Goal: Information Seeking & Learning: Compare options

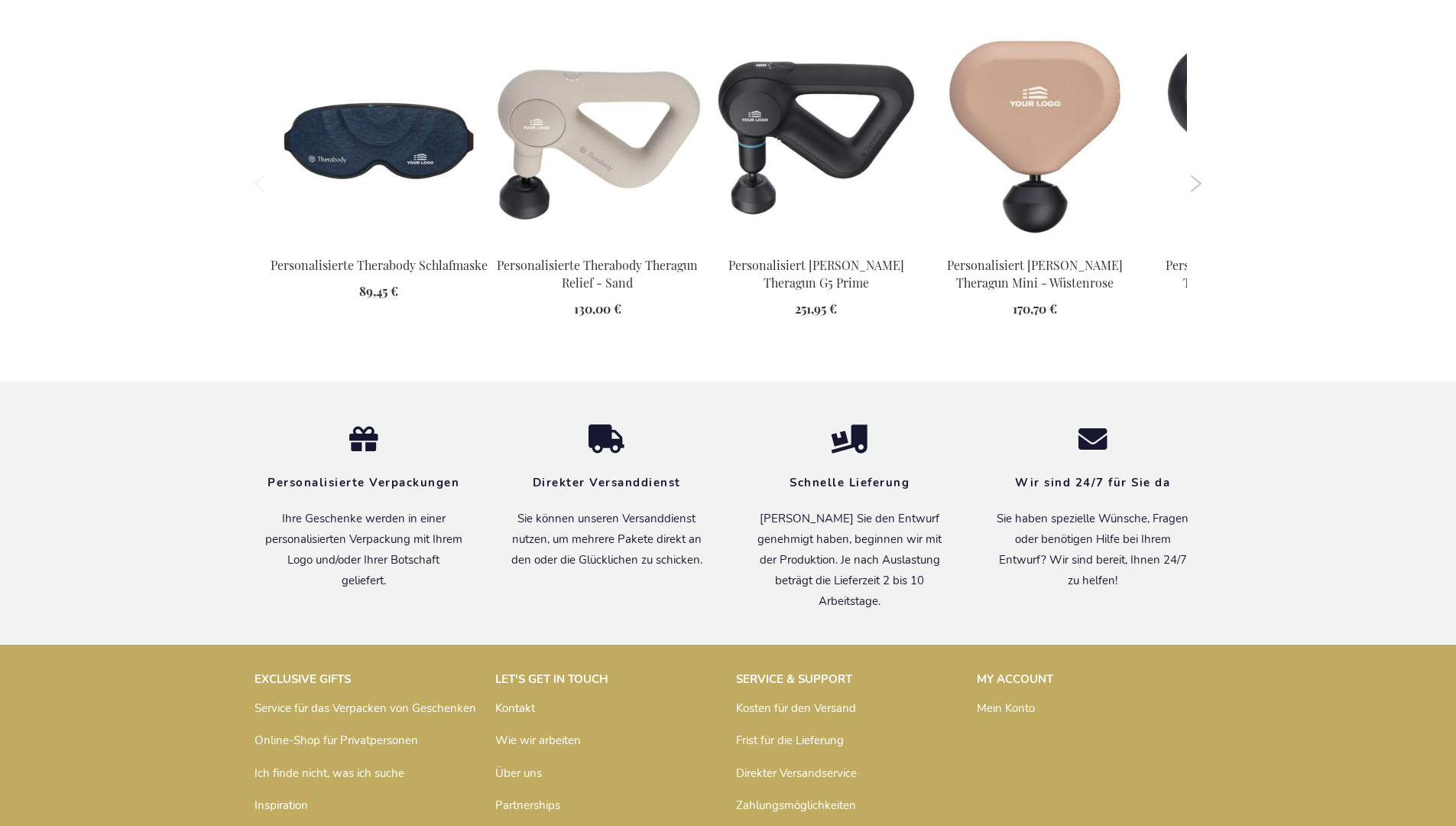
scroll to position [2224, 0]
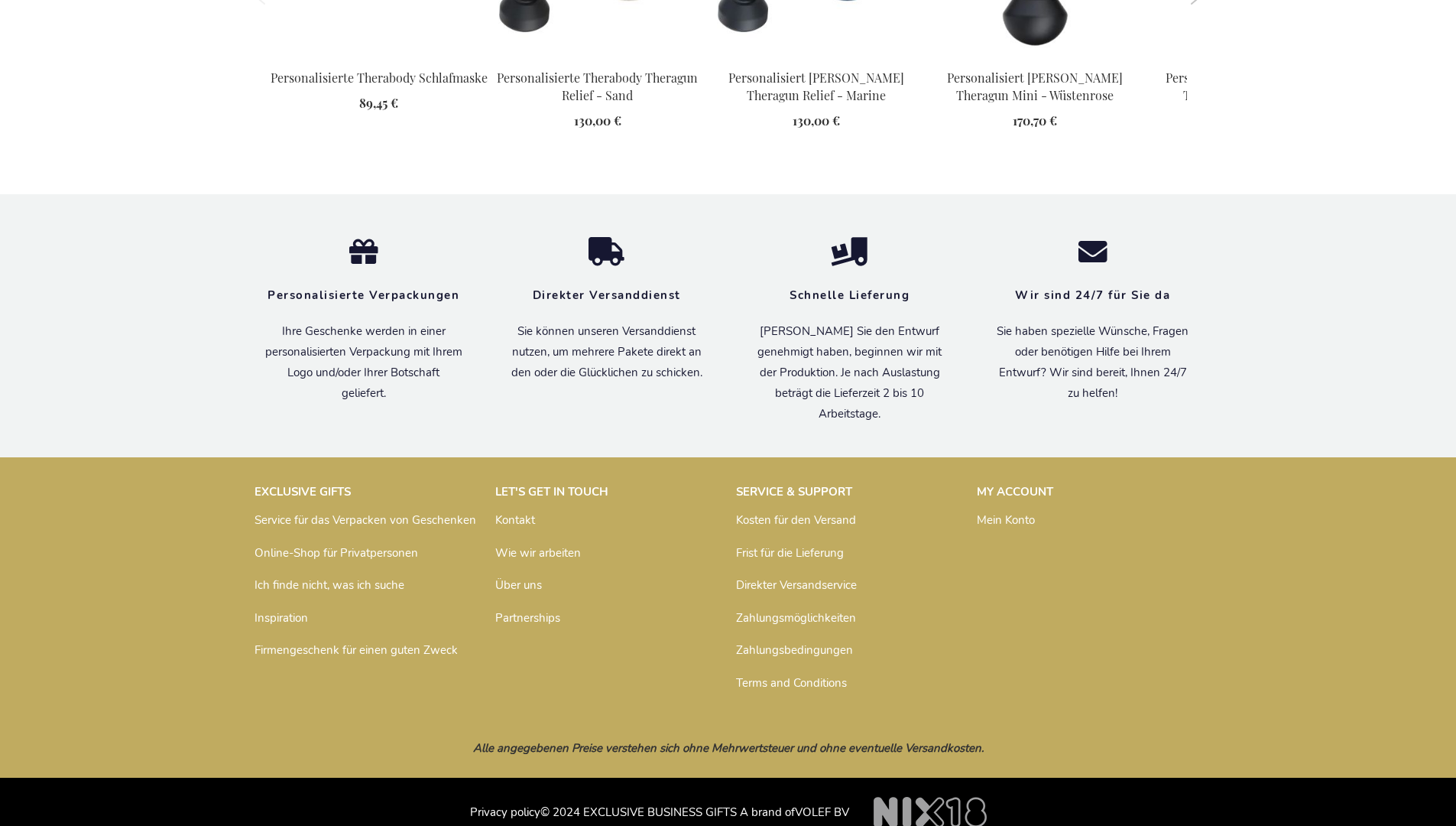
scroll to position [2182, 0]
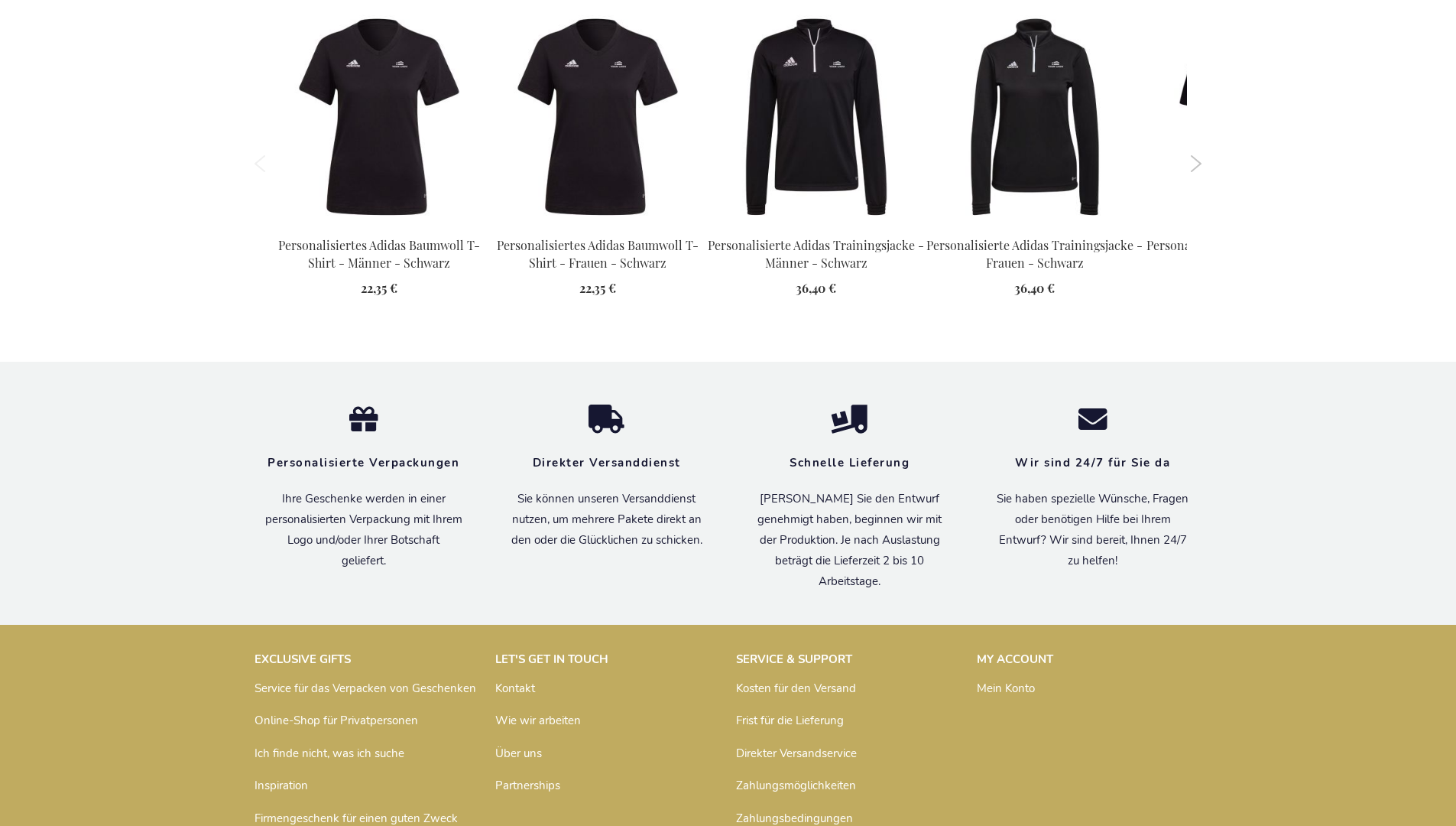
scroll to position [2014, 0]
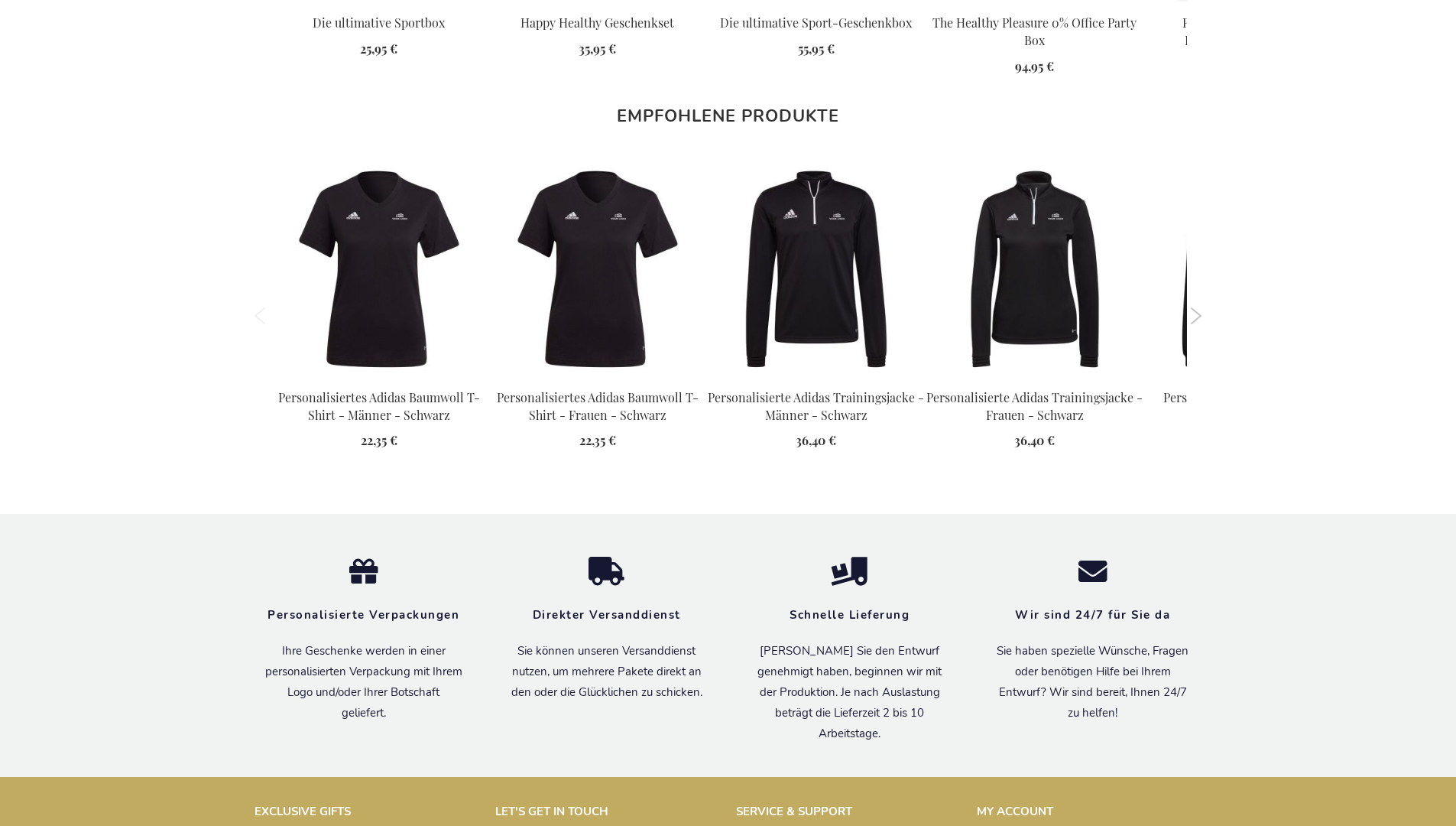
scroll to position [2014, 0]
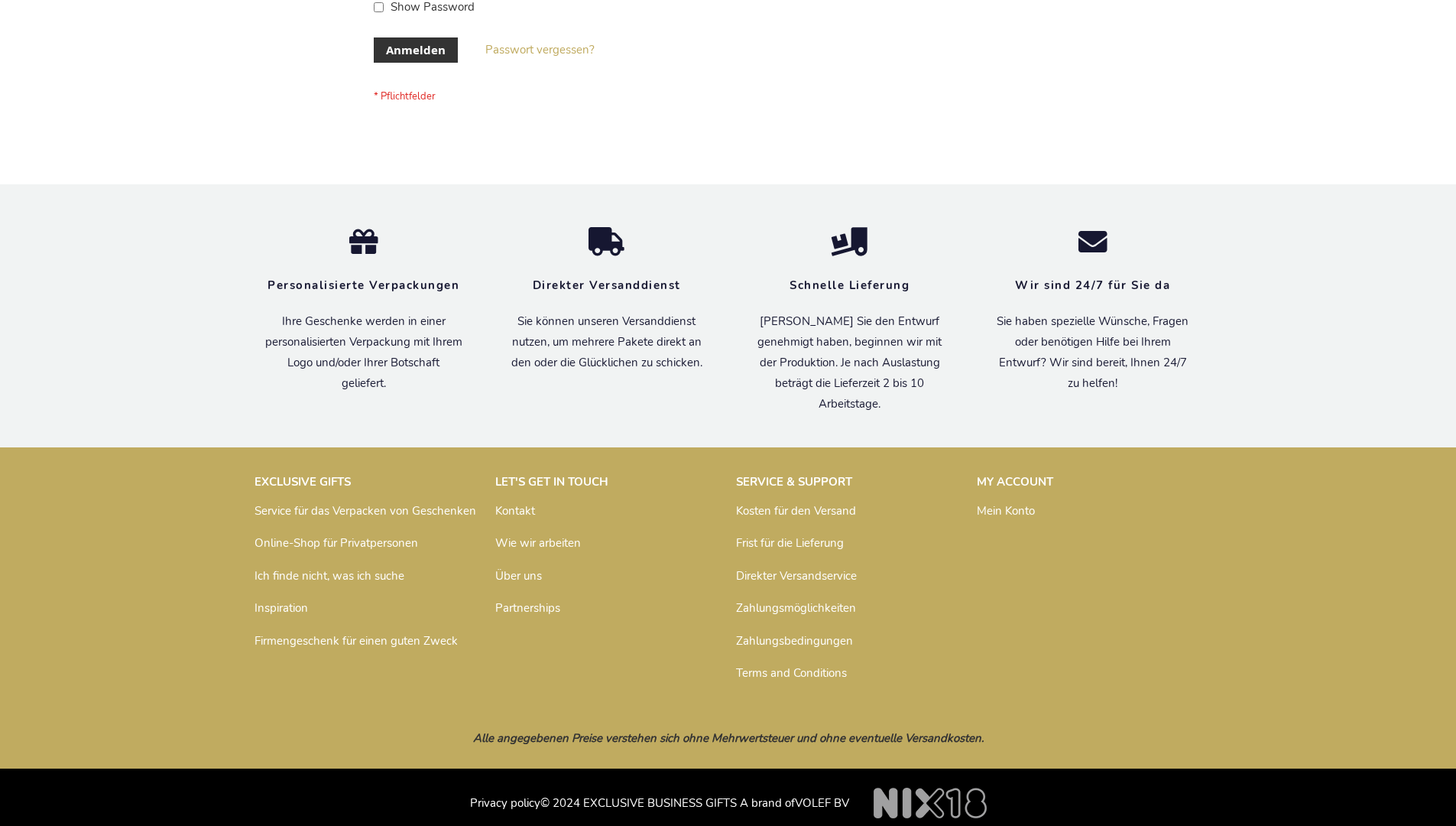
scroll to position [513, 0]
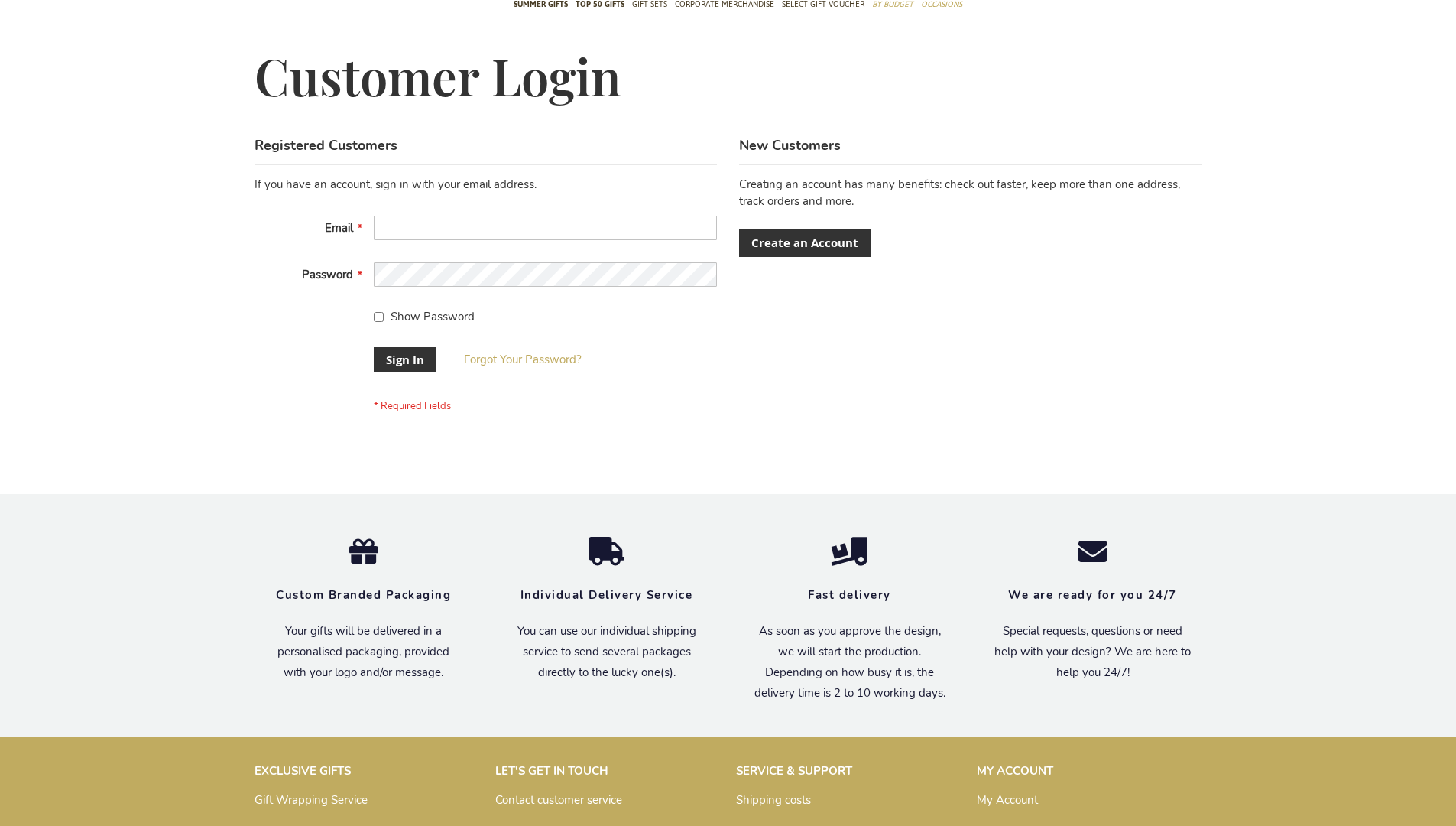
scroll to position [491, 0]
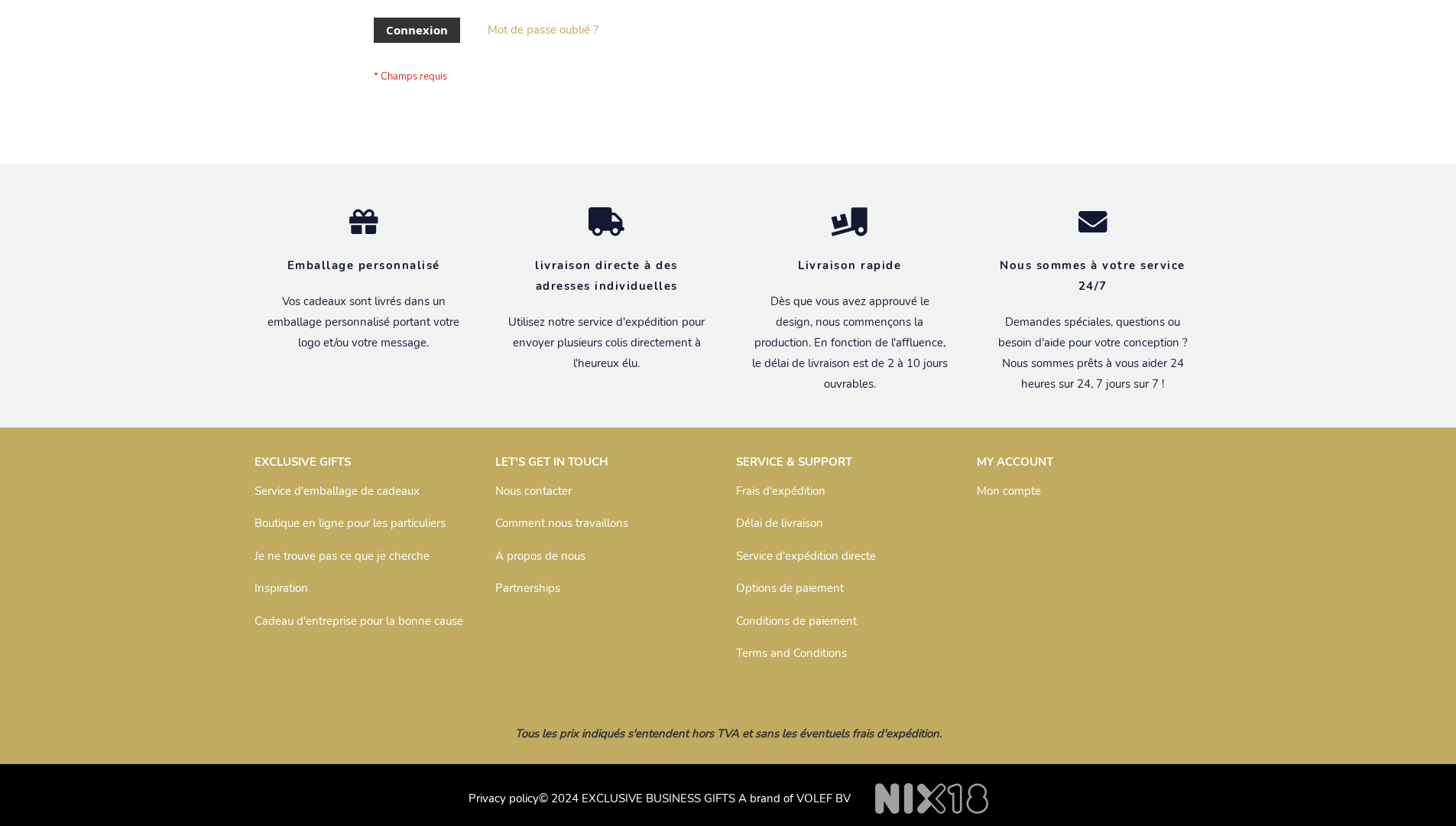
scroll to position [527, 0]
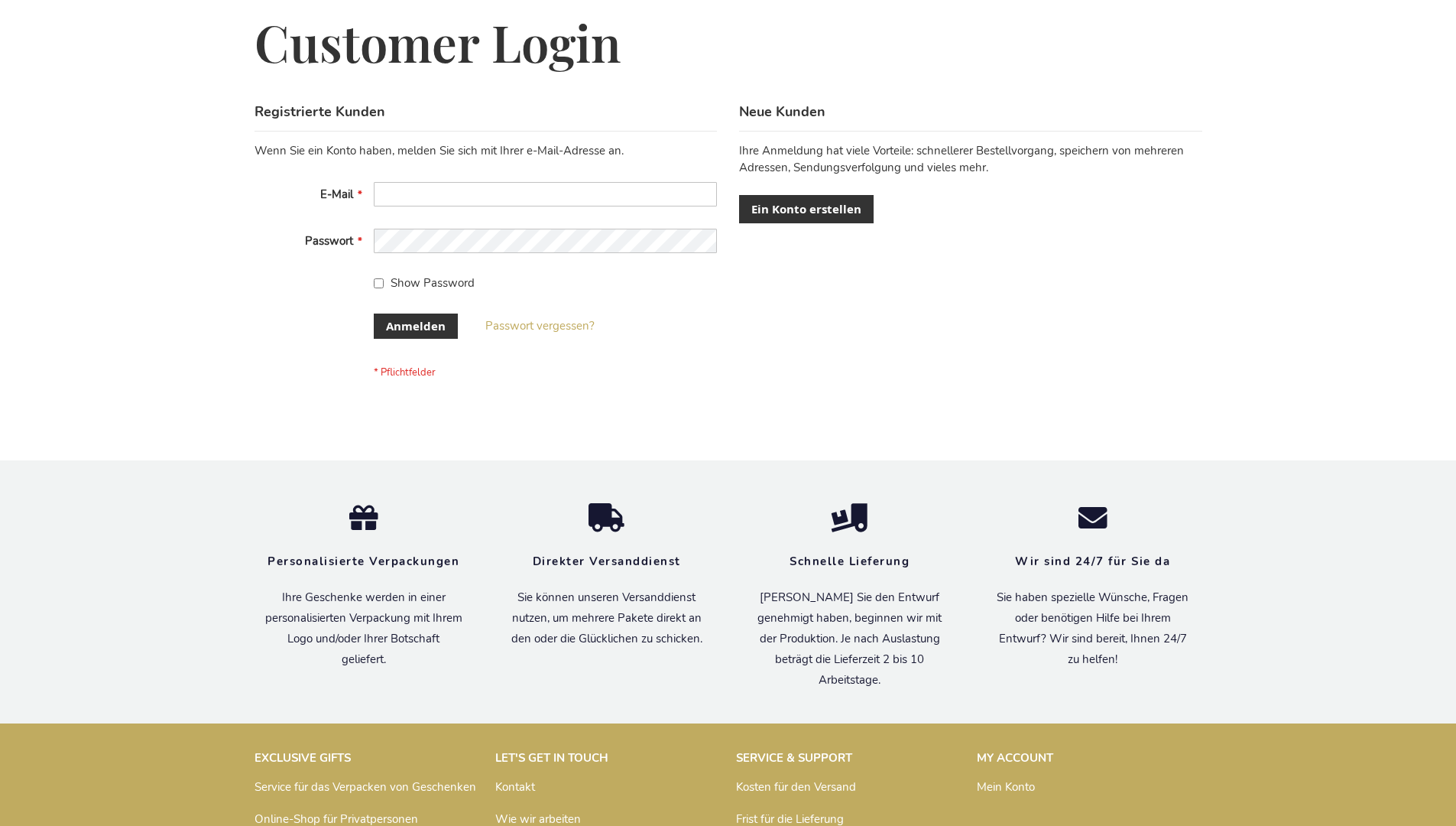
scroll to position [513, 0]
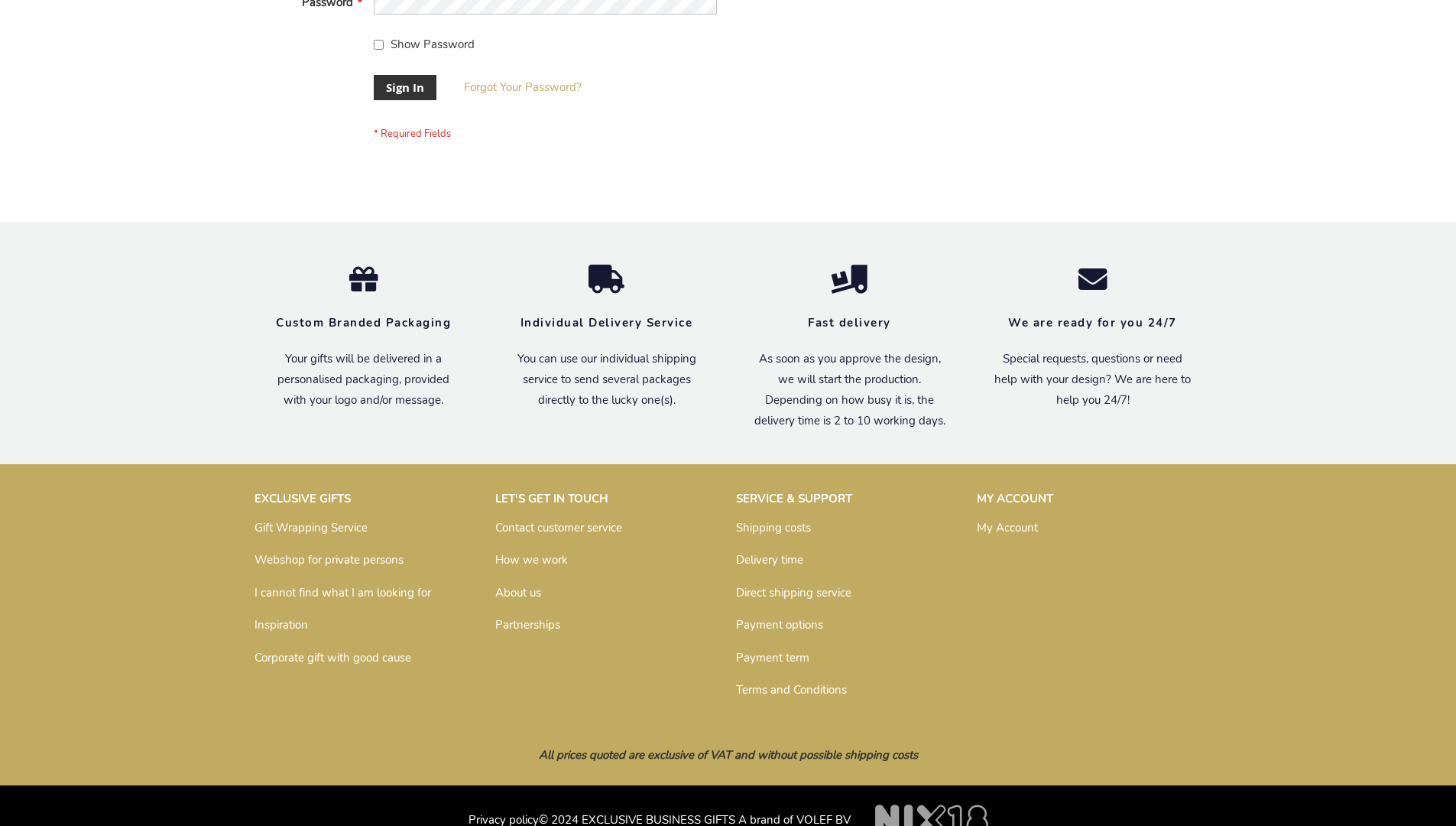
scroll to position [491, 0]
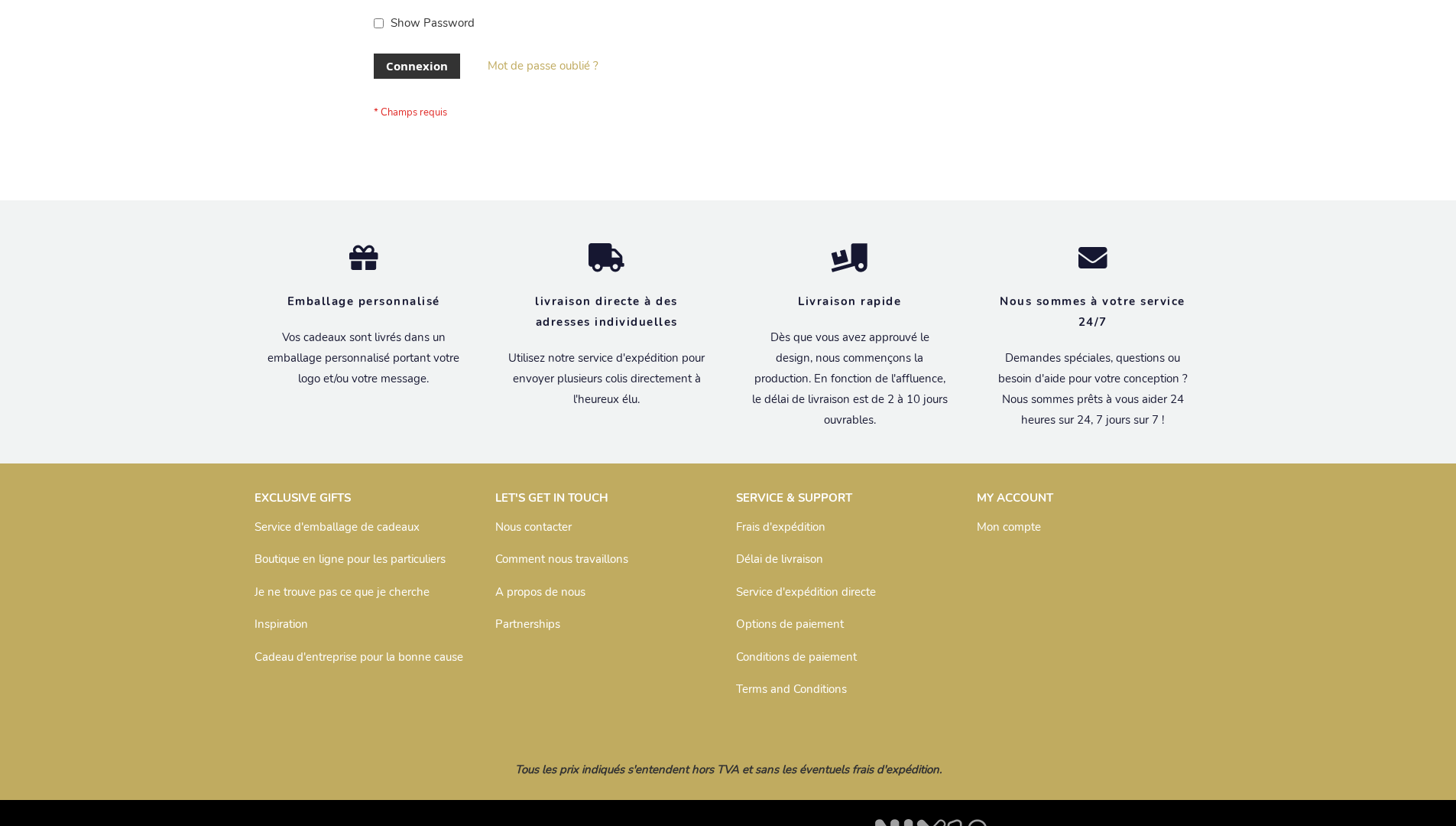
scroll to position [527, 0]
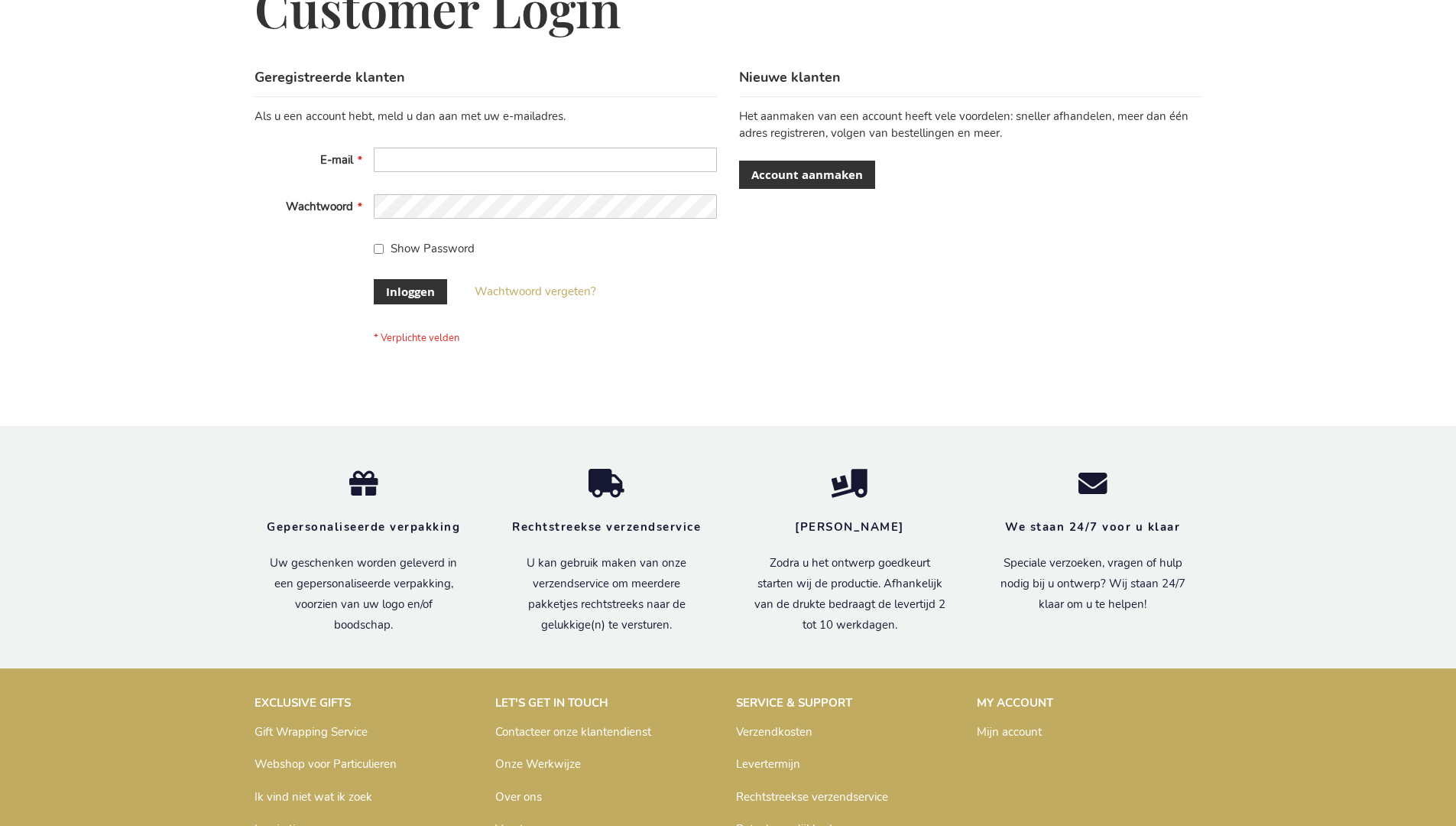
scroll to position [519, 0]
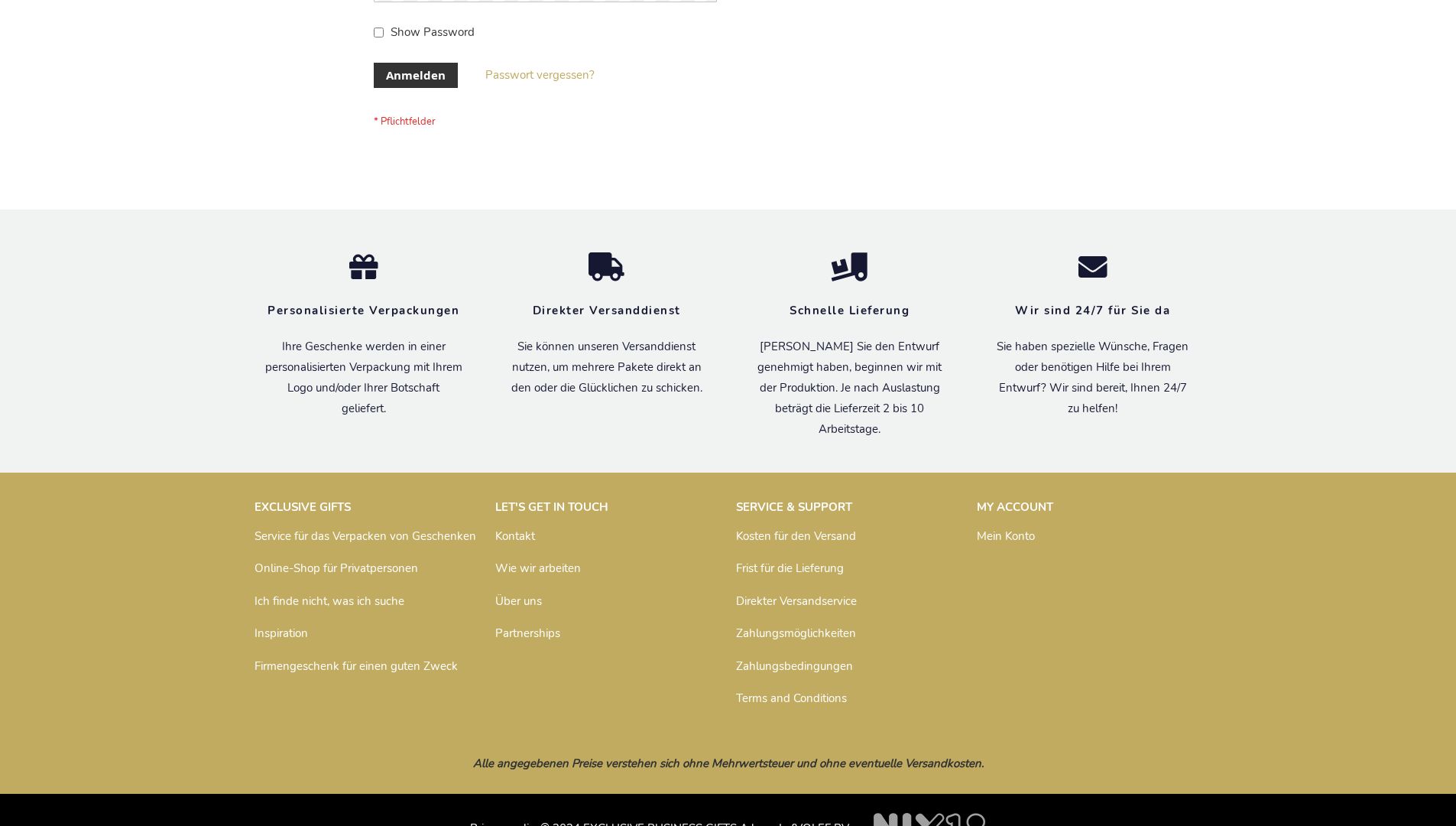
scroll to position [513, 0]
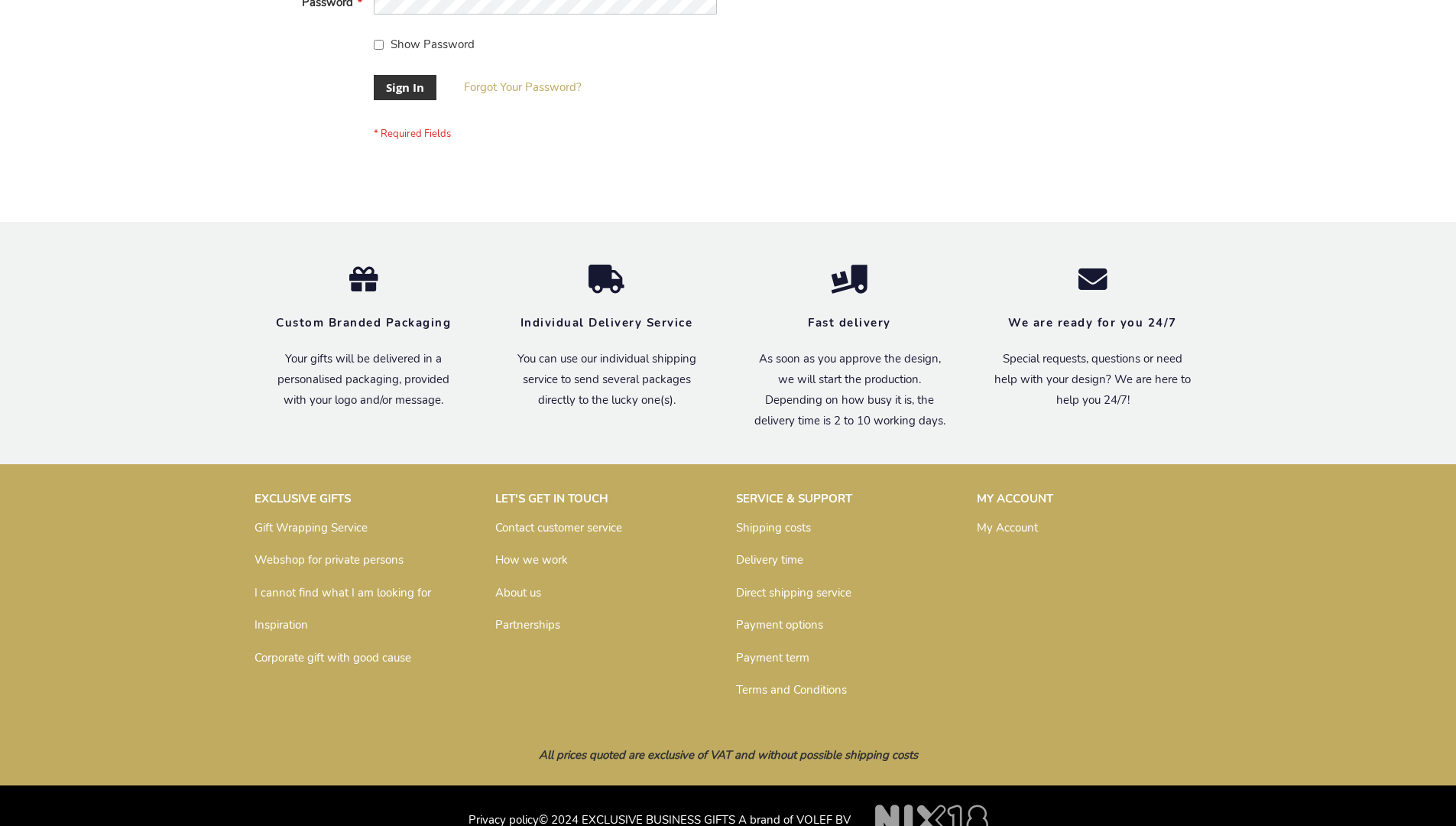
scroll to position [491, 0]
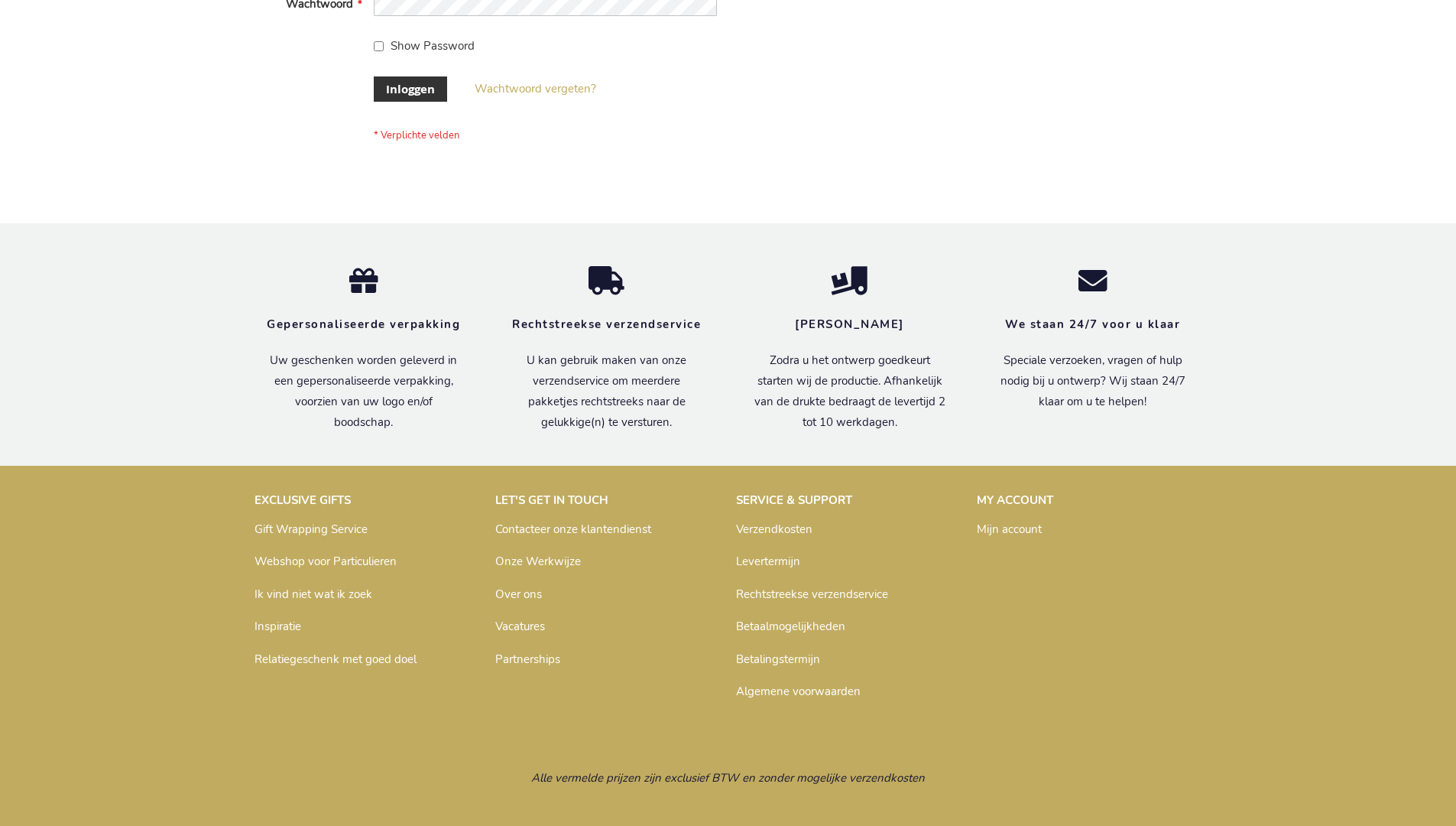
scroll to position [519, 0]
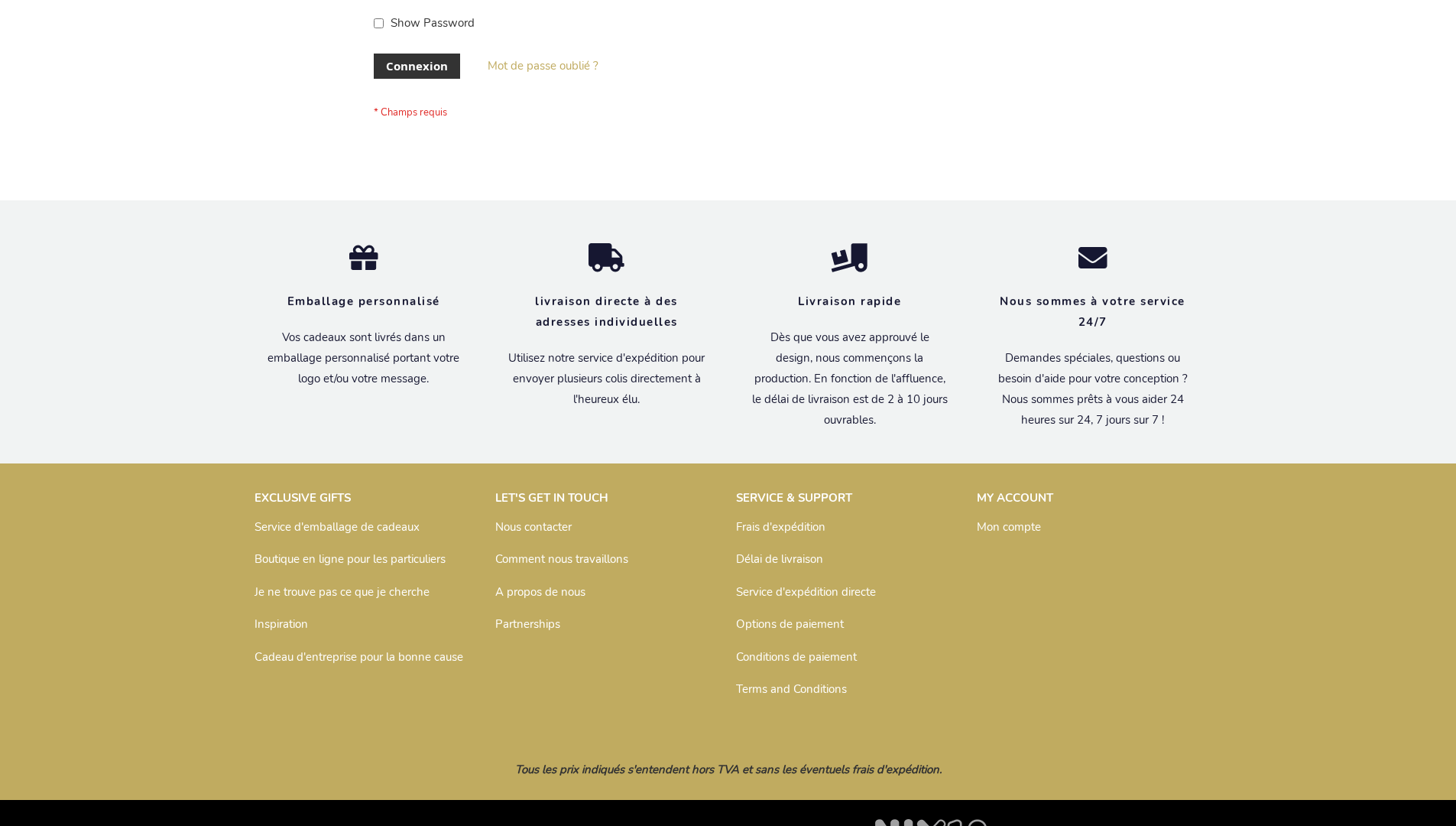
scroll to position [527, 0]
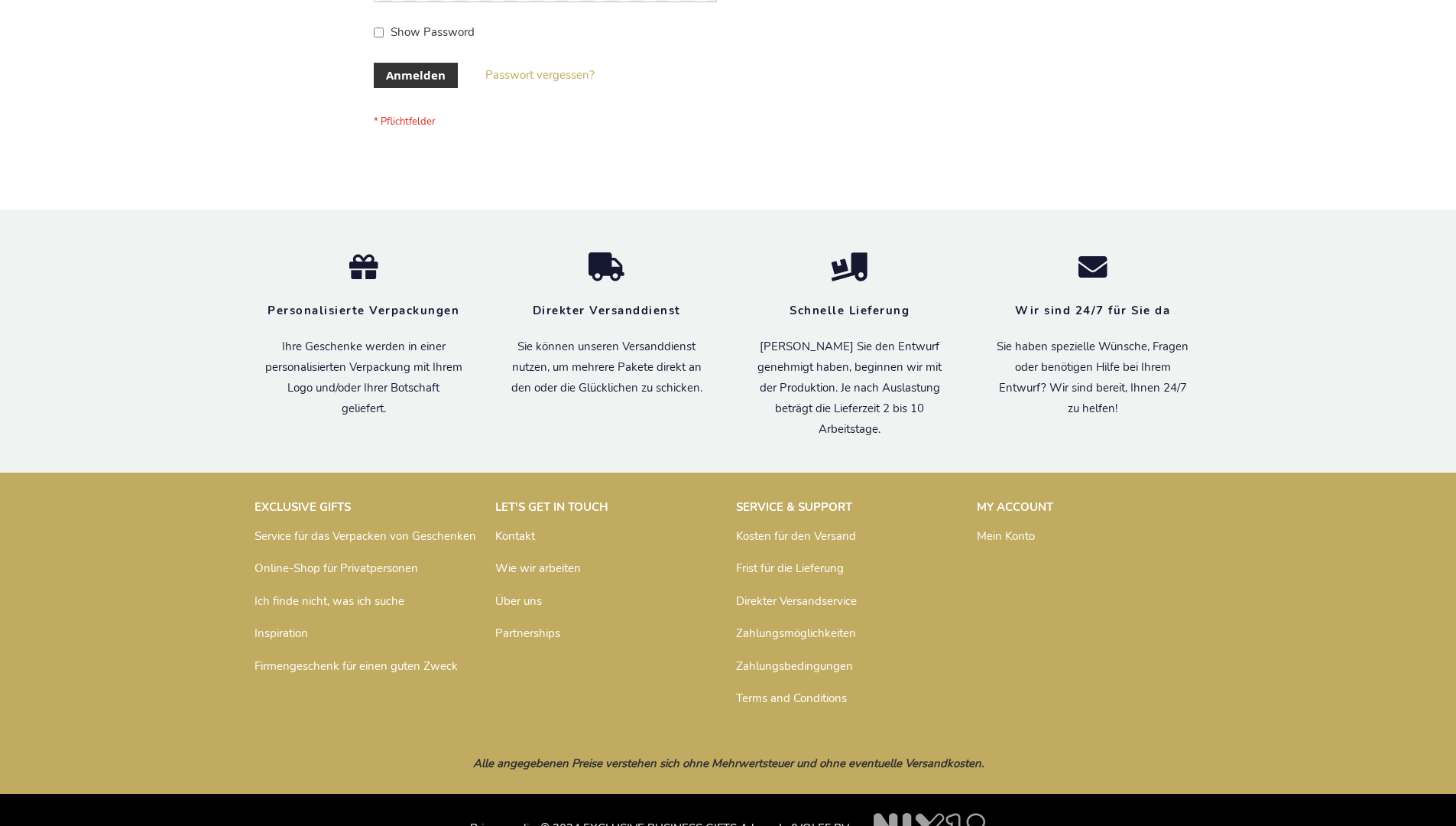
scroll to position [513, 0]
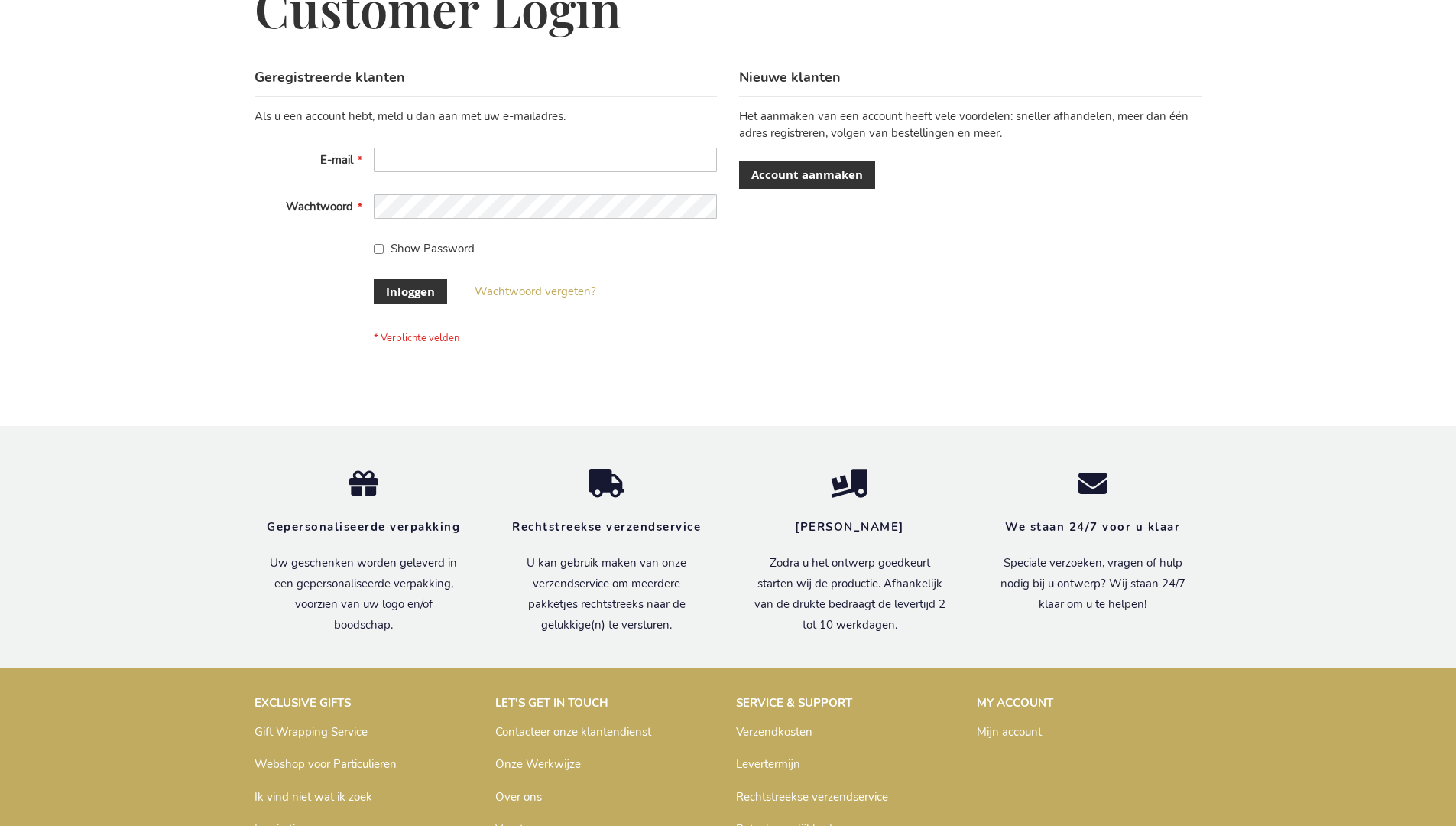
scroll to position [519, 0]
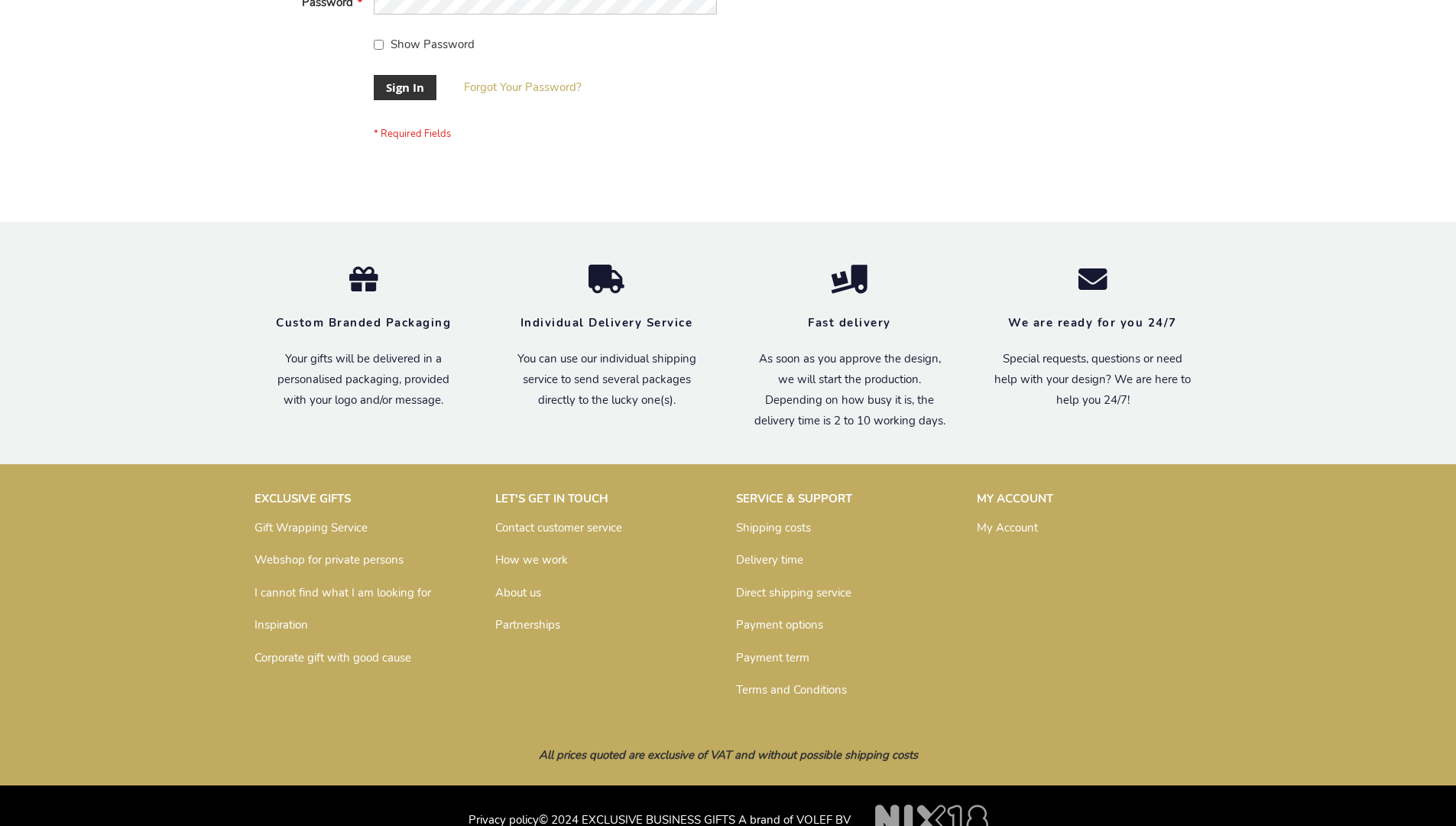
scroll to position [491, 0]
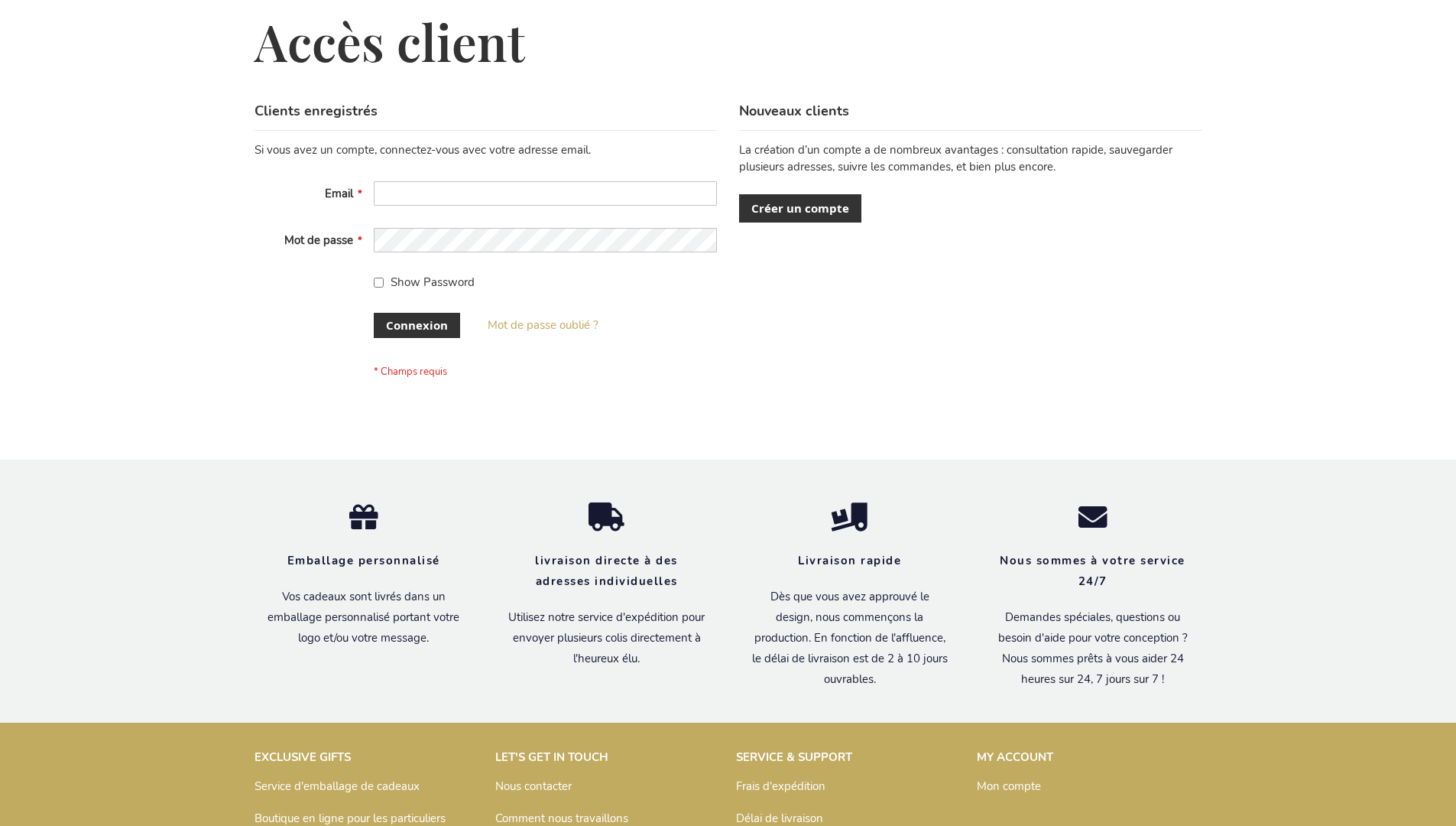
scroll to position [527, 0]
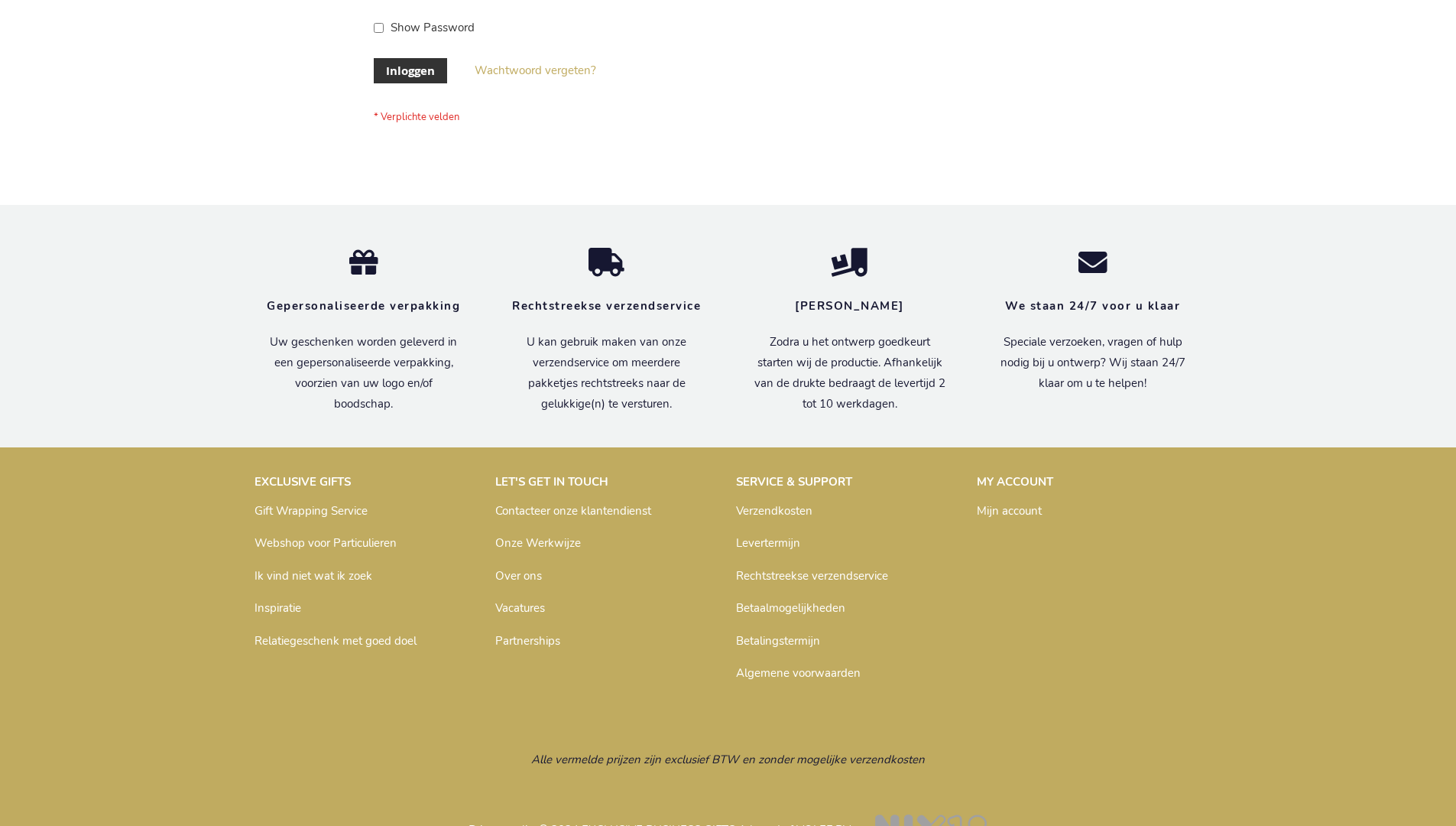
scroll to position [519, 0]
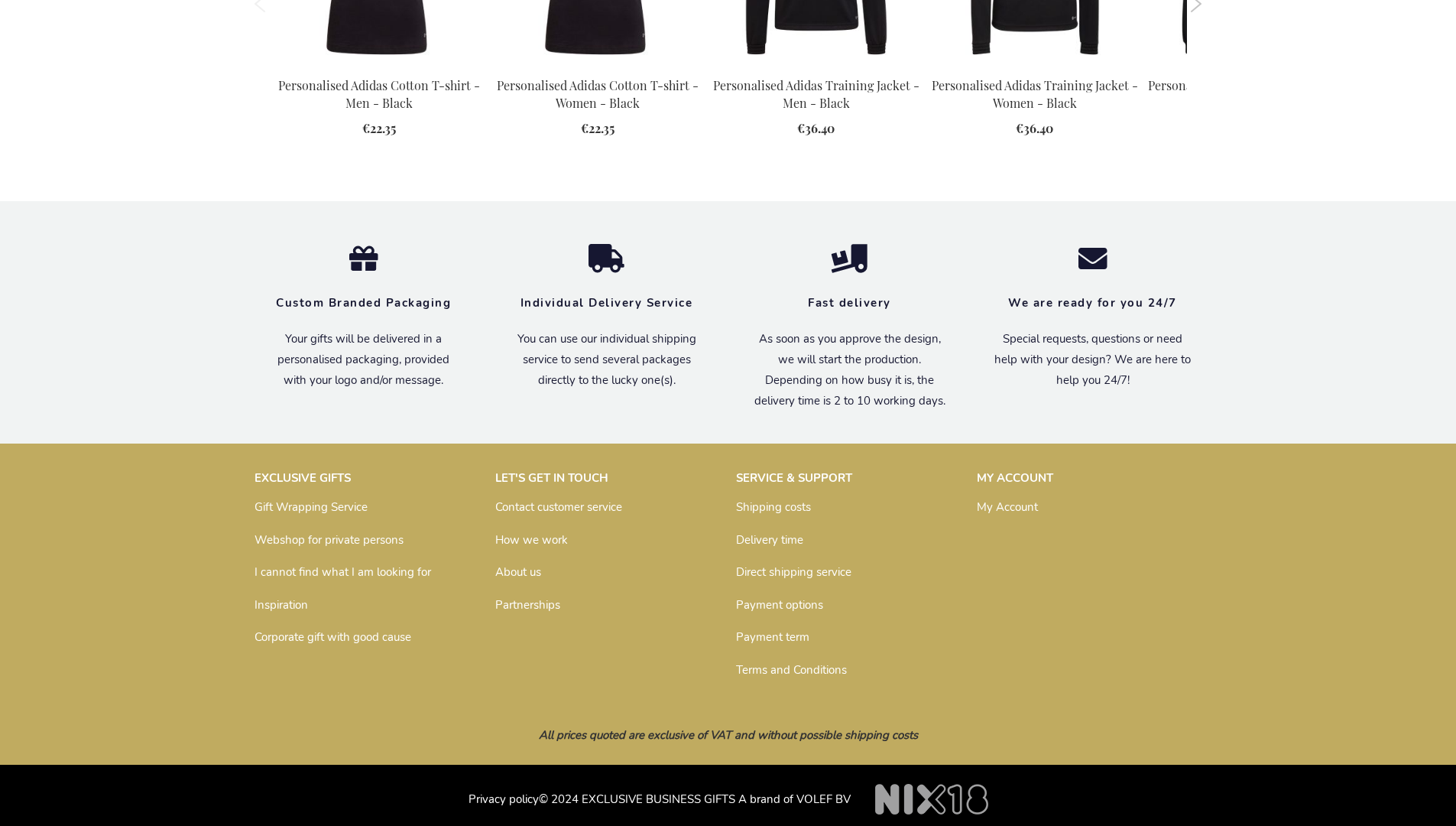
scroll to position [1976, 0]
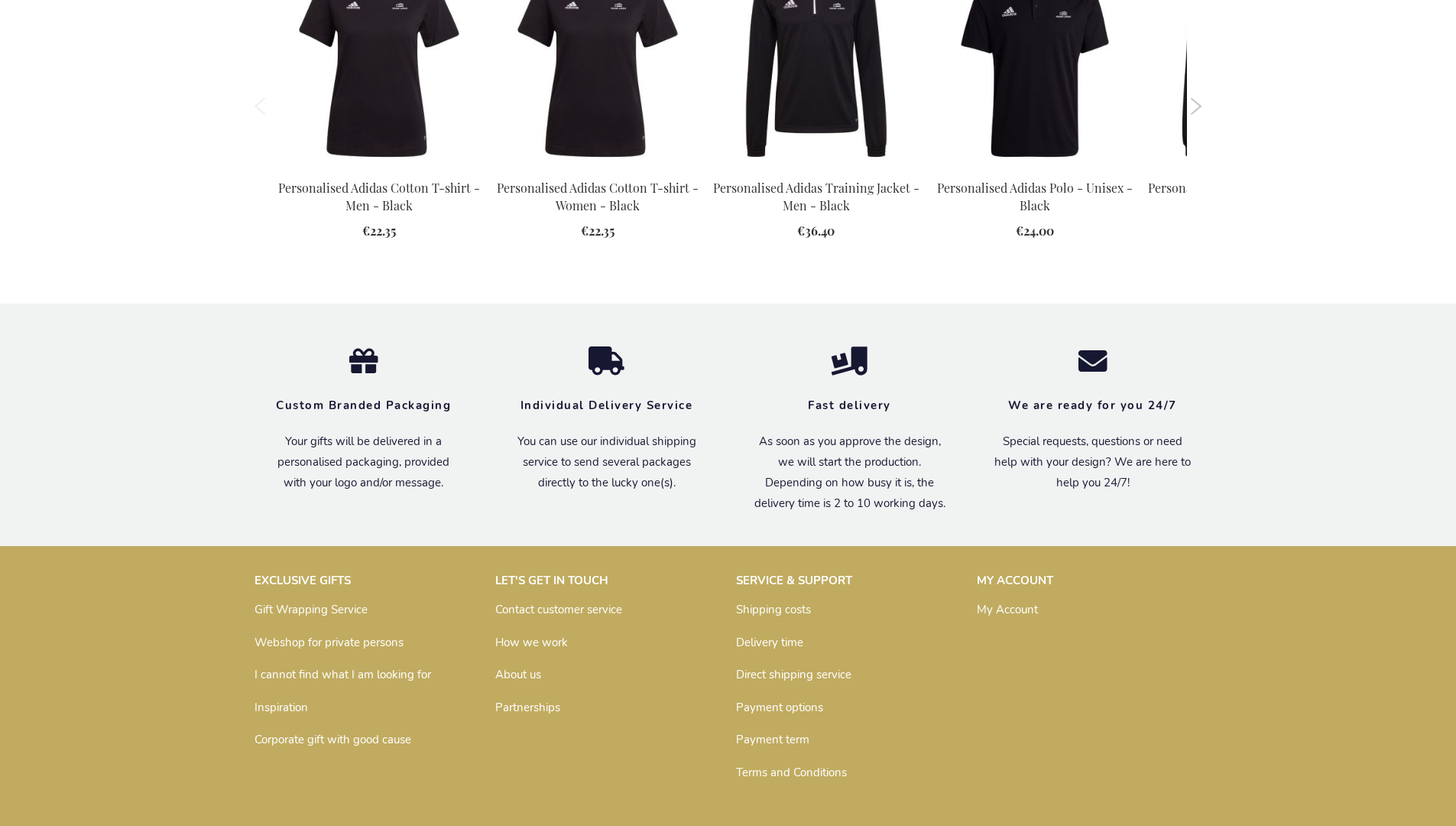
scroll to position [1976, 0]
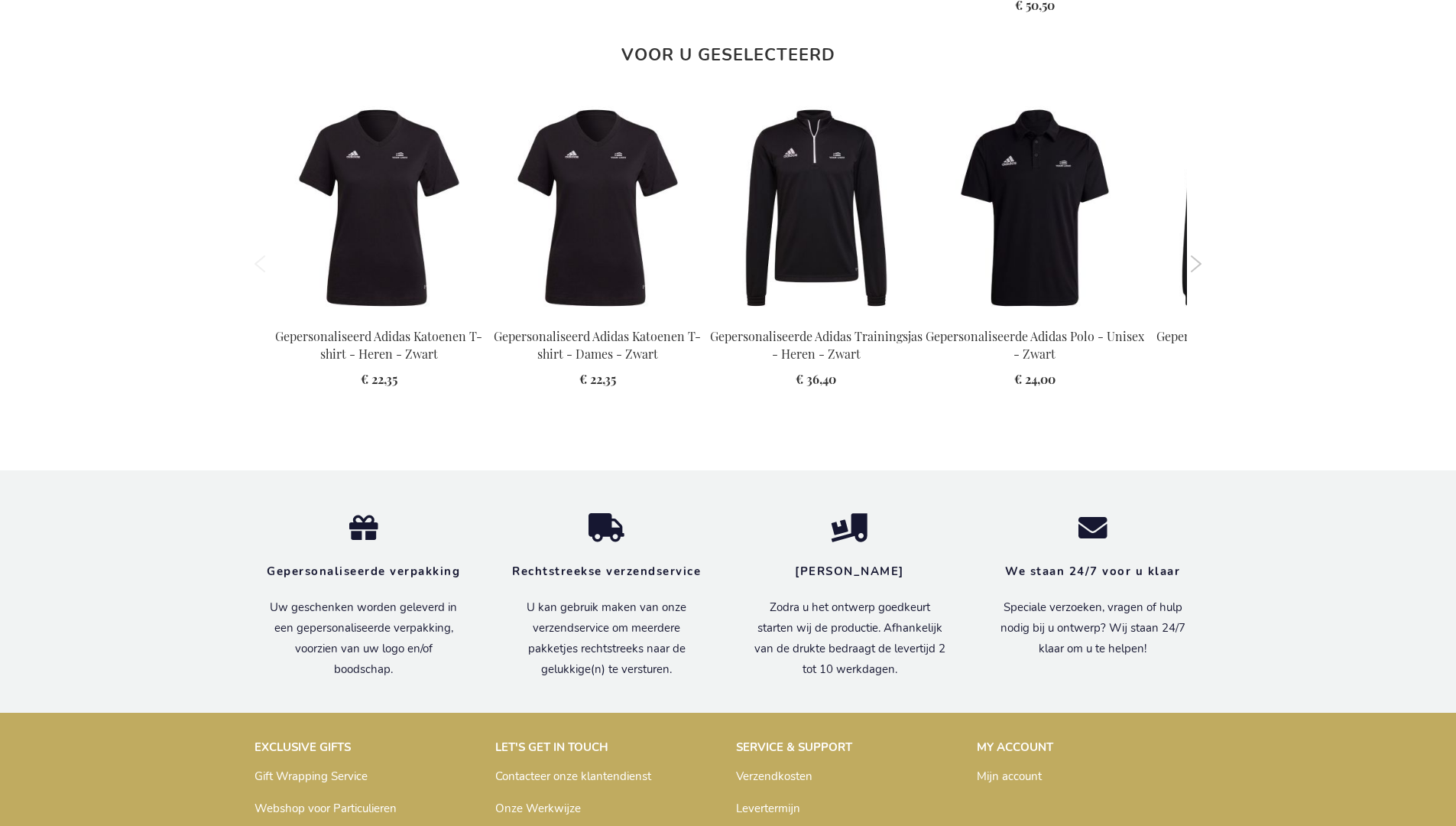
scroll to position [2021, 0]
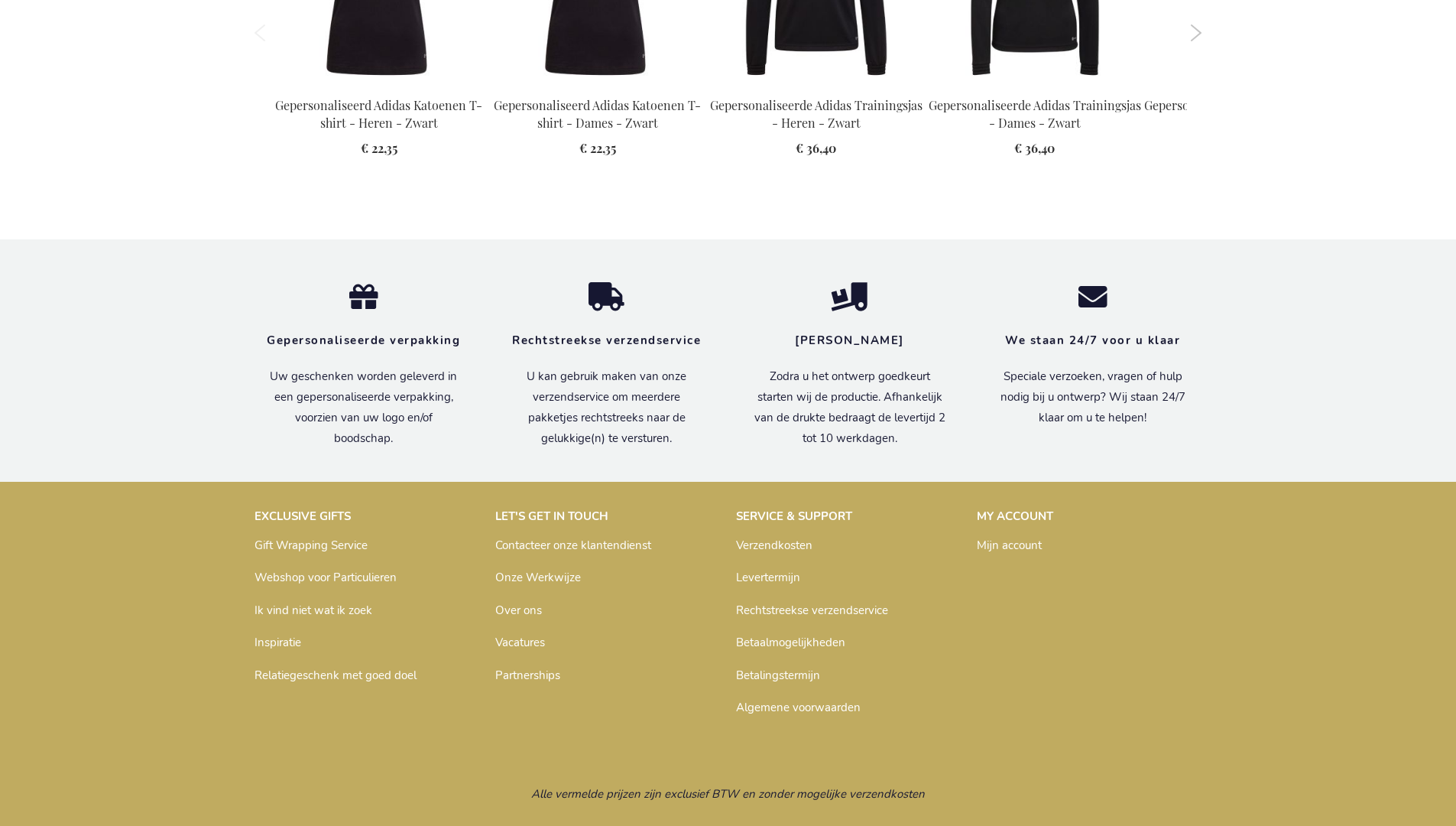
scroll to position [2021, 0]
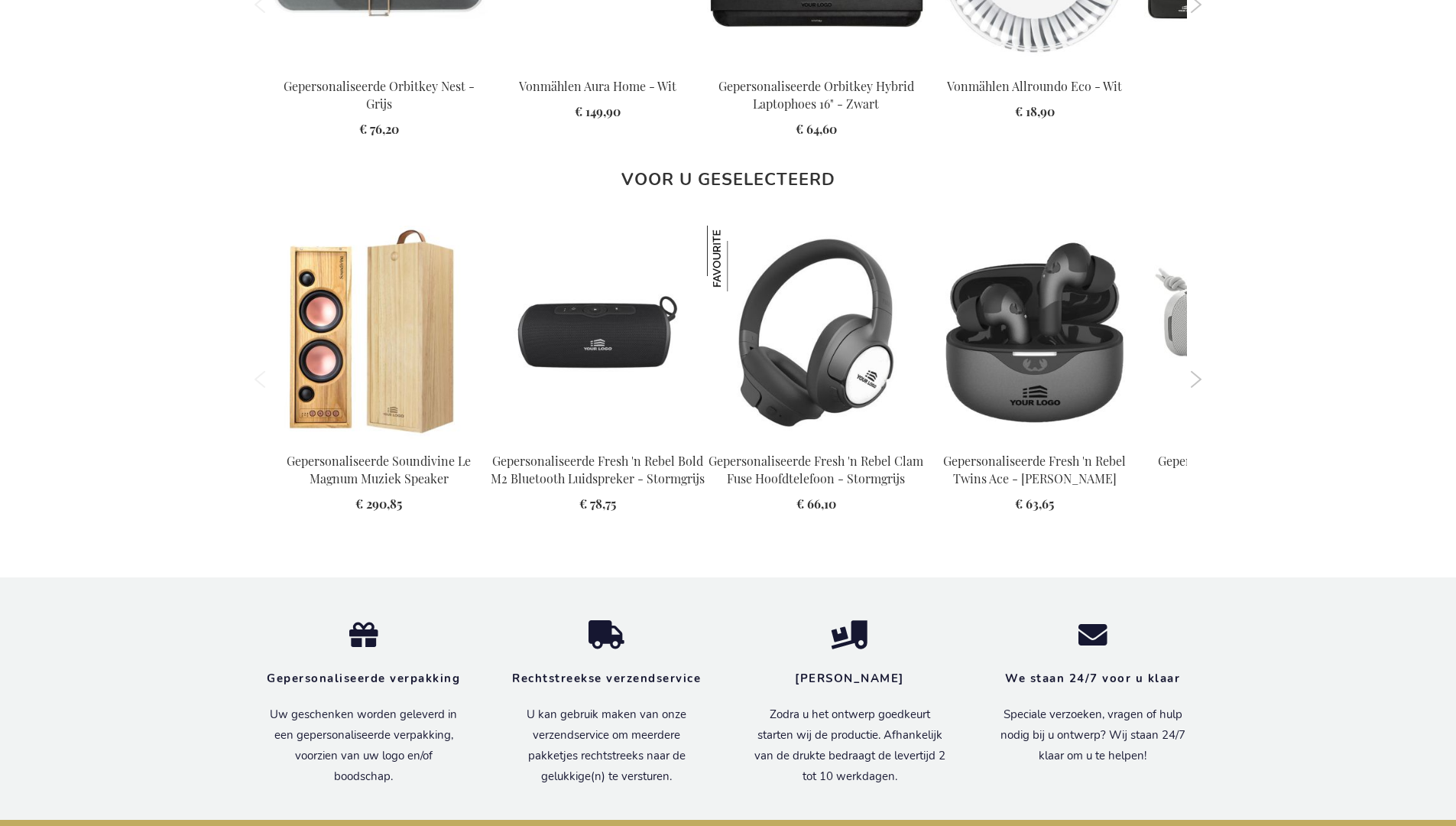
scroll to position [2062, 0]
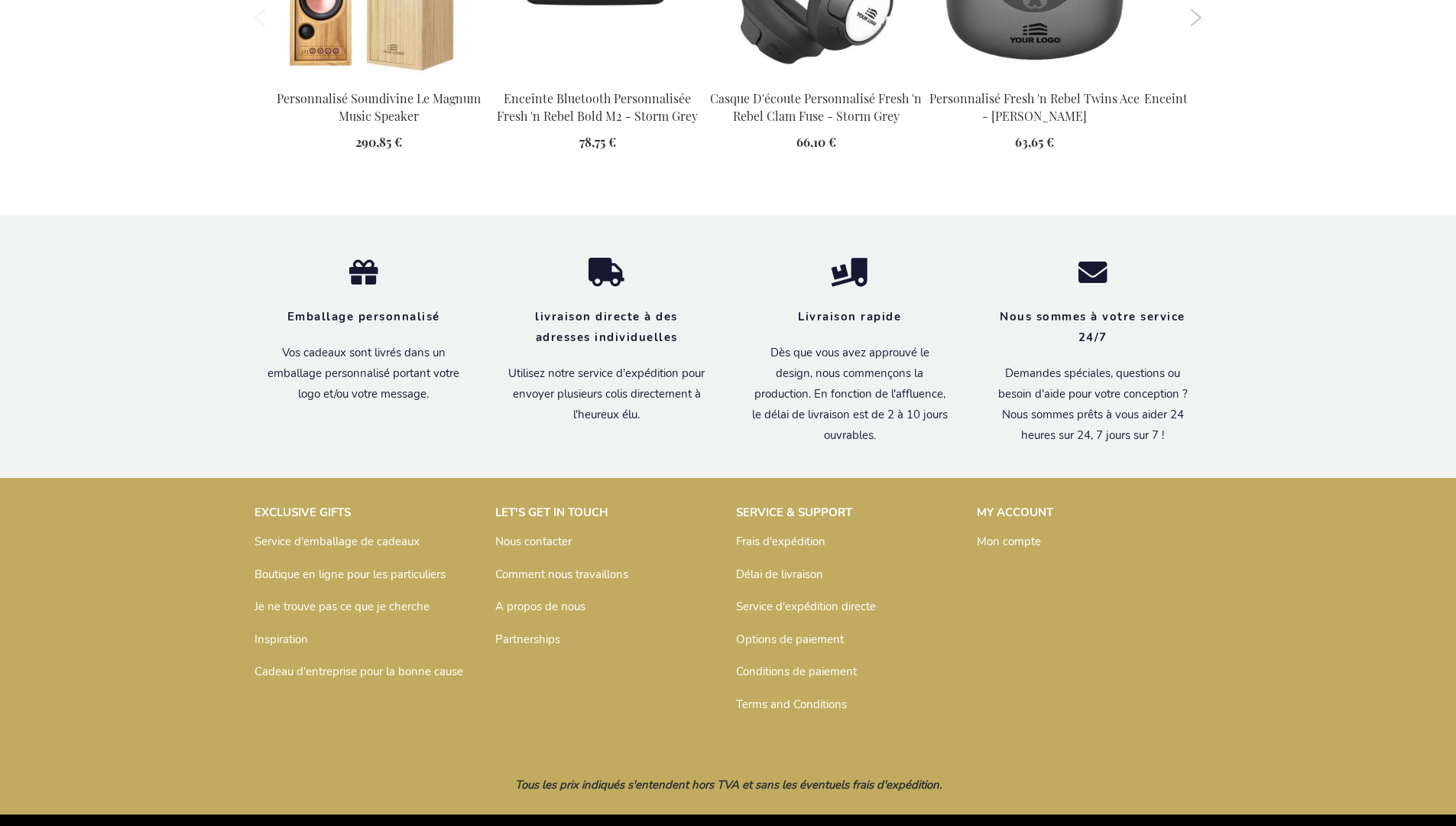
scroll to position [2062, 0]
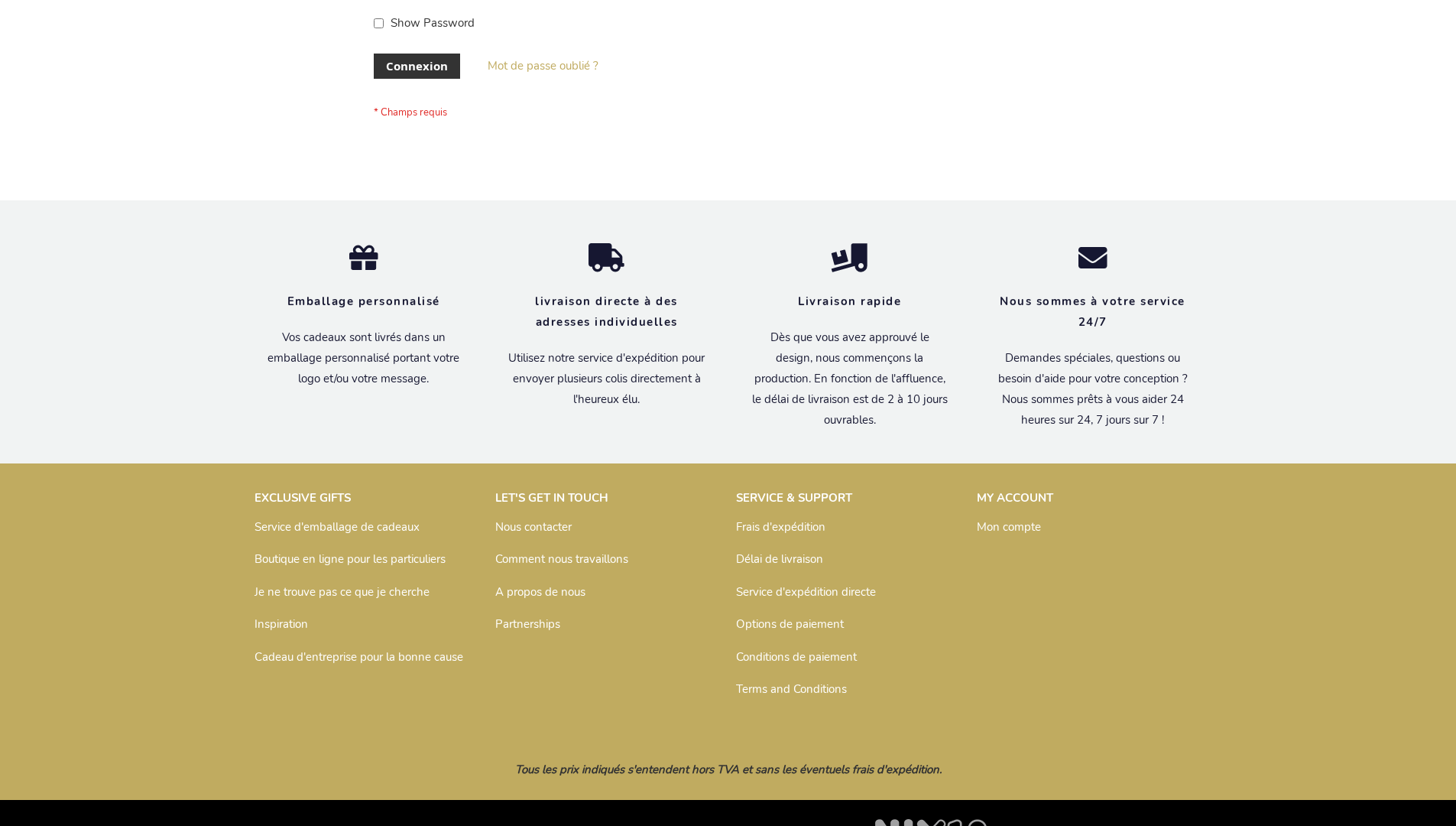
scroll to position [527, 0]
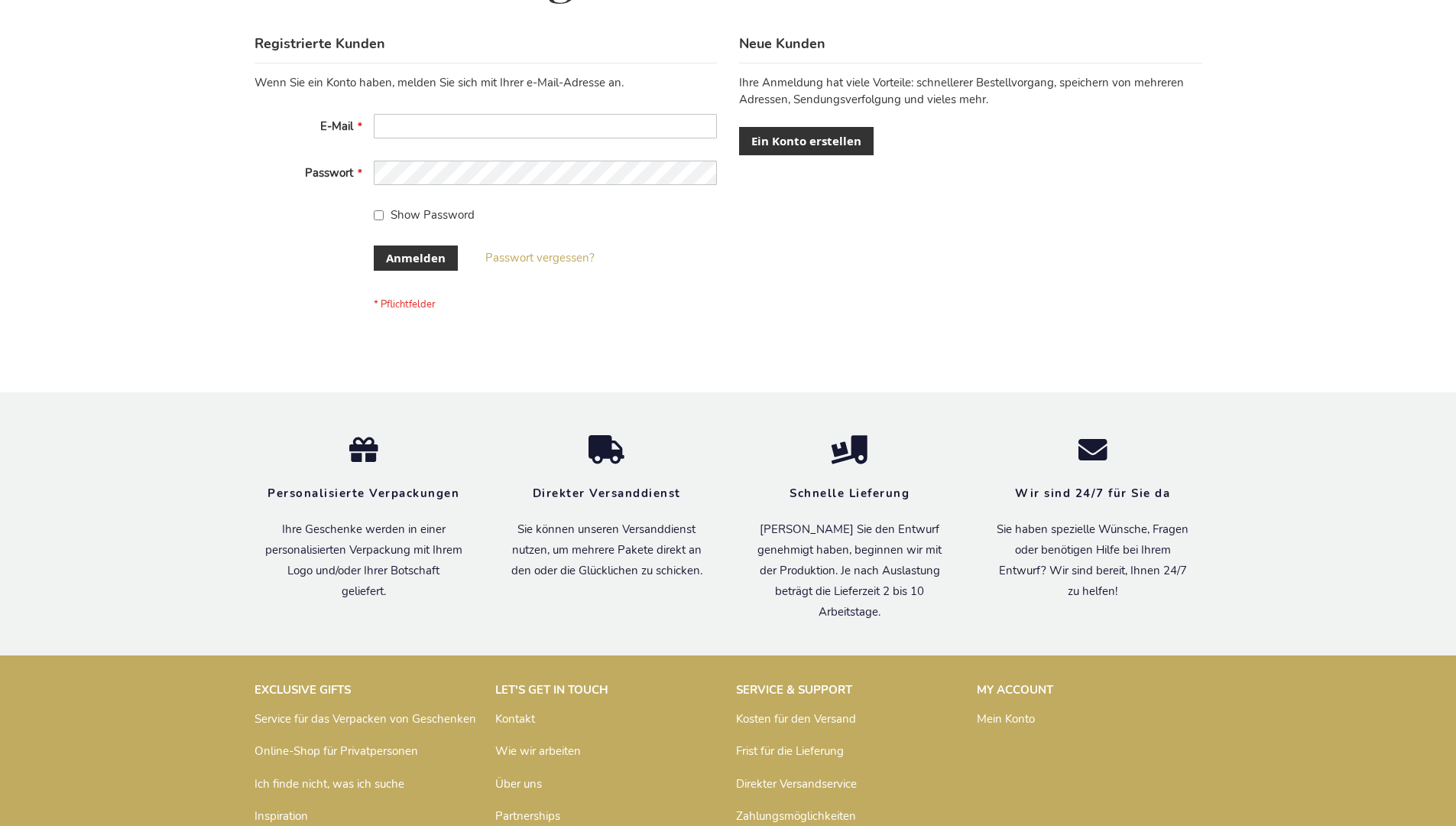
scroll to position [513, 0]
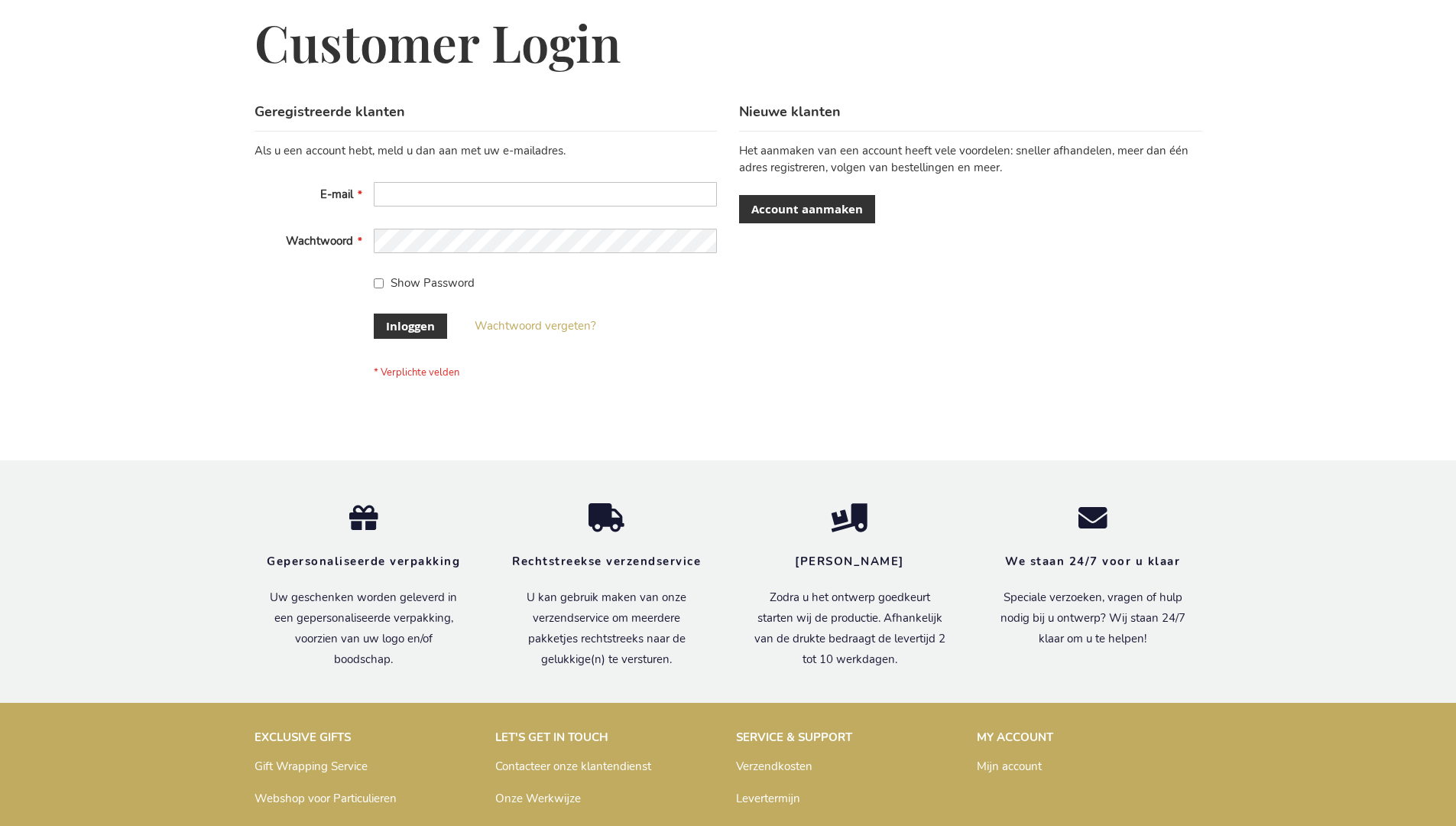
scroll to position [519, 0]
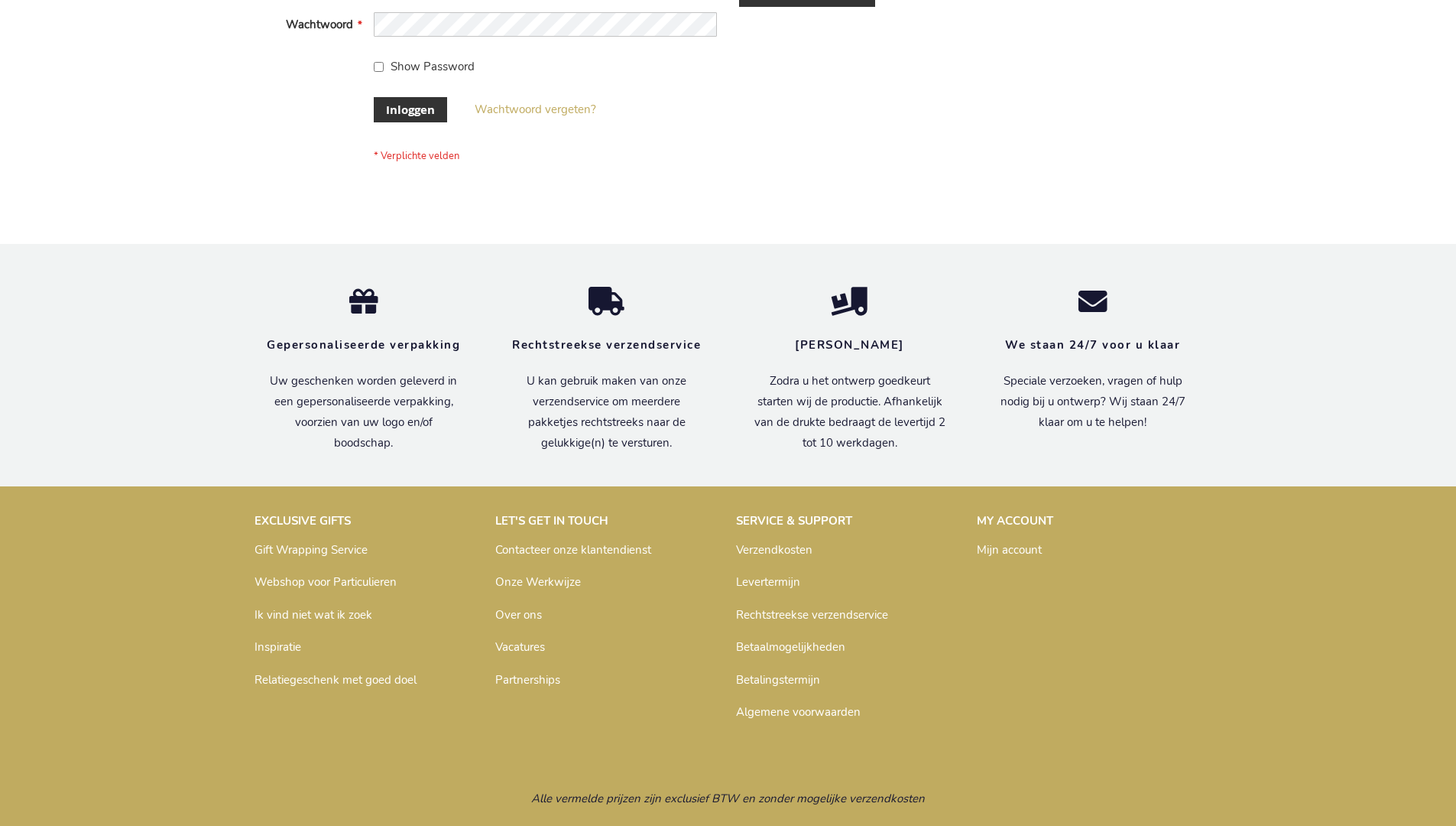
scroll to position [519, 0]
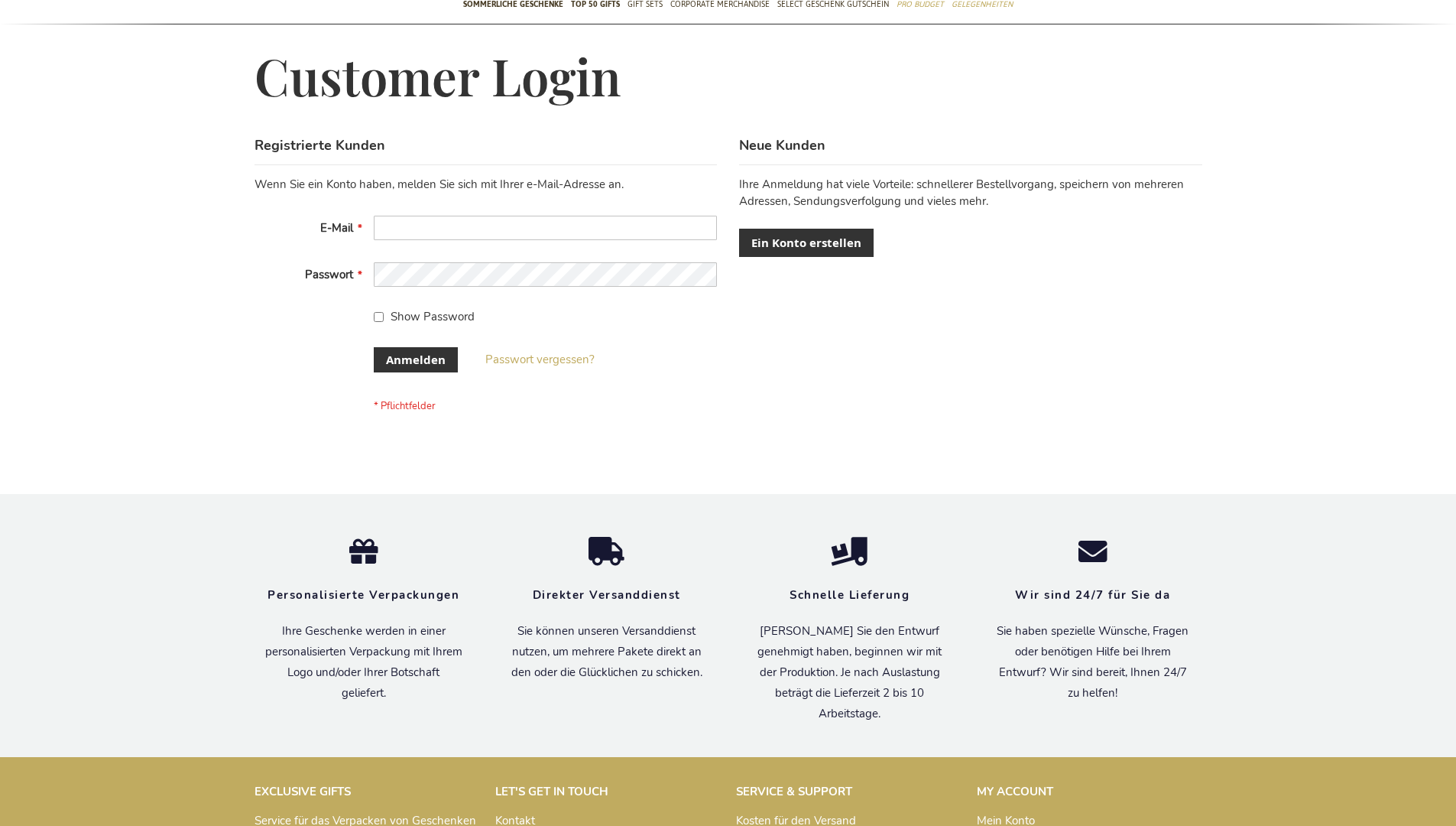
scroll to position [500, 0]
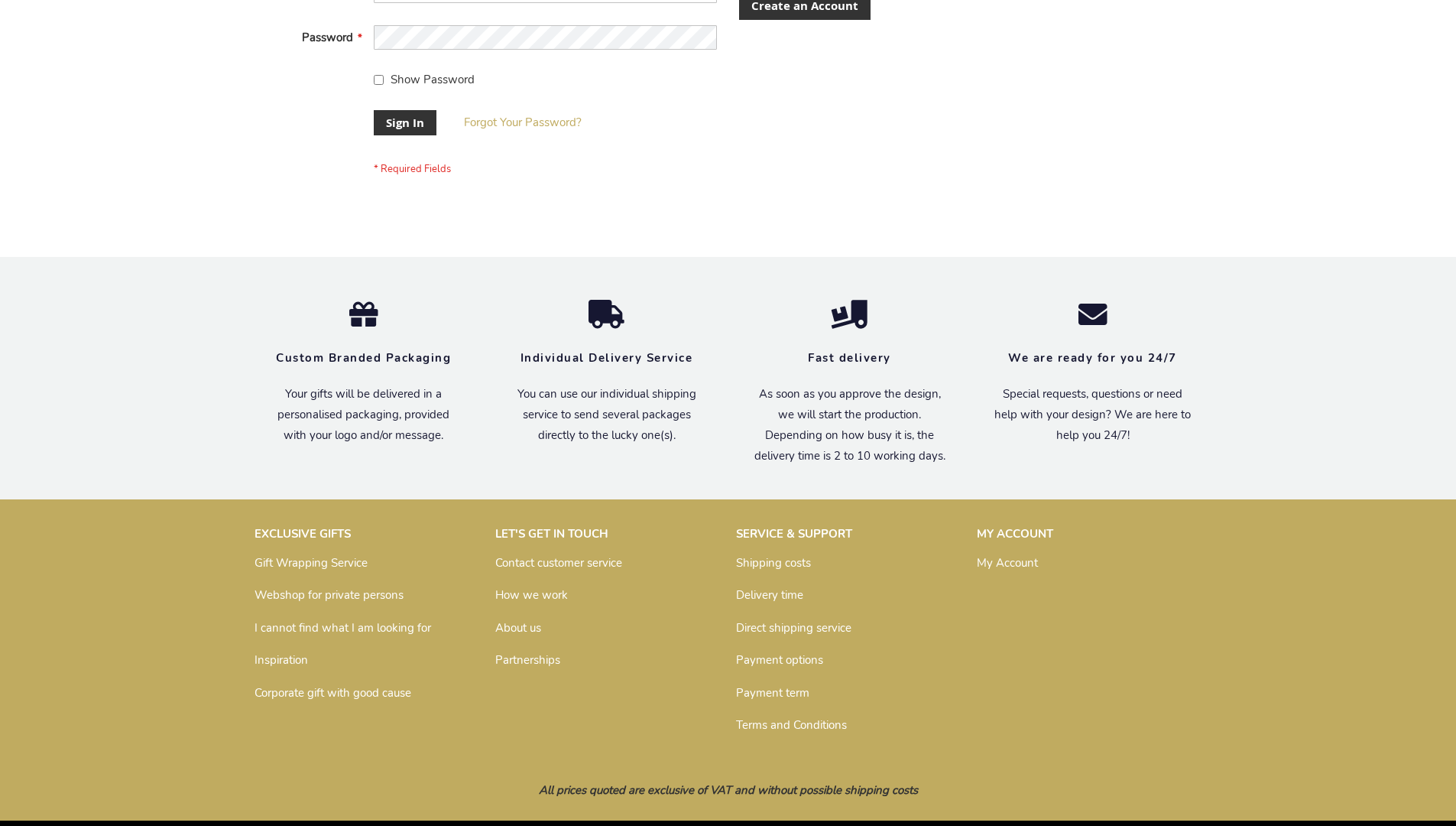
scroll to position [491, 0]
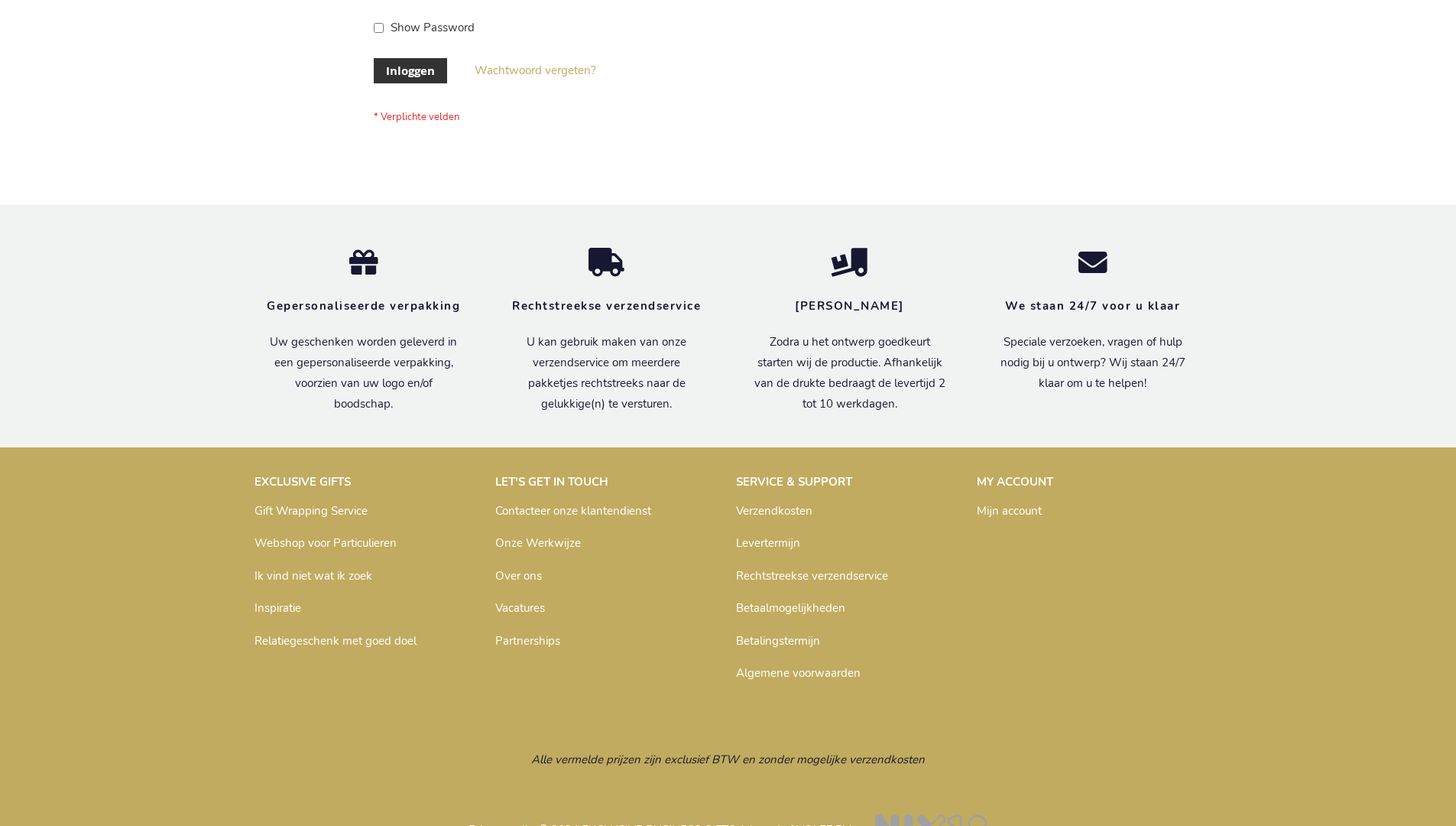
scroll to position [519, 0]
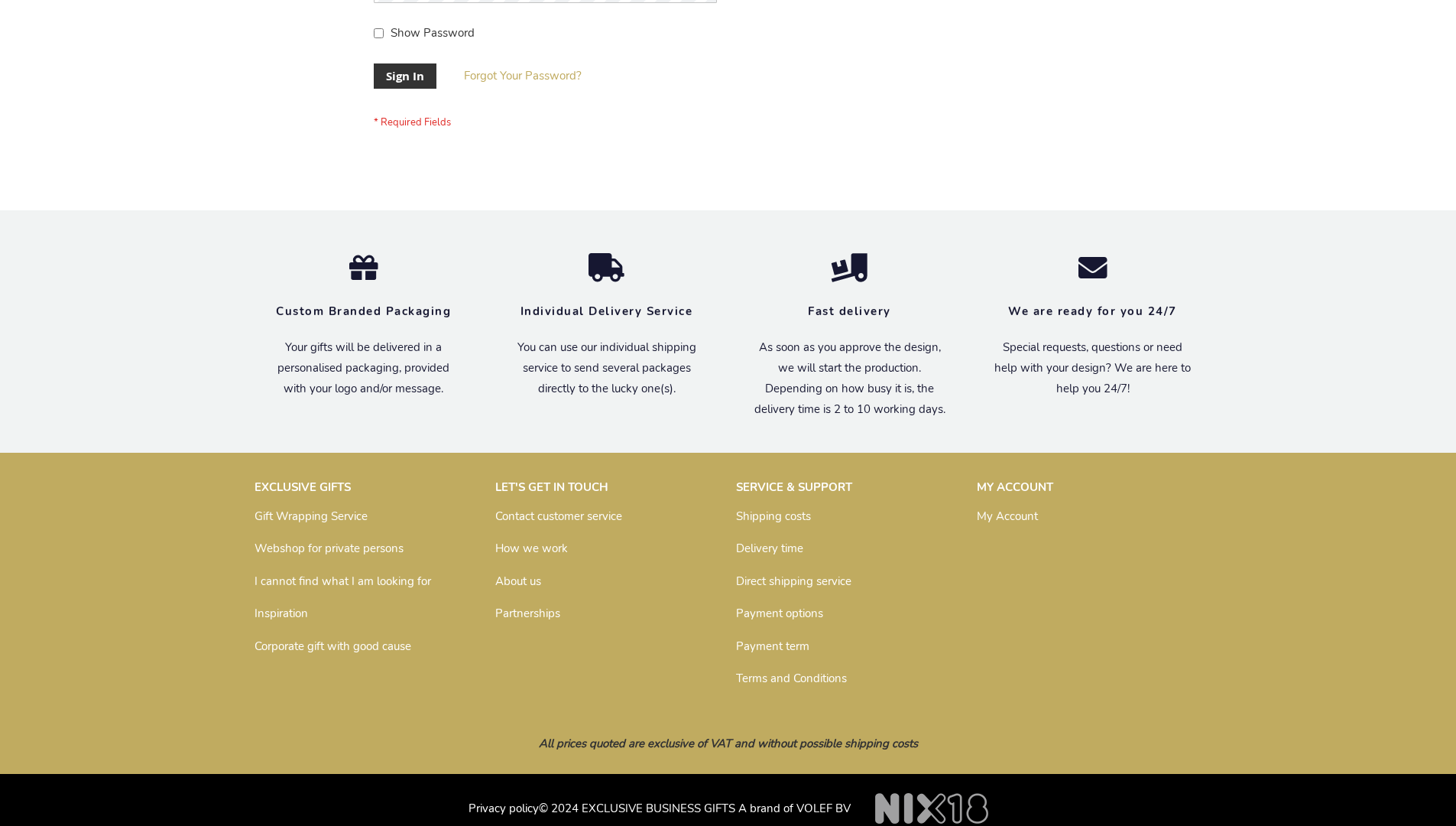
scroll to position [491, 0]
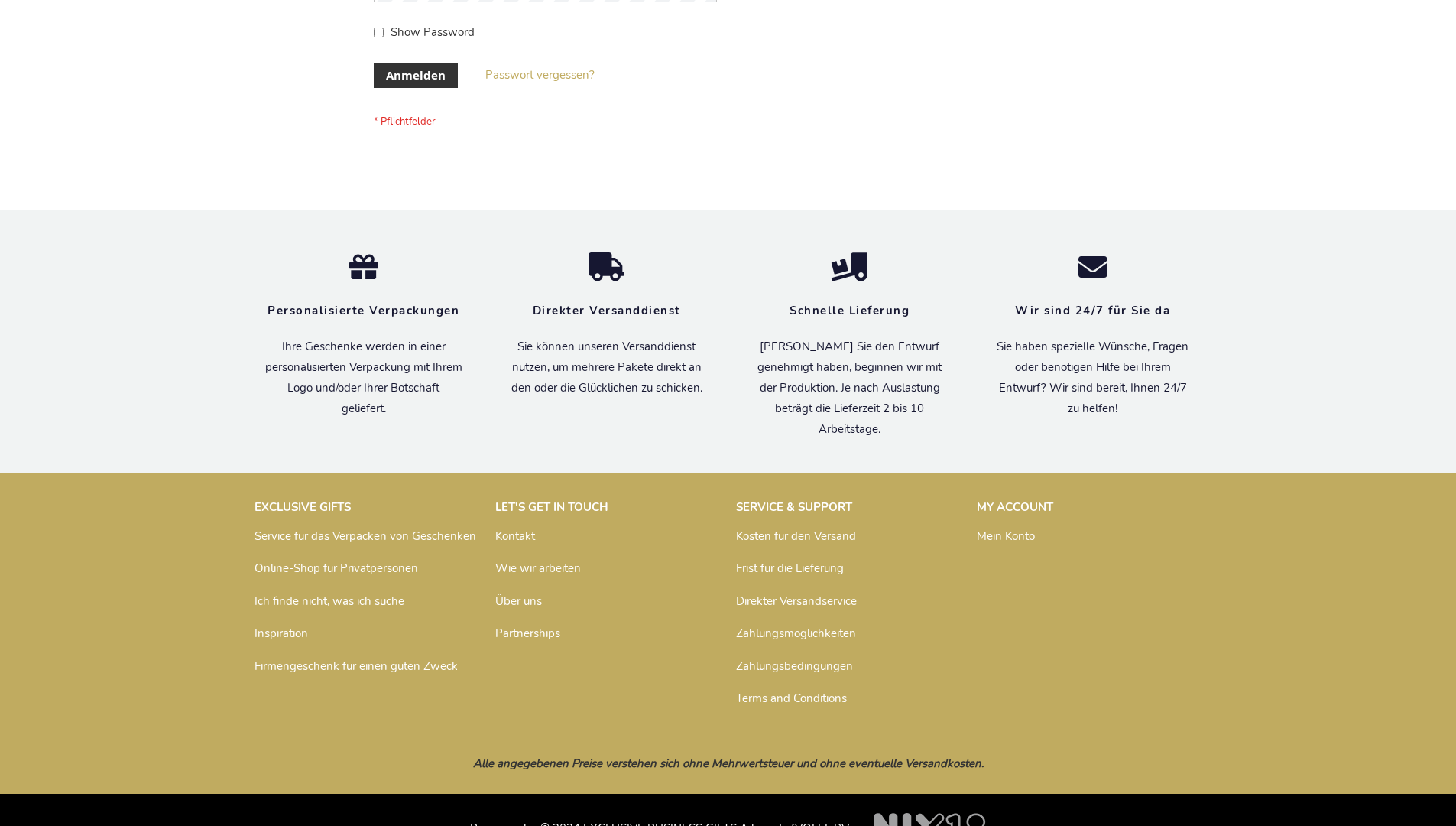
scroll to position [513, 0]
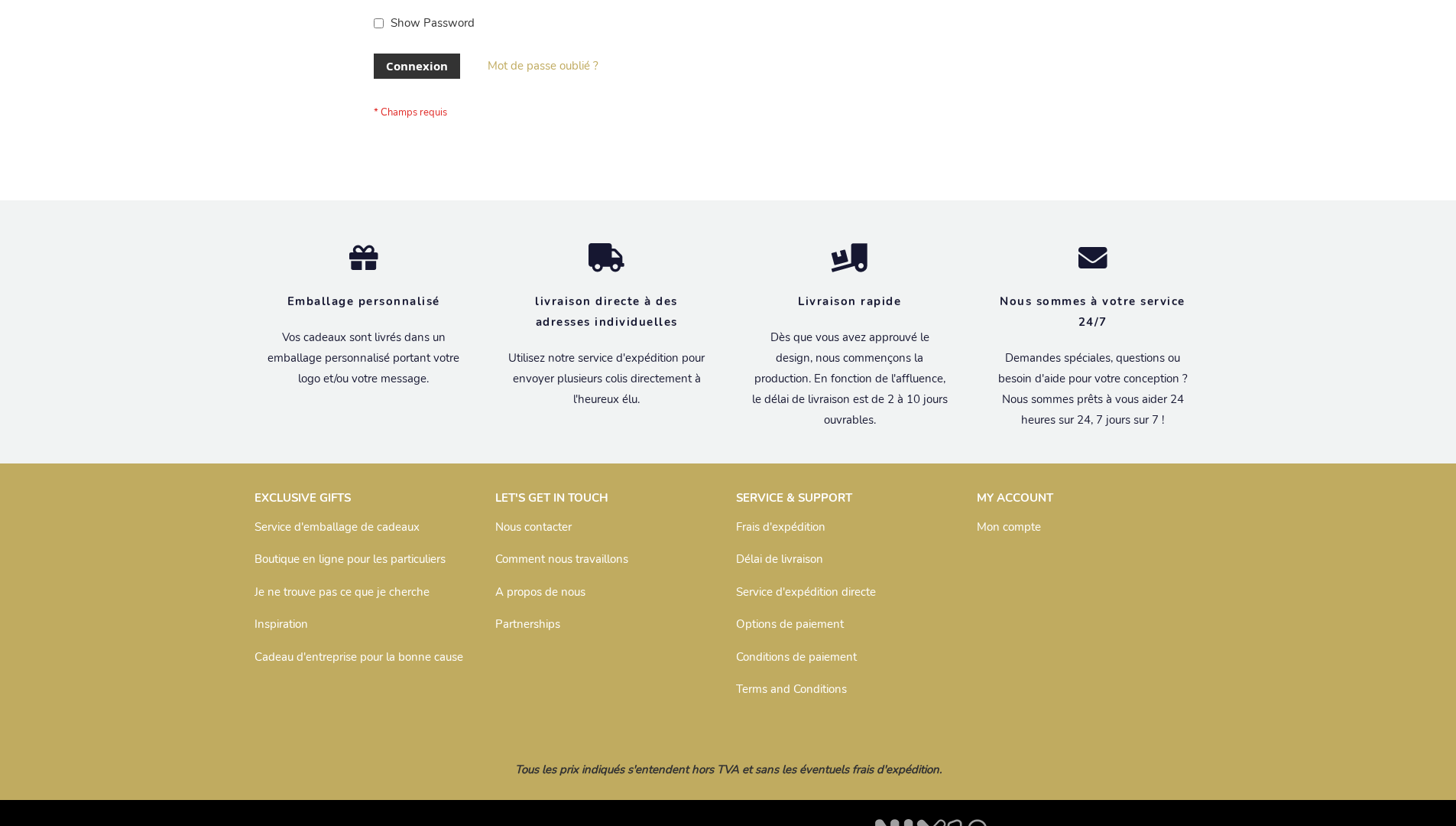
scroll to position [527, 0]
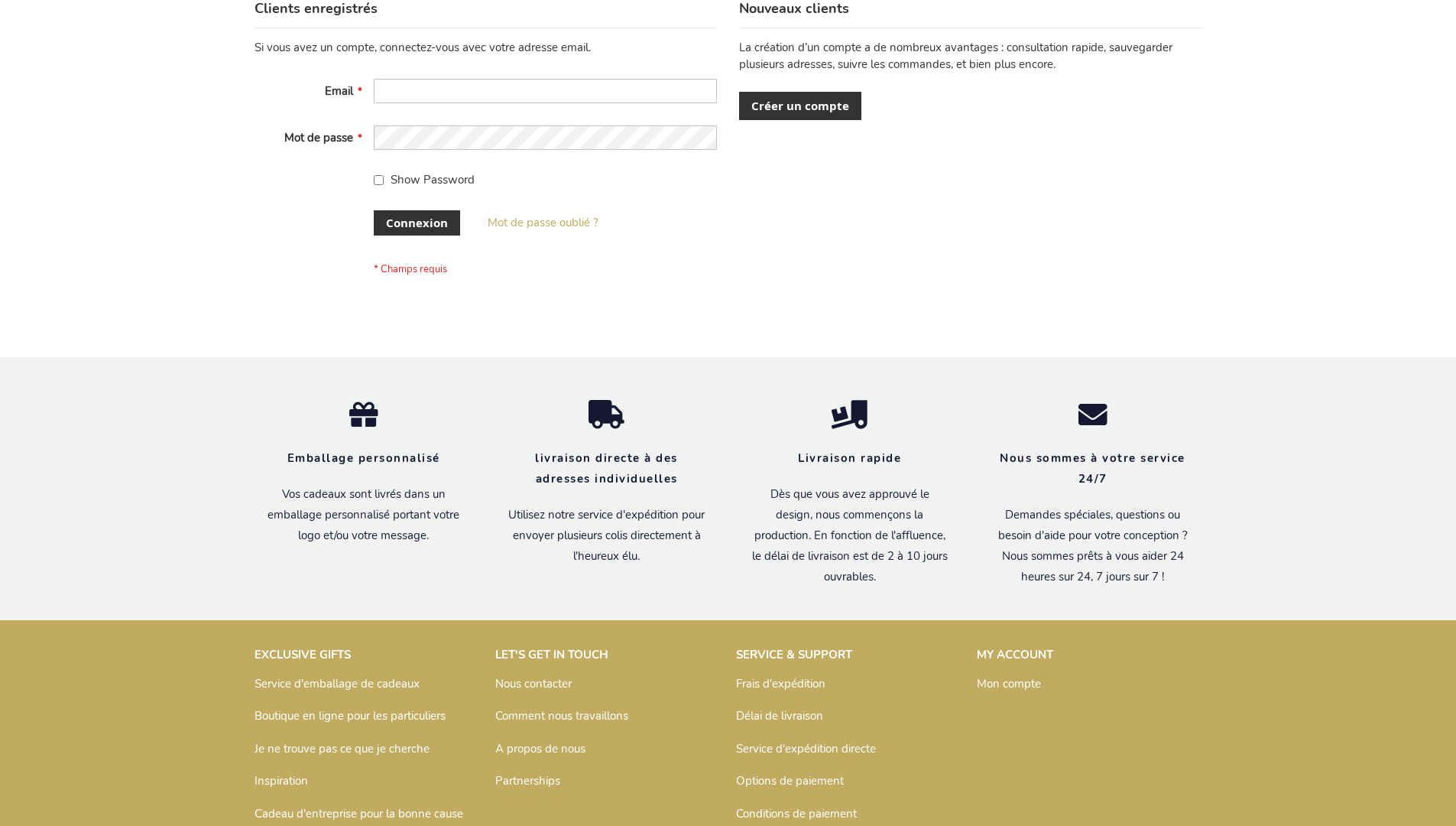
scroll to position [527, 0]
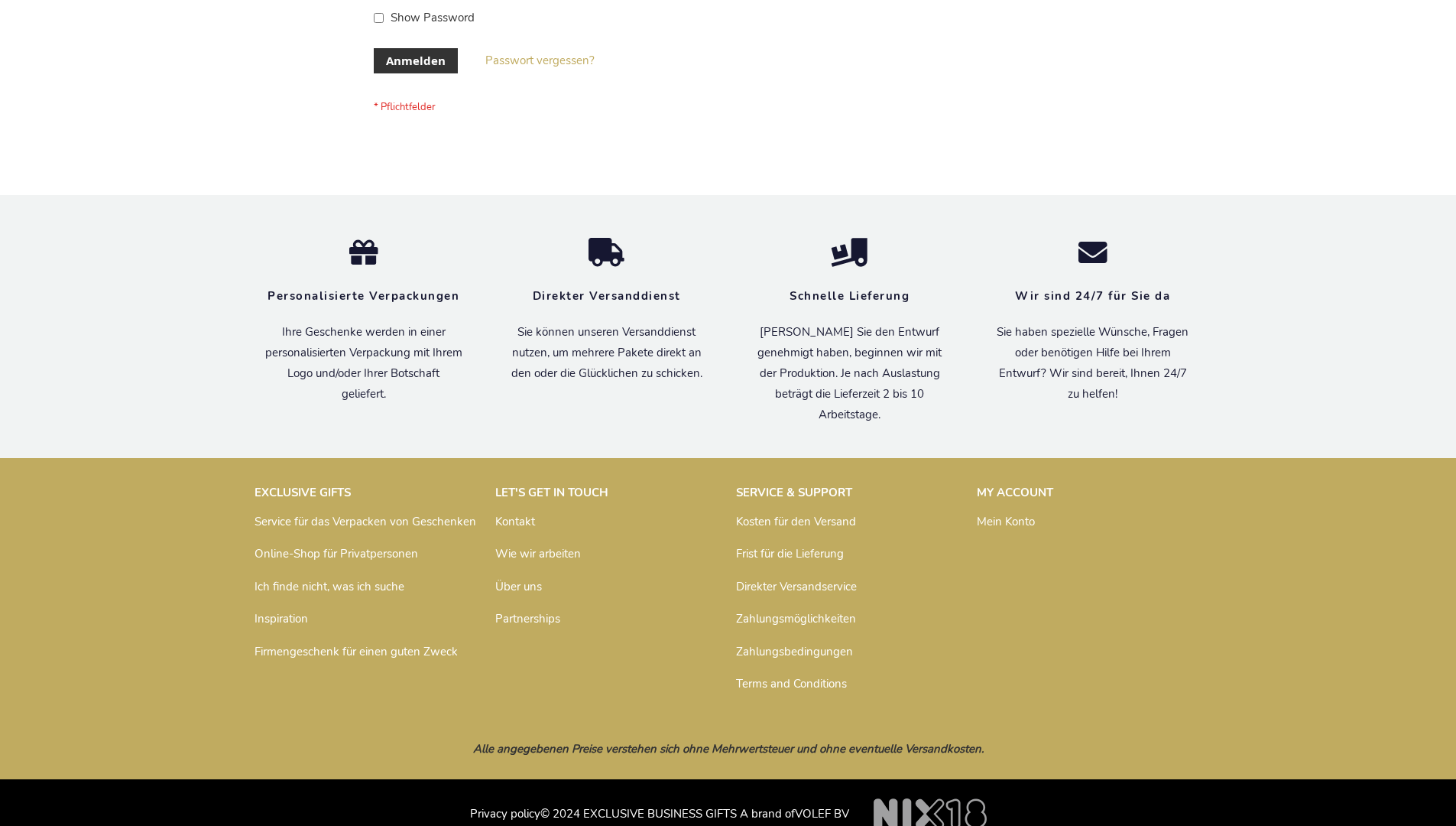
scroll to position [513, 0]
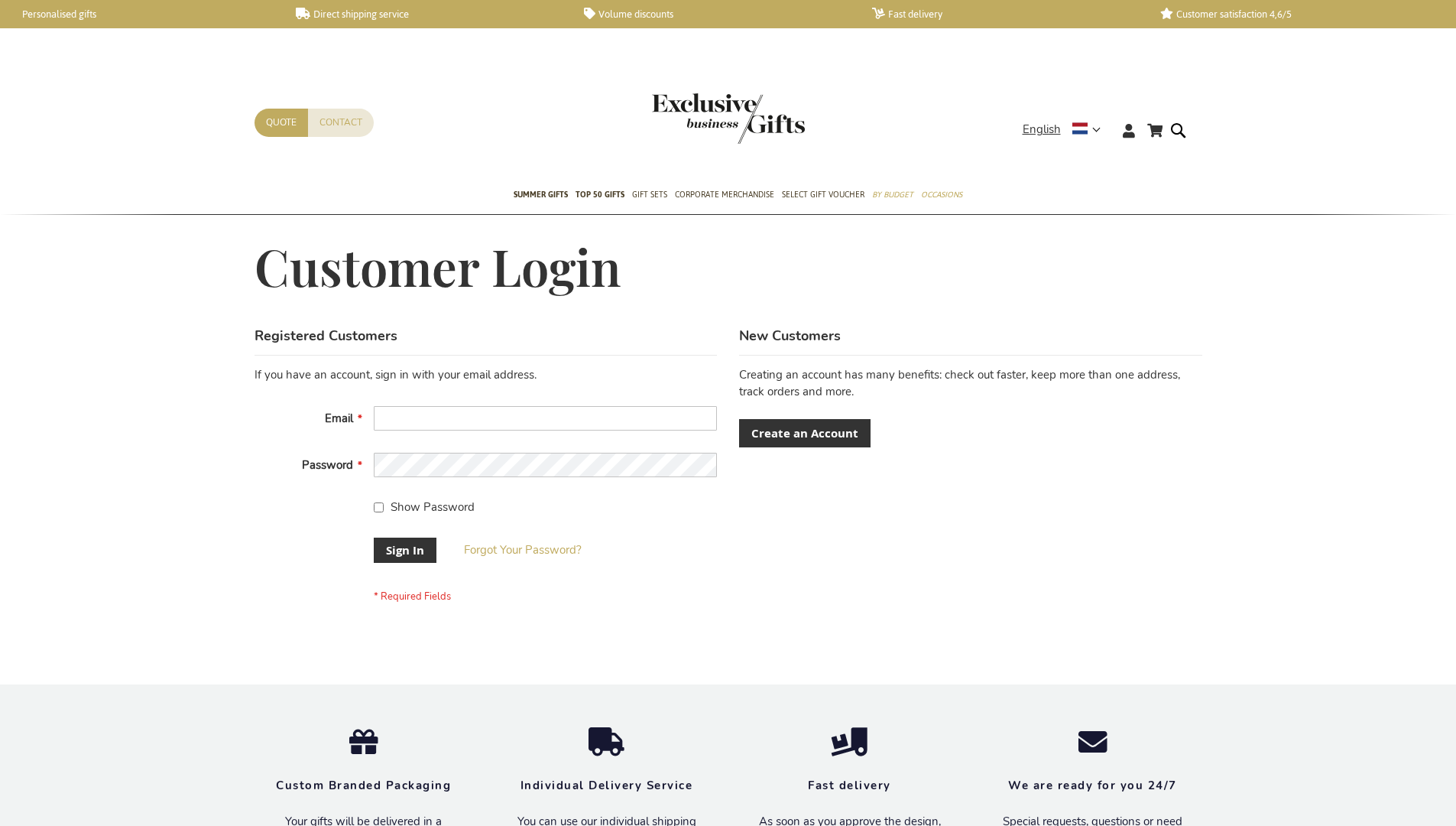
scroll to position [491, 0]
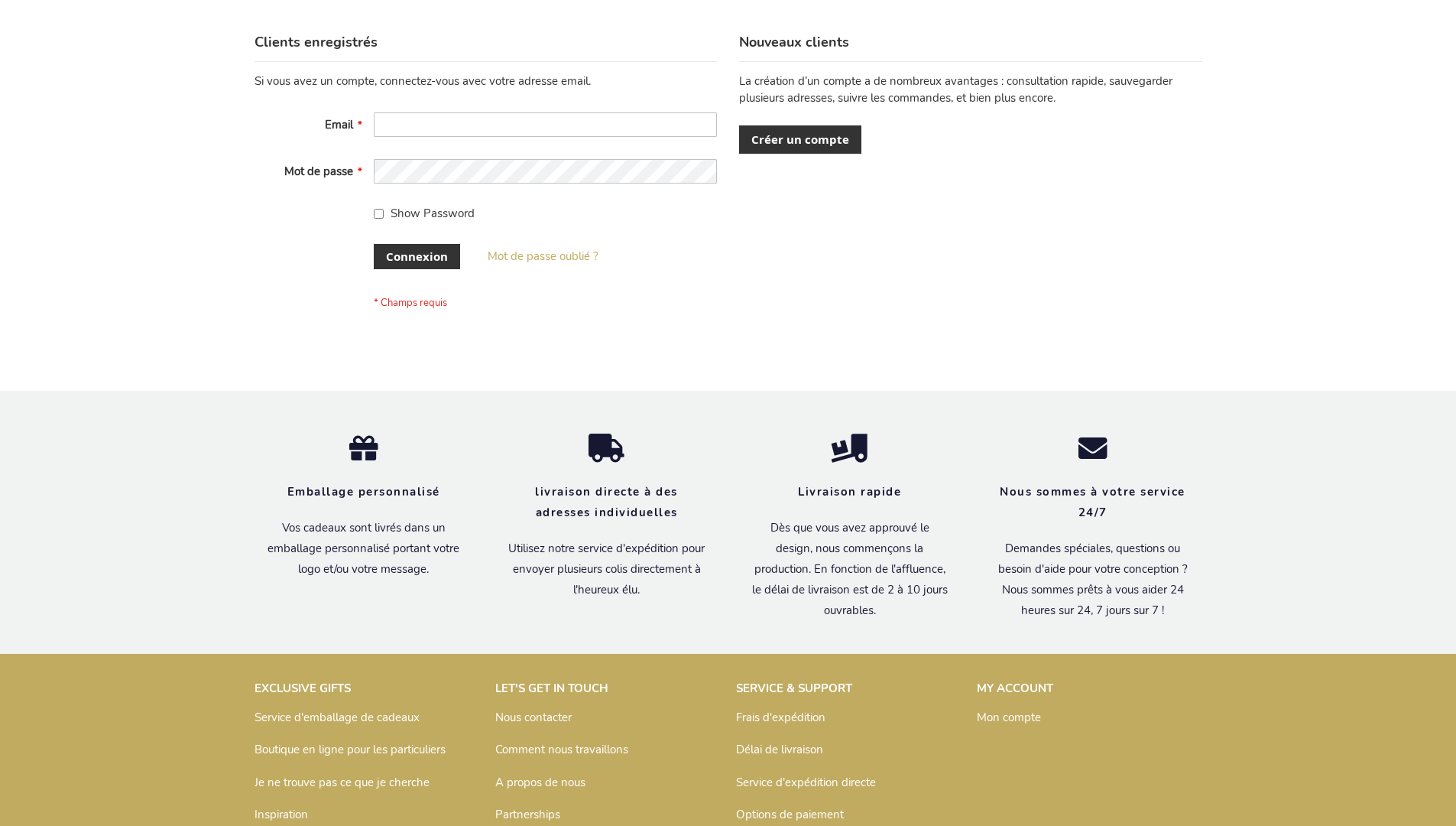
scroll to position [527, 0]
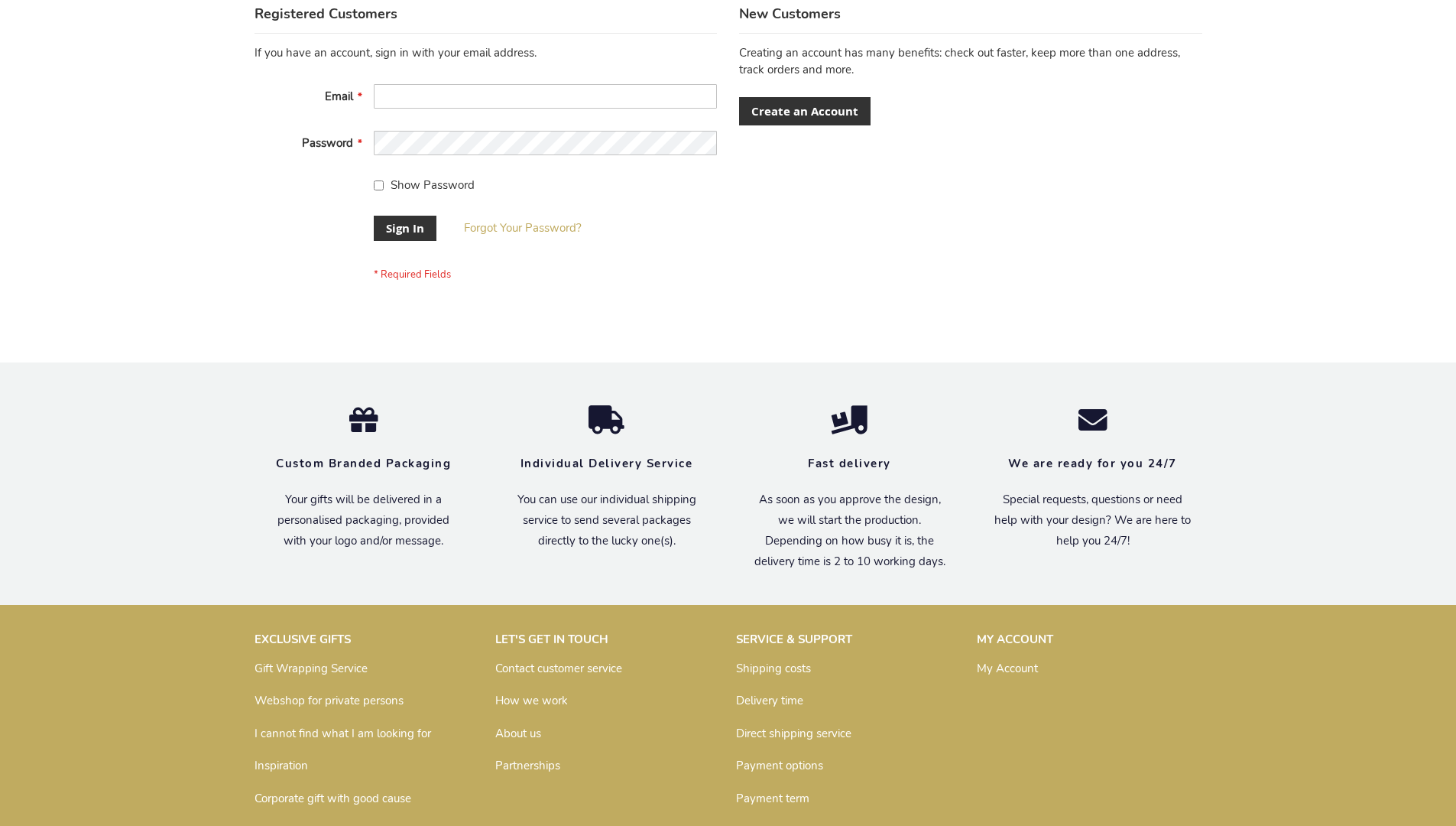
scroll to position [491, 0]
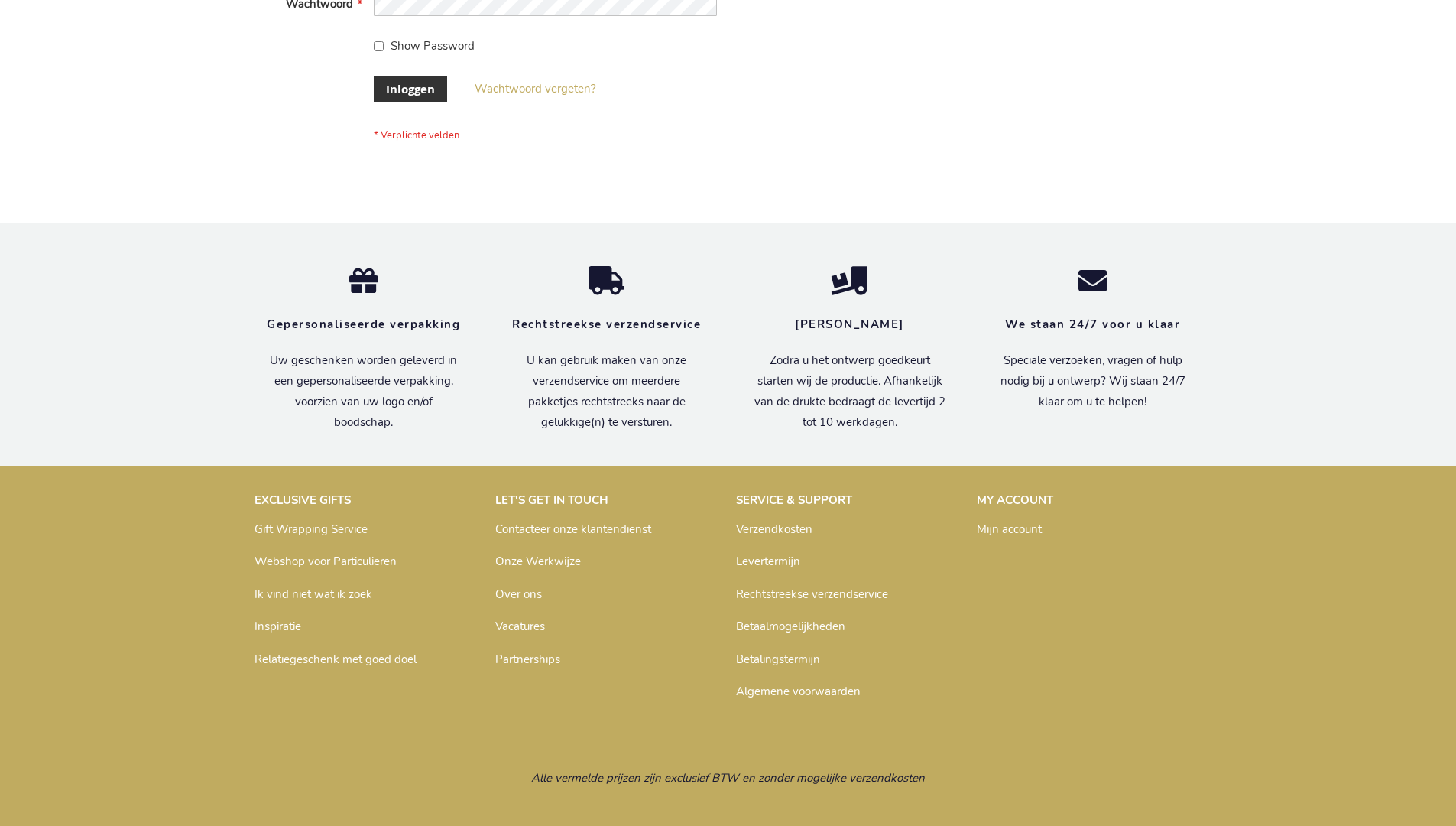
scroll to position [519, 0]
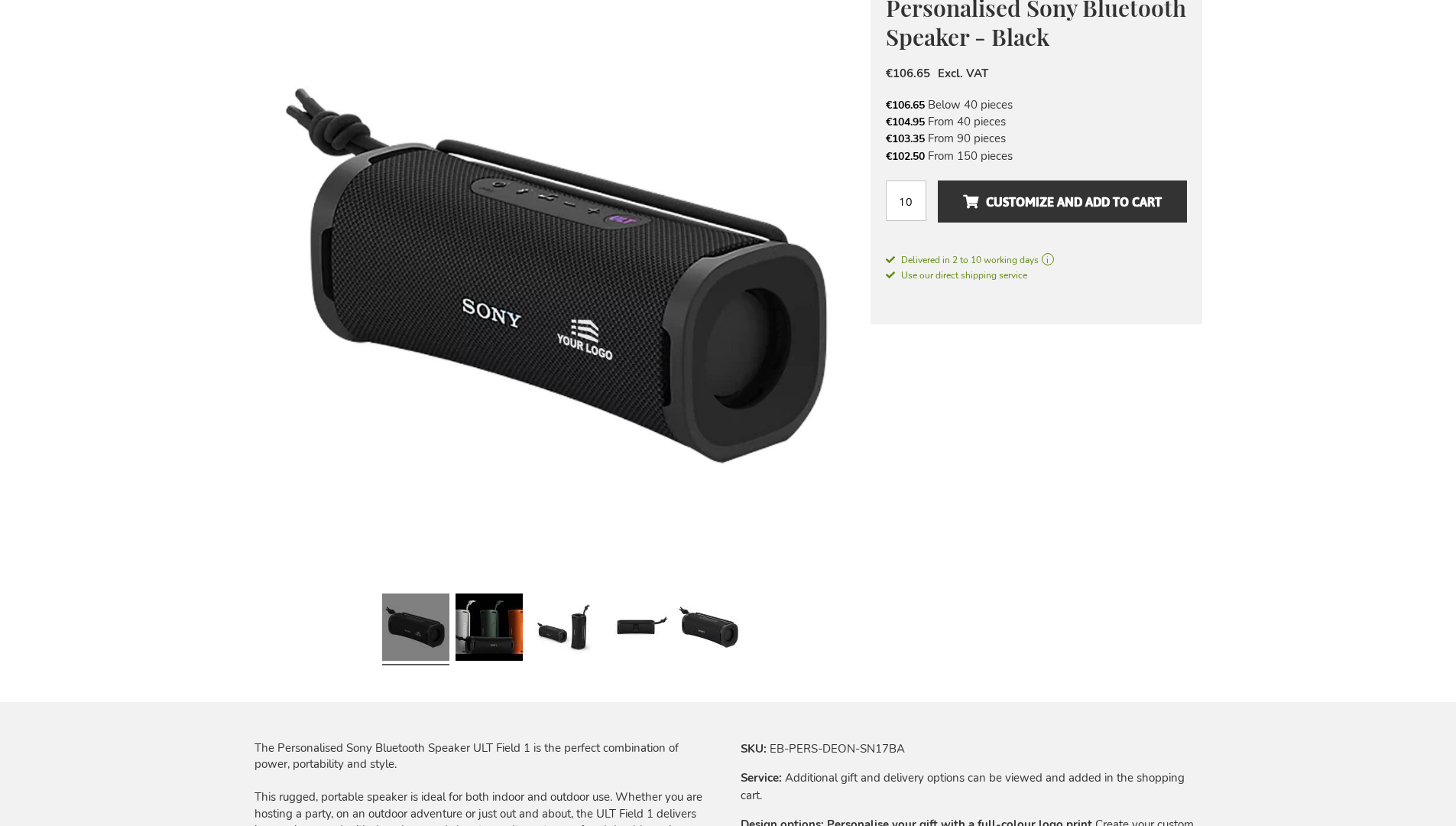
scroll to position [2010, 0]
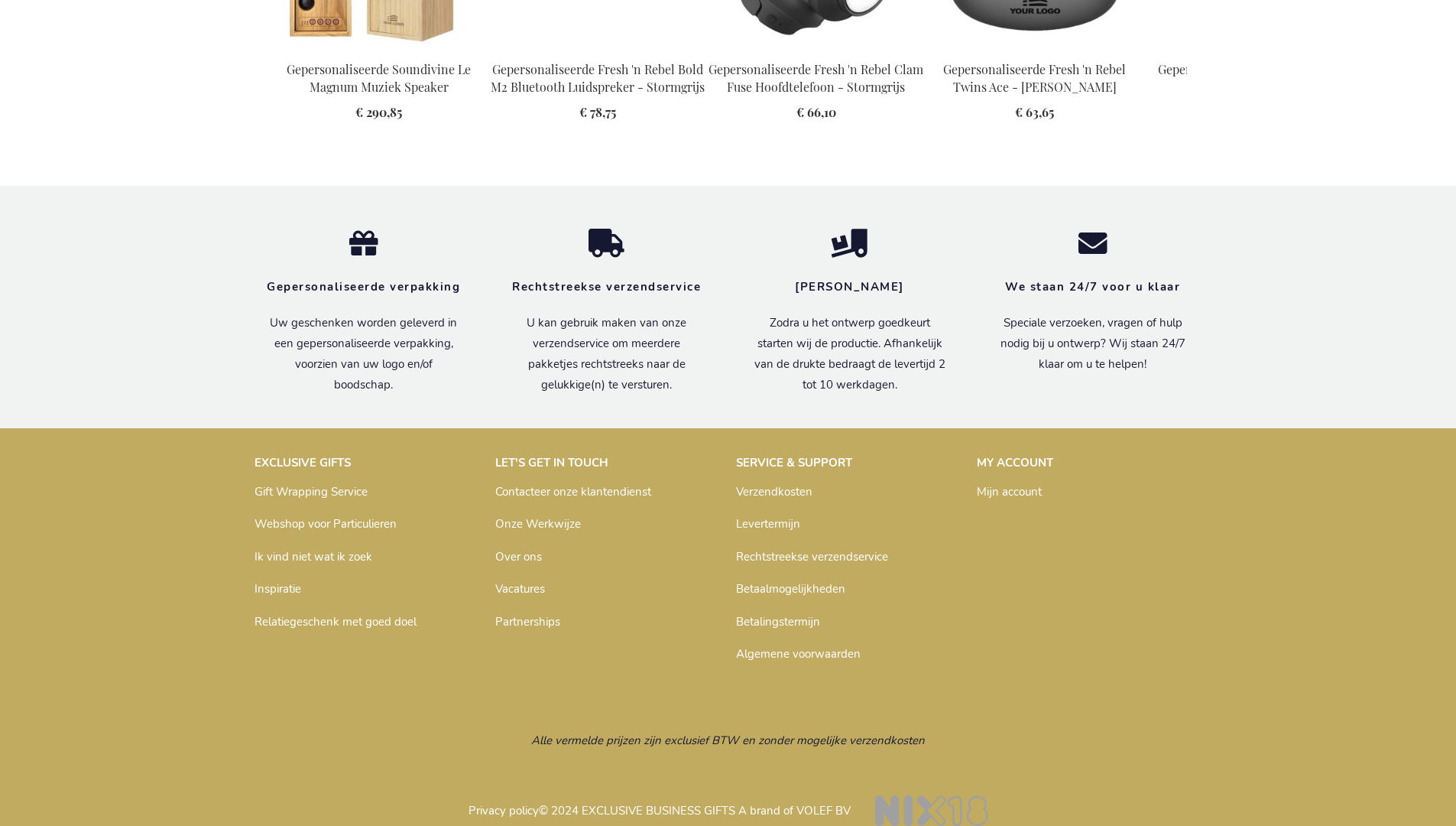
scroll to position [2062, 0]
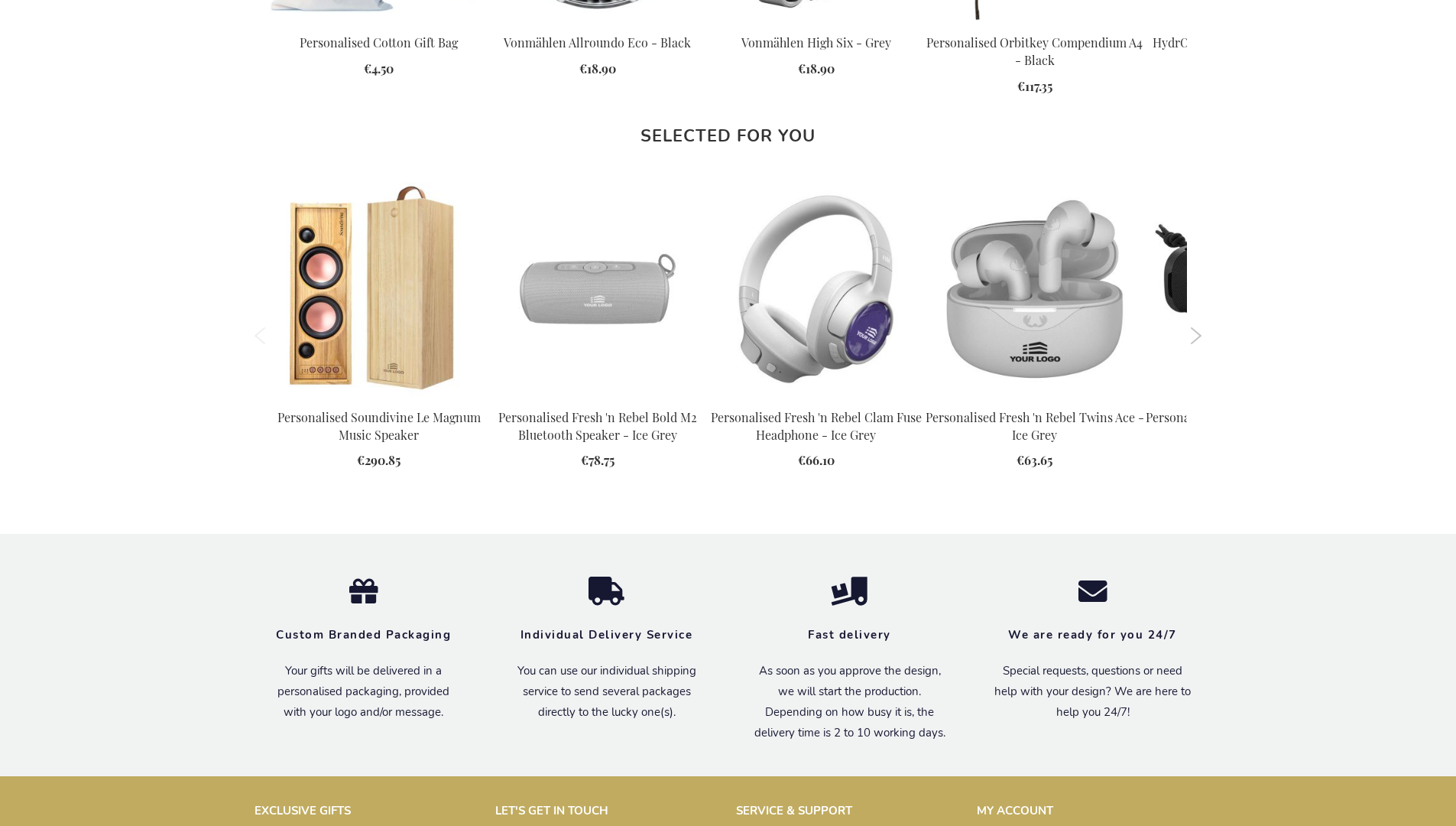
scroll to position [2010, 0]
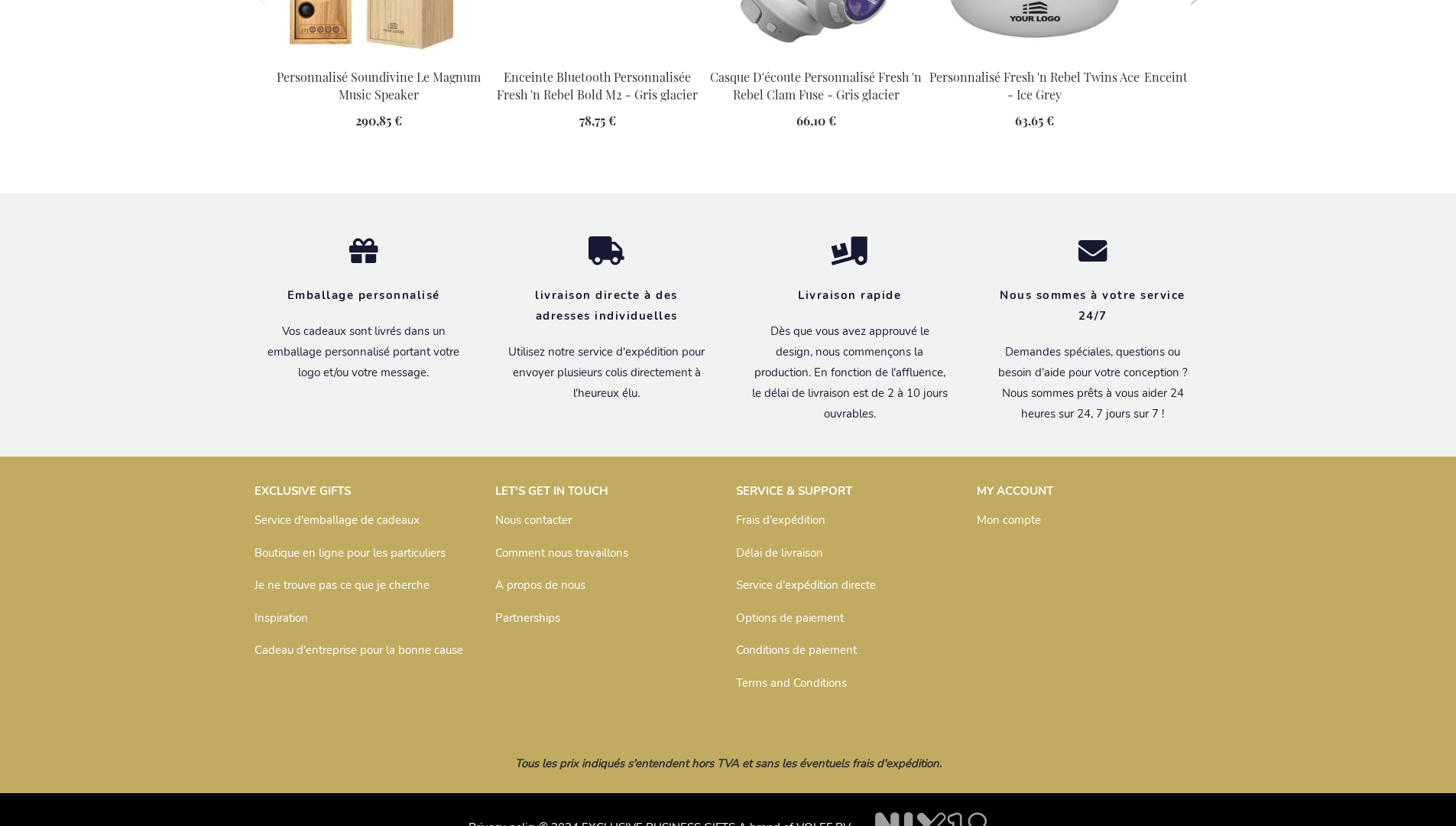
scroll to position [2062, 0]
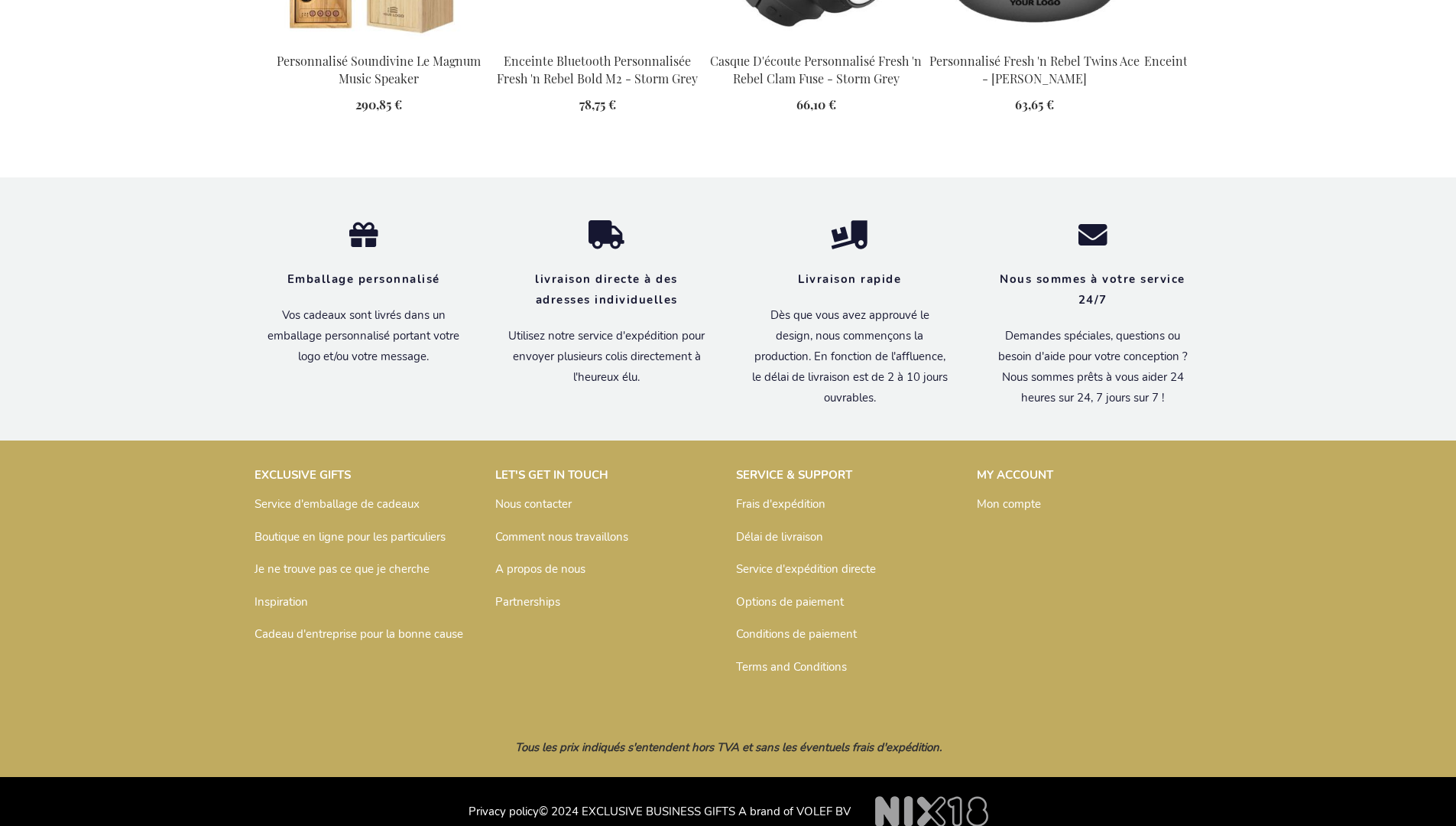
scroll to position [2062, 0]
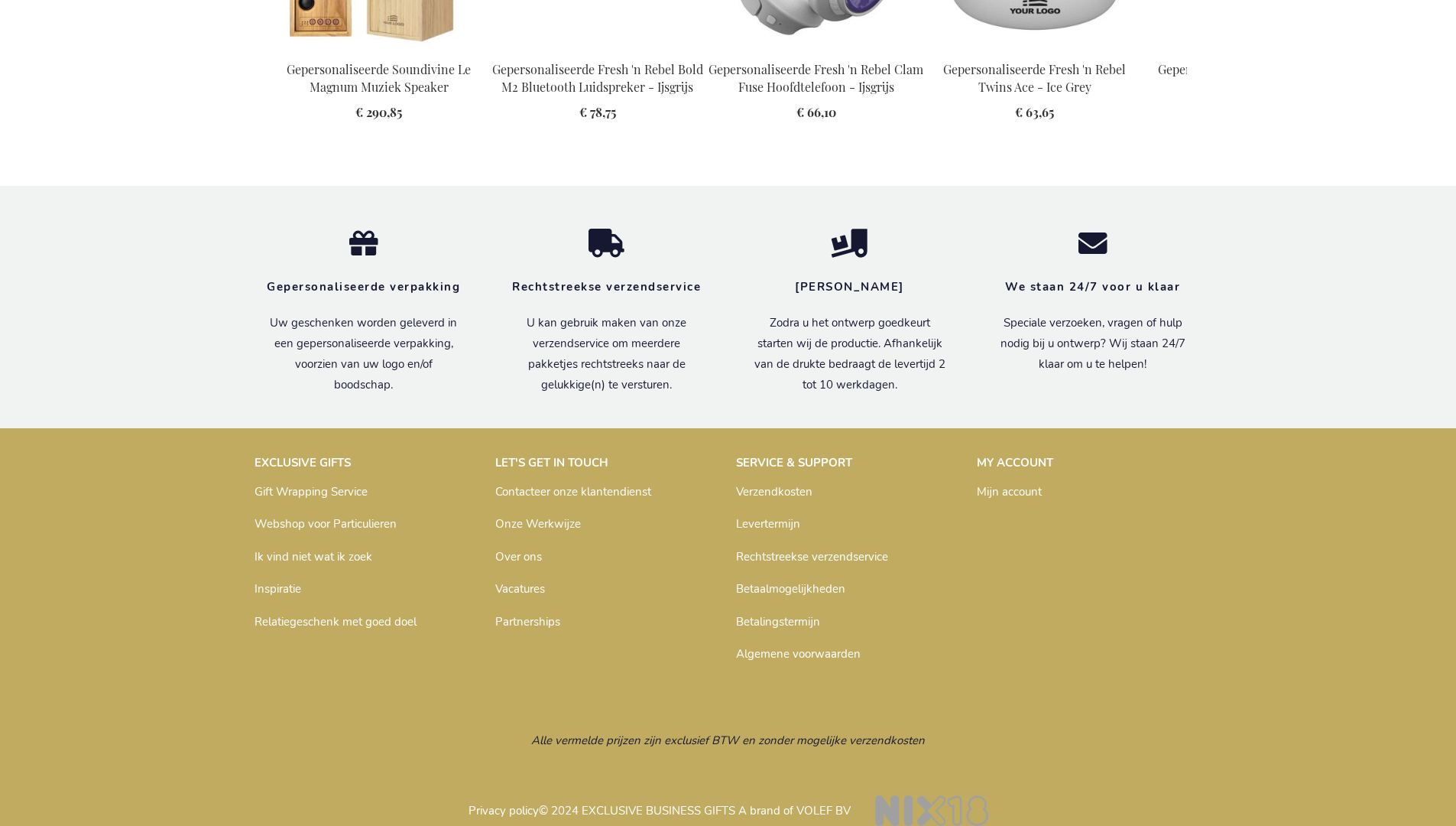
scroll to position [2062, 0]
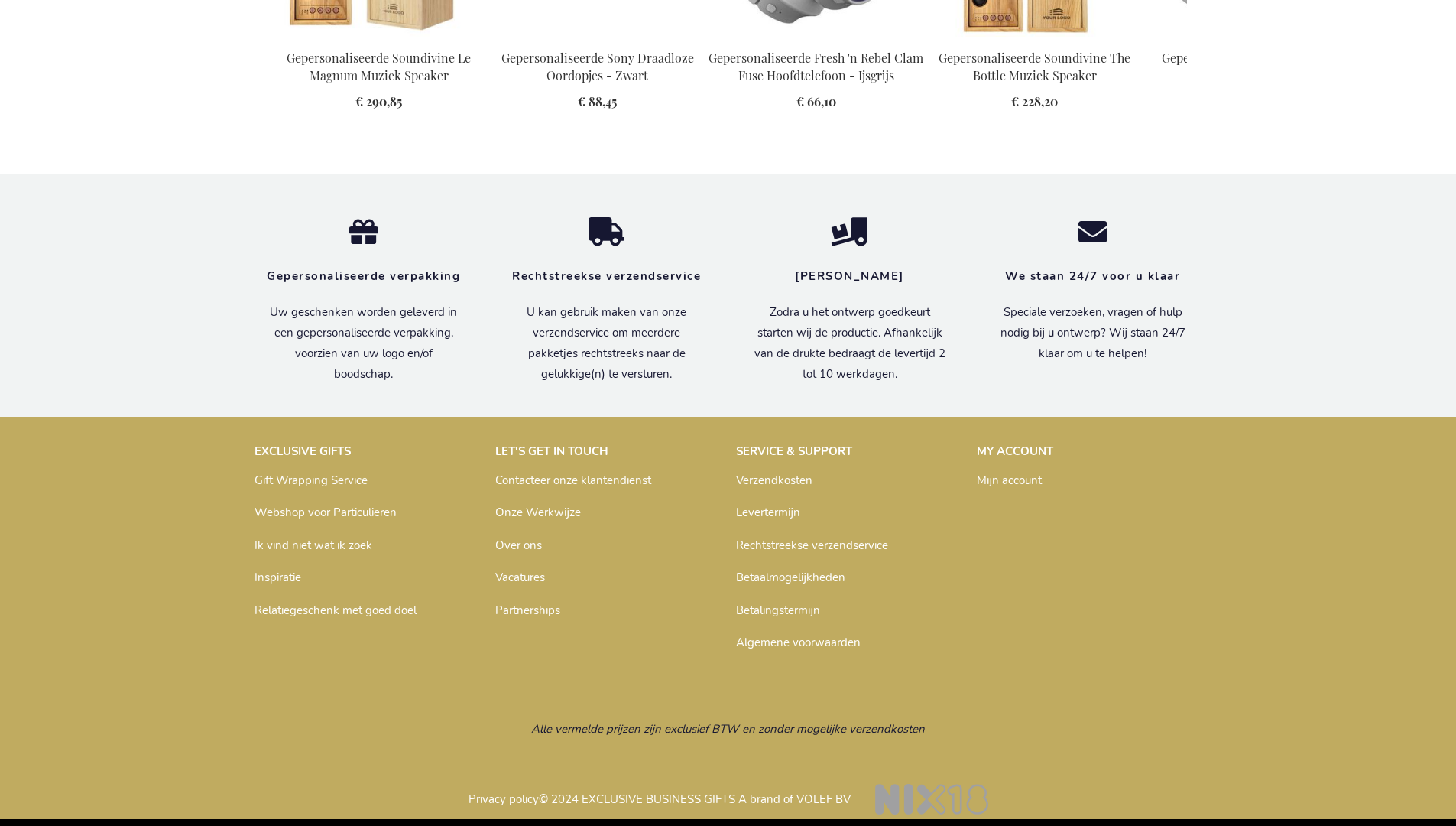
scroll to position [2078, 0]
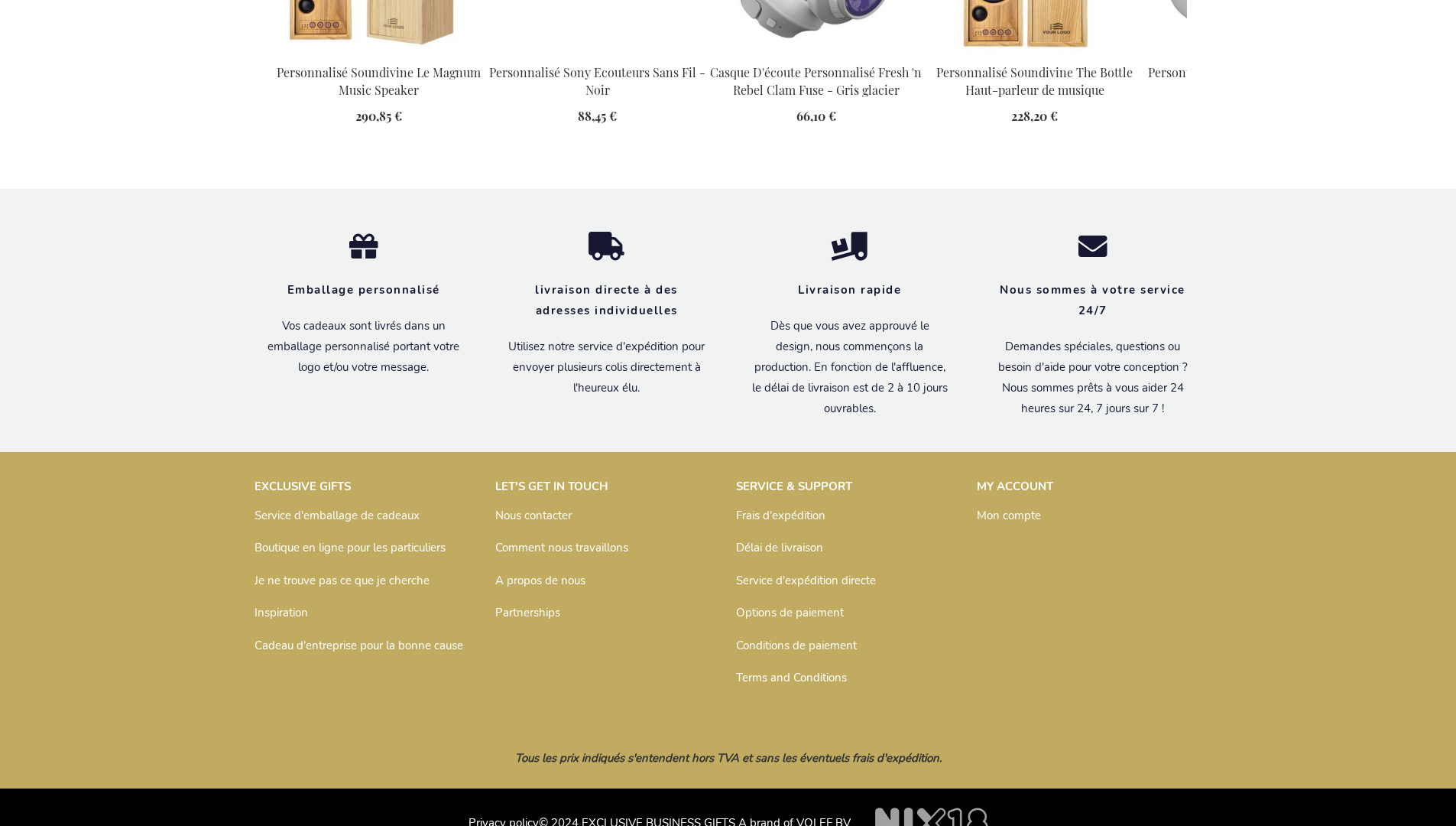
scroll to position [2078, 0]
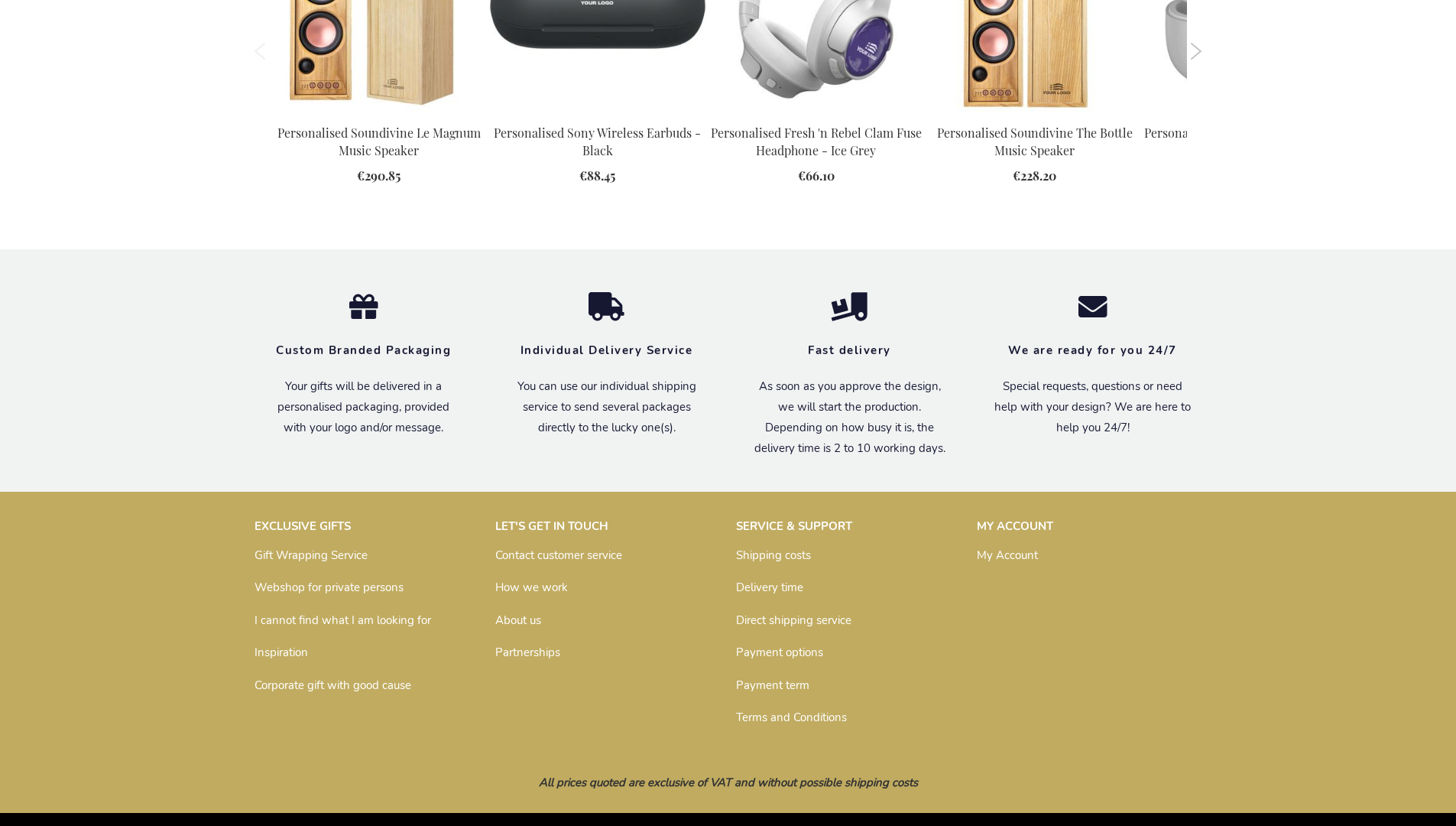
scroll to position [2010, 0]
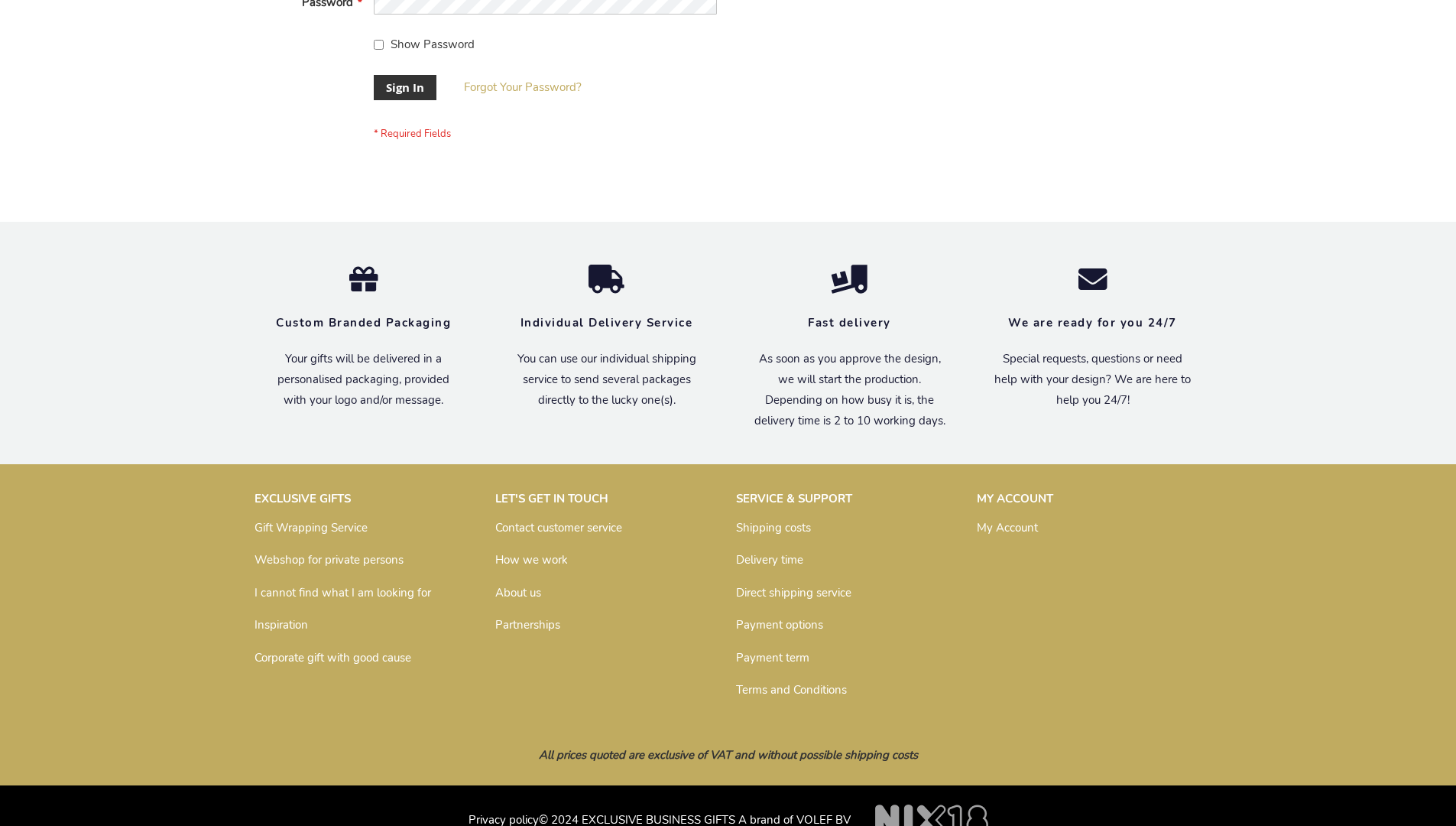
scroll to position [491, 0]
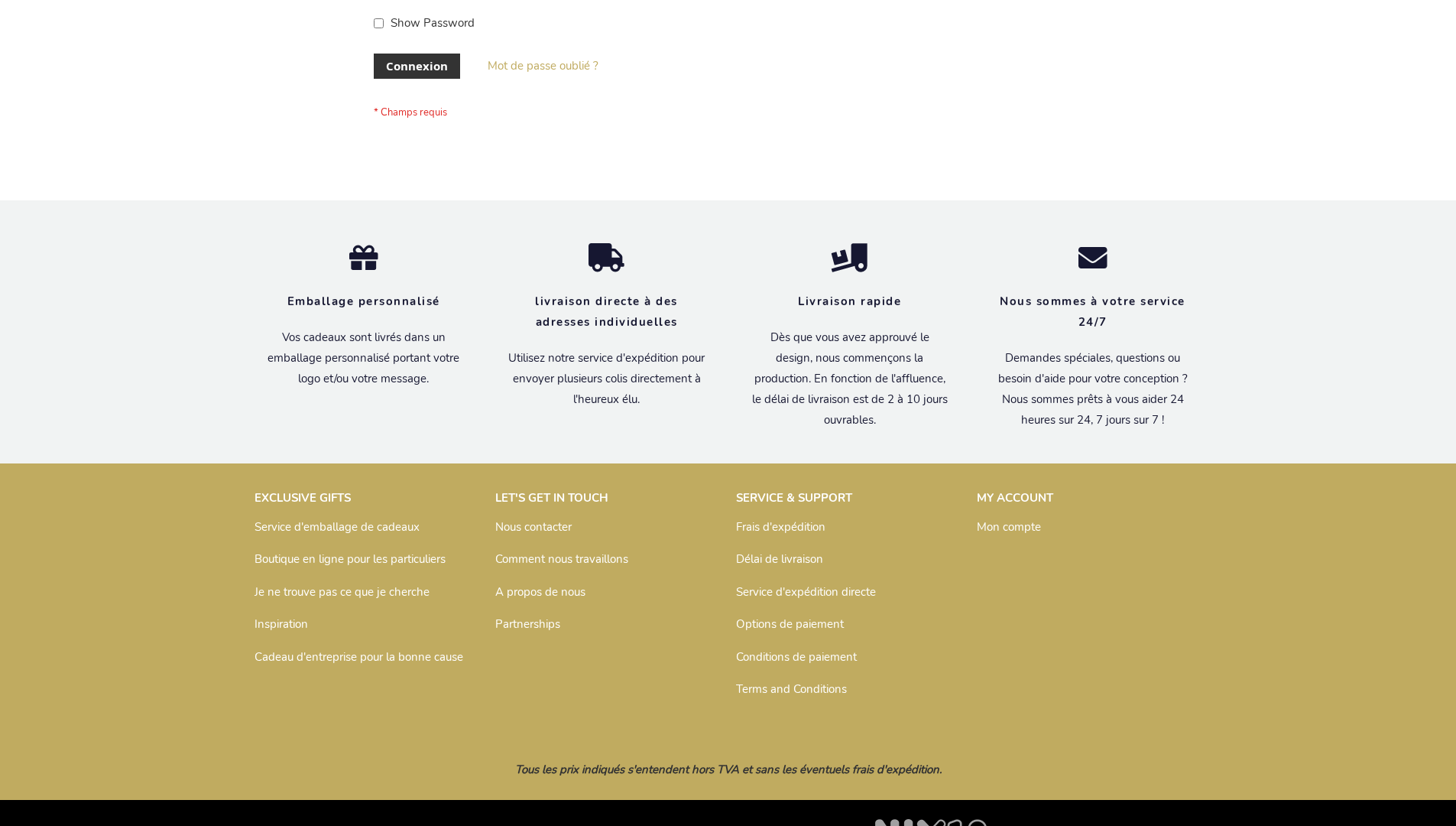
scroll to position [527, 0]
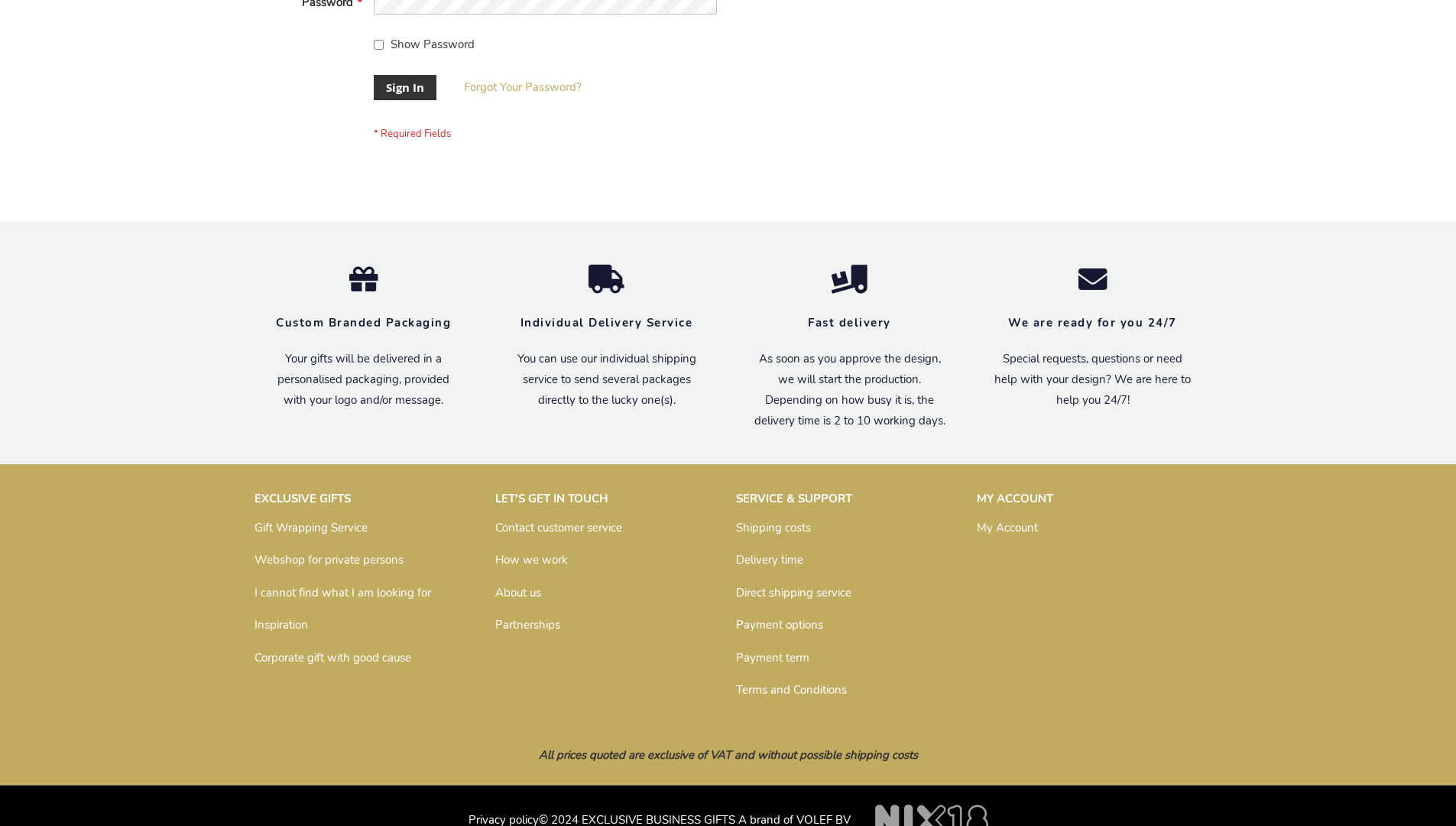
scroll to position [491, 0]
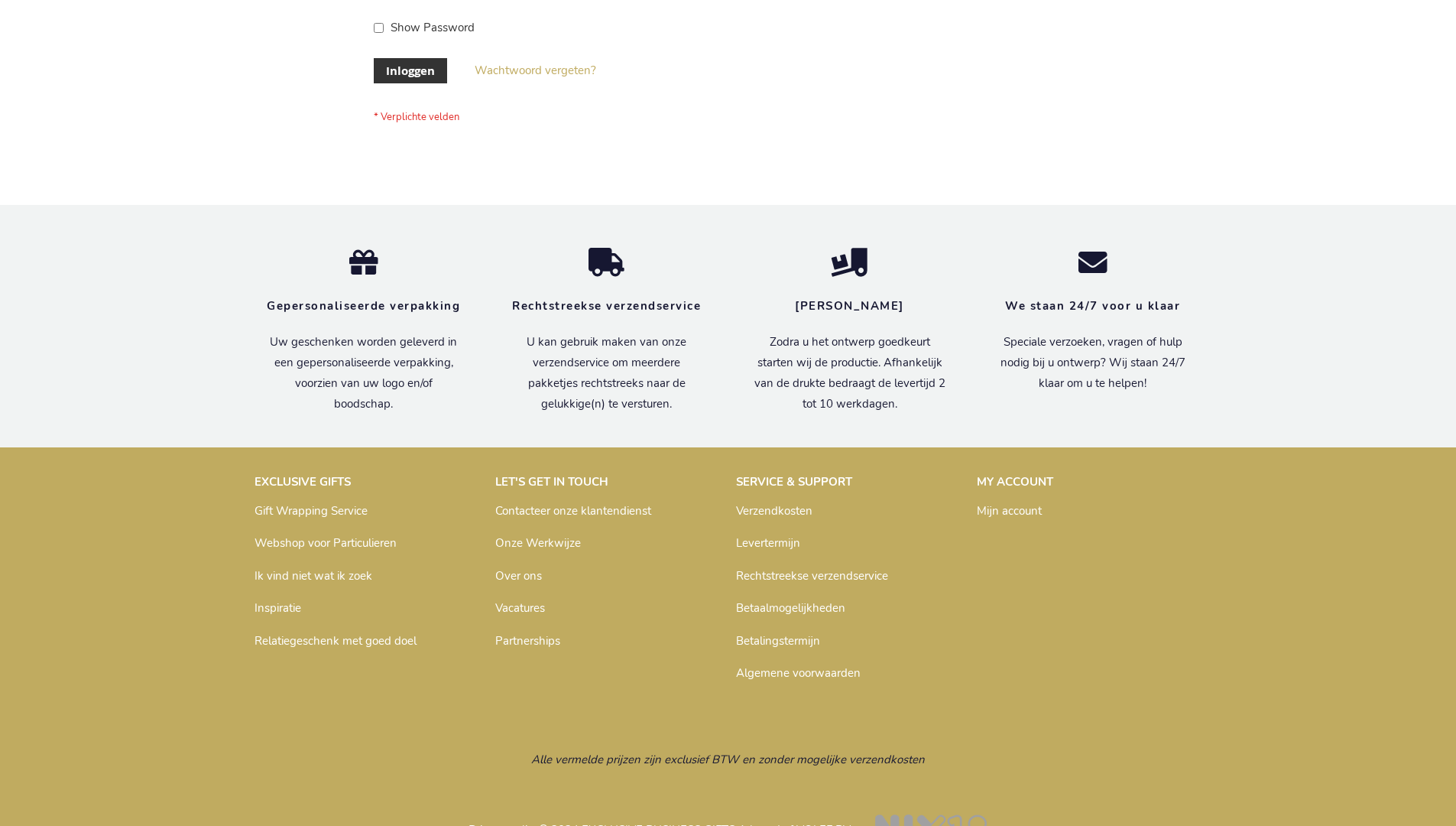
scroll to position [519, 0]
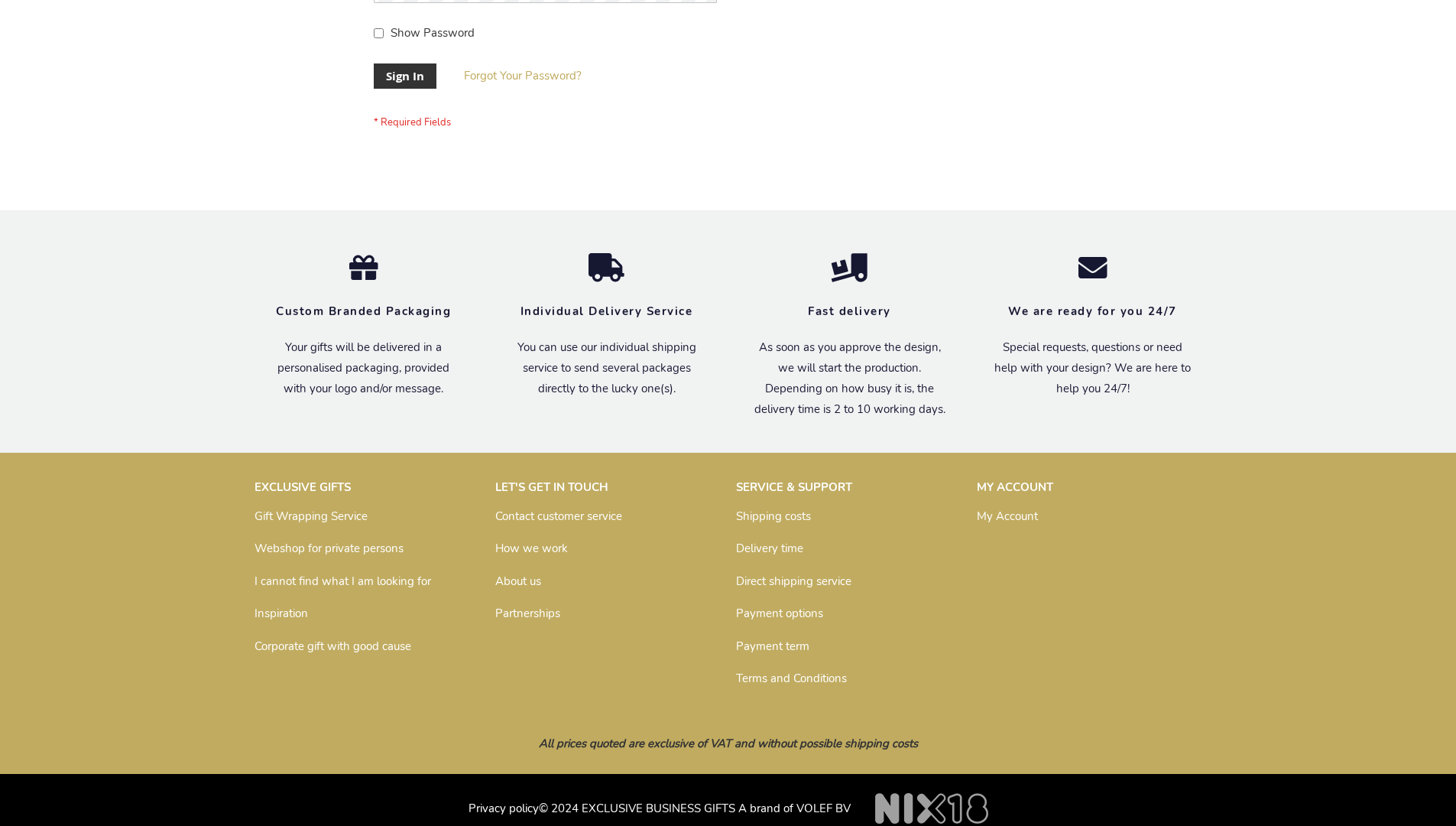
scroll to position [491, 0]
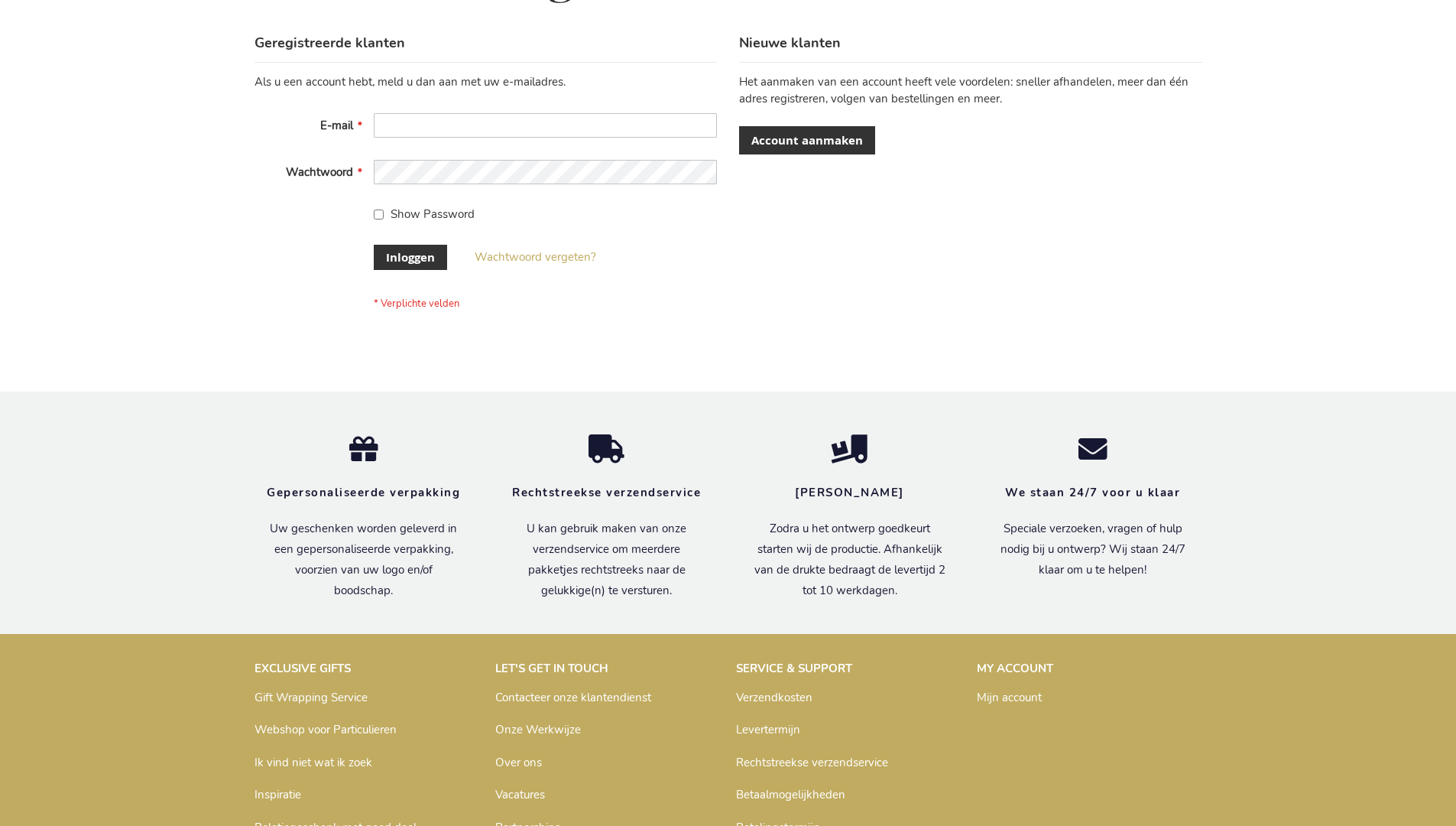
scroll to position [519, 0]
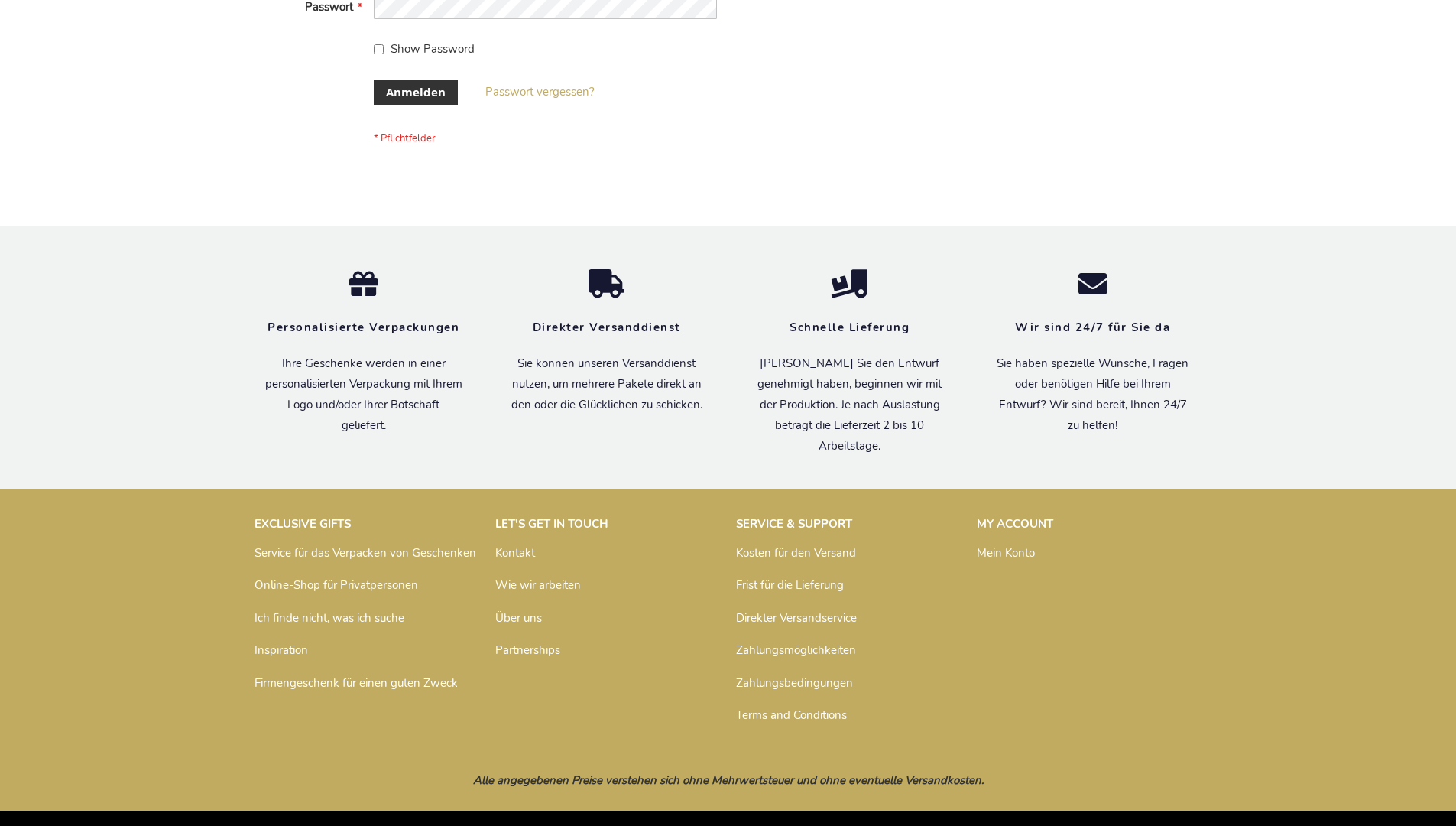
scroll to position [513, 0]
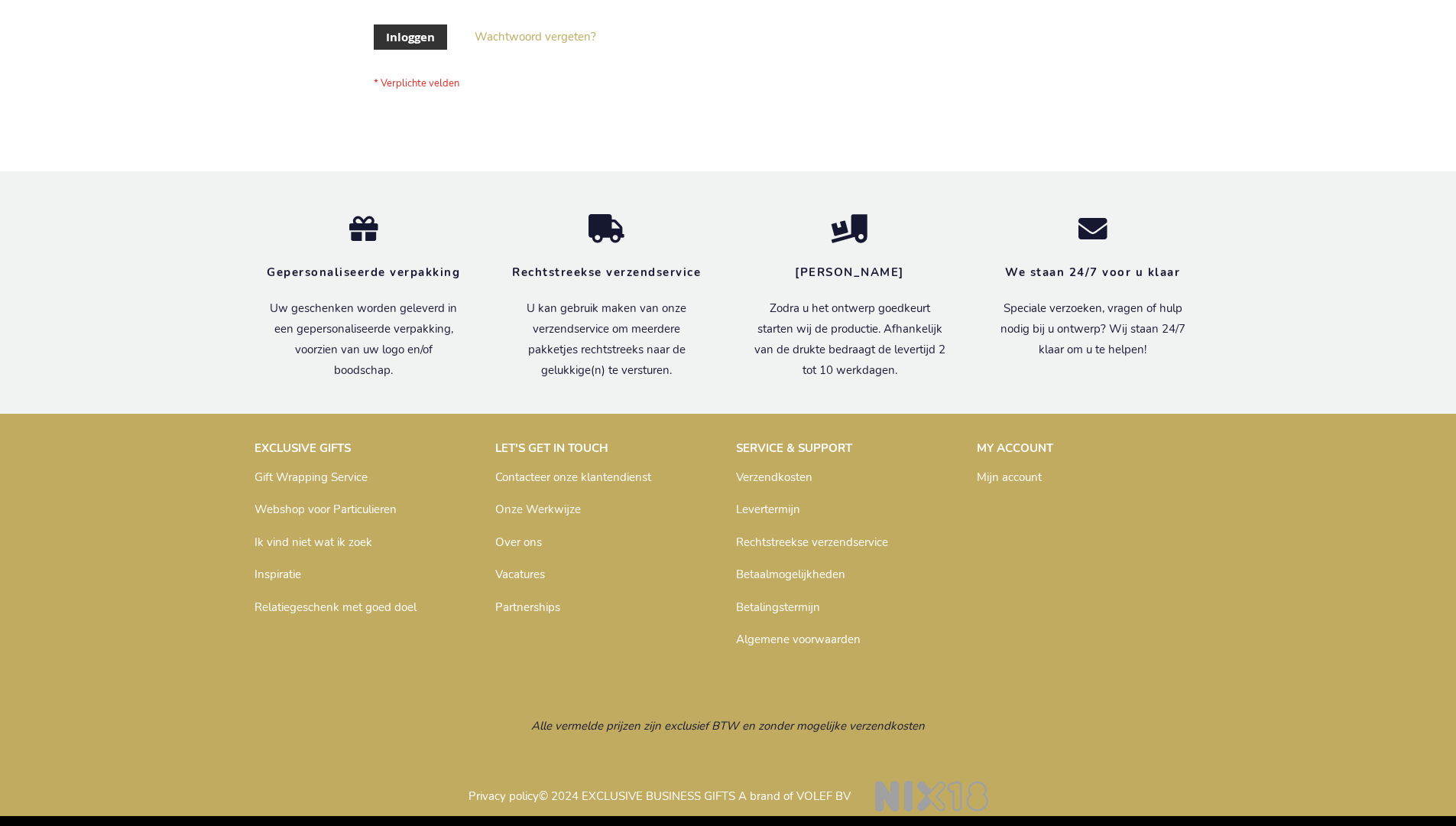
scroll to position [519, 0]
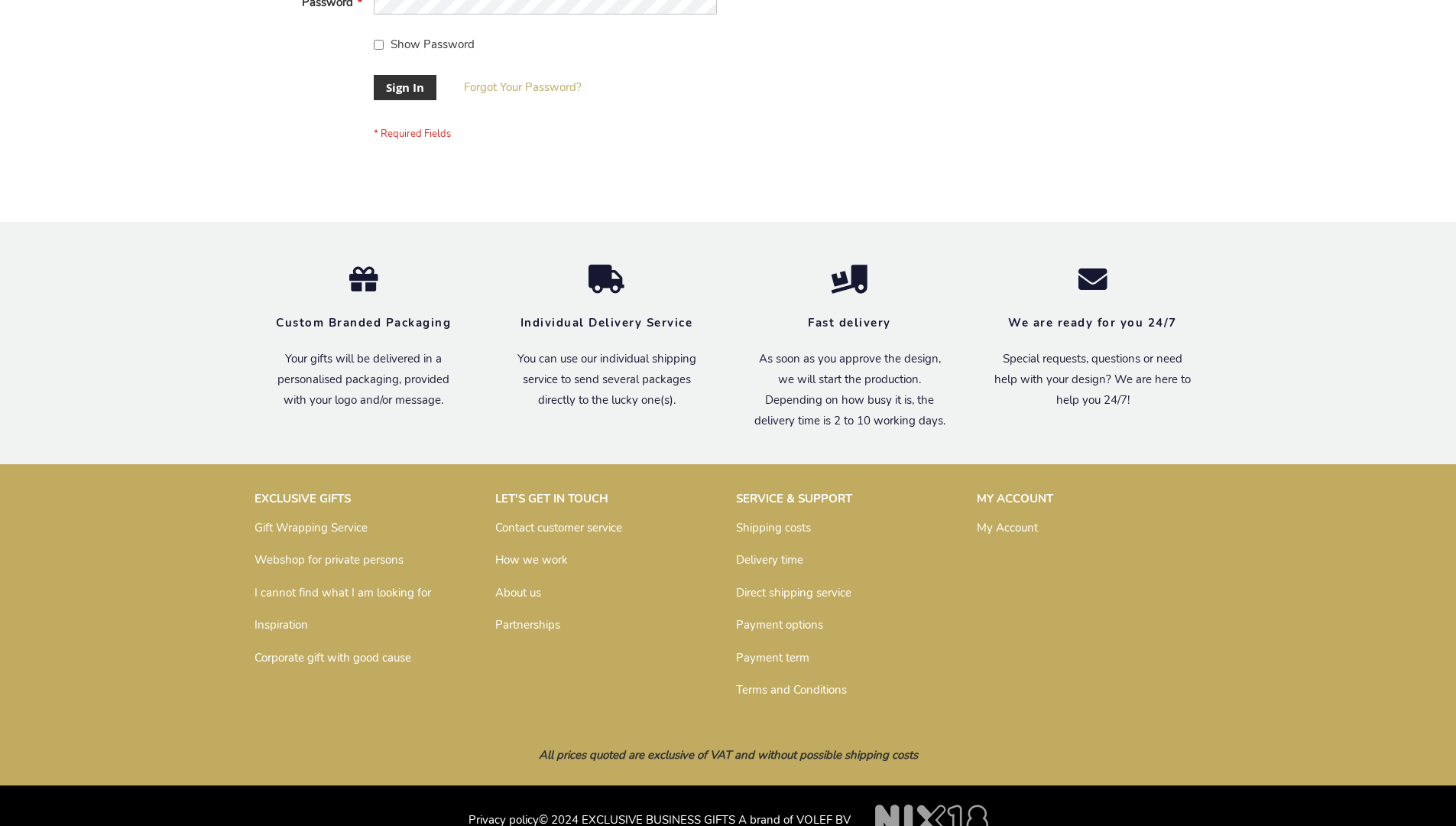
scroll to position [491, 0]
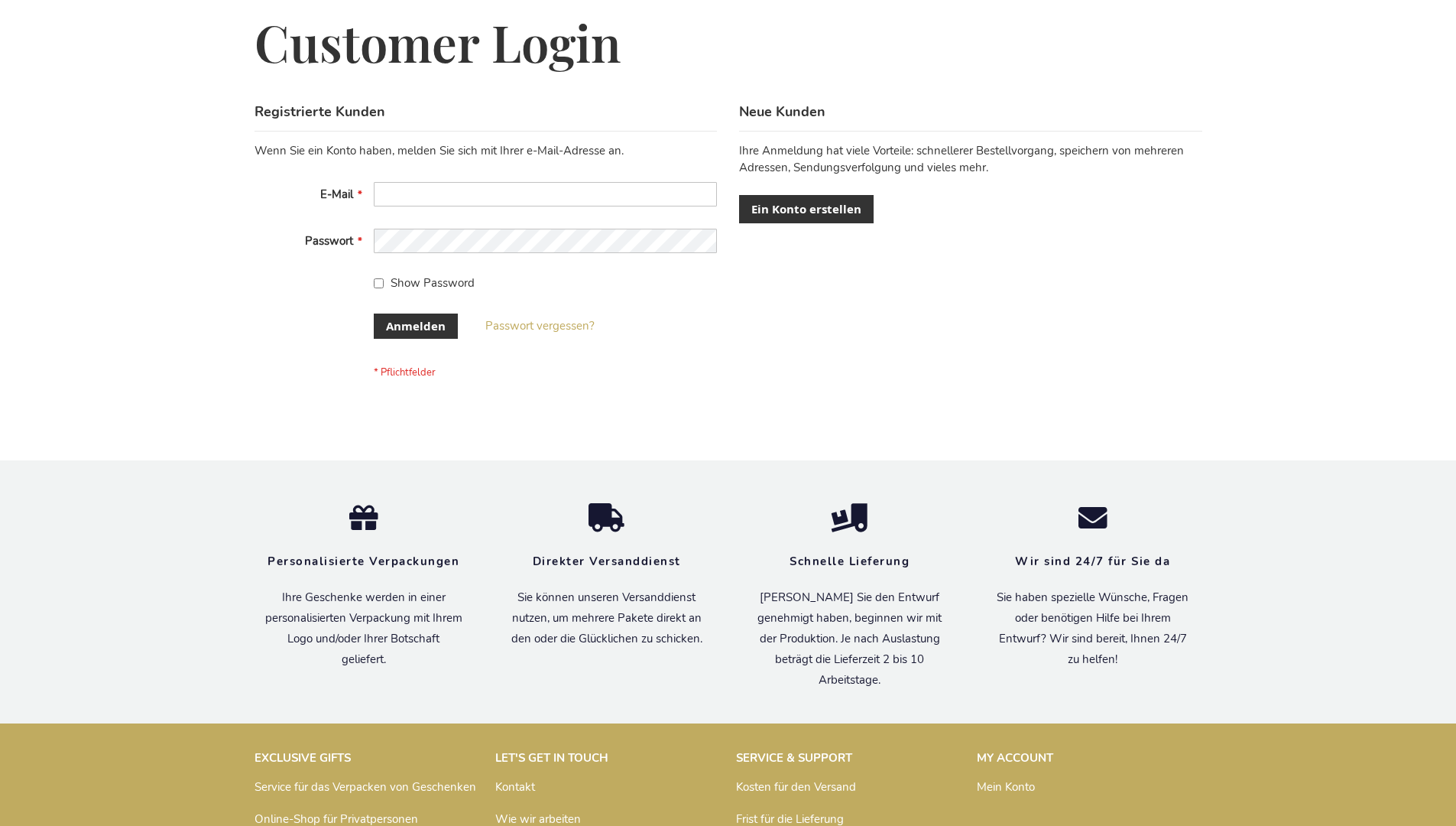
scroll to position [513, 0]
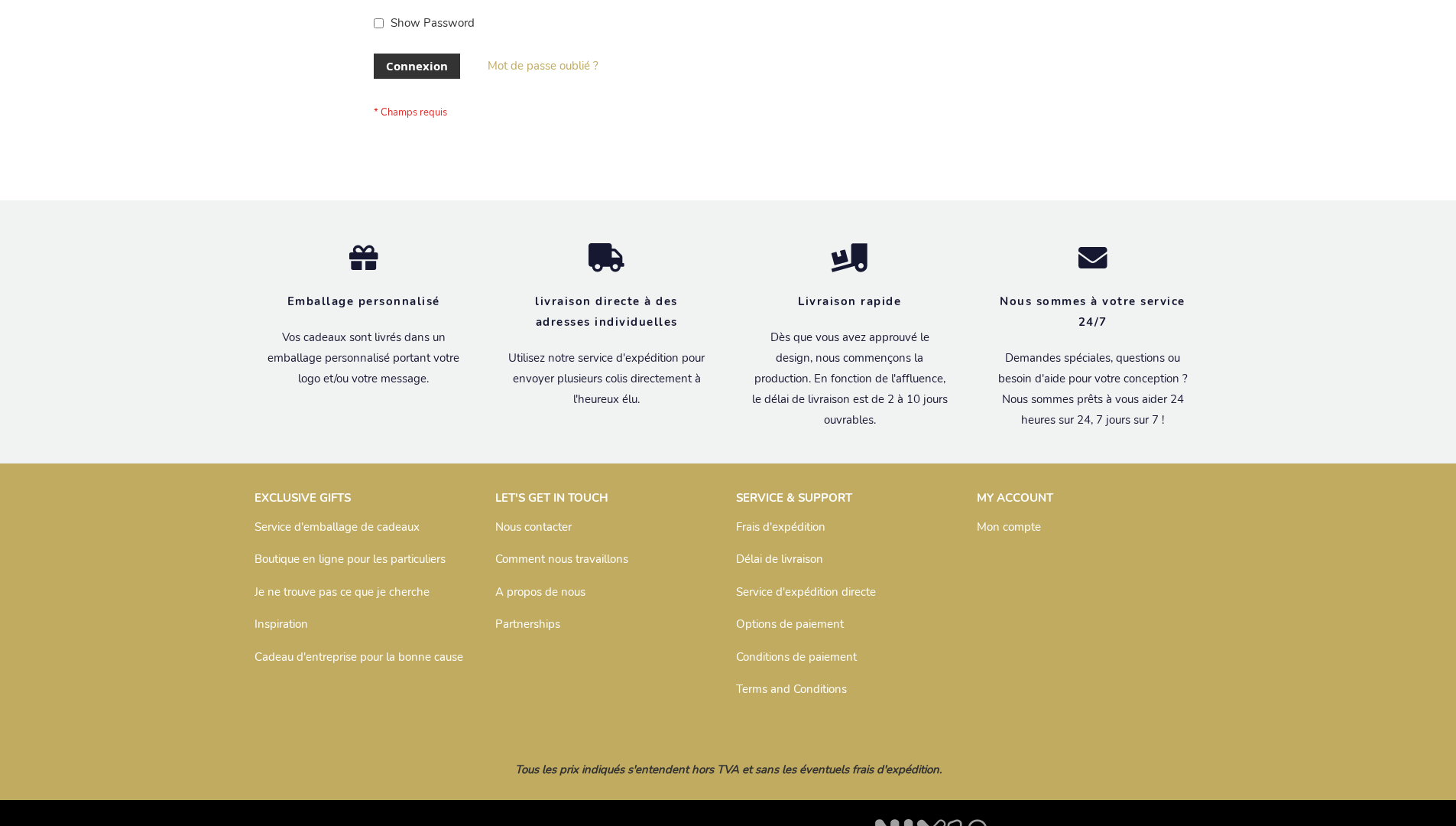
scroll to position [527, 0]
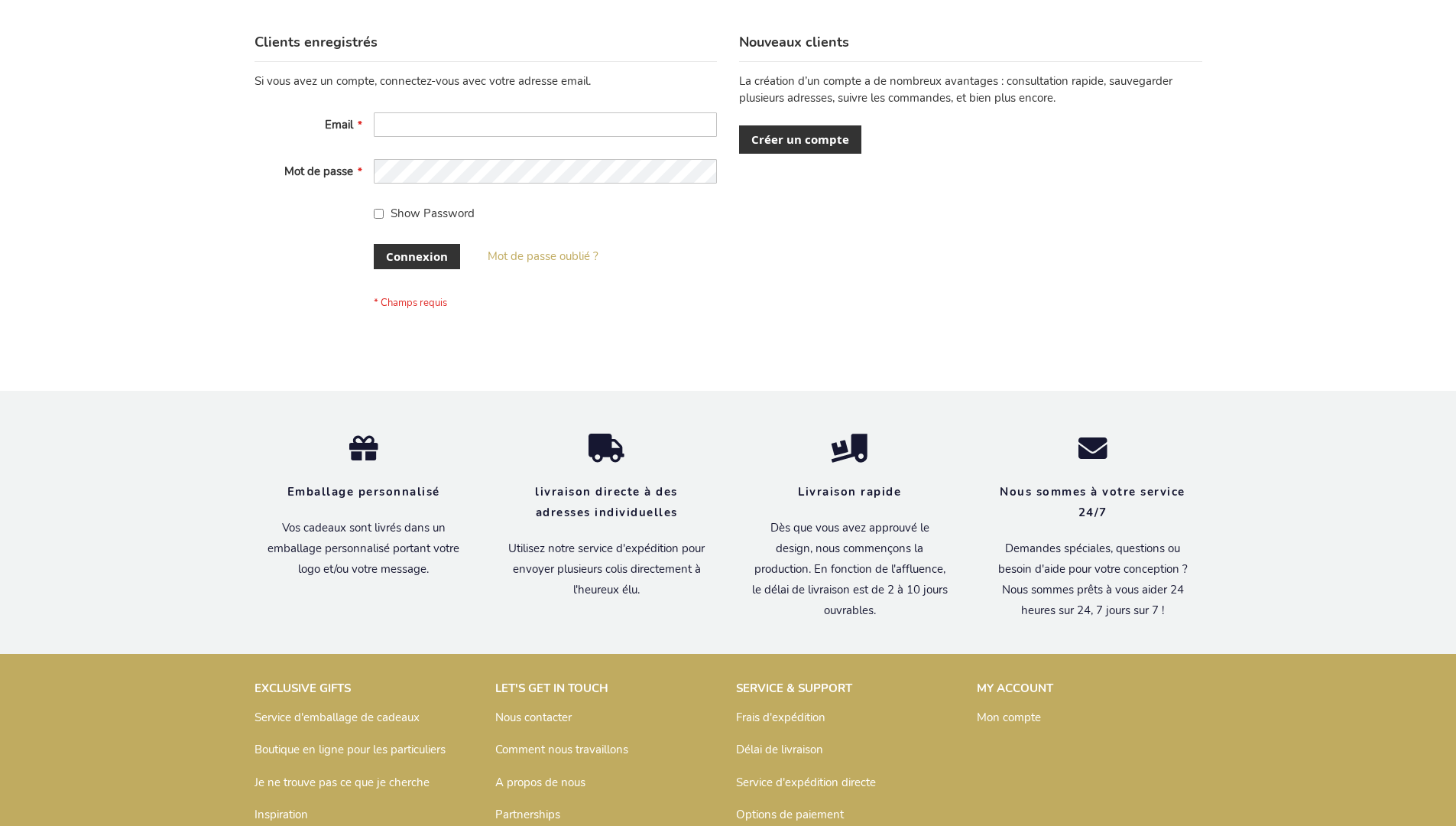
scroll to position [527, 0]
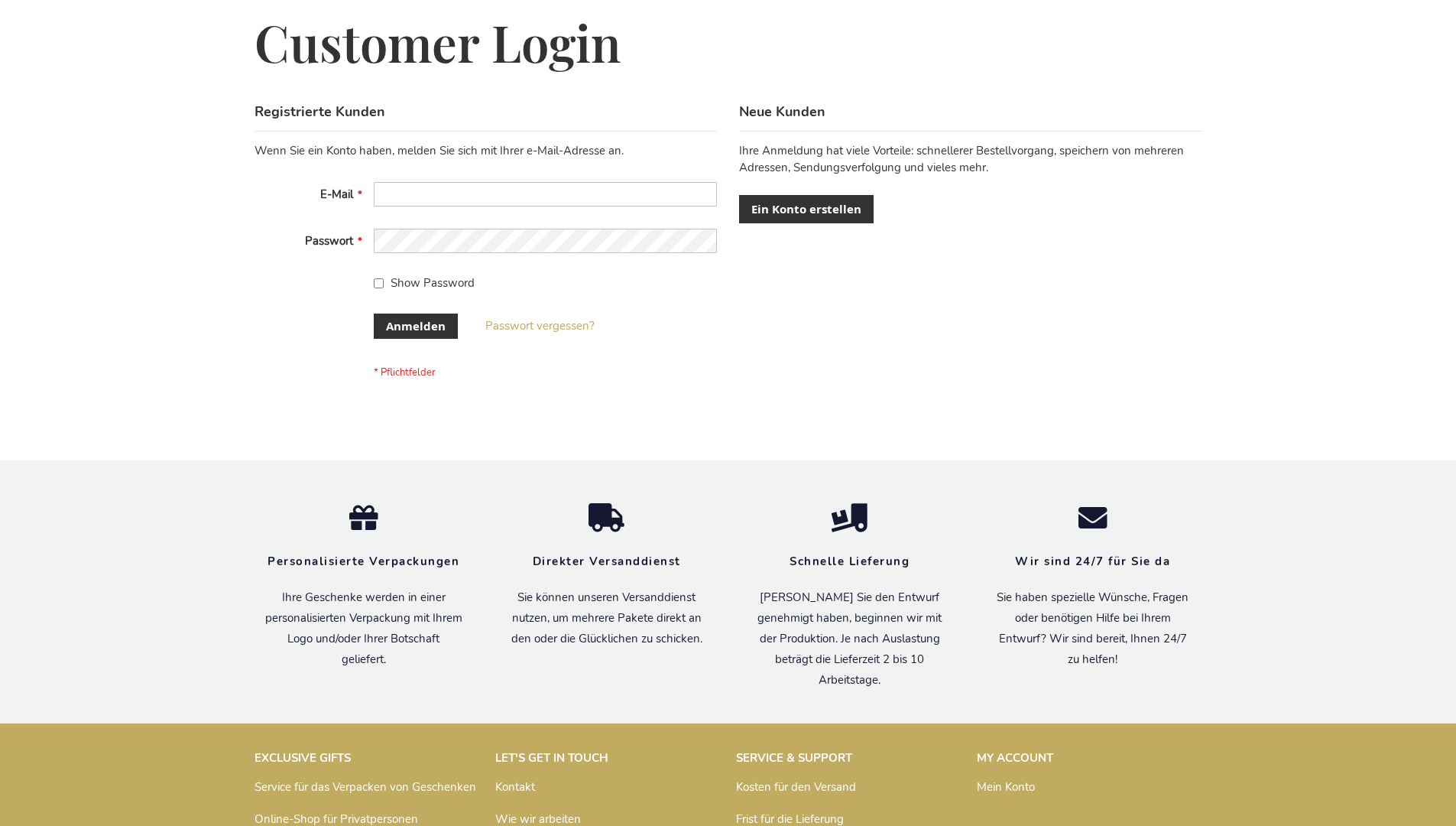
scroll to position [513, 0]
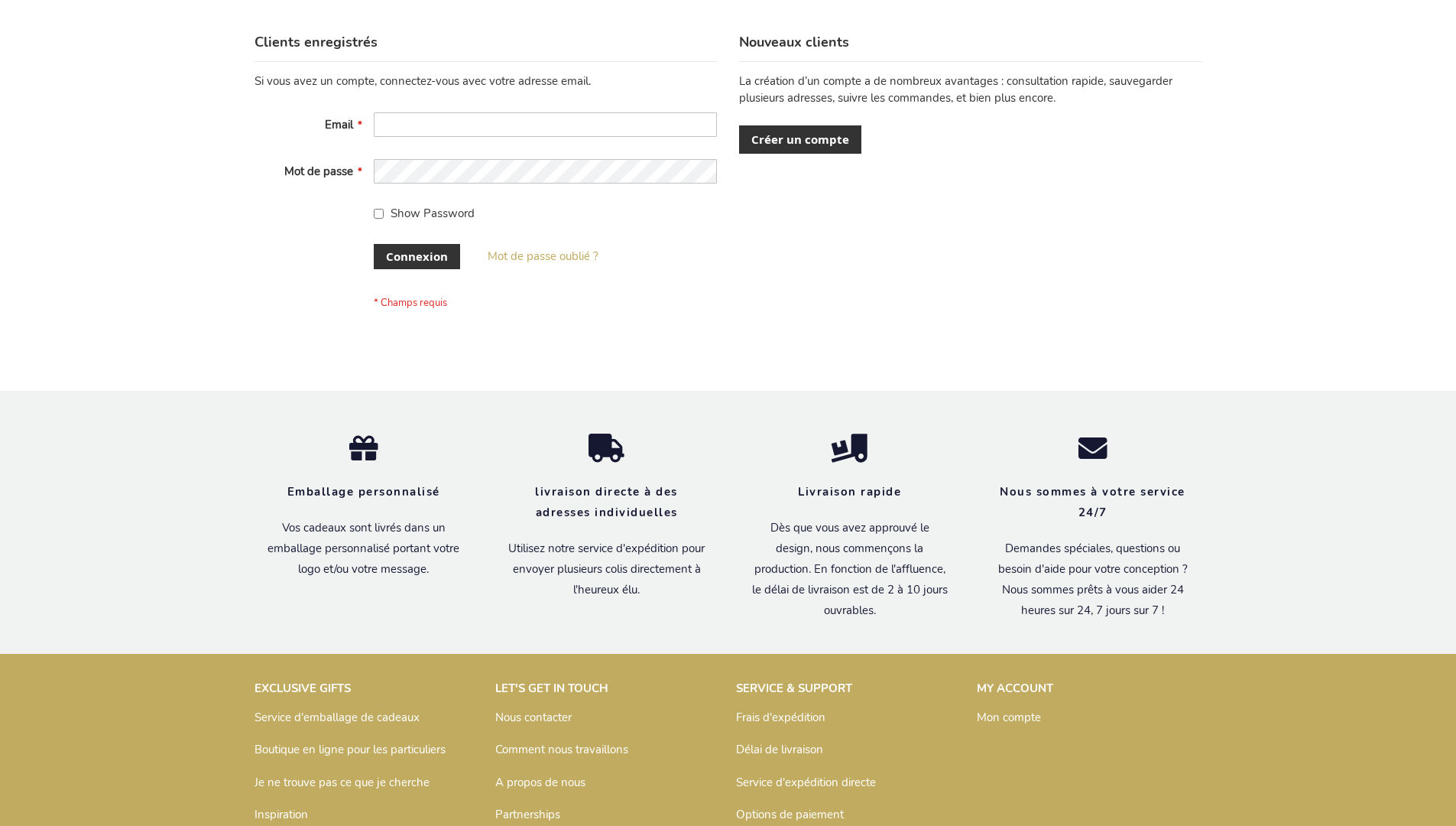
scroll to position [527, 0]
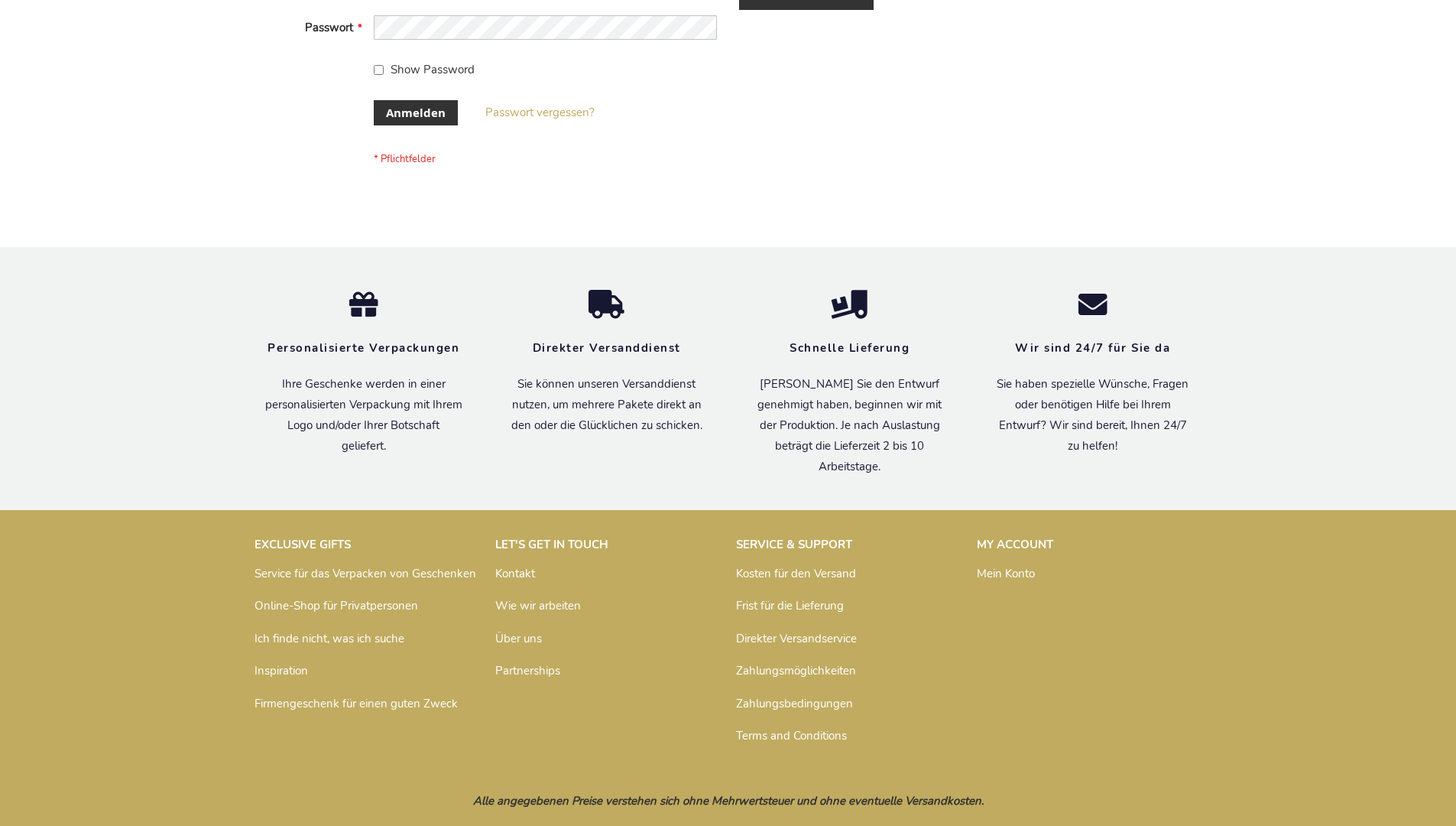
scroll to position [513, 0]
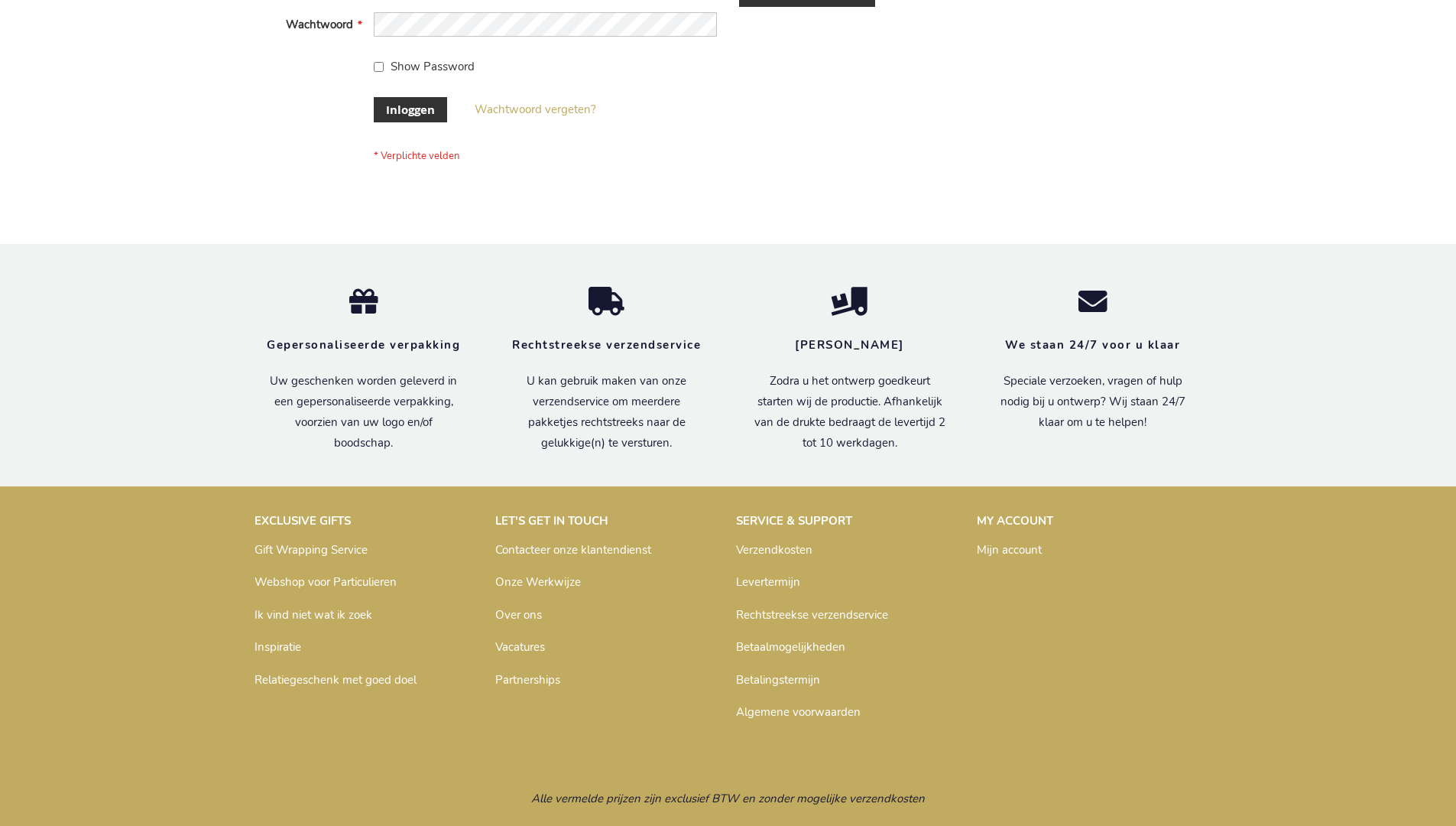
scroll to position [519, 0]
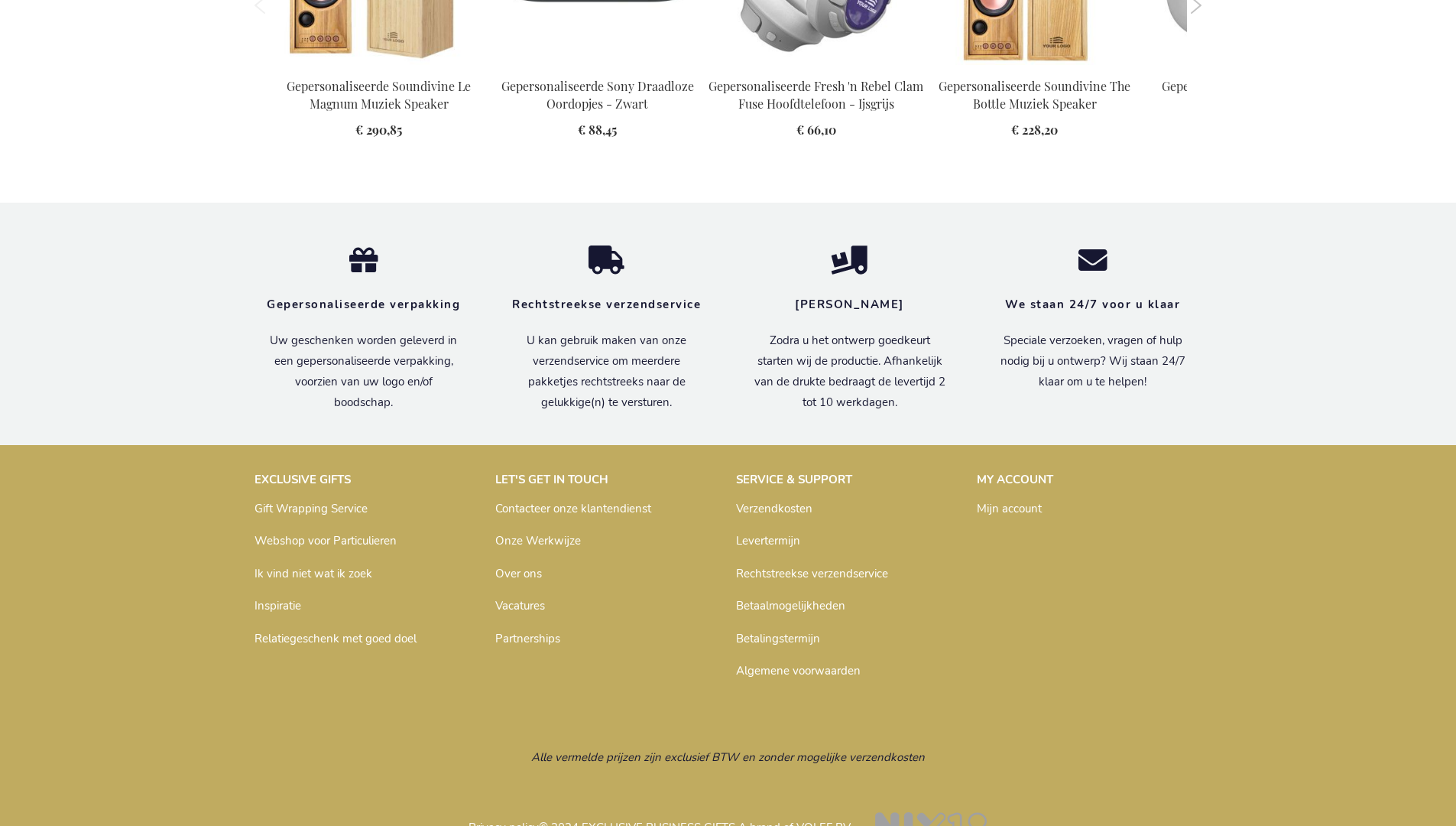
scroll to position [2078, 0]
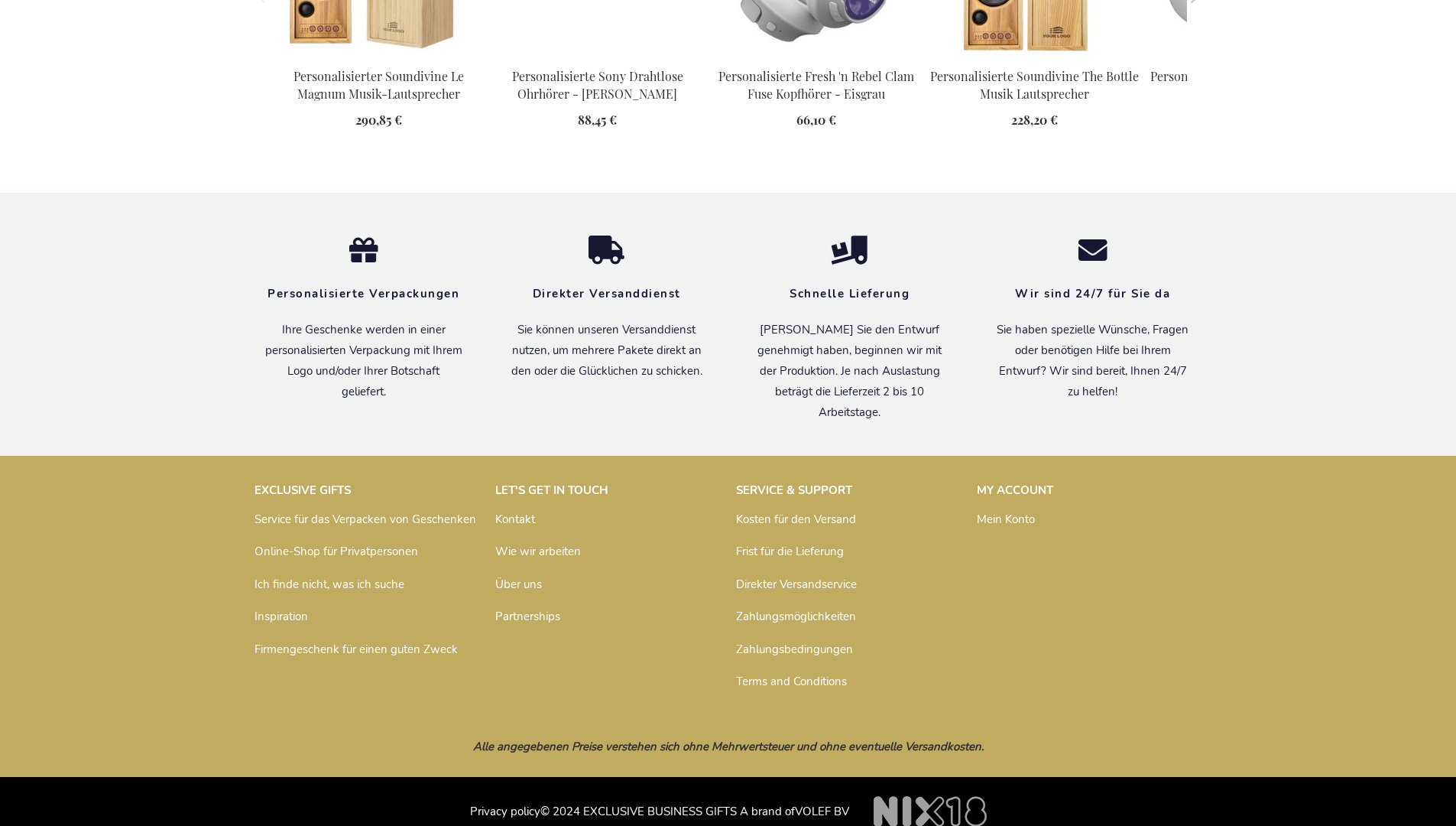
scroll to position [2080, 0]
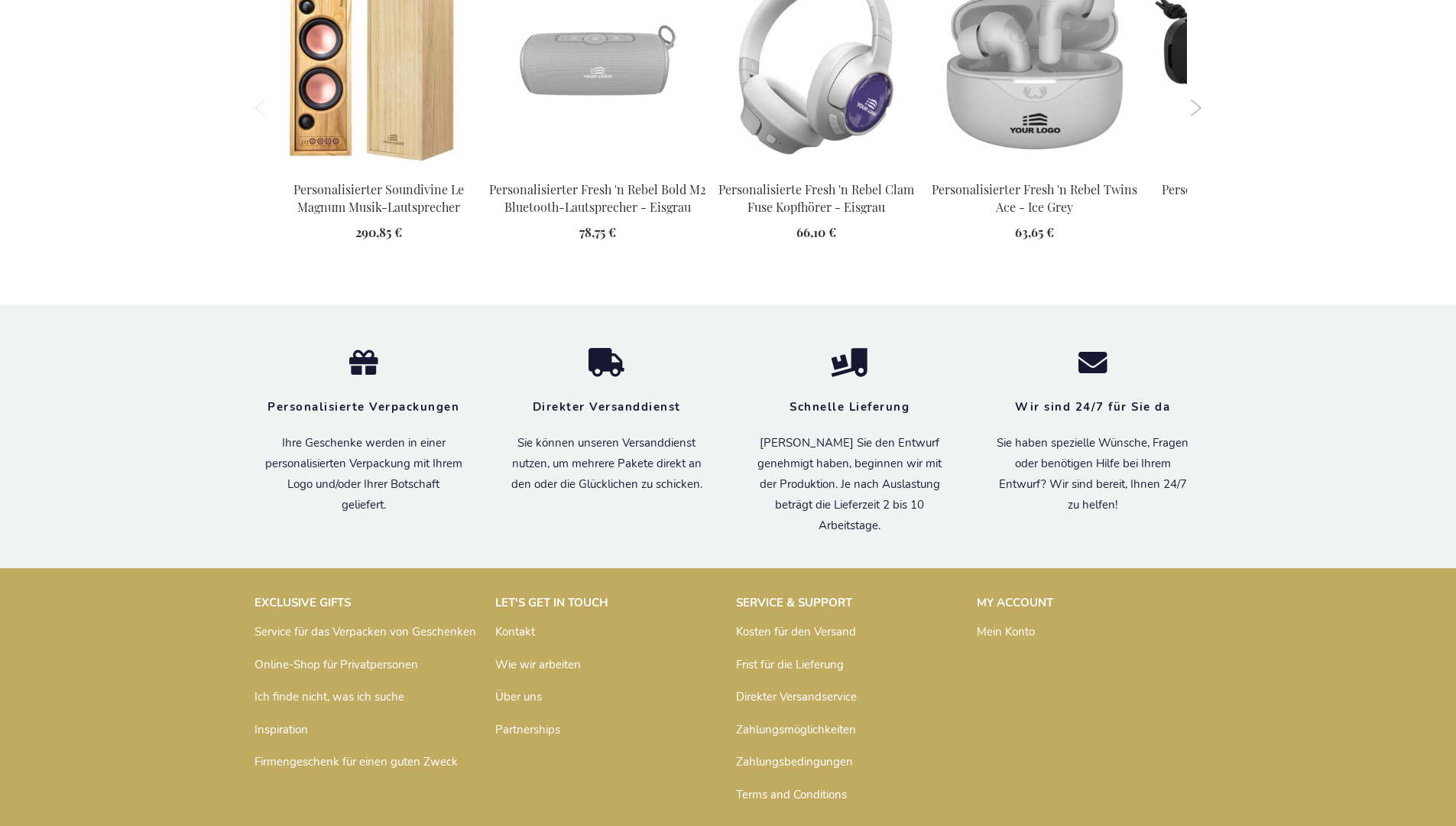
scroll to position [2080, 0]
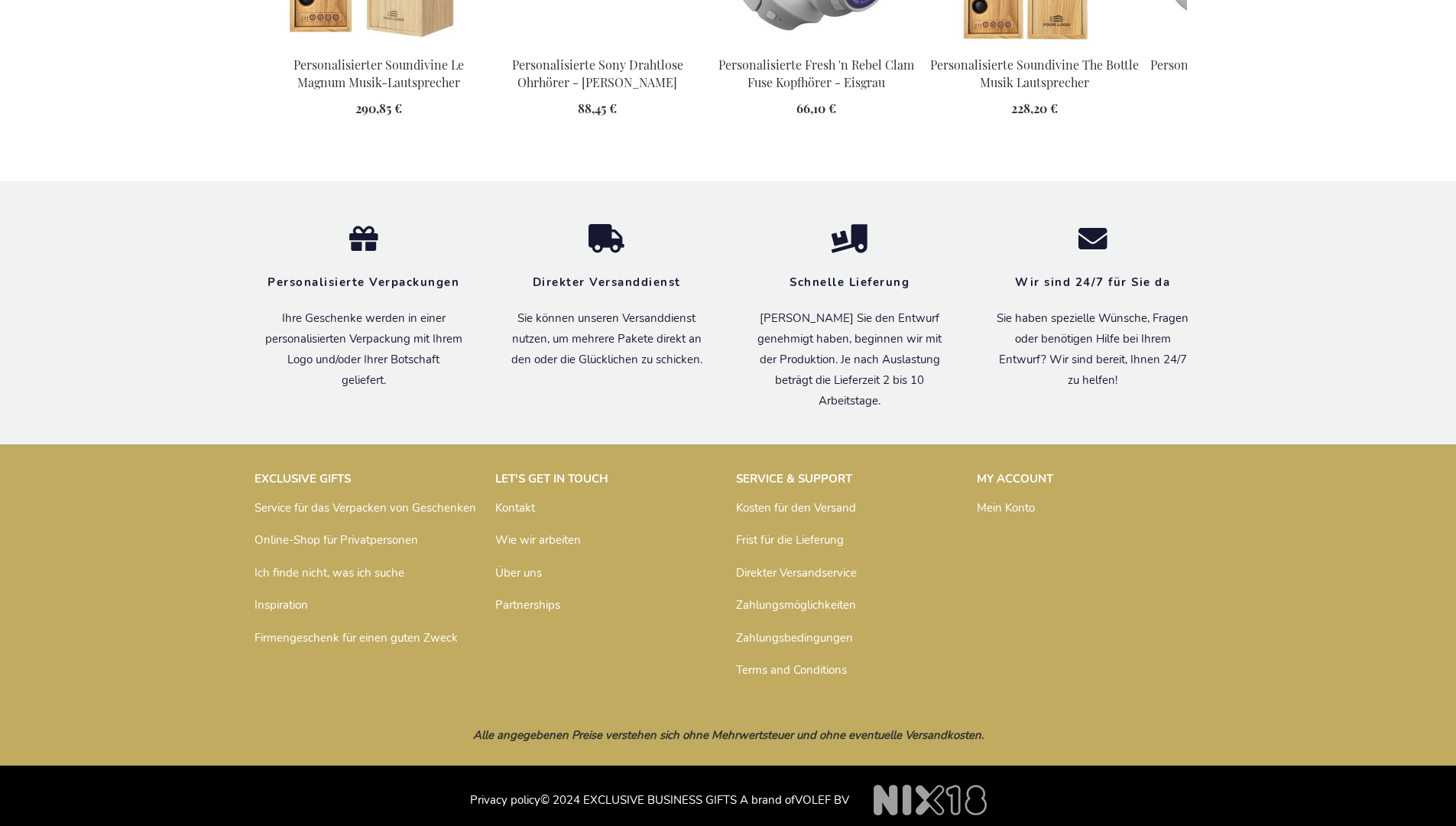
scroll to position [2080, 0]
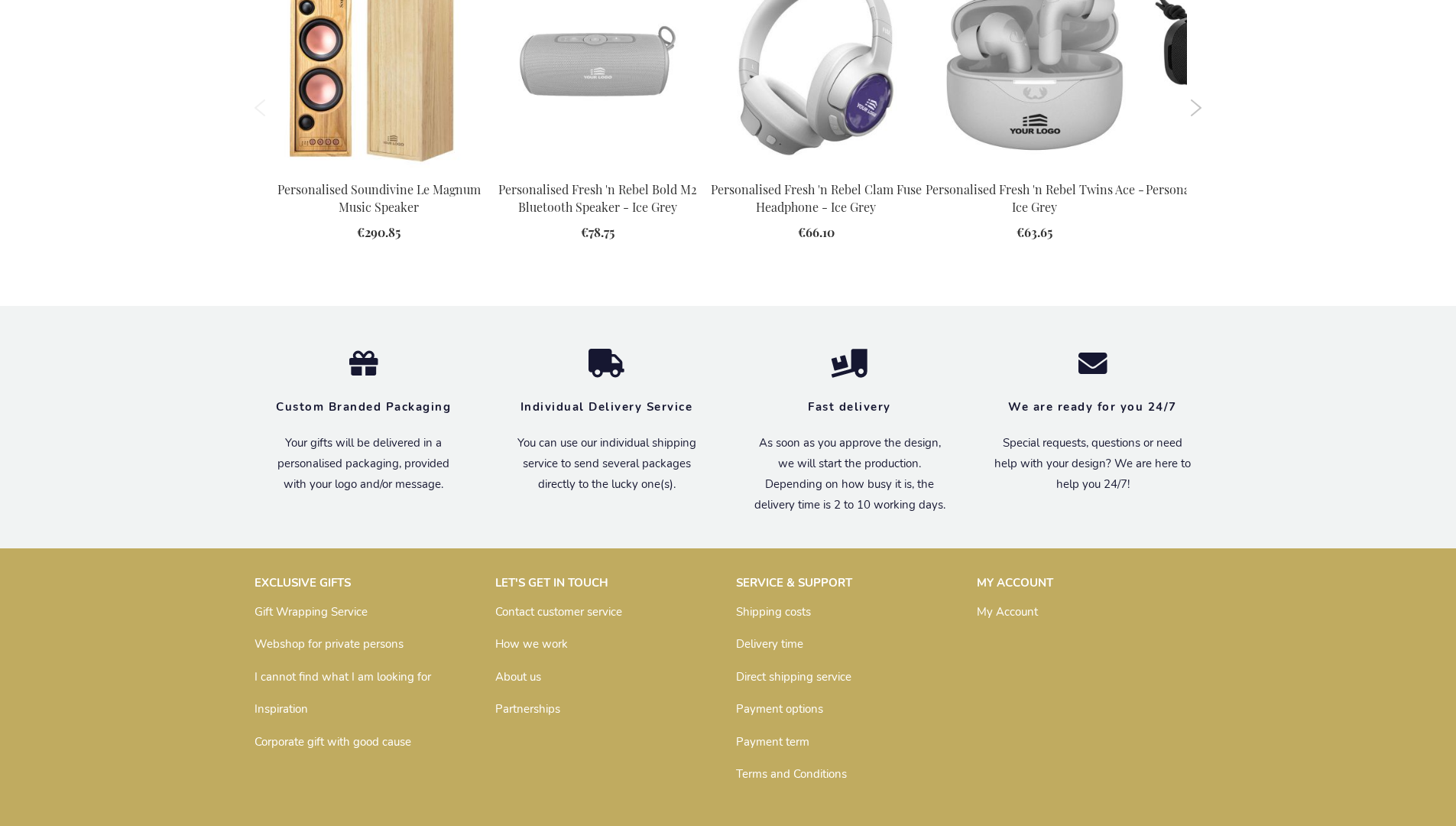
scroll to position [2010, 0]
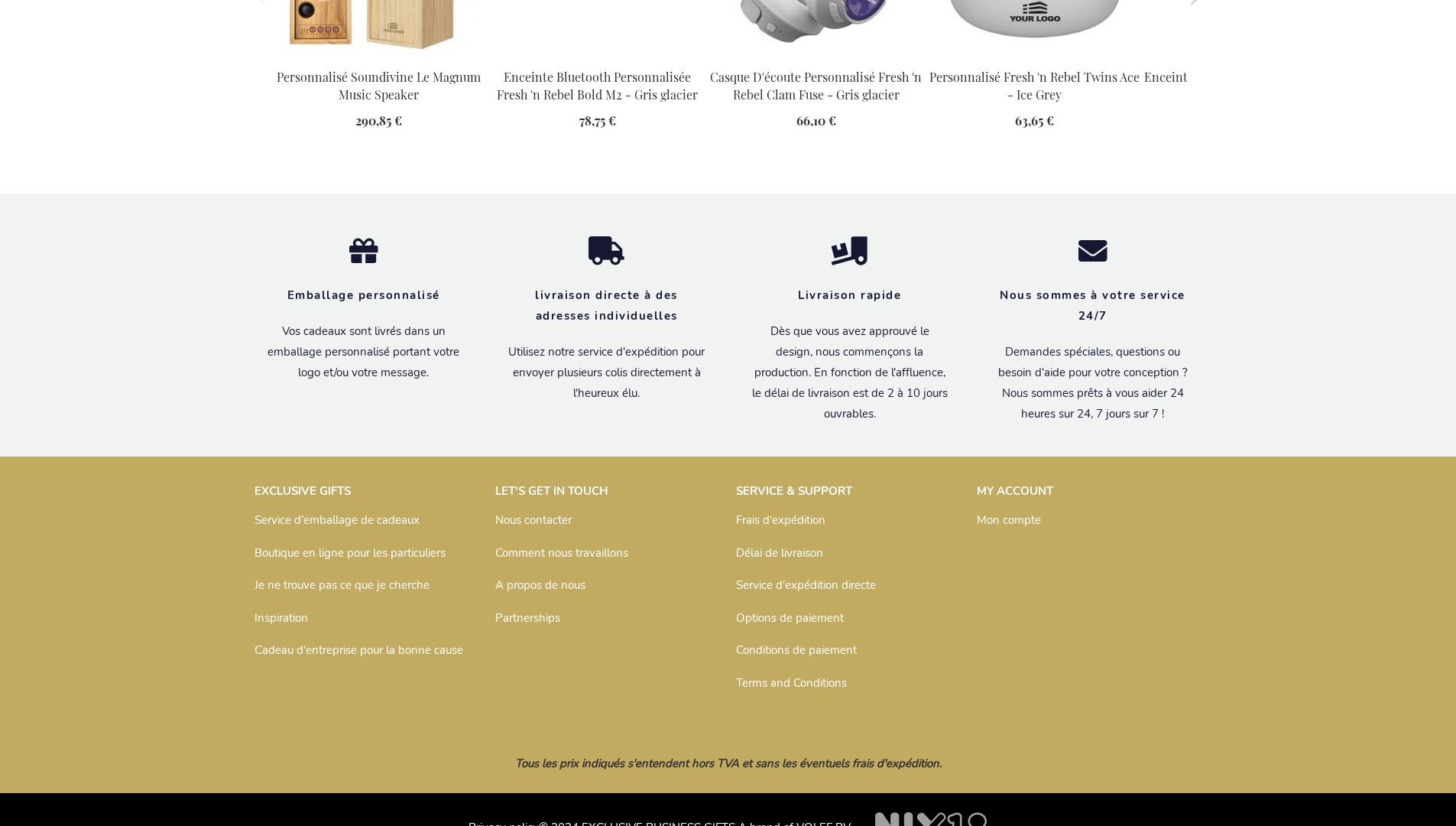
scroll to position [2062, 0]
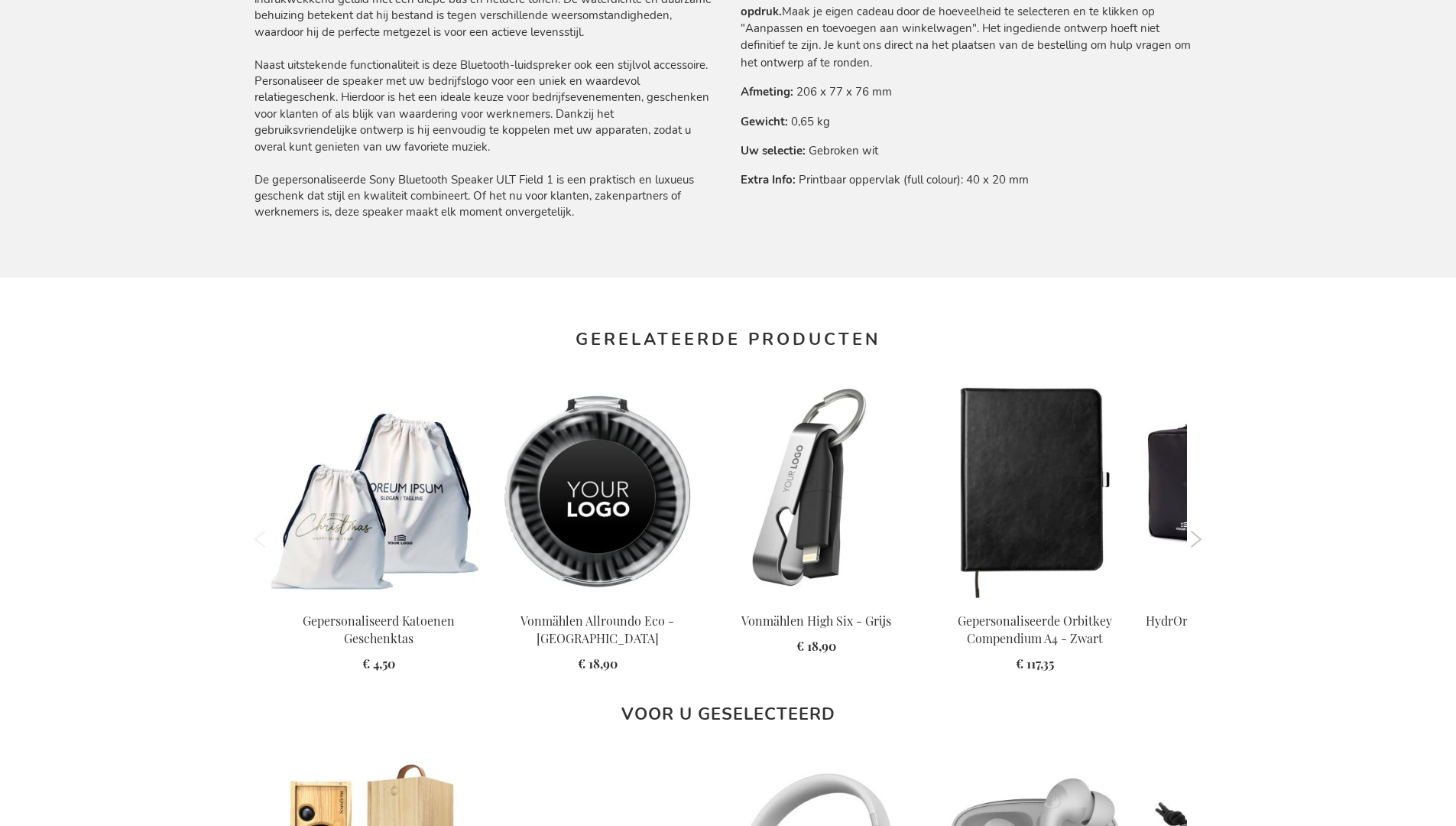
scroll to position [2062, 0]
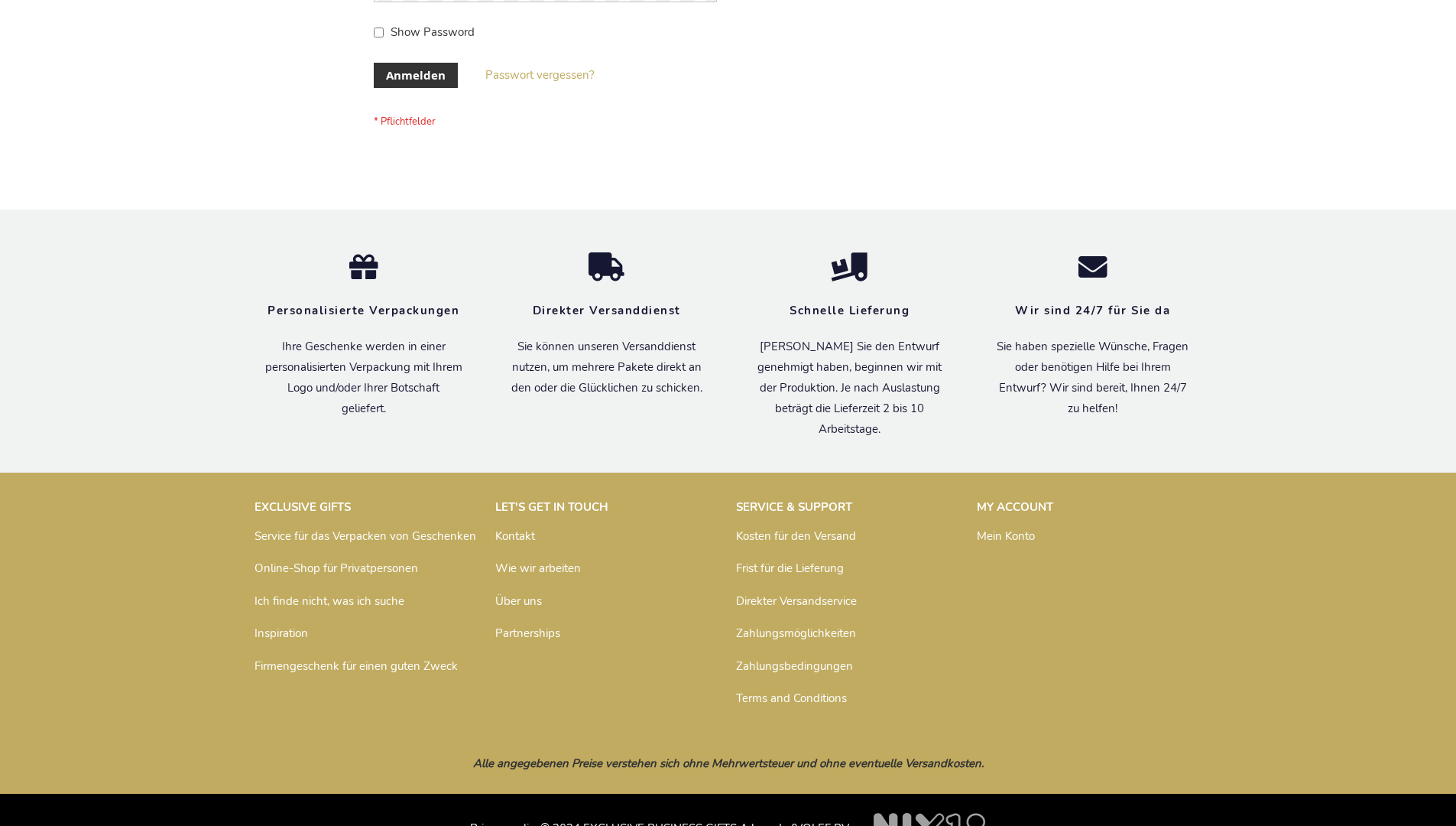
scroll to position [513, 0]
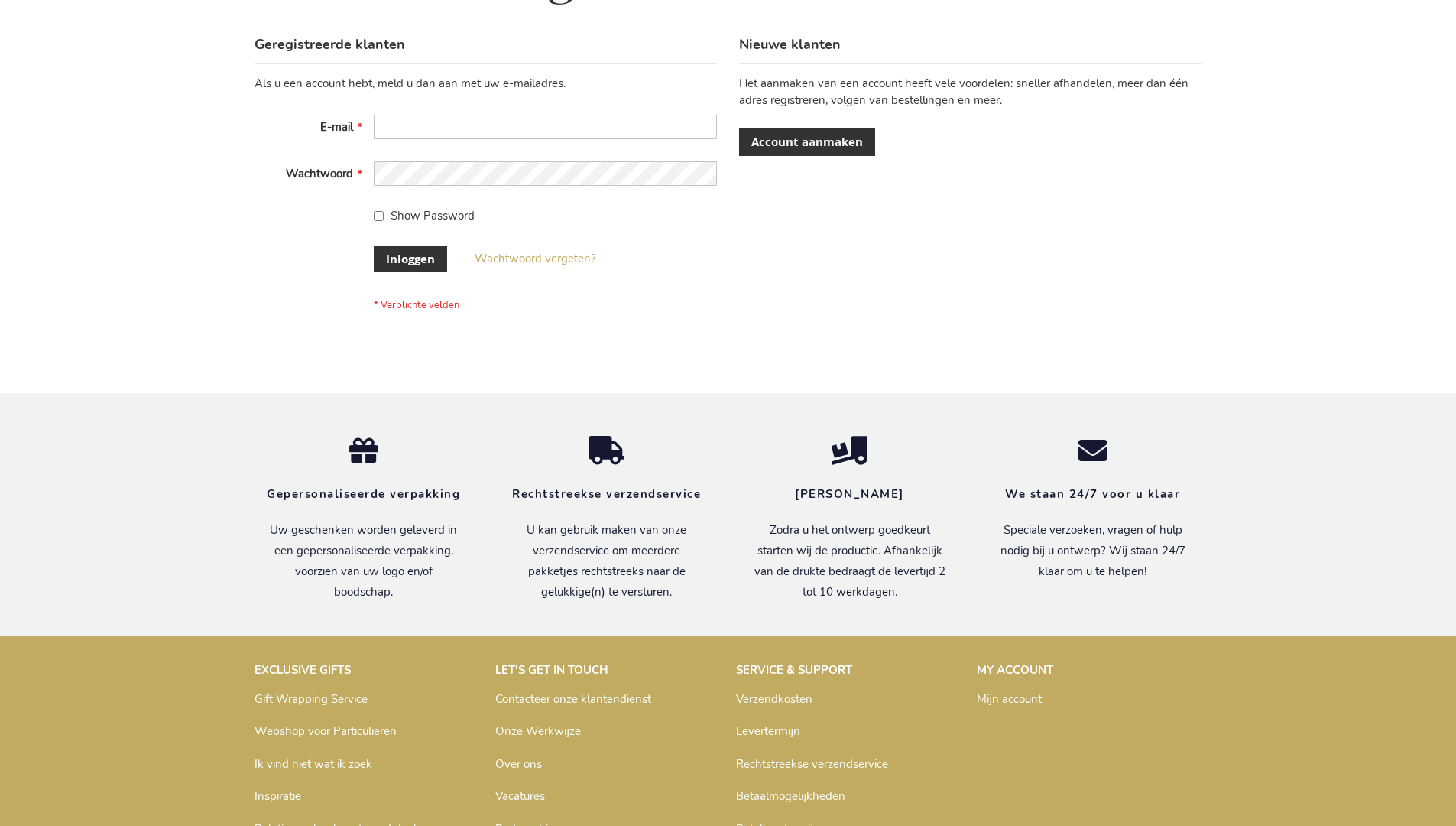
scroll to position [508, 0]
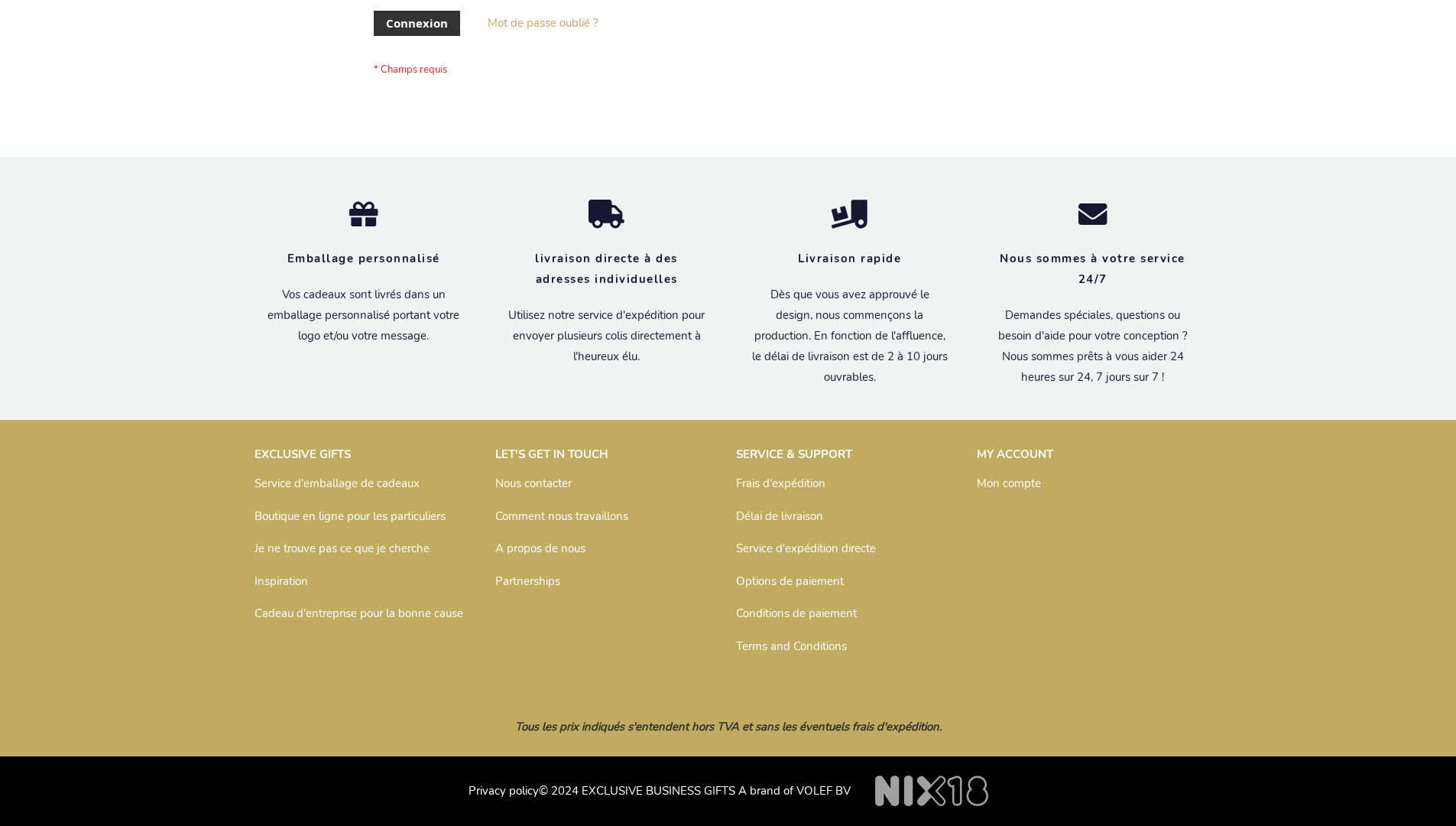
scroll to position [526, 0]
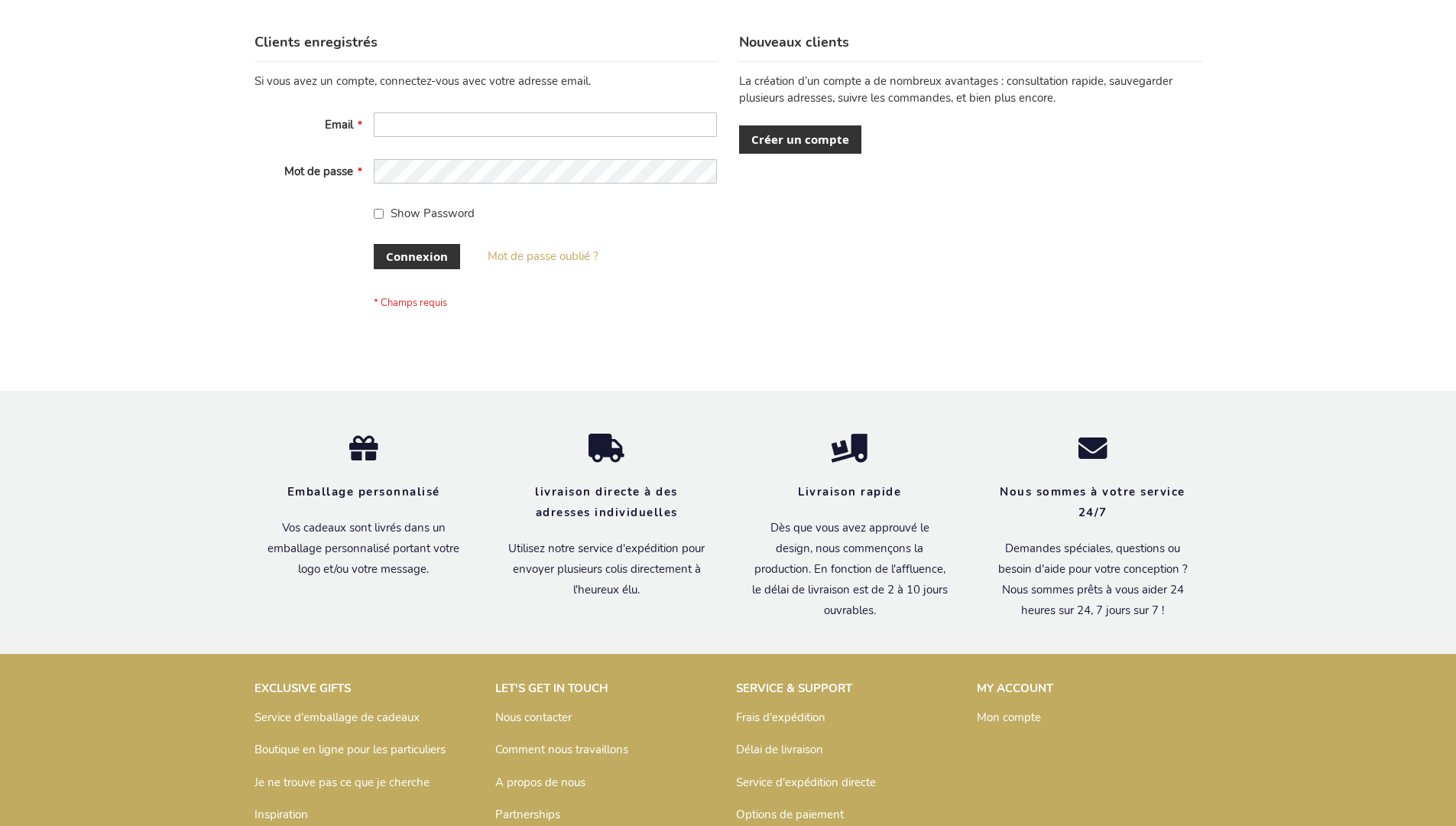
scroll to position [527, 0]
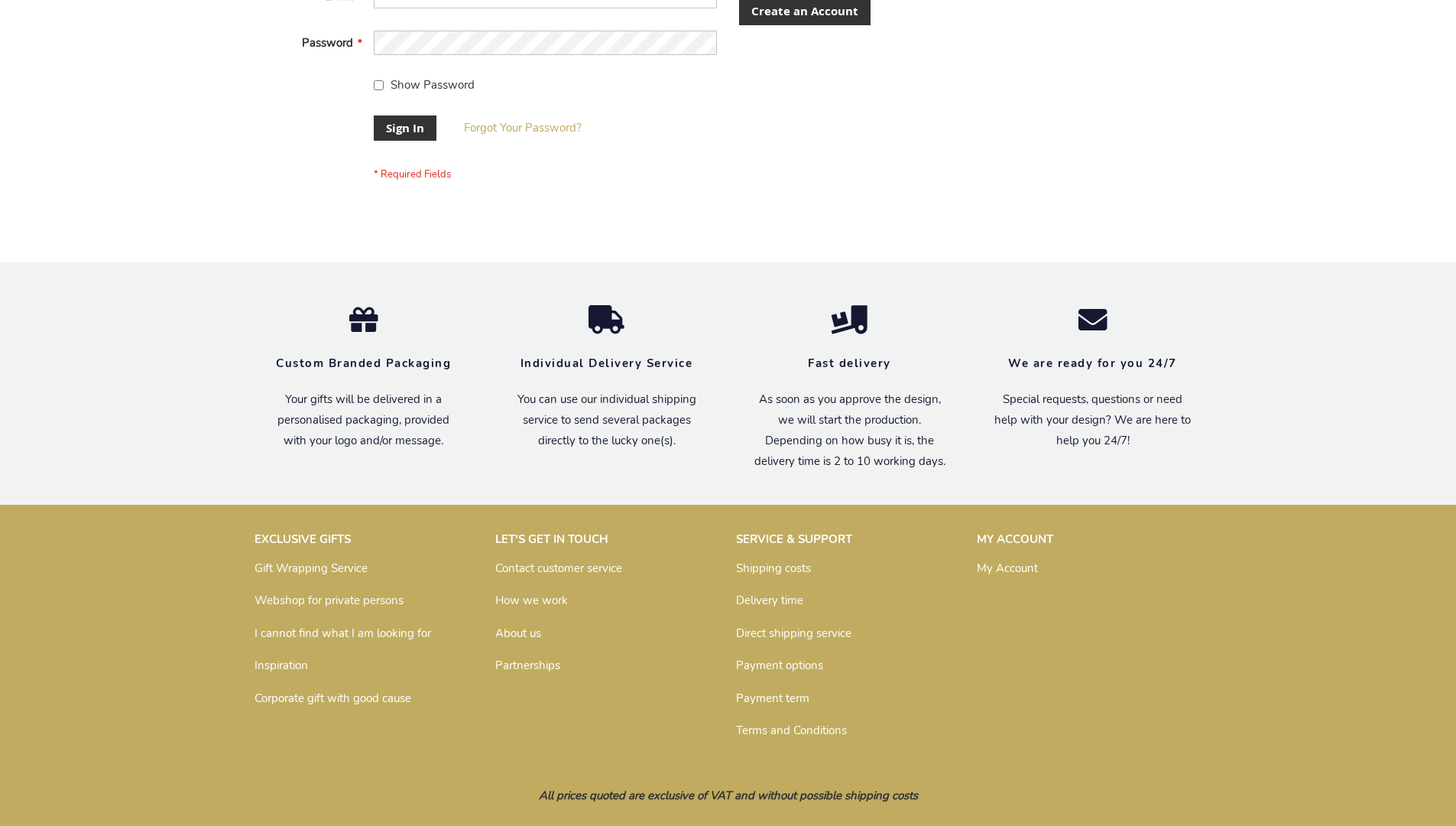
scroll to position [479, 0]
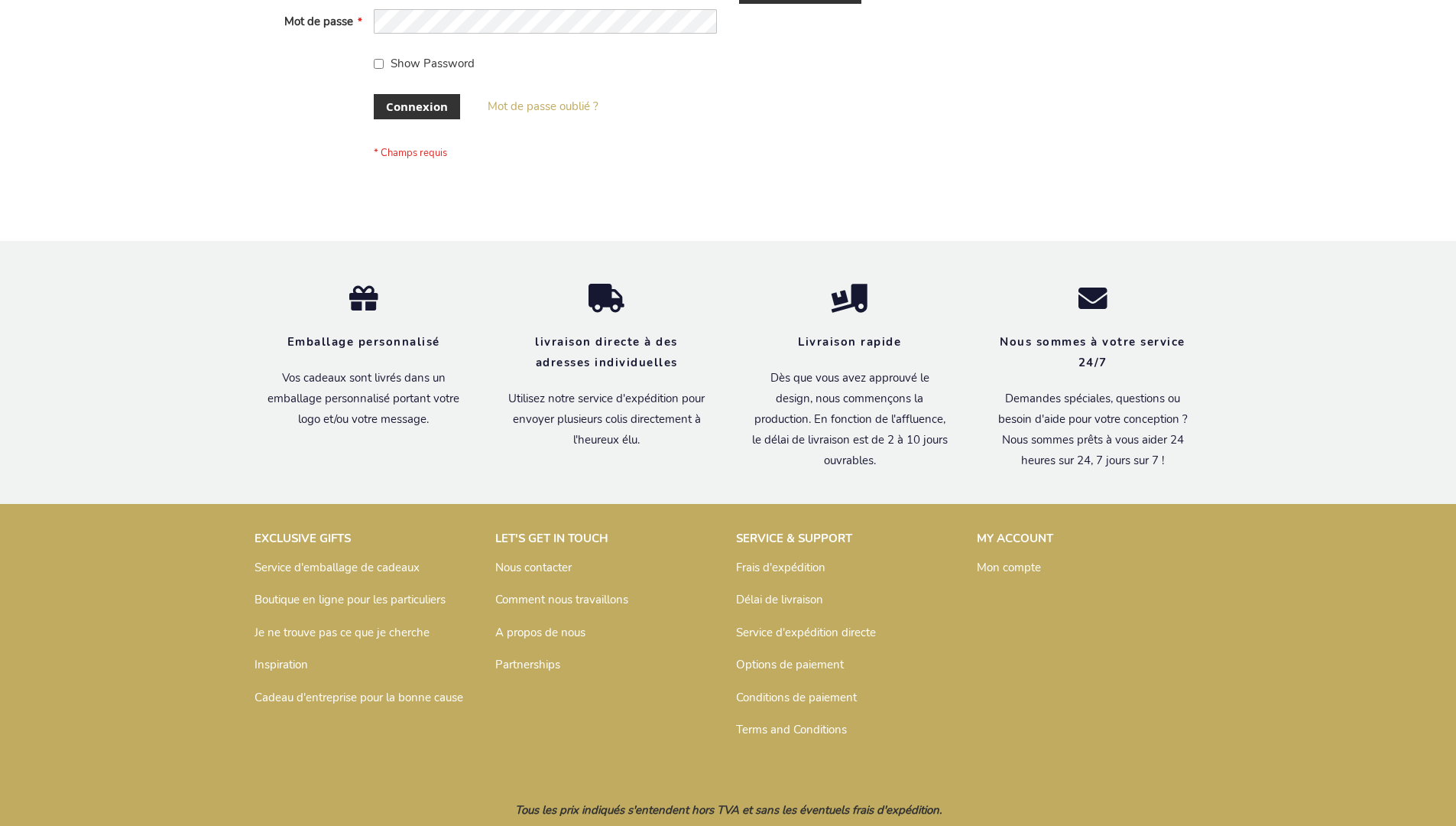
scroll to position [527, 0]
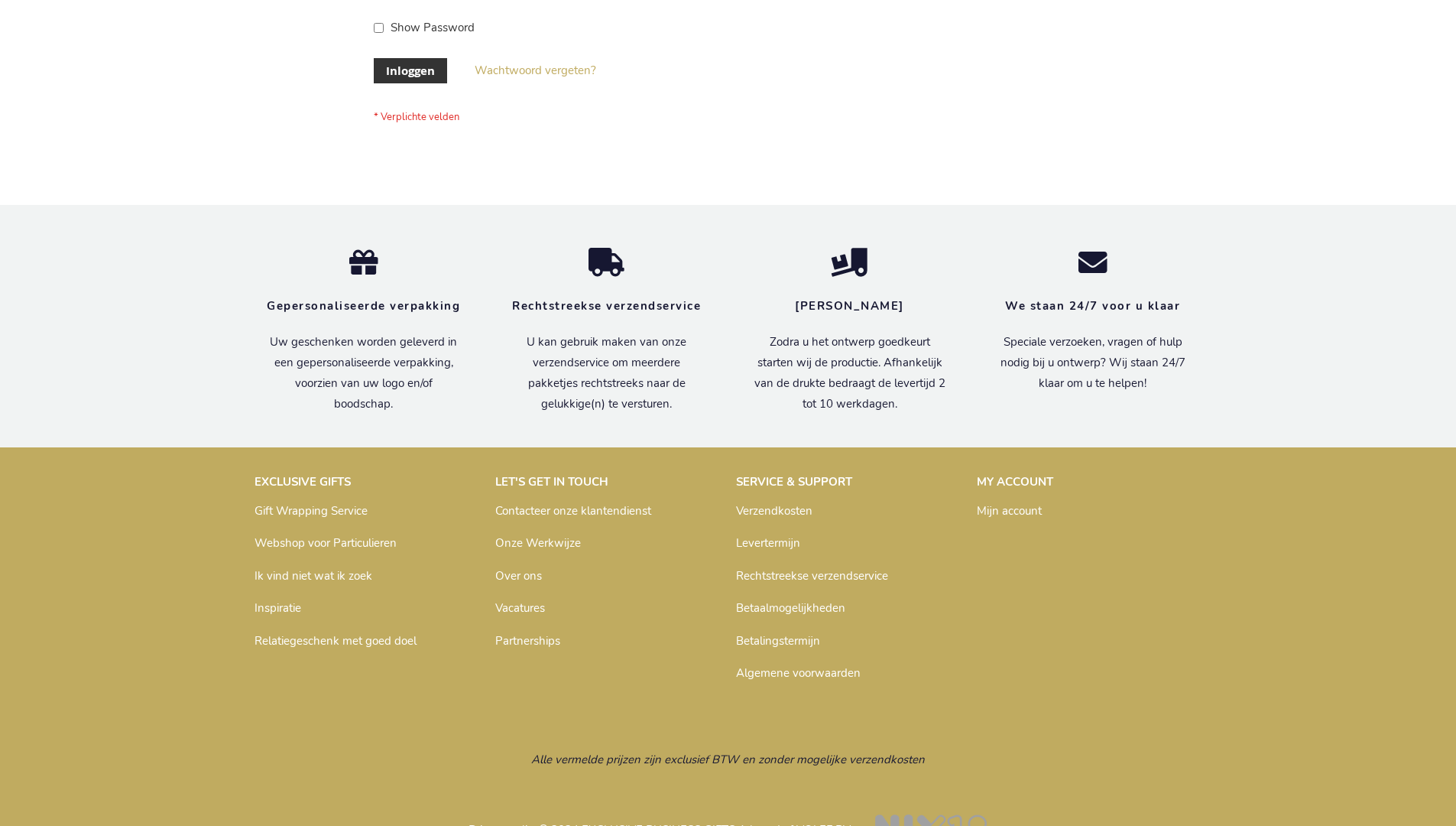
scroll to position [519, 0]
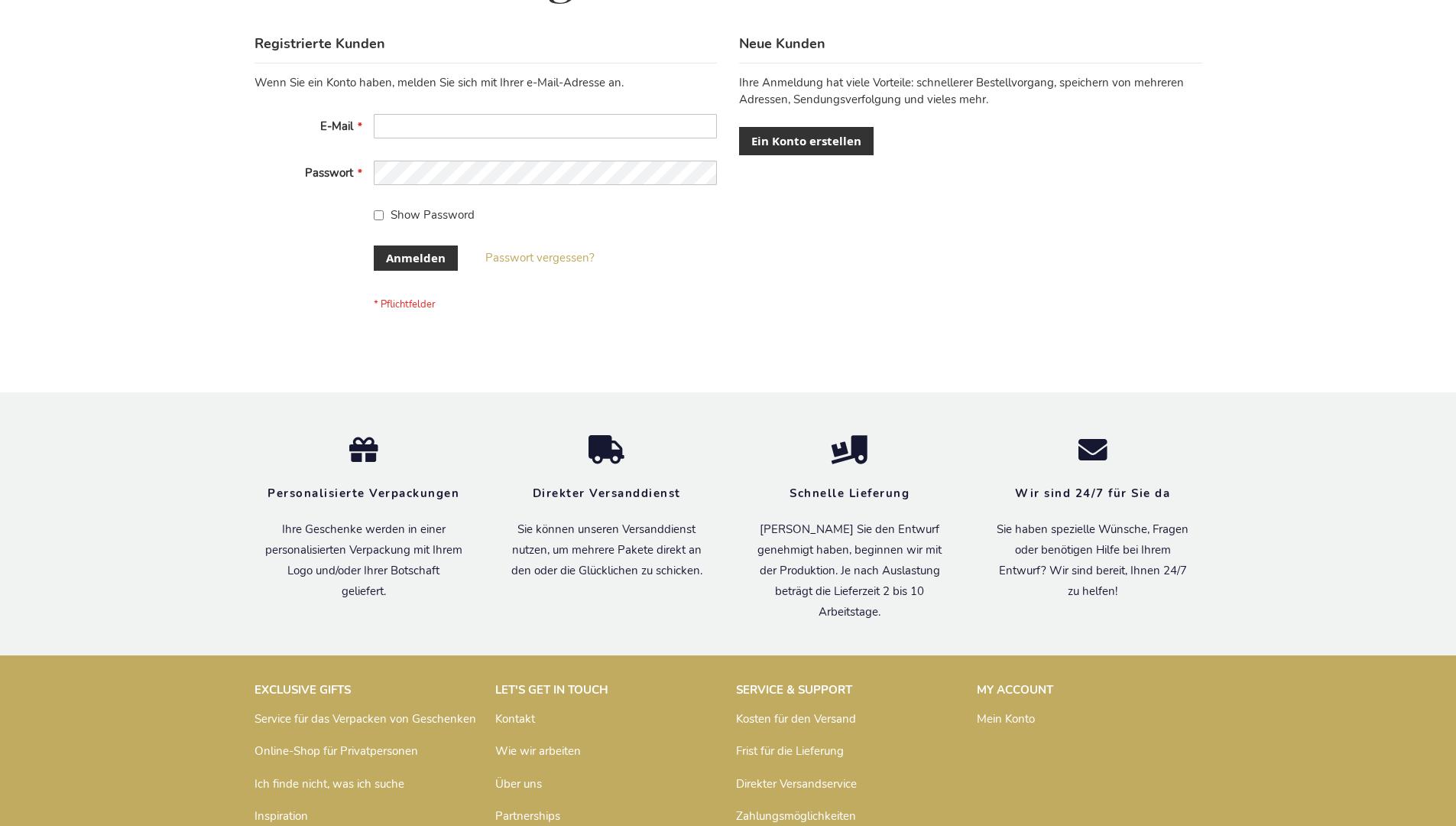
scroll to position [513, 0]
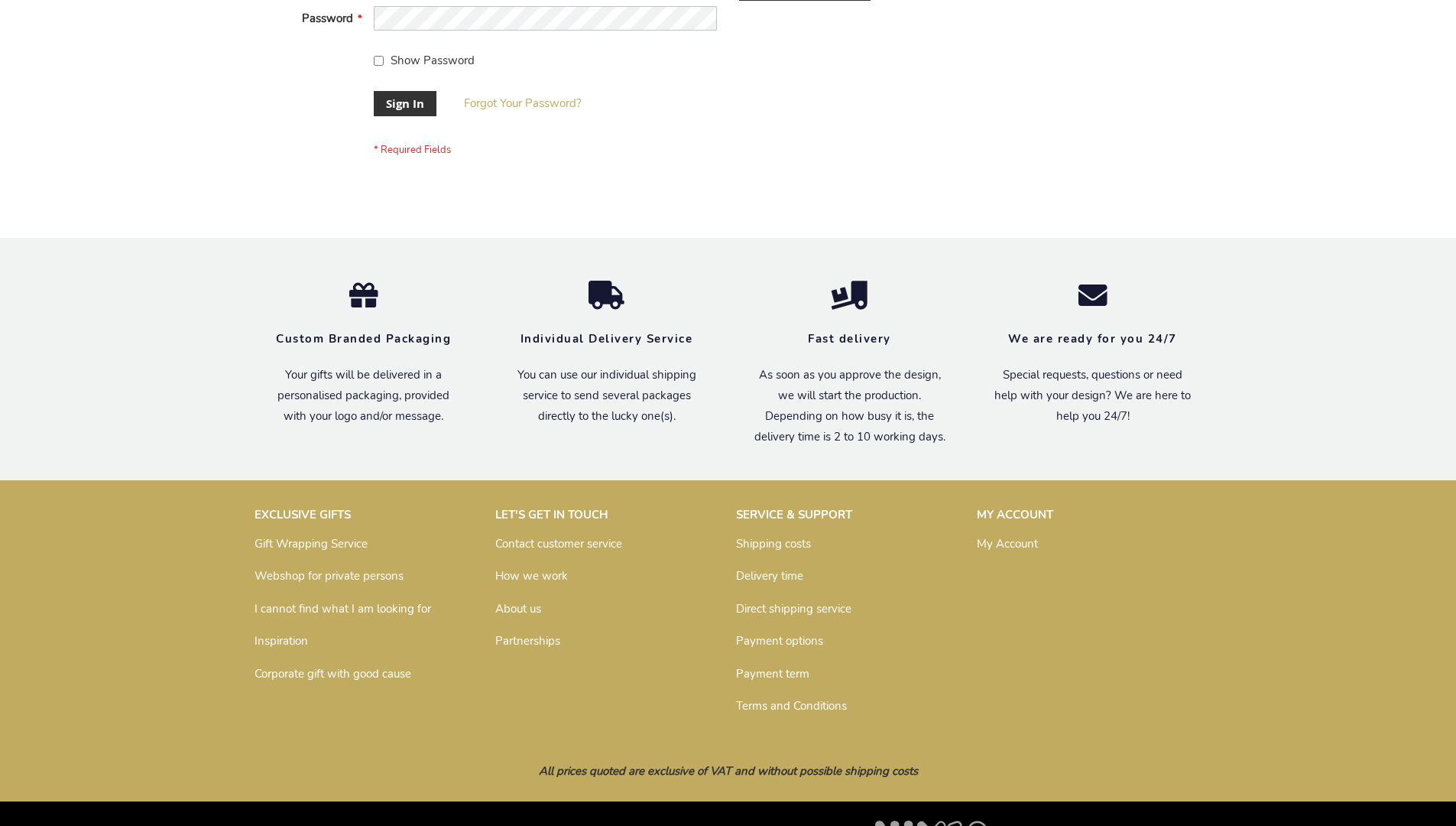
scroll to position [491, 0]
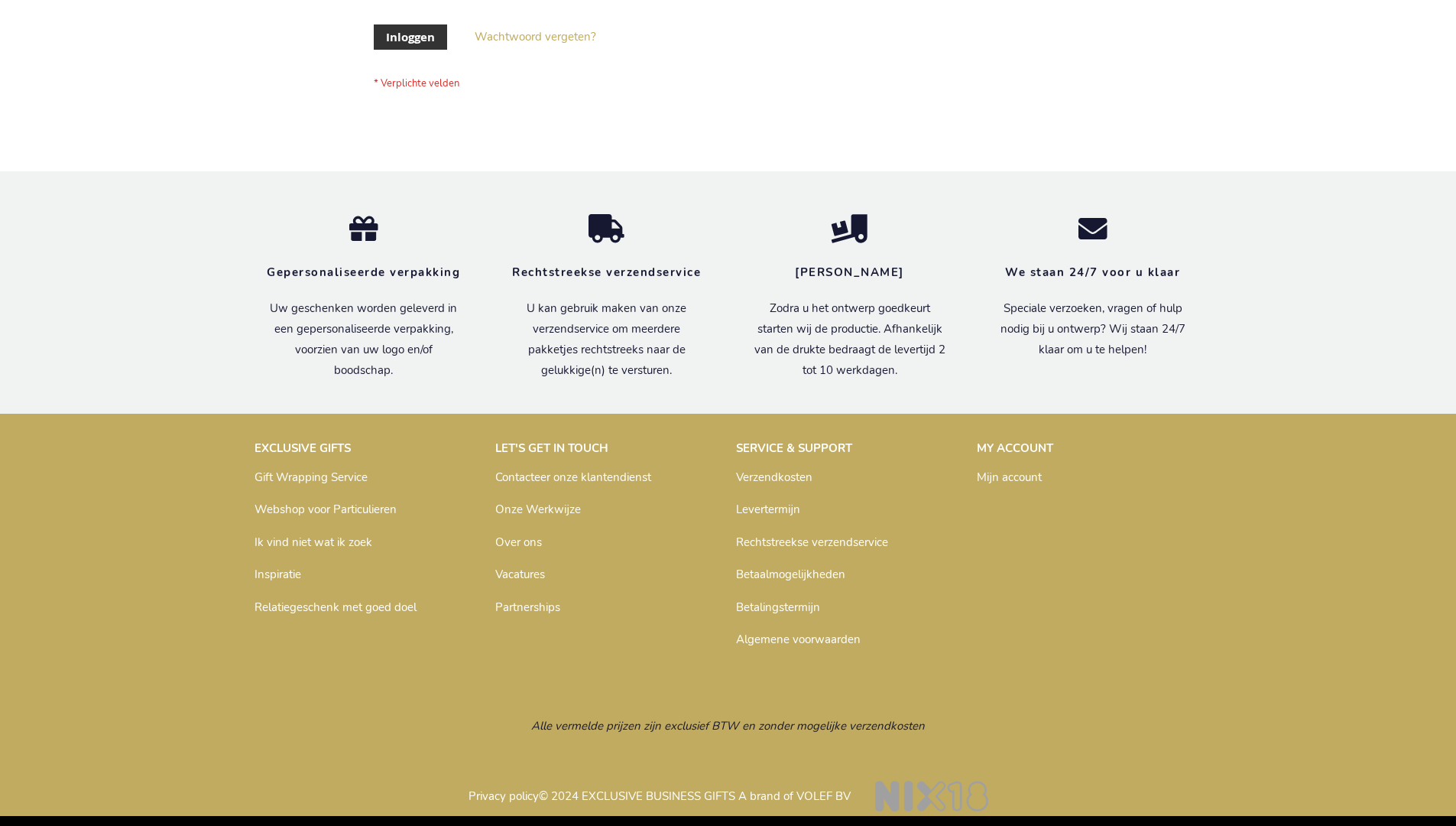
scroll to position [519, 0]
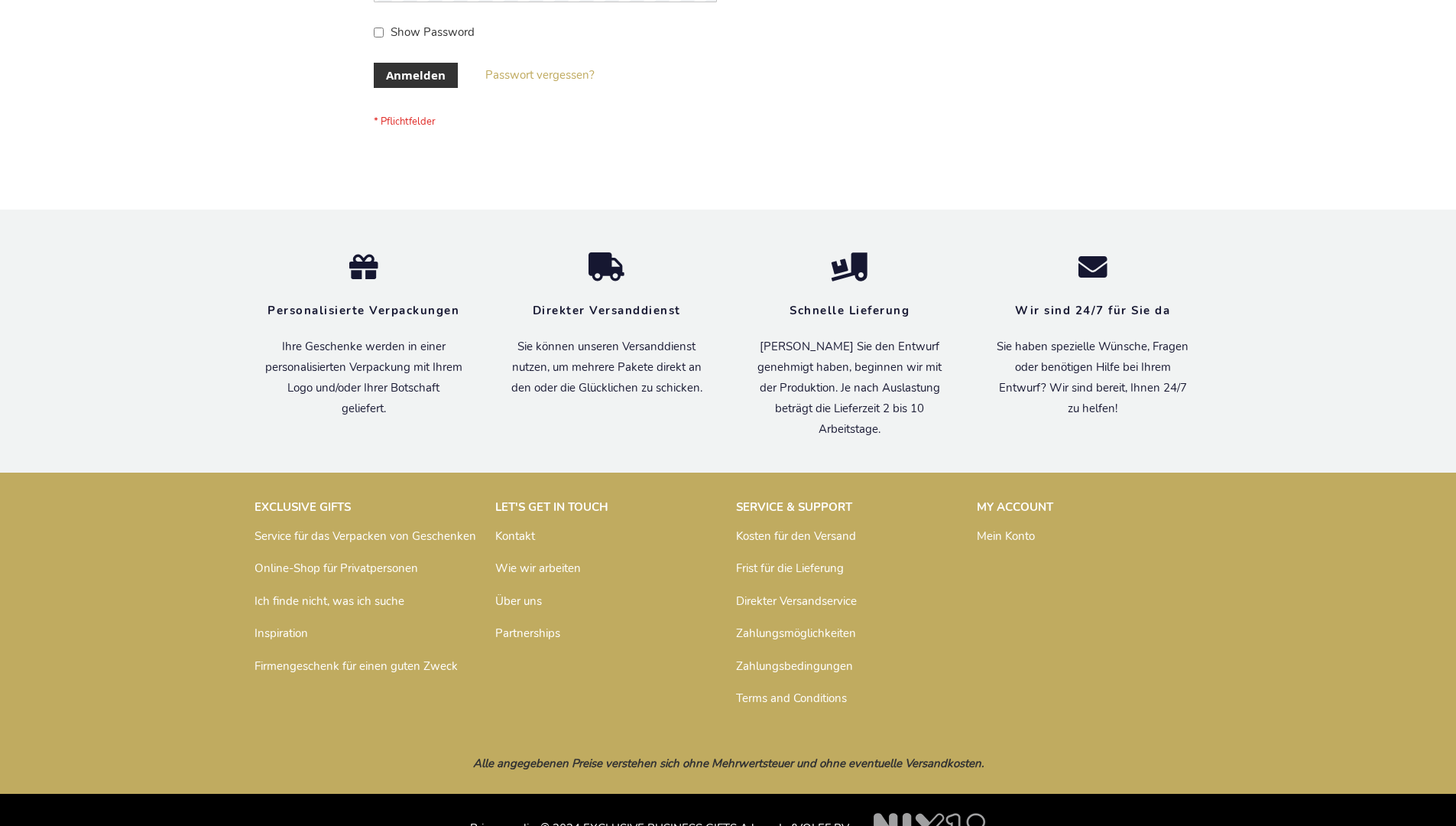
scroll to position [513, 0]
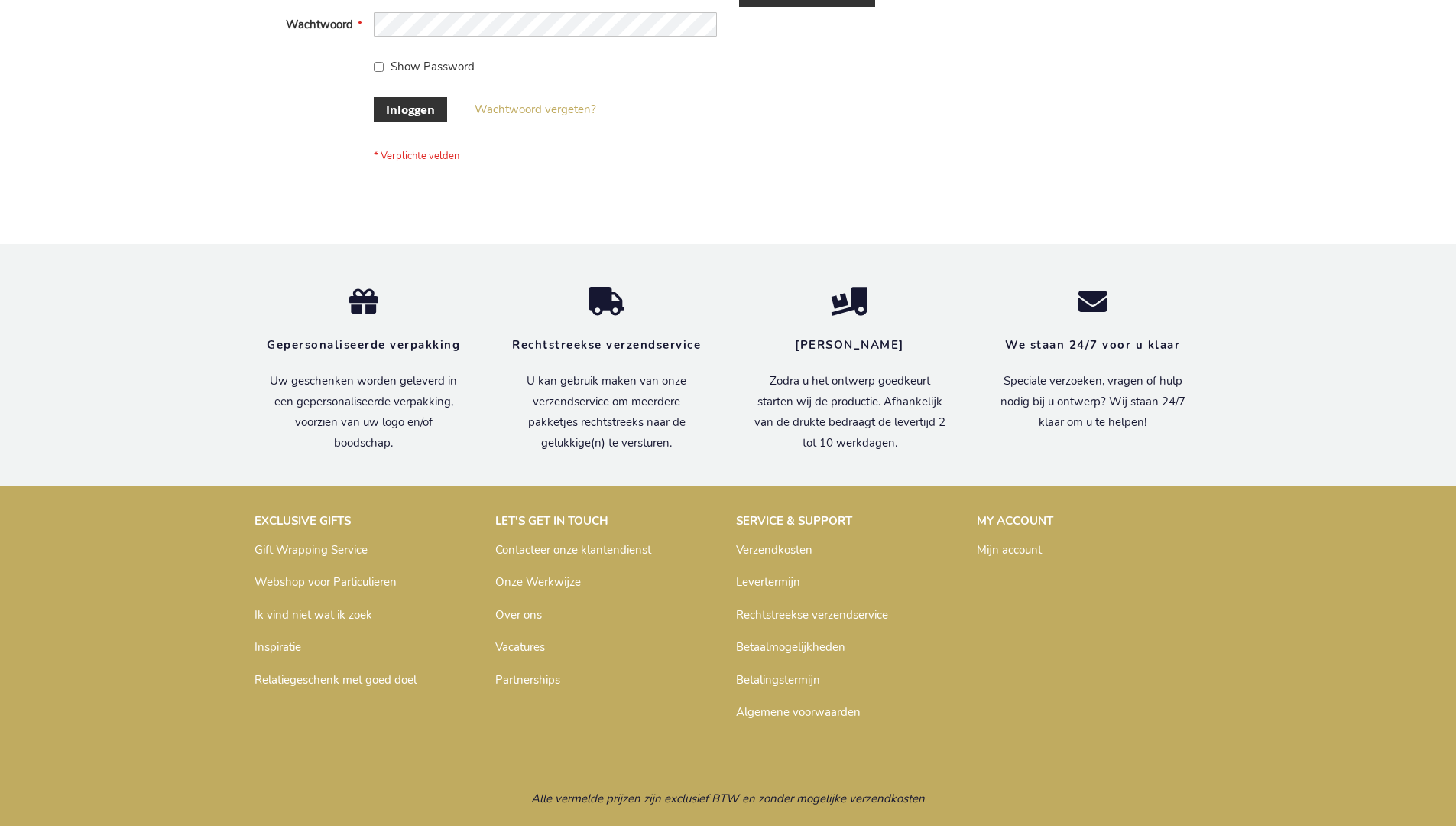
scroll to position [519, 0]
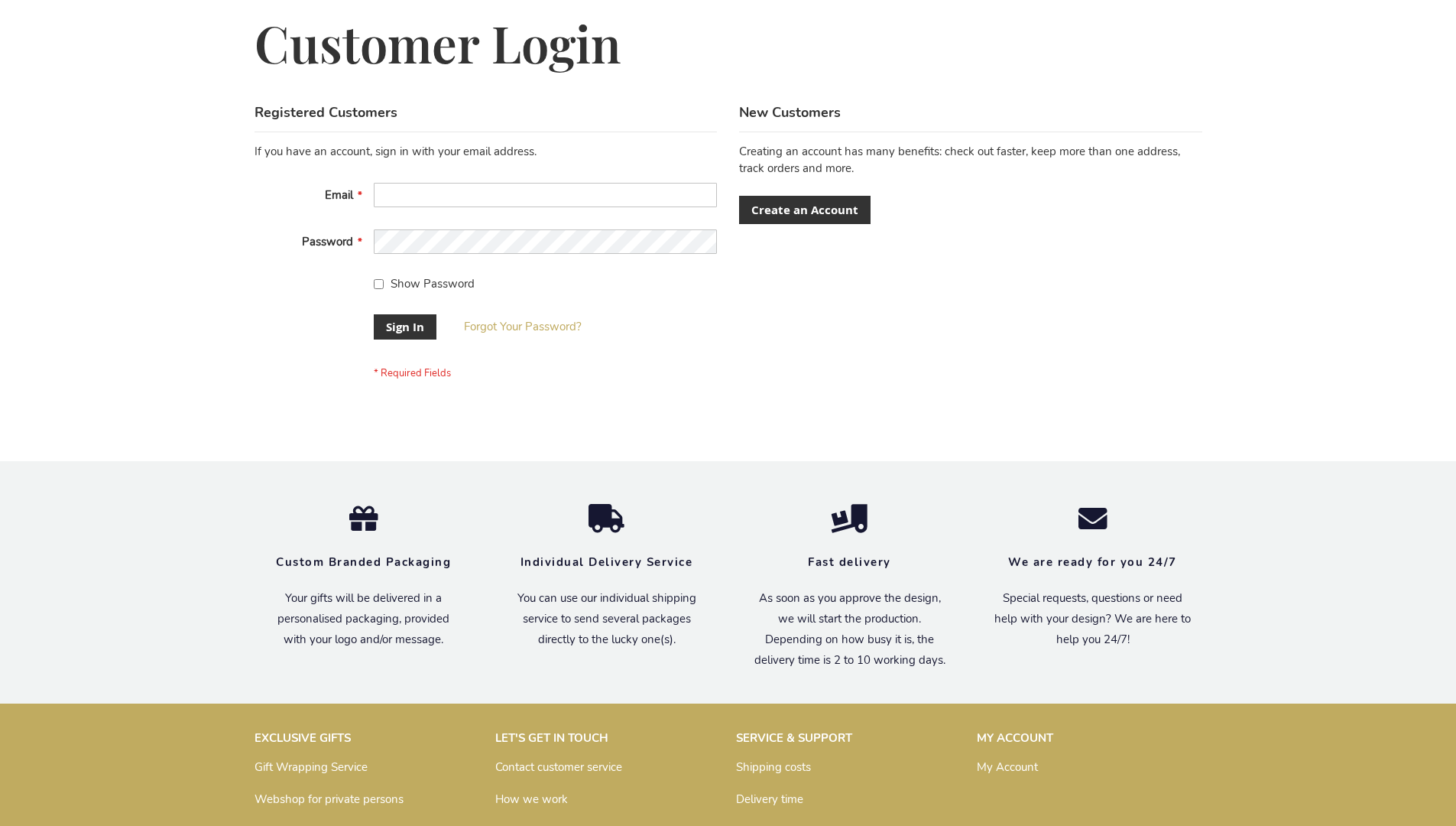
scroll to position [491, 0]
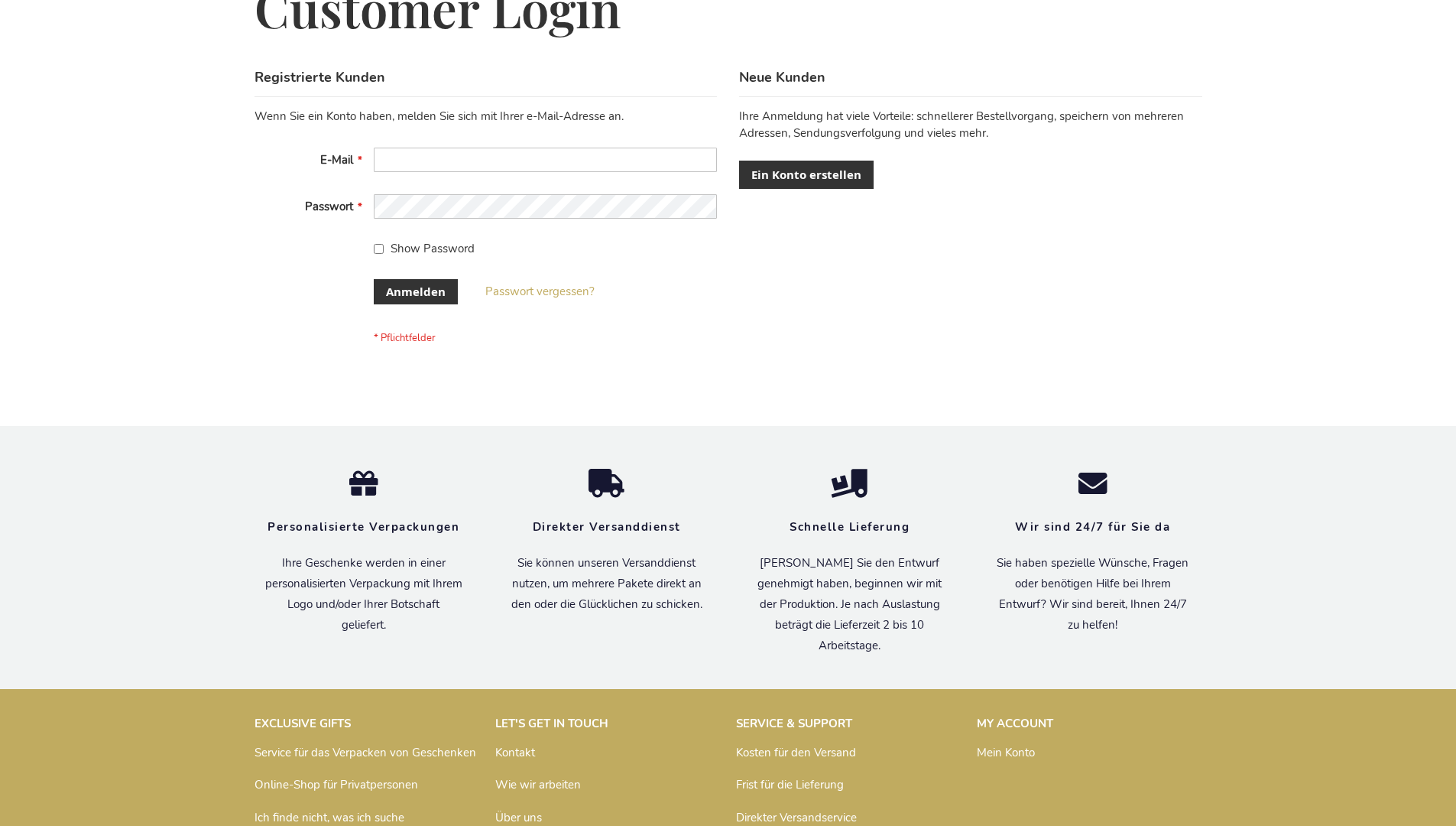
scroll to position [513, 0]
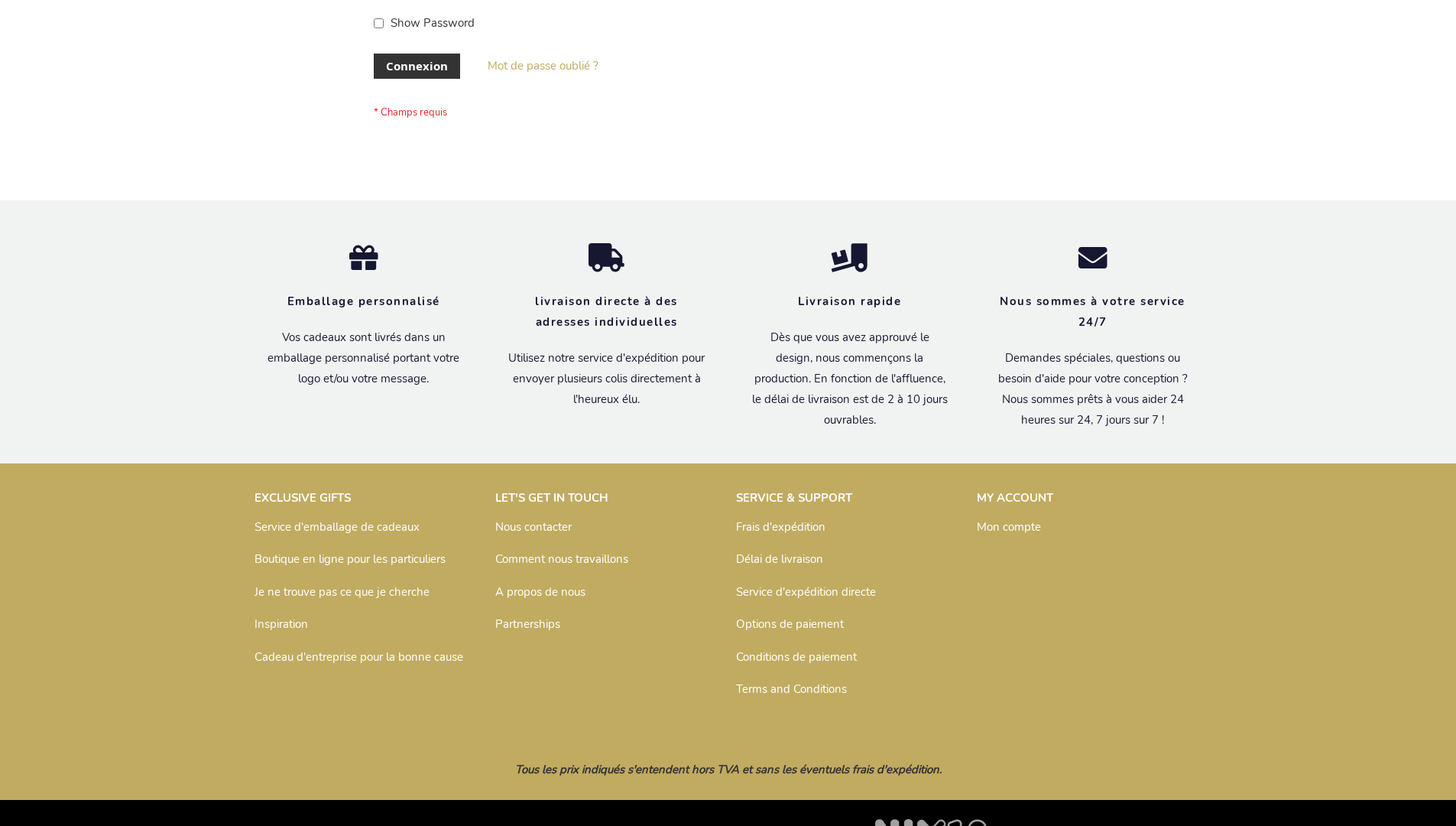
scroll to position [527, 0]
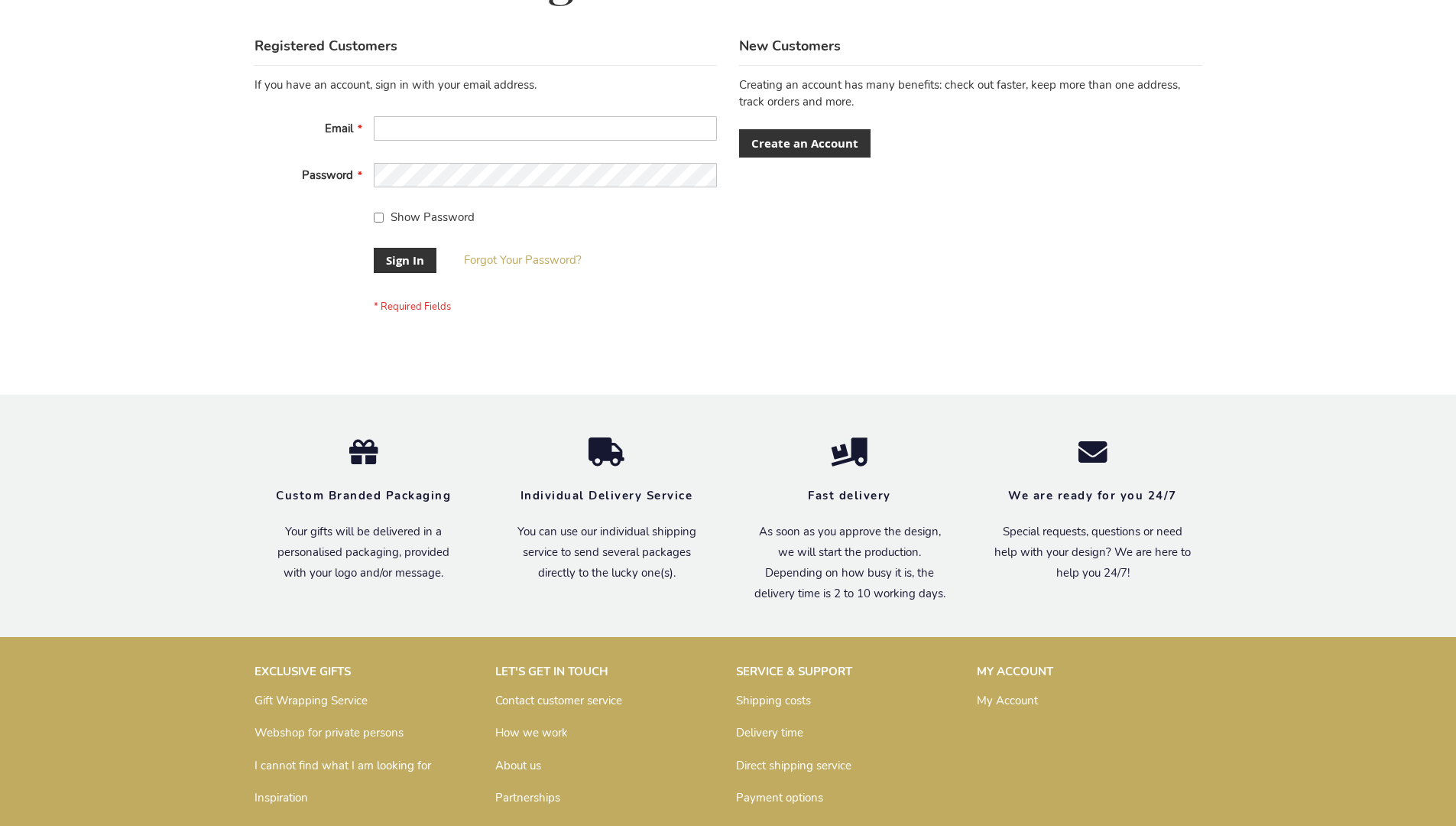
scroll to position [491, 0]
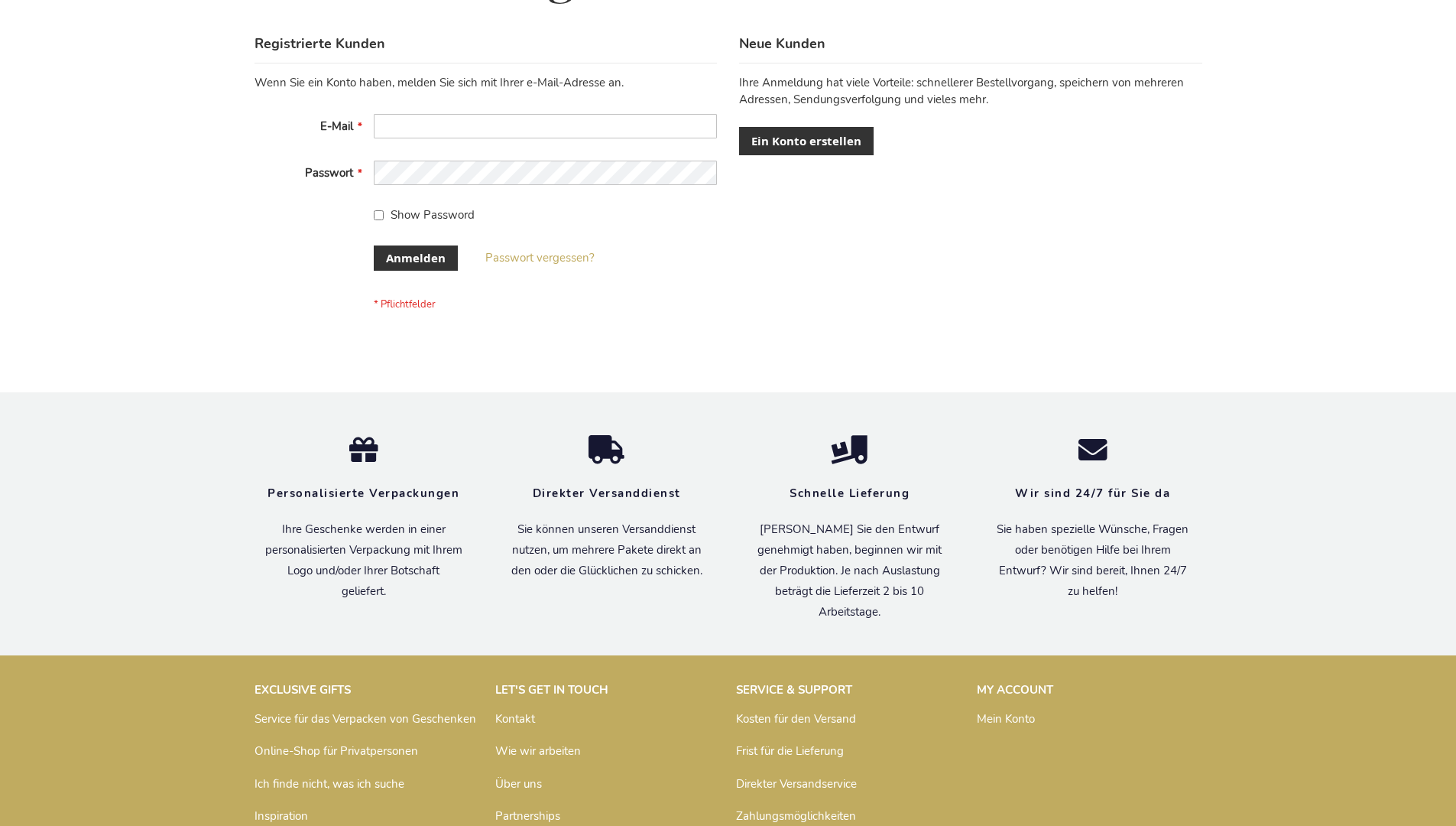
scroll to position [513, 0]
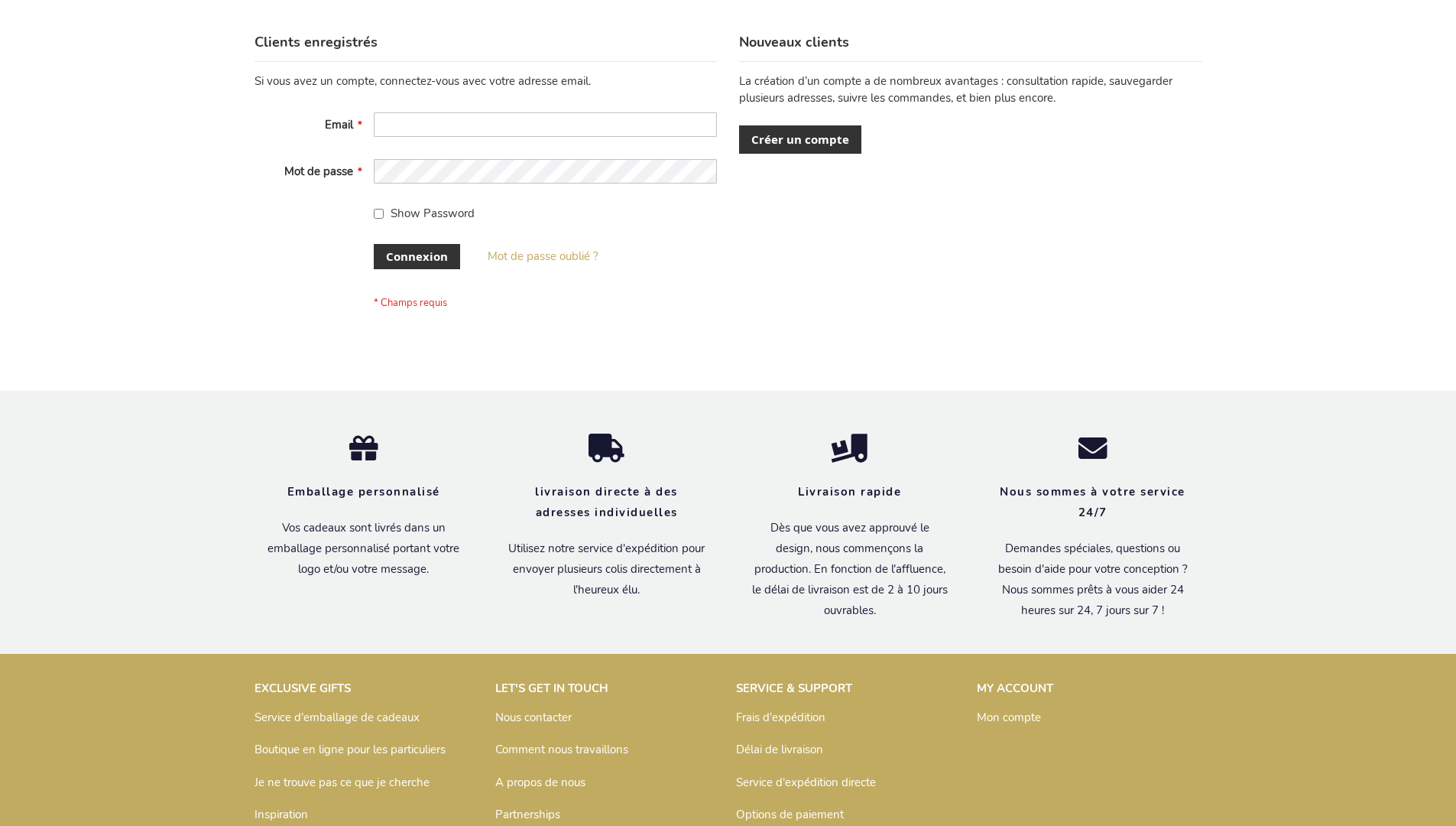
scroll to position [527, 0]
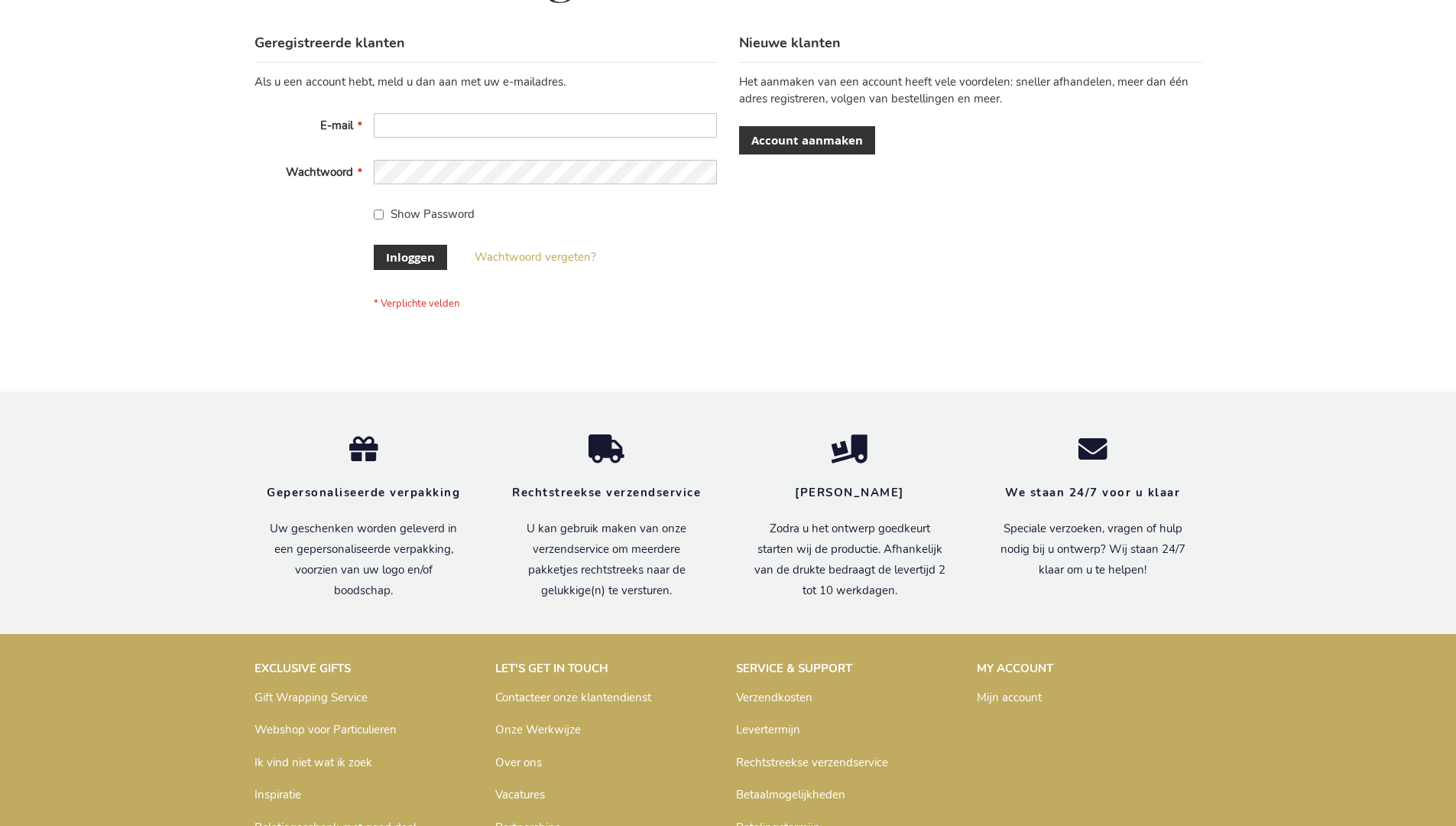
scroll to position [519, 0]
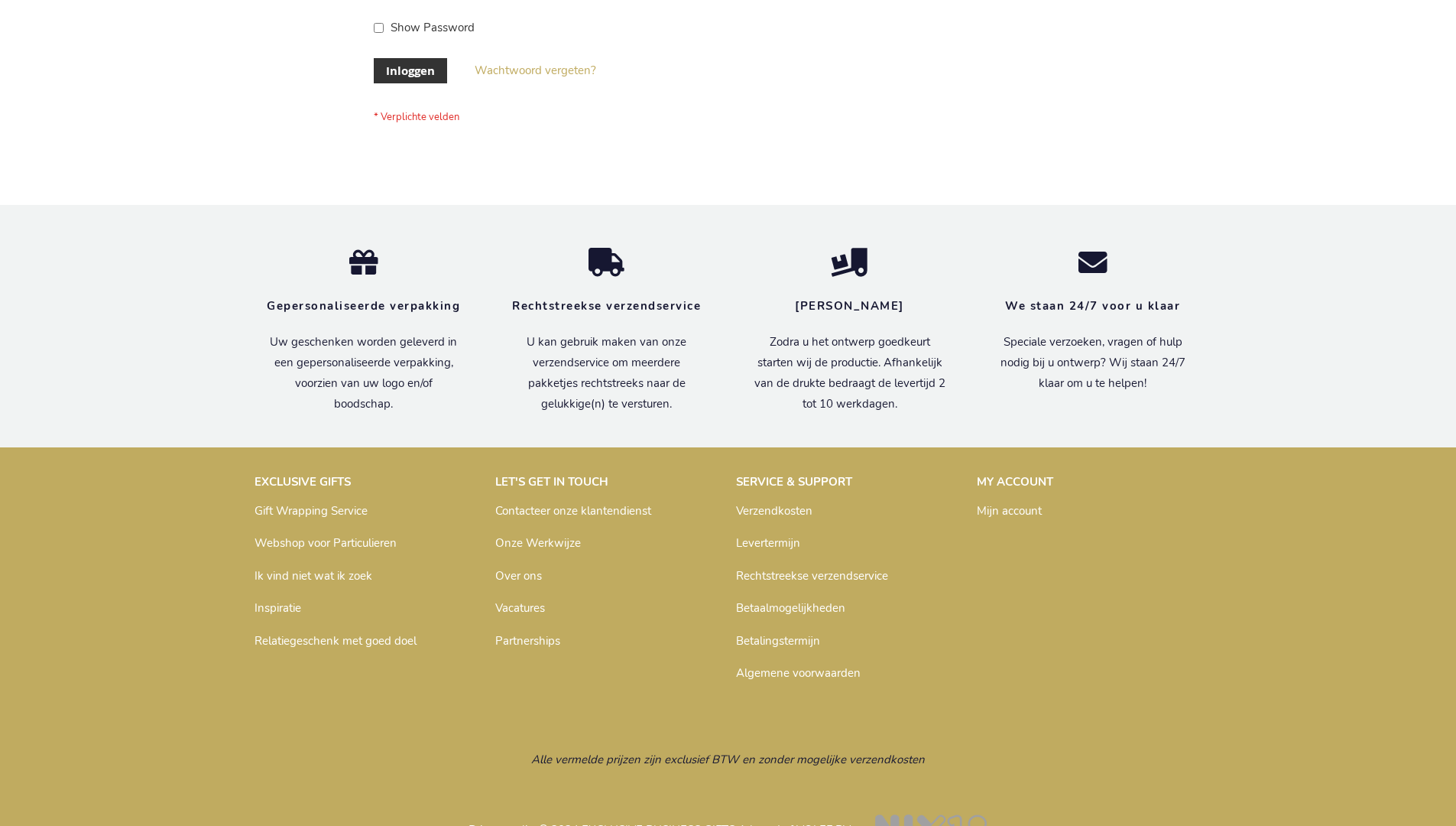
scroll to position [519, 0]
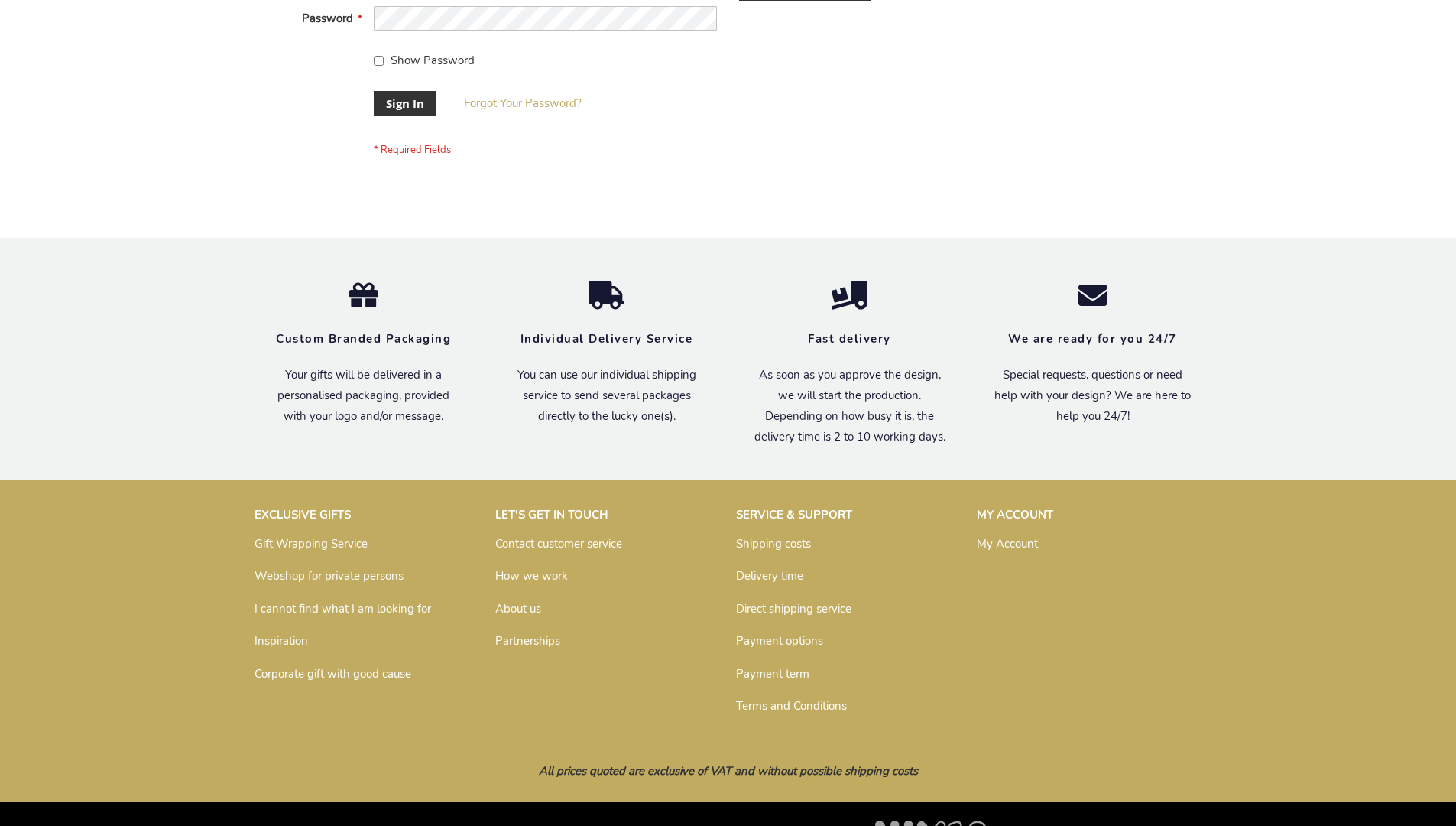
scroll to position [491, 0]
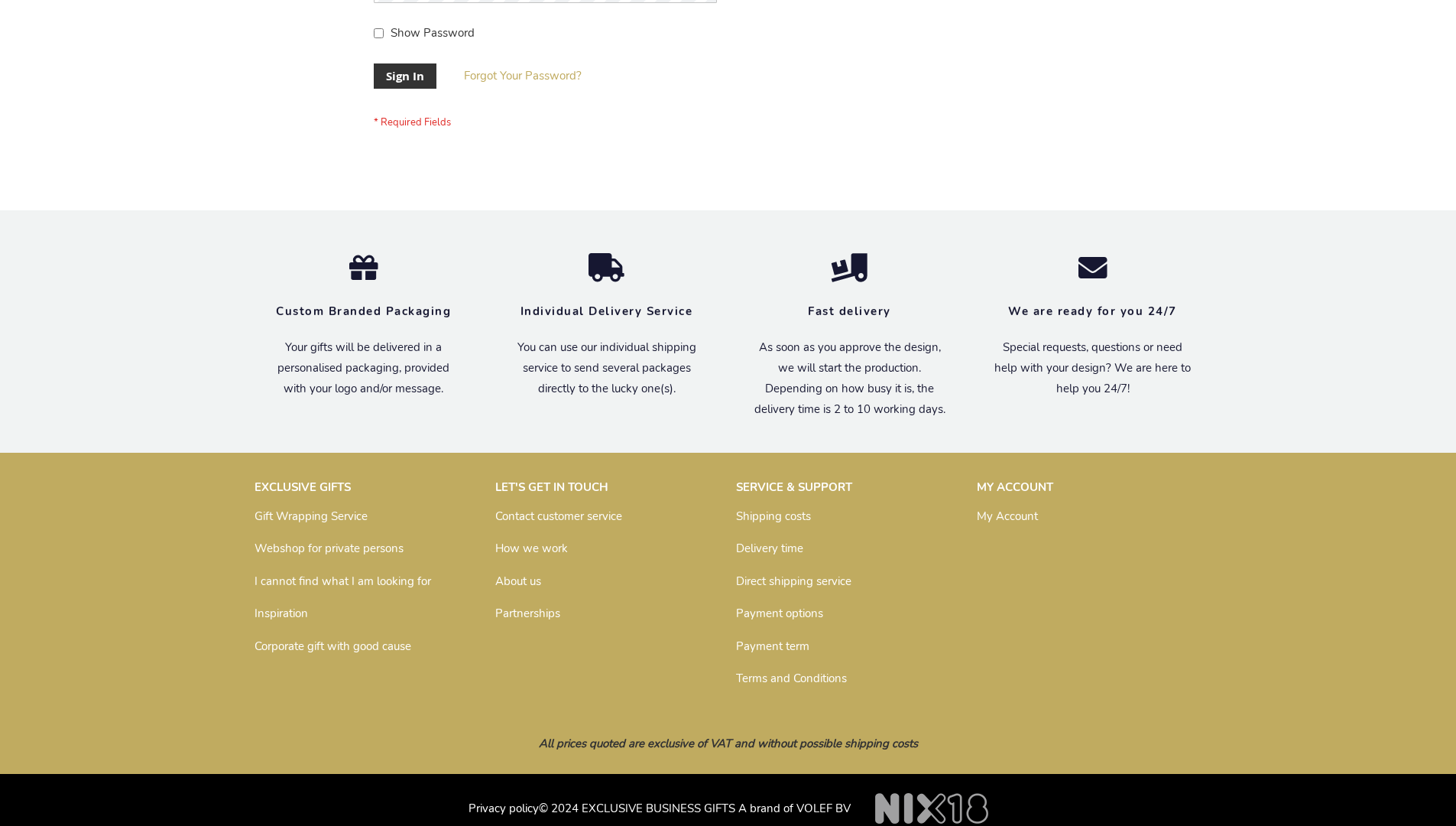
scroll to position [491, 0]
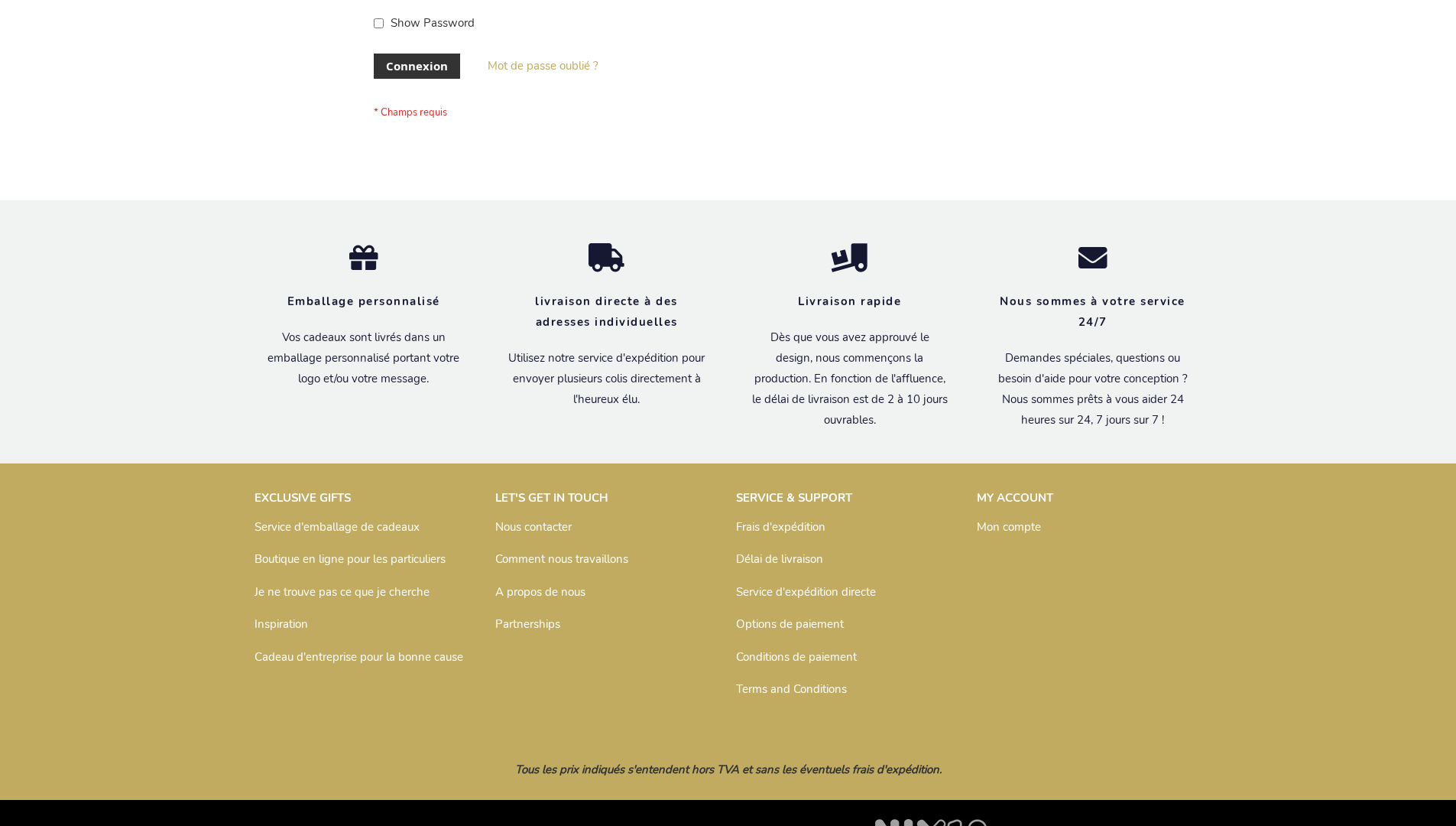
scroll to position [527, 0]
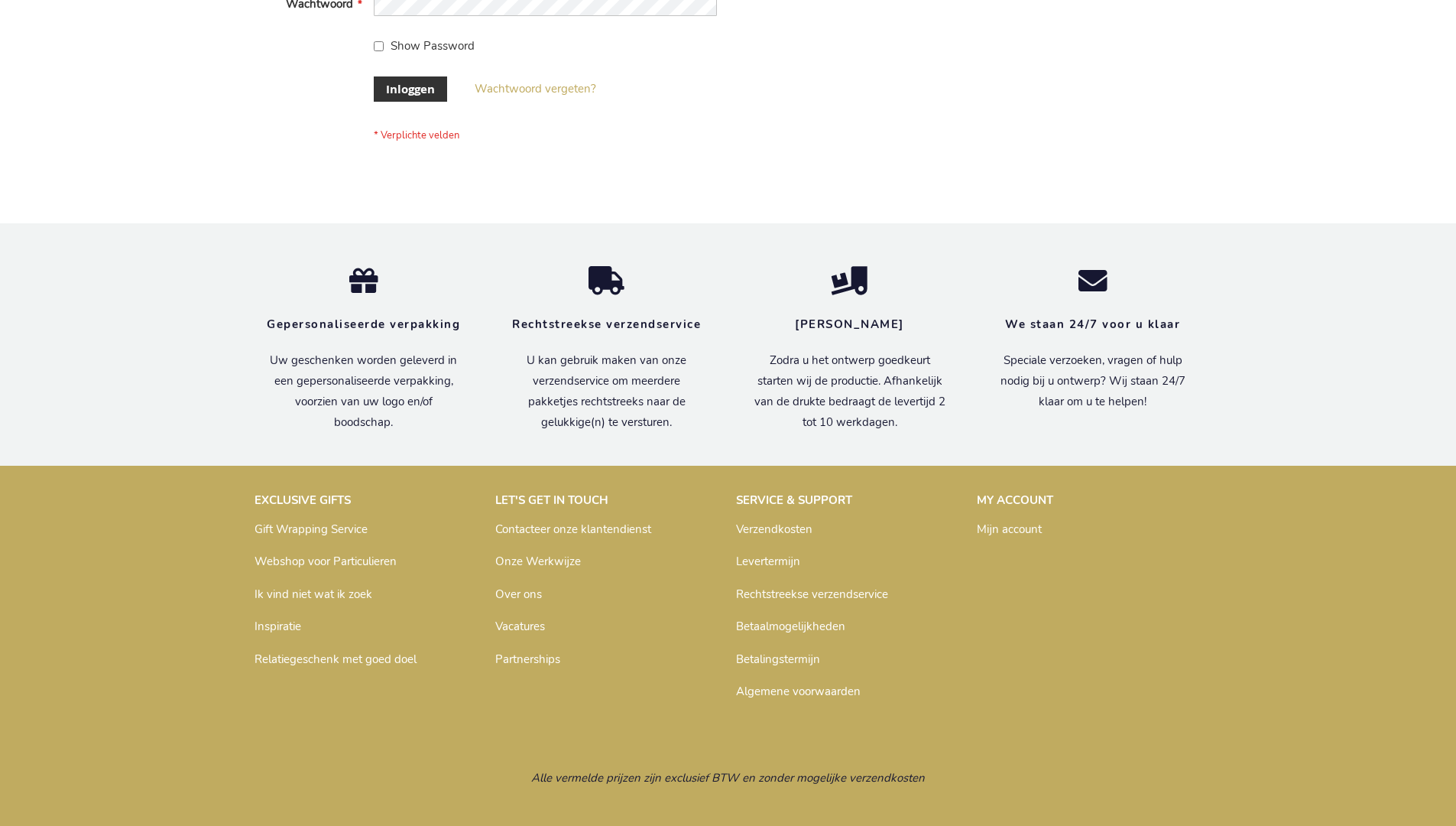
scroll to position [519, 0]
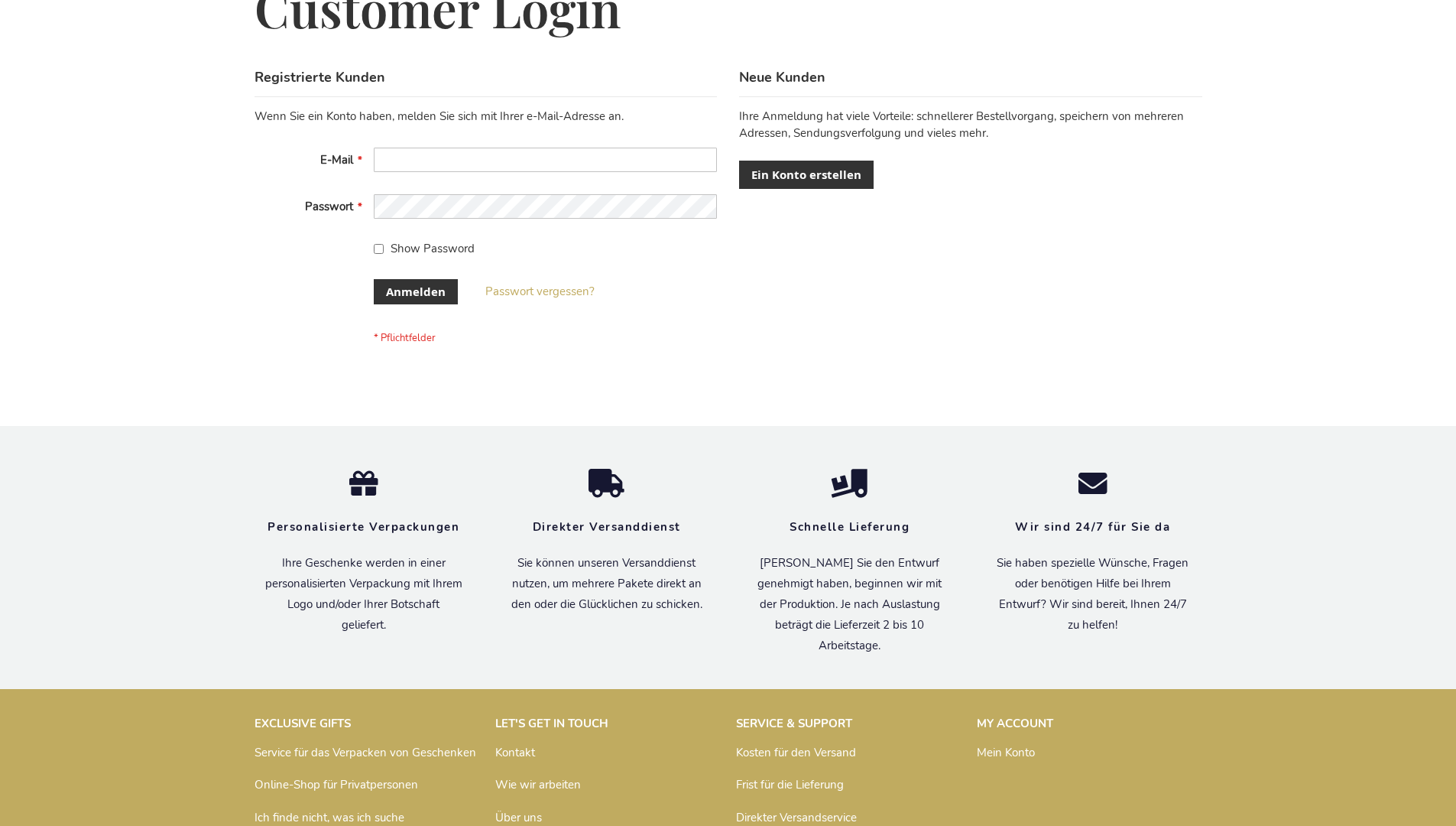
scroll to position [513, 0]
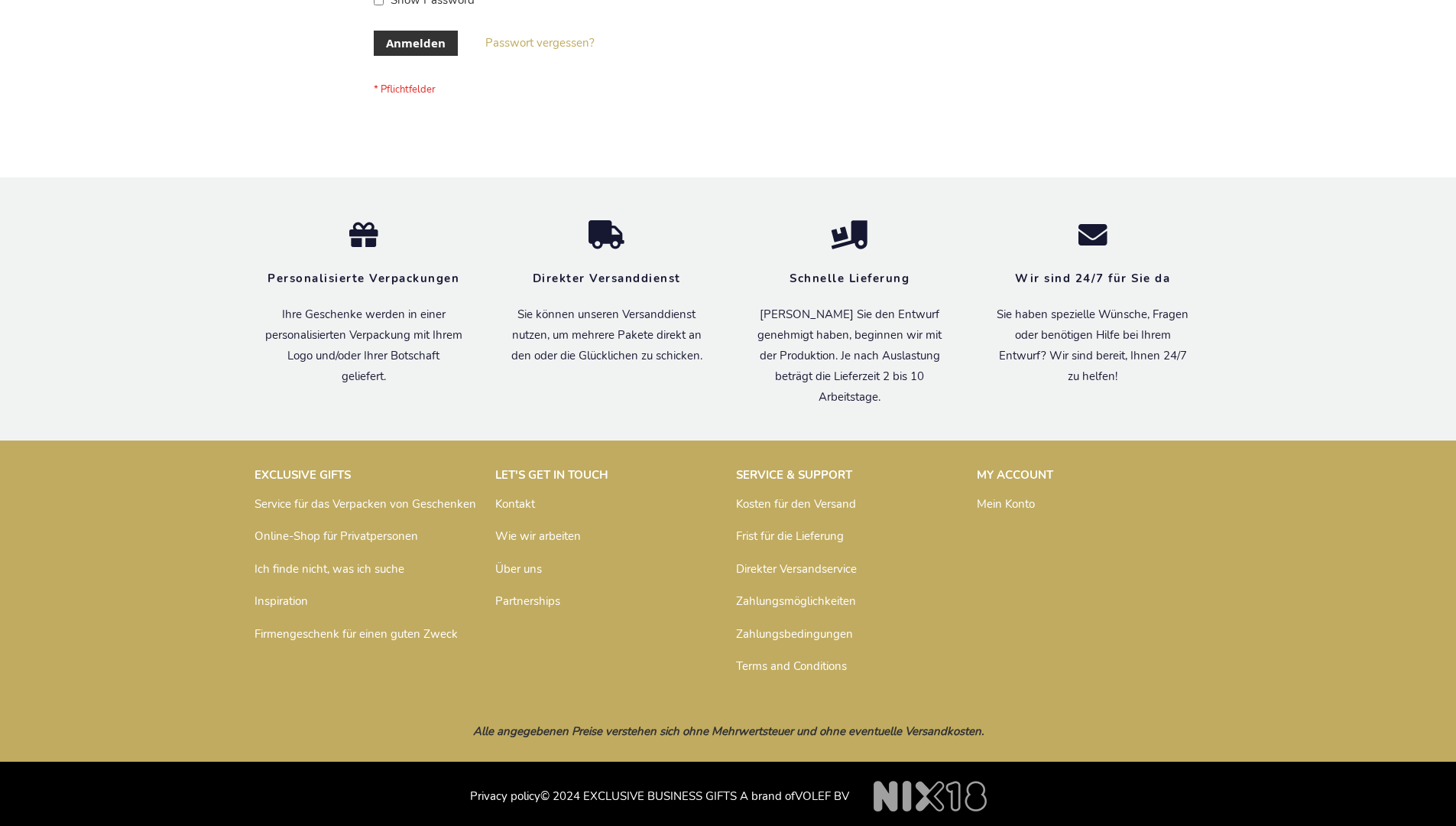
scroll to position [513, 0]
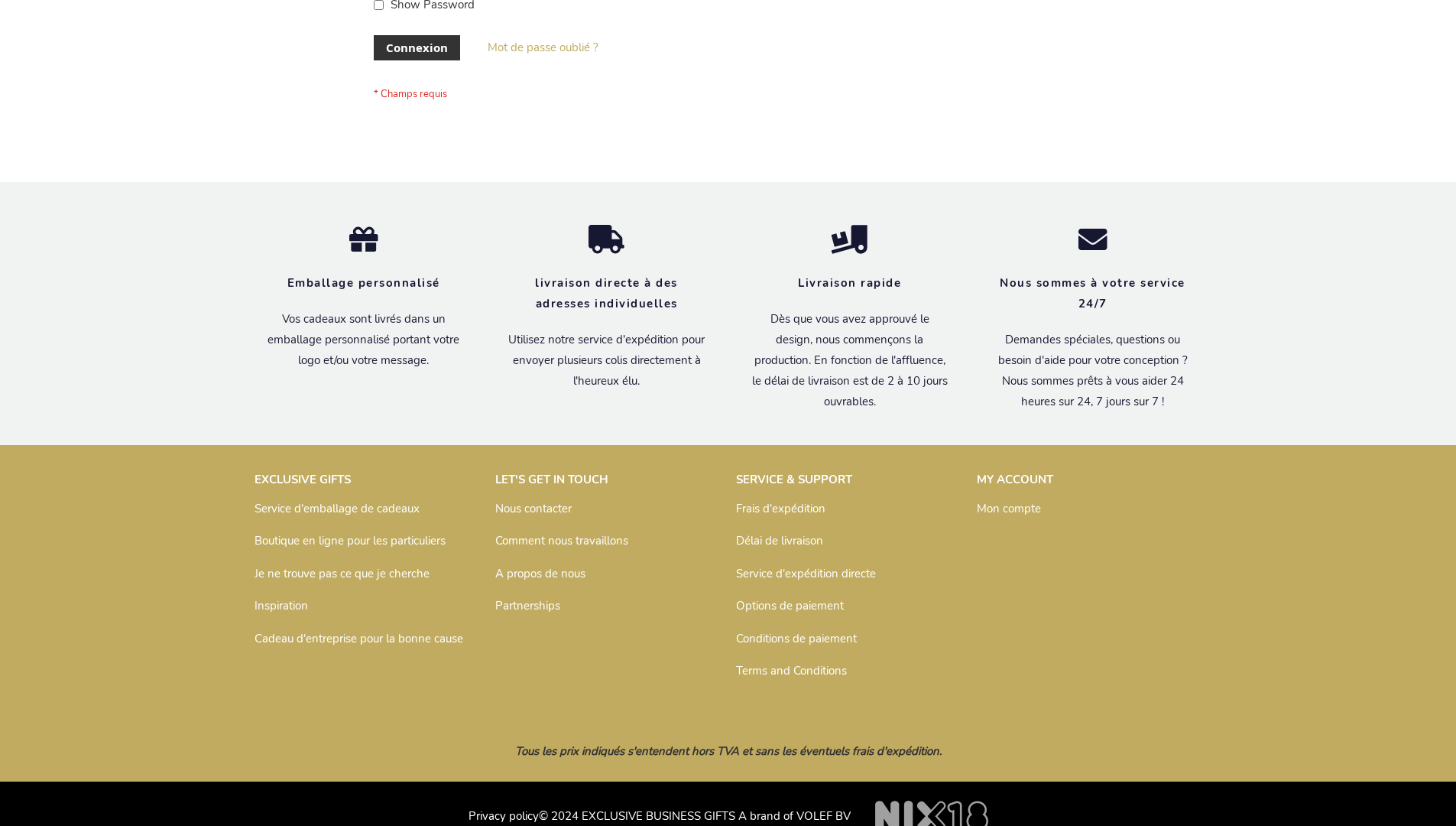
scroll to position [515, 0]
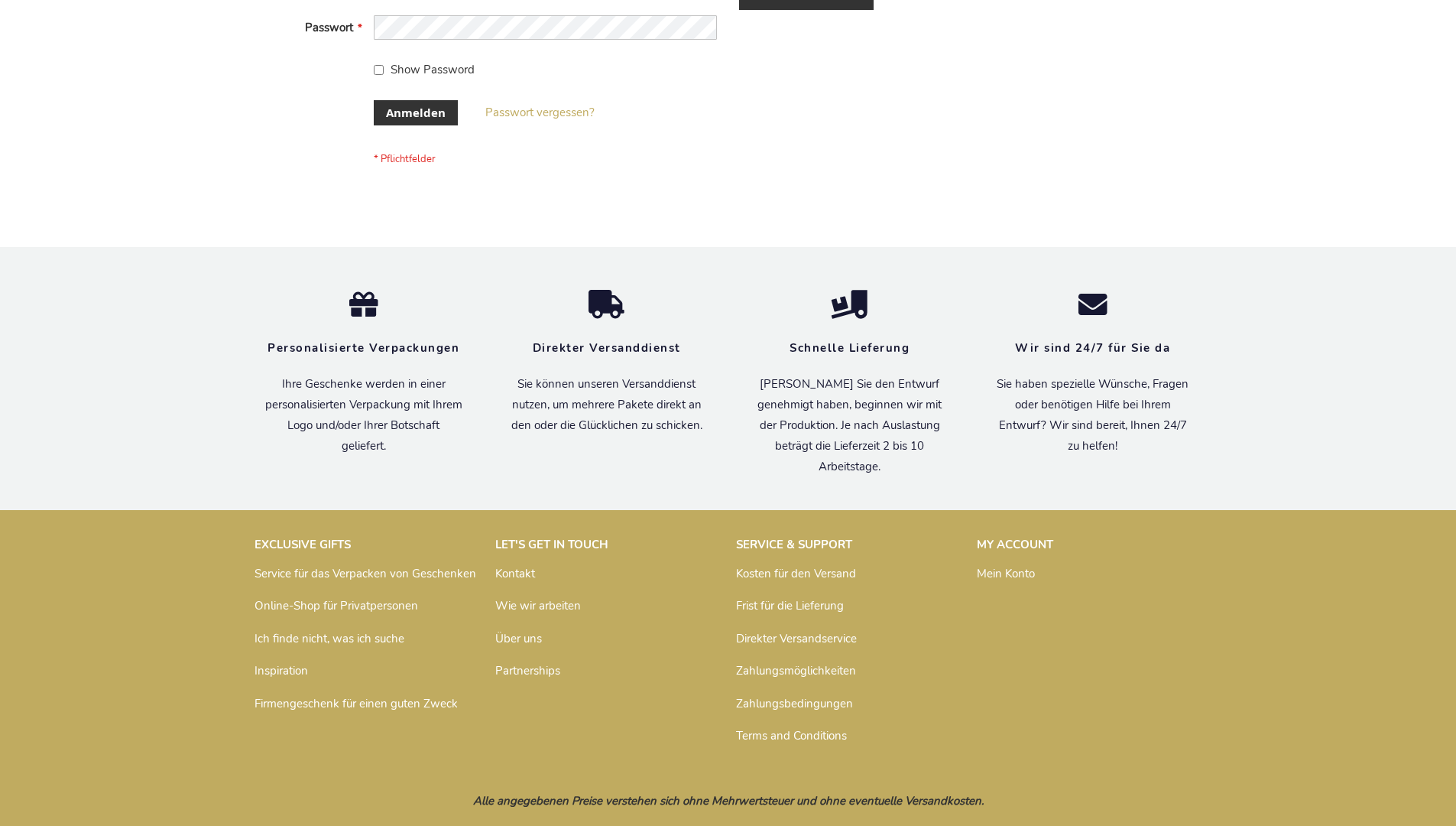
scroll to position [513, 0]
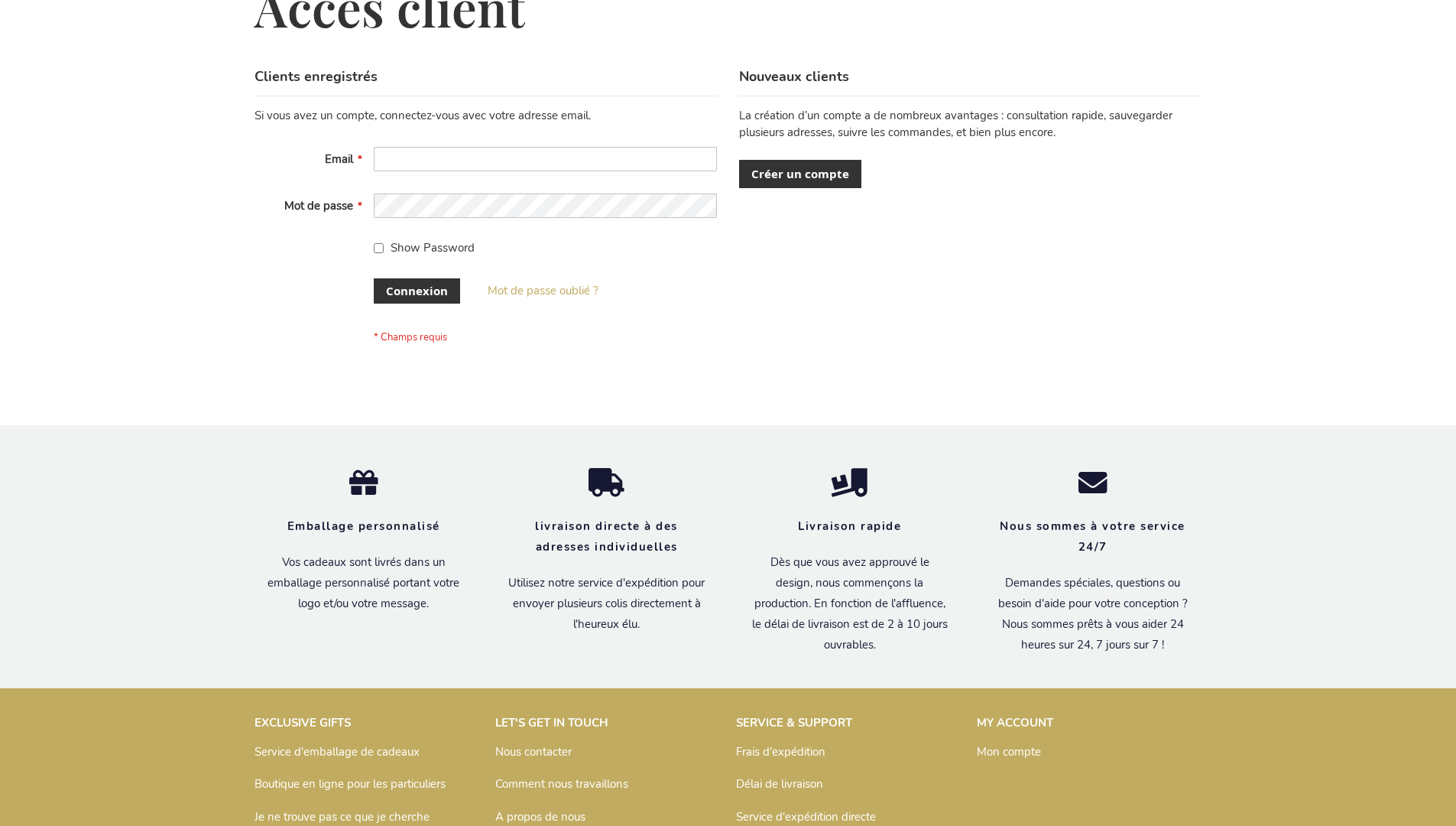
scroll to position [527, 0]
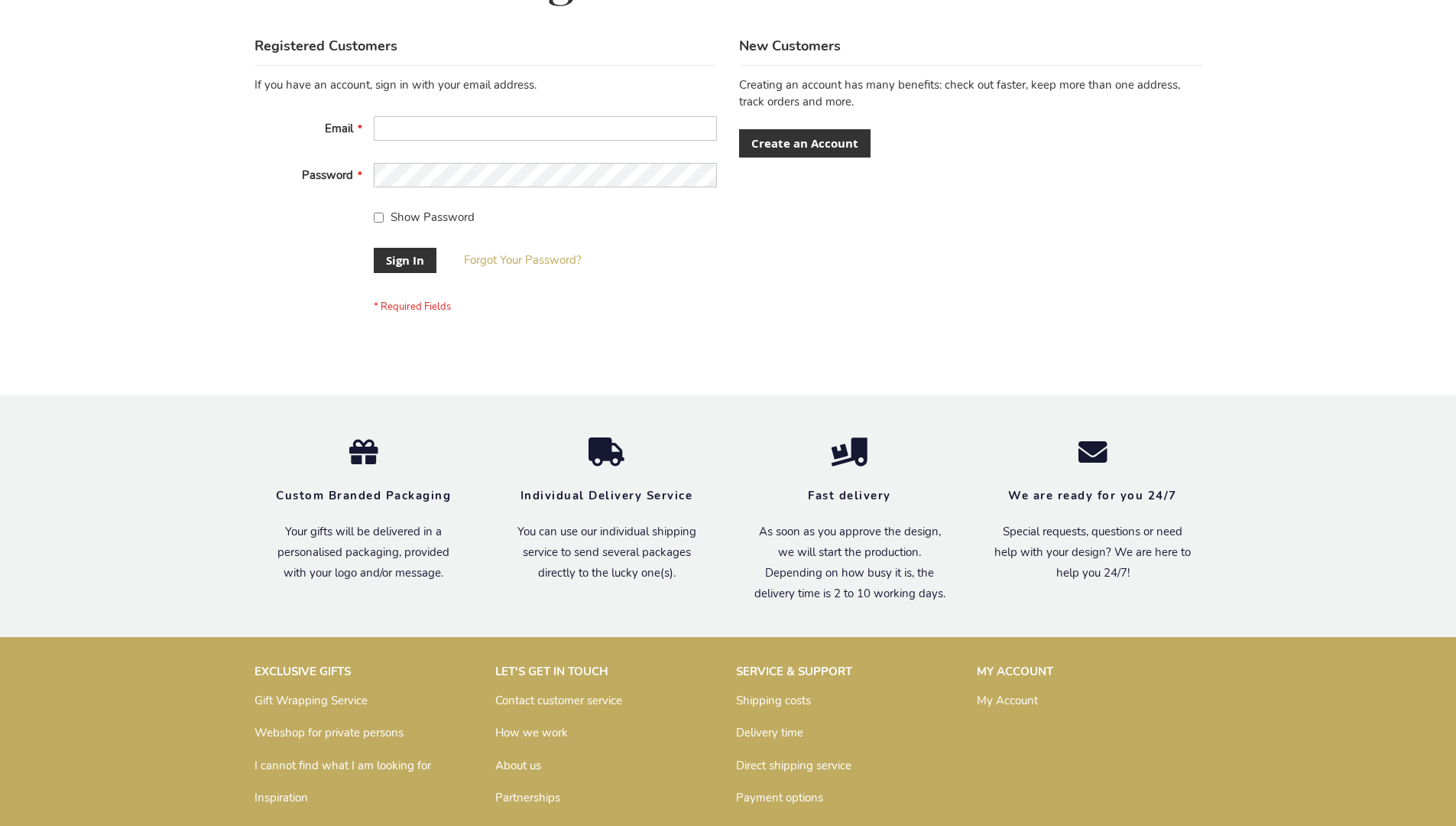
scroll to position [491, 0]
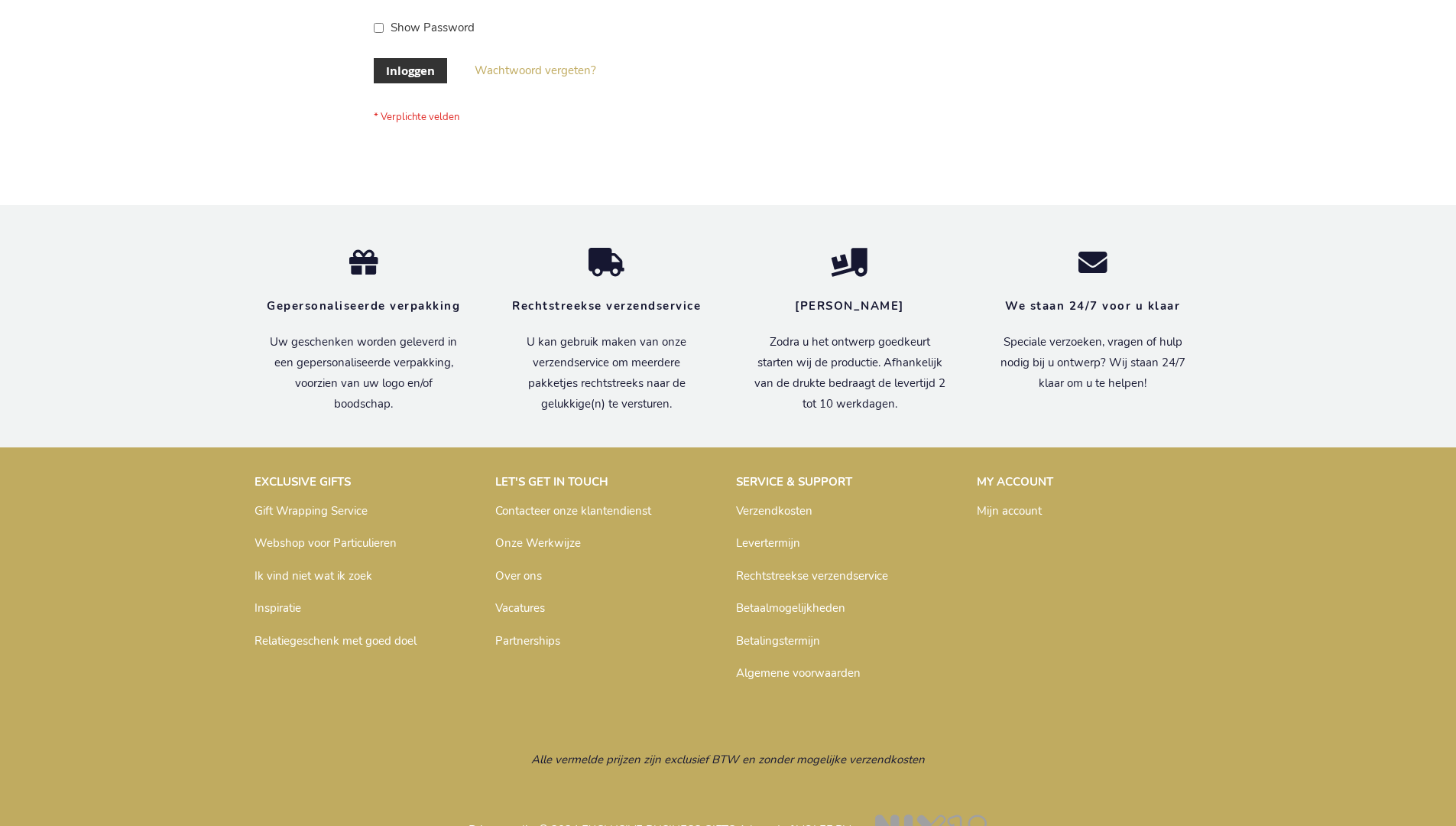
scroll to position [519, 0]
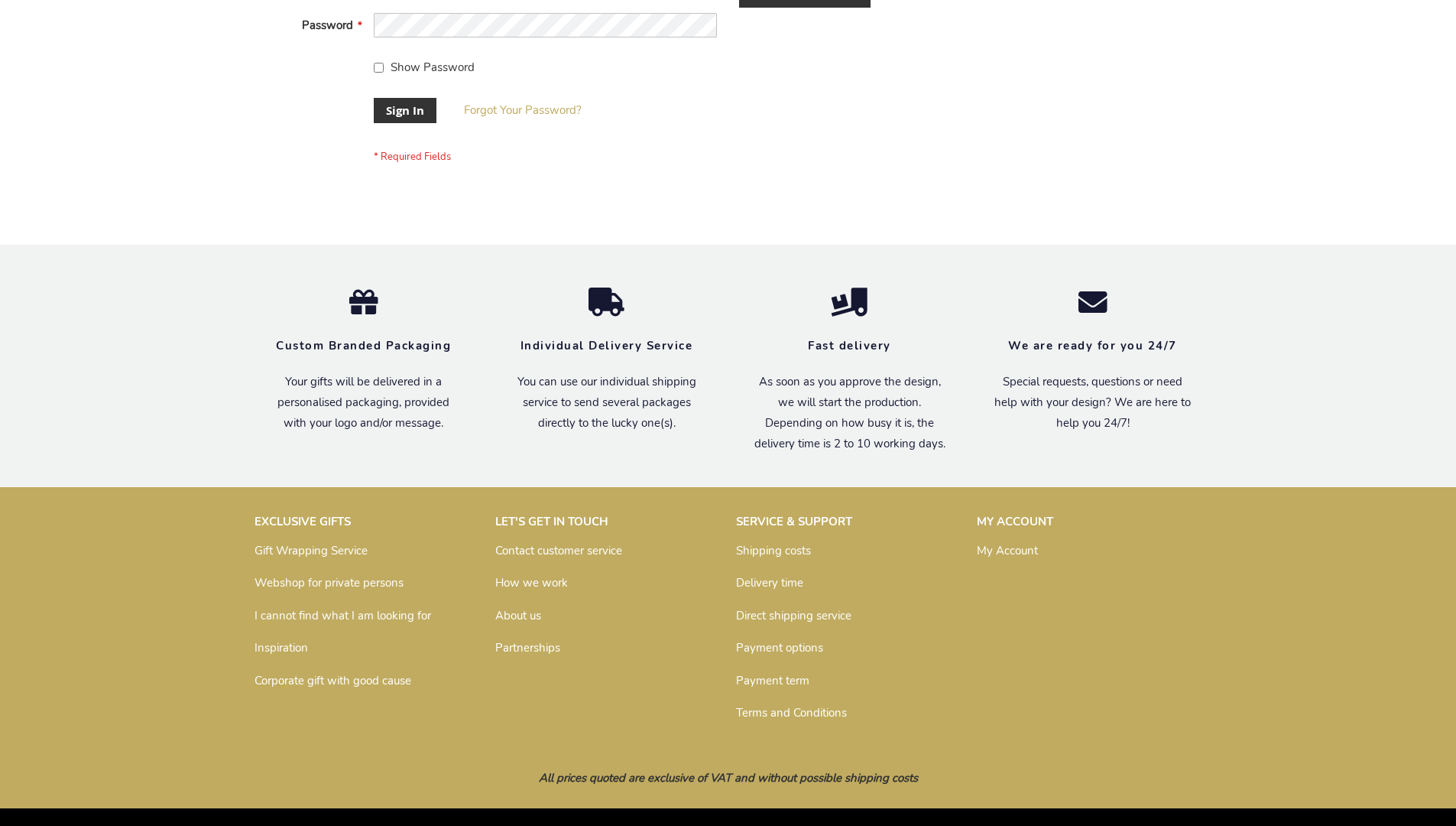
scroll to position [479, 0]
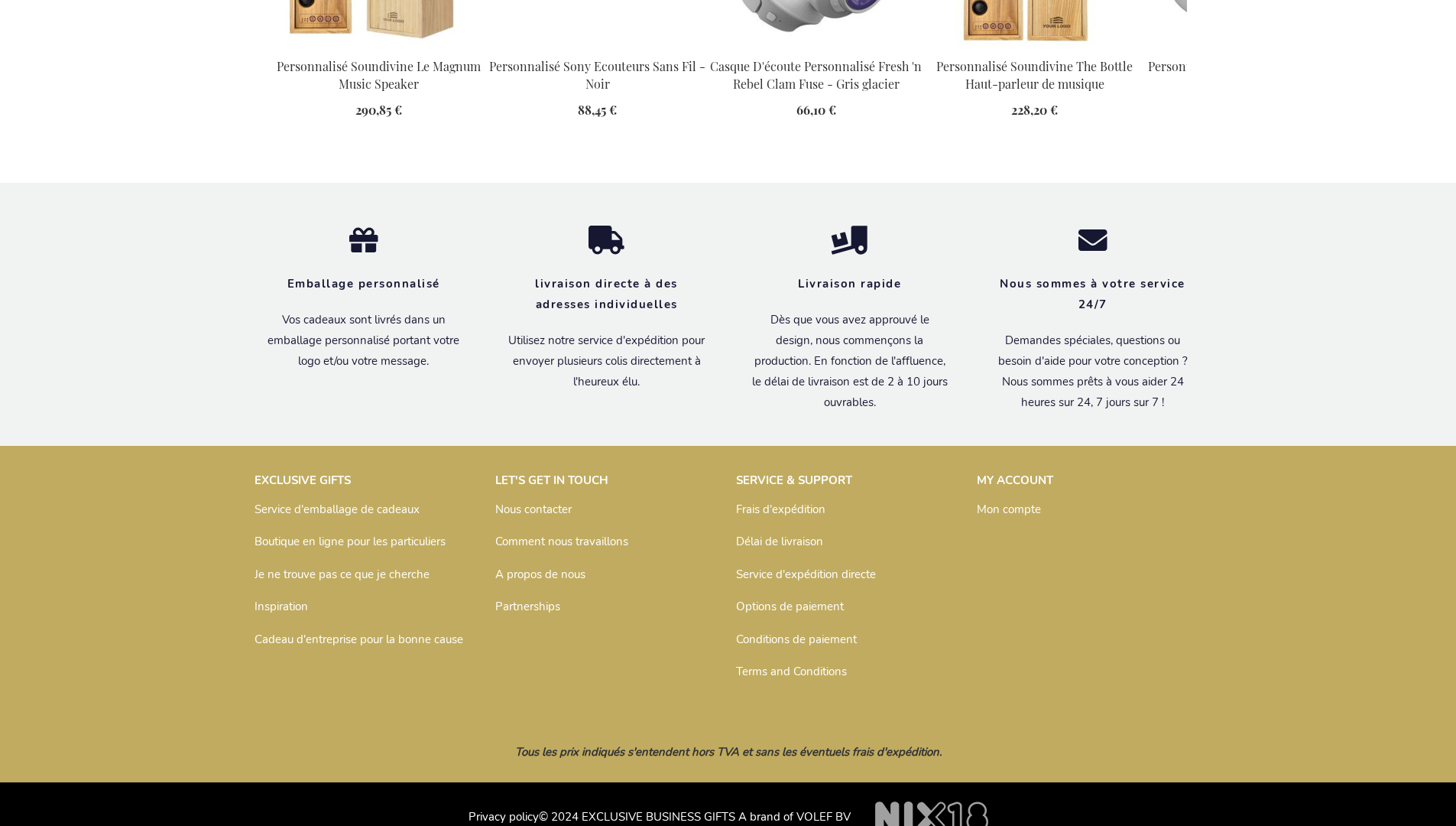
scroll to position [2078, 0]
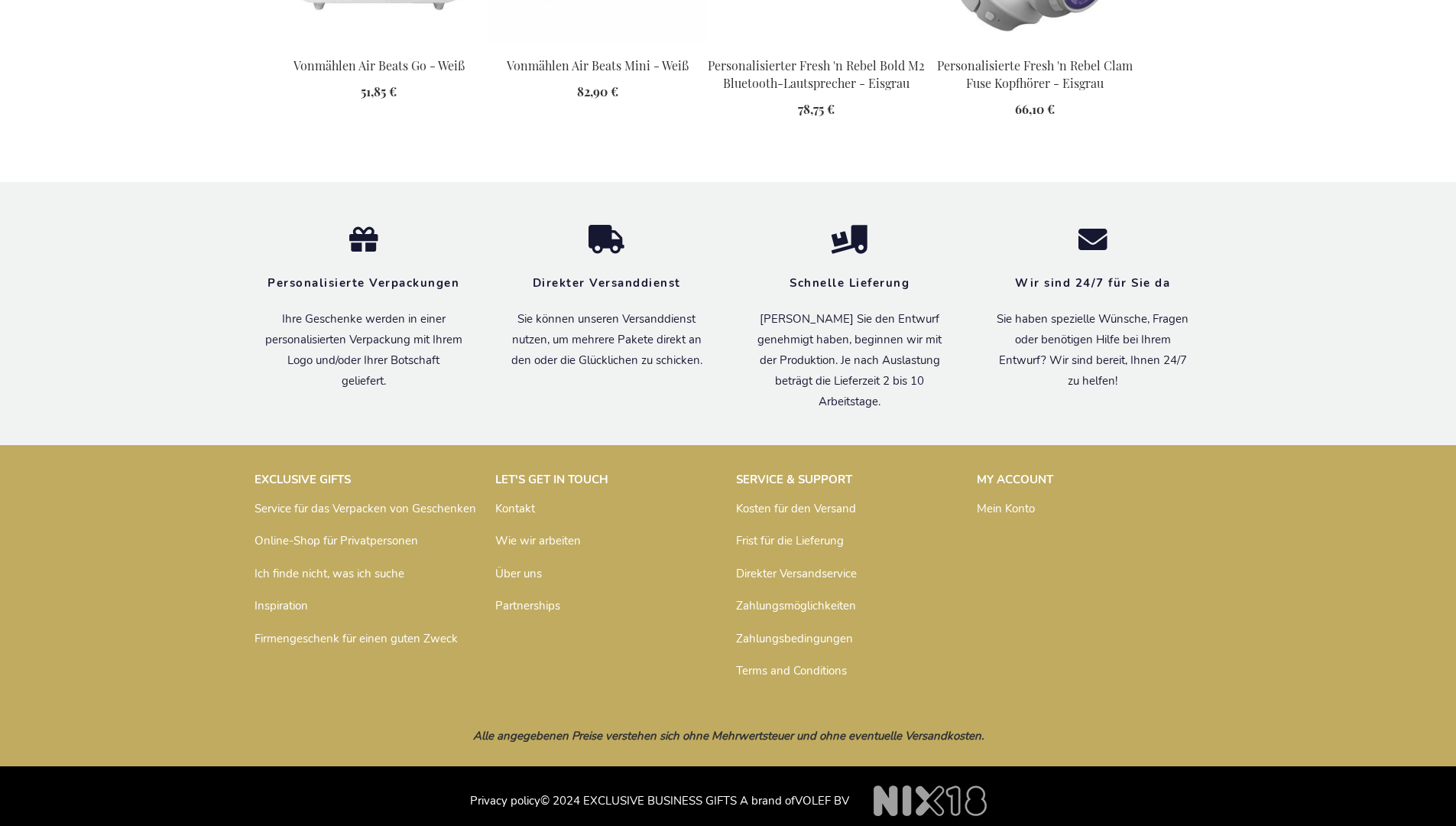
scroll to position [2194, 0]
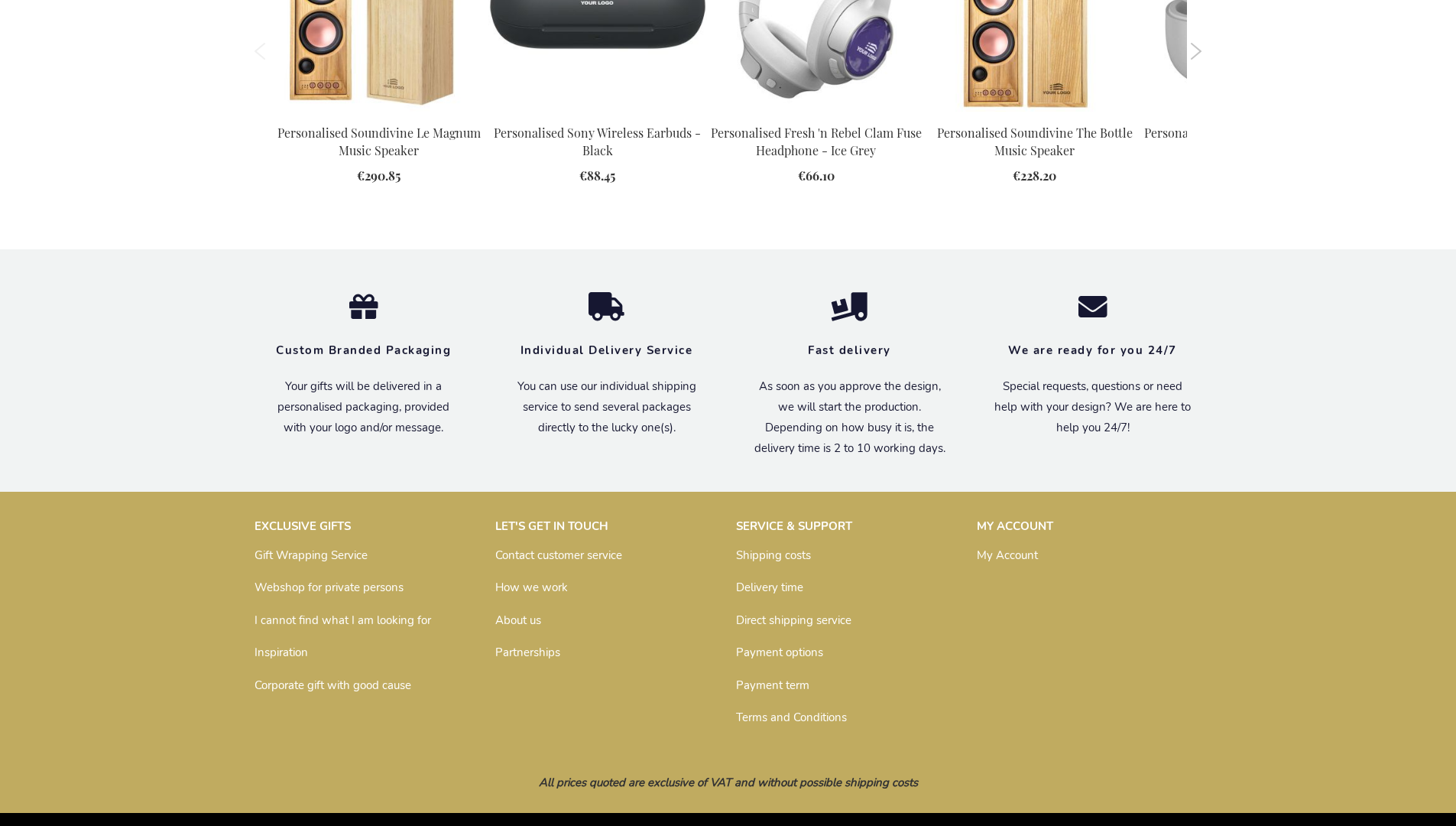
scroll to position [2010, 0]
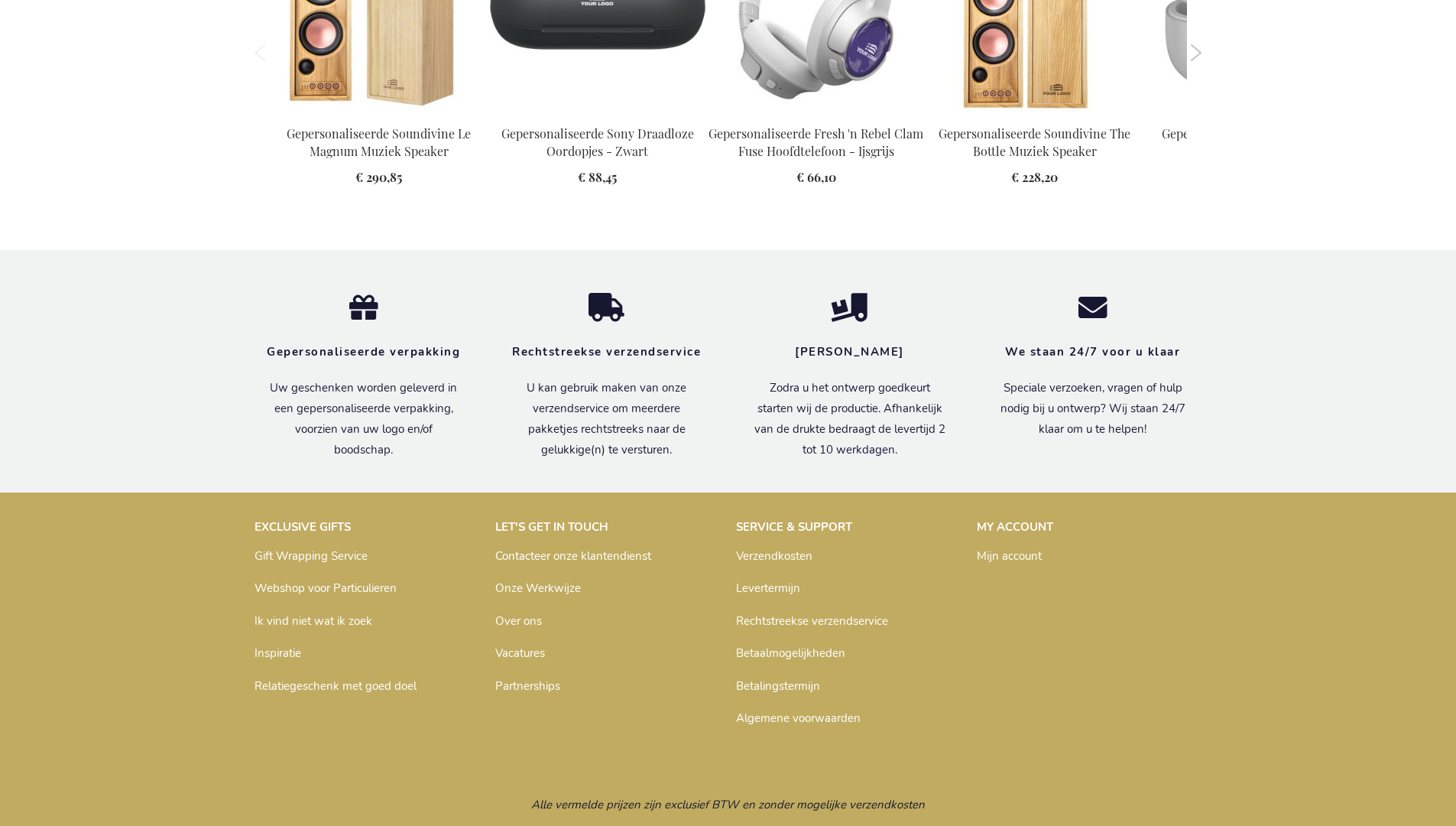
scroll to position [2078, 0]
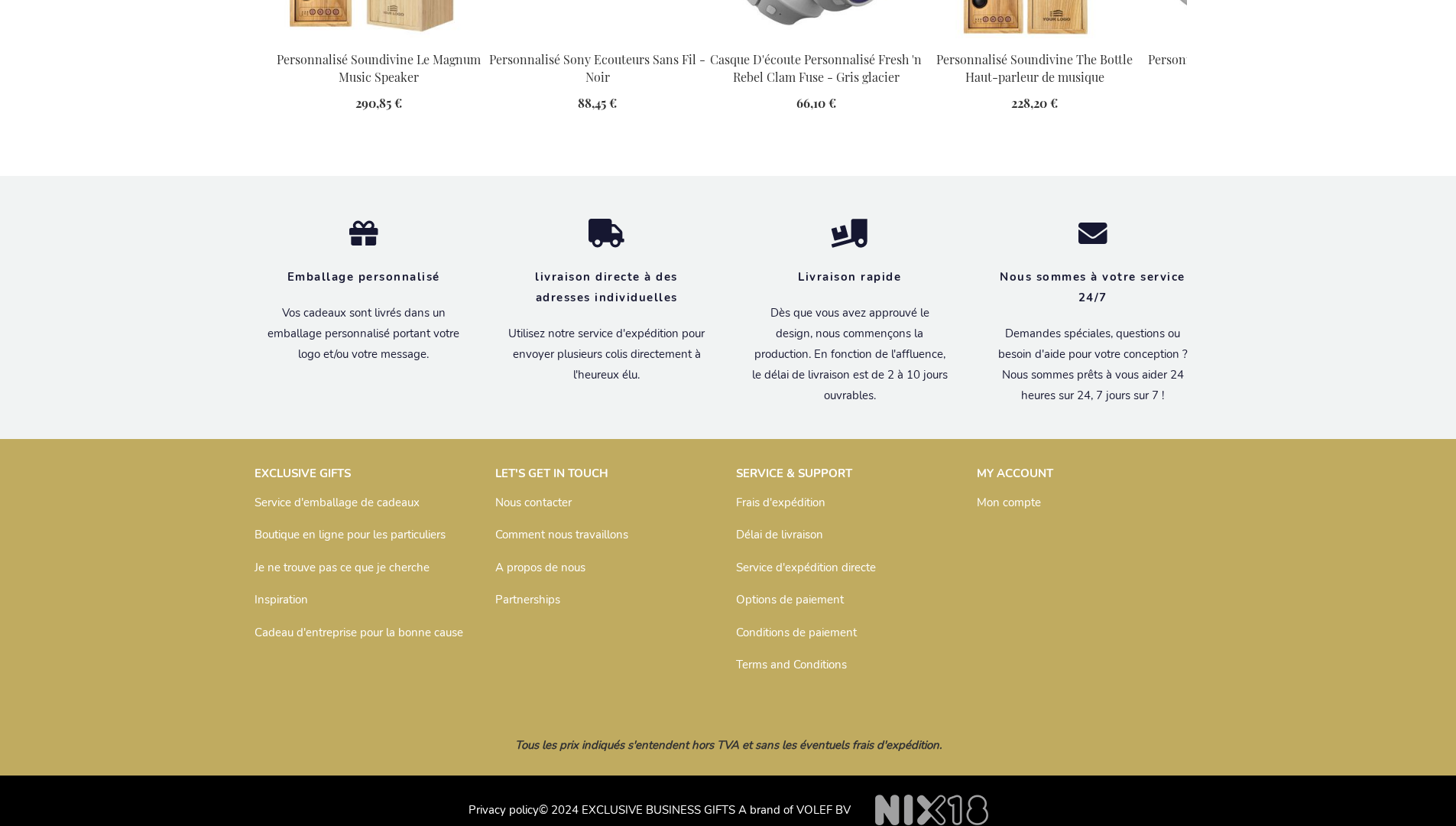
scroll to position [2078, 0]
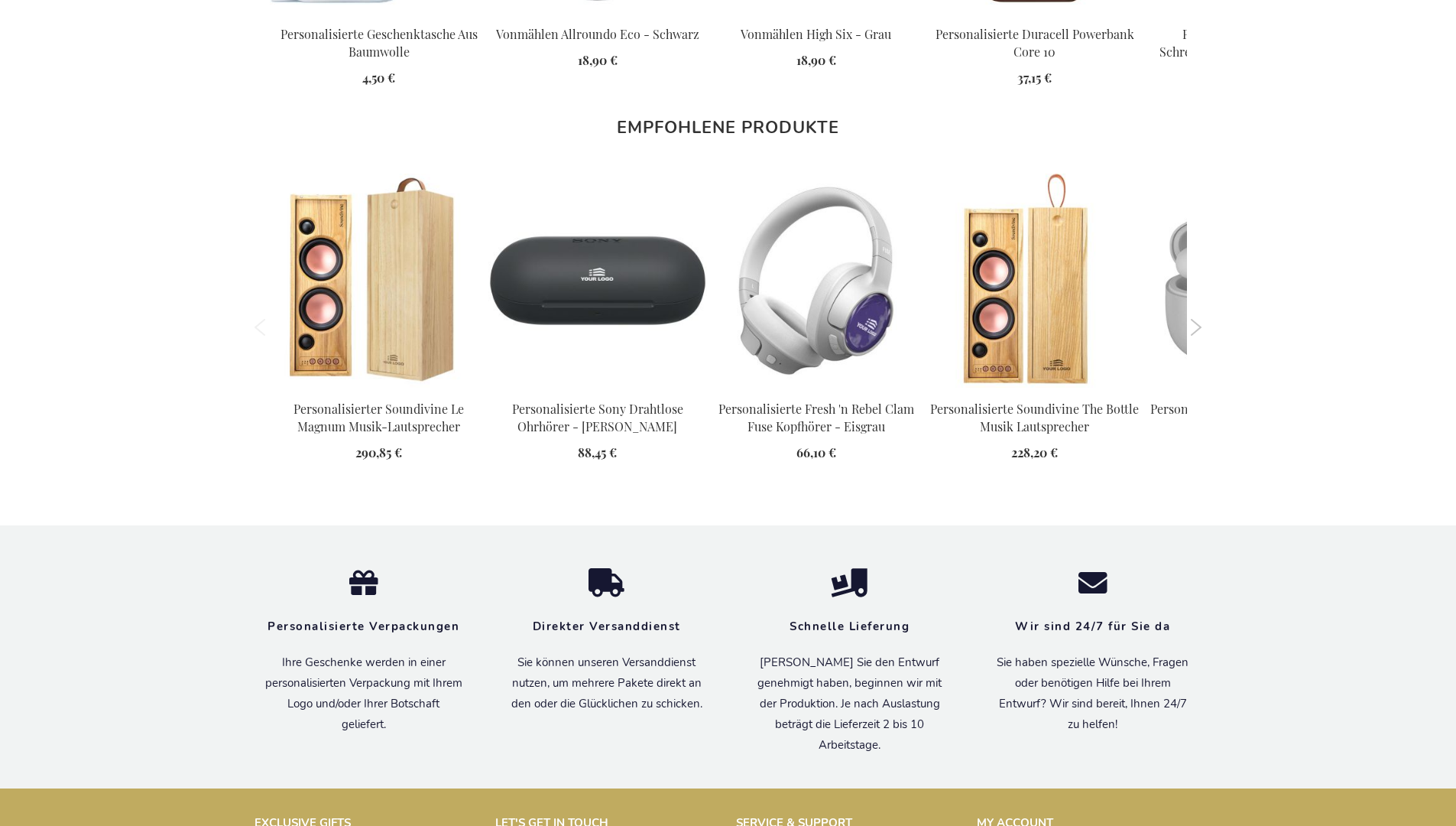
scroll to position [2080, 0]
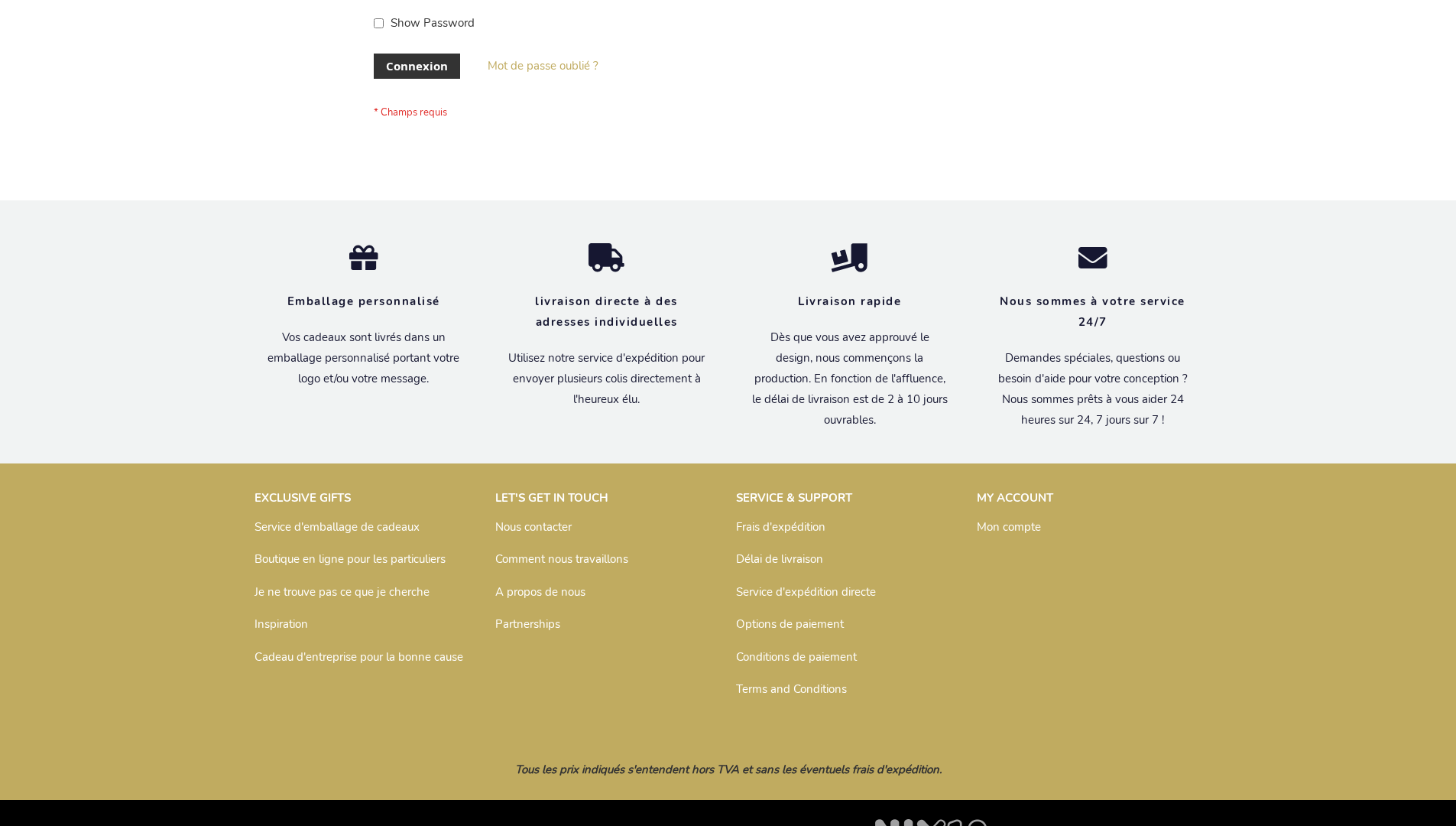
scroll to position [527, 0]
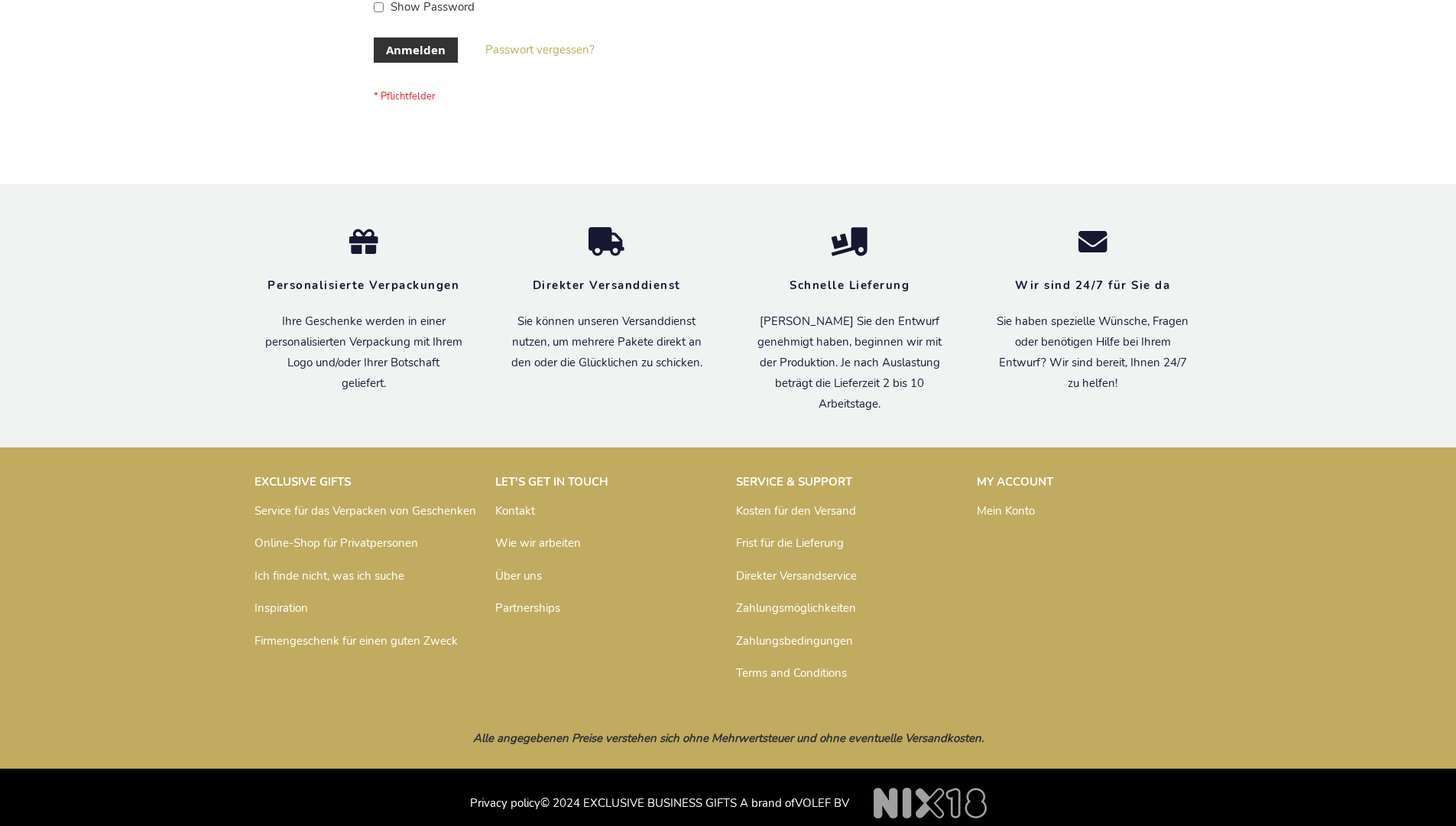
scroll to position [513, 0]
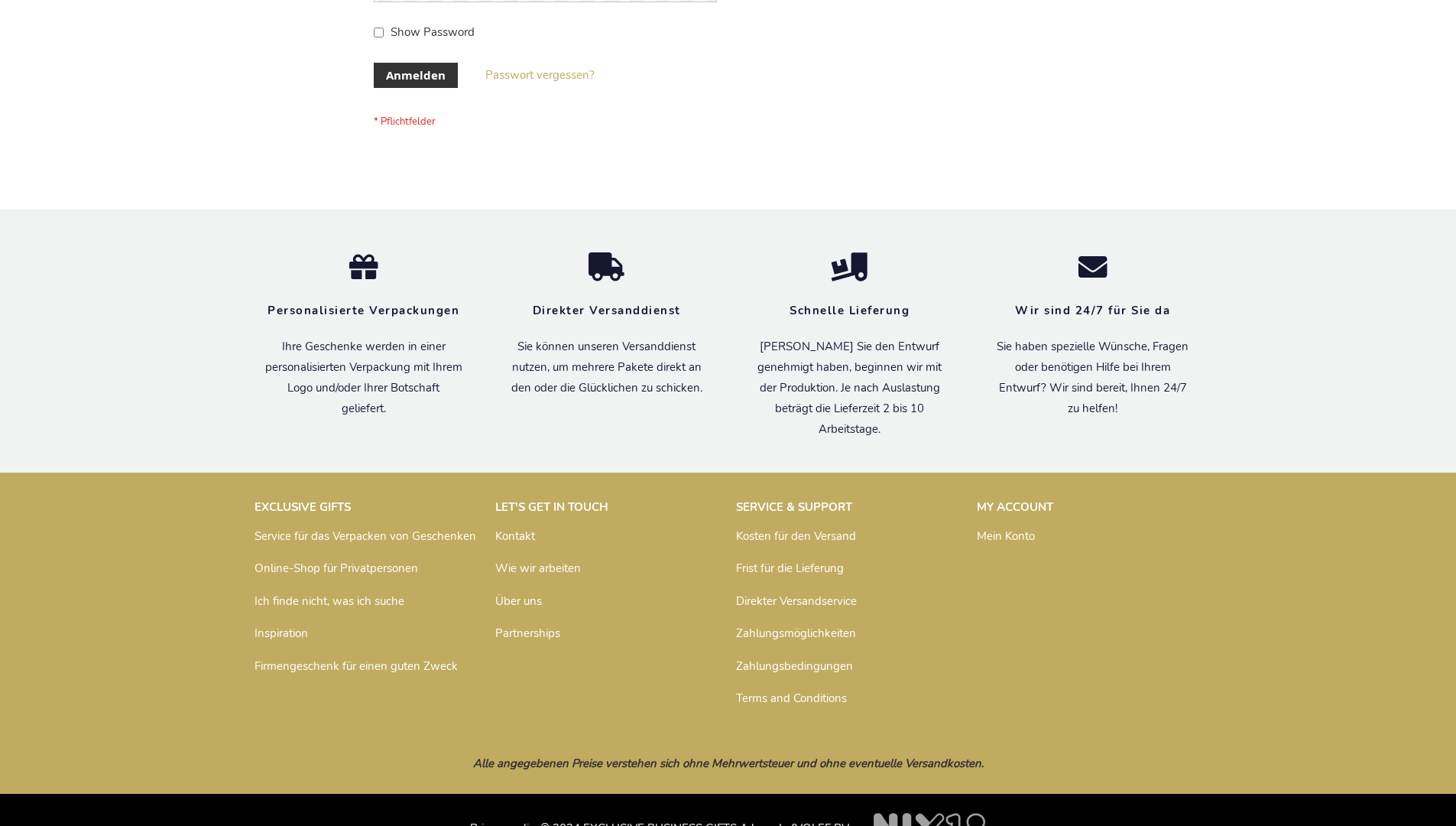
scroll to position [513, 0]
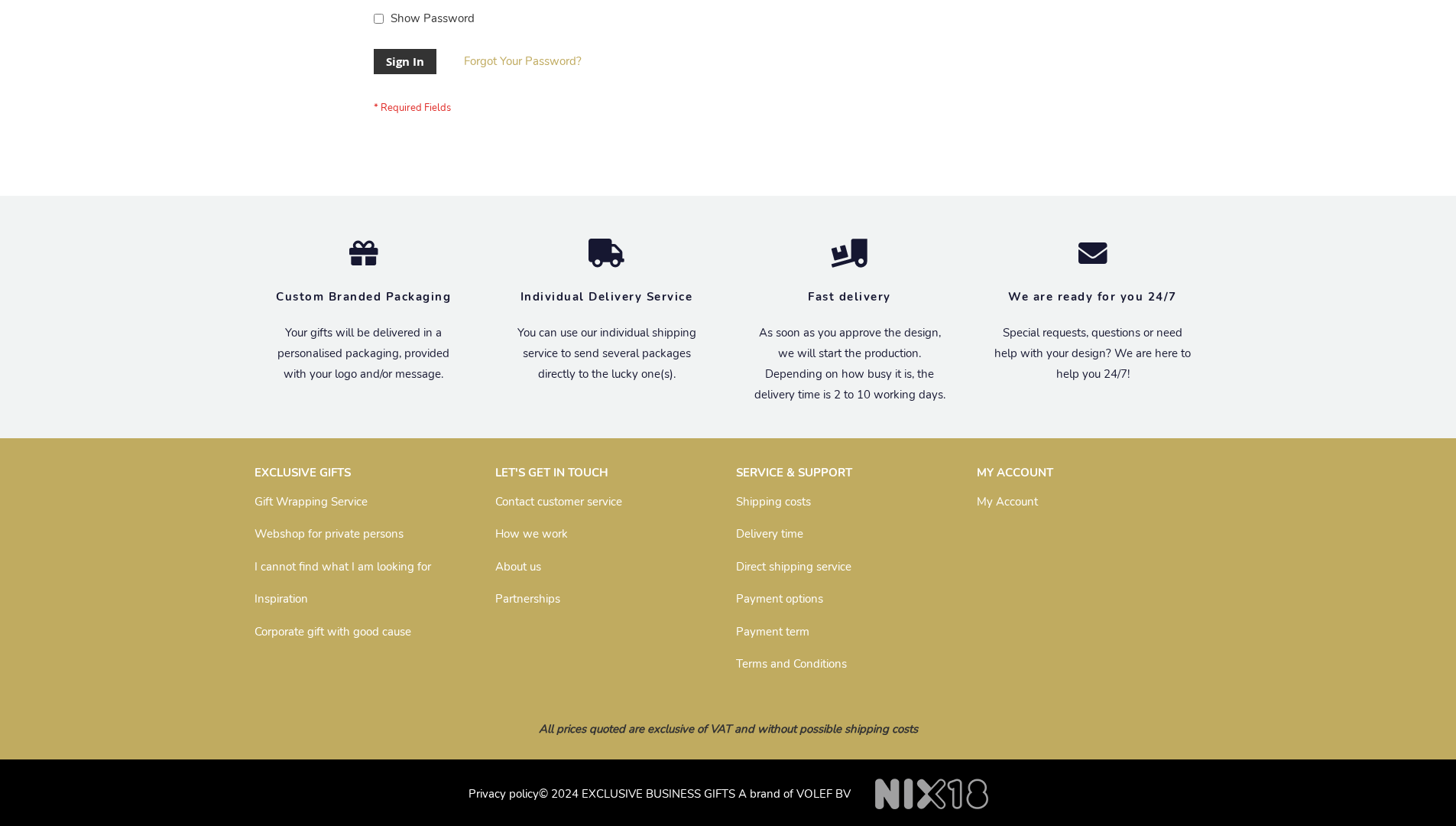
scroll to position [491, 0]
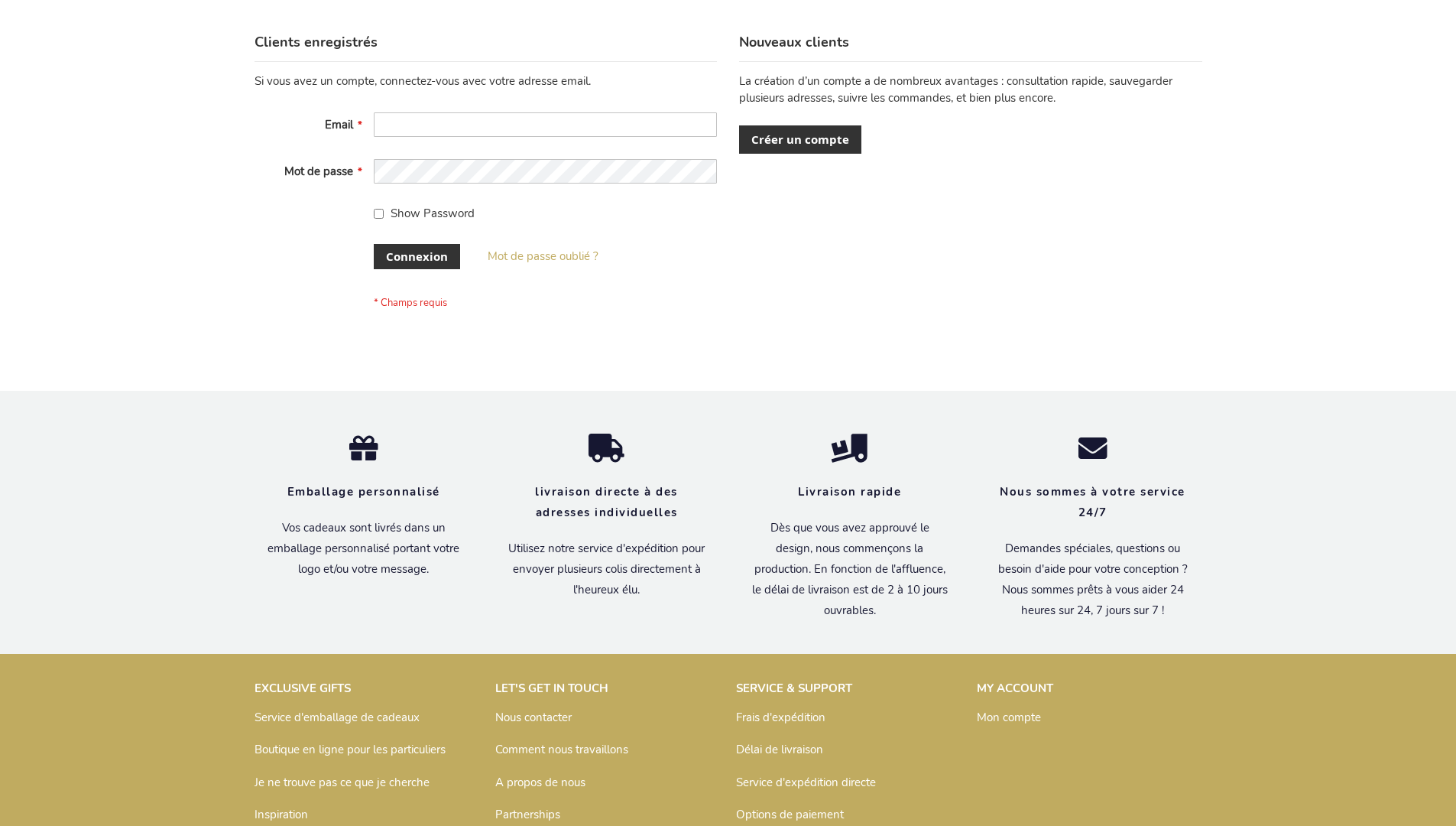
scroll to position [527, 0]
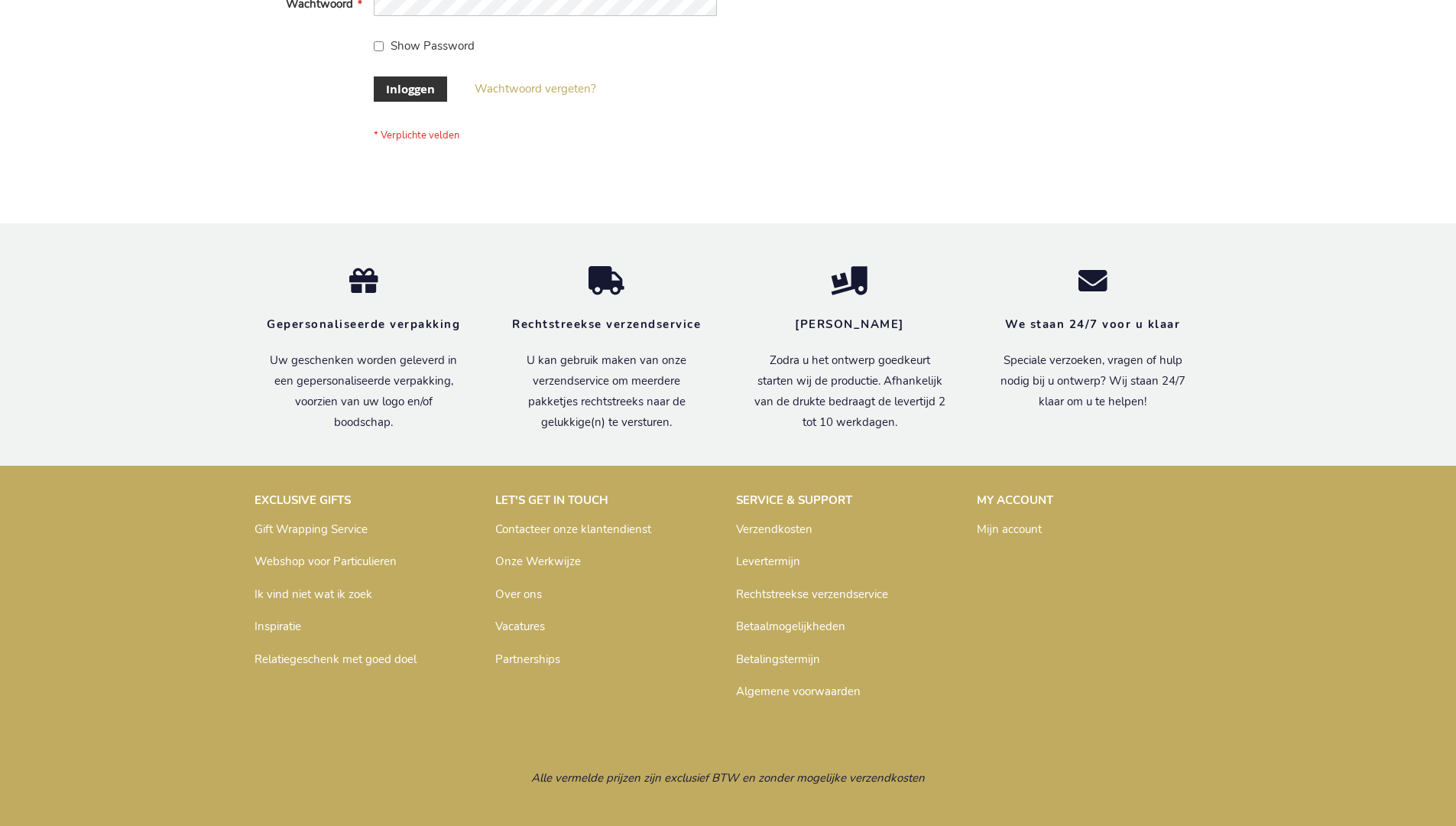
scroll to position [519, 0]
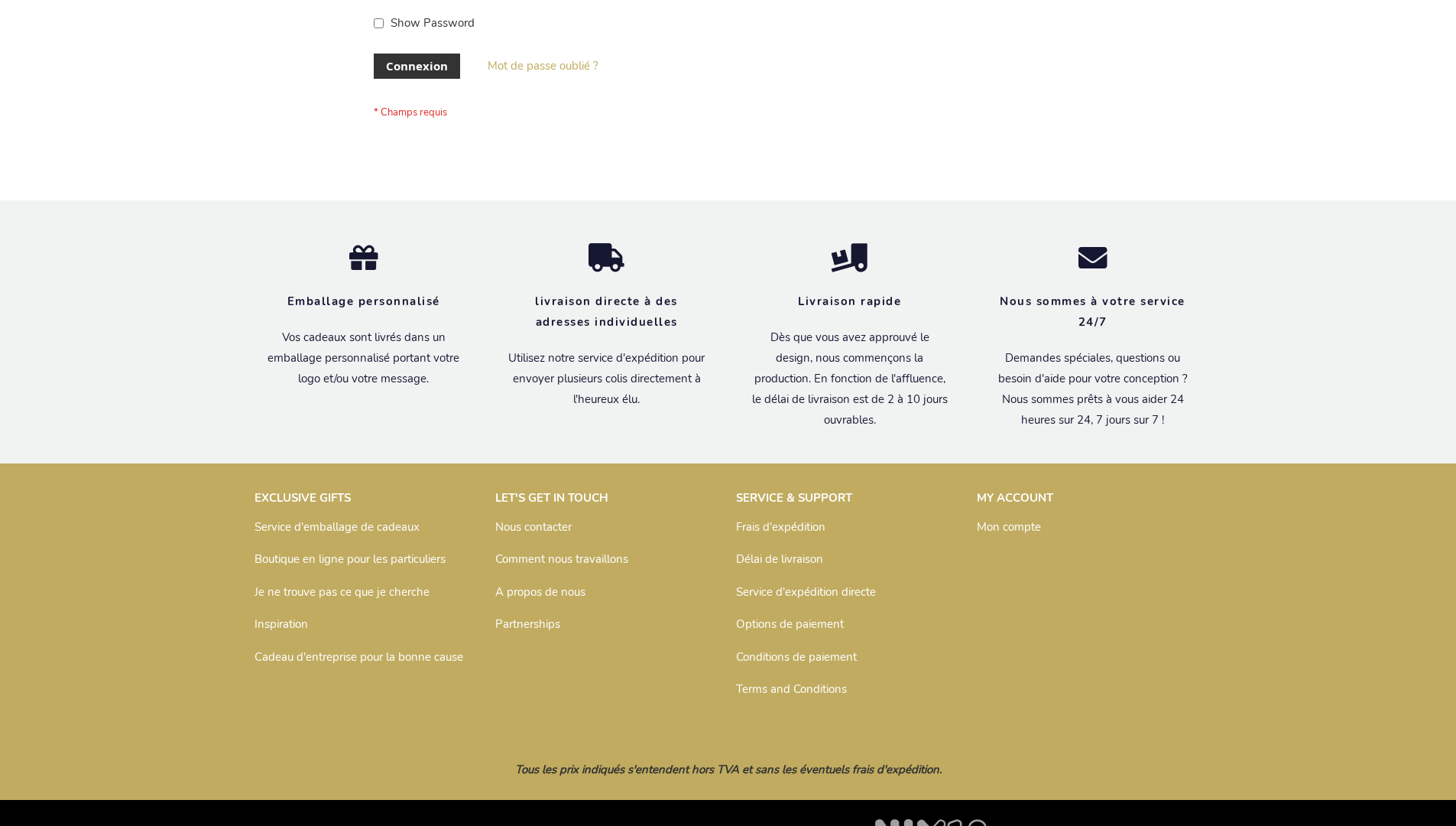
scroll to position [527, 0]
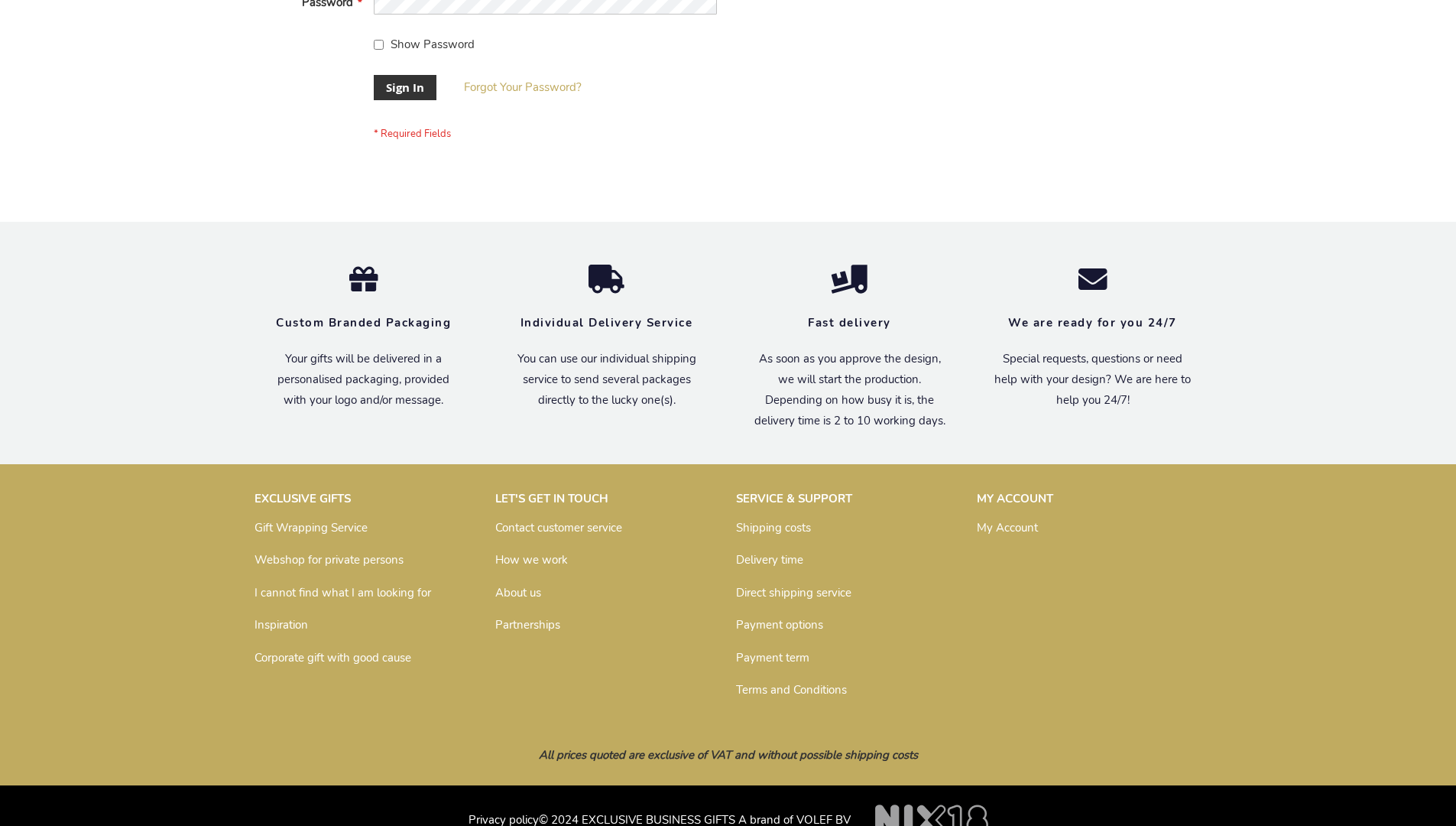
scroll to position [491, 0]
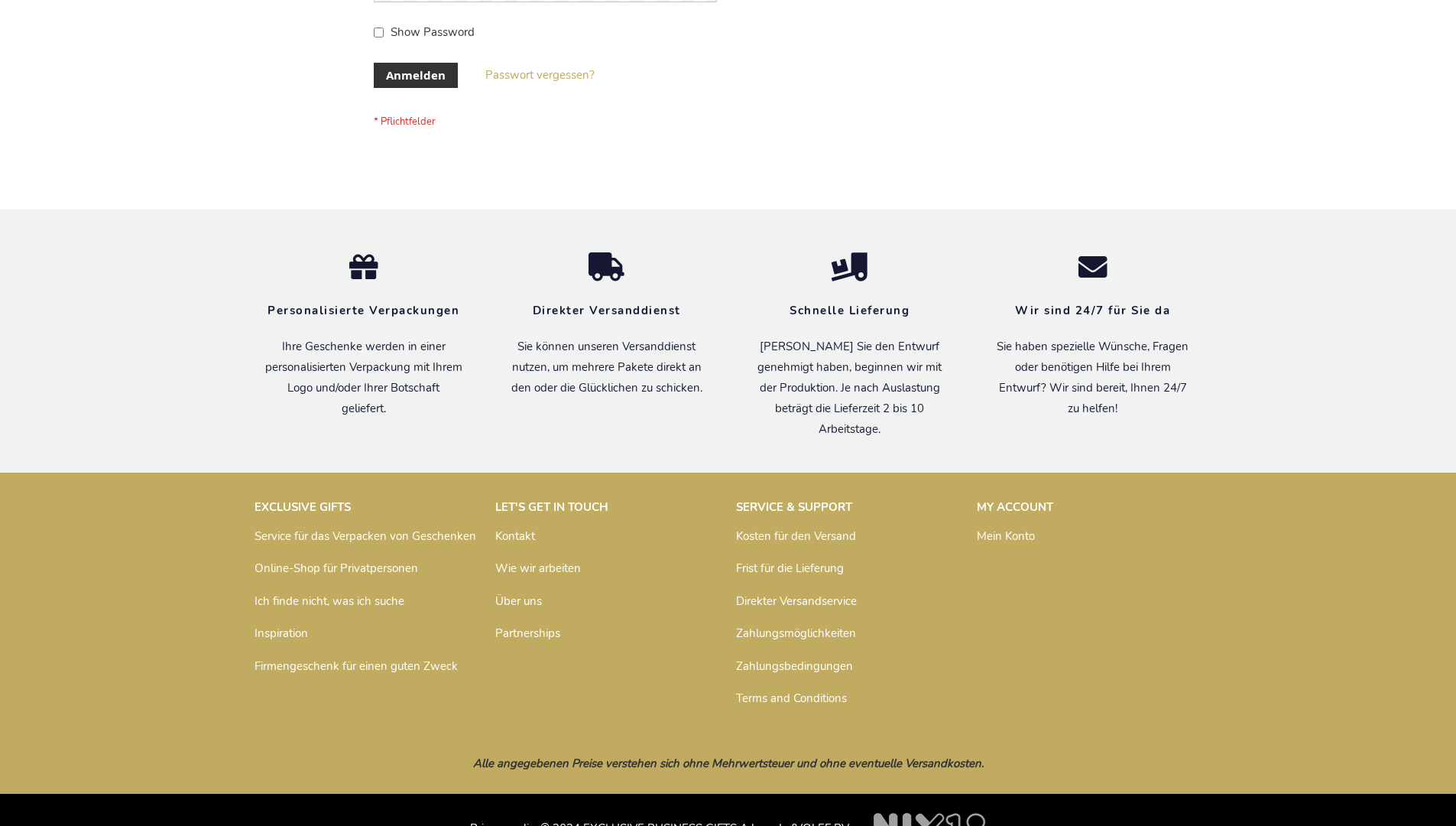
scroll to position [513, 0]
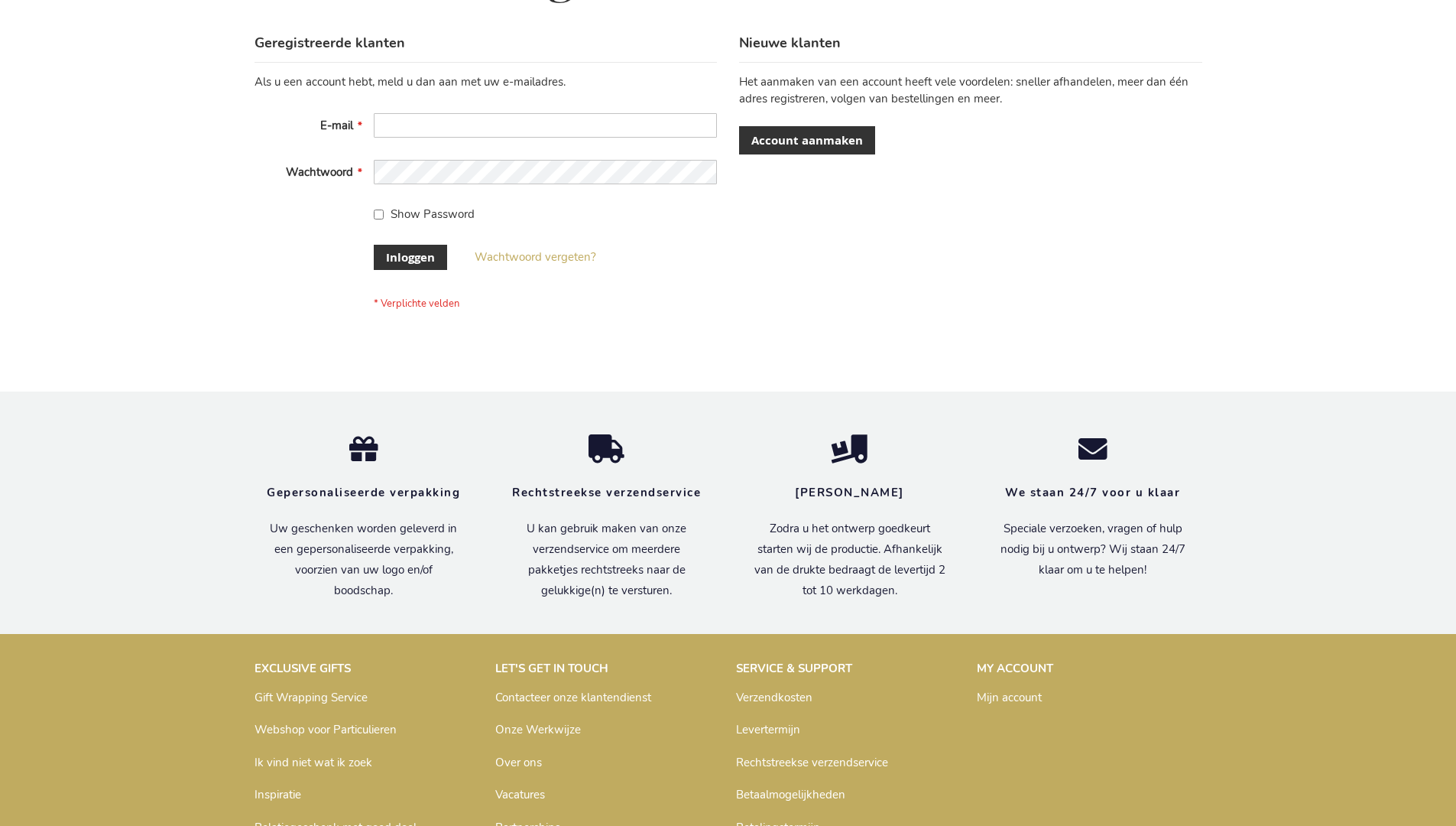
scroll to position [519, 0]
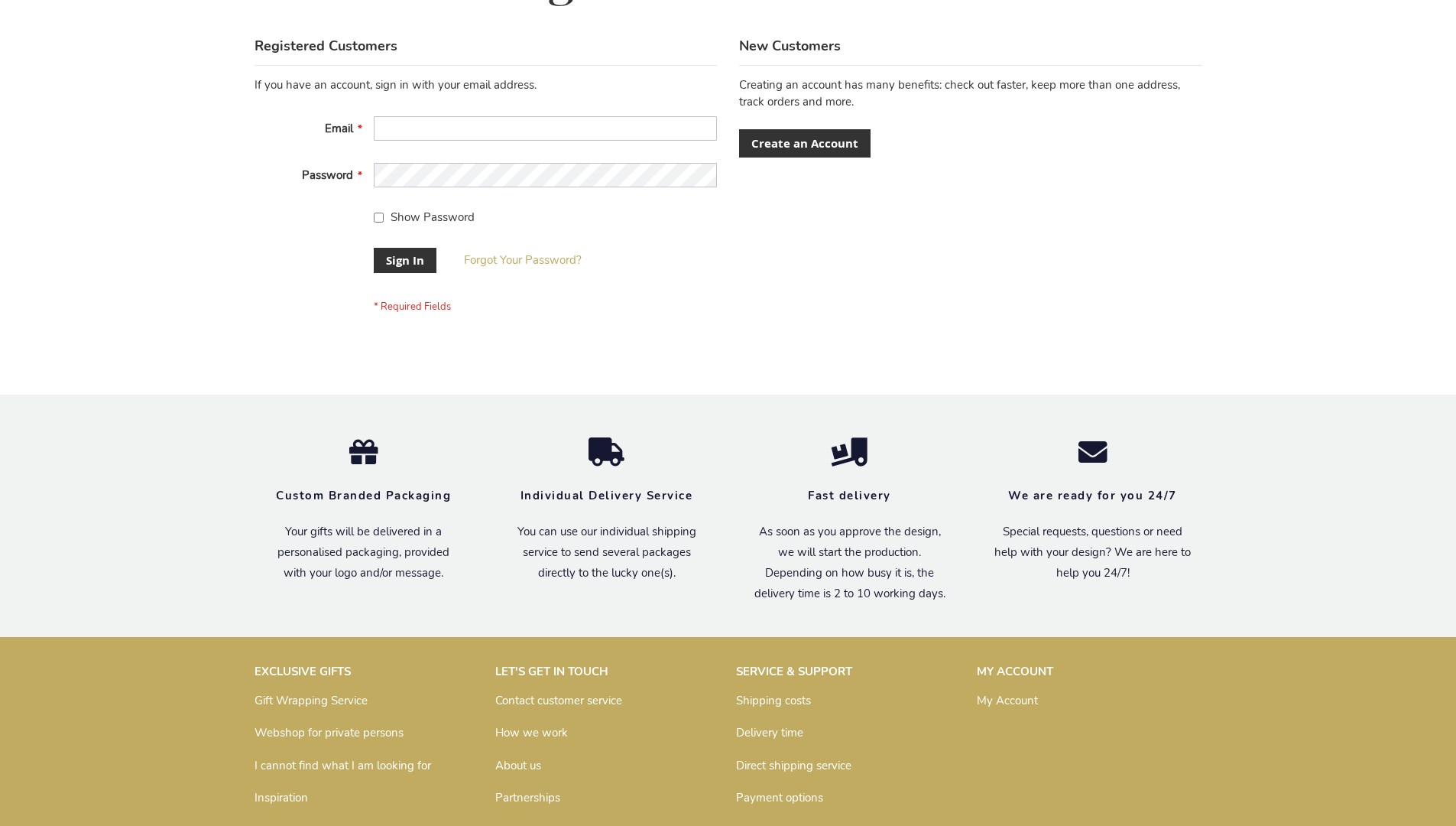
scroll to position [491, 0]
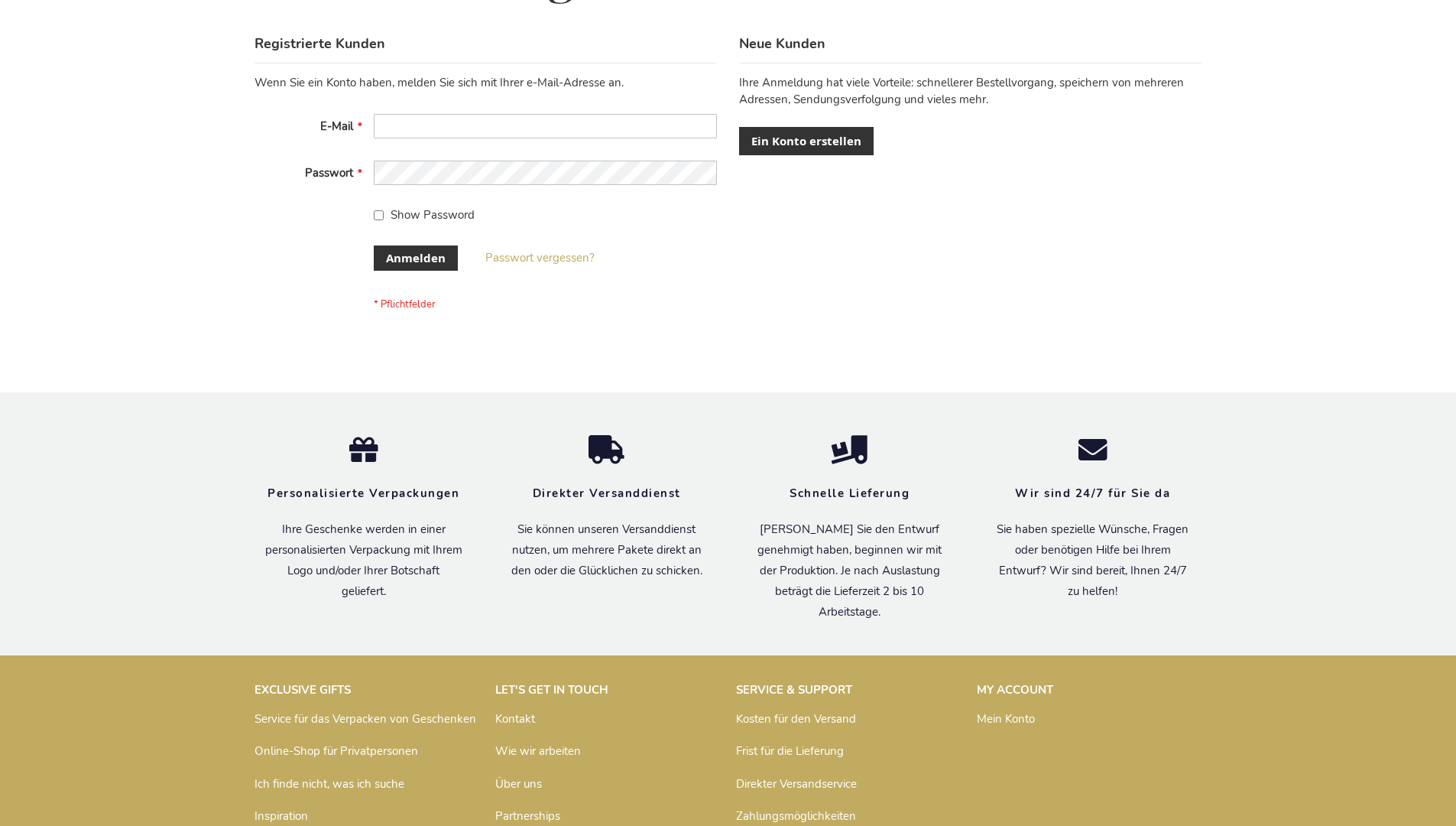
scroll to position [513, 0]
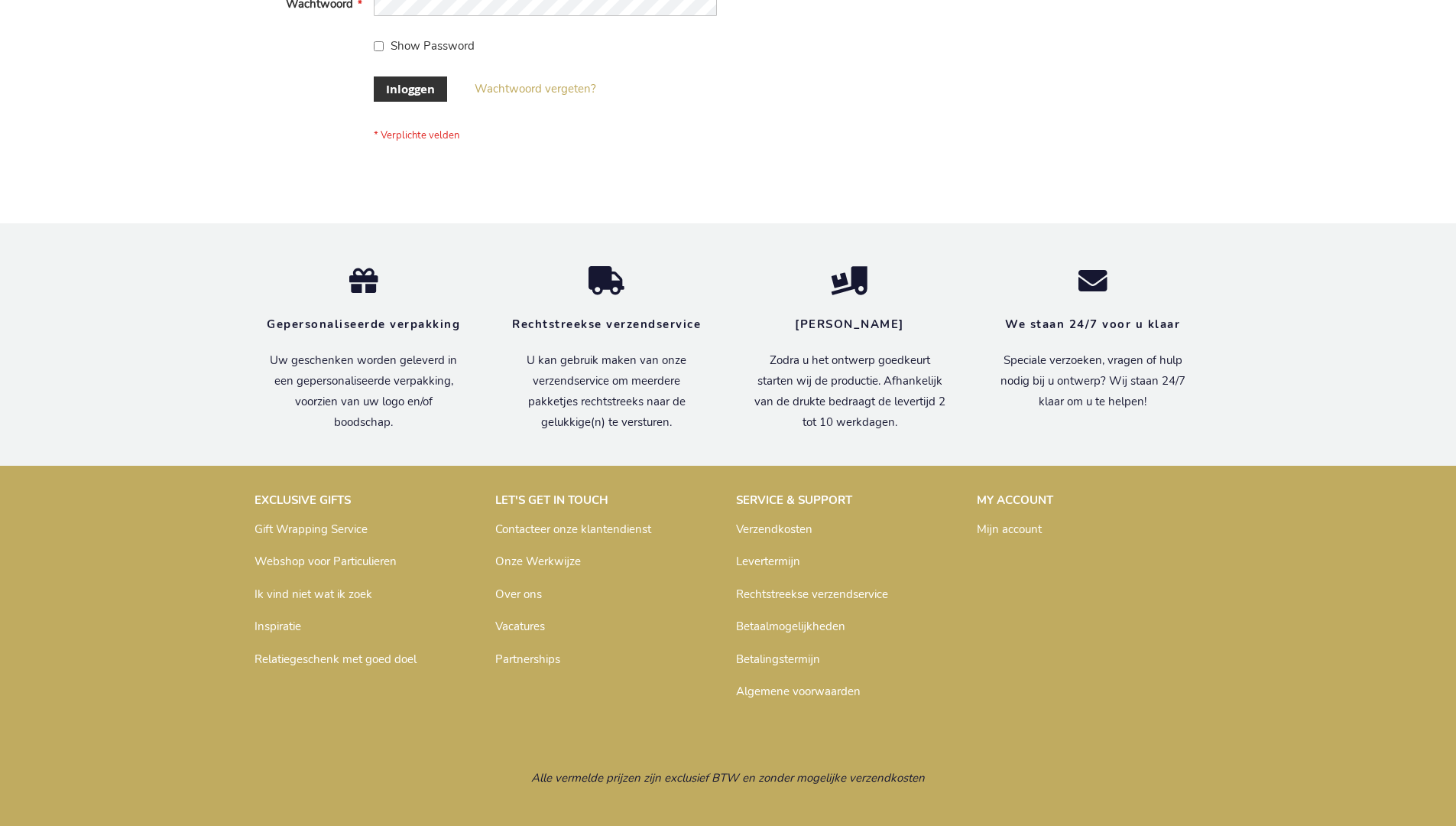
scroll to position [519, 0]
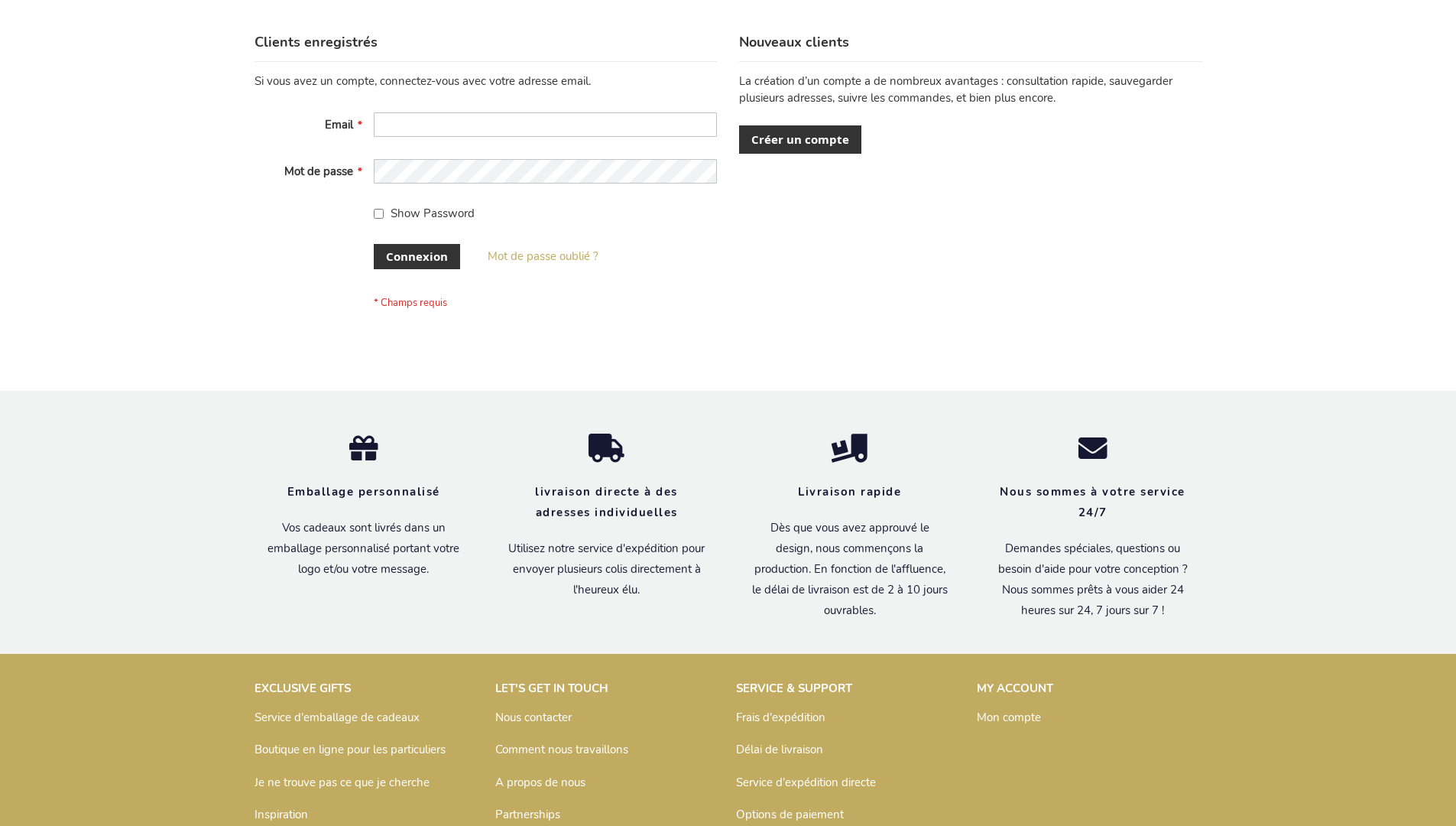
scroll to position [527, 0]
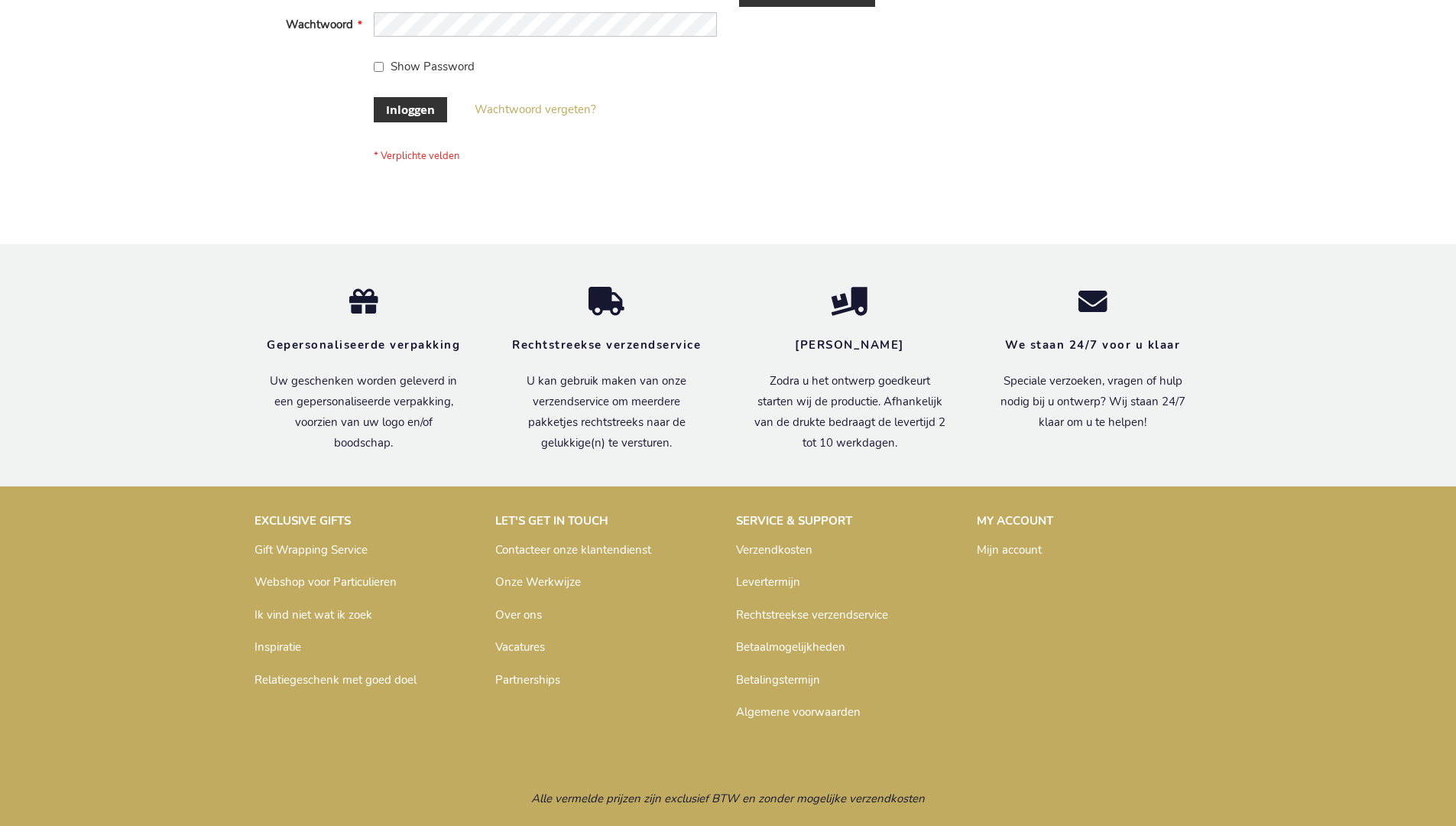
scroll to position [519, 0]
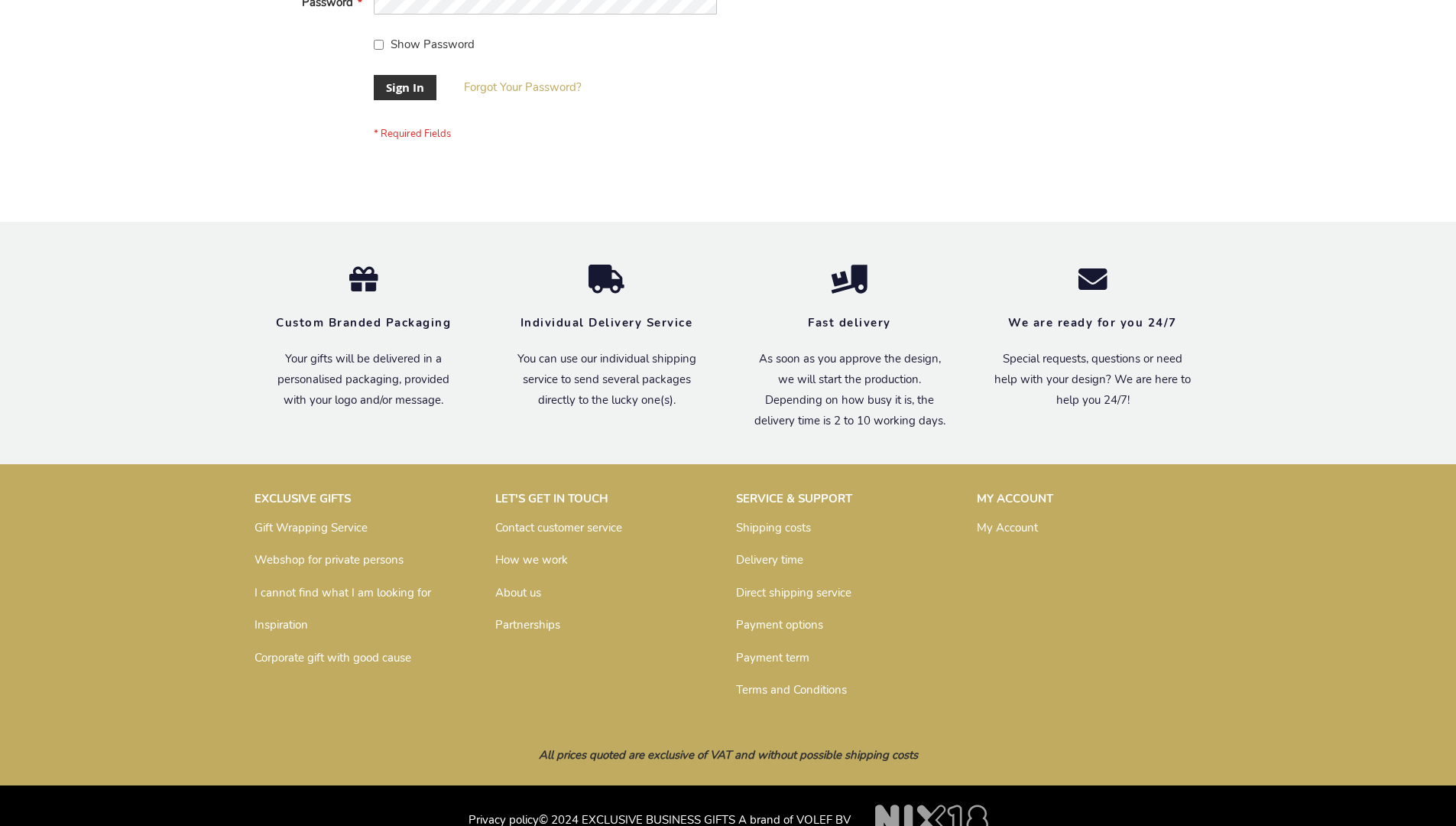
scroll to position [491, 0]
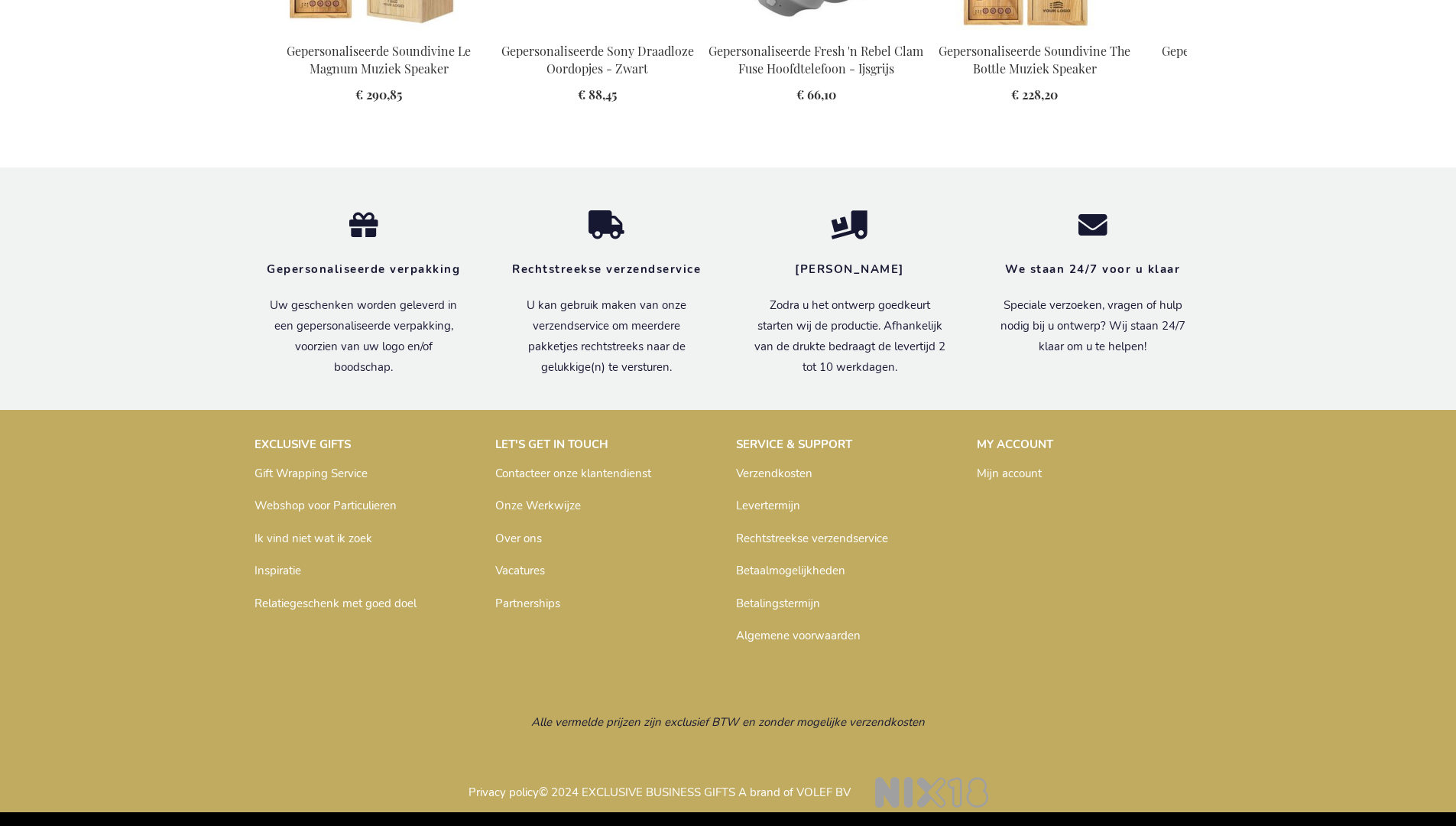
scroll to position [2078, 0]
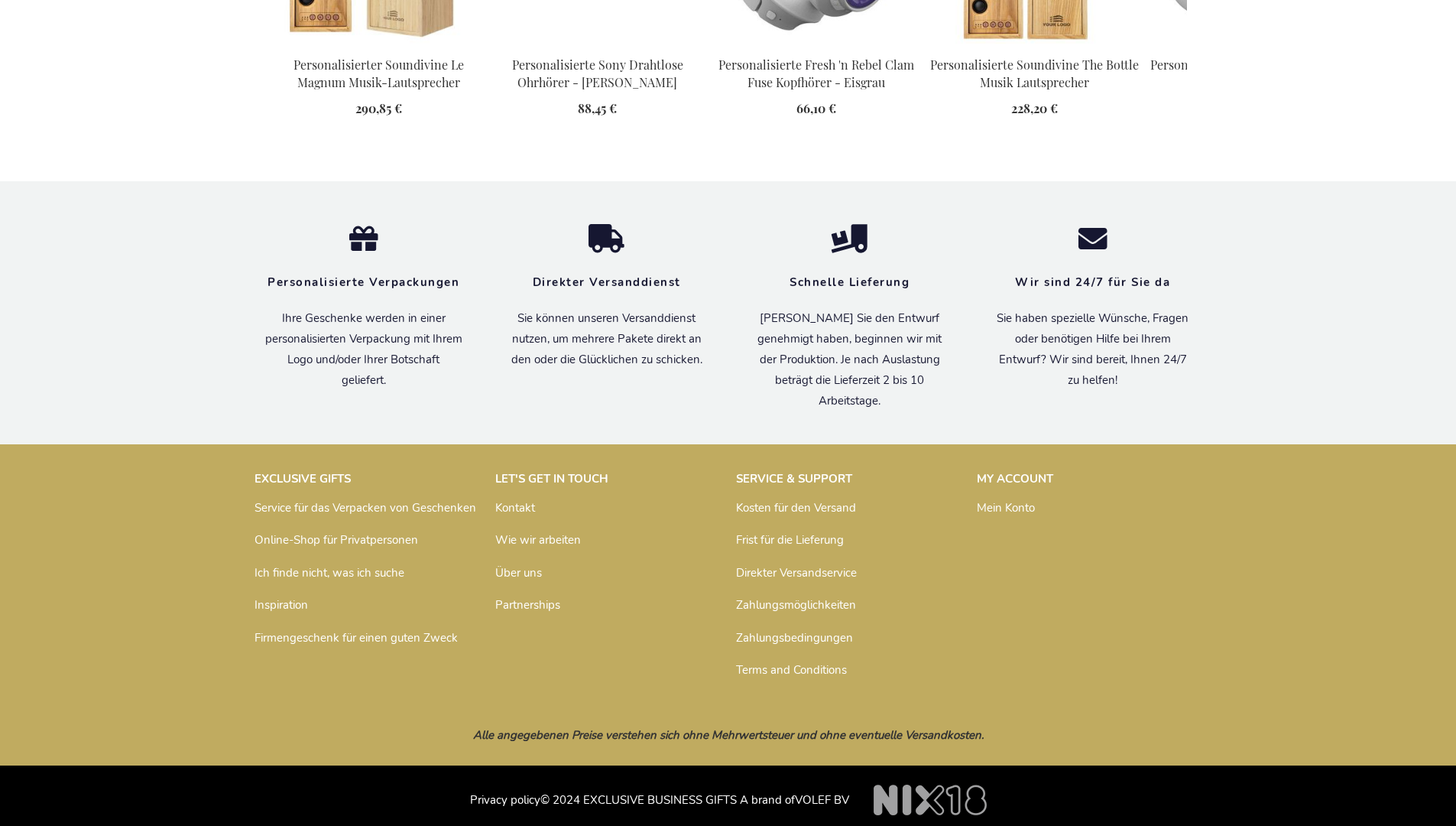
scroll to position [2080, 0]
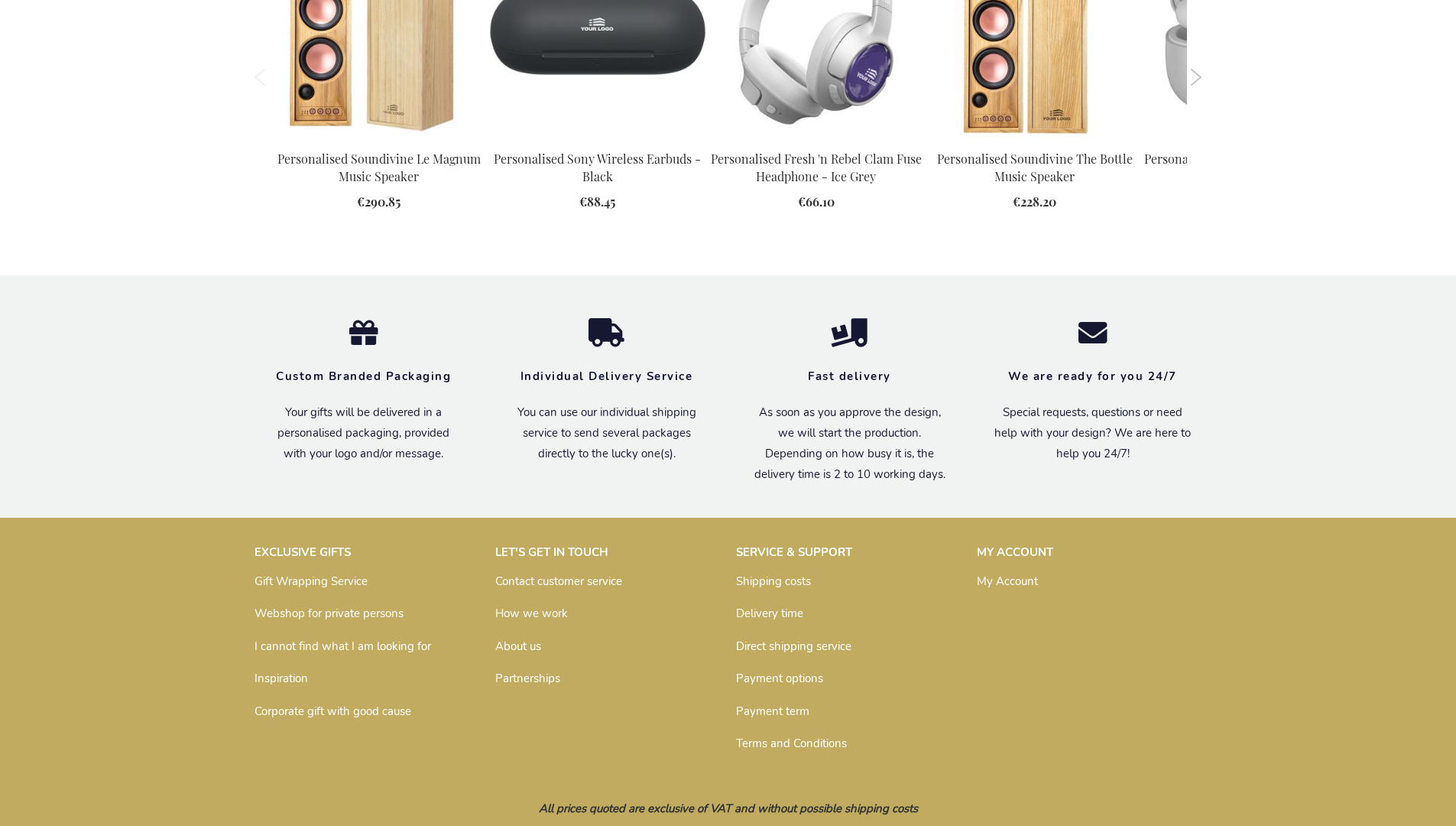
scroll to position [2010, 0]
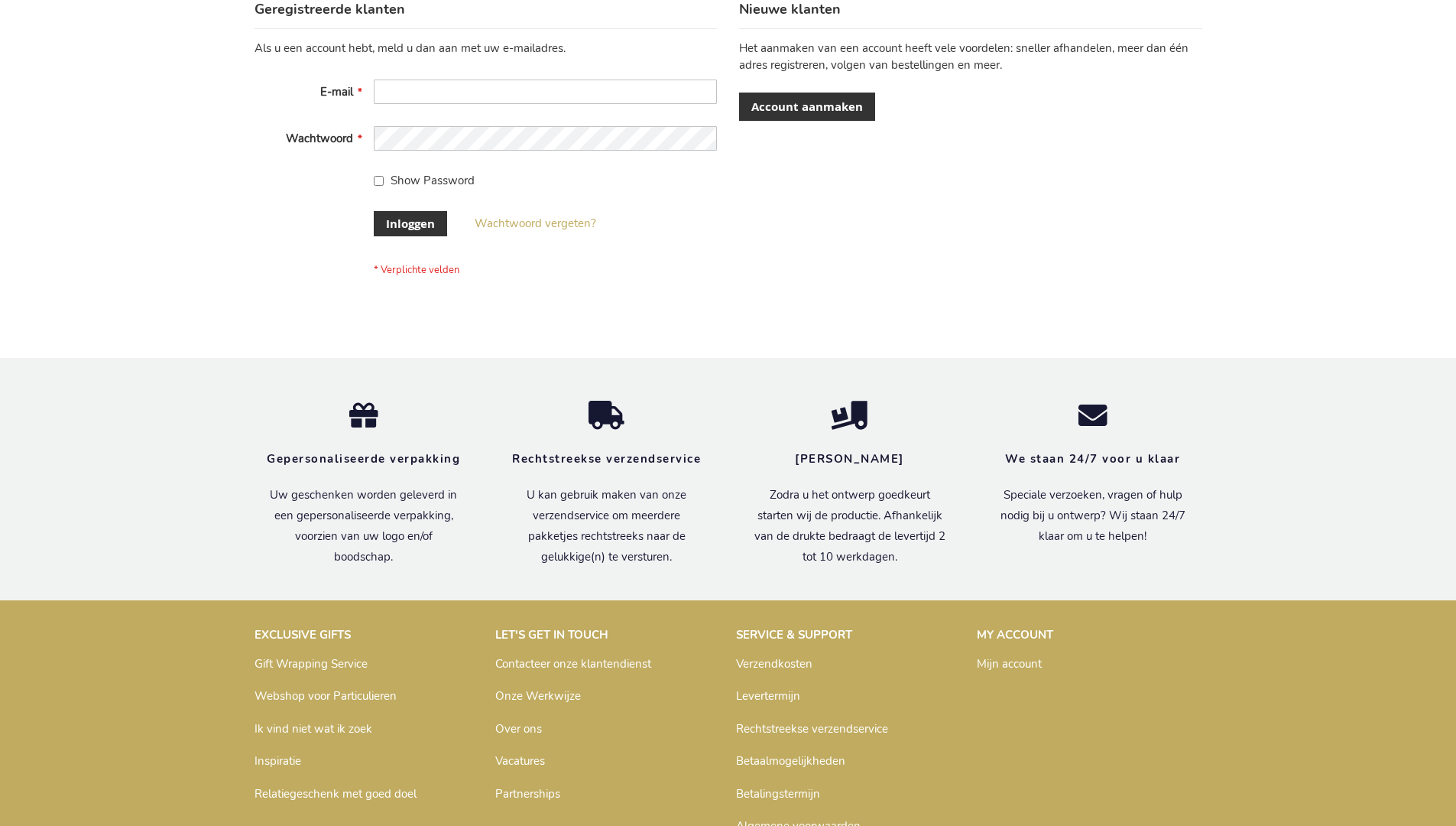
scroll to position [519, 0]
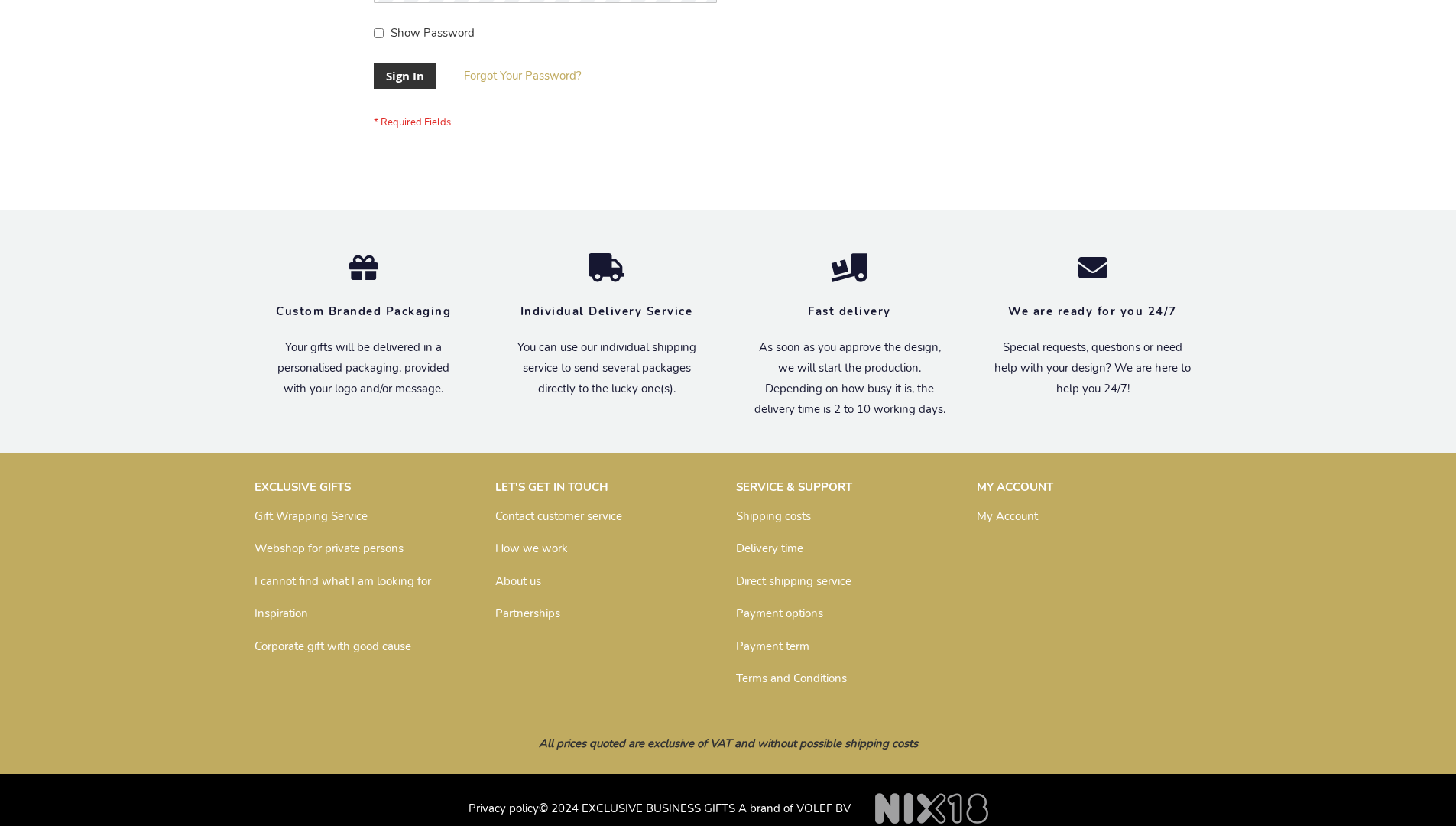
scroll to position [491, 0]
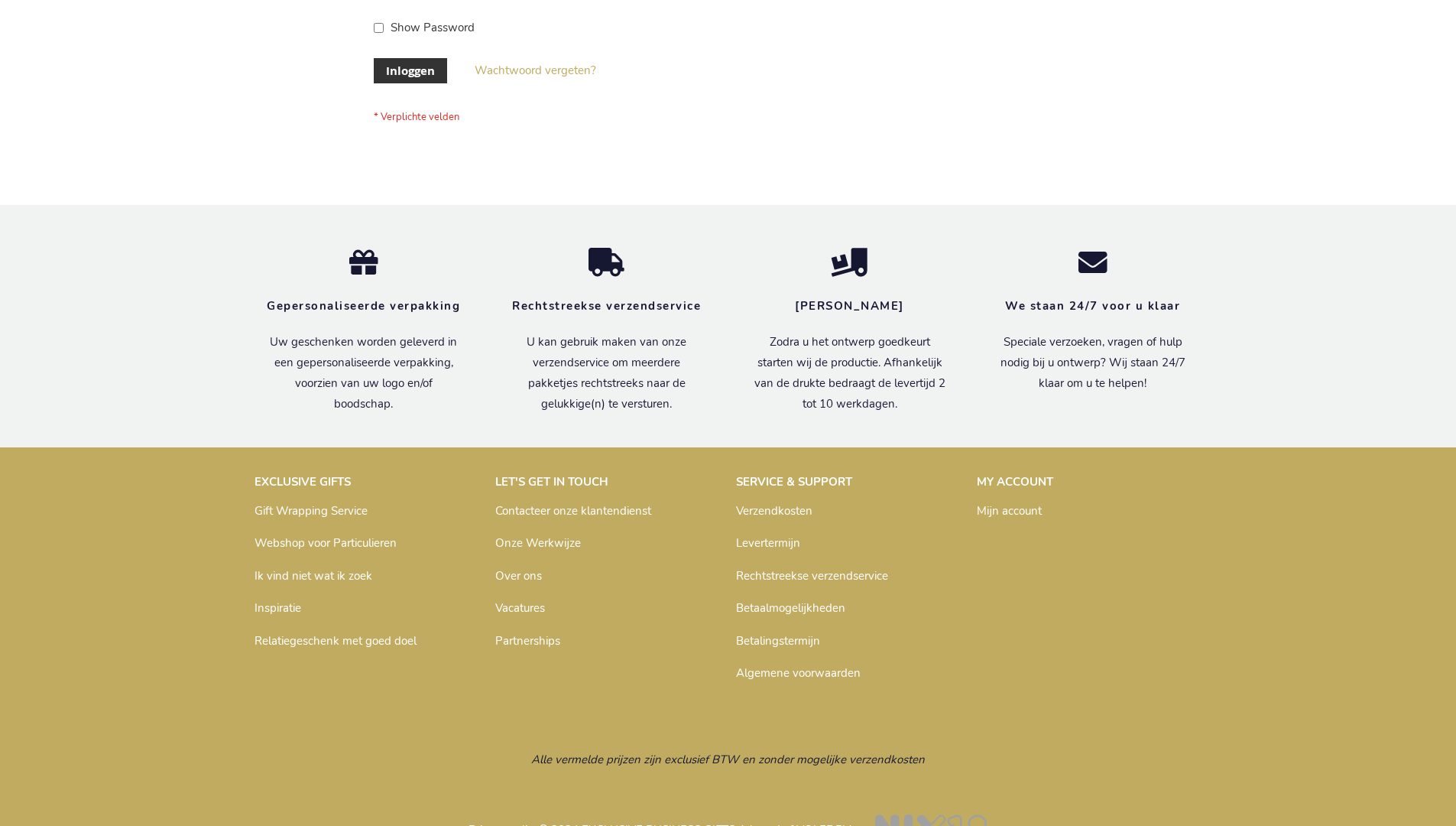
scroll to position [519, 0]
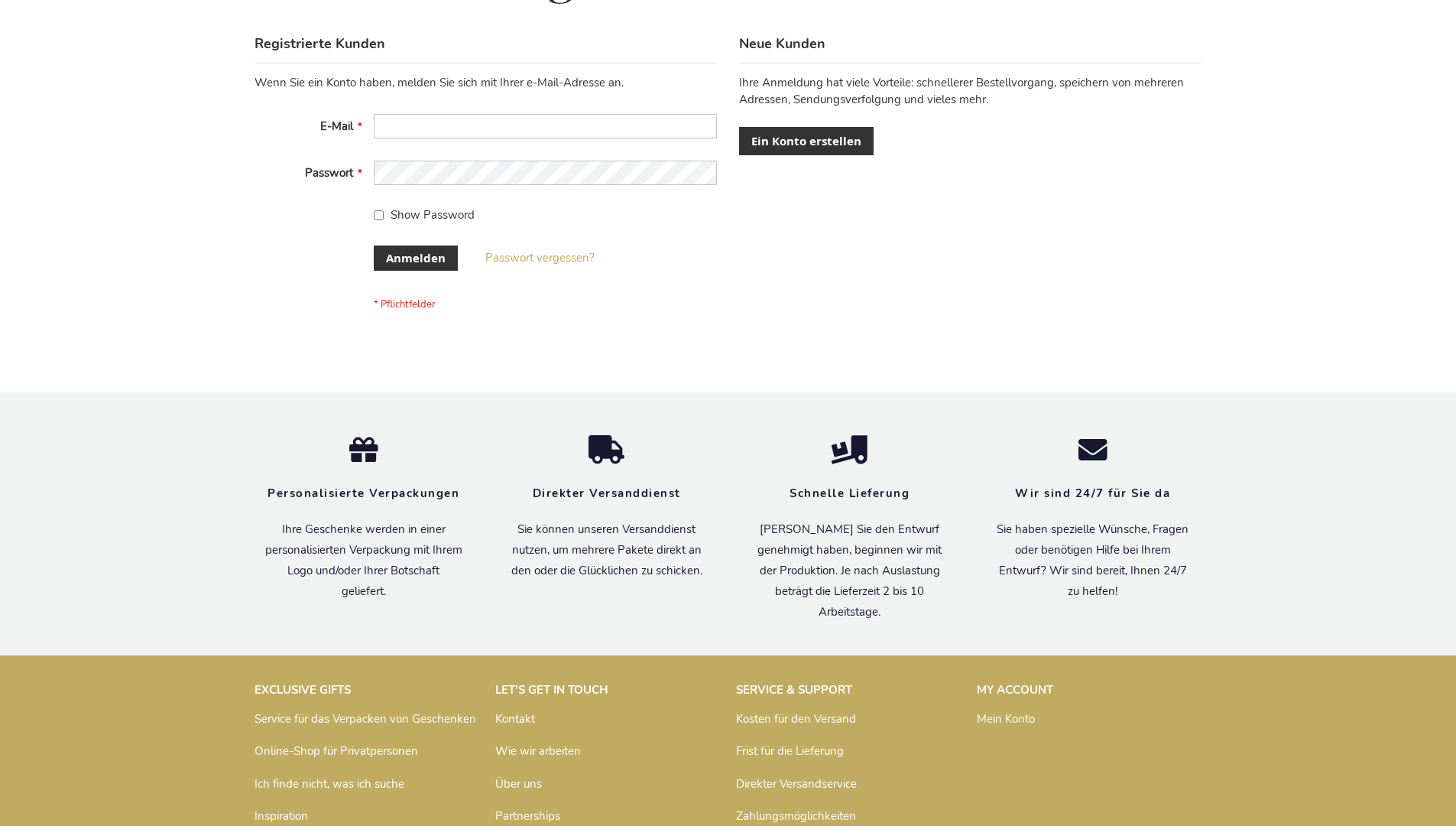
scroll to position [513, 0]
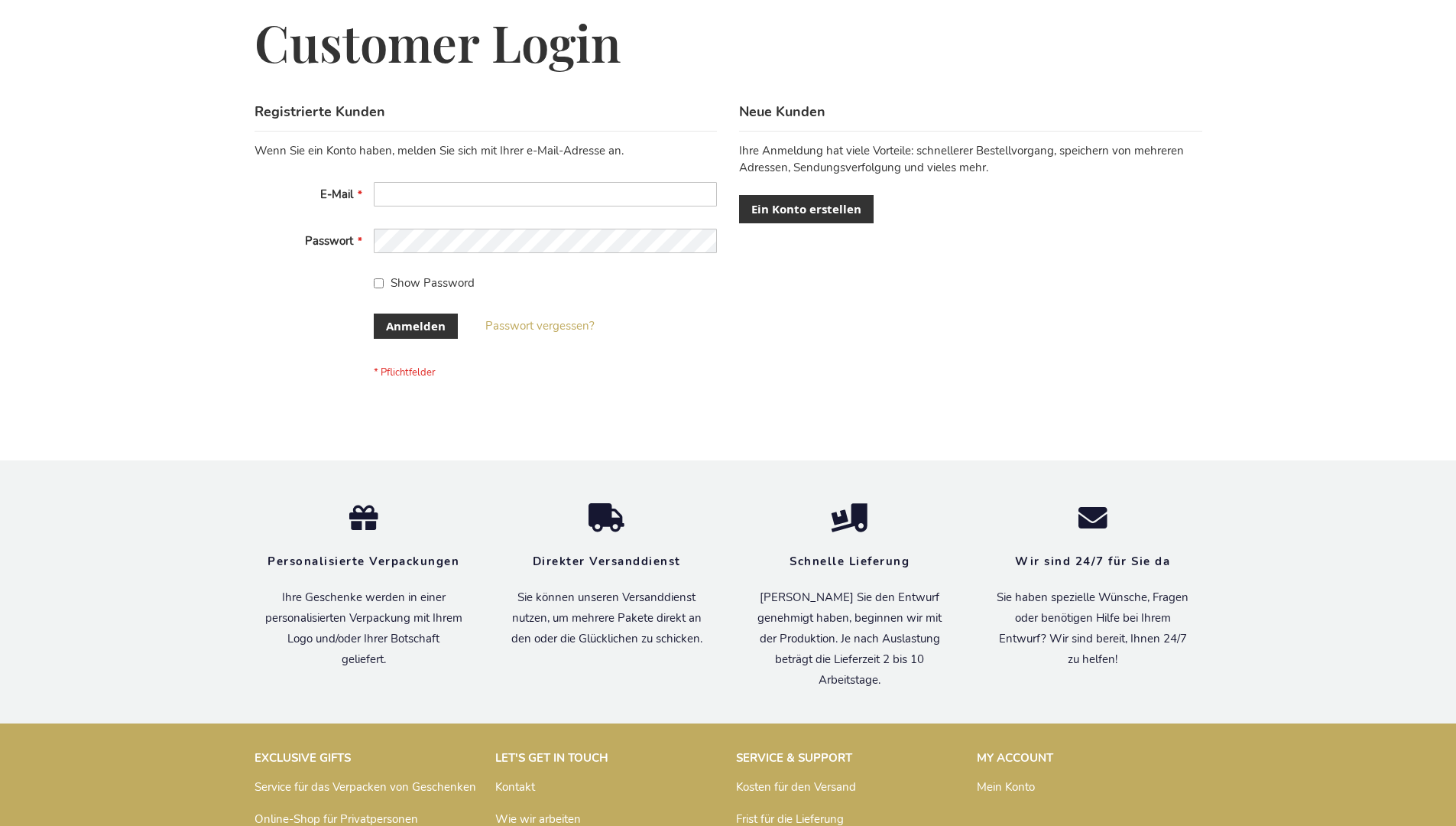
scroll to position [513, 0]
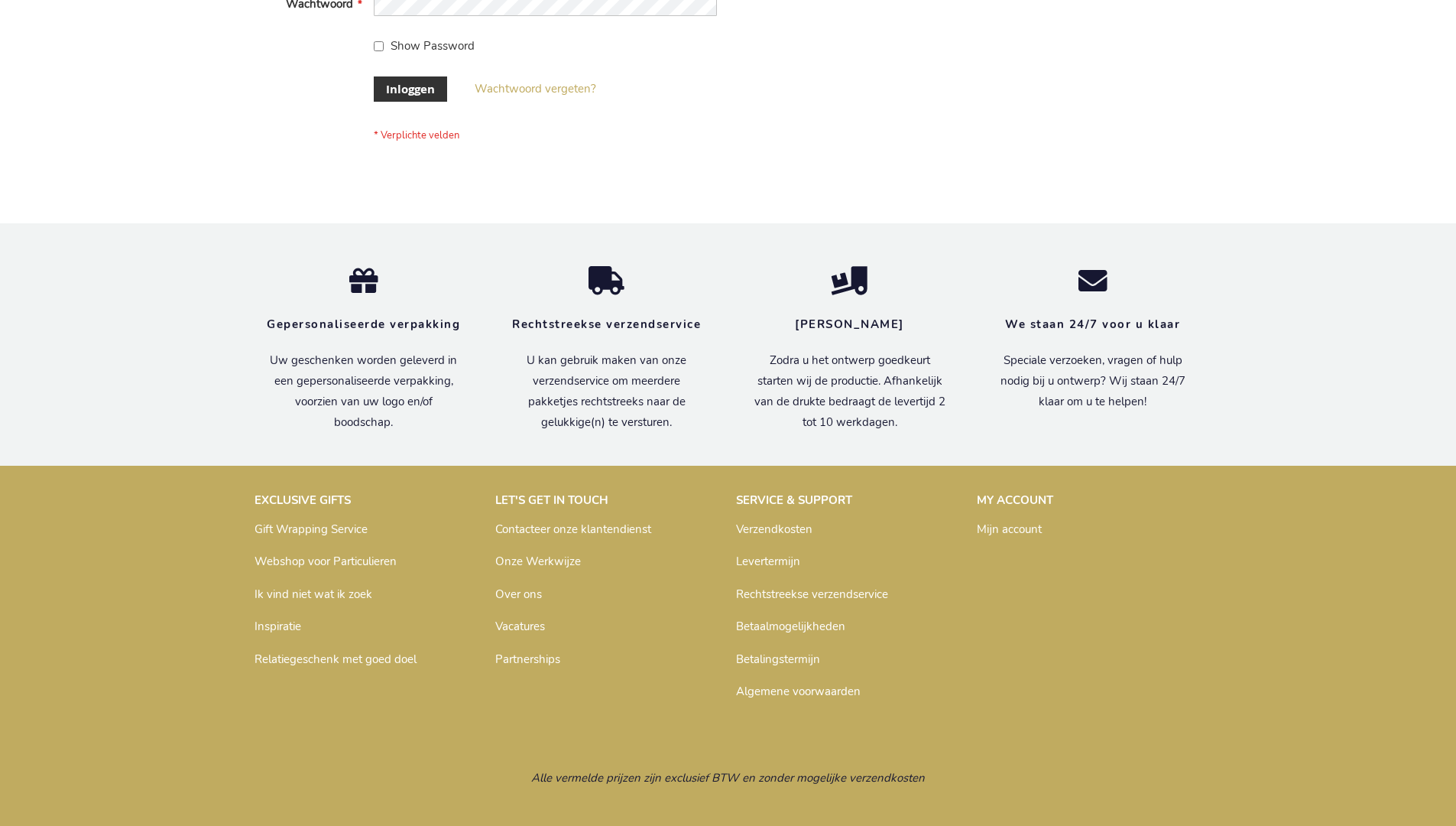
scroll to position [519, 0]
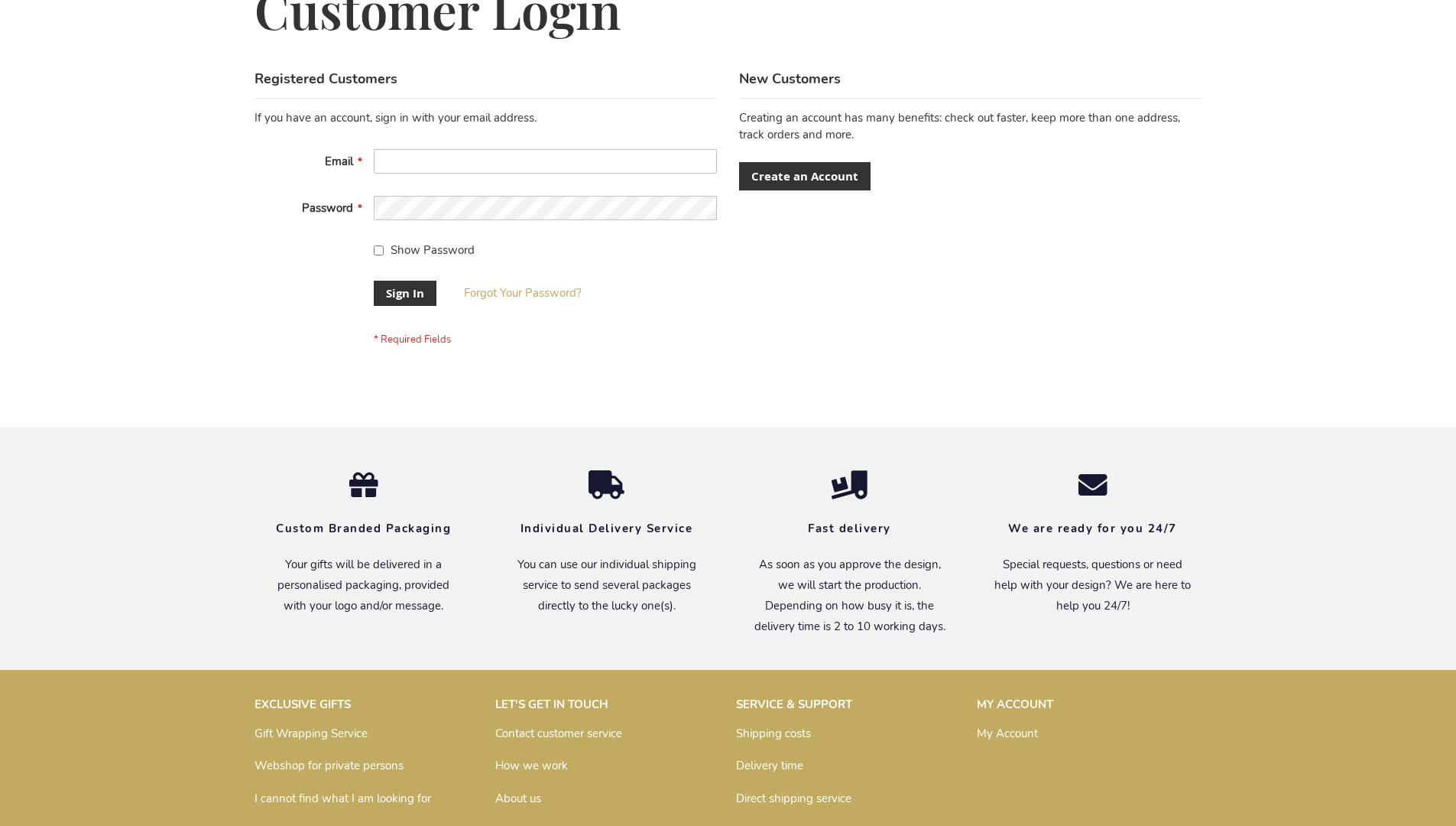
scroll to position [491, 0]
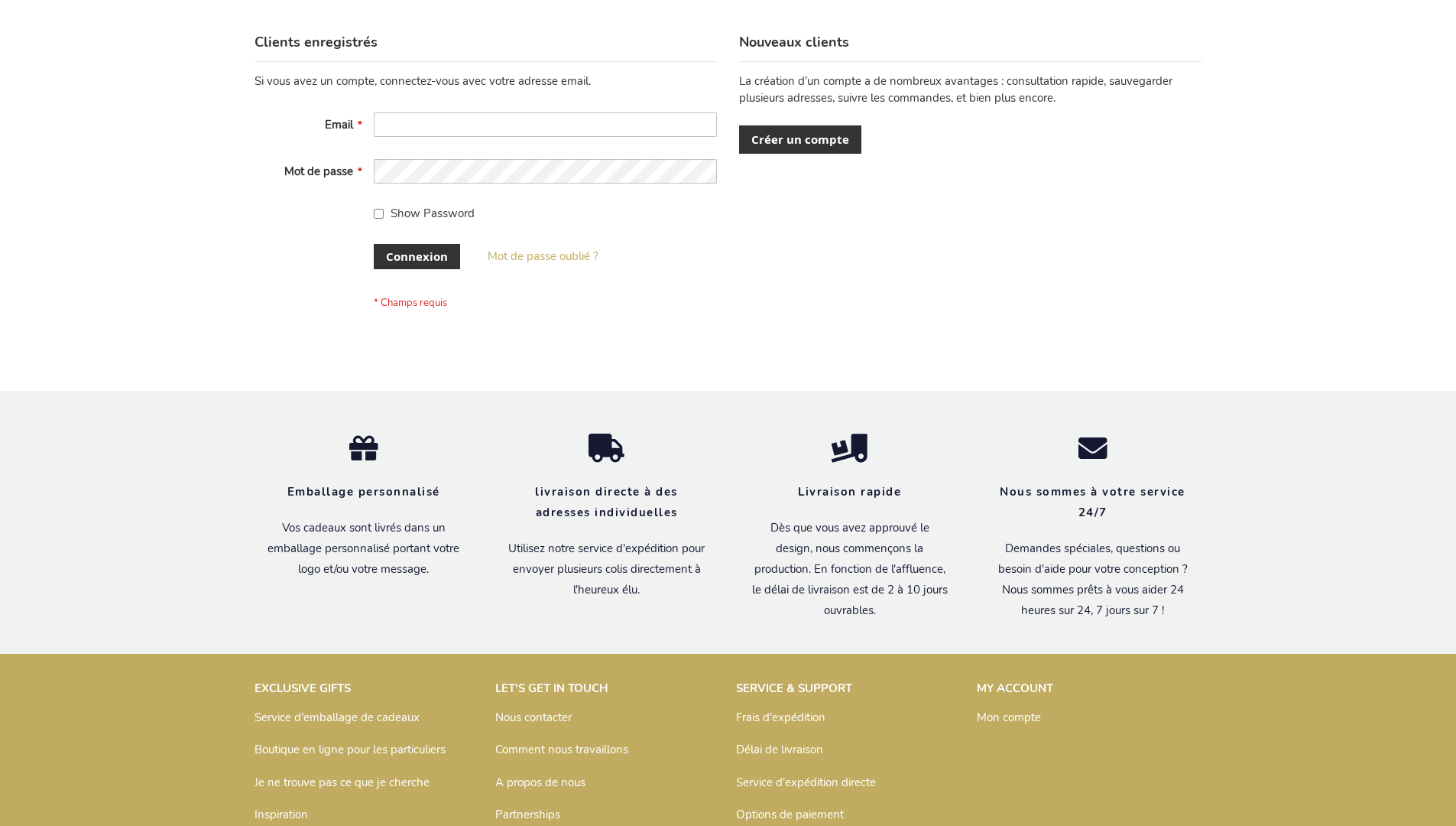
scroll to position [527, 0]
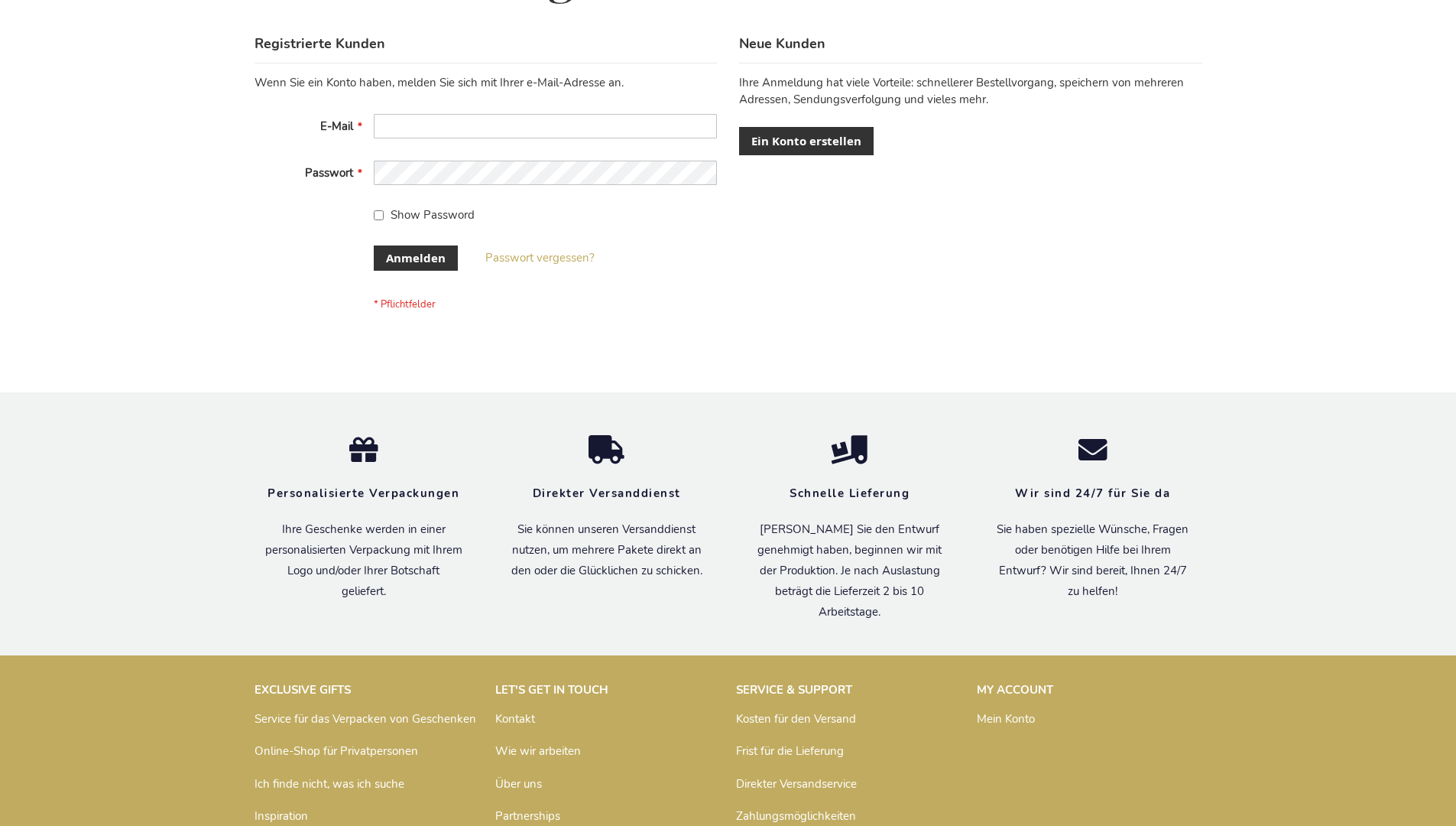
scroll to position [513, 0]
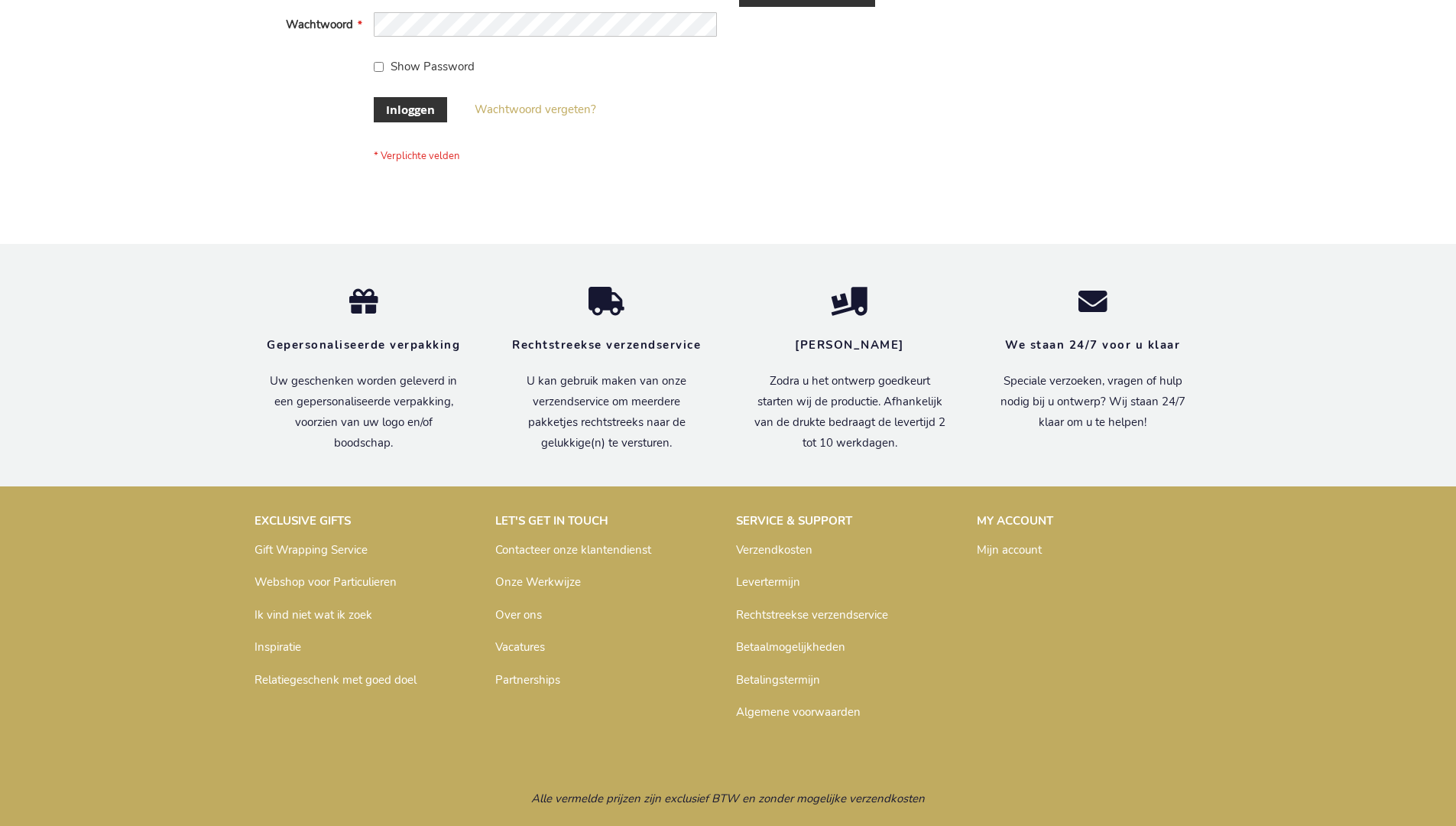
scroll to position [519, 0]
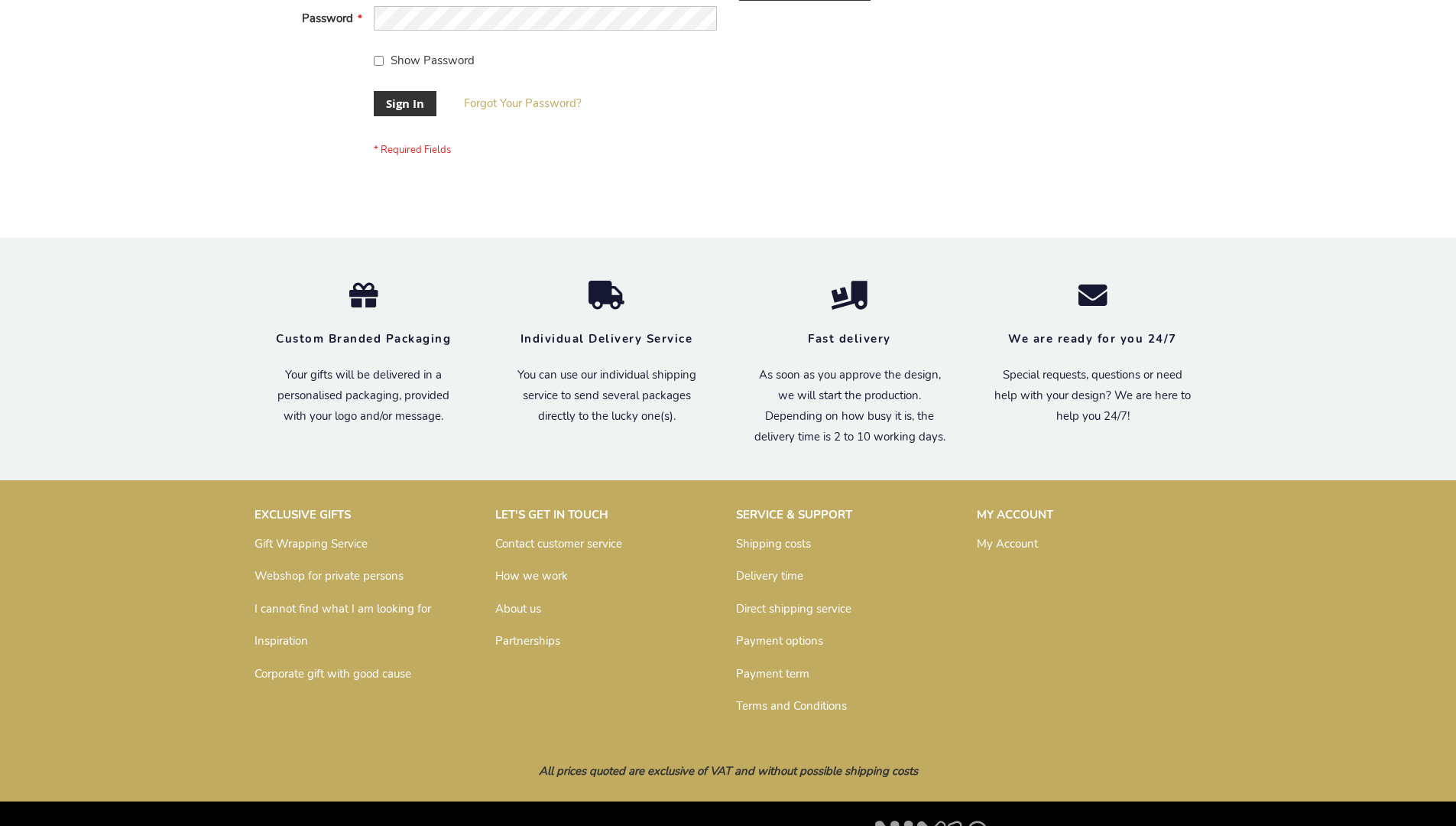
scroll to position [491, 0]
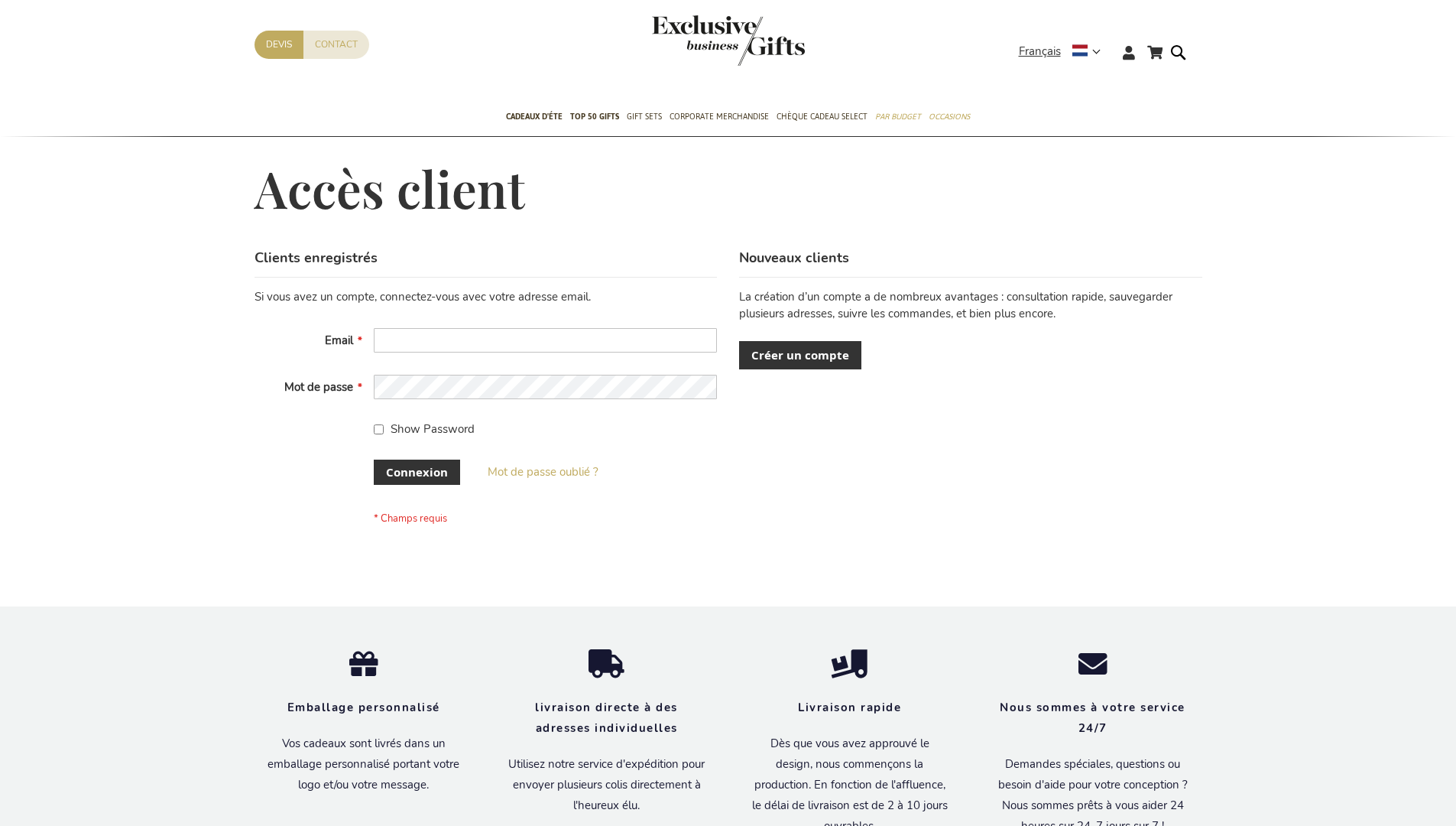
scroll to position [527, 0]
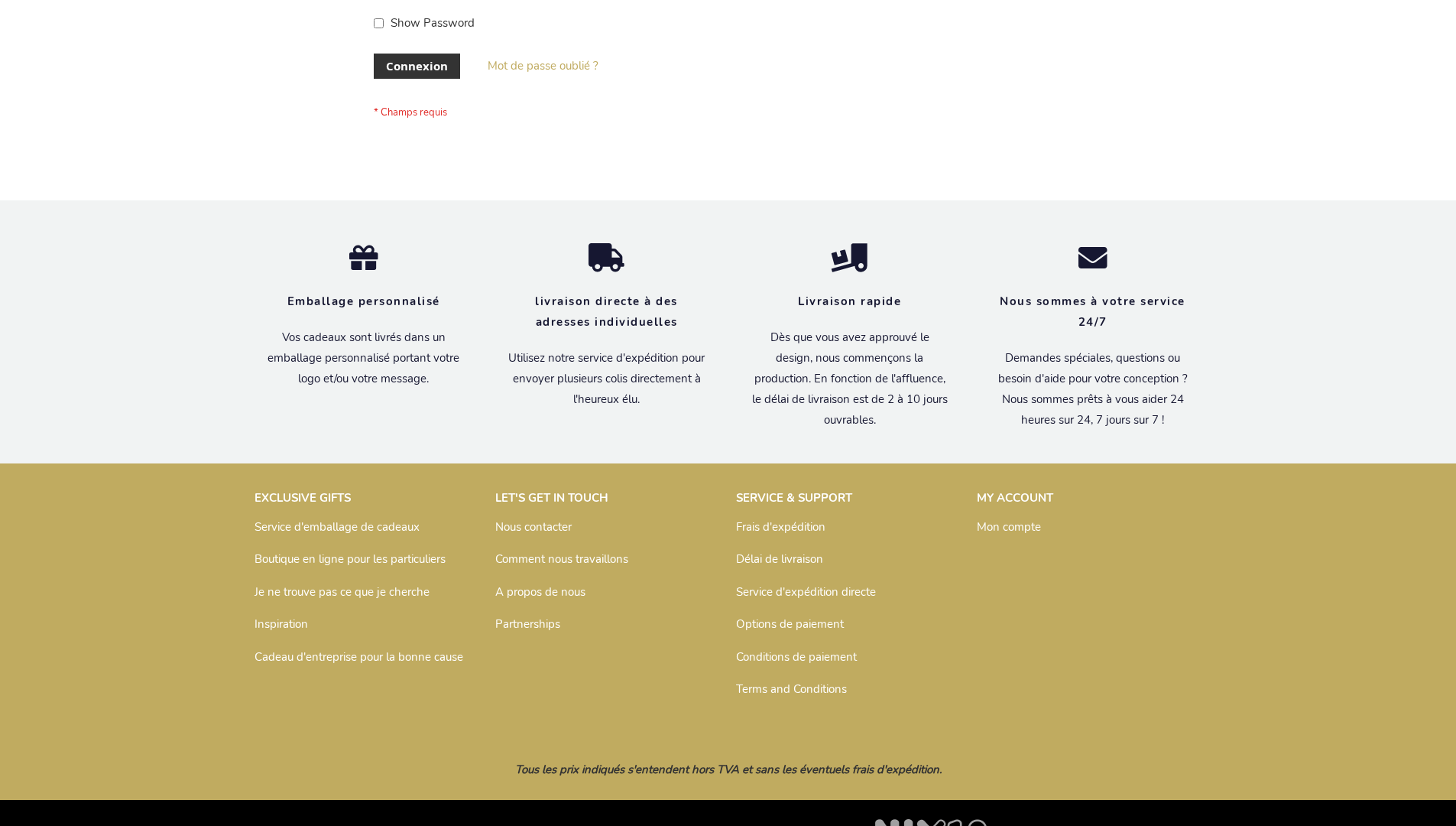
scroll to position [527, 0]
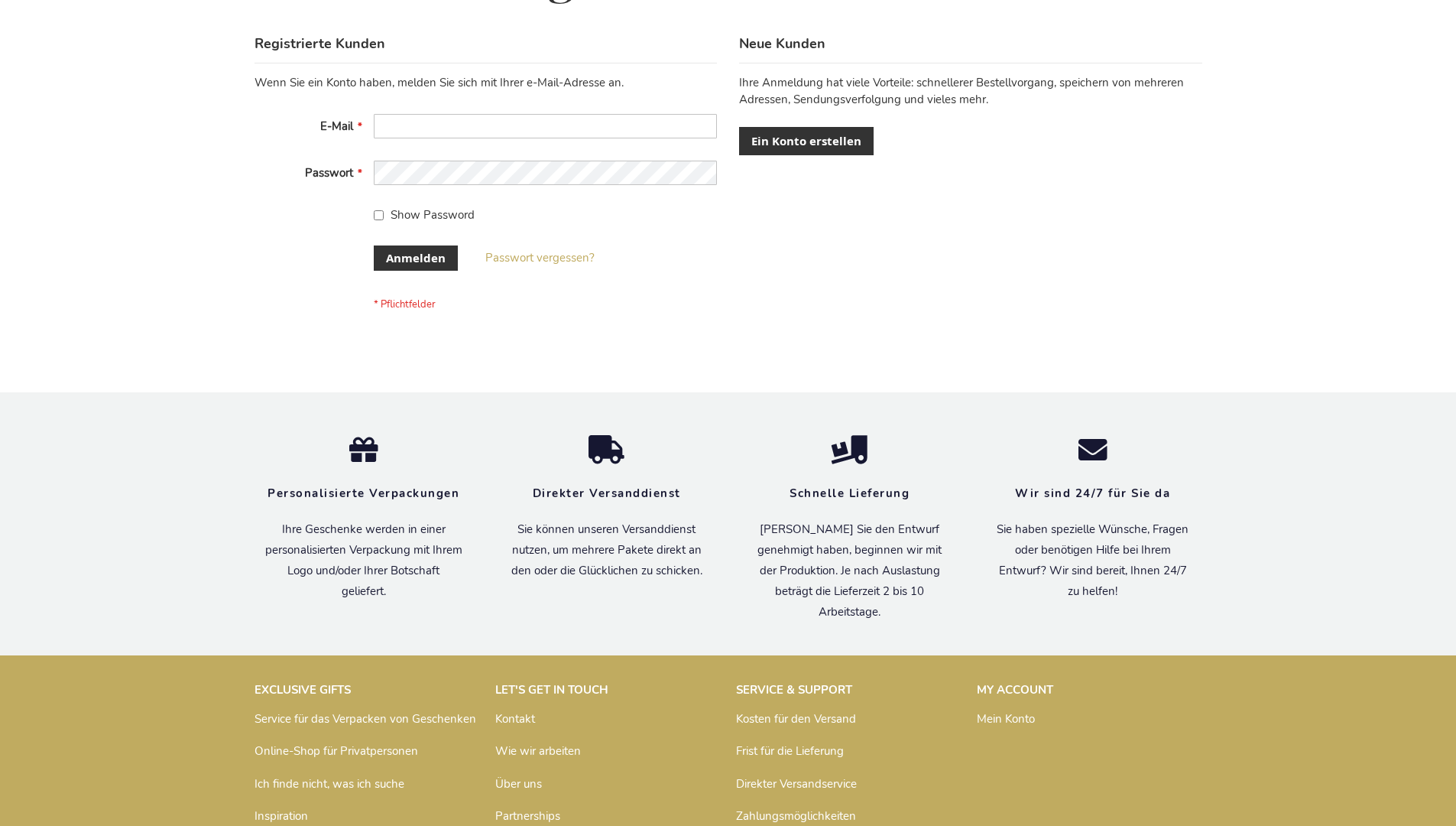
scroll to position [513, 0]
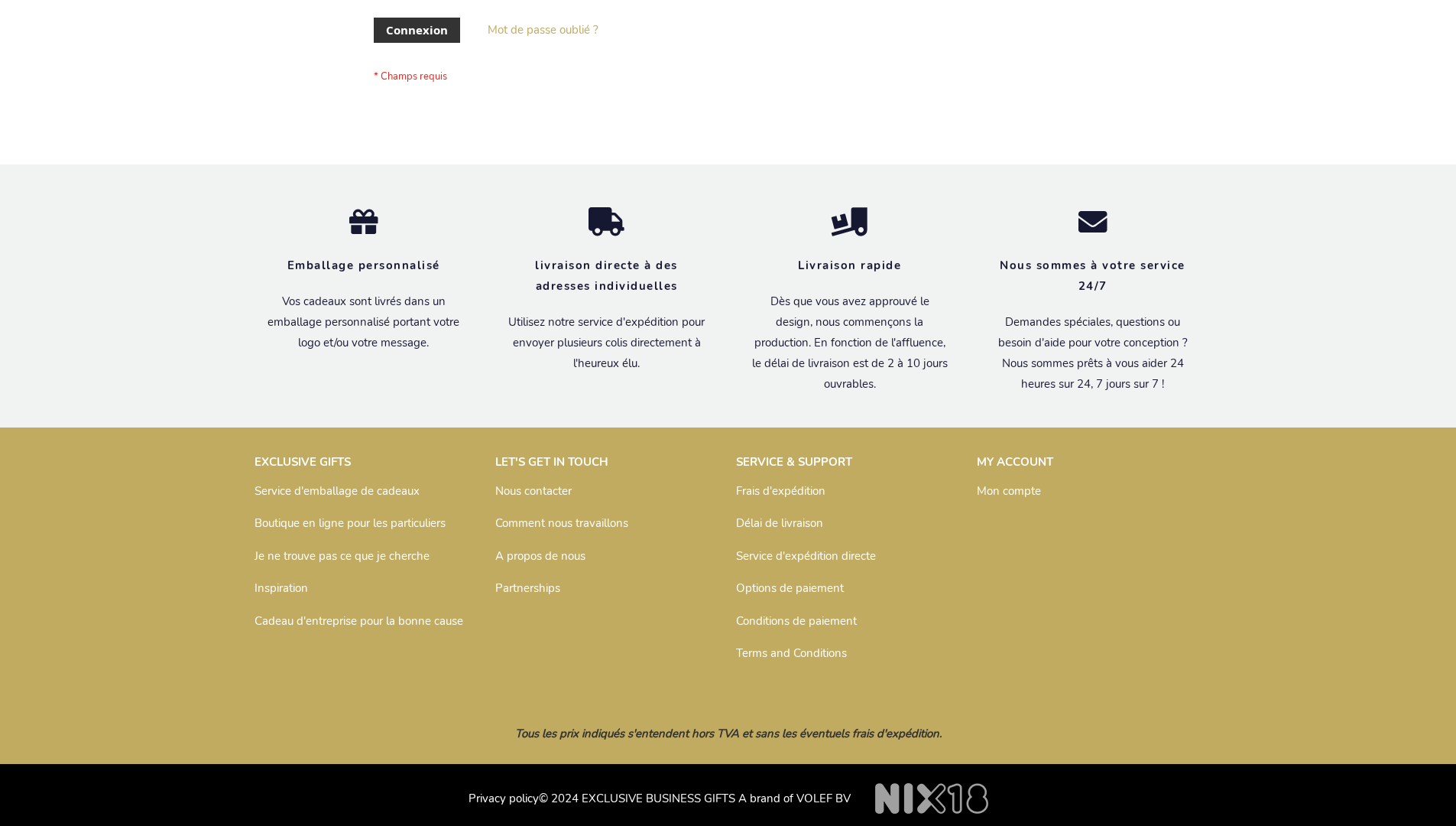
scroll to position [527, 0]
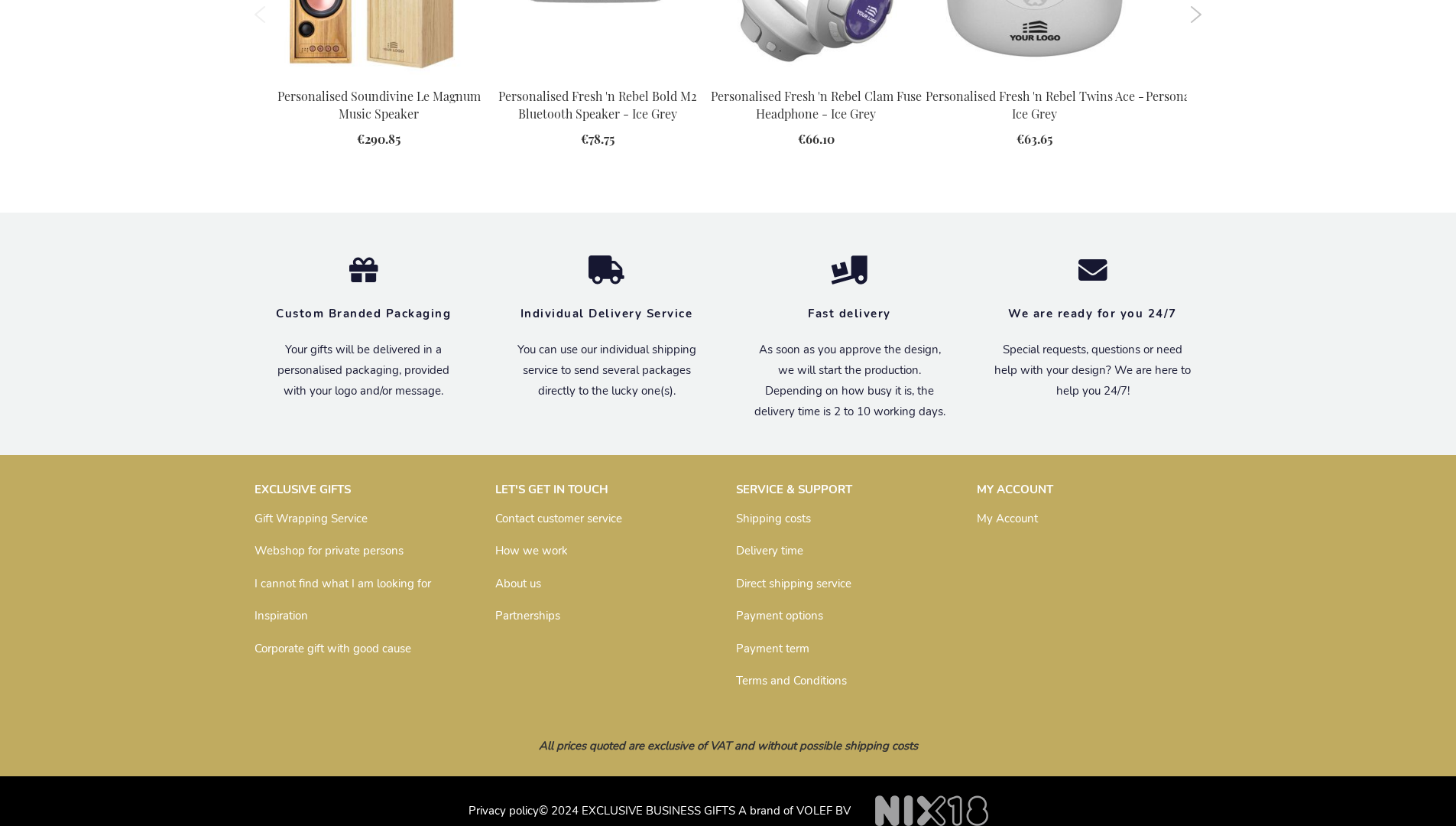
scroll to position [2010, 0]
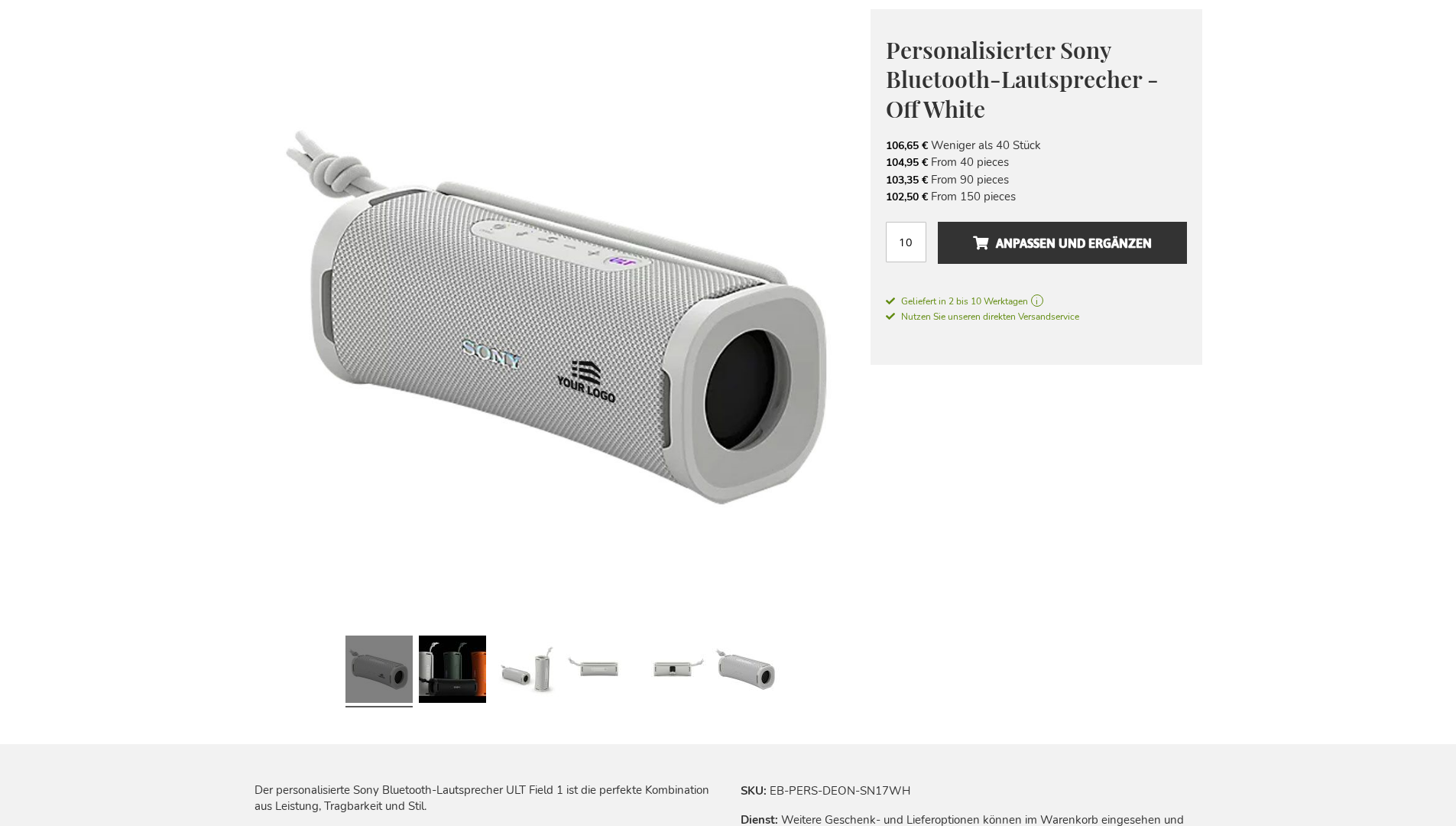
scroll to position [2080, 0]
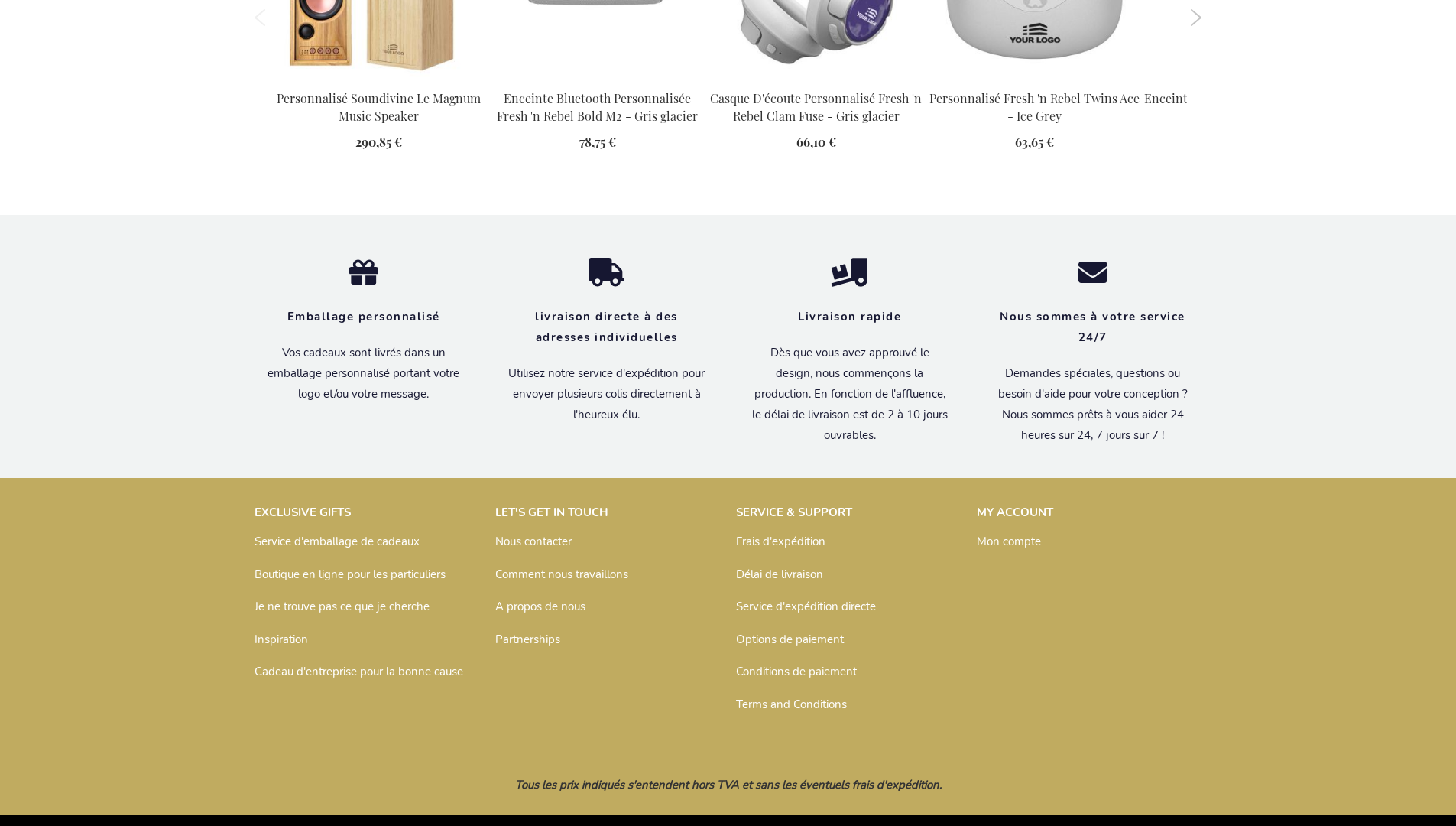
scroll to position [2062, 0]
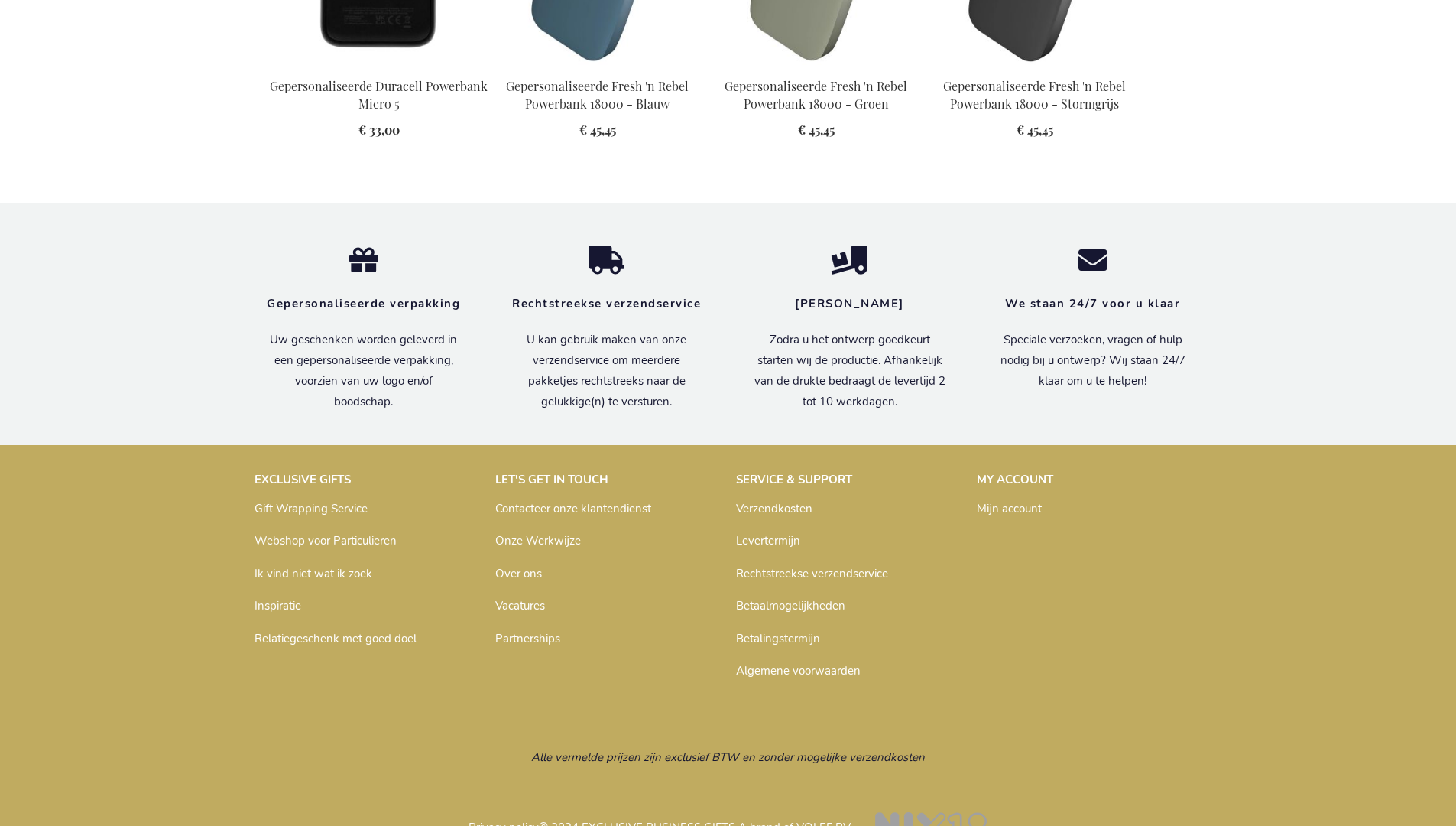
scroll to position [2103, 0]
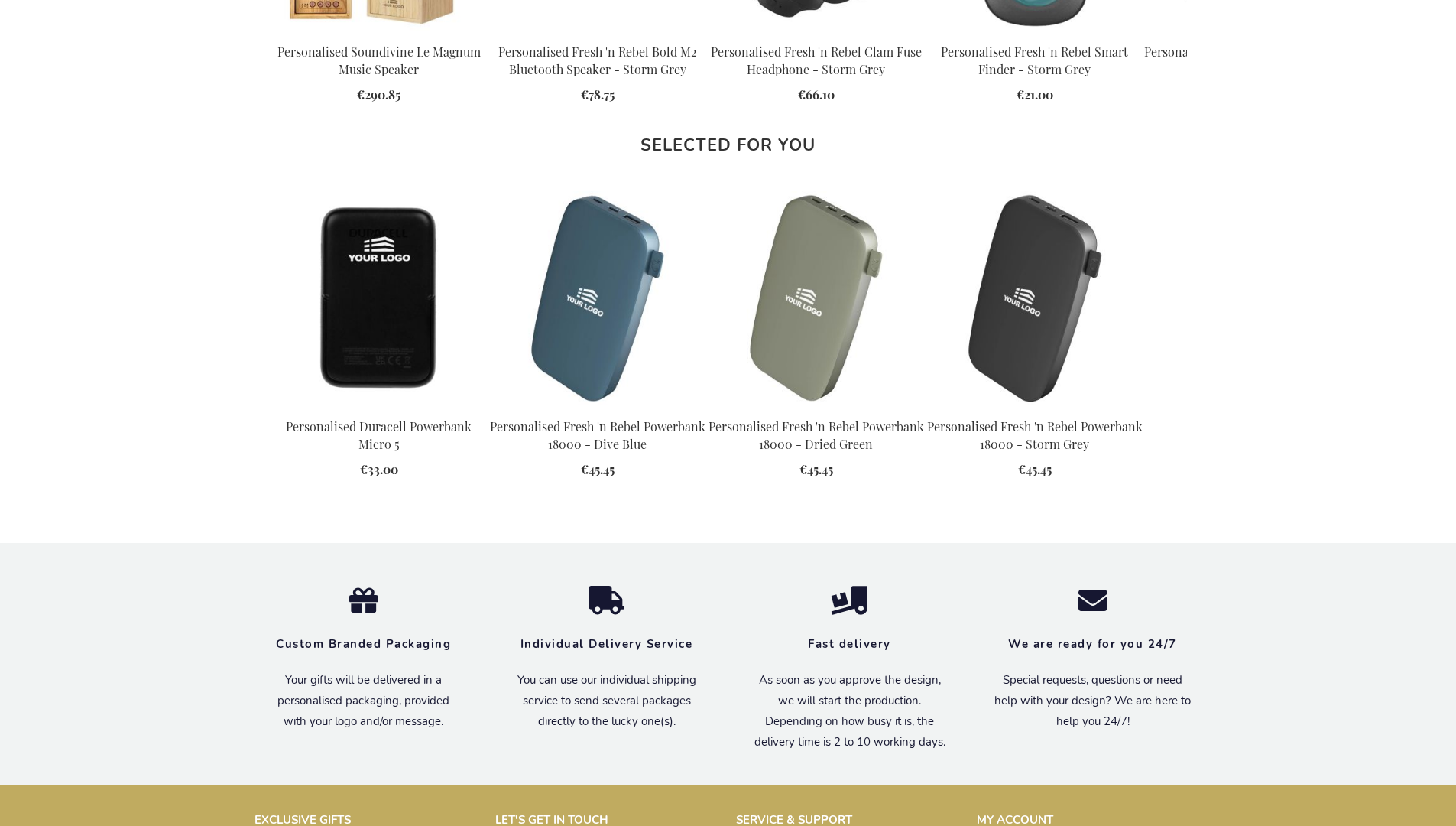
scroll to position [2058, 0]
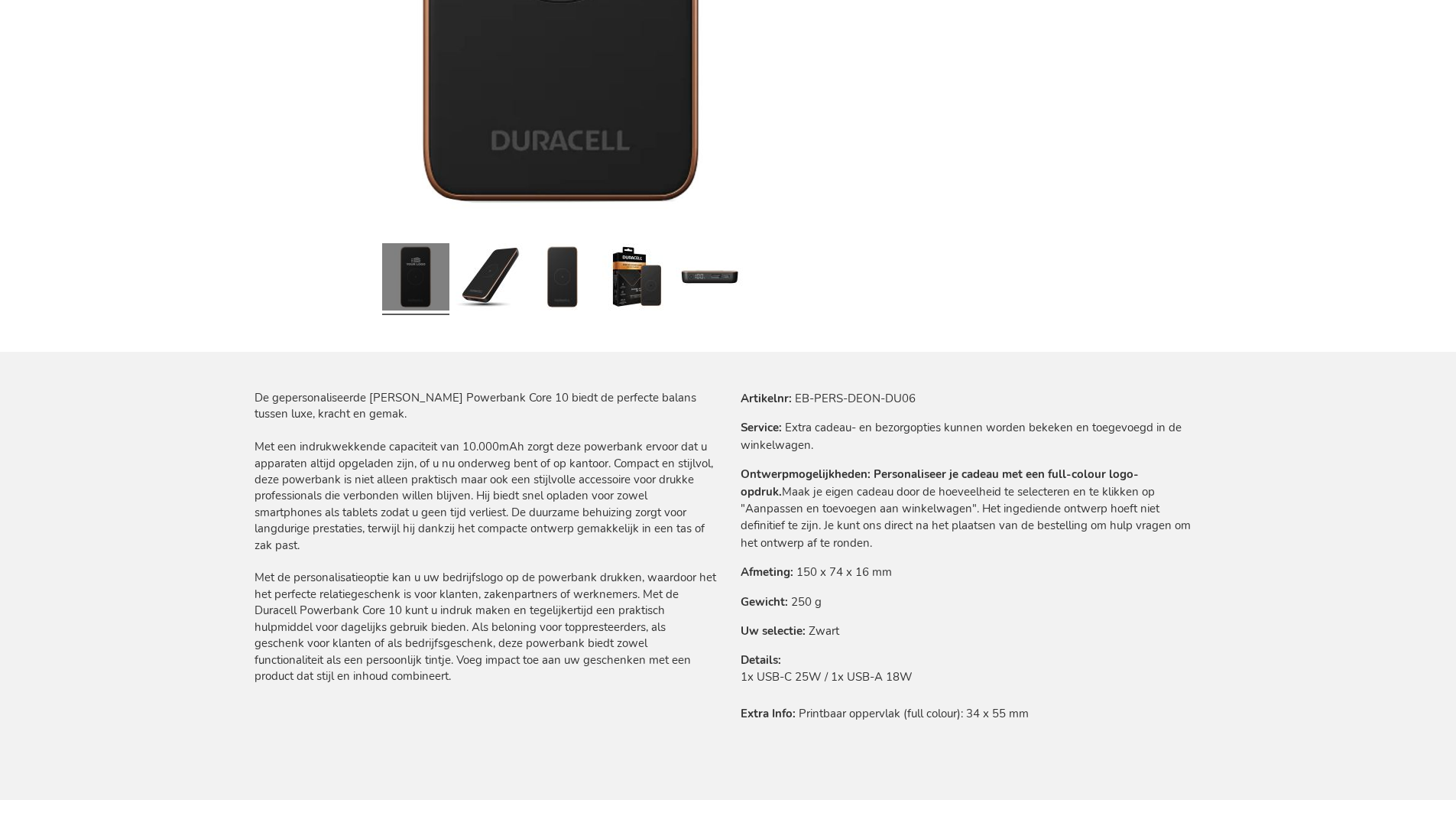
scroll to position [2103, 0]
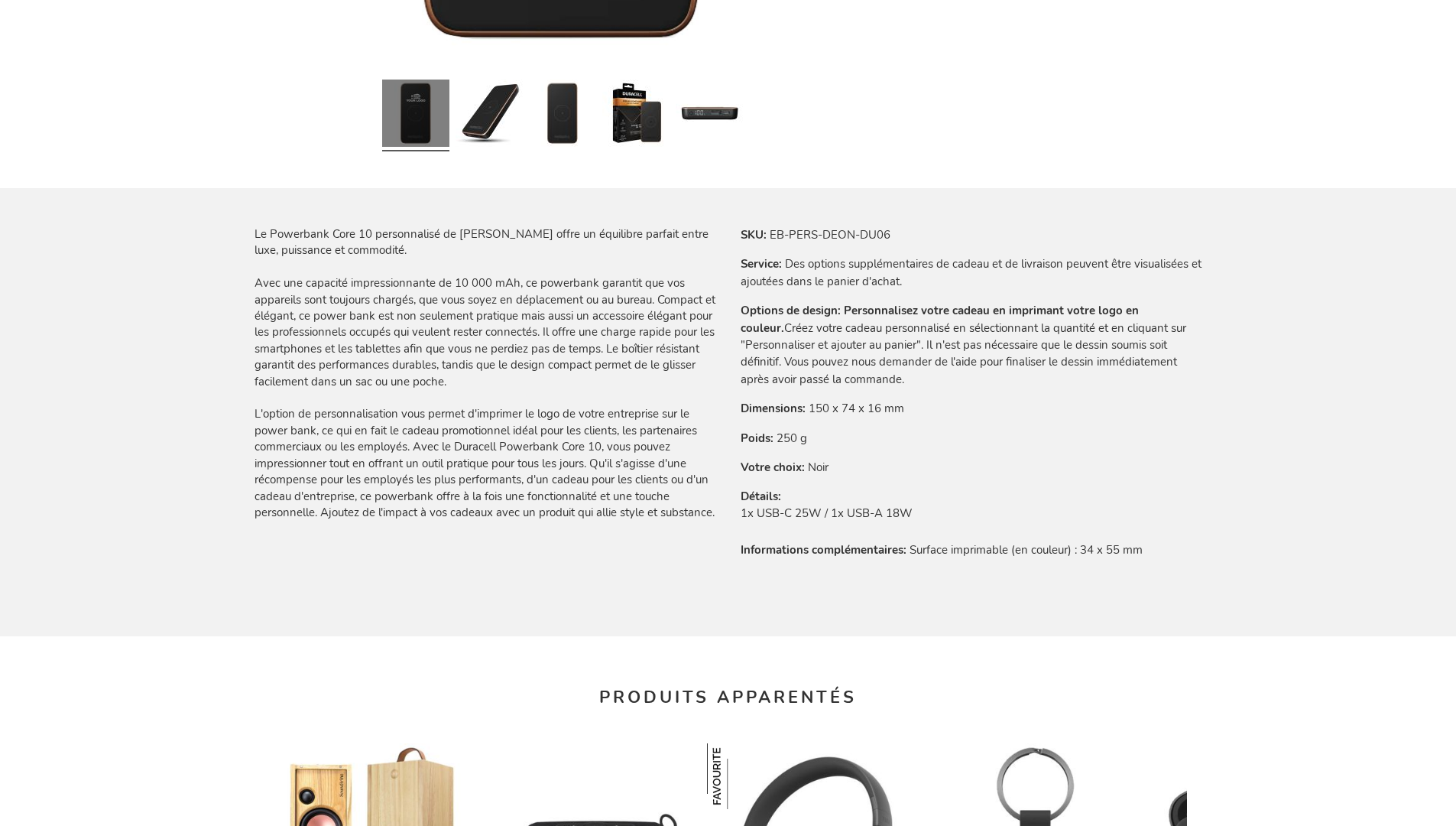
scroll to position [2112, 0]
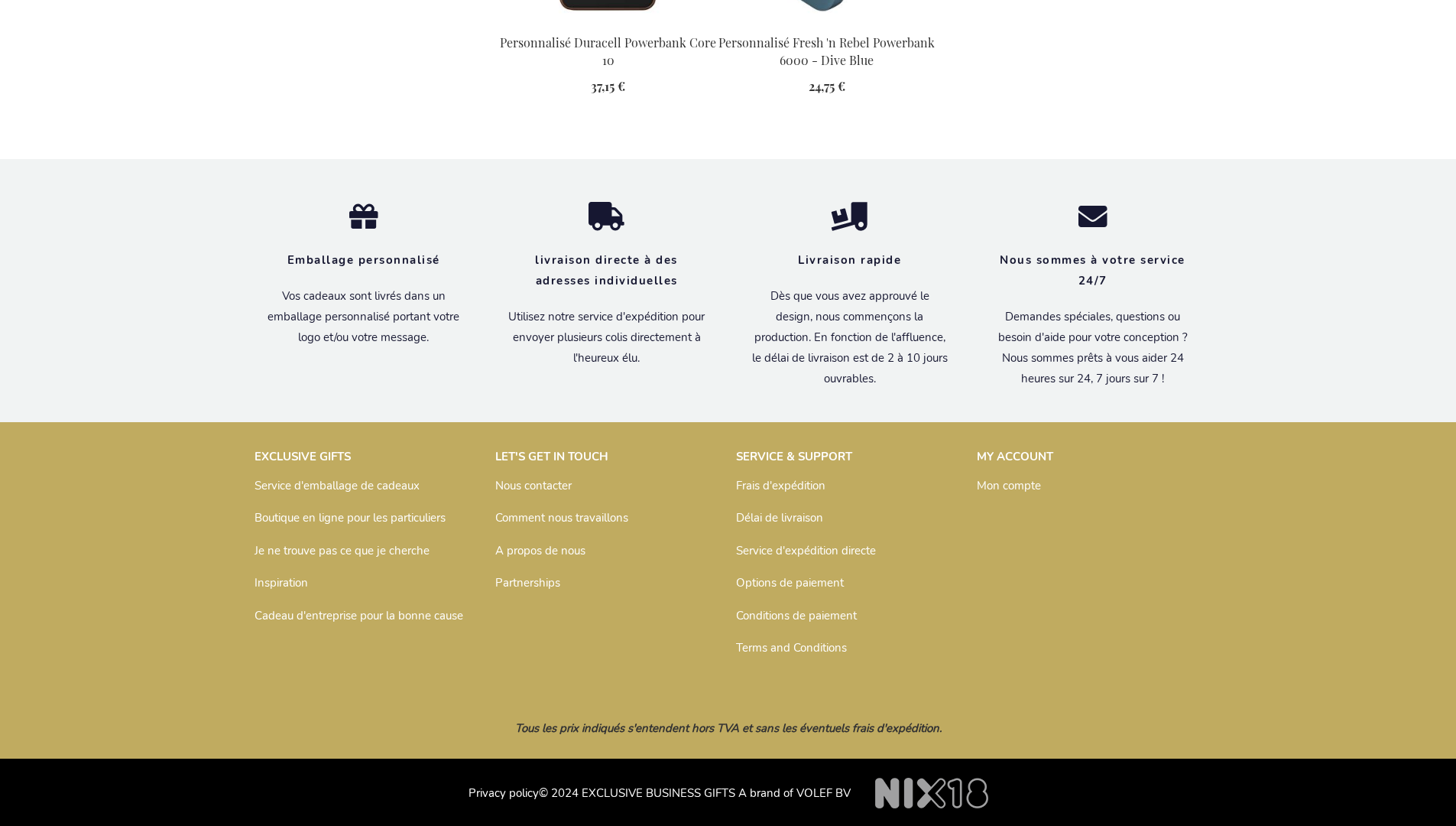
scroll to position [2112, 0]
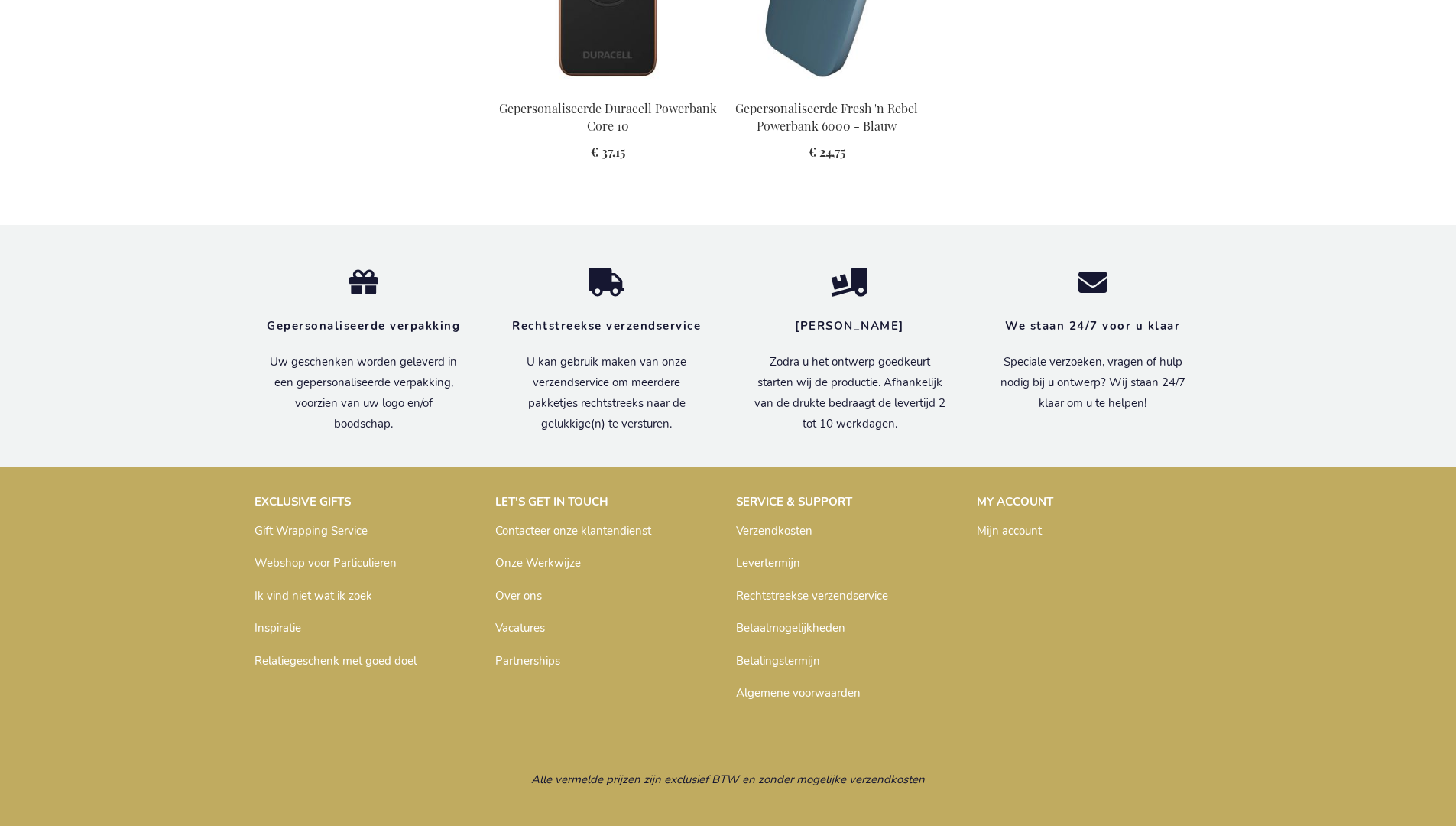
scroll to position [2103, 0]
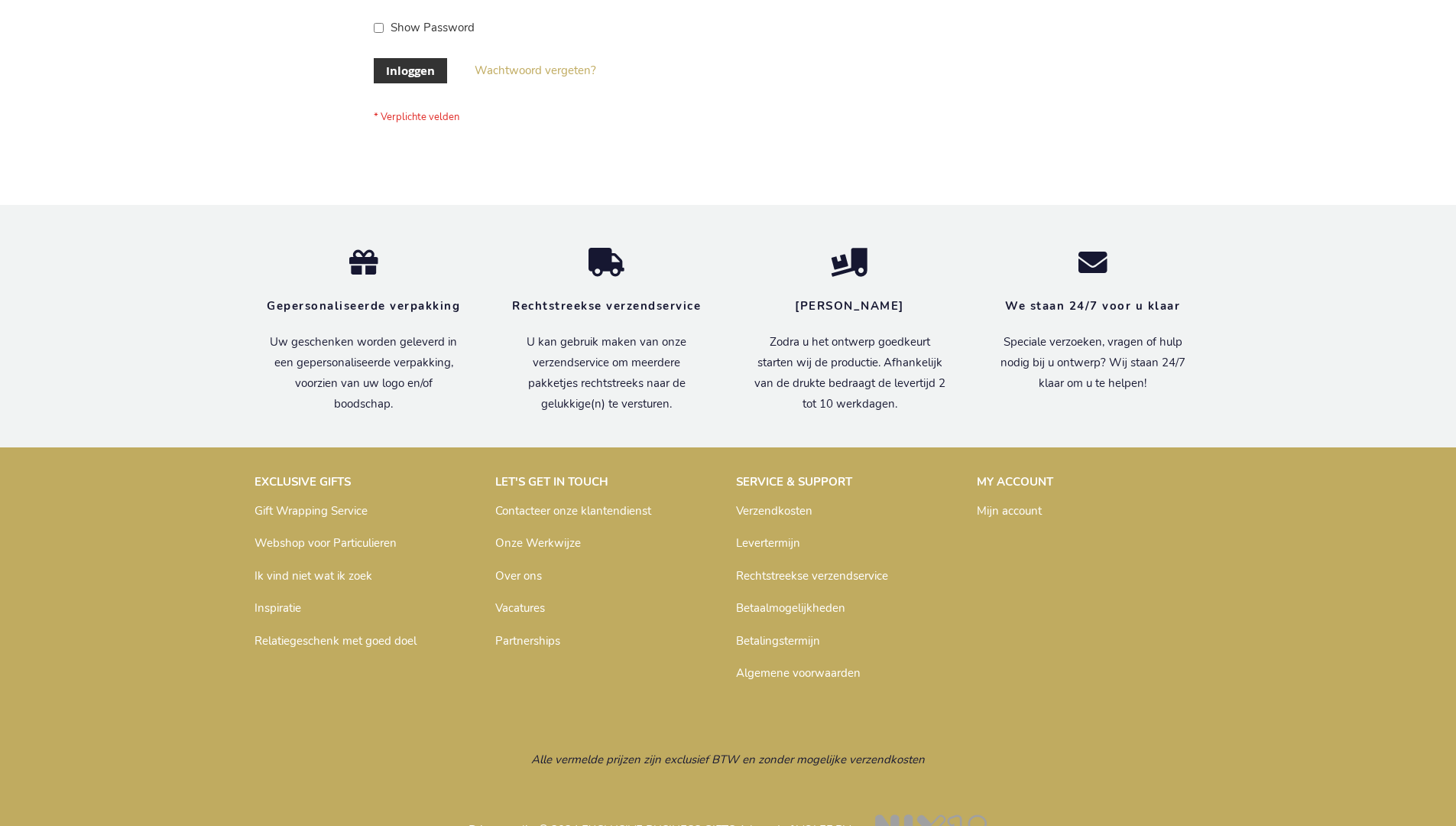
scroll to position [519, 0]
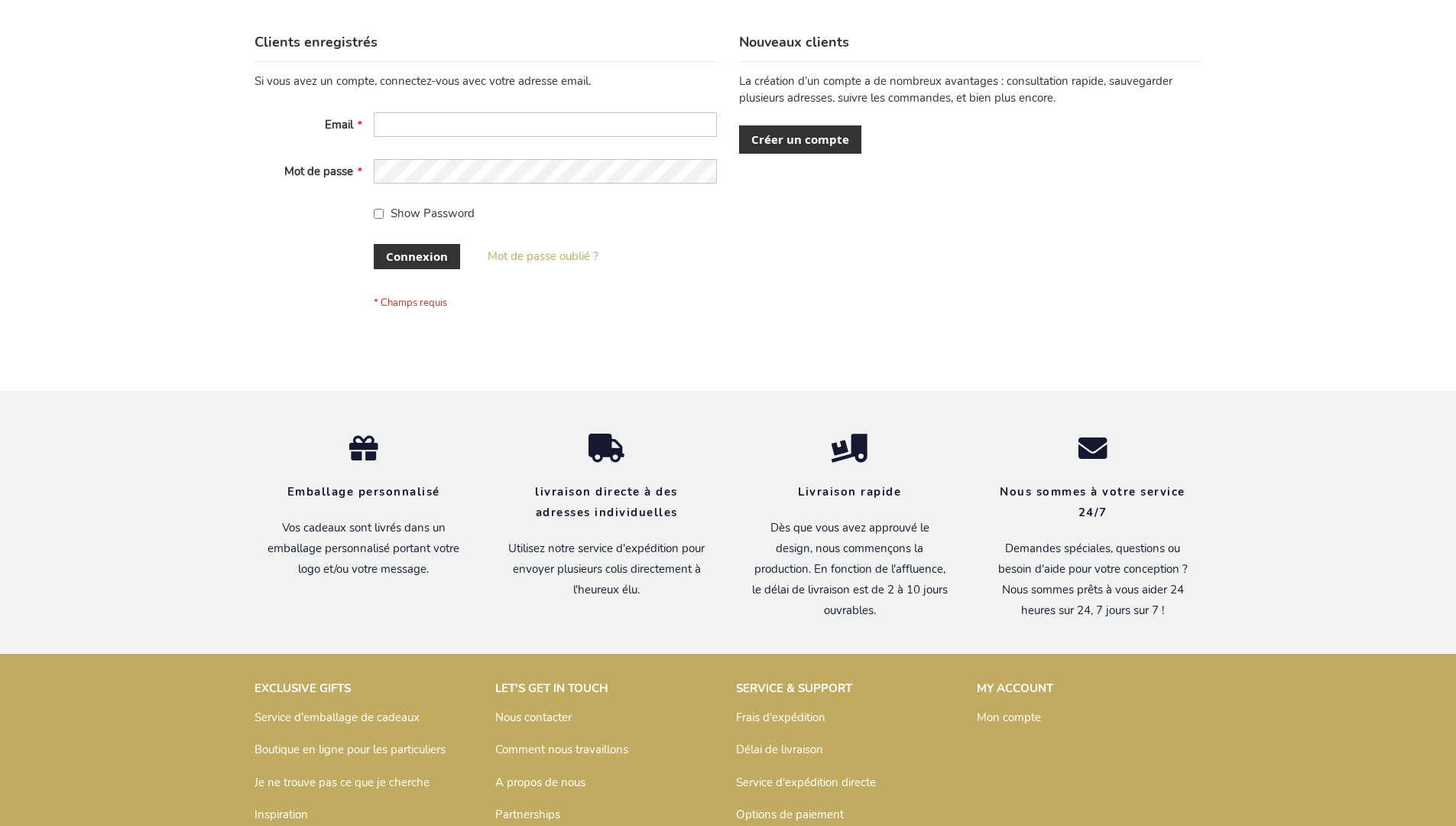
scroll to position [527, 0]
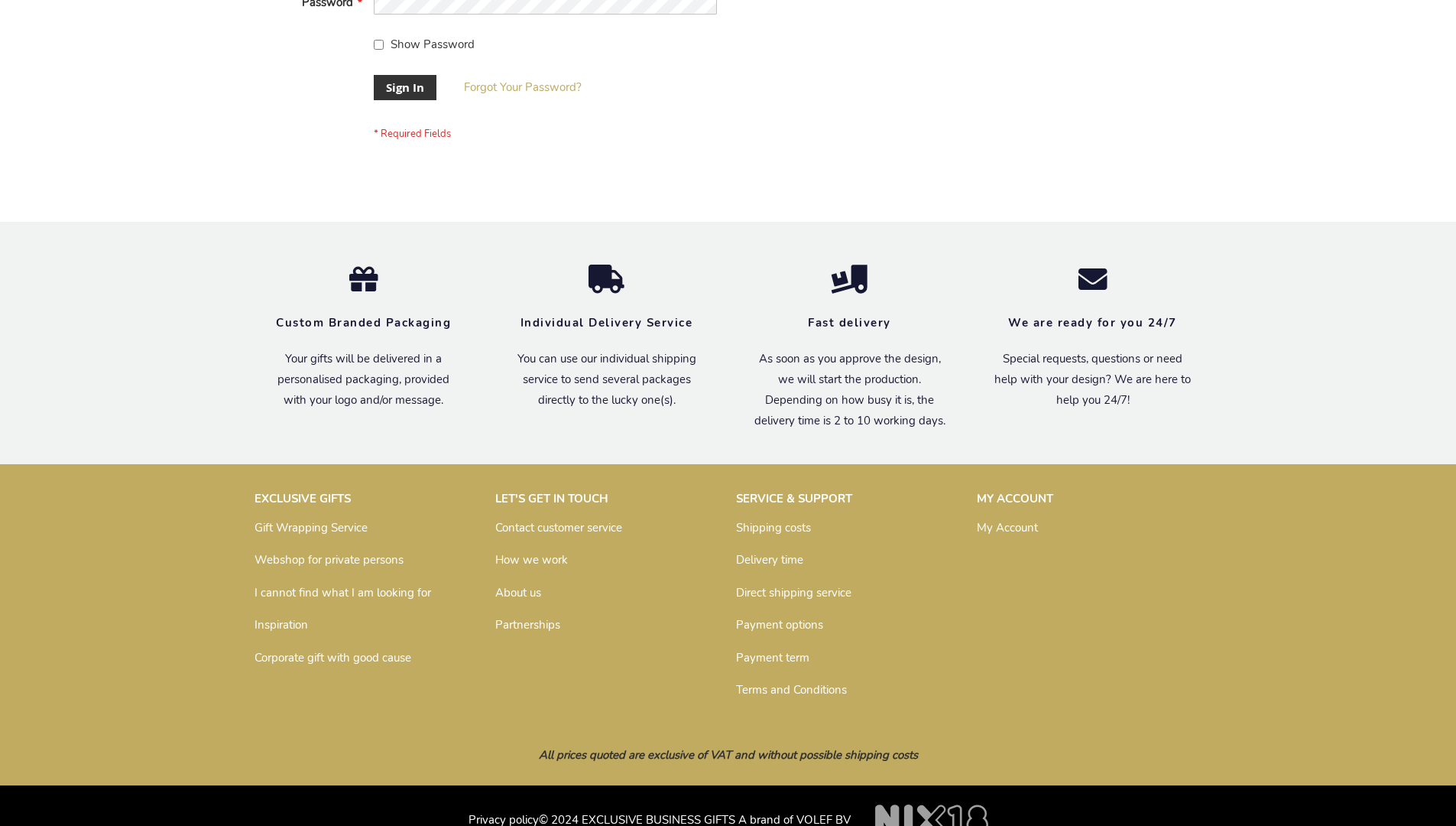
scroll to position [491, 0]
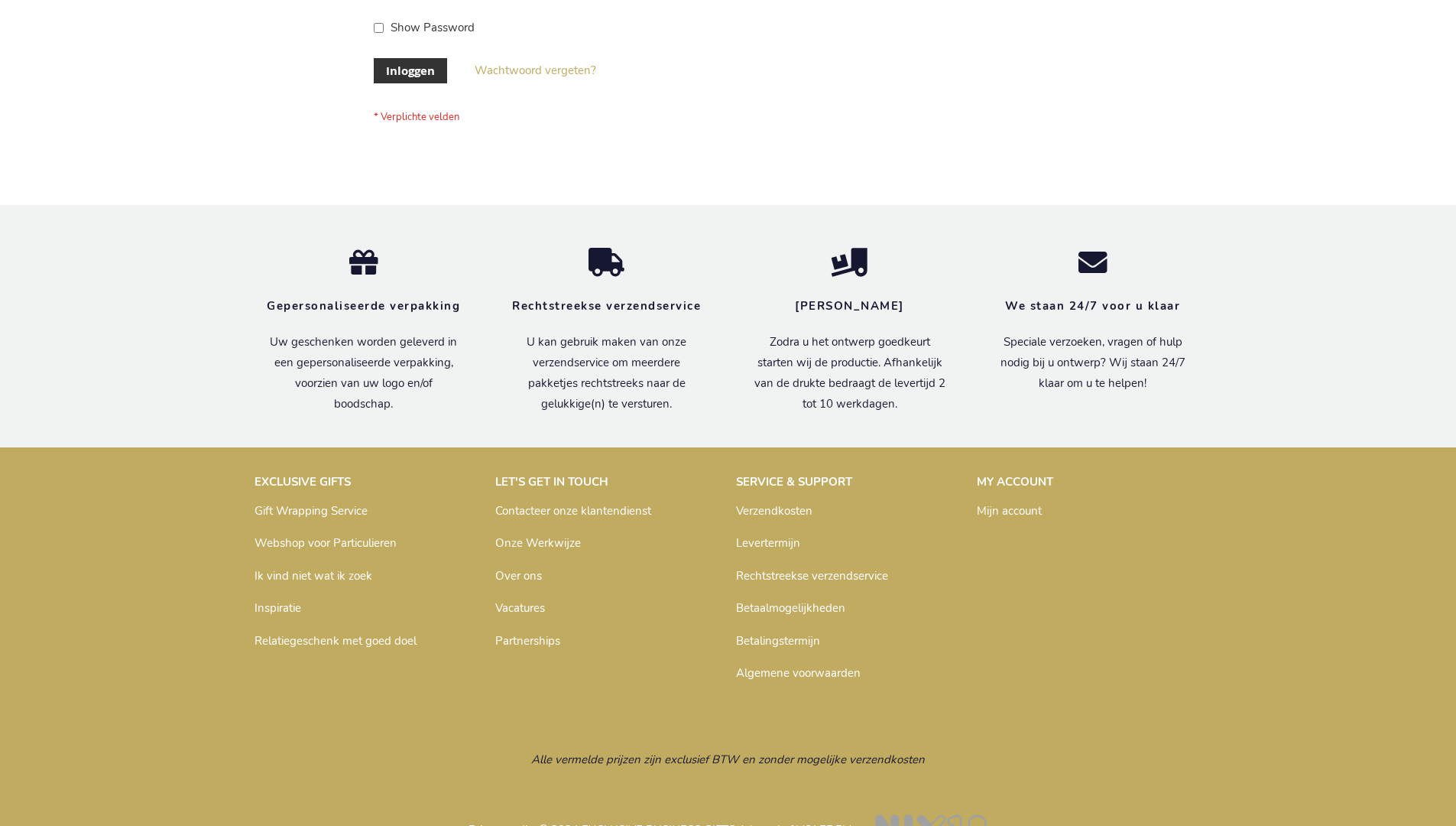
scroll to position [519, 0]
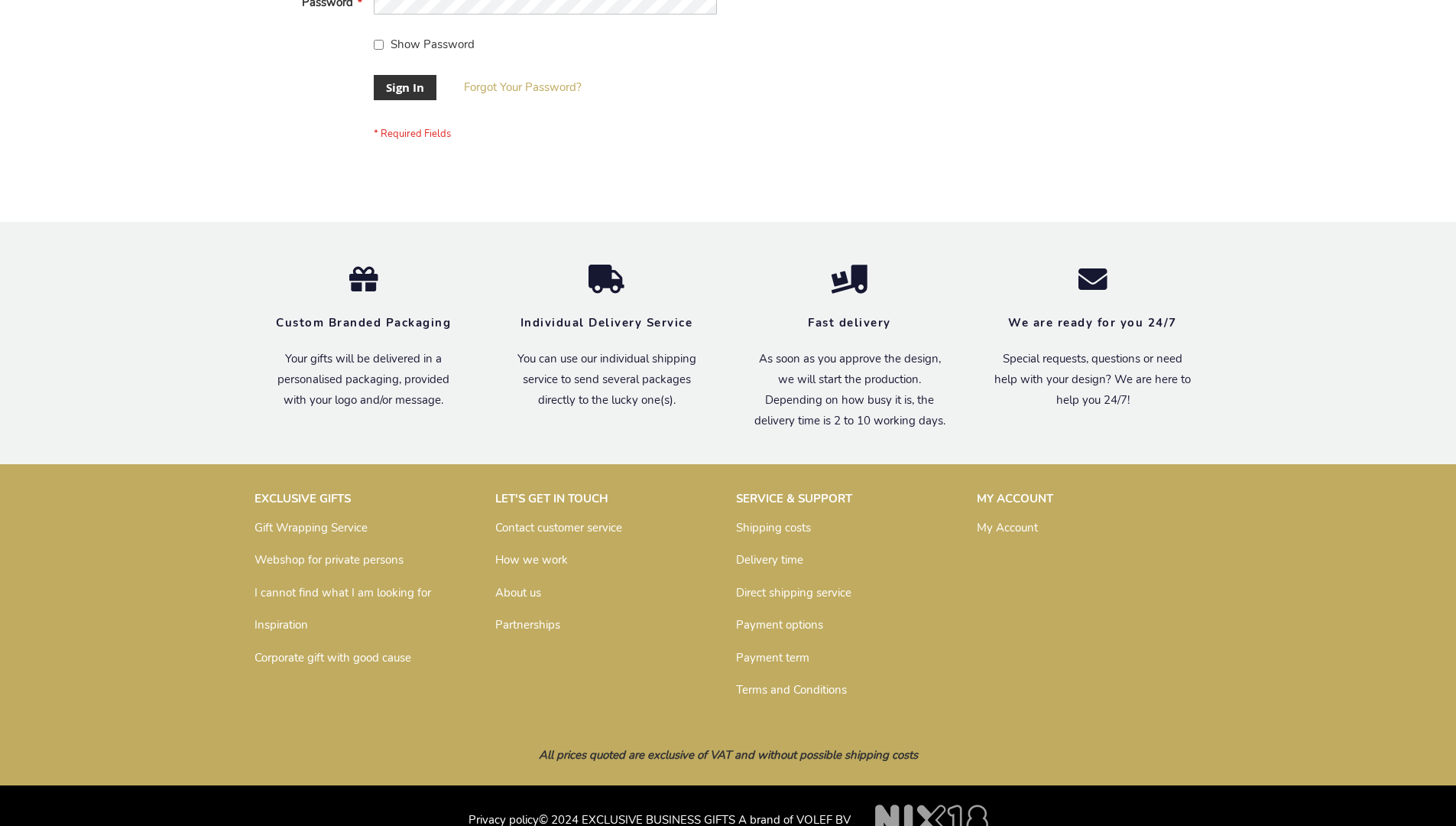
scroll to position [491, 0]
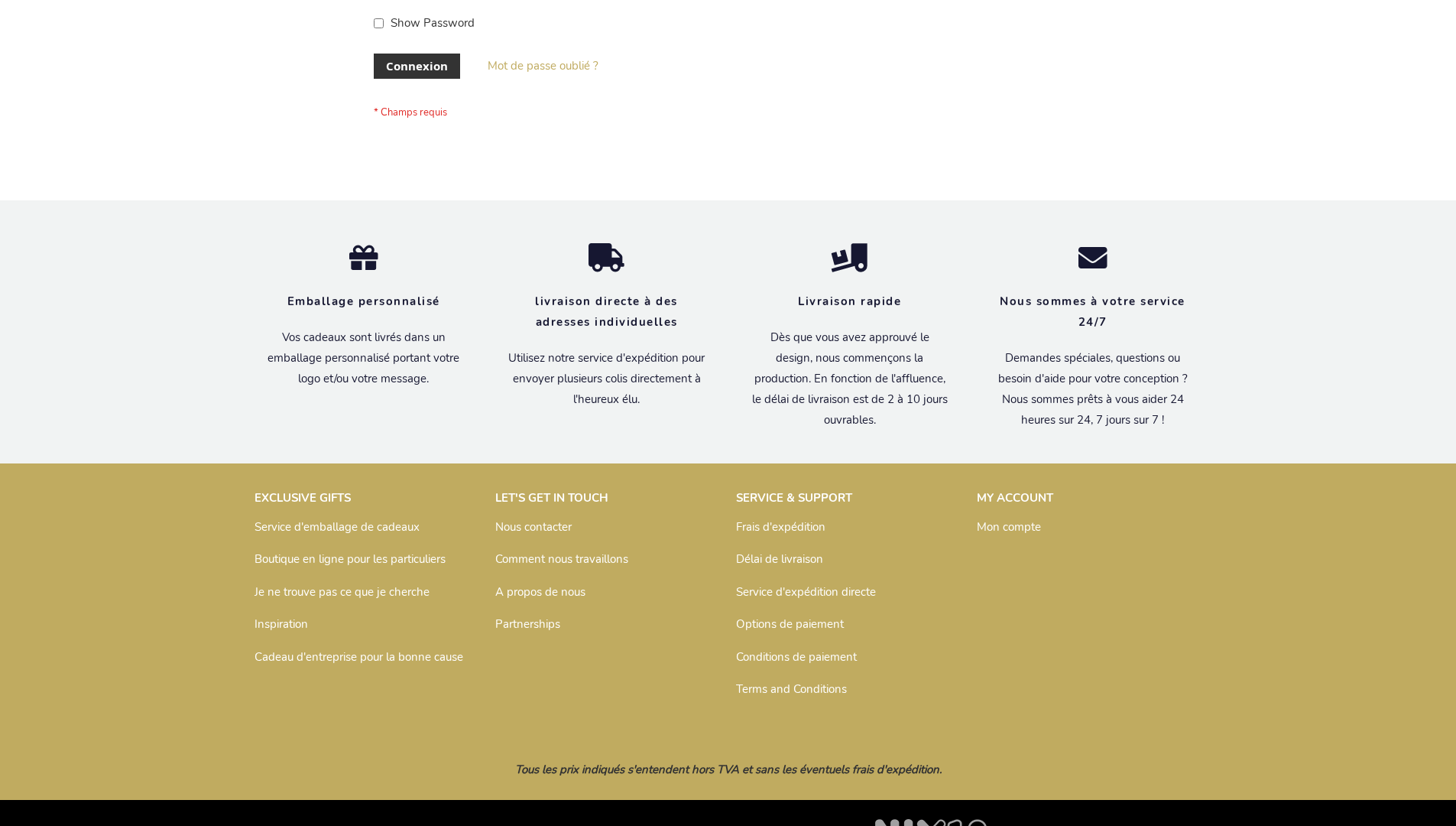
scroll to position [527, 0]
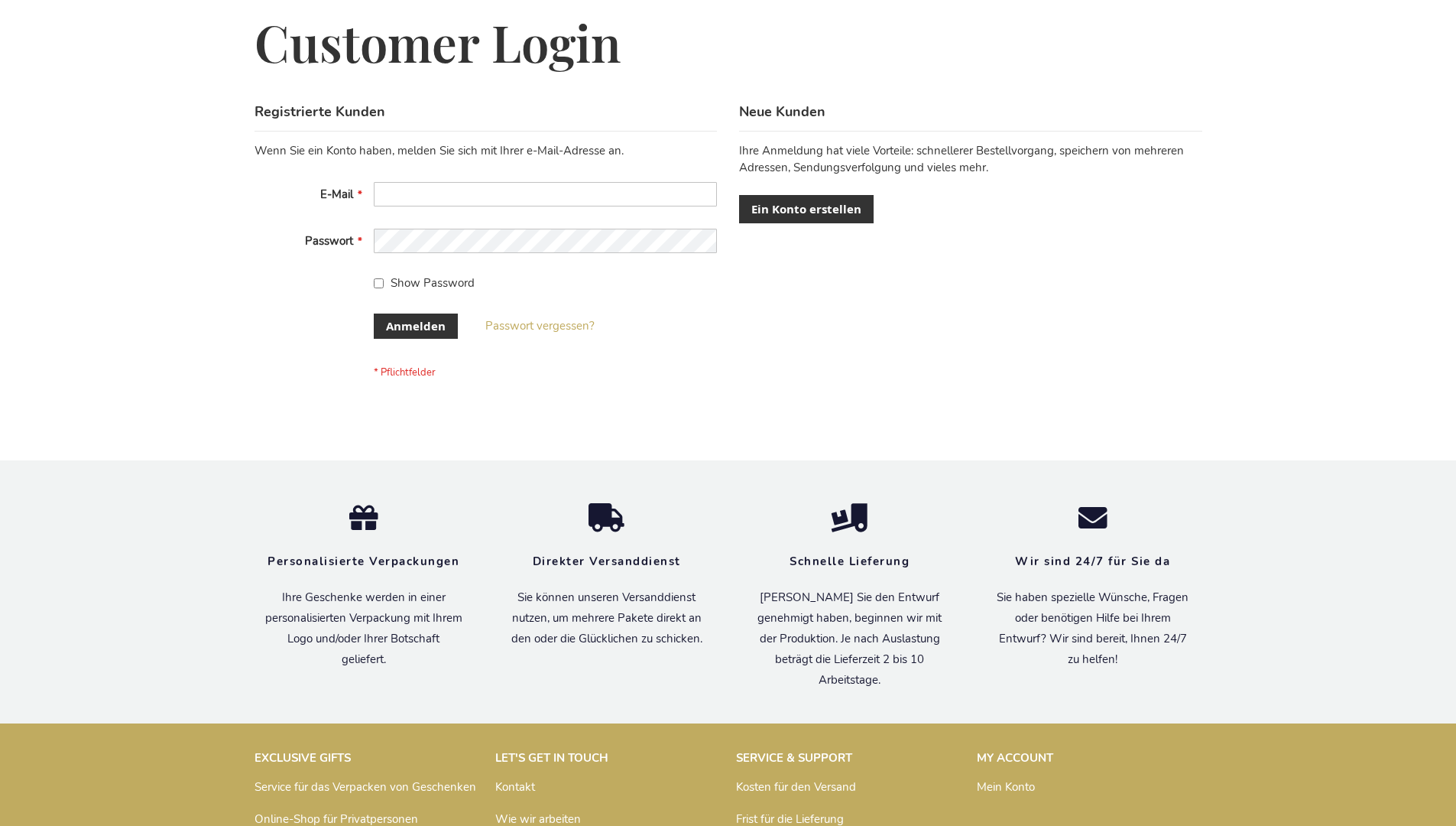
scroll to position [513, 0]
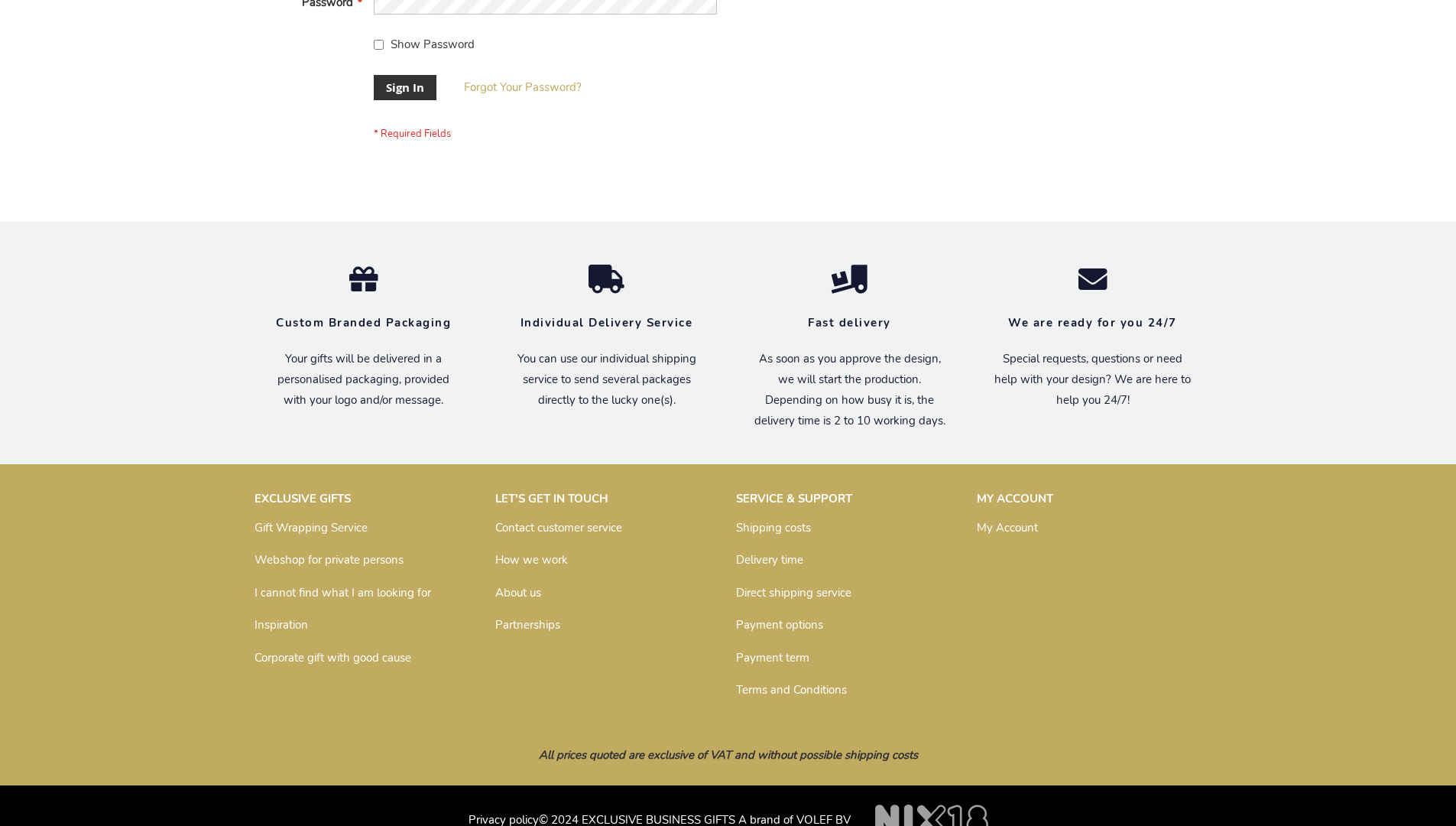
scroll to position [491, 0]
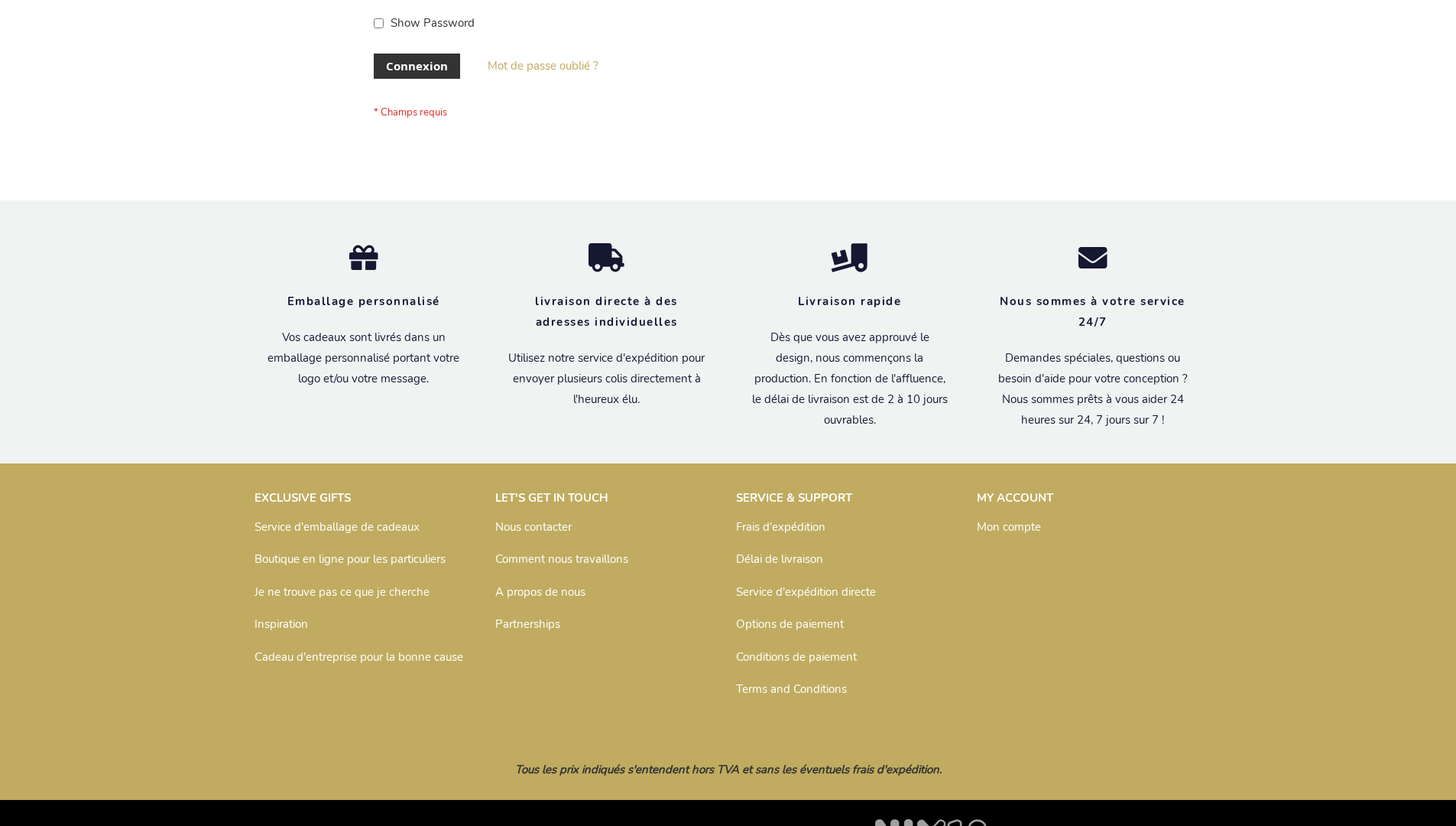
scroll to position [527, 0]
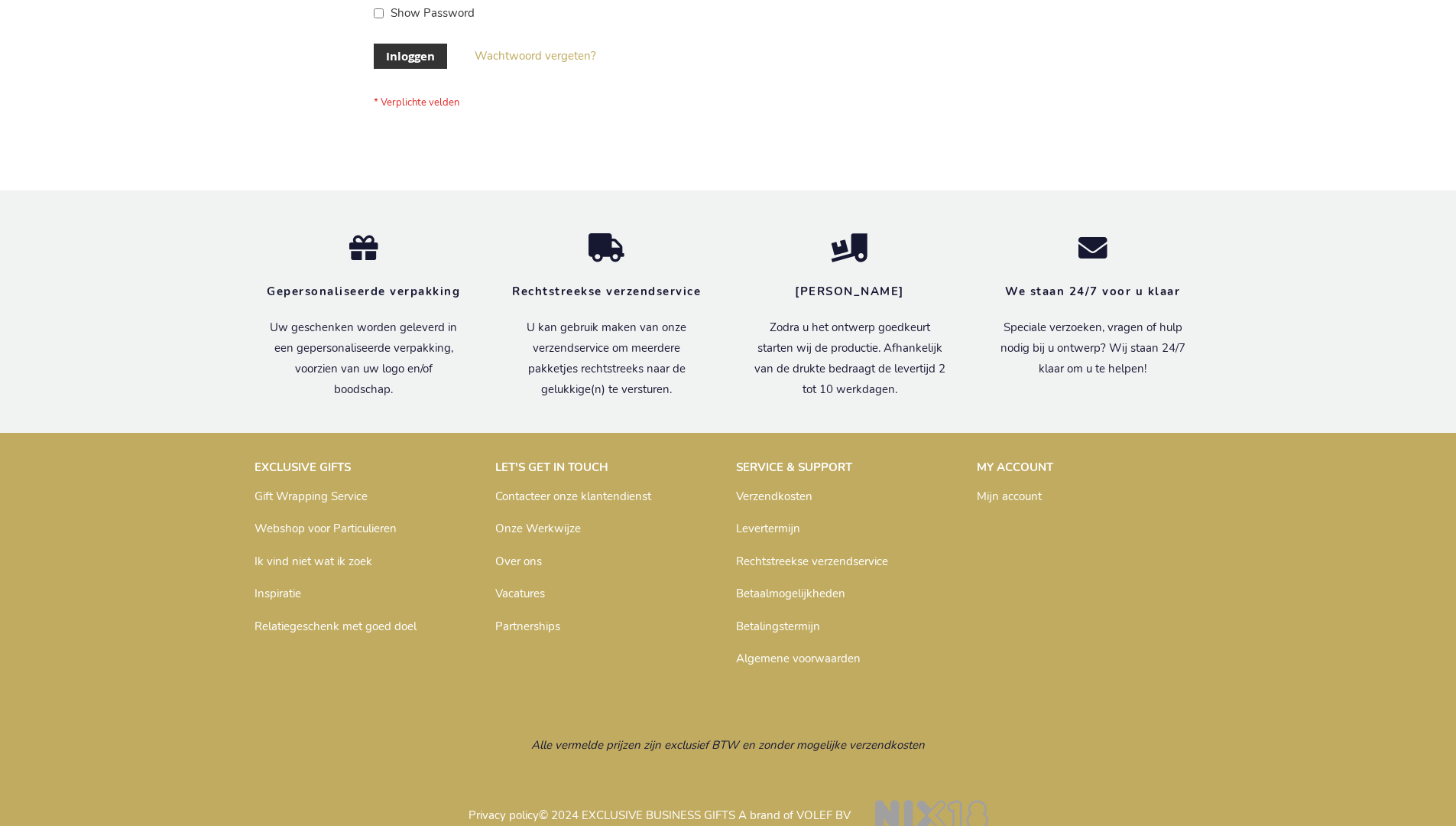
scroll to position [519, 0]
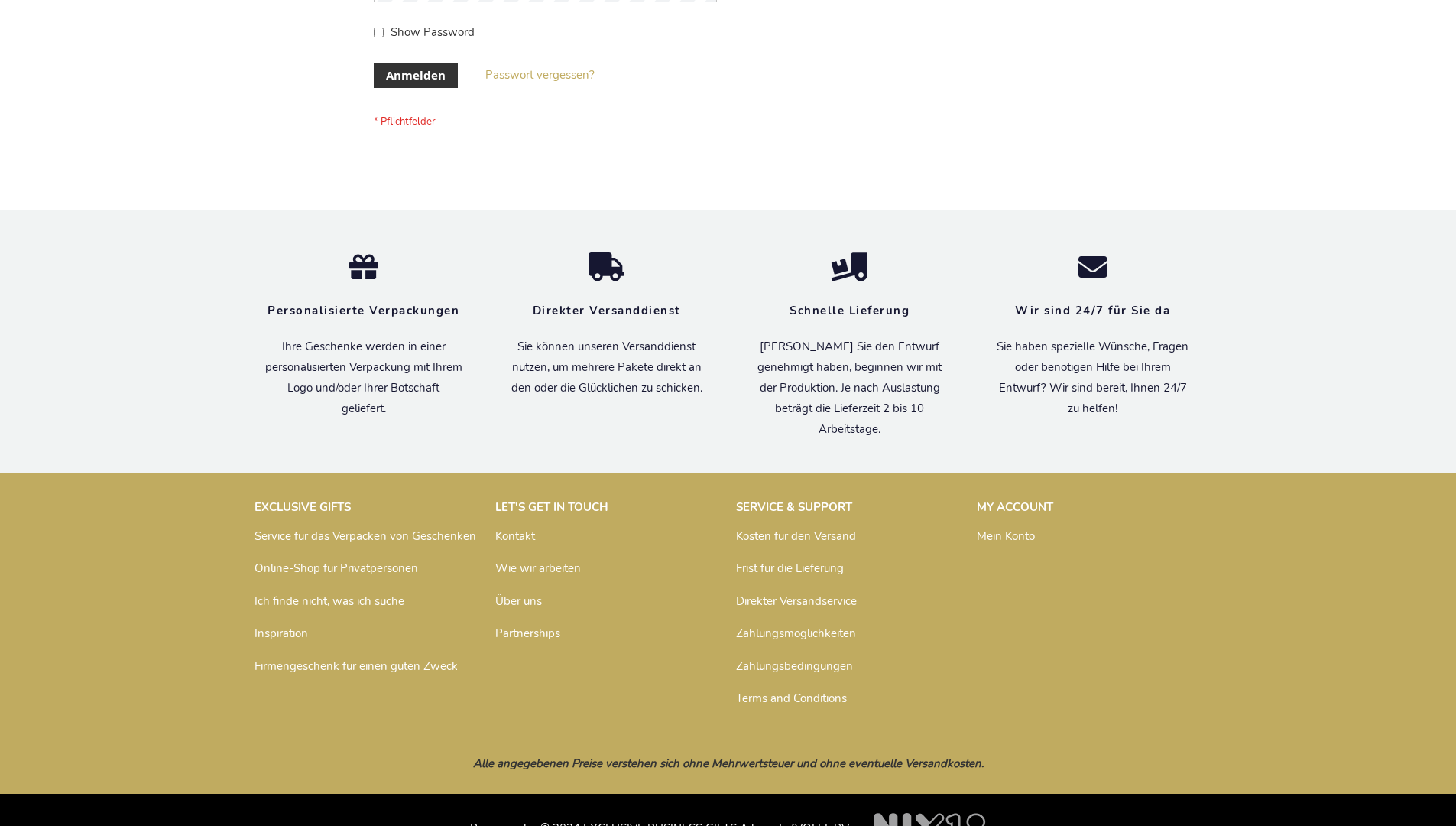
scroll to position [513, 0]
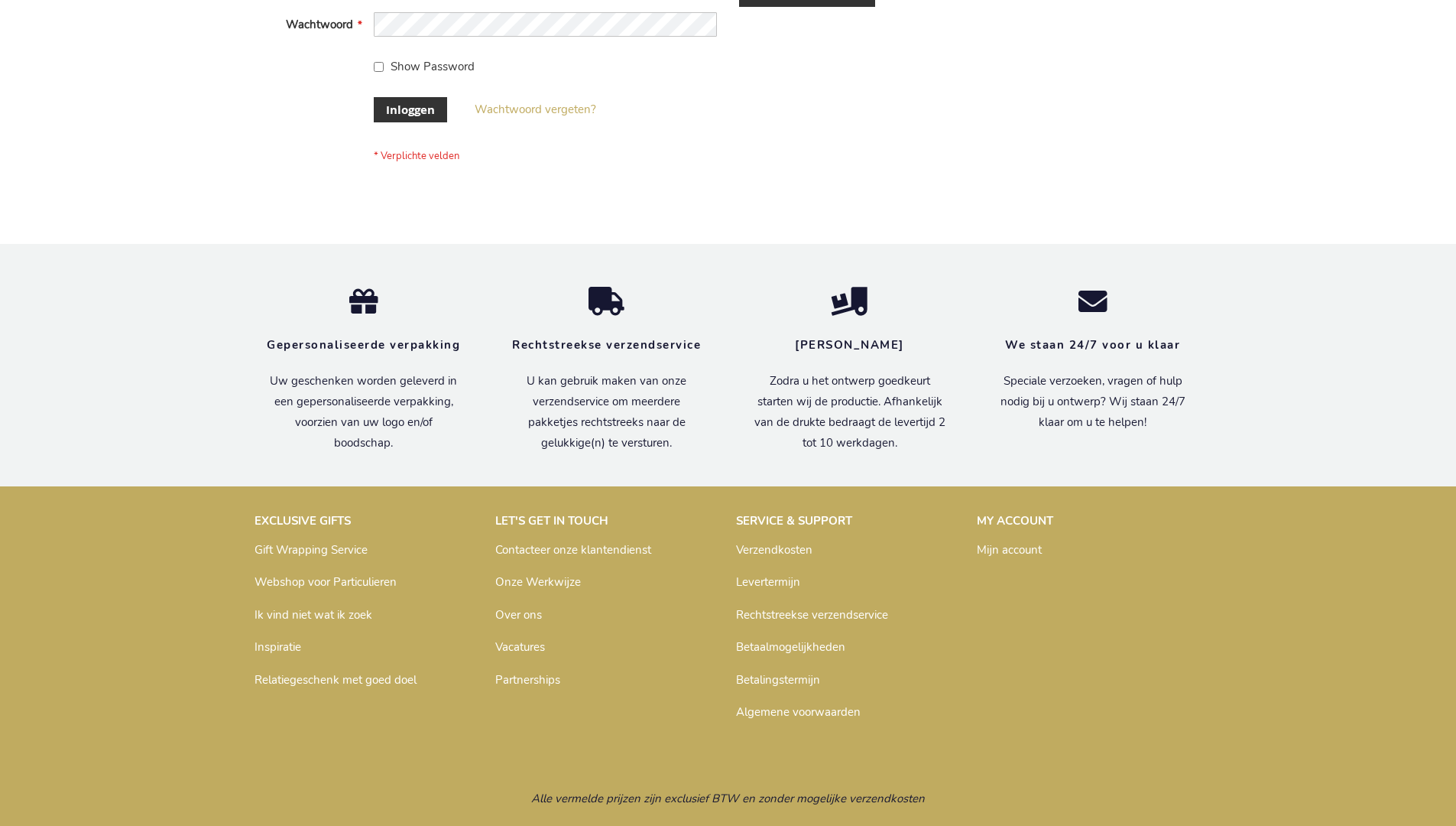
scroll to position [519, 0]
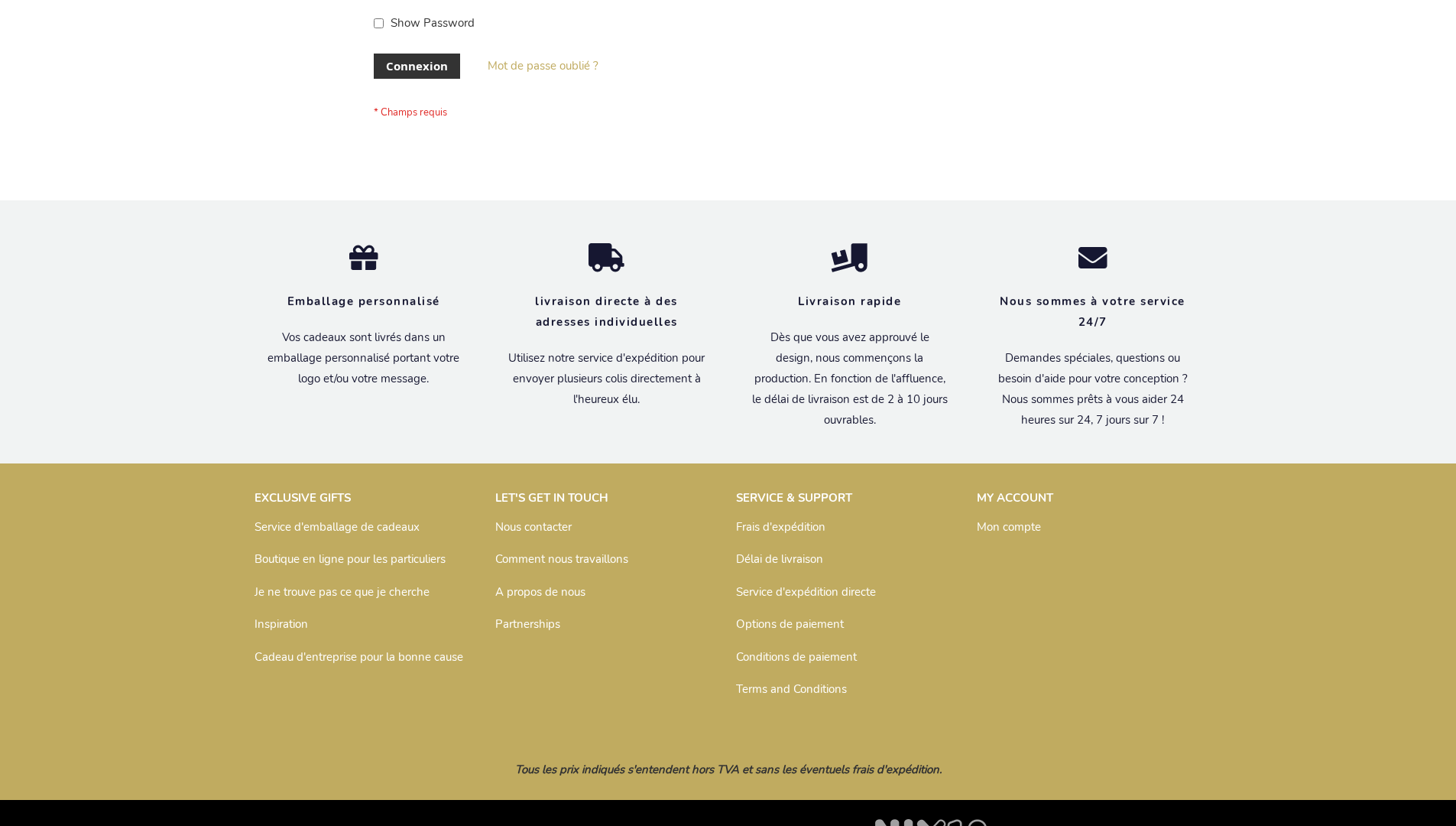
scroll to position [527, 0]
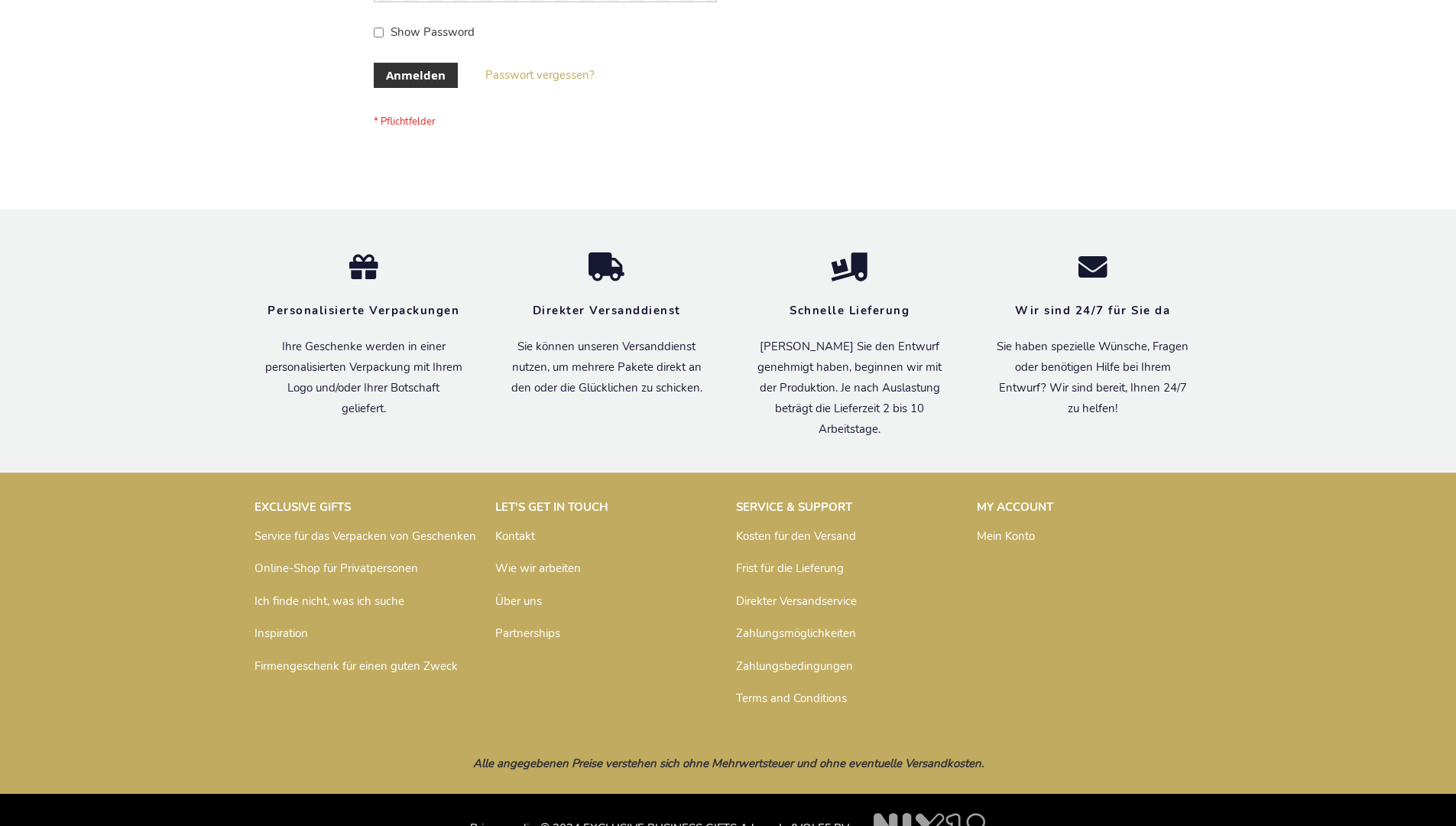
scroll to position [513, 0]
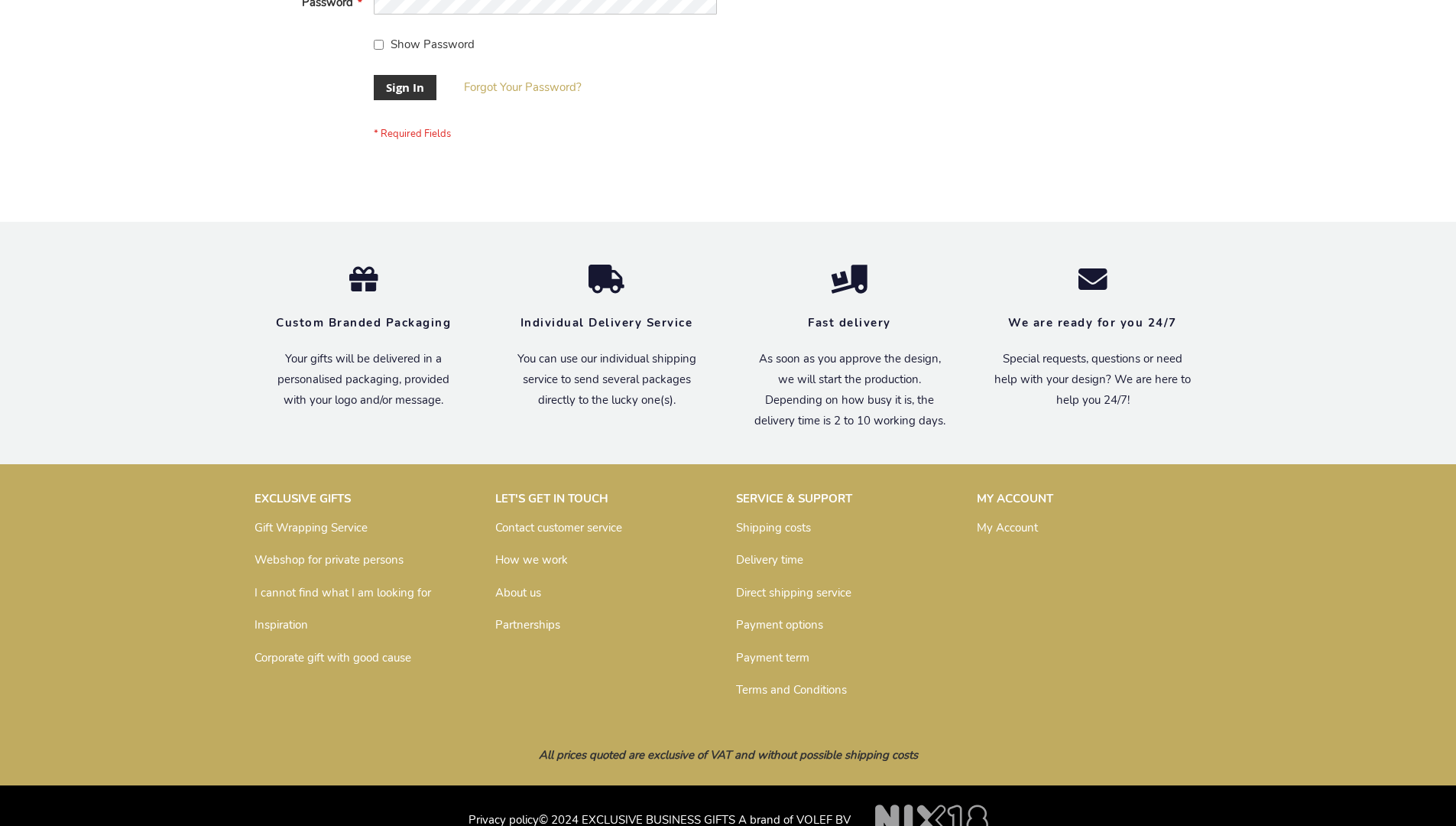
scroll to position [491, 0]
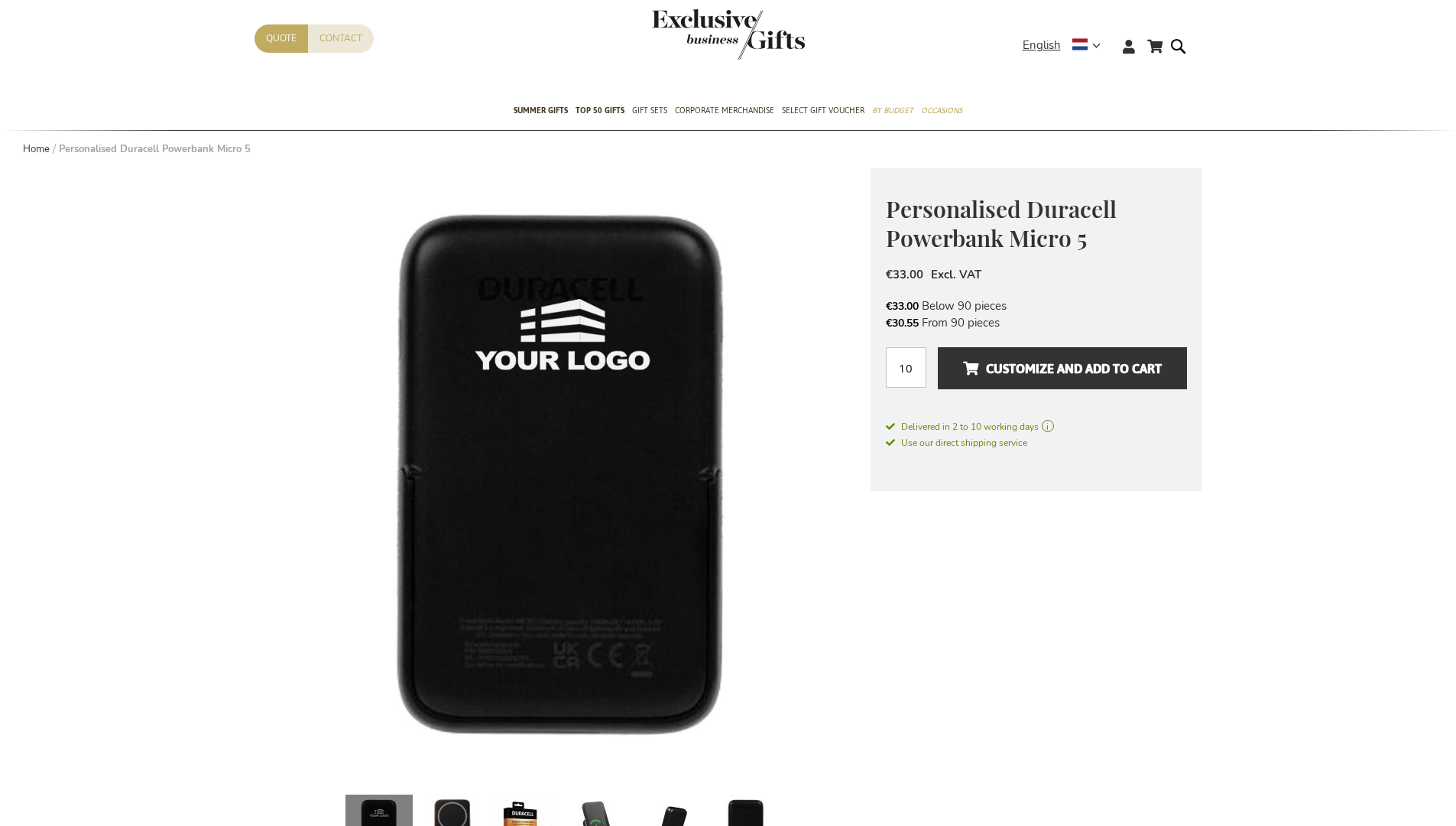
scroll to position [2058, 0]
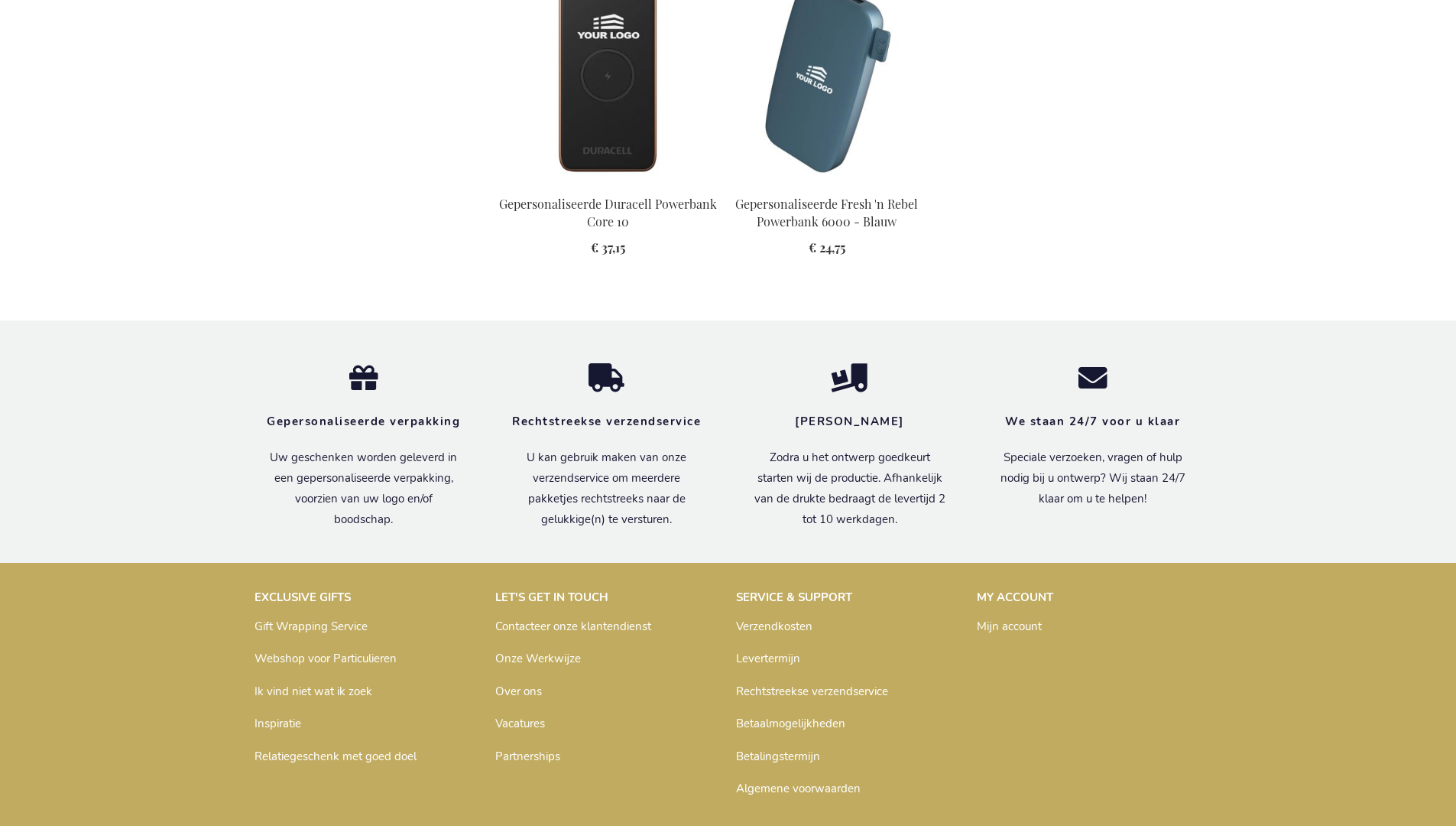
scroll to position [2103, 0]
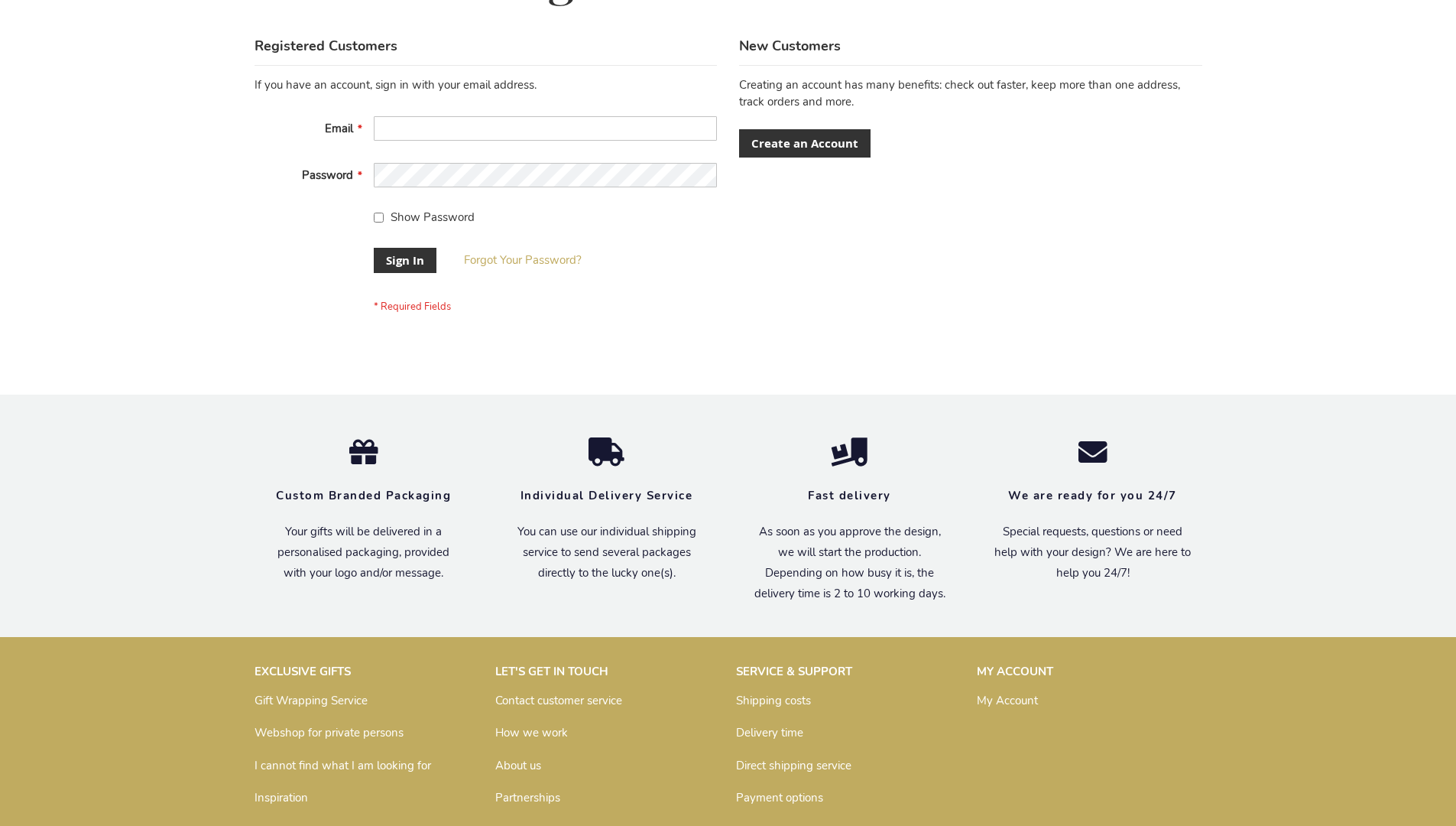
scroll to position [491, 0]
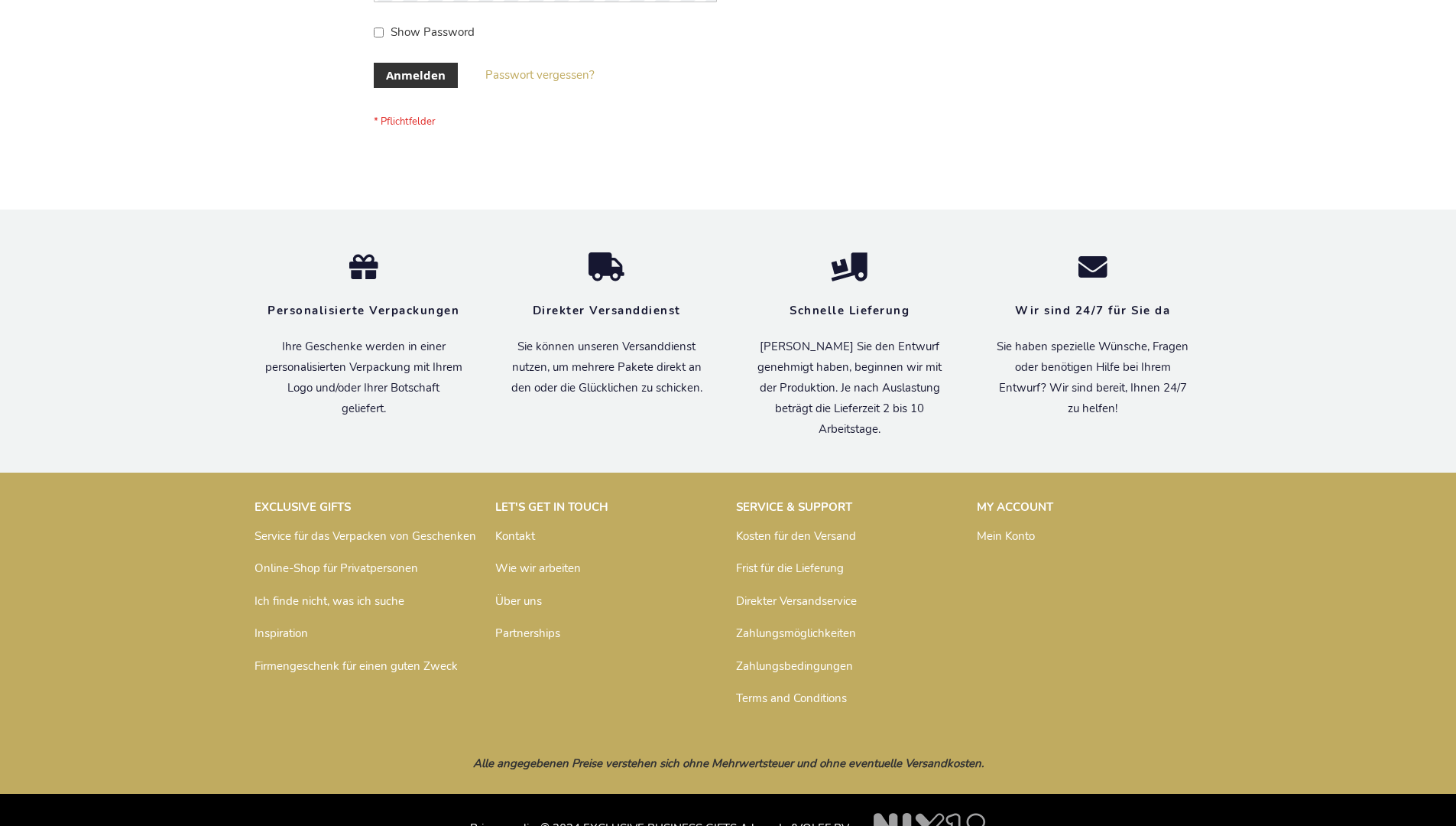
scroll to position [513, 0]
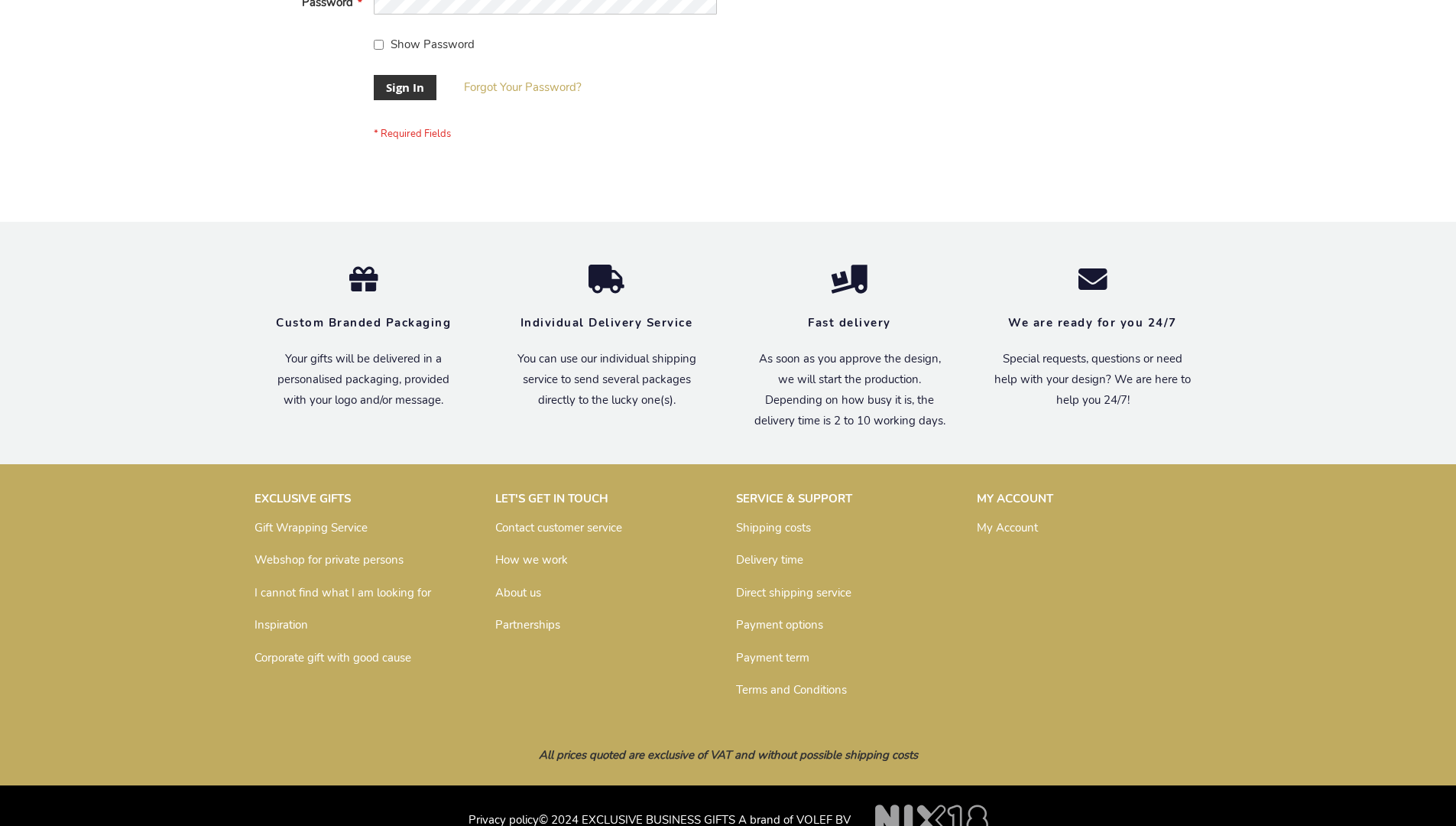
scroll to position [491, 0]
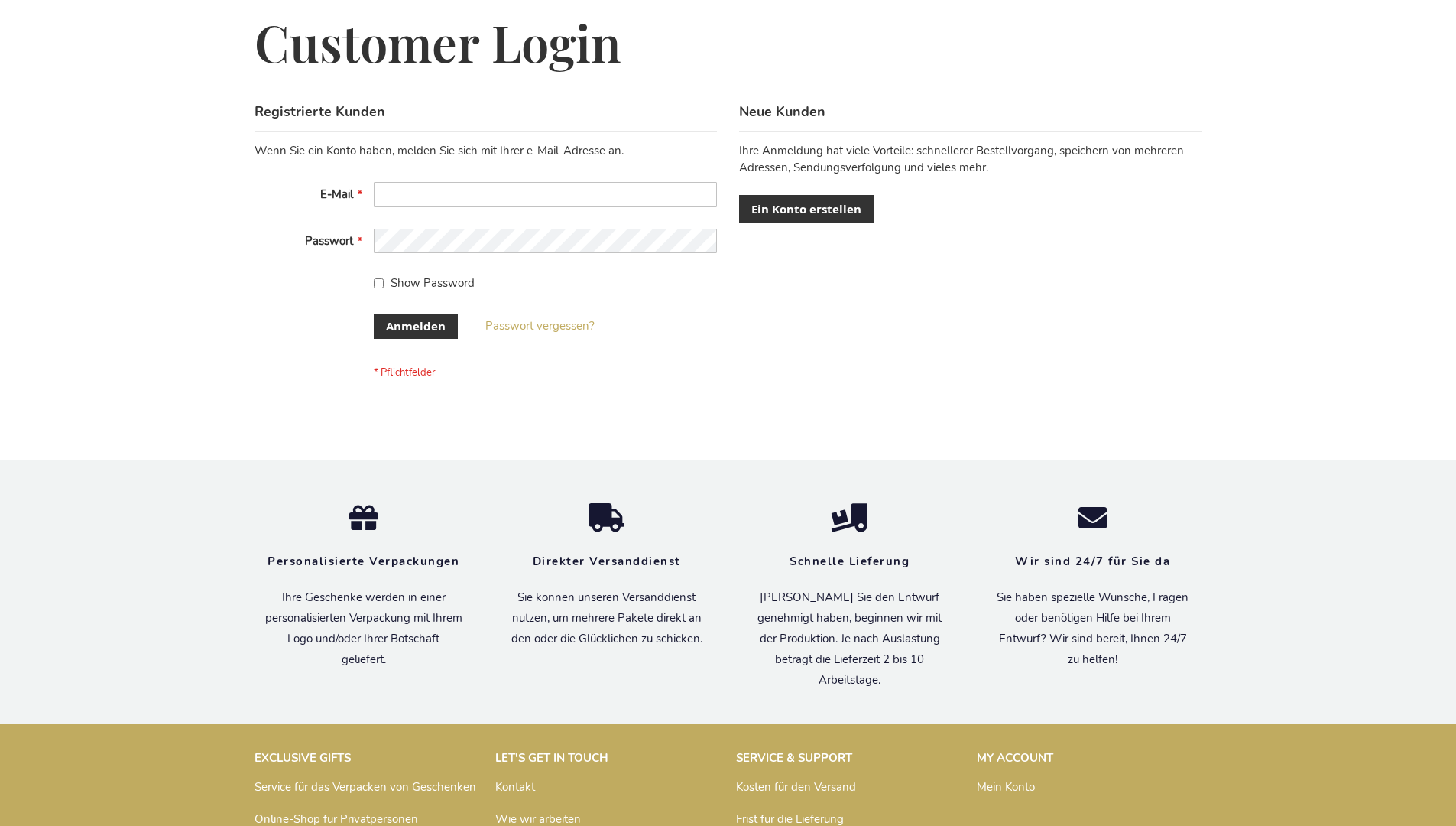
scroll to position [513, 0]
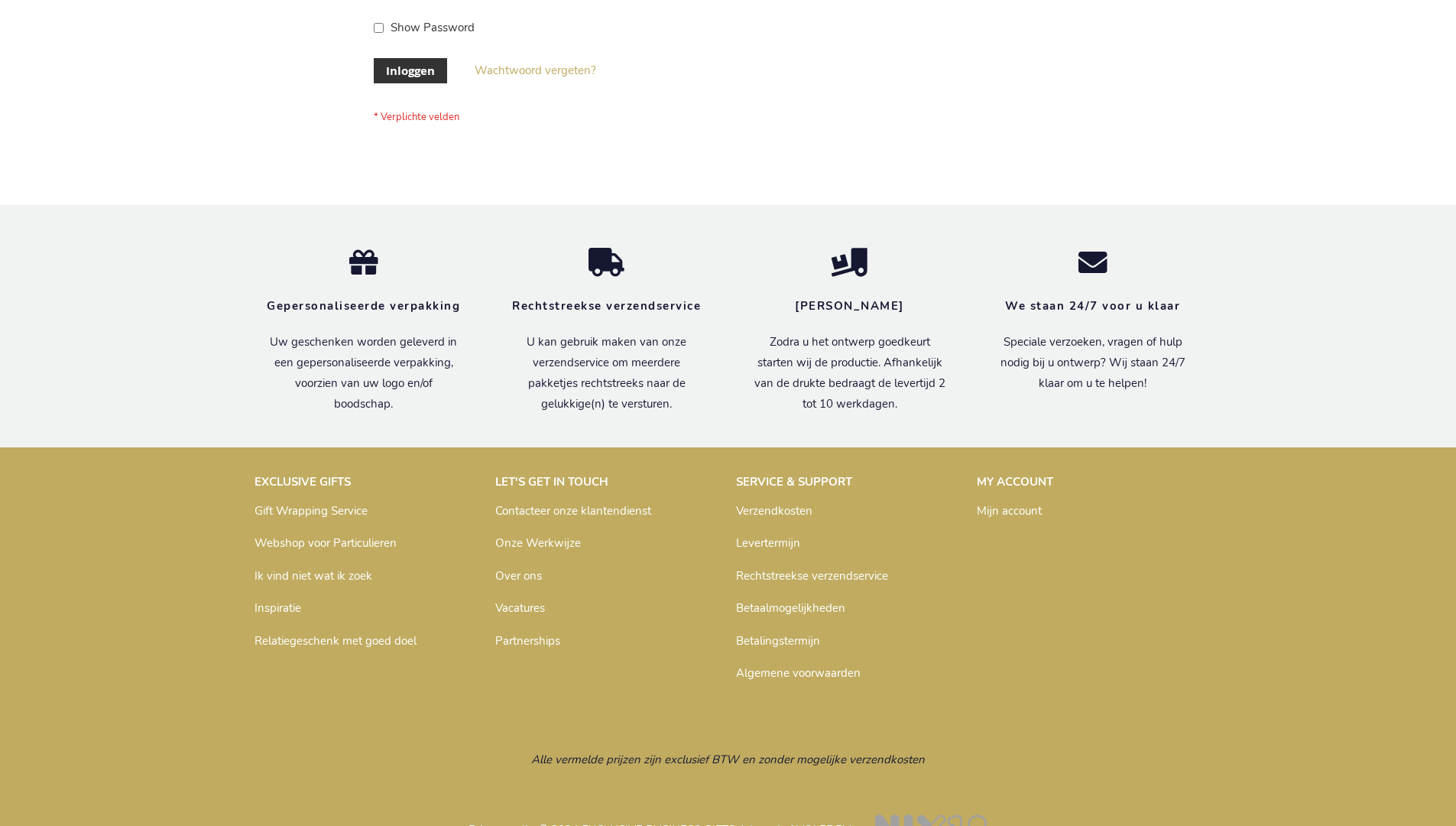
scroll to position [519, 0]
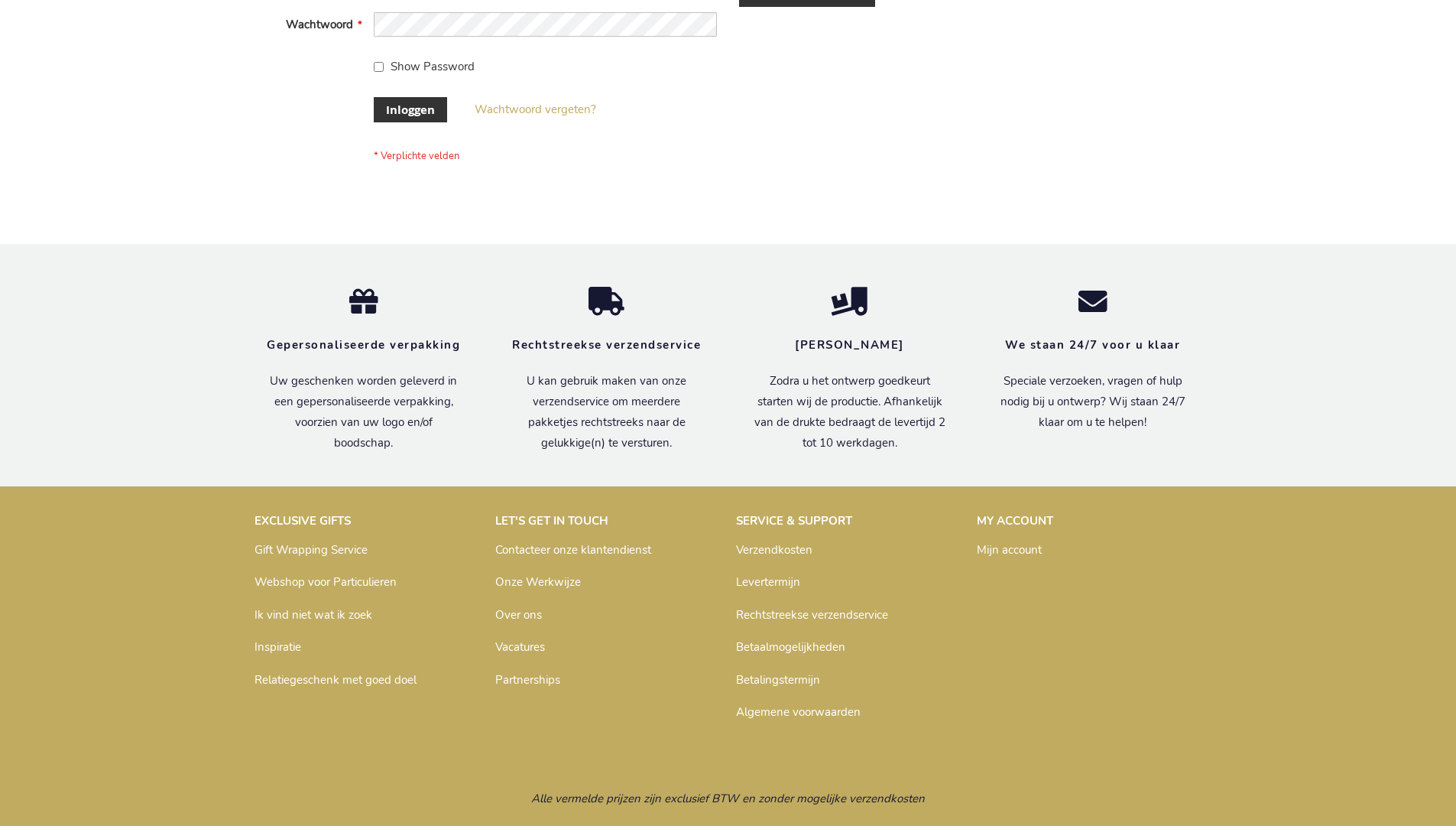
scroll to position [519, 0]
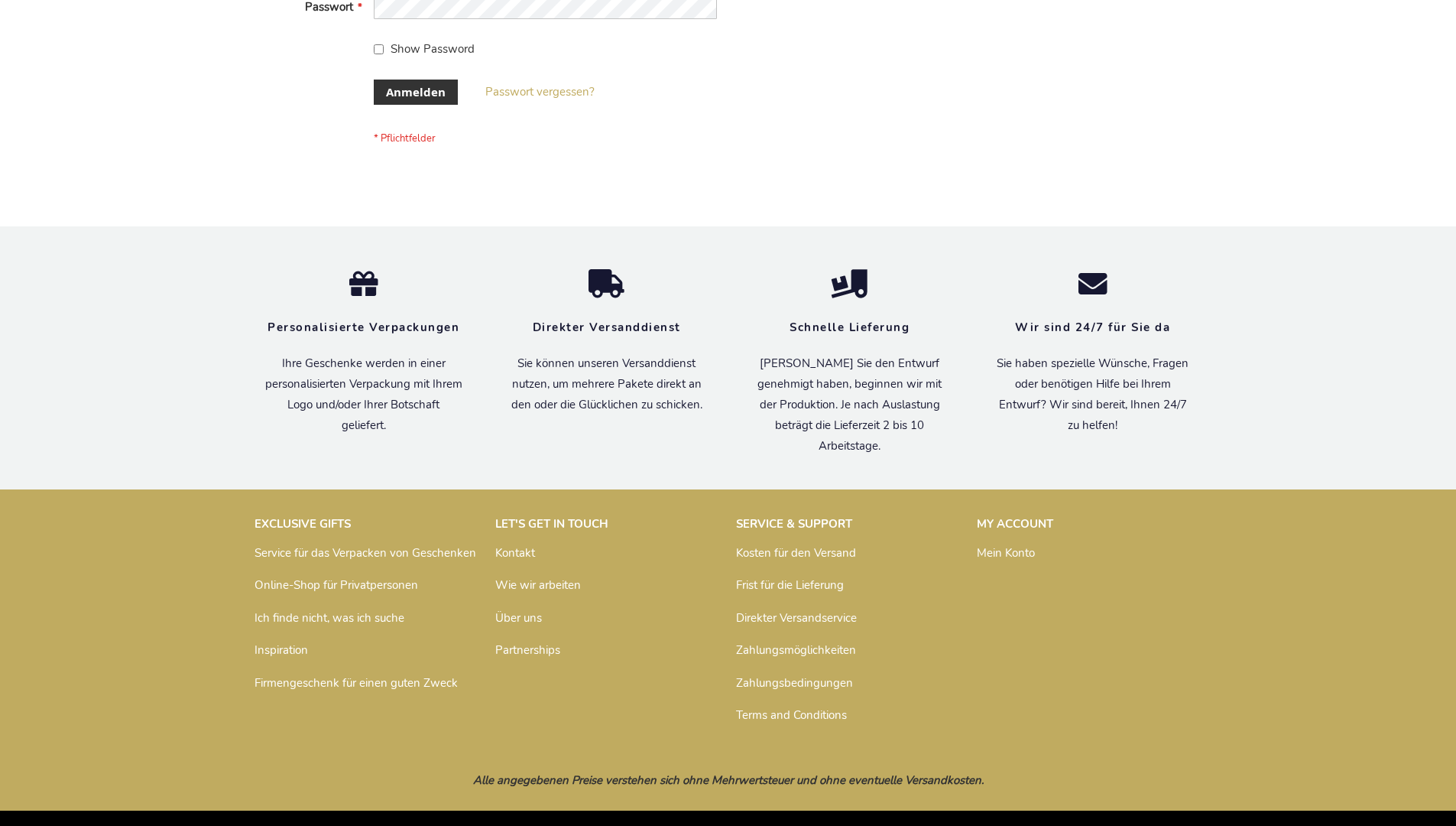
scroll to position [513, 0]
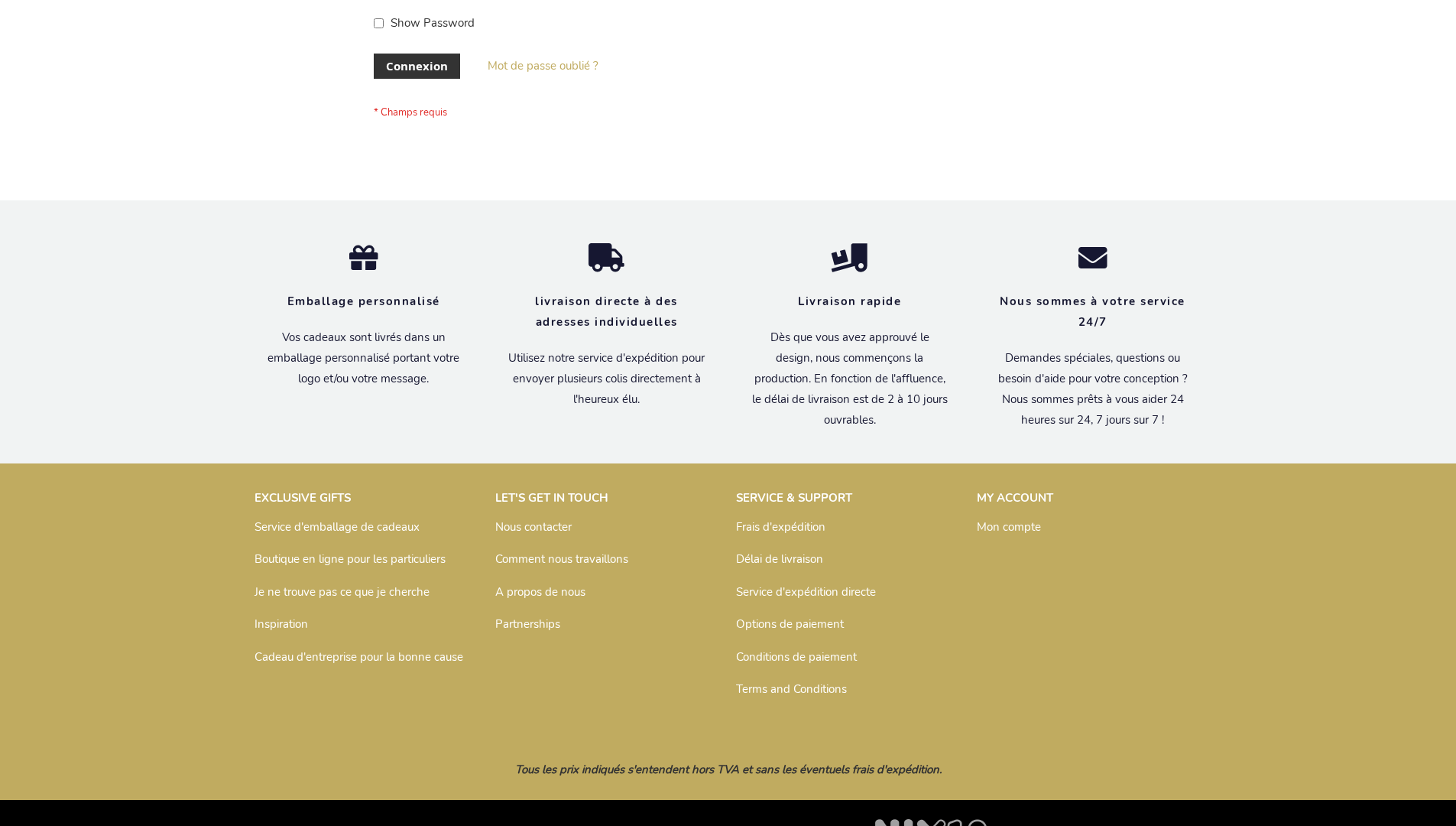
scroll to position [527, 0]
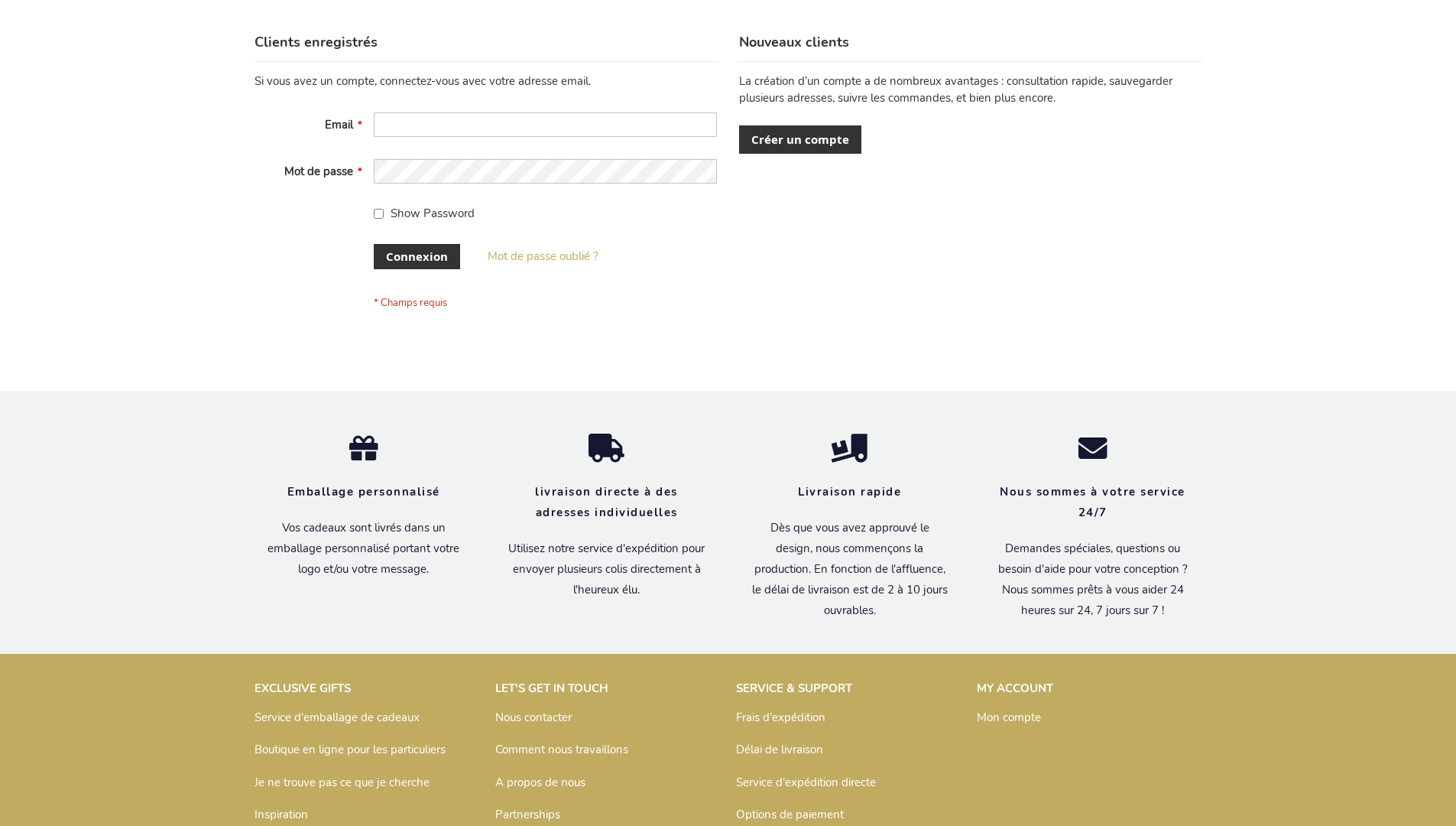
scroll to position [527, 0]
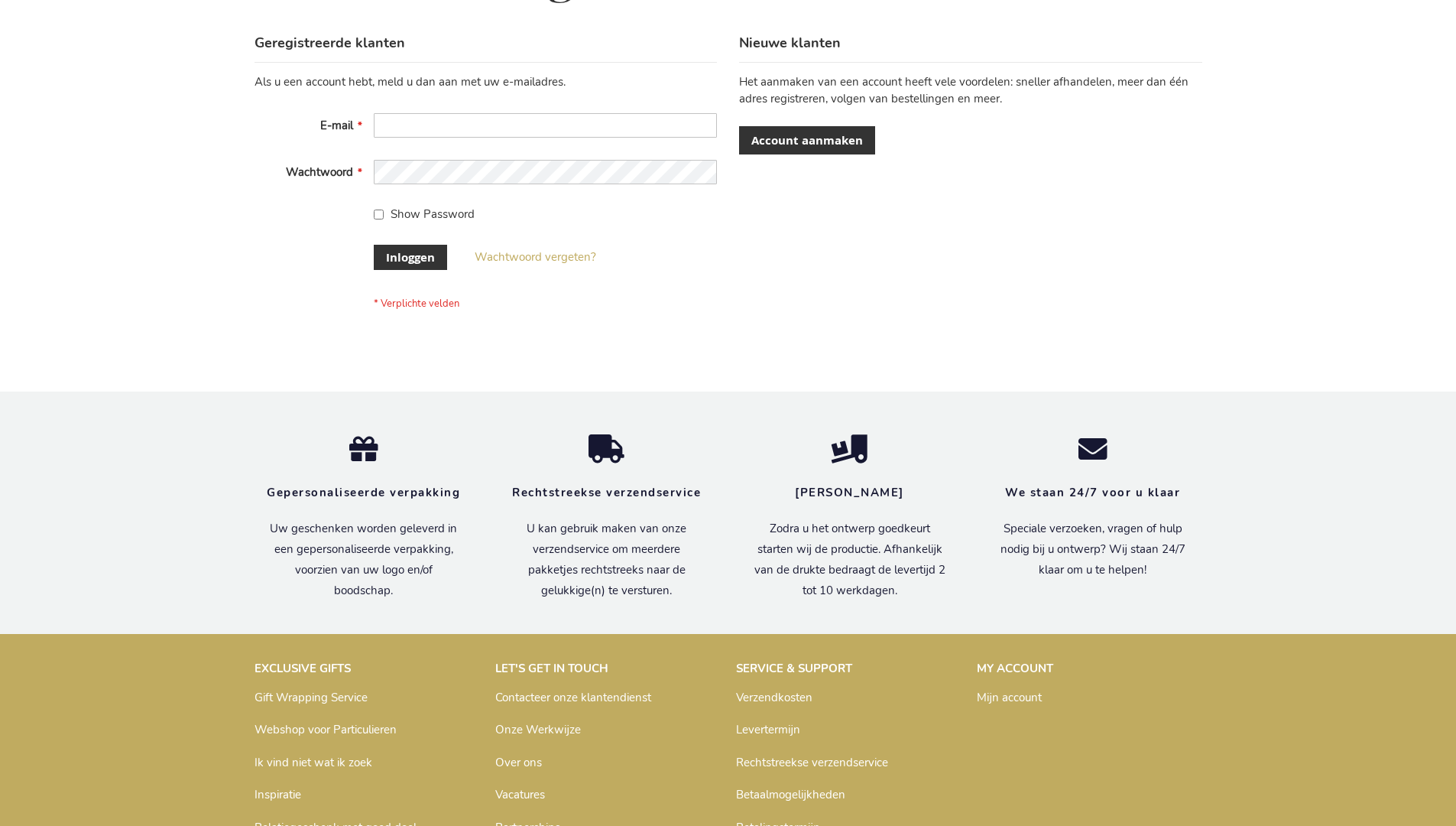
scroll to position [519, 0]
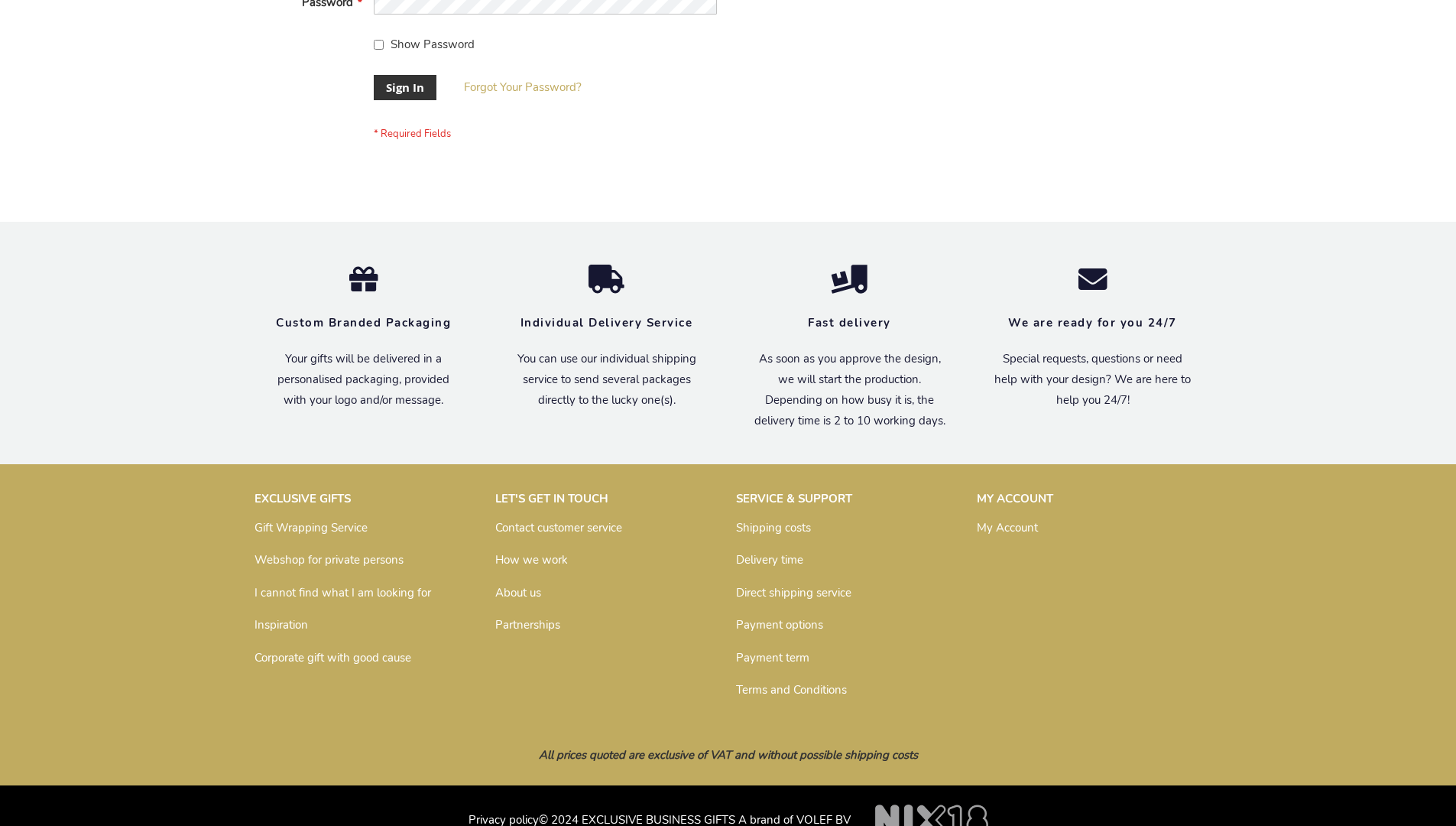
scroll to position [491, 0]
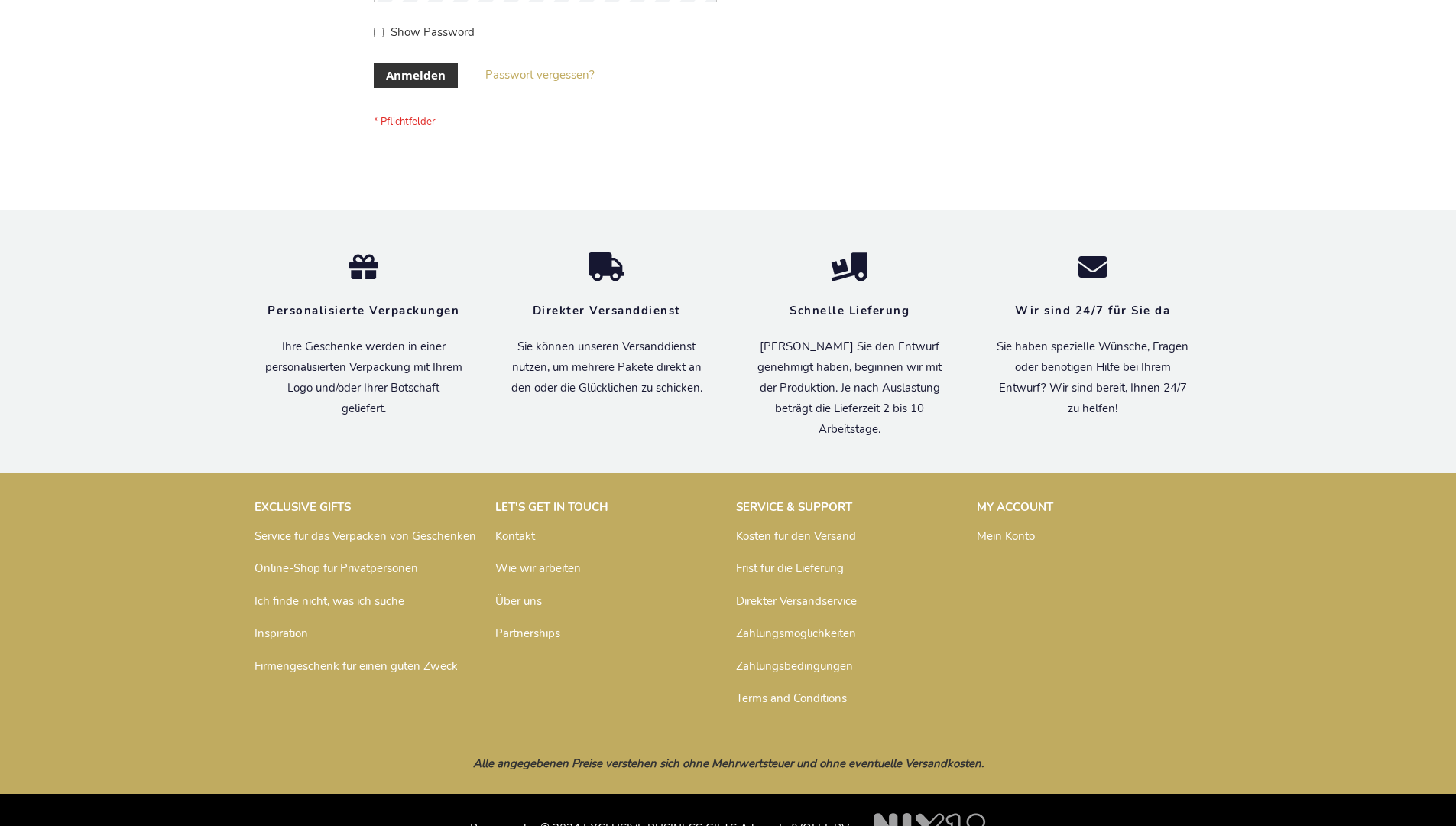
scroll to position [513, 0]
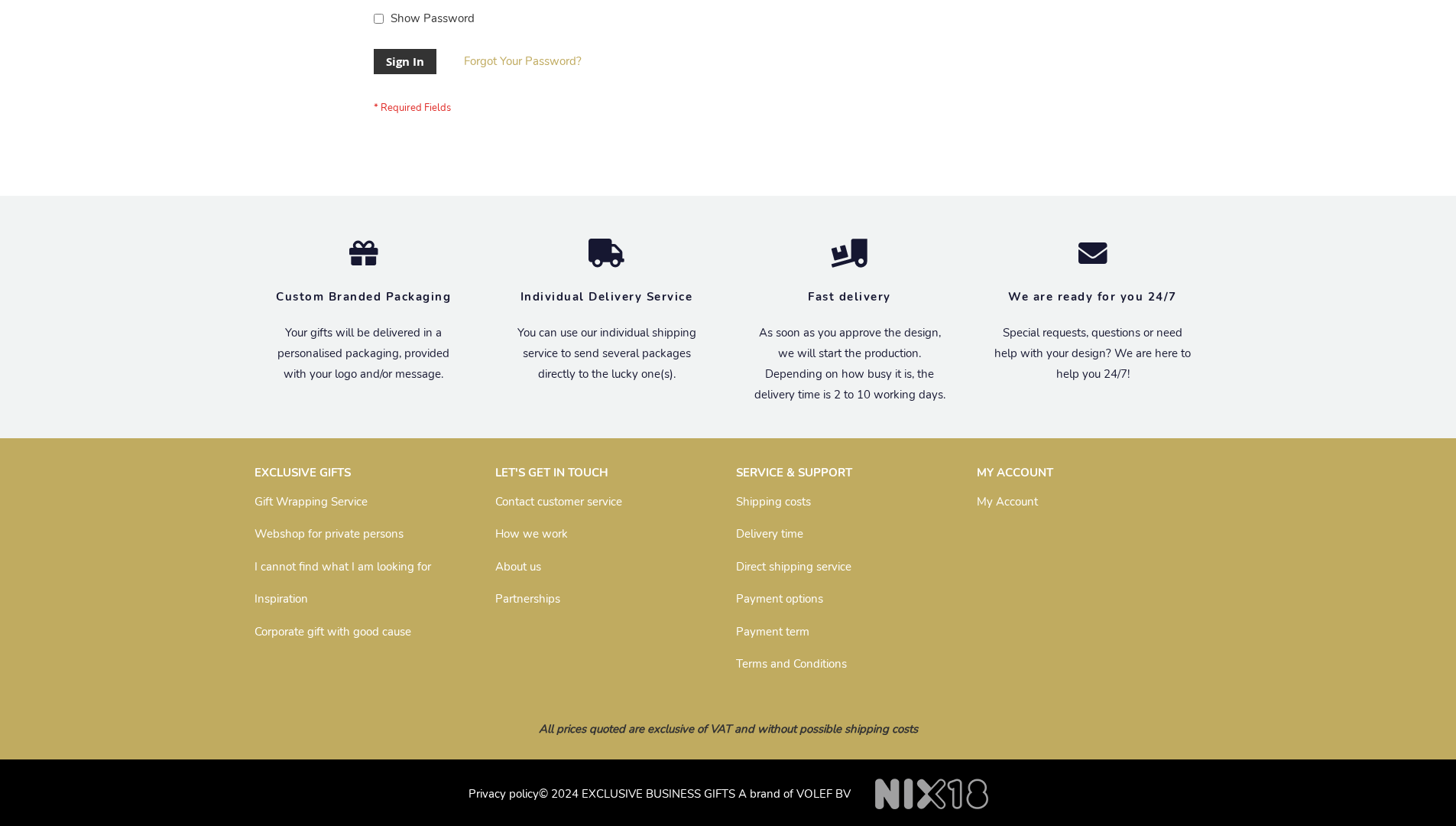
scroll to position [491, 0]
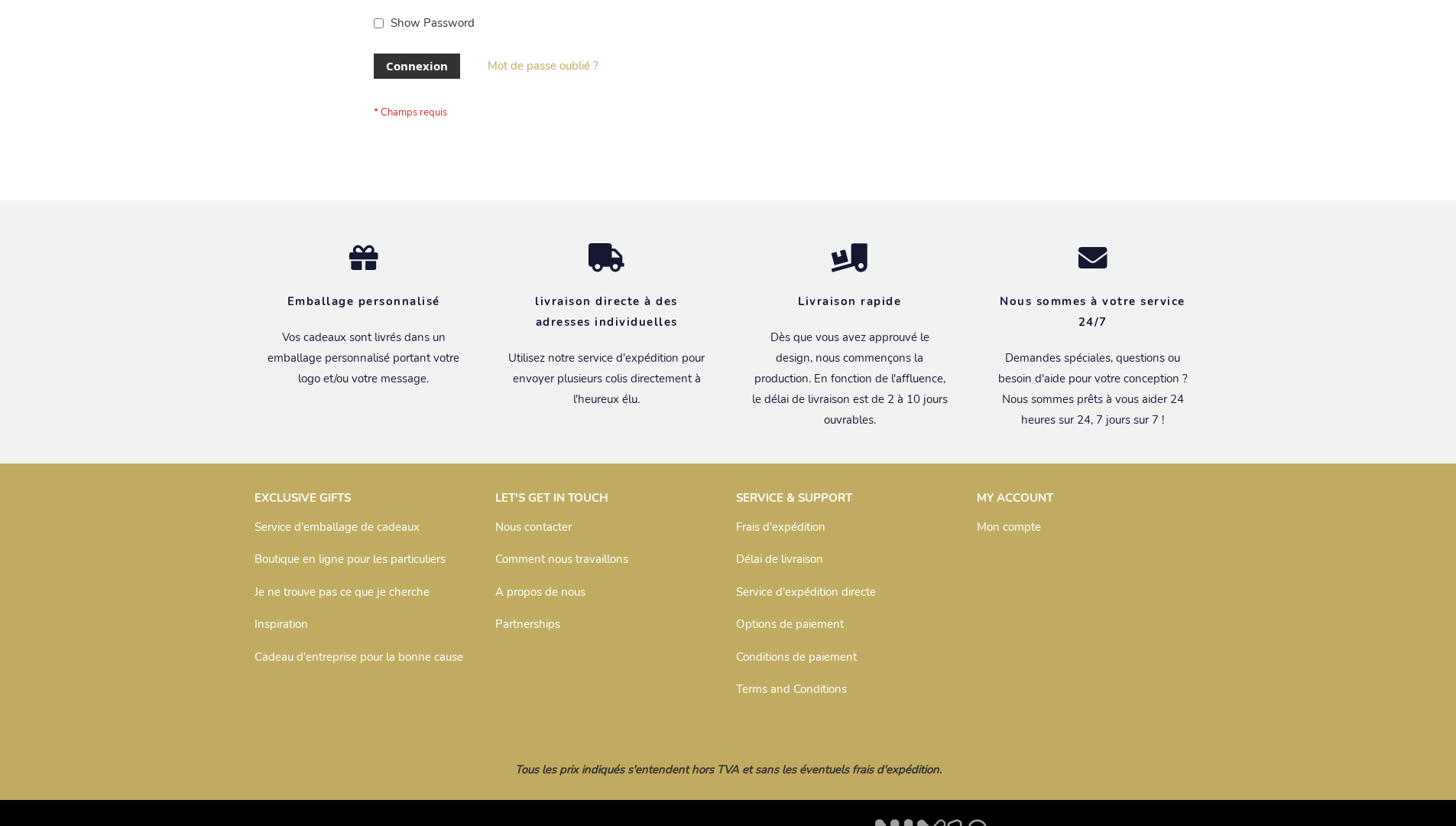
scroll to position [527, 0]
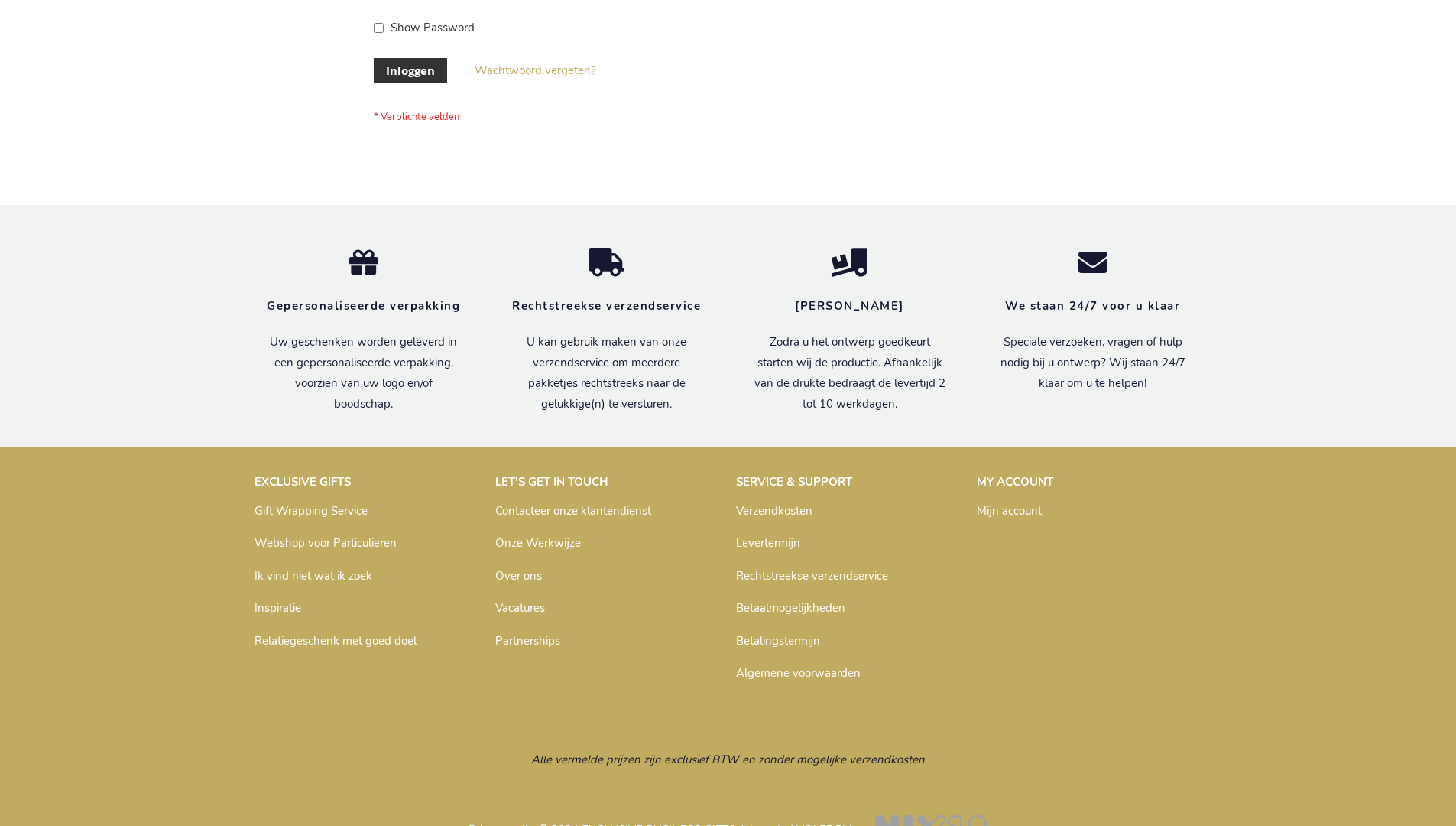
scroll to position [519, 0]
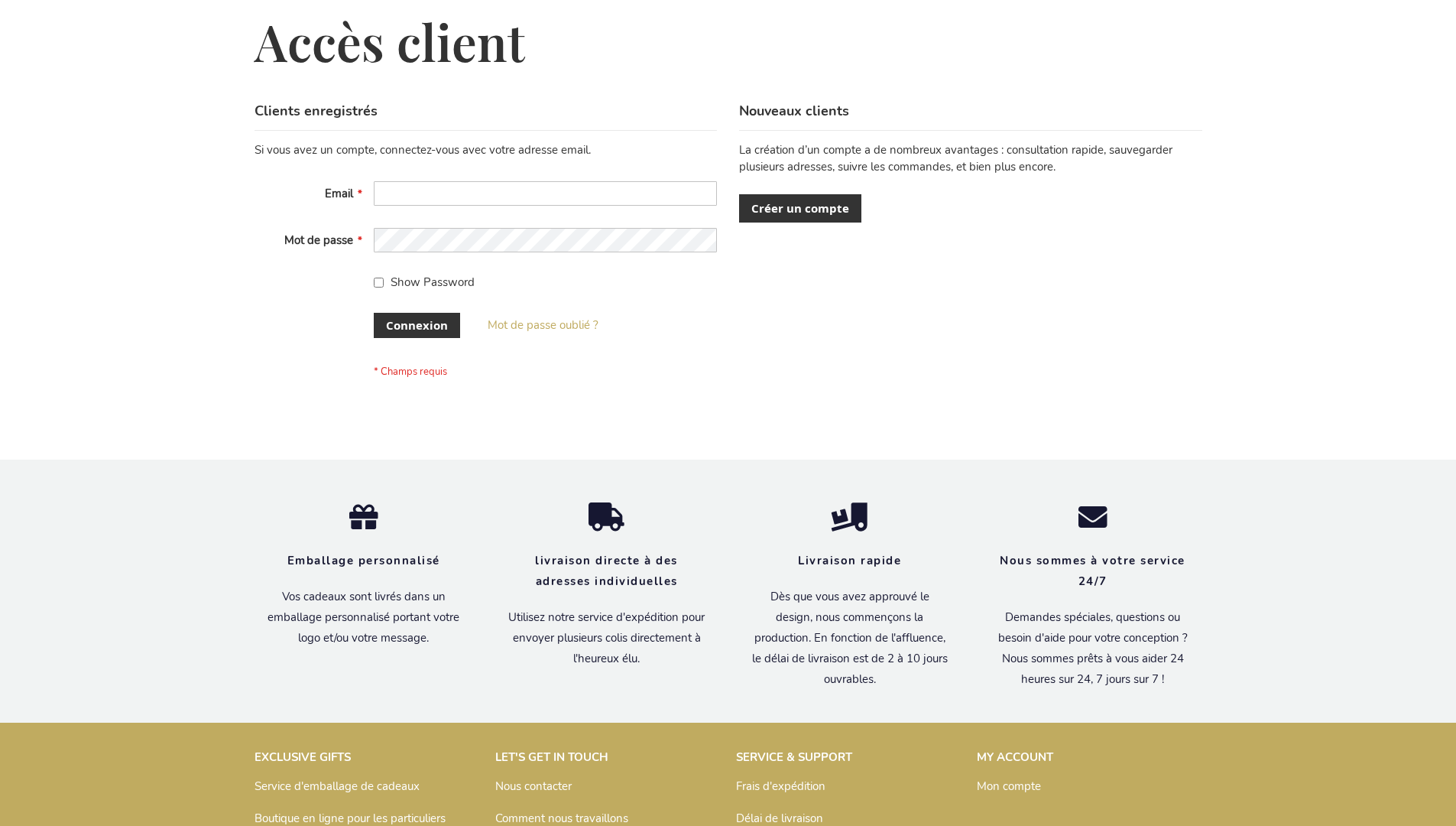
scroll to position [527, 0]
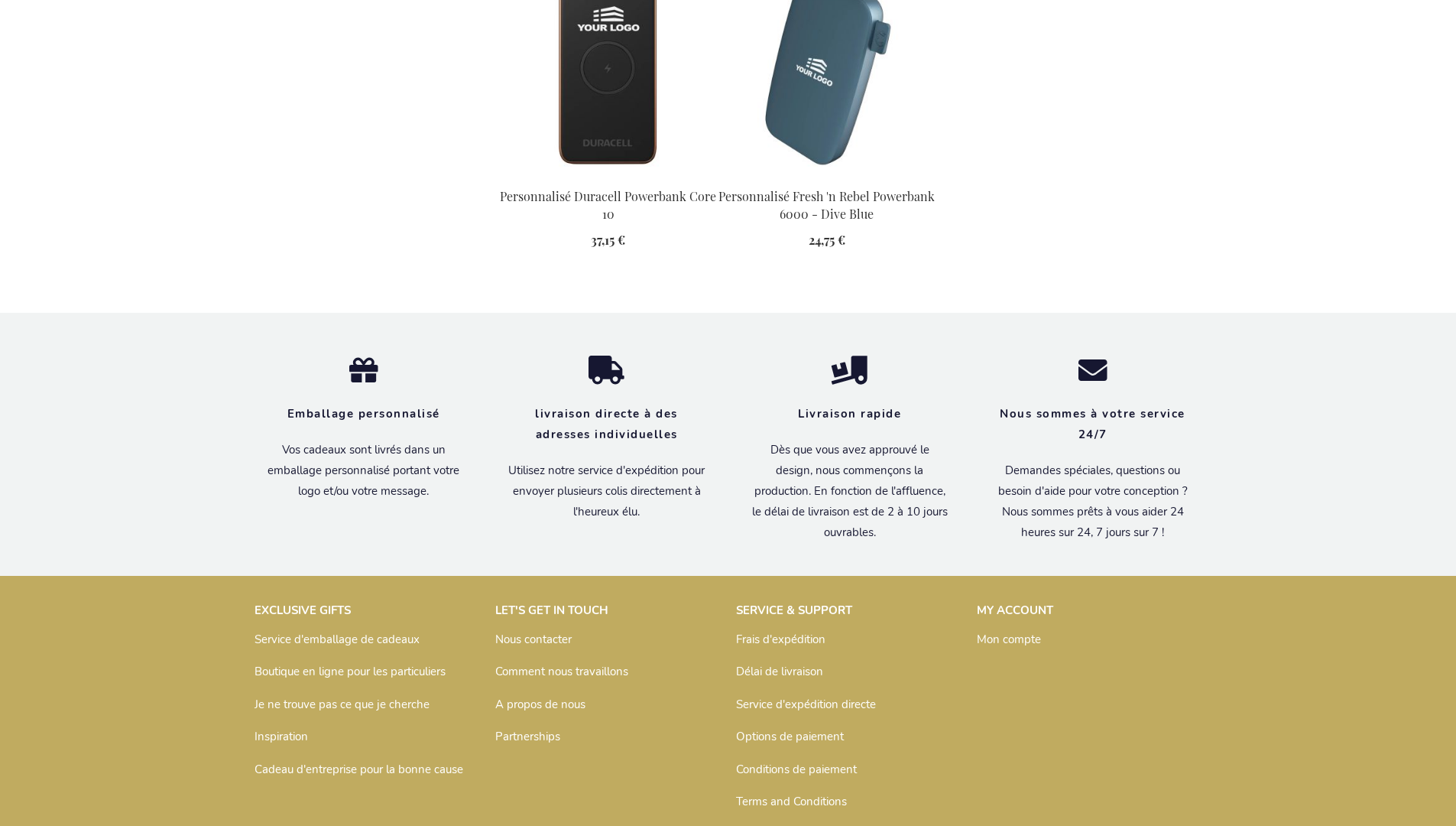
scroll to position [2112, 0]
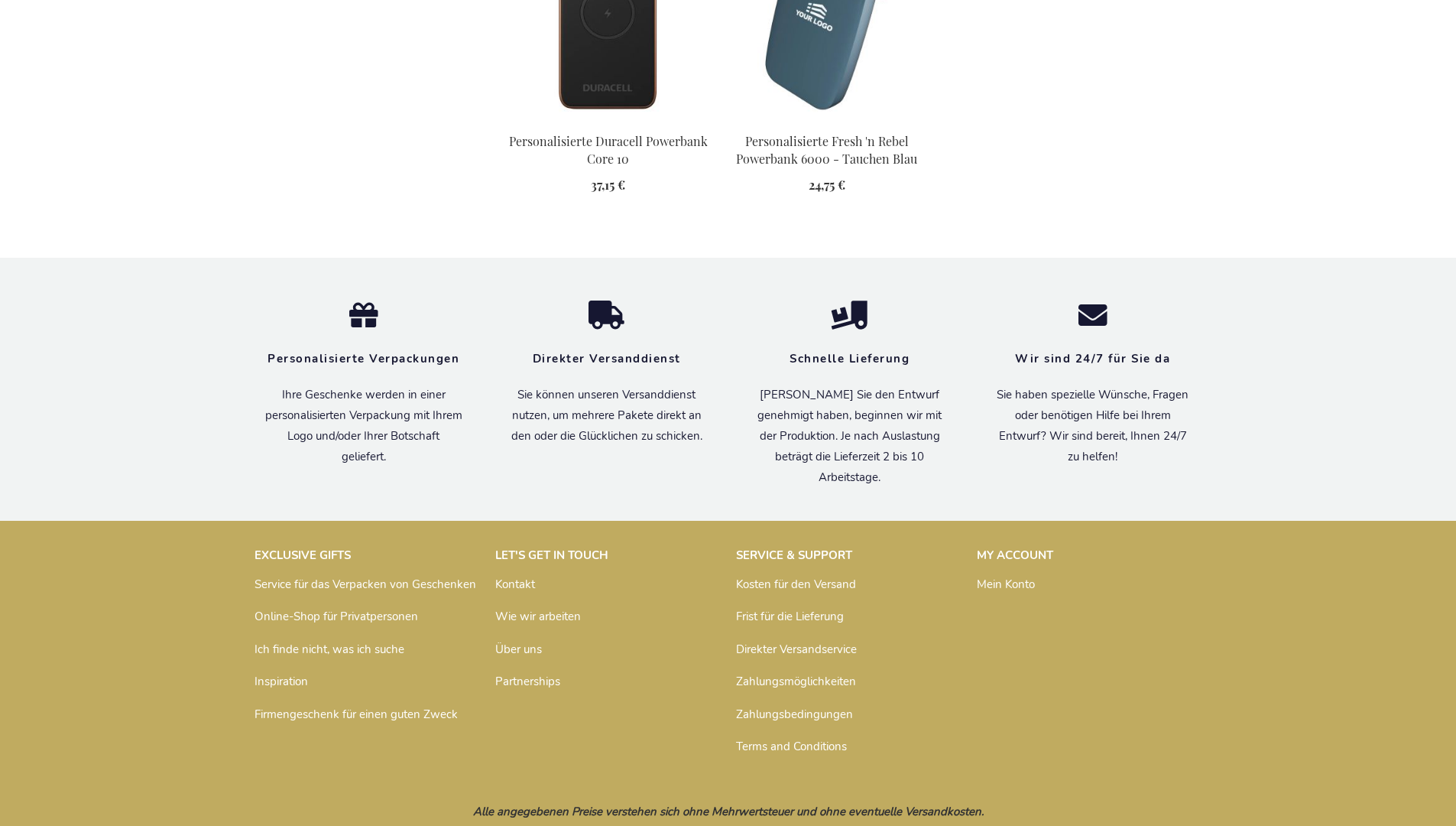
scroll to position [2097, 0]
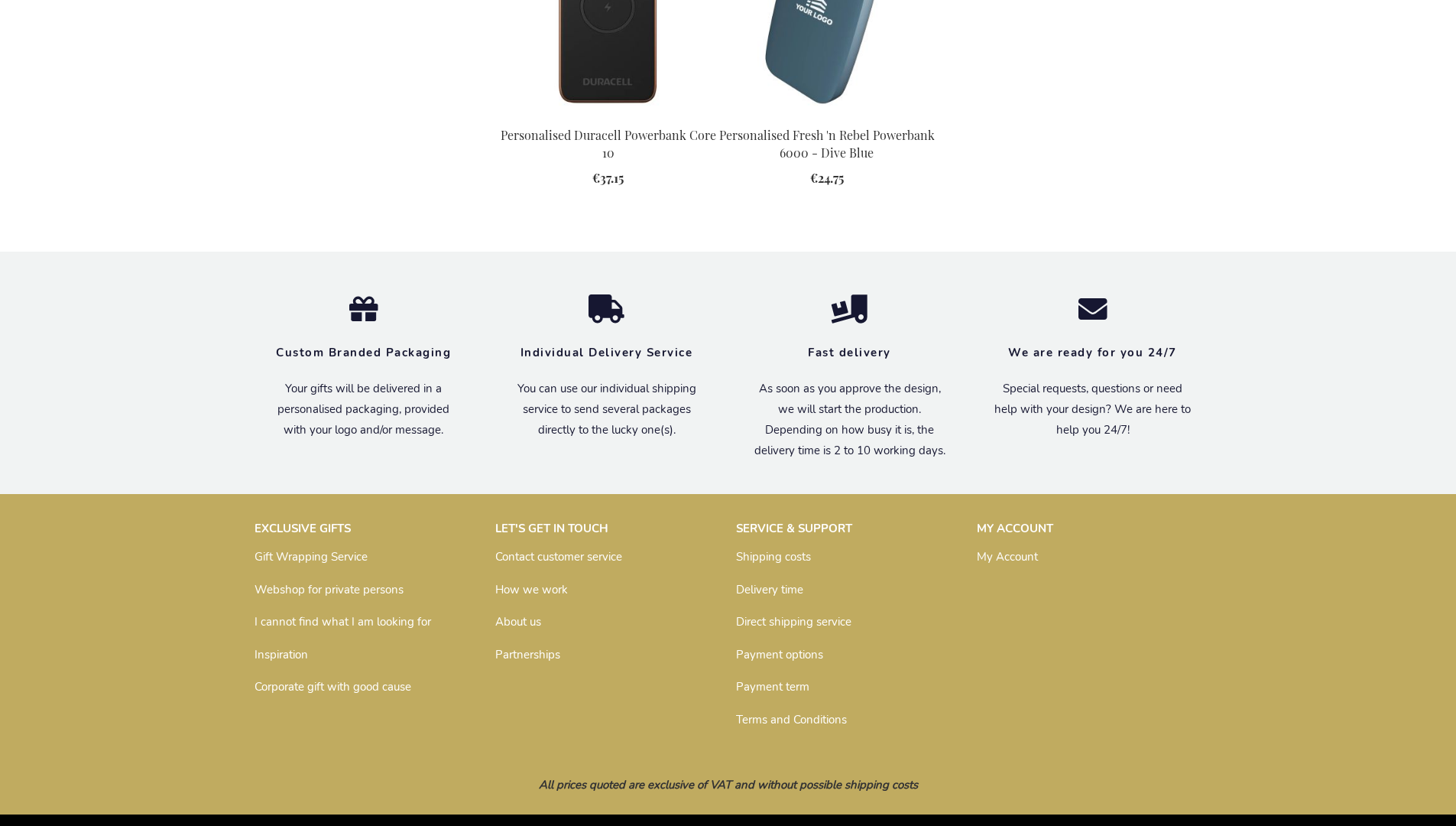
scroll to position [2058, 0]
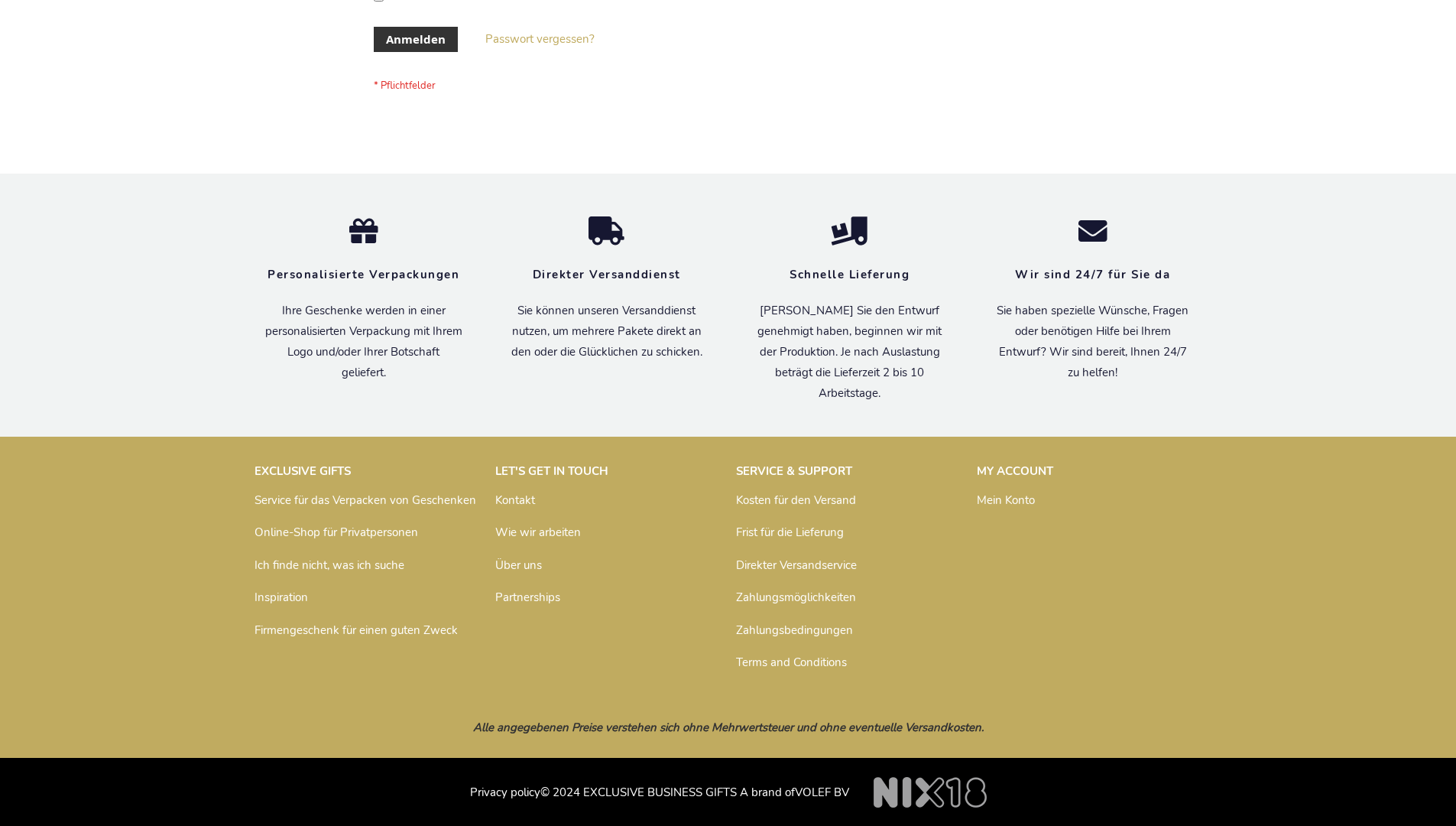
scroll to position [513, 0]
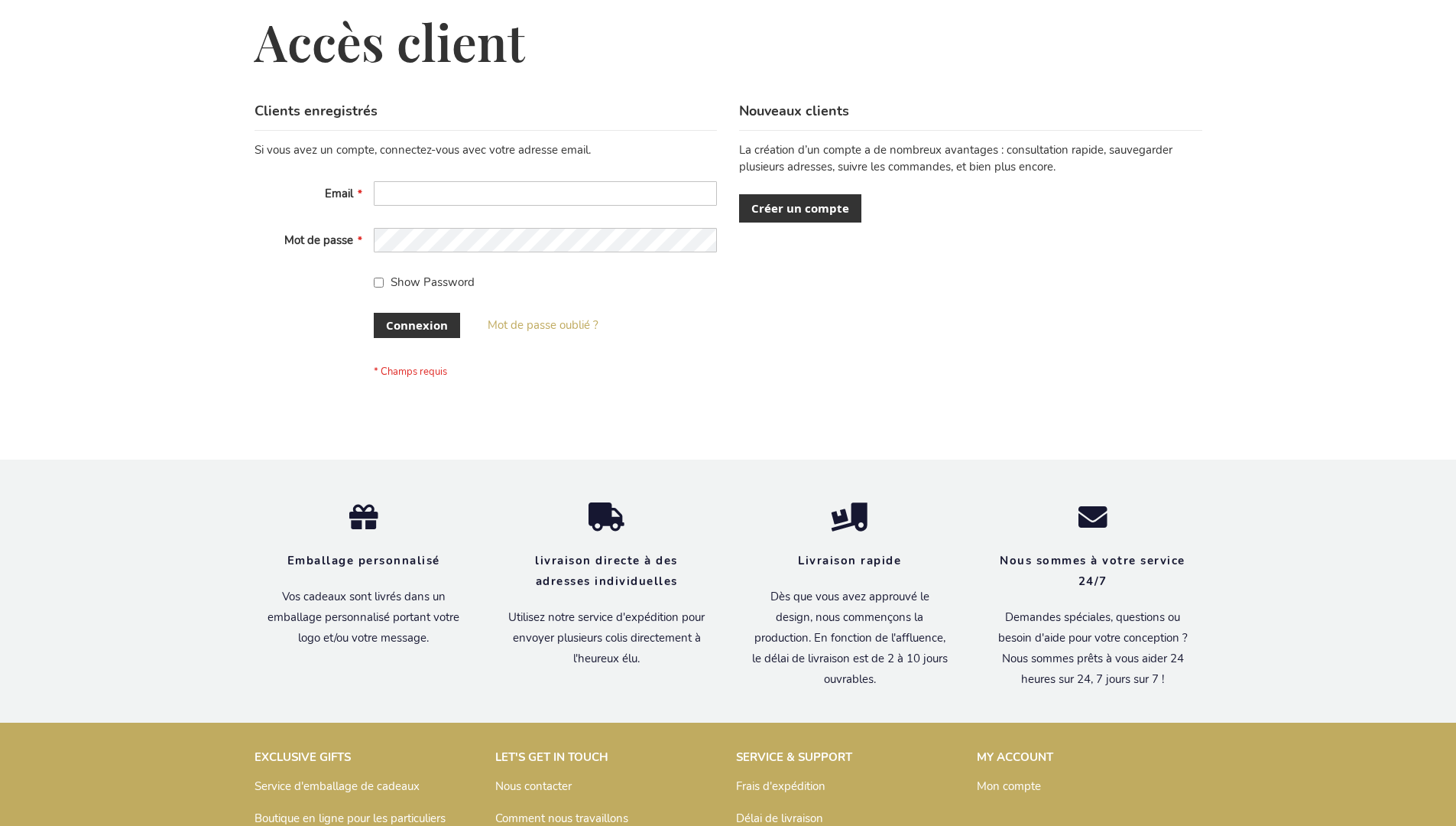
scroll to position [527, 0]
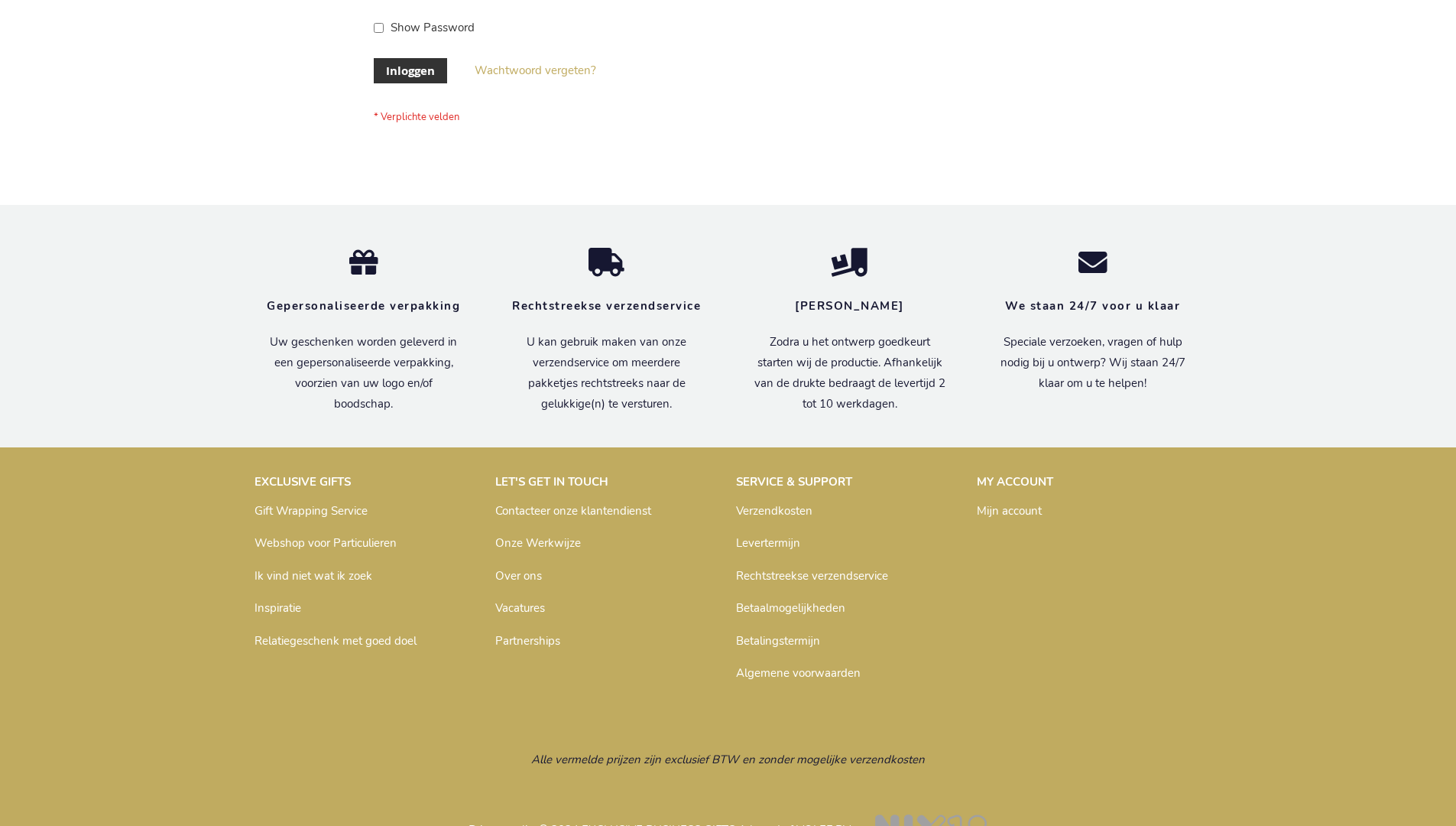
scroll to position [519, 0]
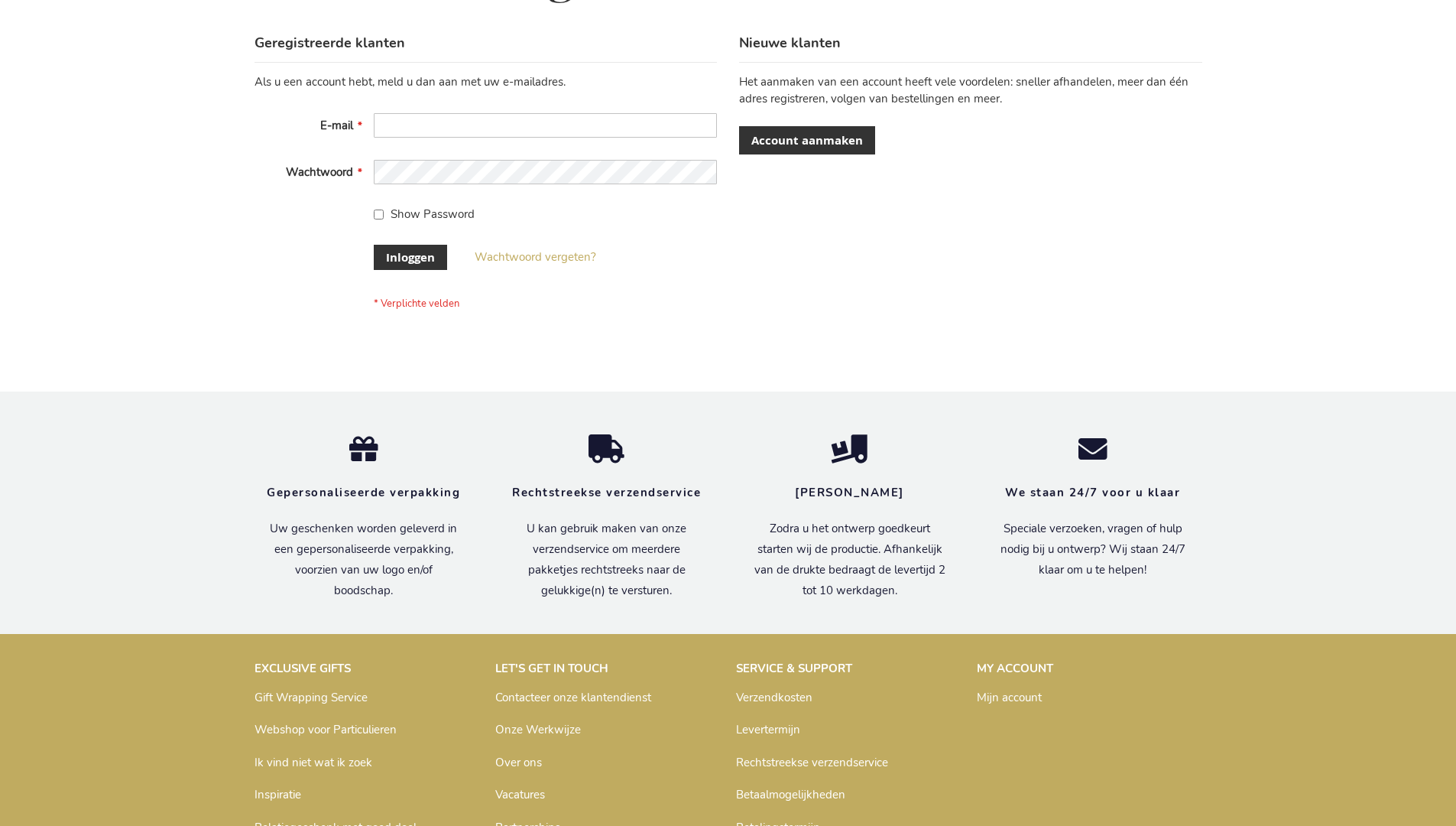
scroll to position [519, 0]
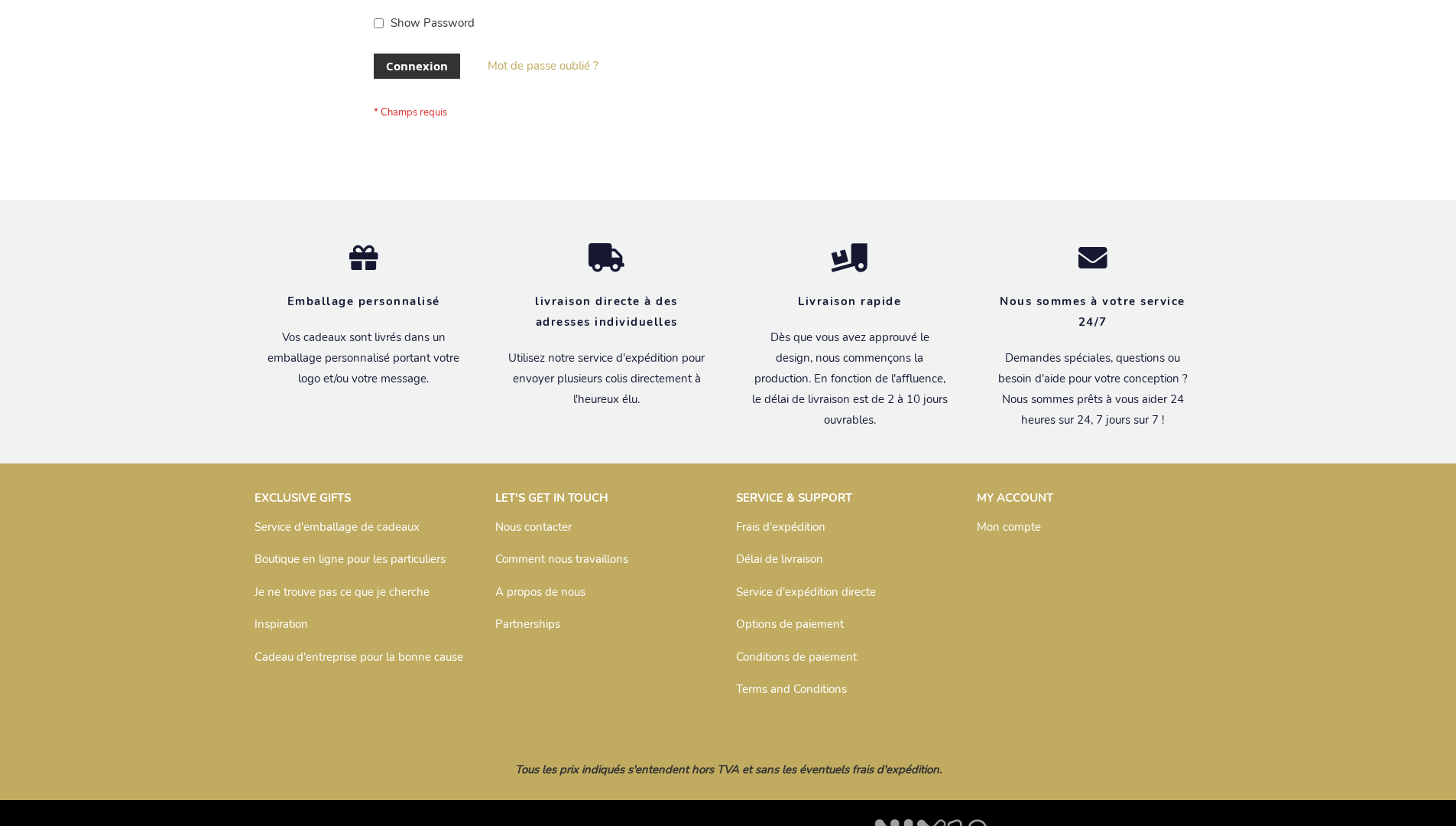
scroll to position [527, 0]
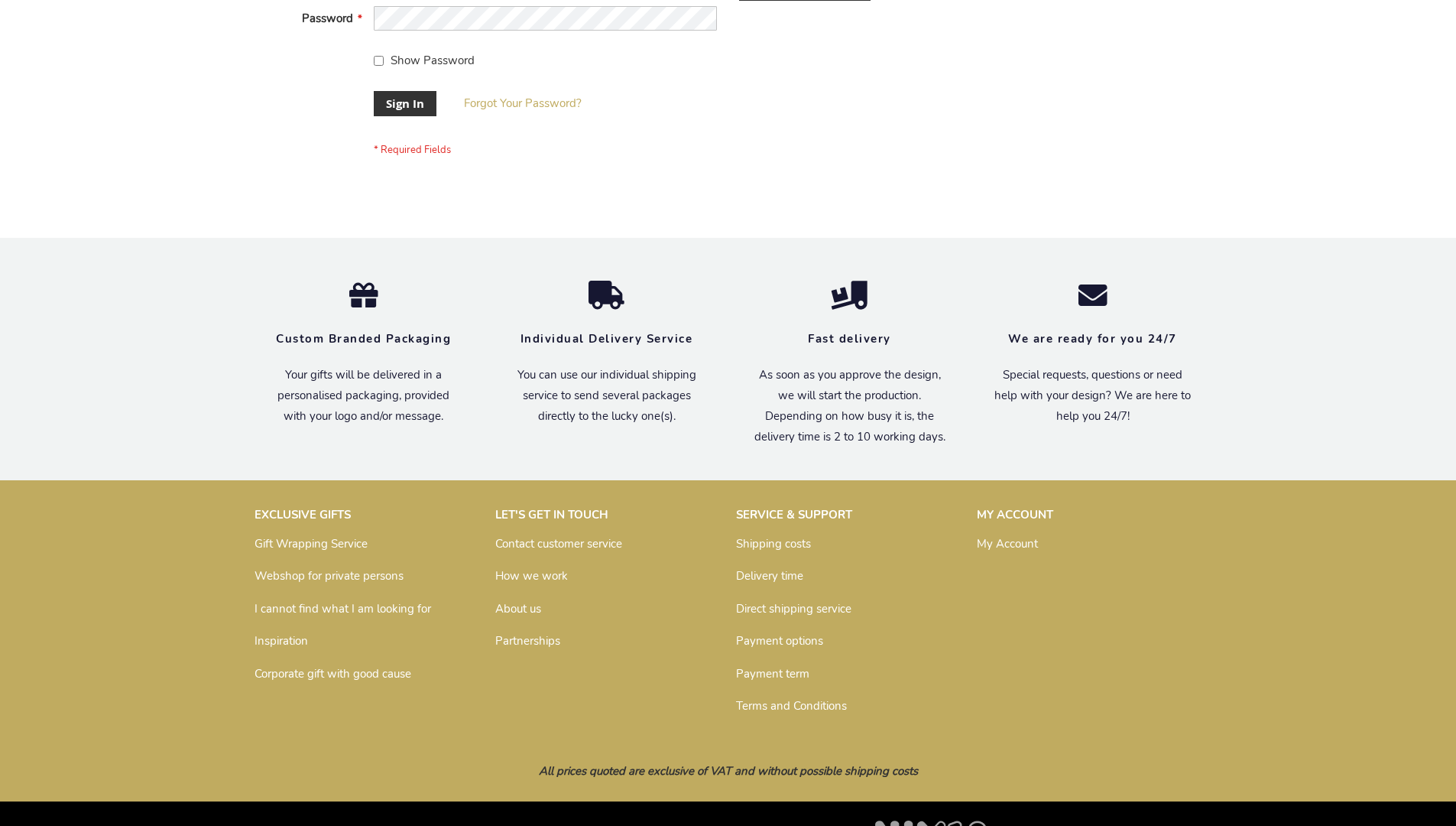
scroll to position [491, 0]
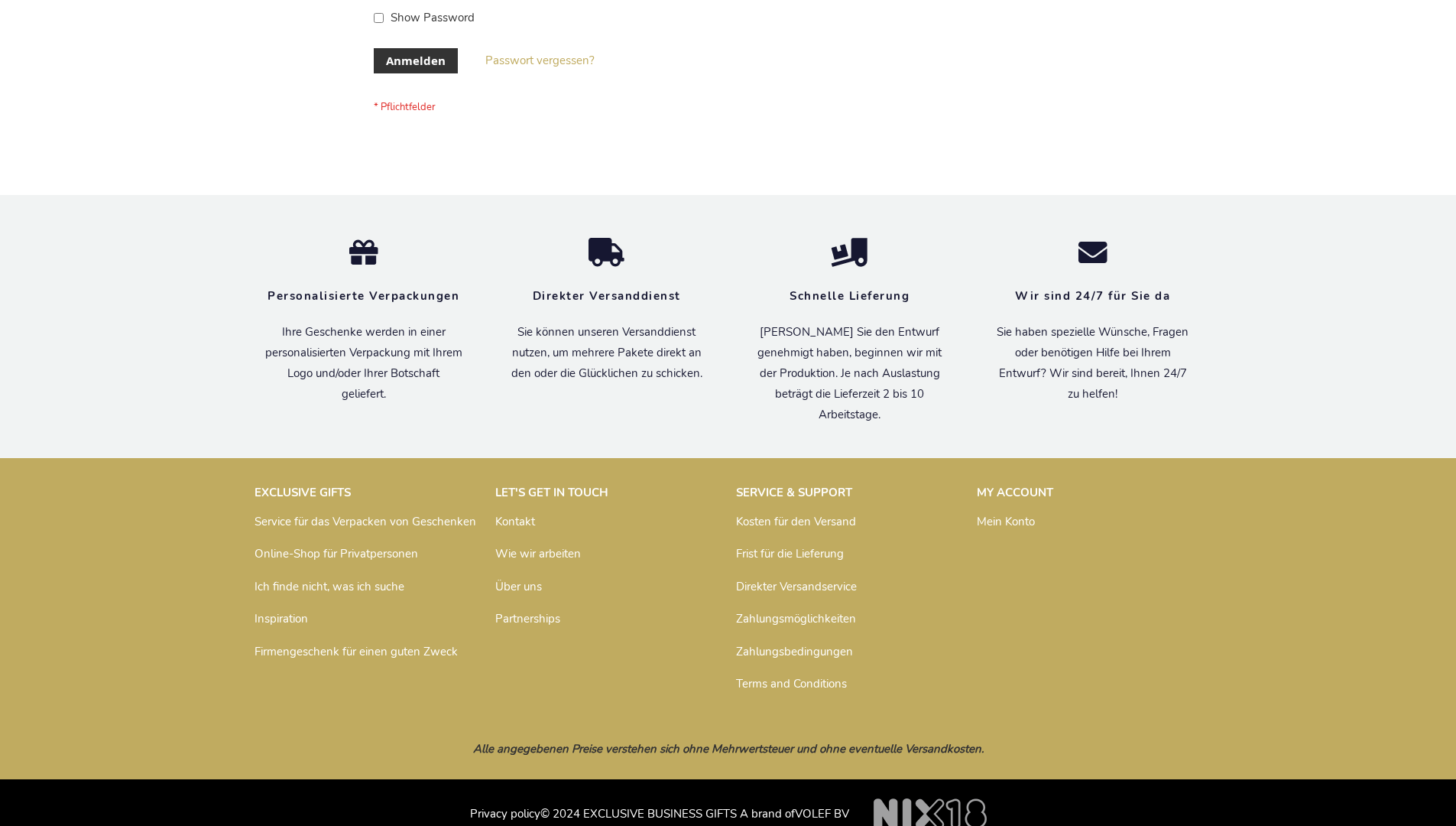
scroll to position [513, 0]
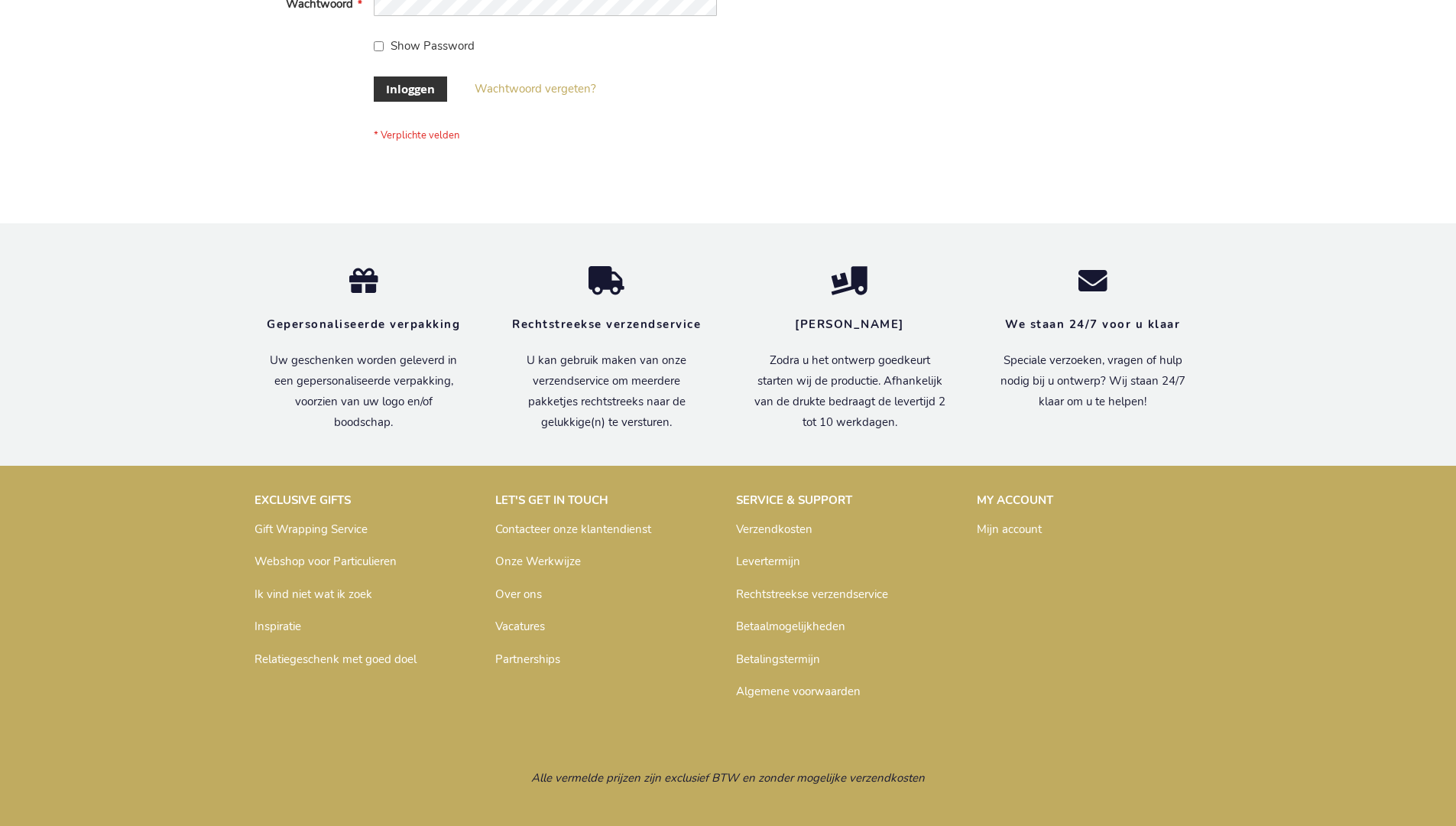
scroll to position [519, 0]
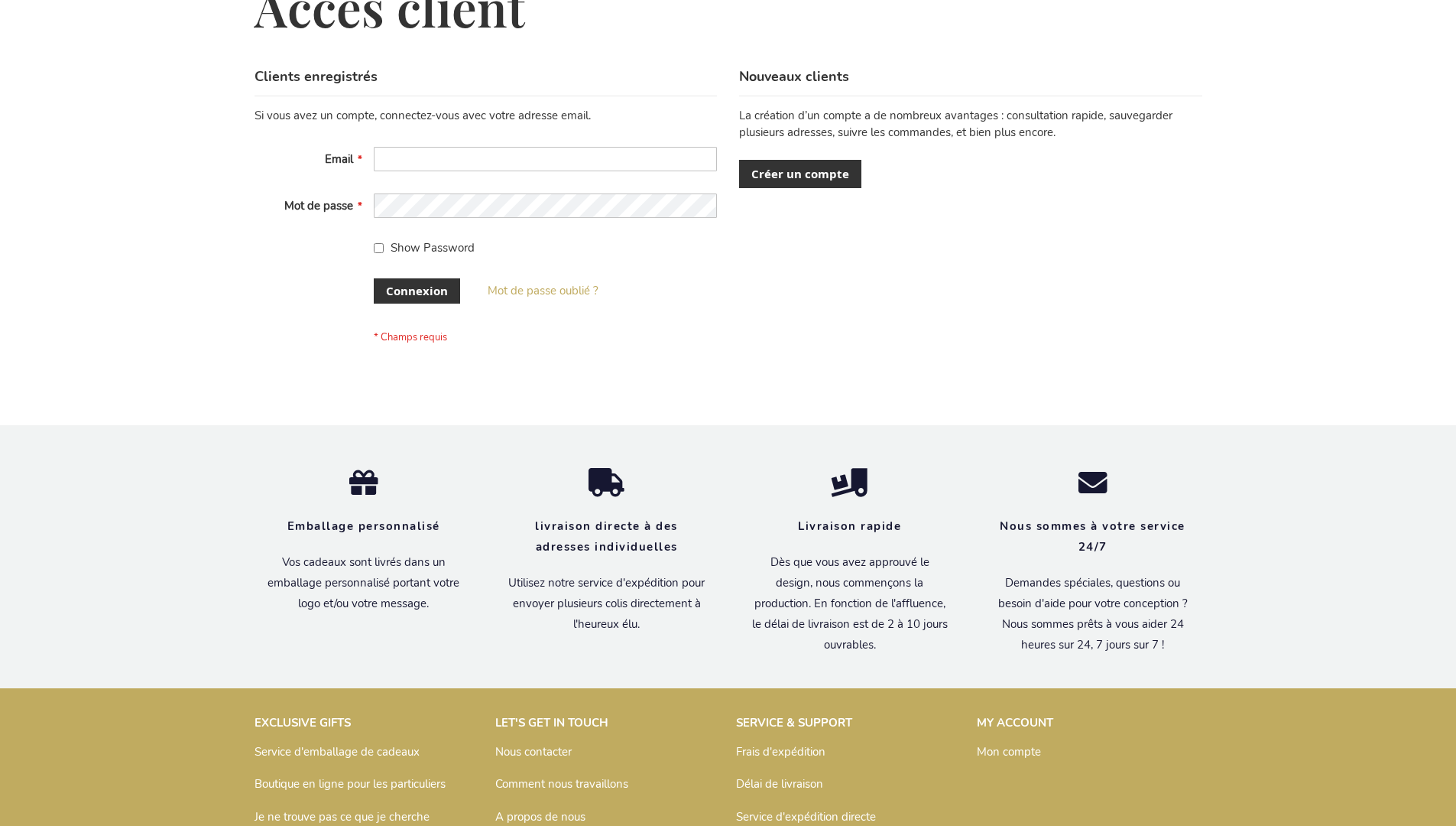
scroll to position [527, 0]
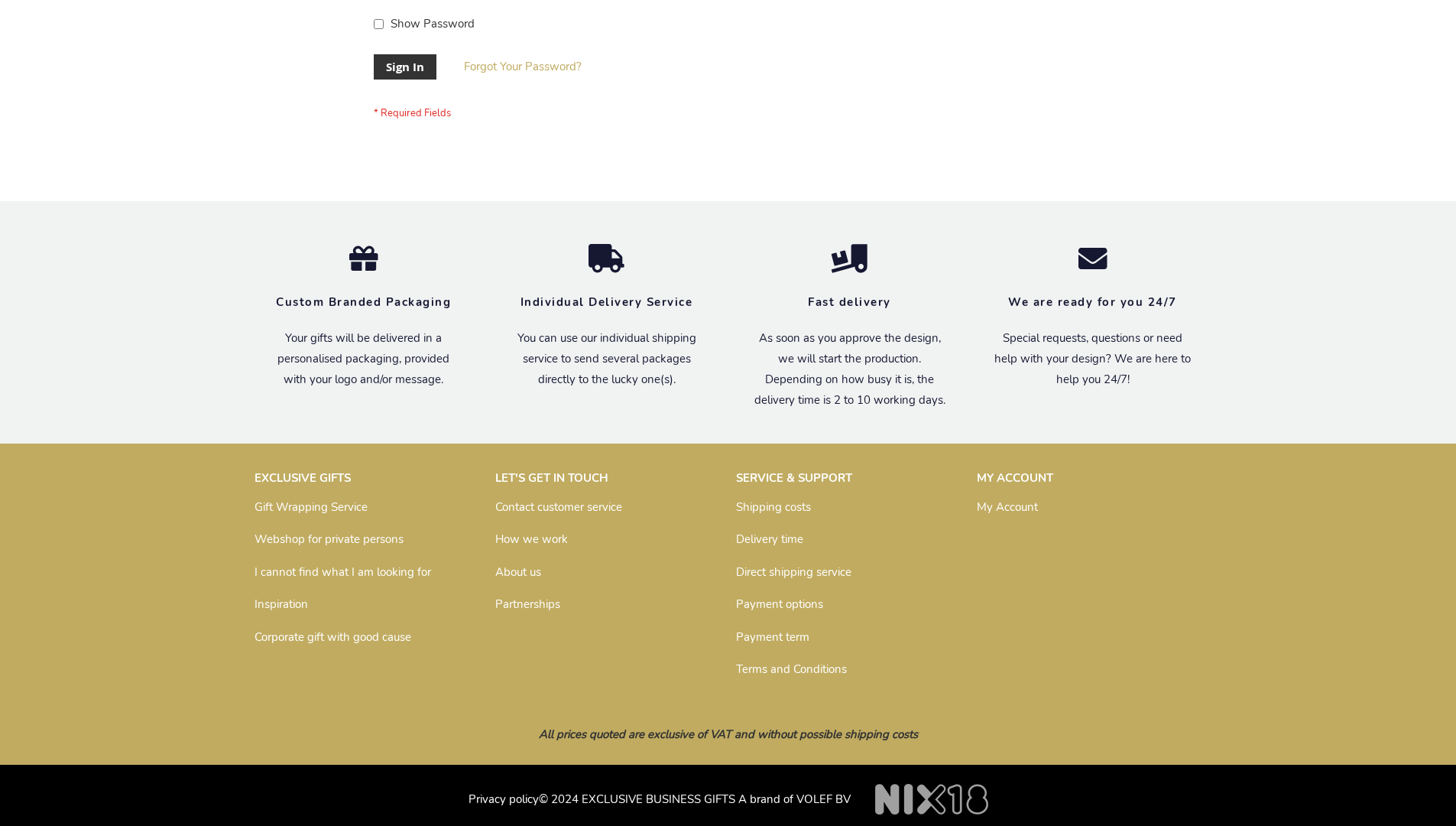
scroll to position [491, 0]
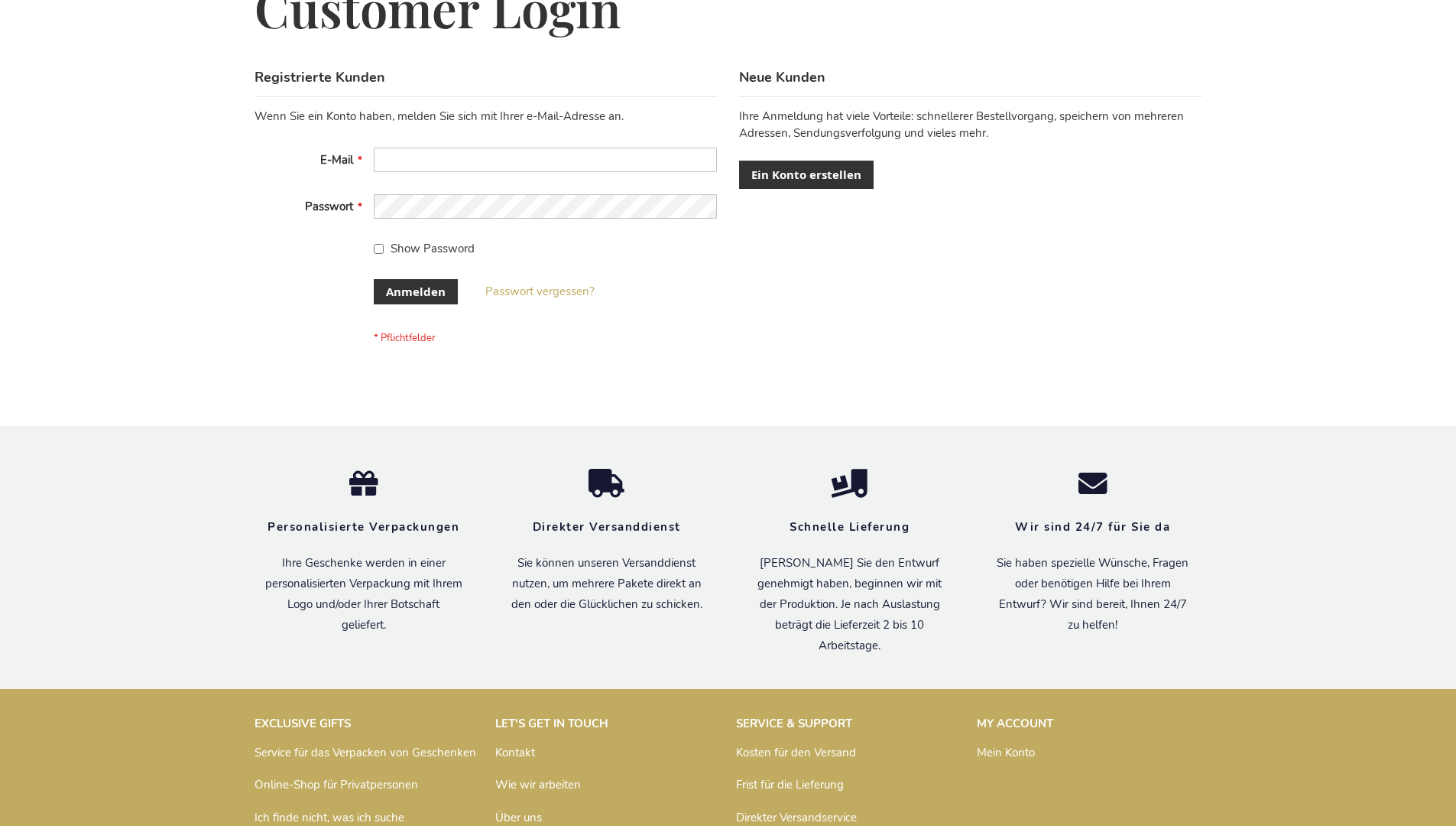
scroll to position [513, 0]
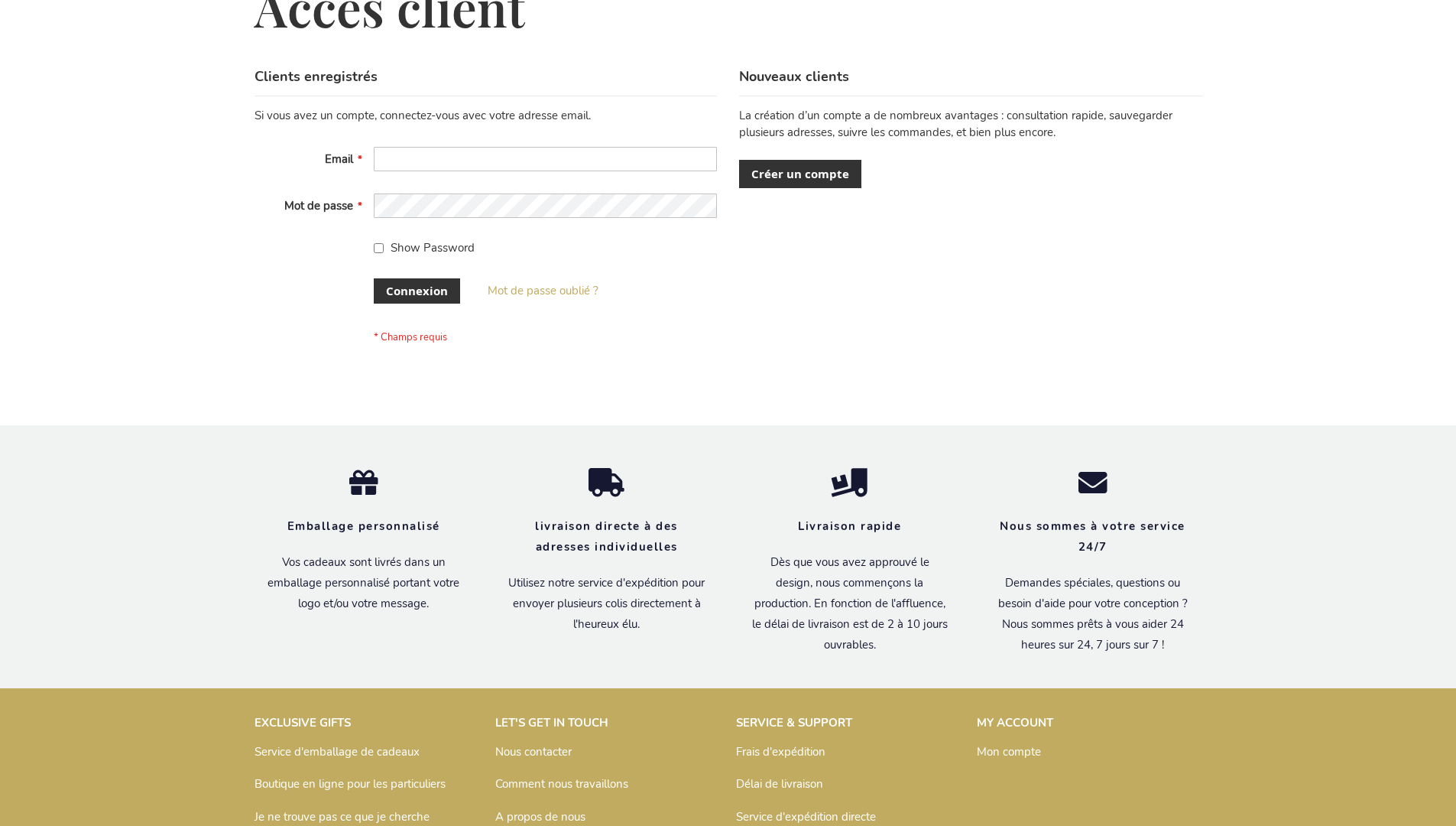
scroll to position [527, 0]
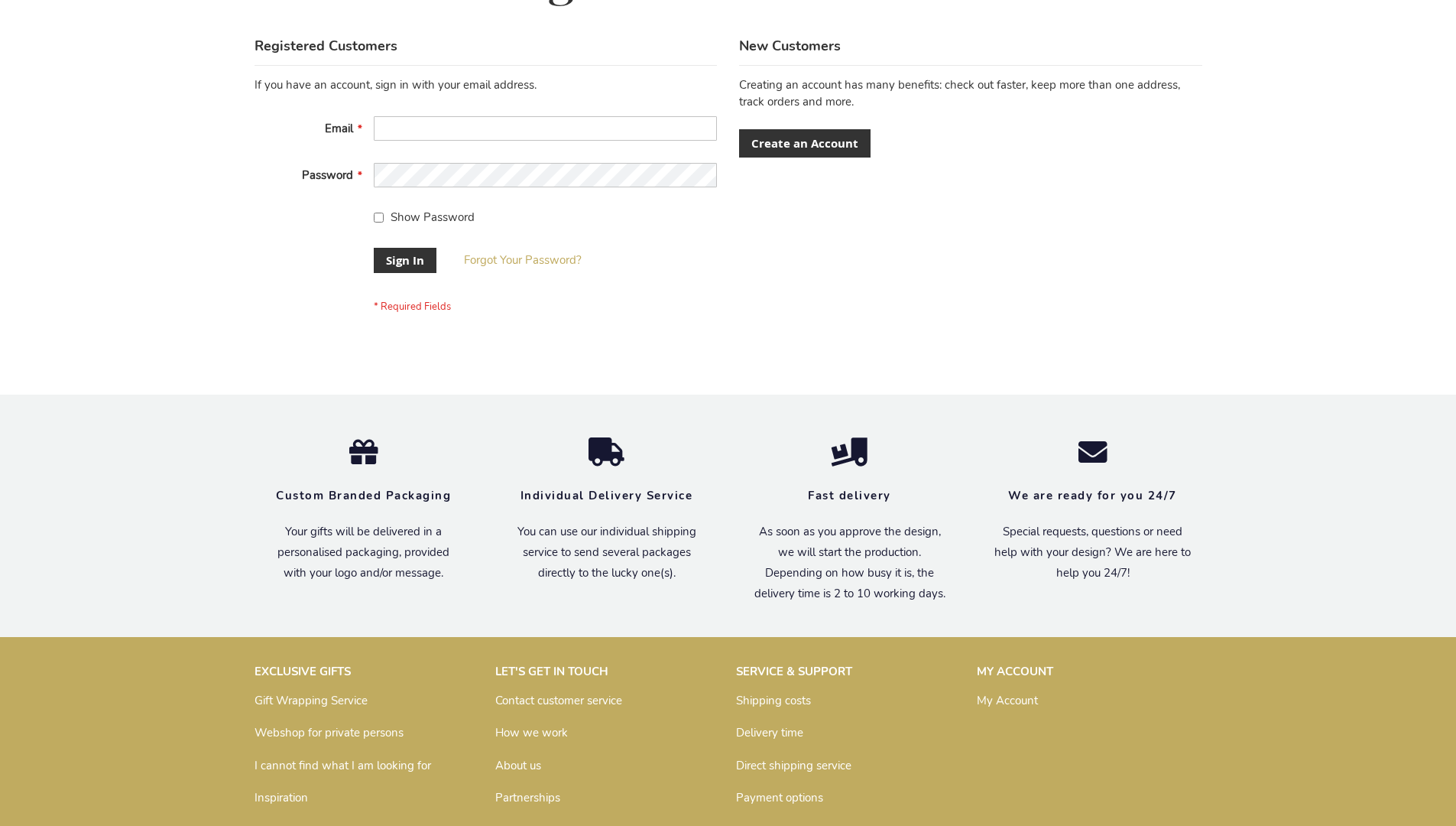
scroll to position [491, 0]
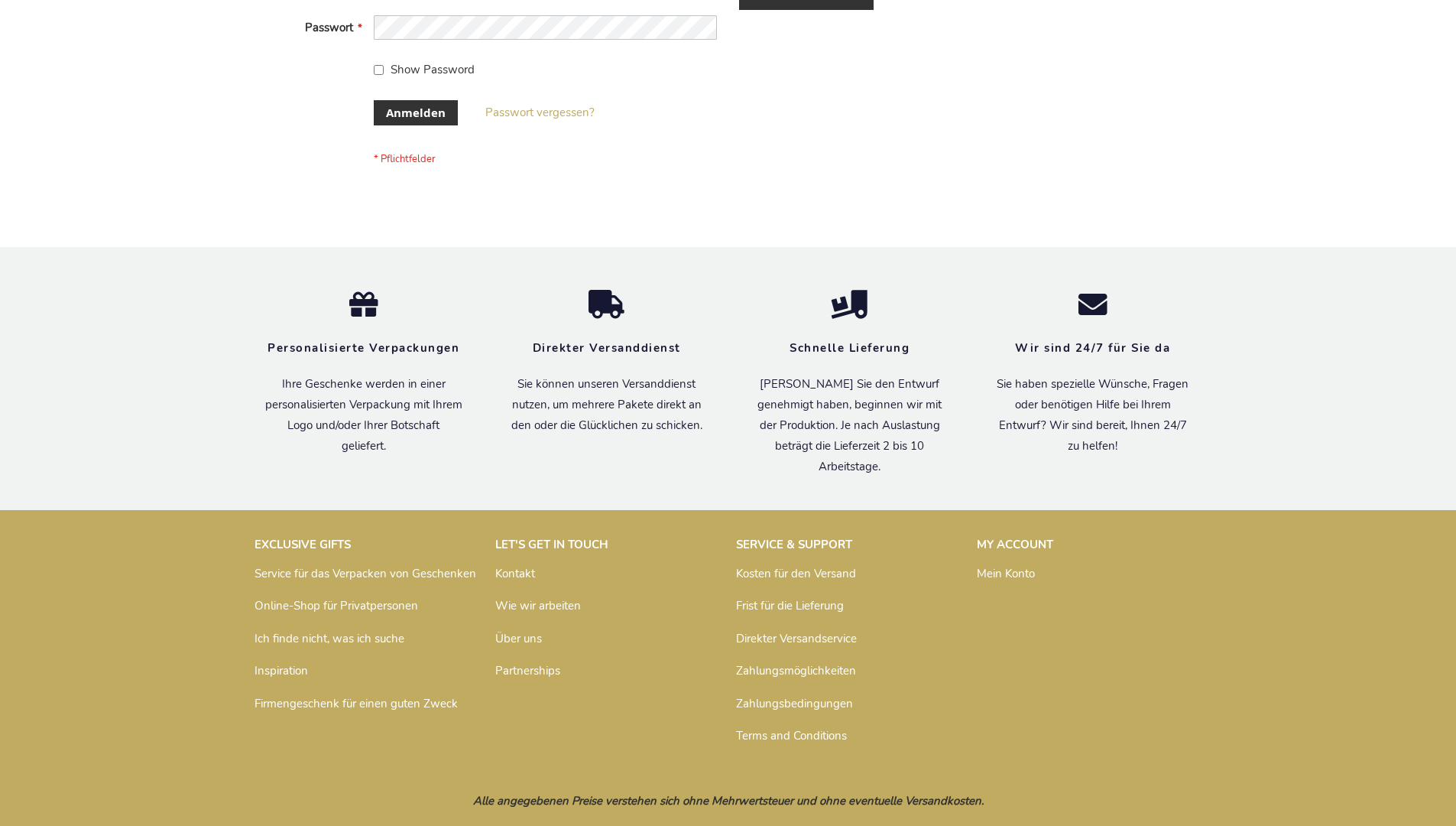
scroll to position [513, 0]
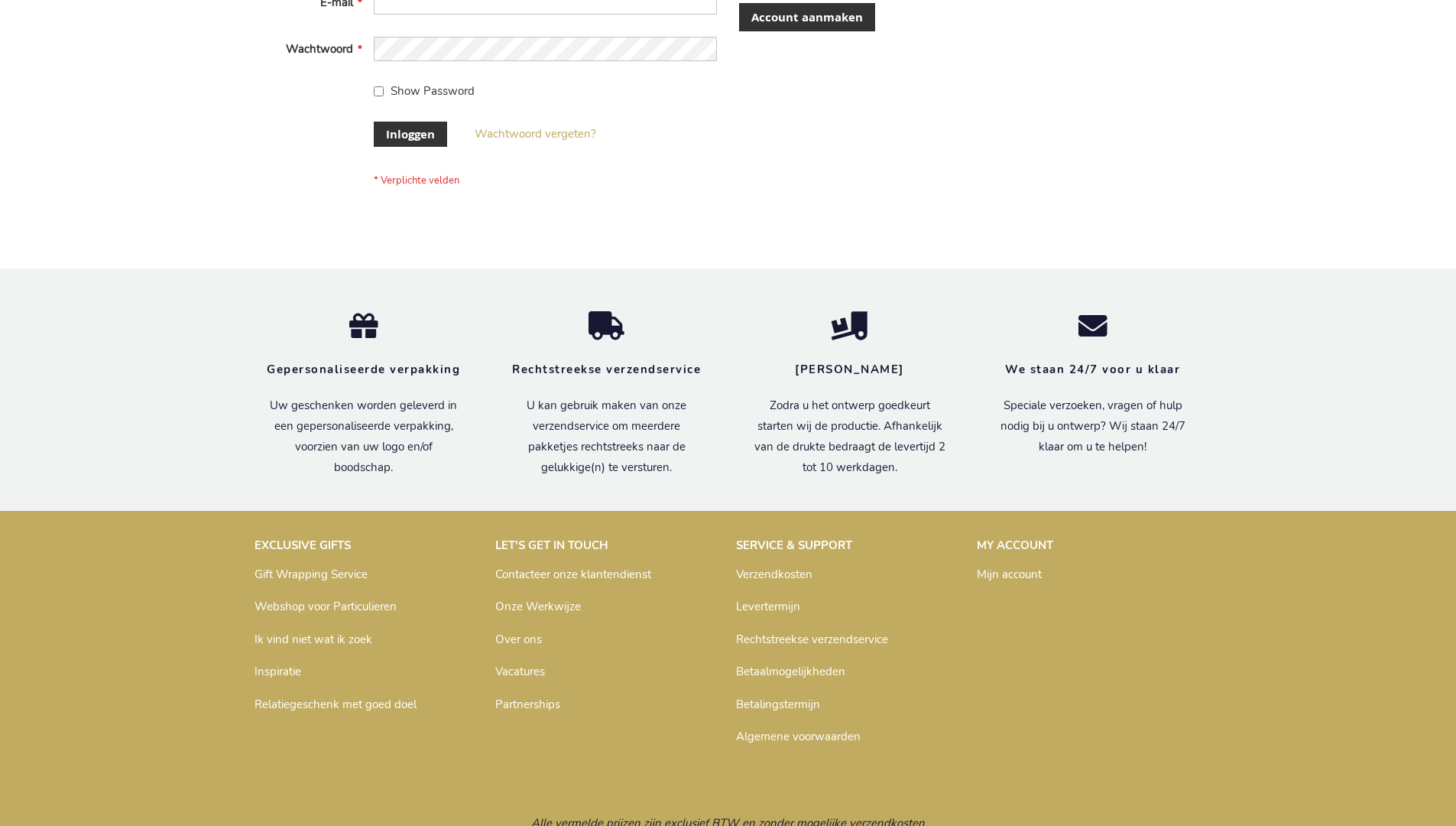
scroll to position [519, 0]
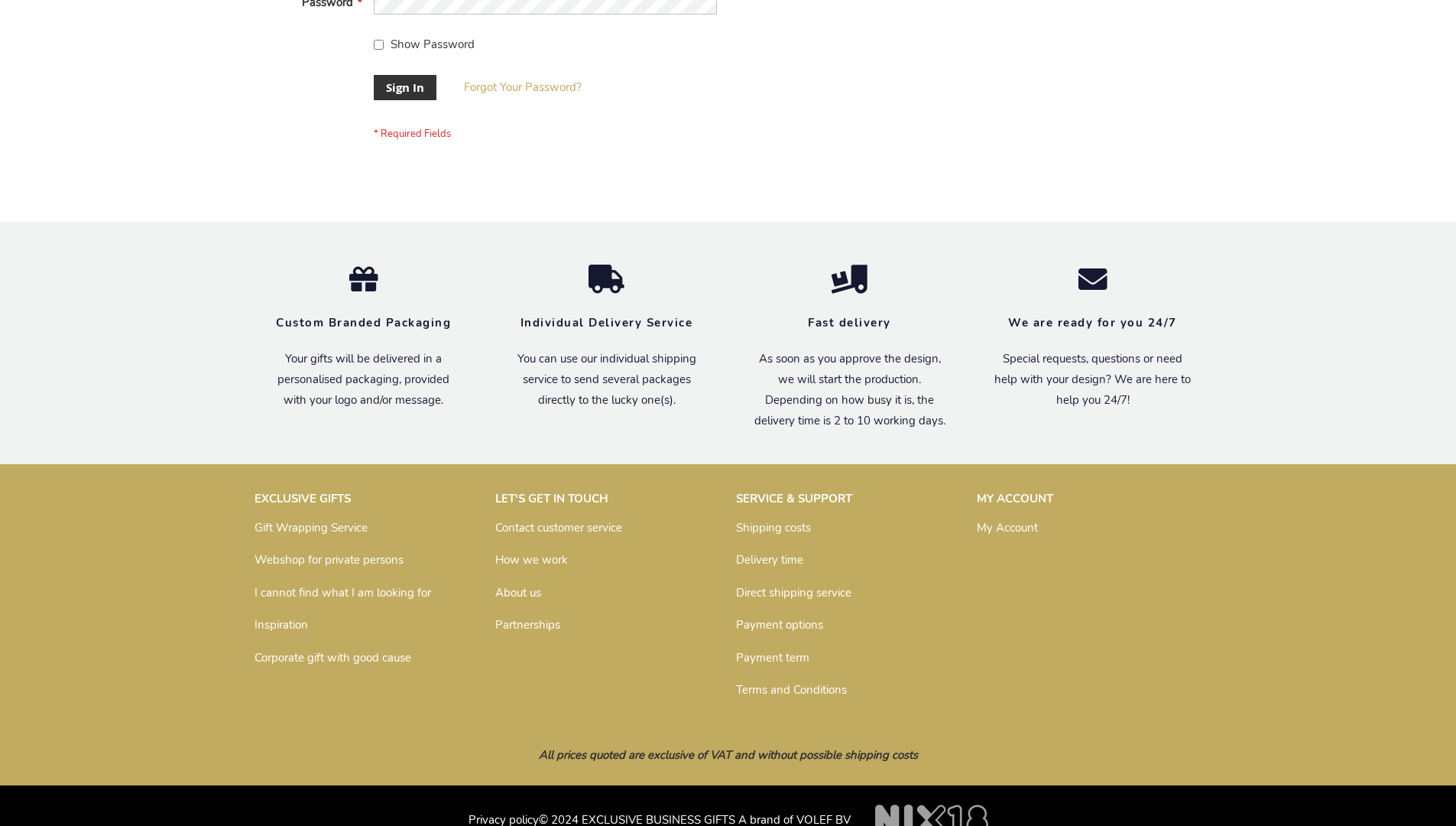
scroll to position [491, 0]
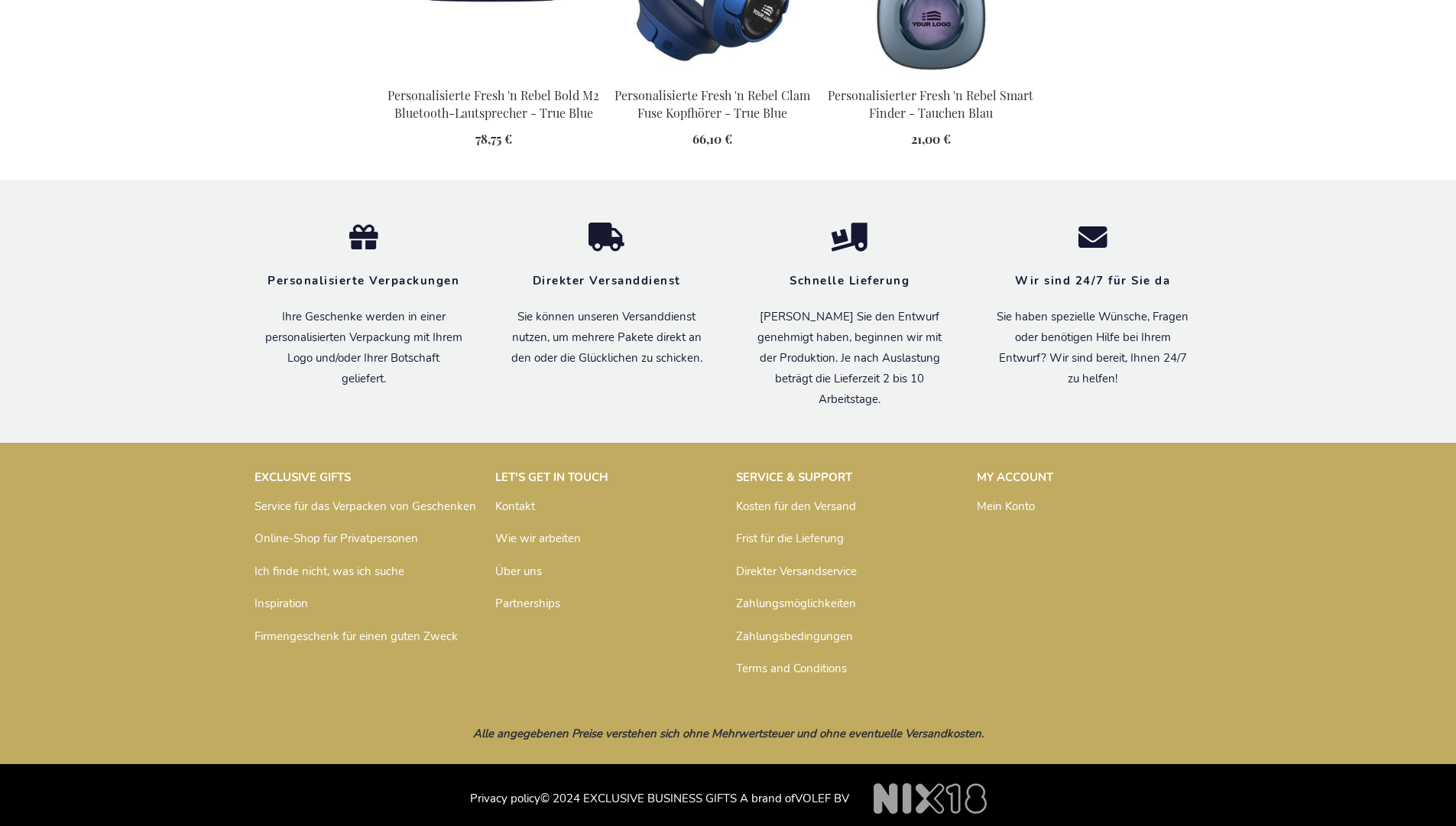
scroll to position [1743, 0]
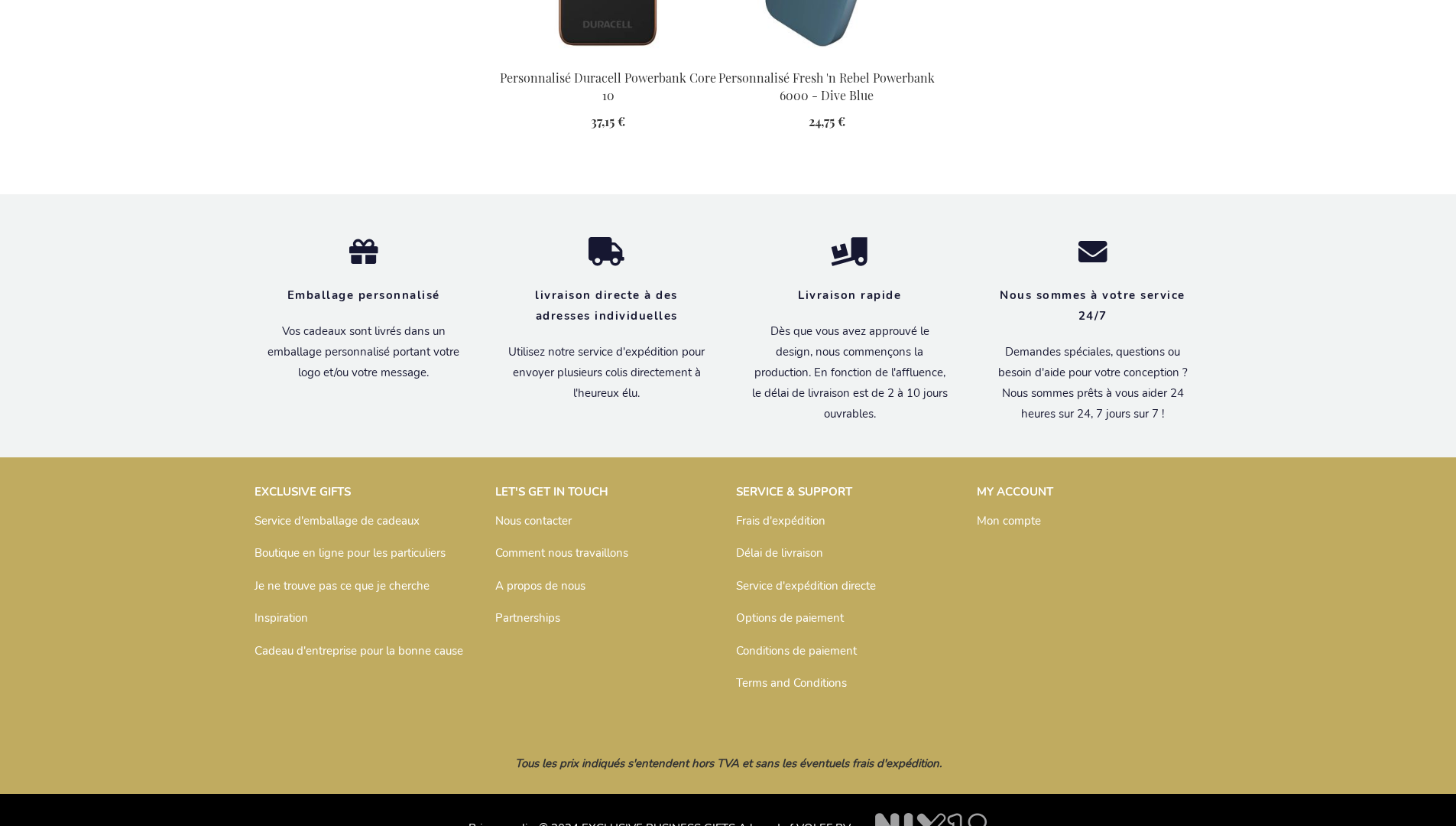
scroll to position [2112, 0]
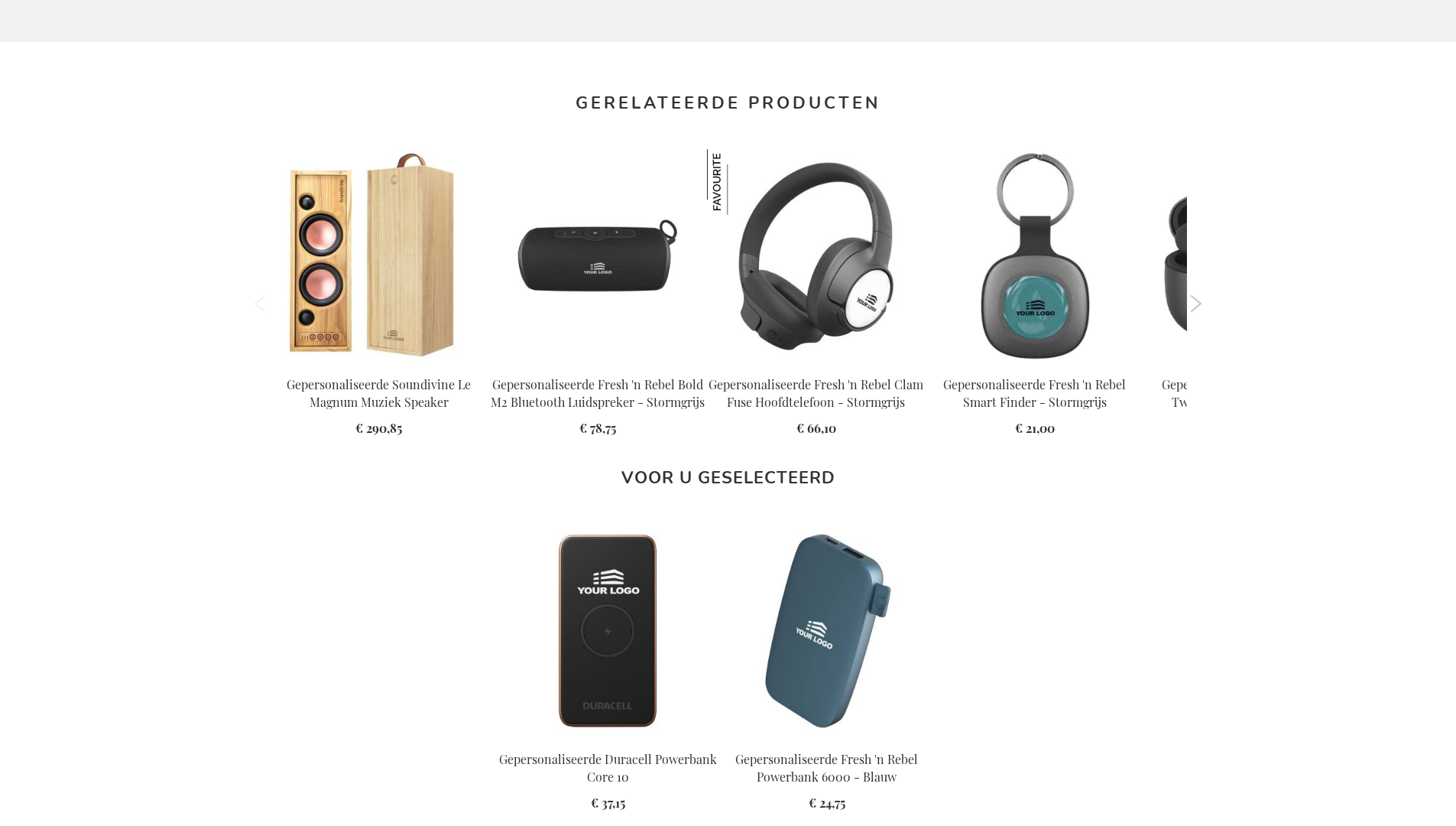
scroll to position [2103, 0]
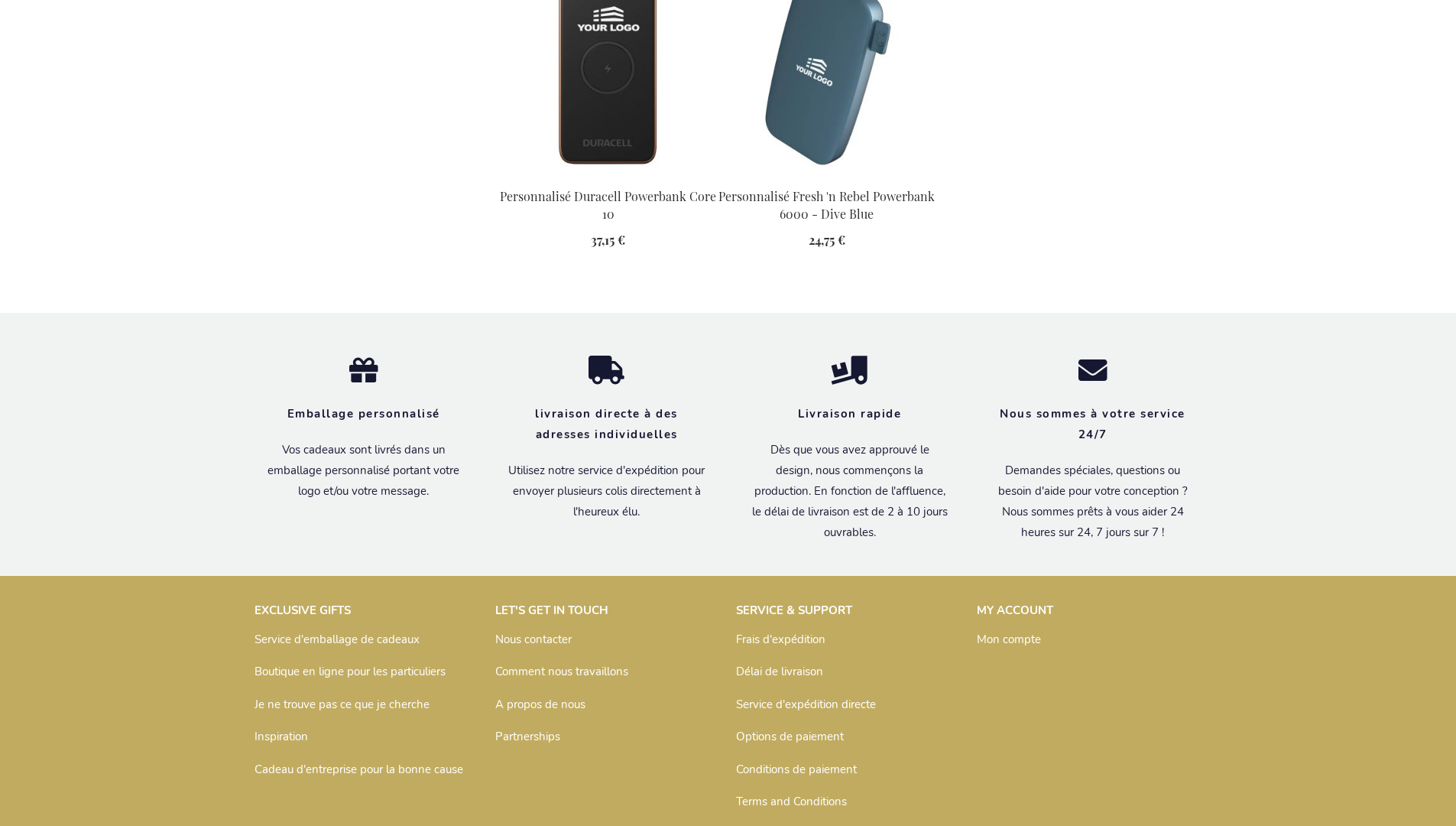
scroll to position [2112, 0]
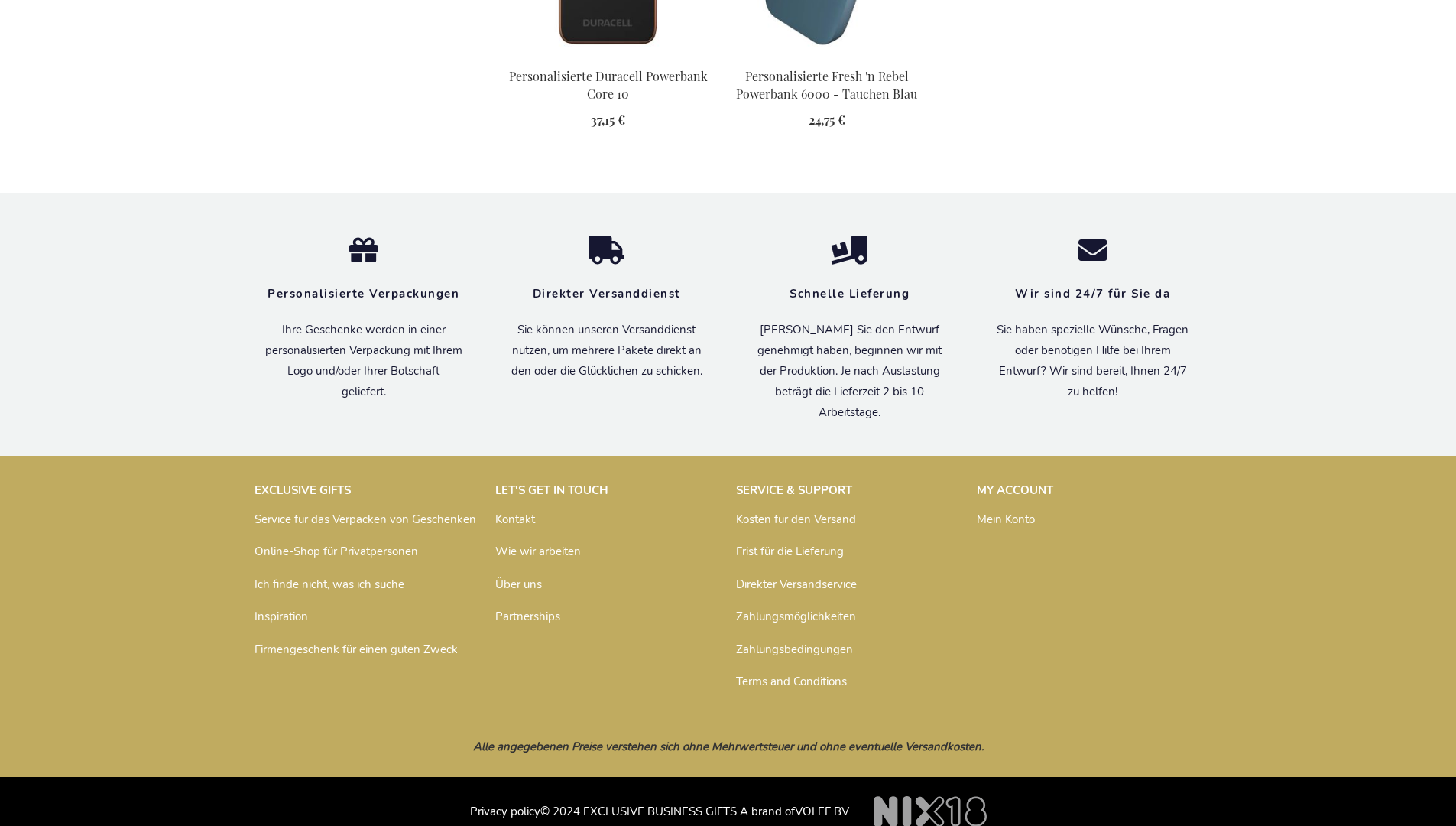
scroll to position [2097, 0]
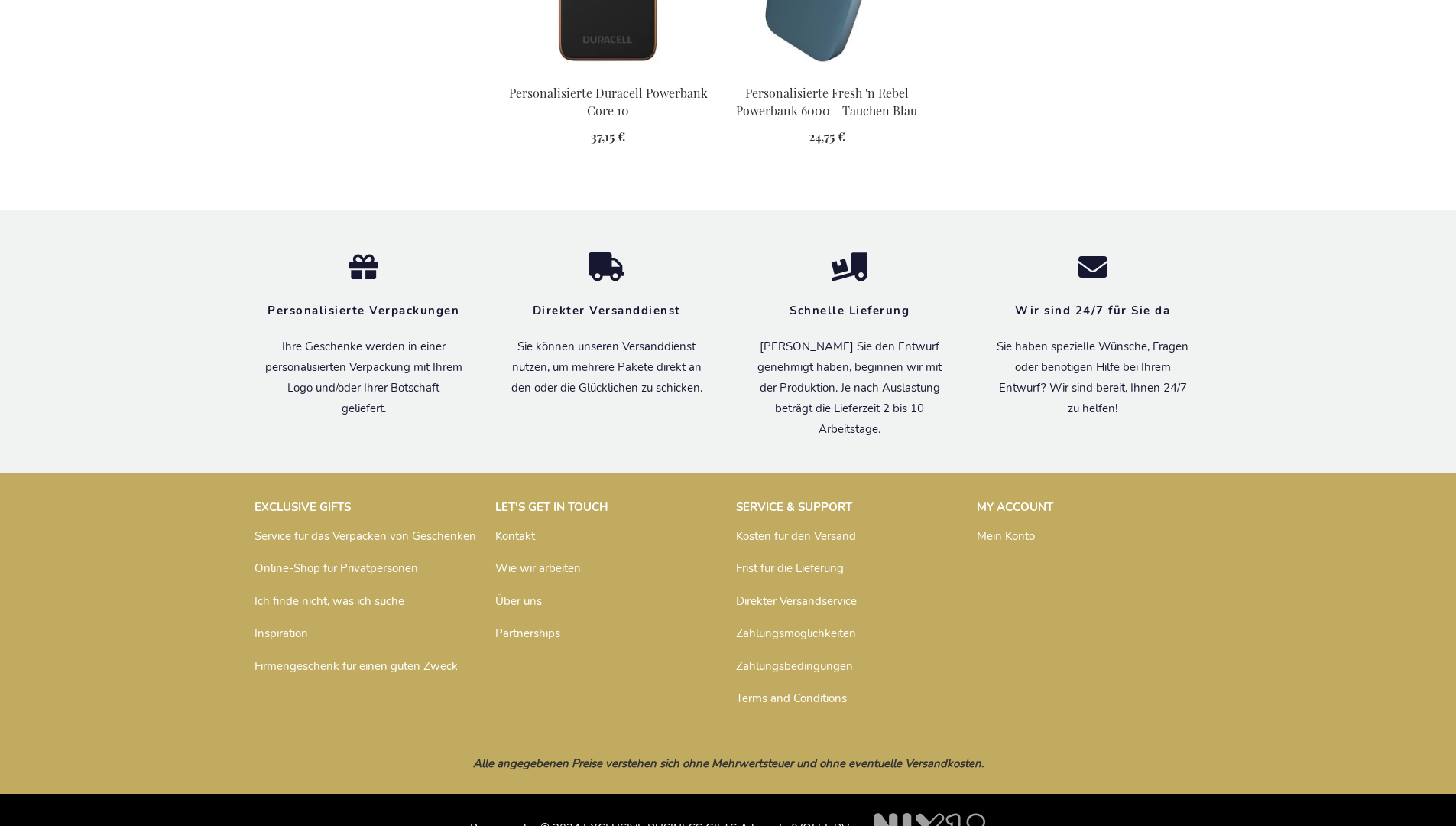
scroll to position [2097, 0]
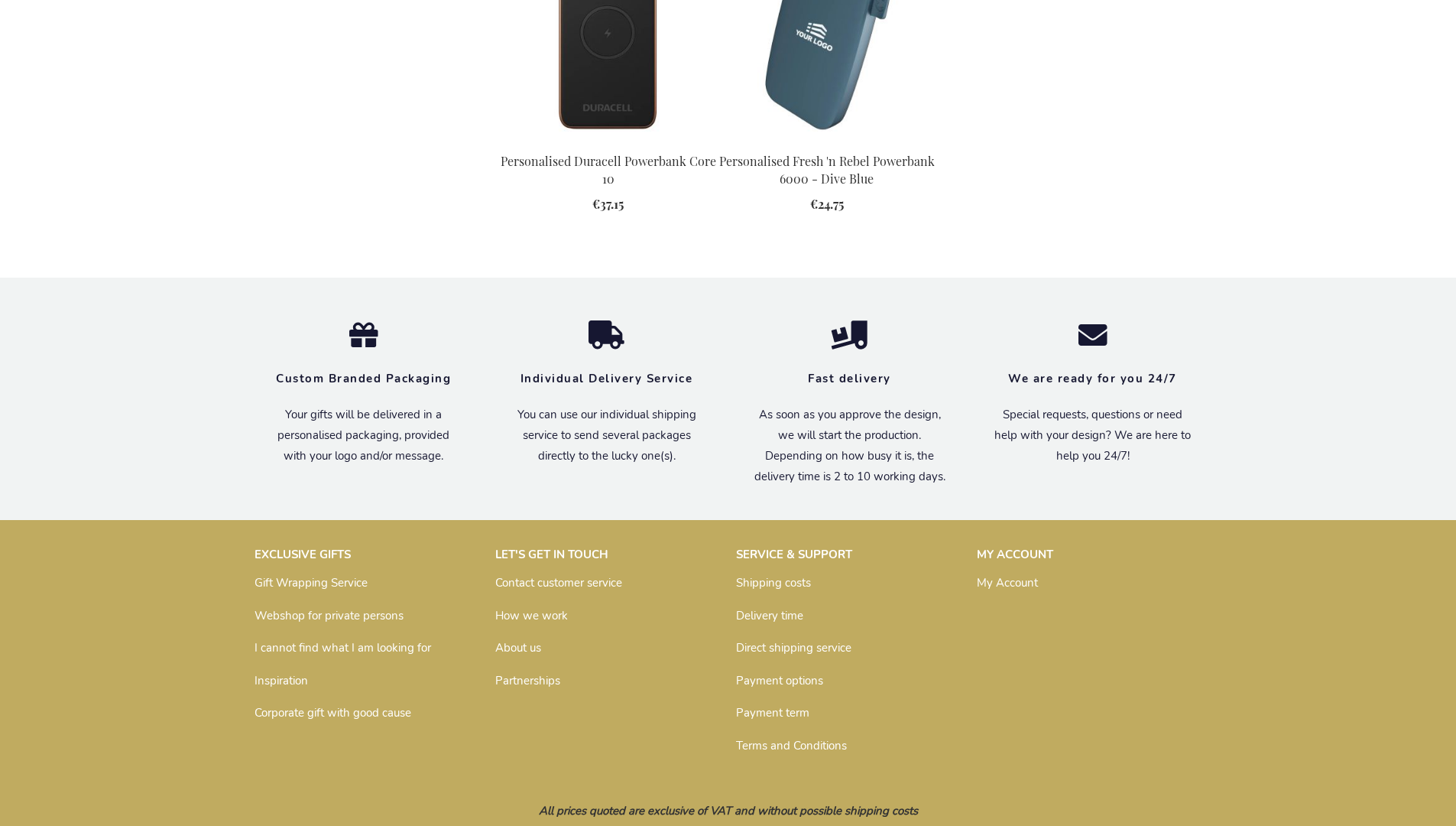
scroll to position [2058, 0]
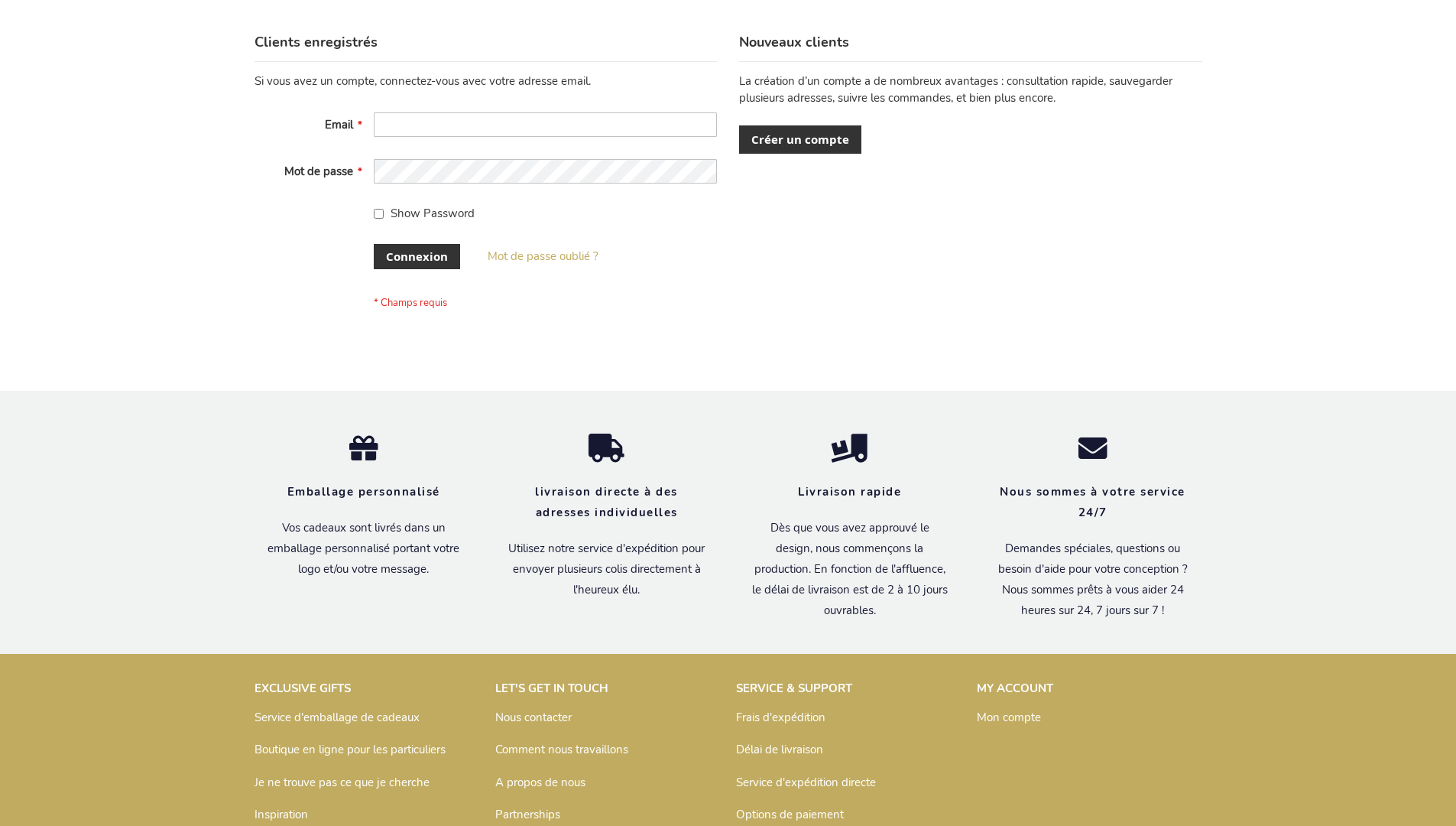
scroll to position [527, 0]
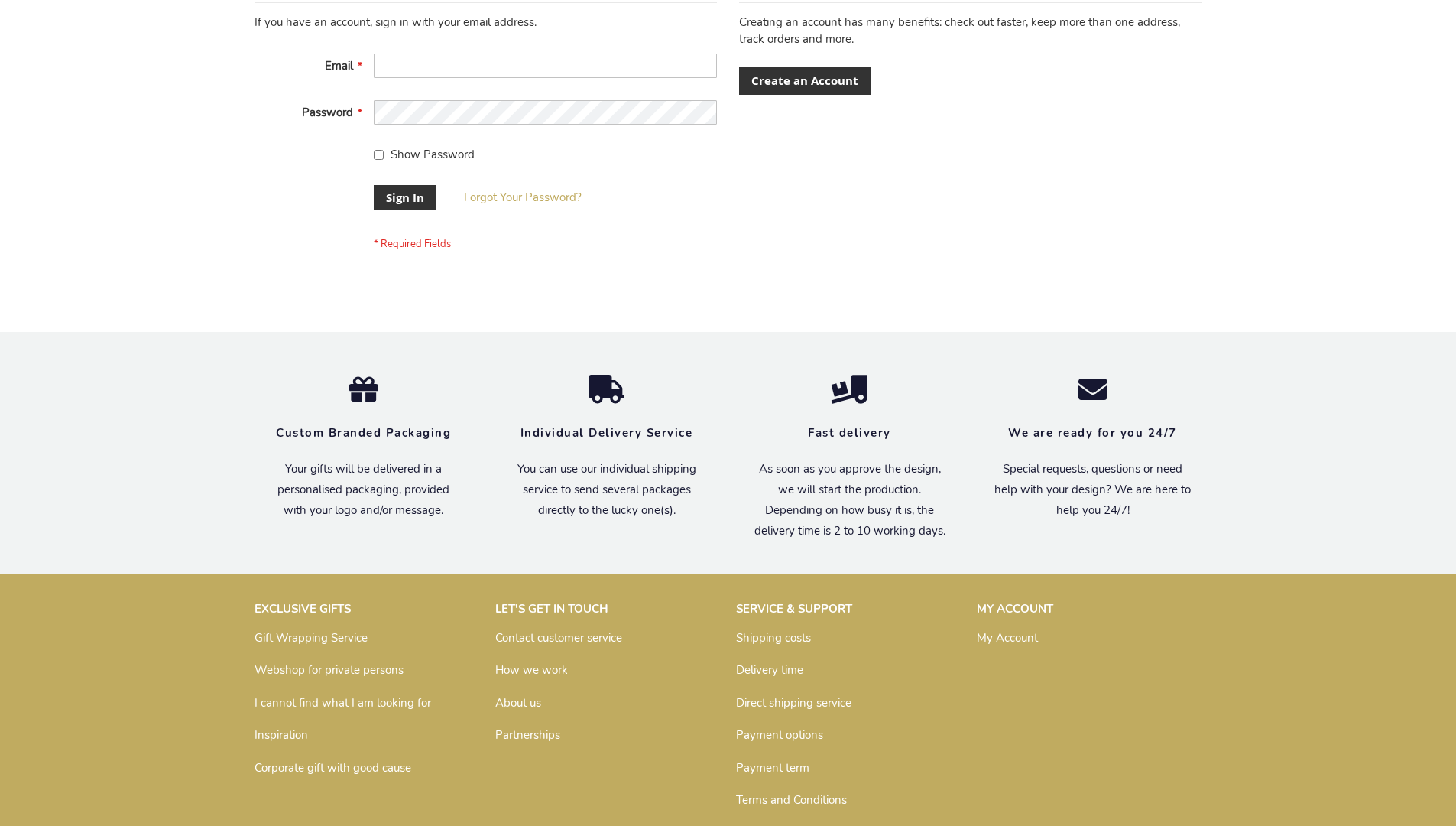
scroll to position [491, 0]
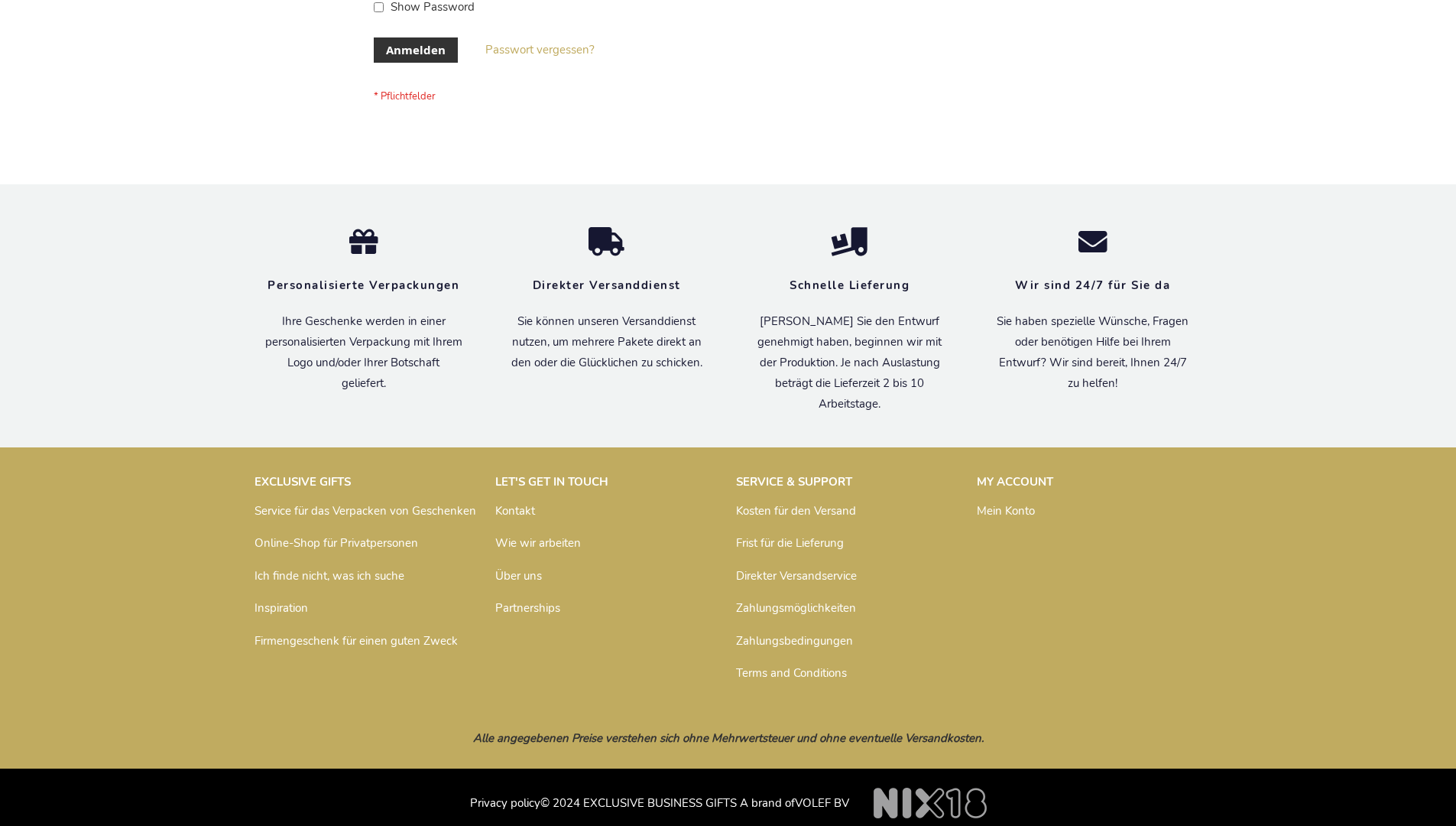
scroll to position [513, 0]
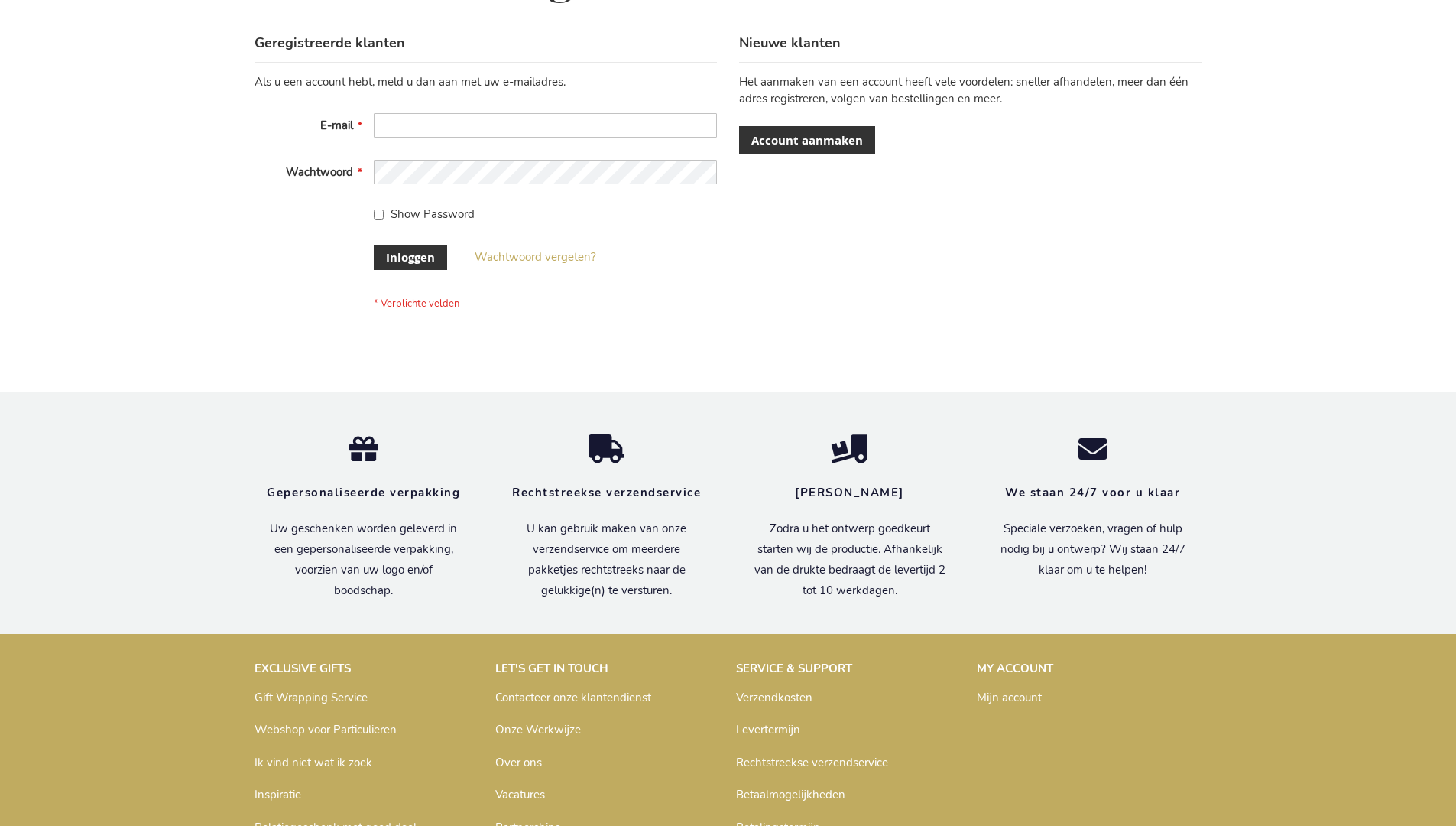
scroll to position [519, 0]
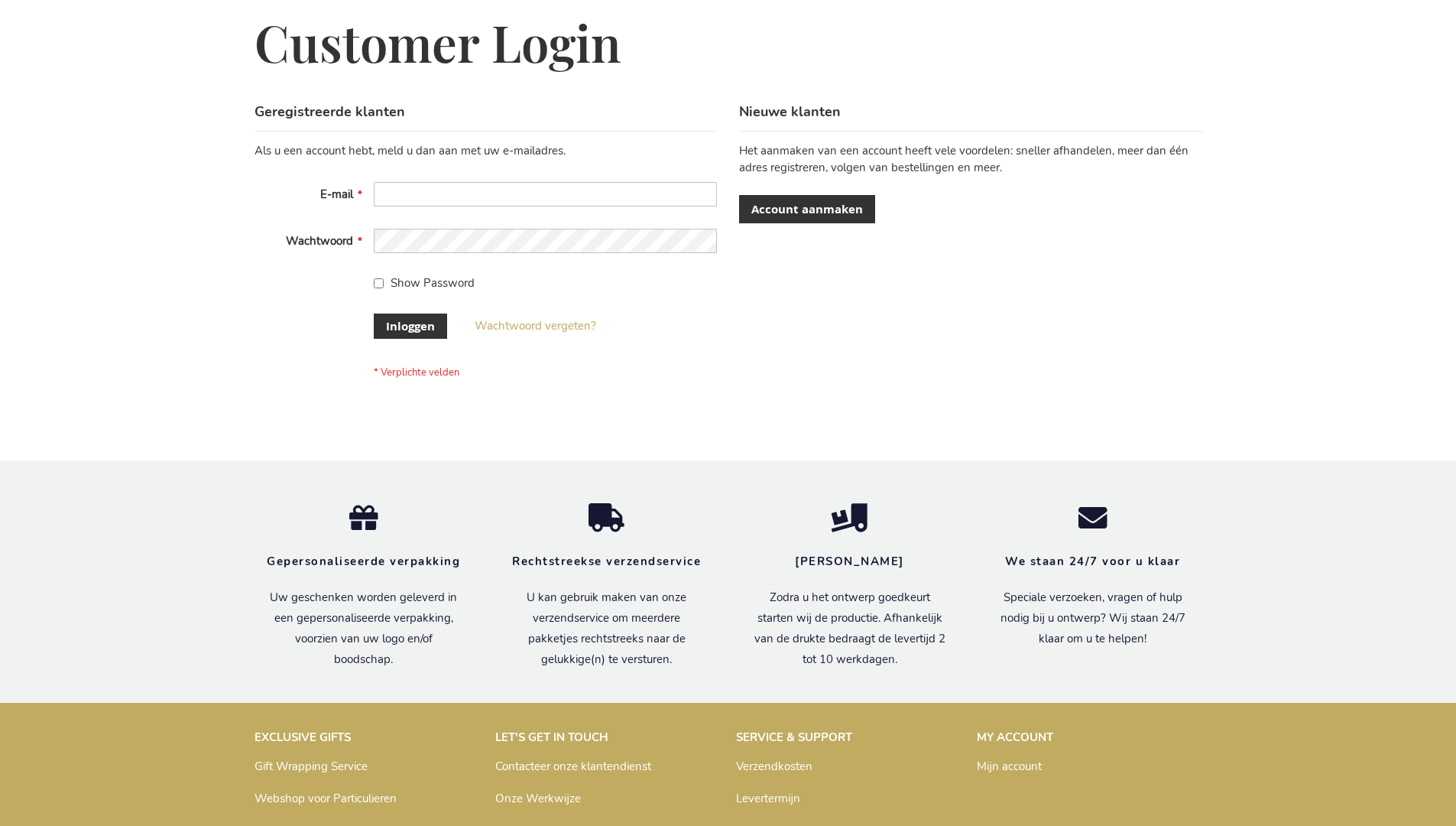
scroll to position [519, 0]
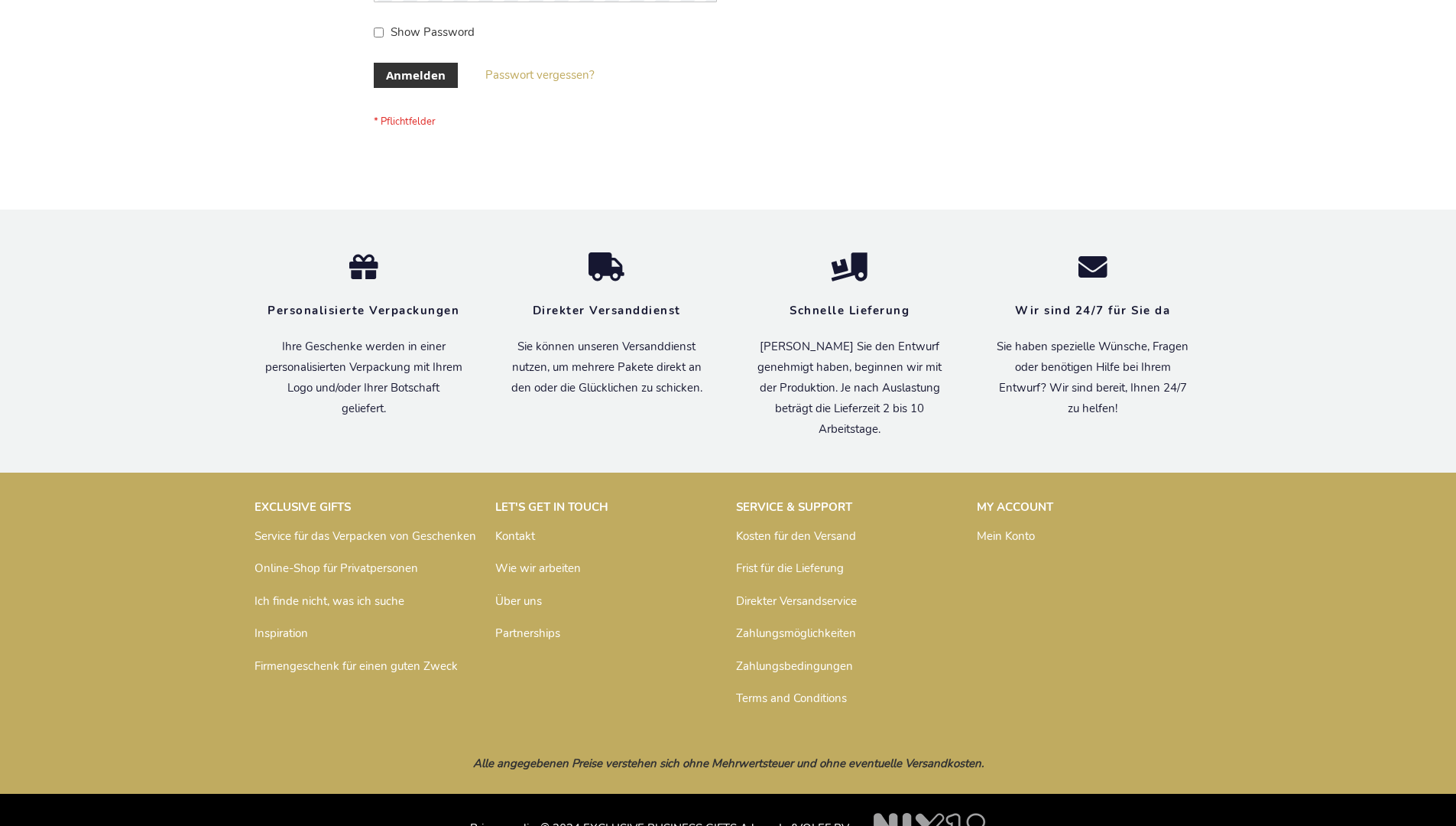
scroll to position [513, 0]
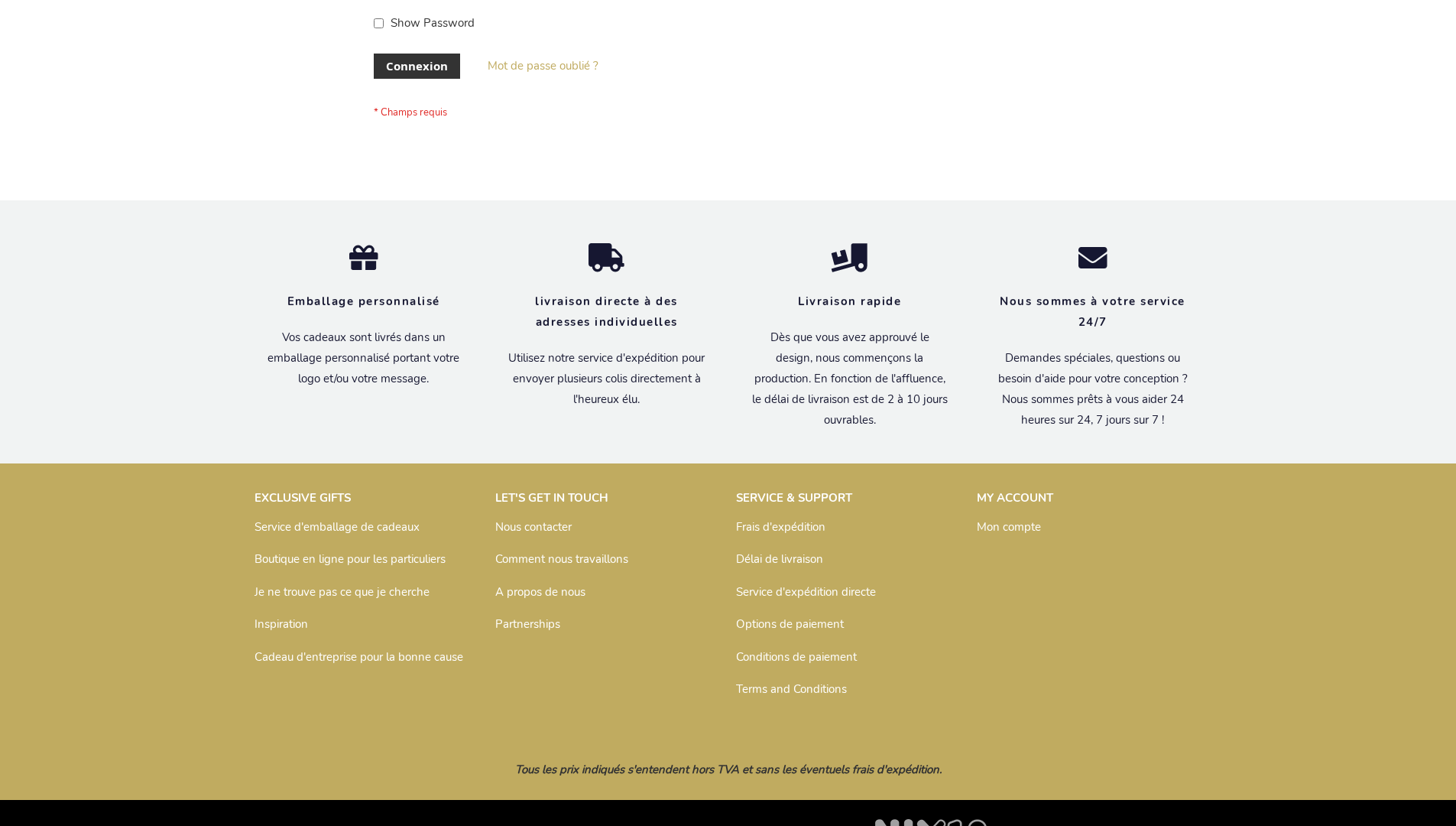
scroll to position [527, 0]
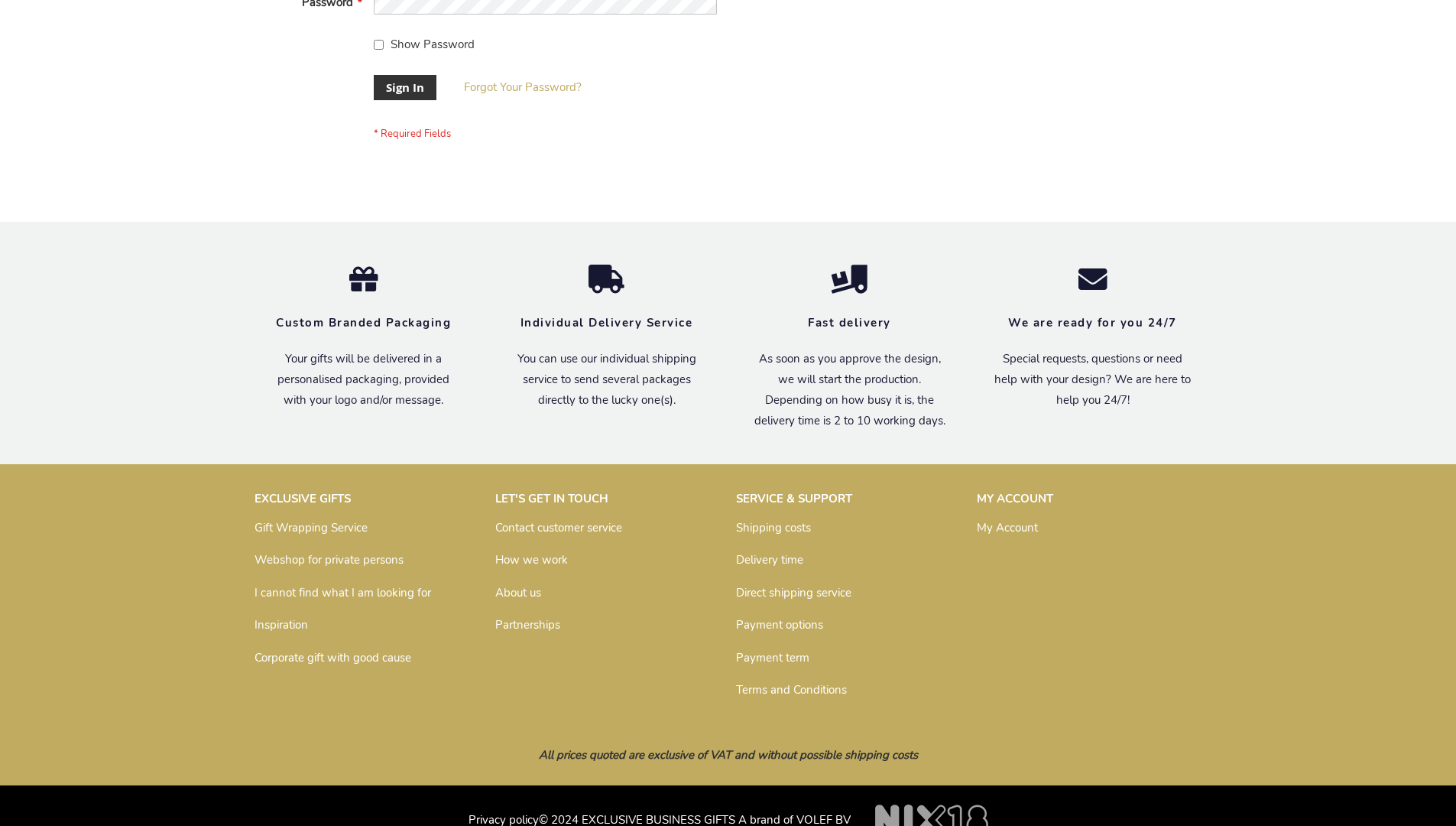
scroll to position [491, 0]
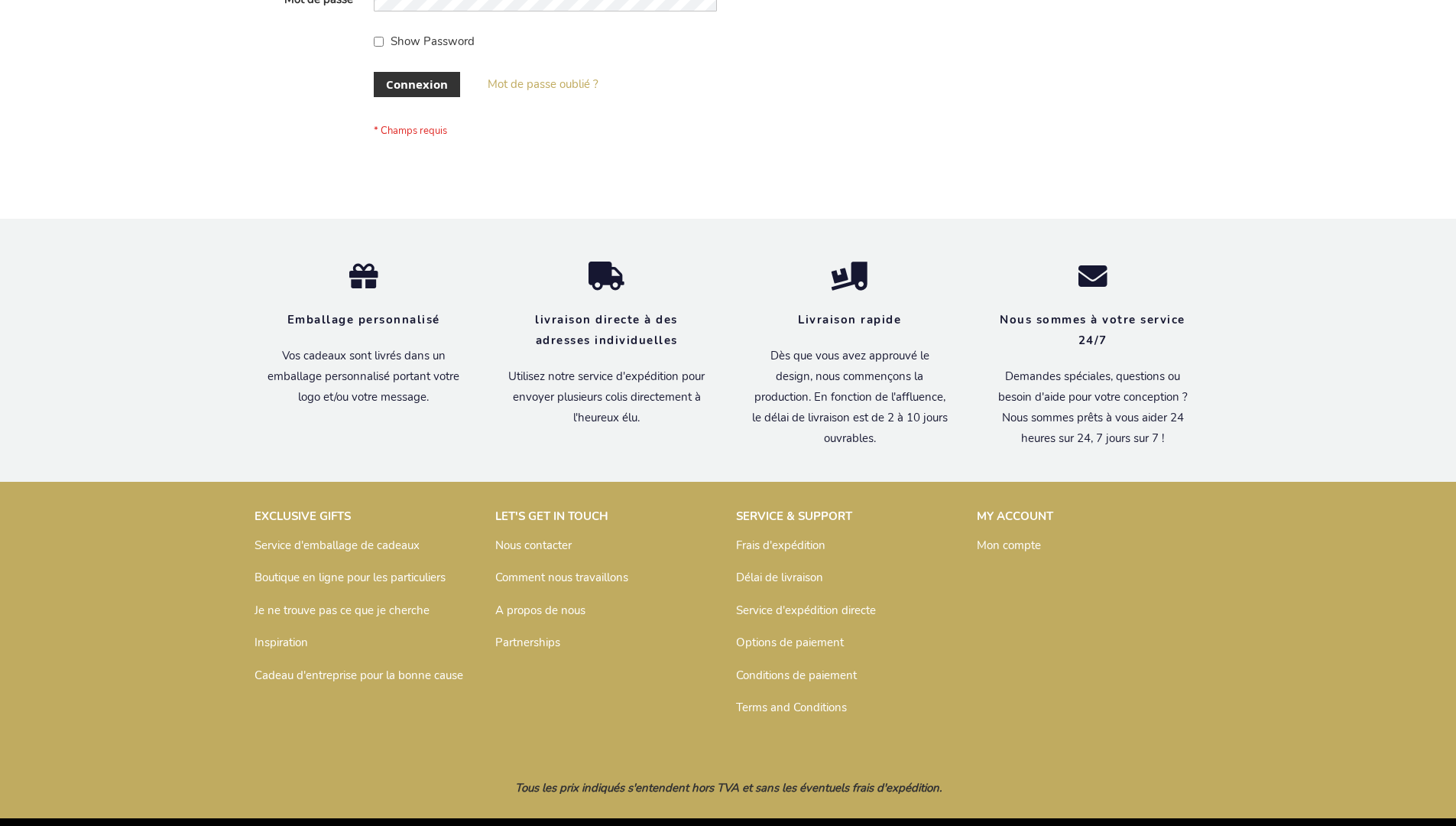
scroll to position [527, 0]
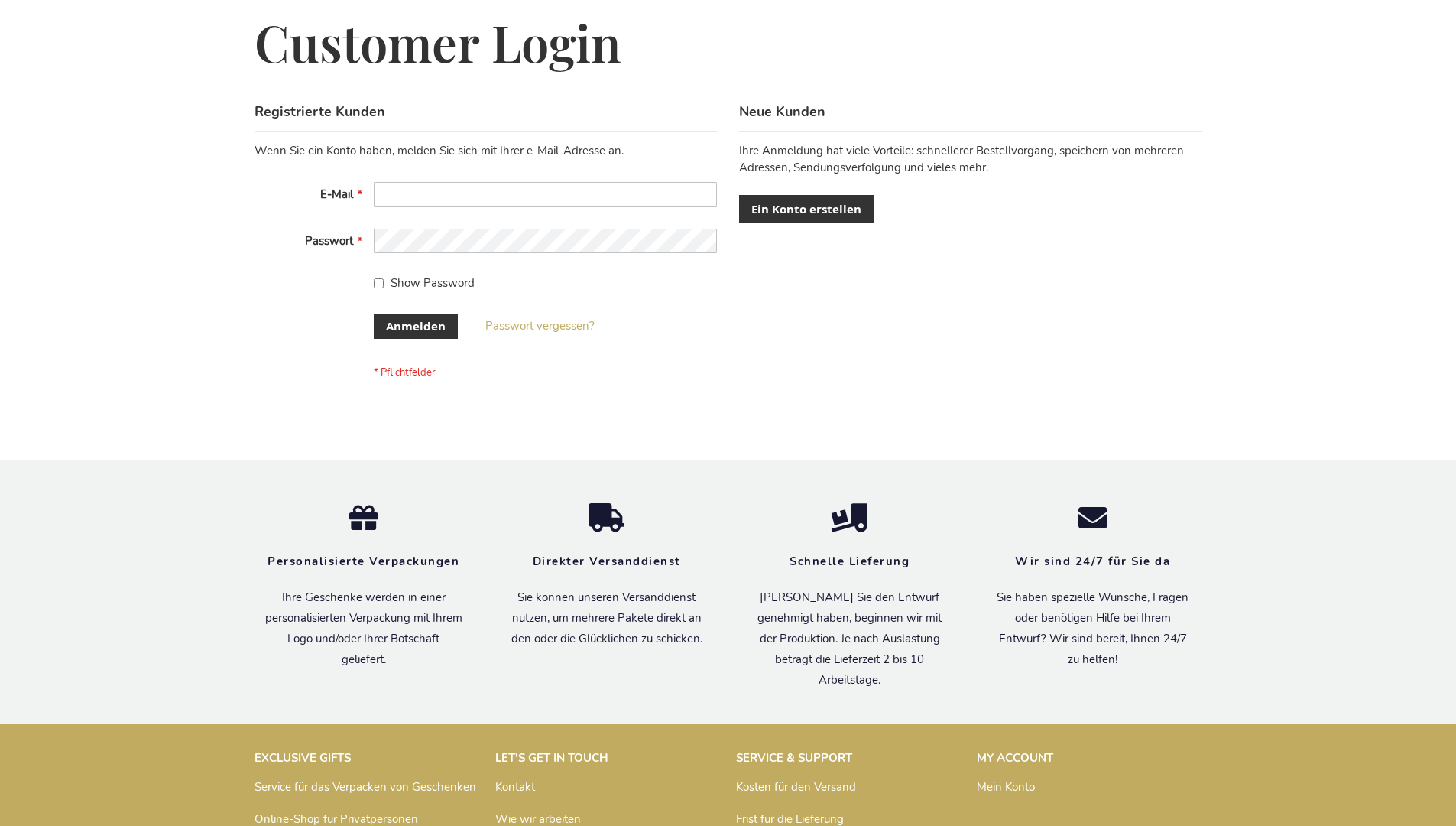
scroll to position [513, 0]
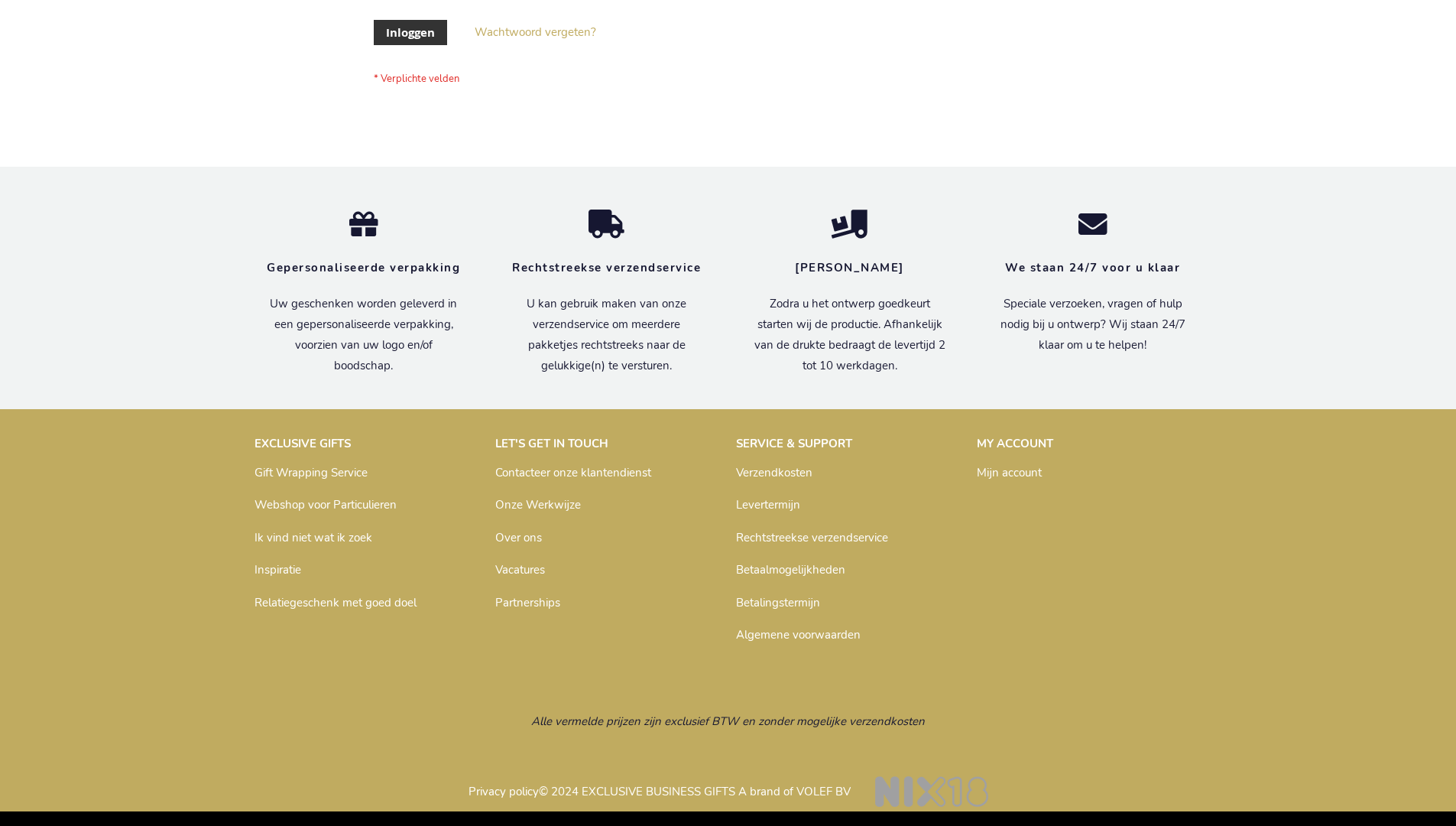
scroll to position [519, 0]
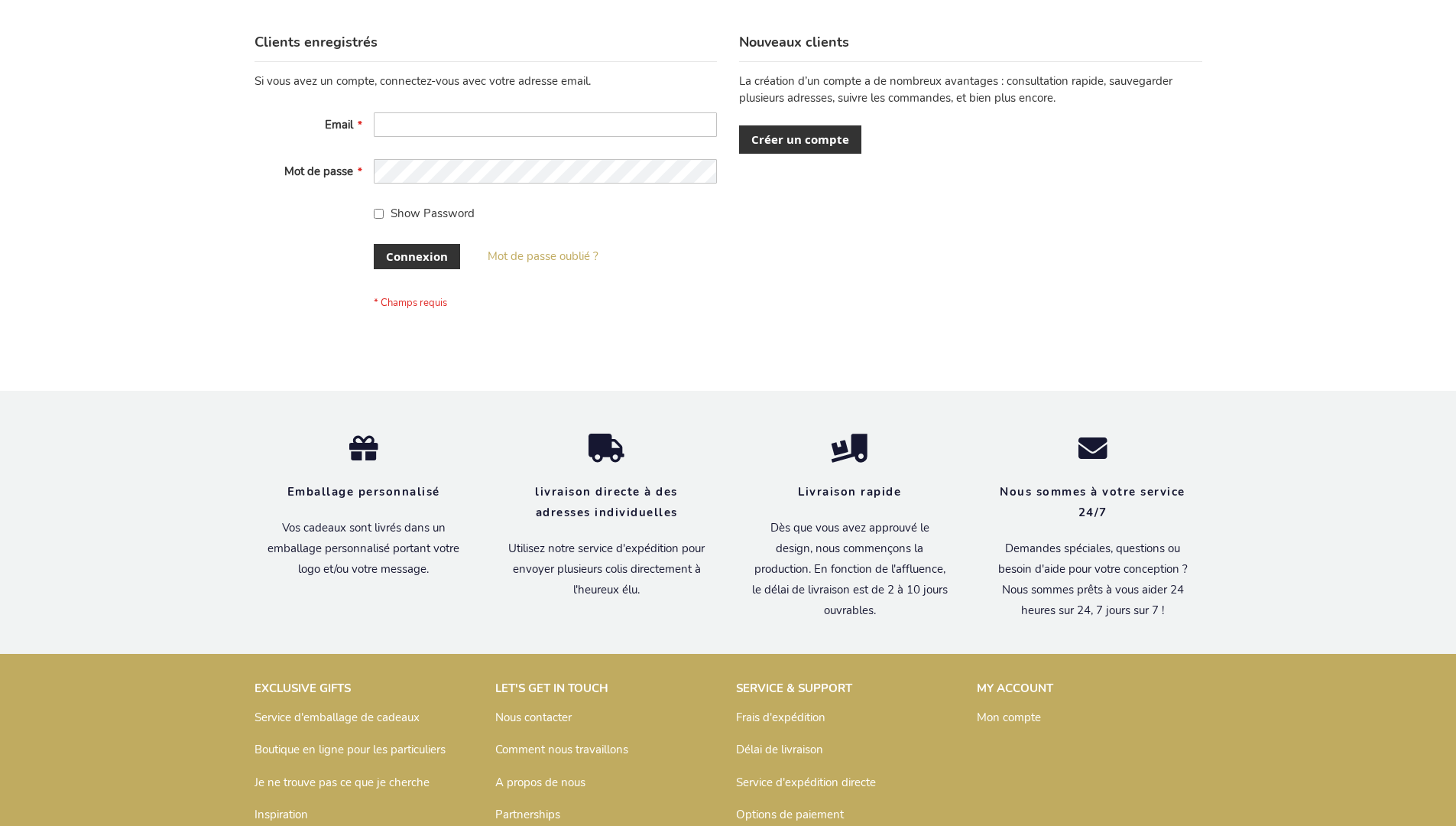
scroll to position [527, 0]
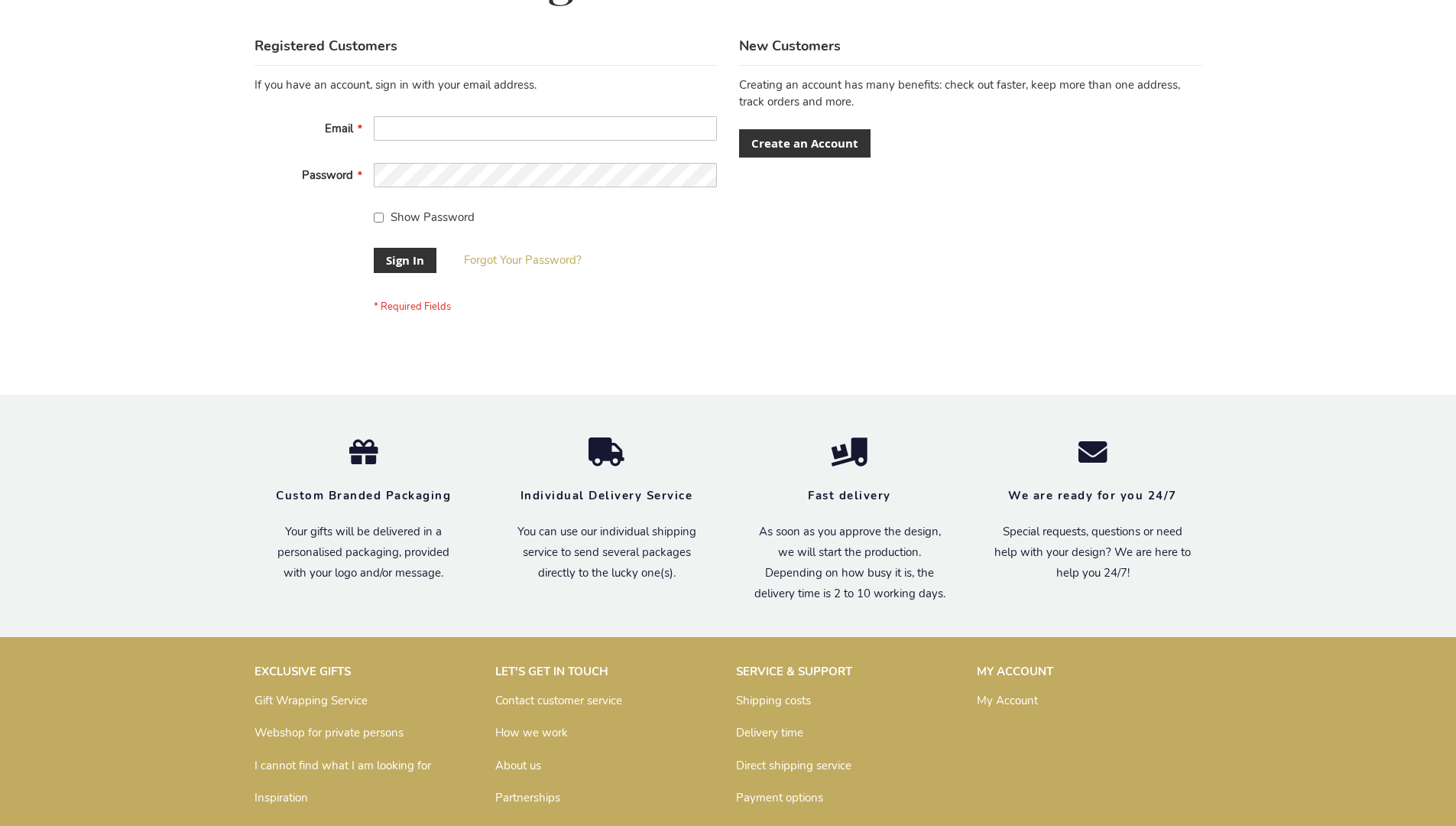
scroll to position [491, 0]
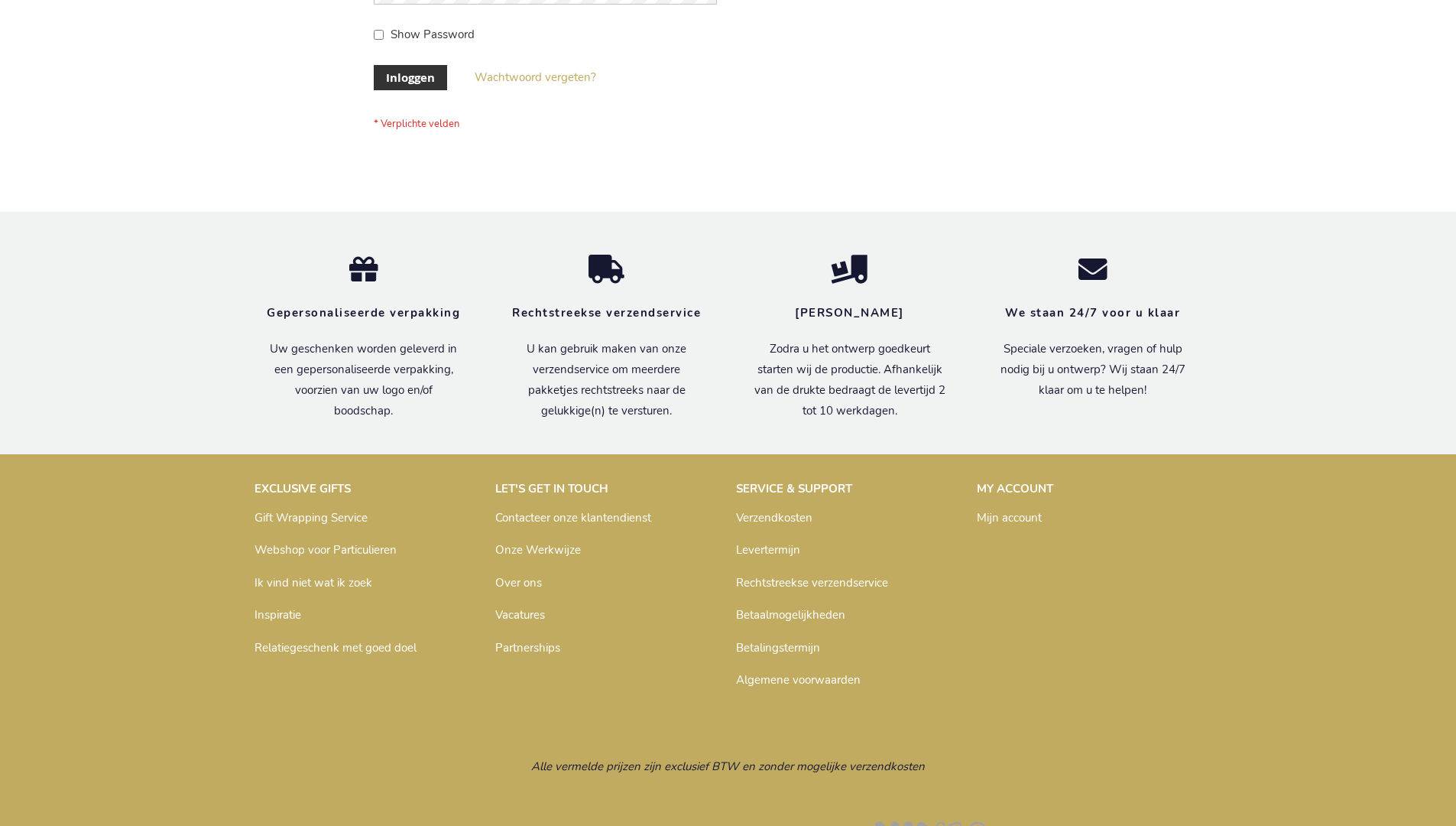
scroll to position [508, 0]
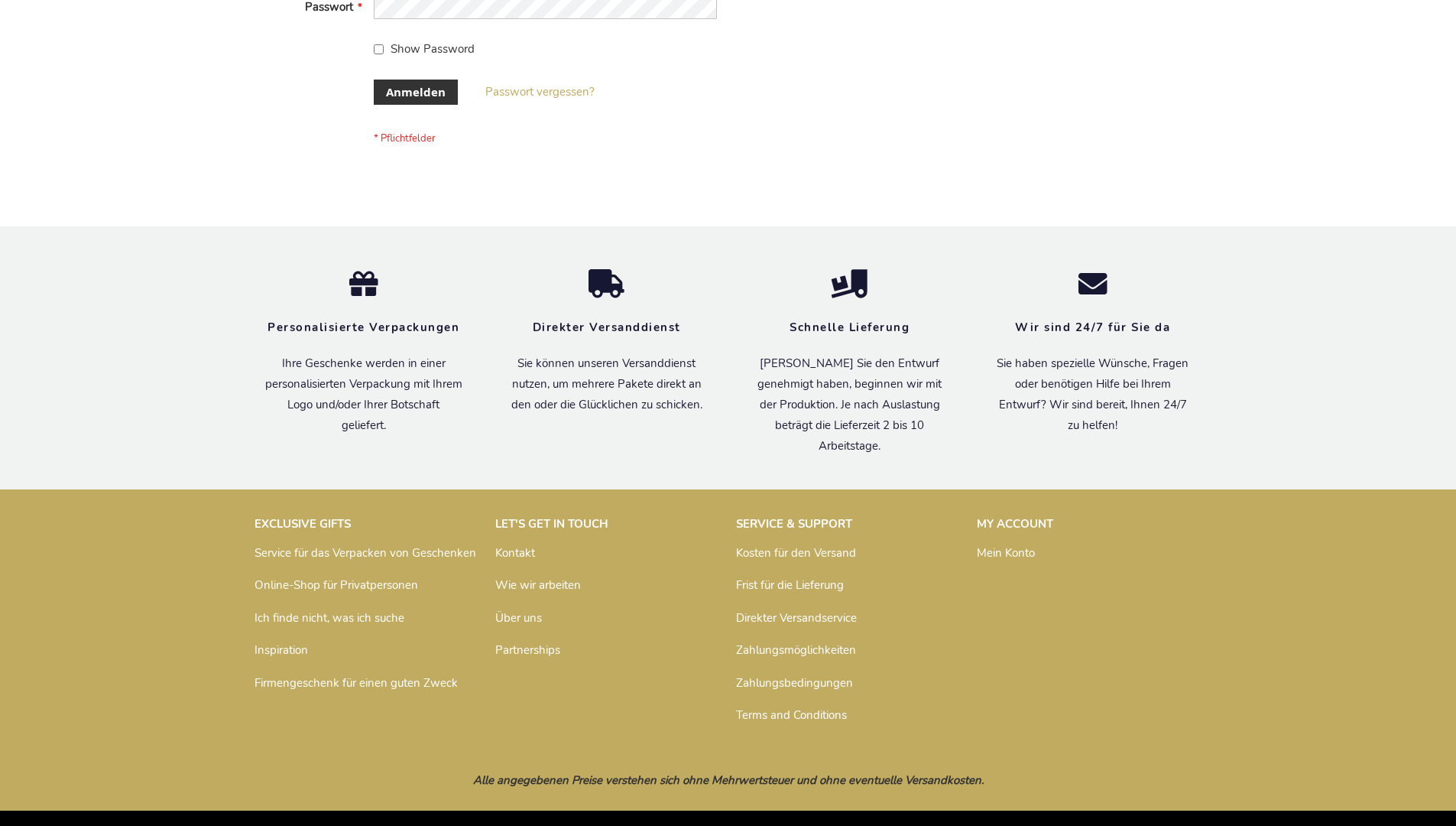
scroll to position [513, 0]
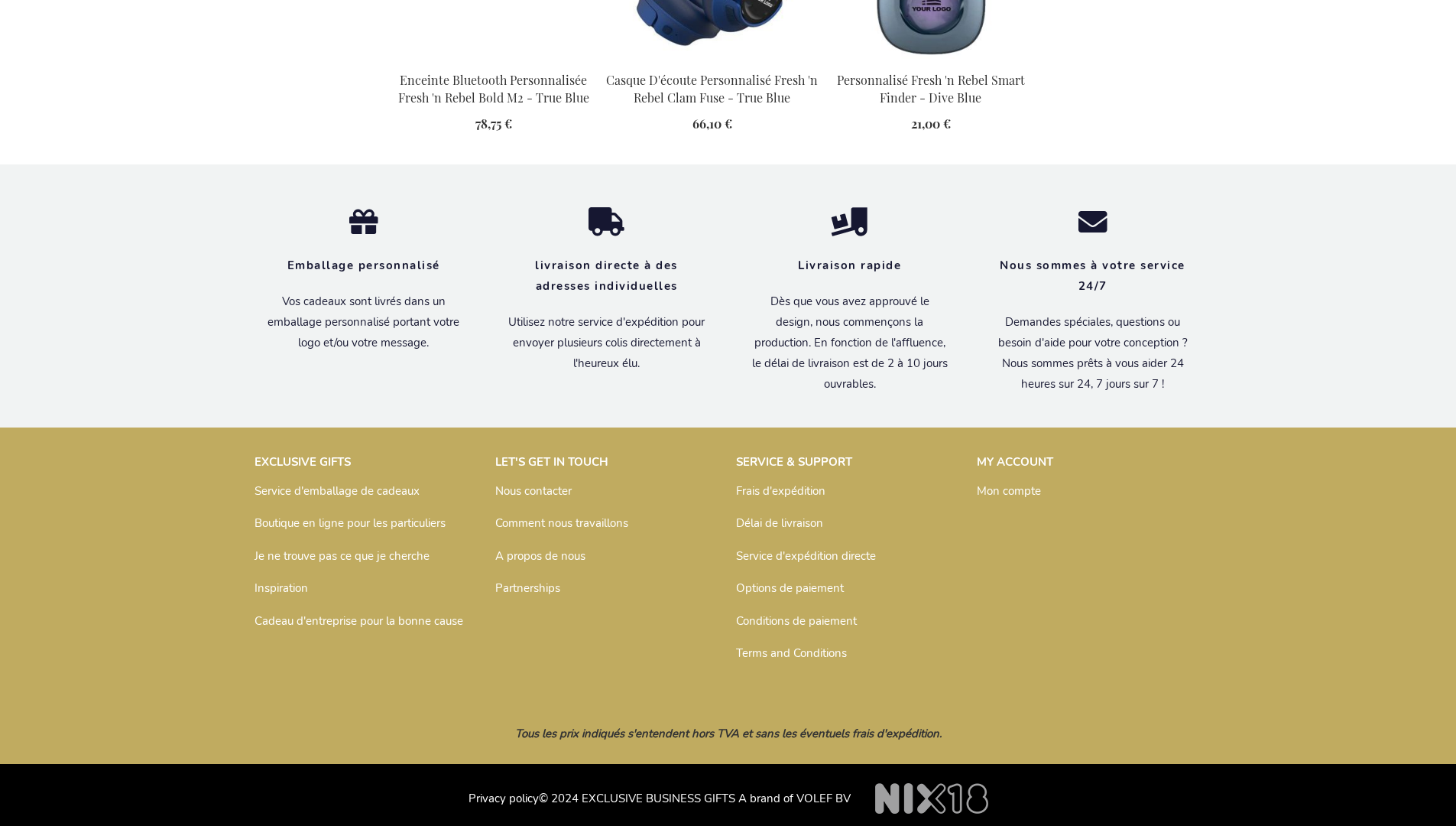
scroll to position [1758, 0]
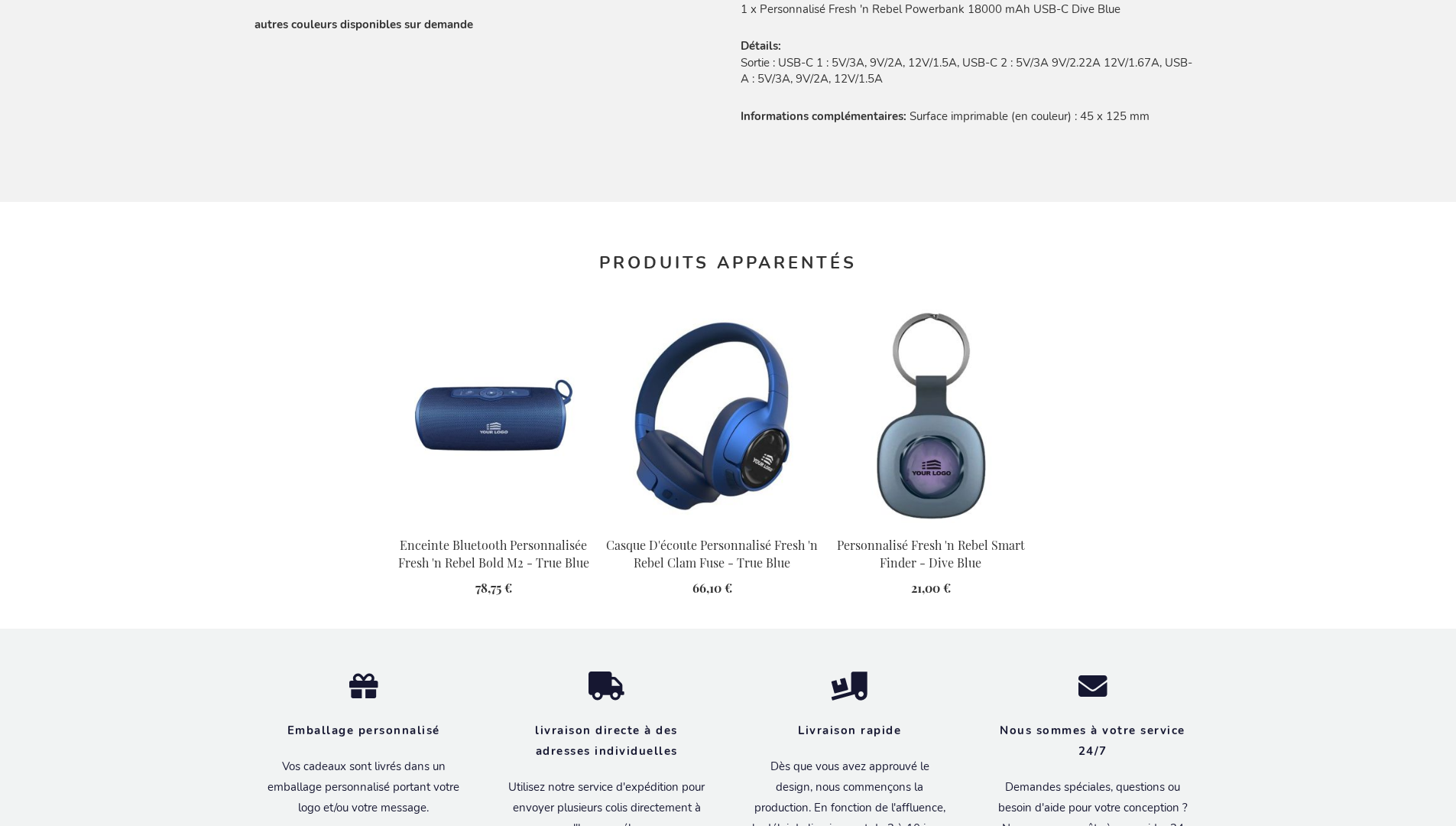
scroll to position [1774, 0]
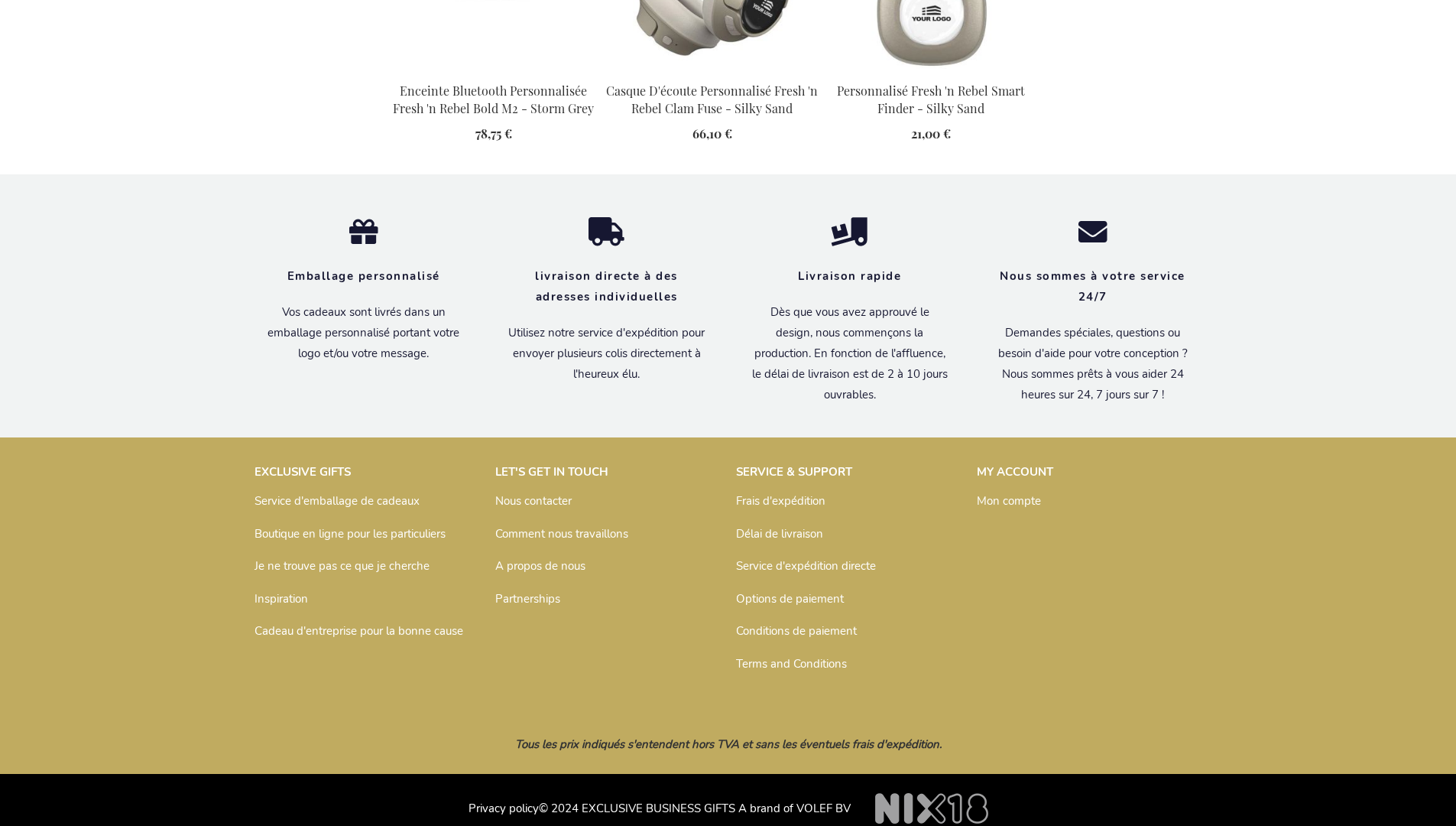
scroll to position [1774, 0]
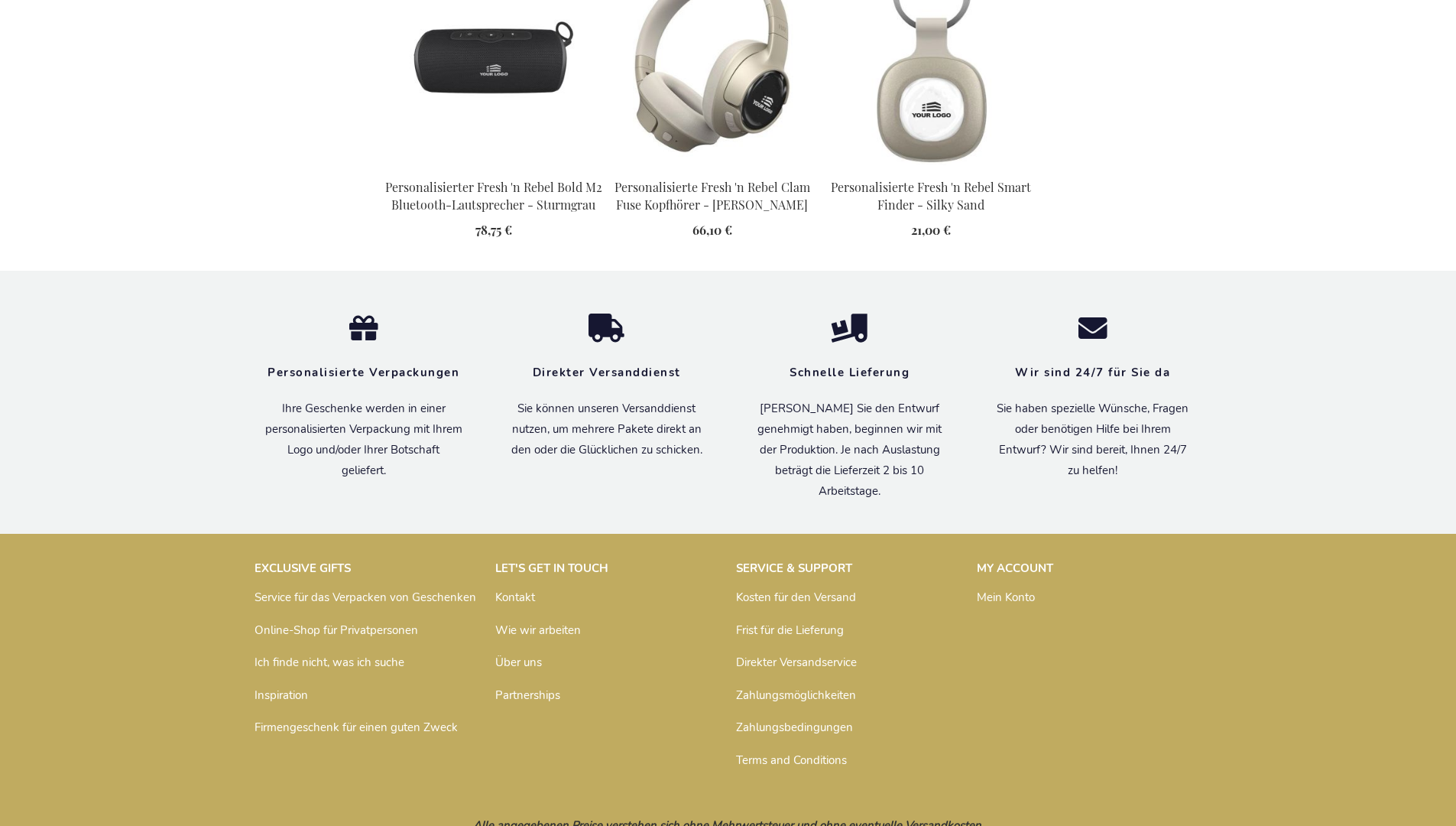
scroll to position [1759, 0]
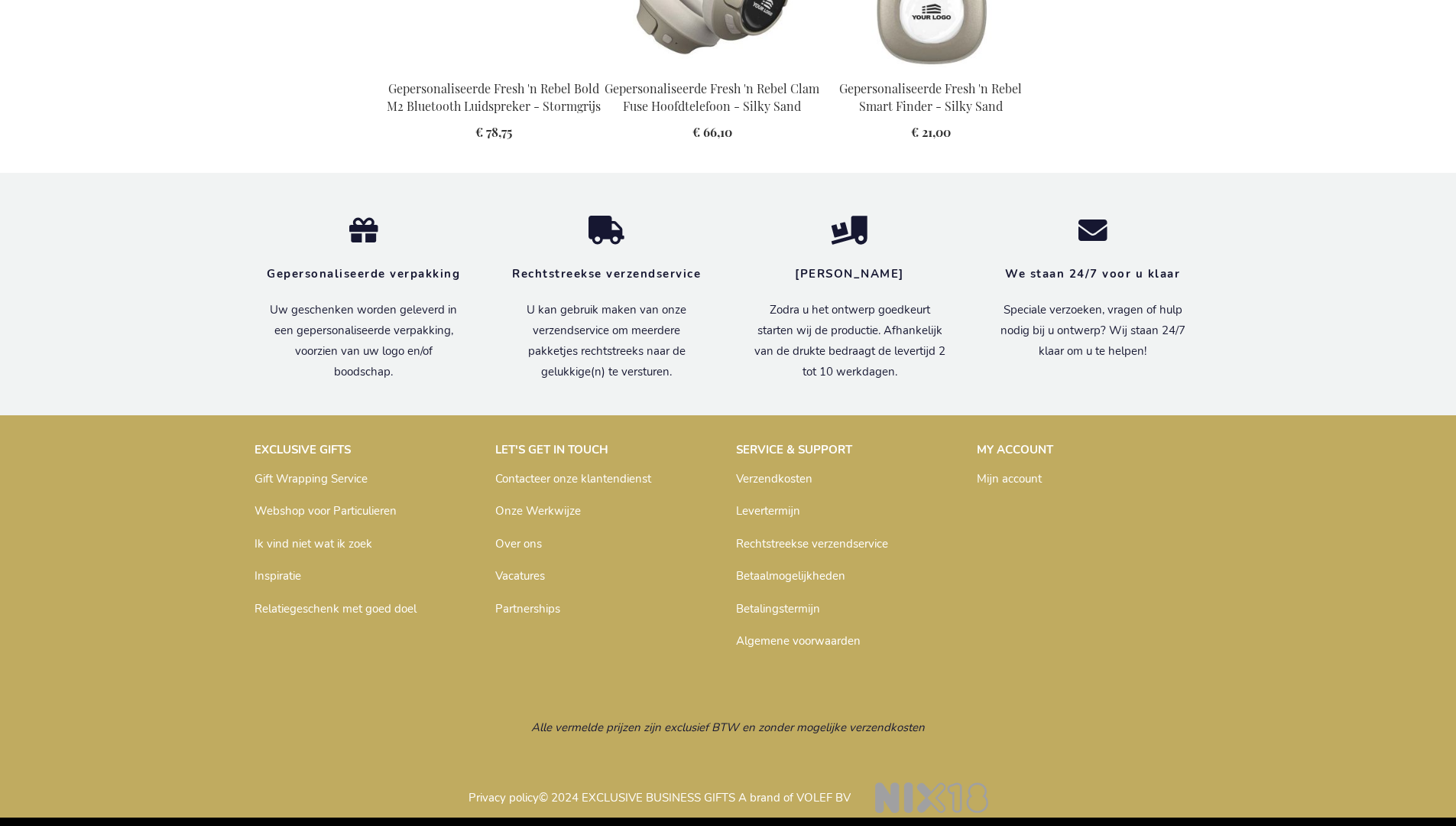
scroll to position [1749, 0]
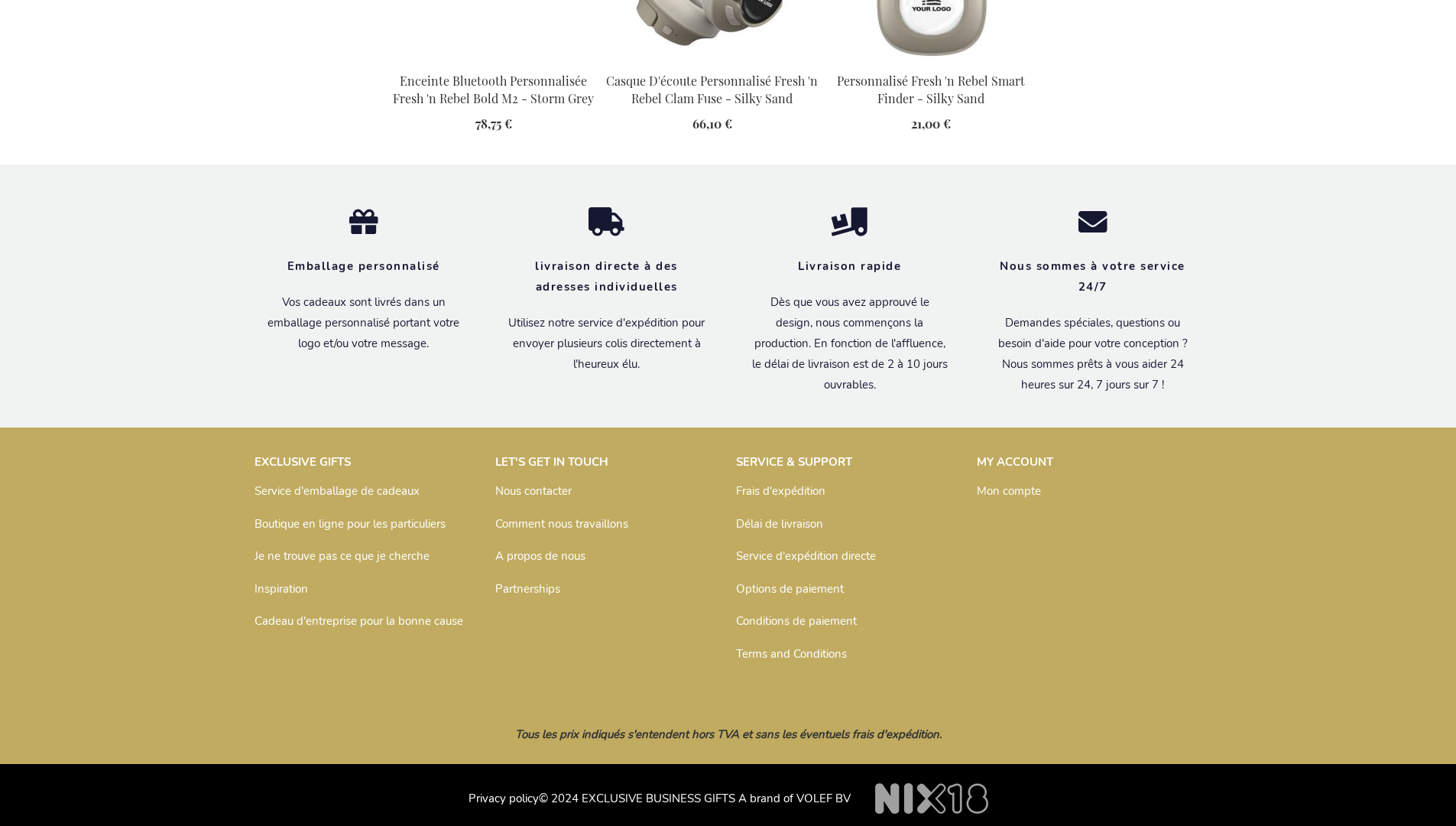
scroll to position [1774, 0]
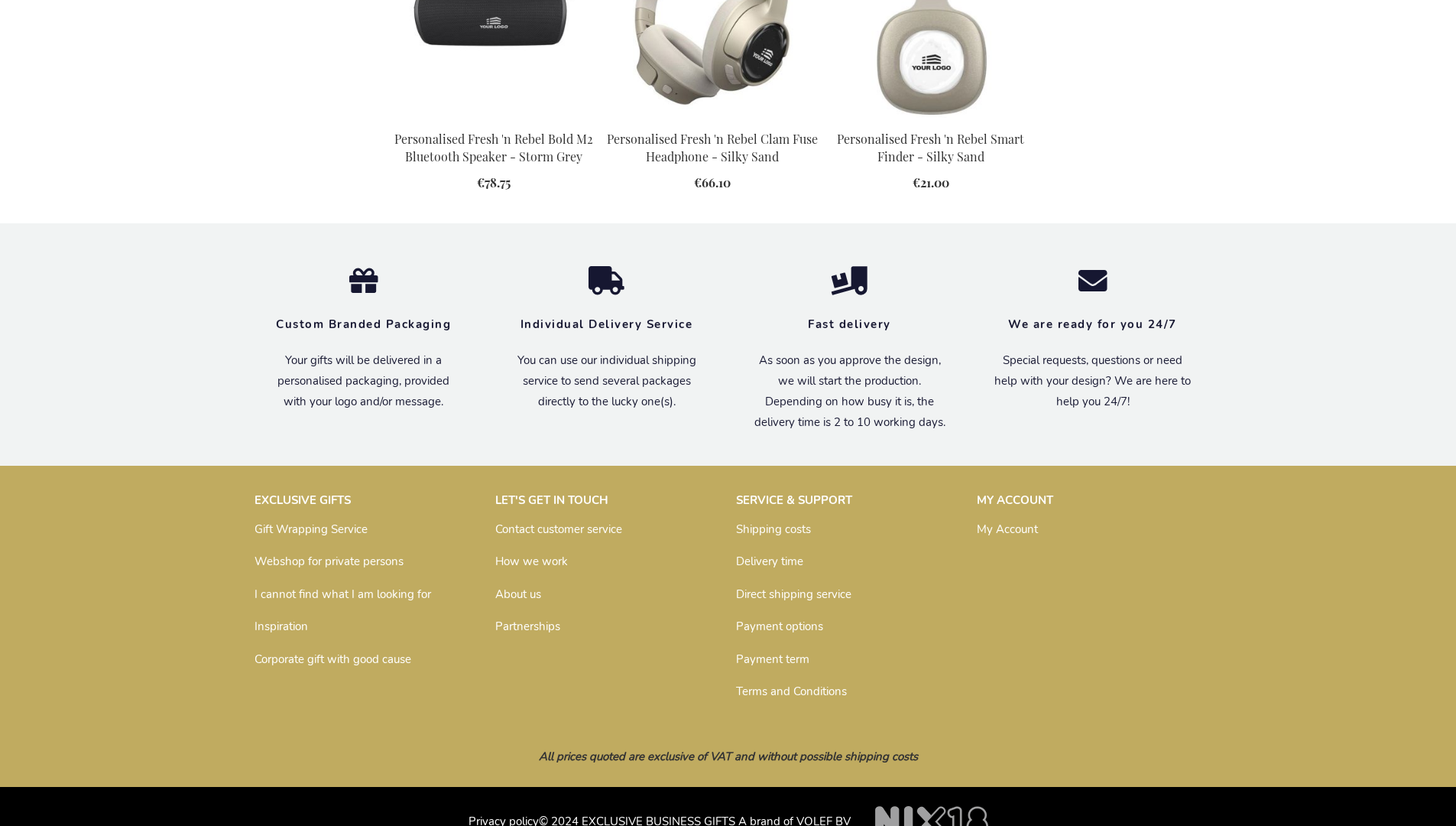
scroll to position [1722, 0]
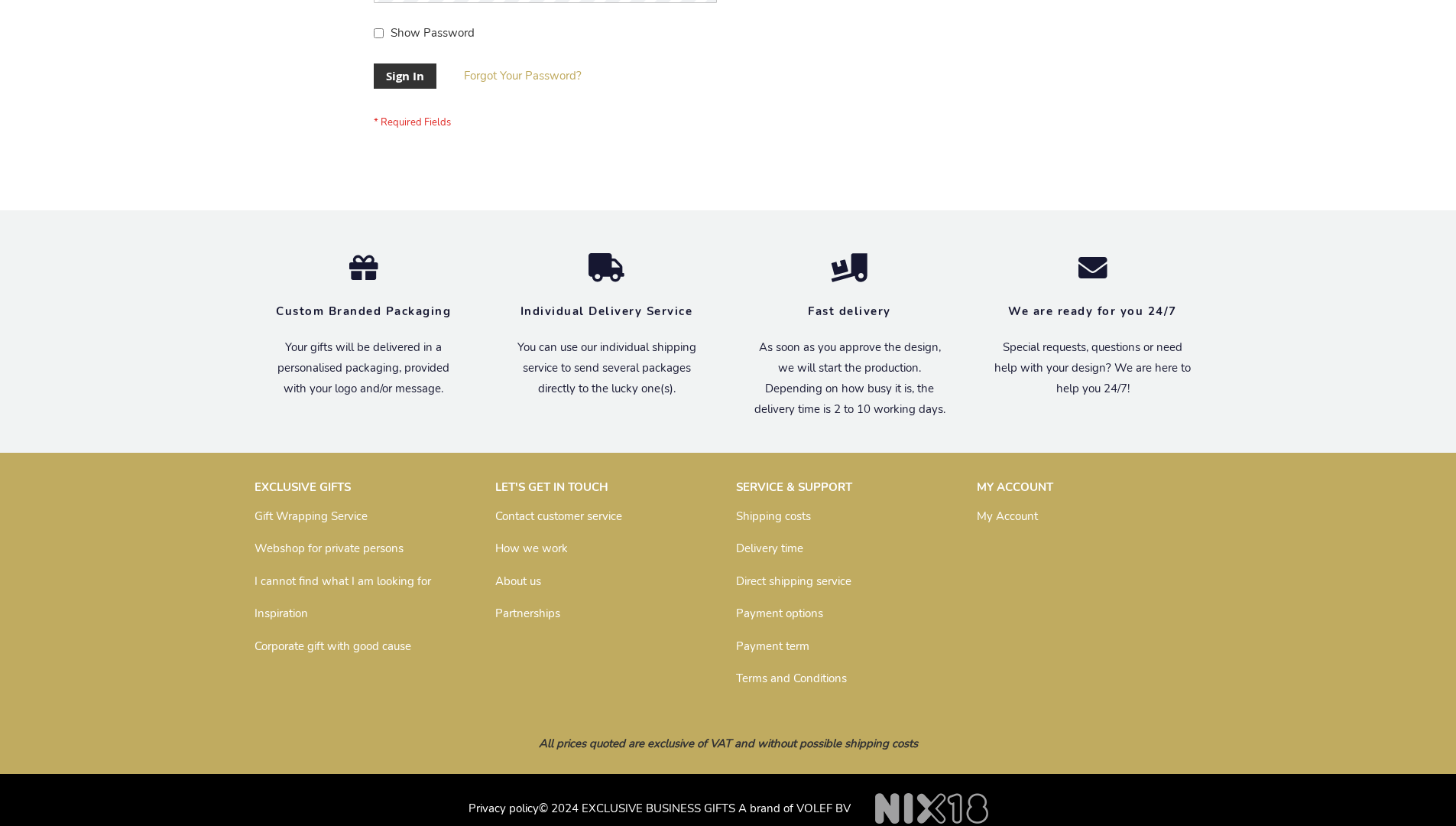
scroll to position [491, 0]
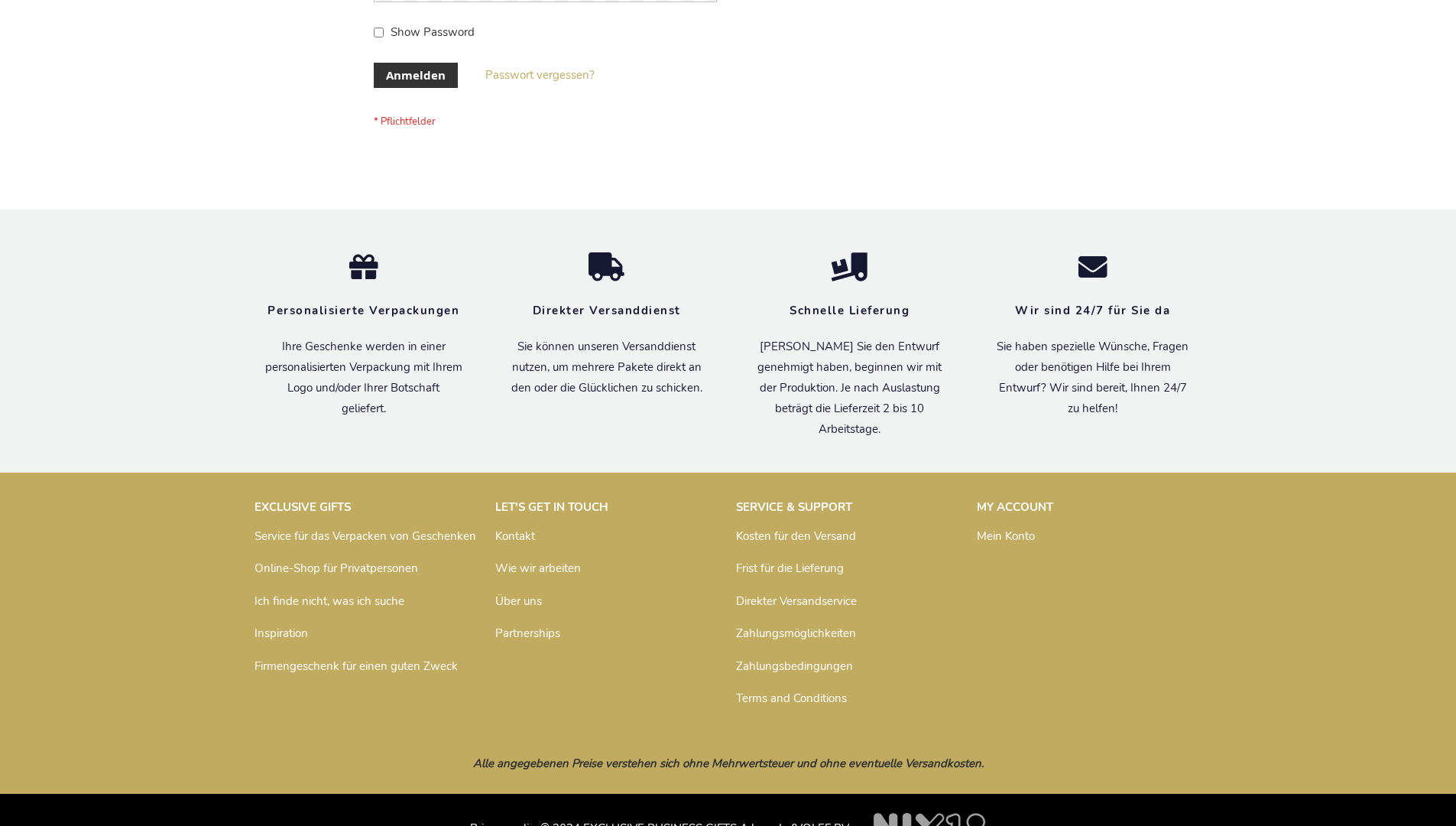
scroll to position [513, 0]
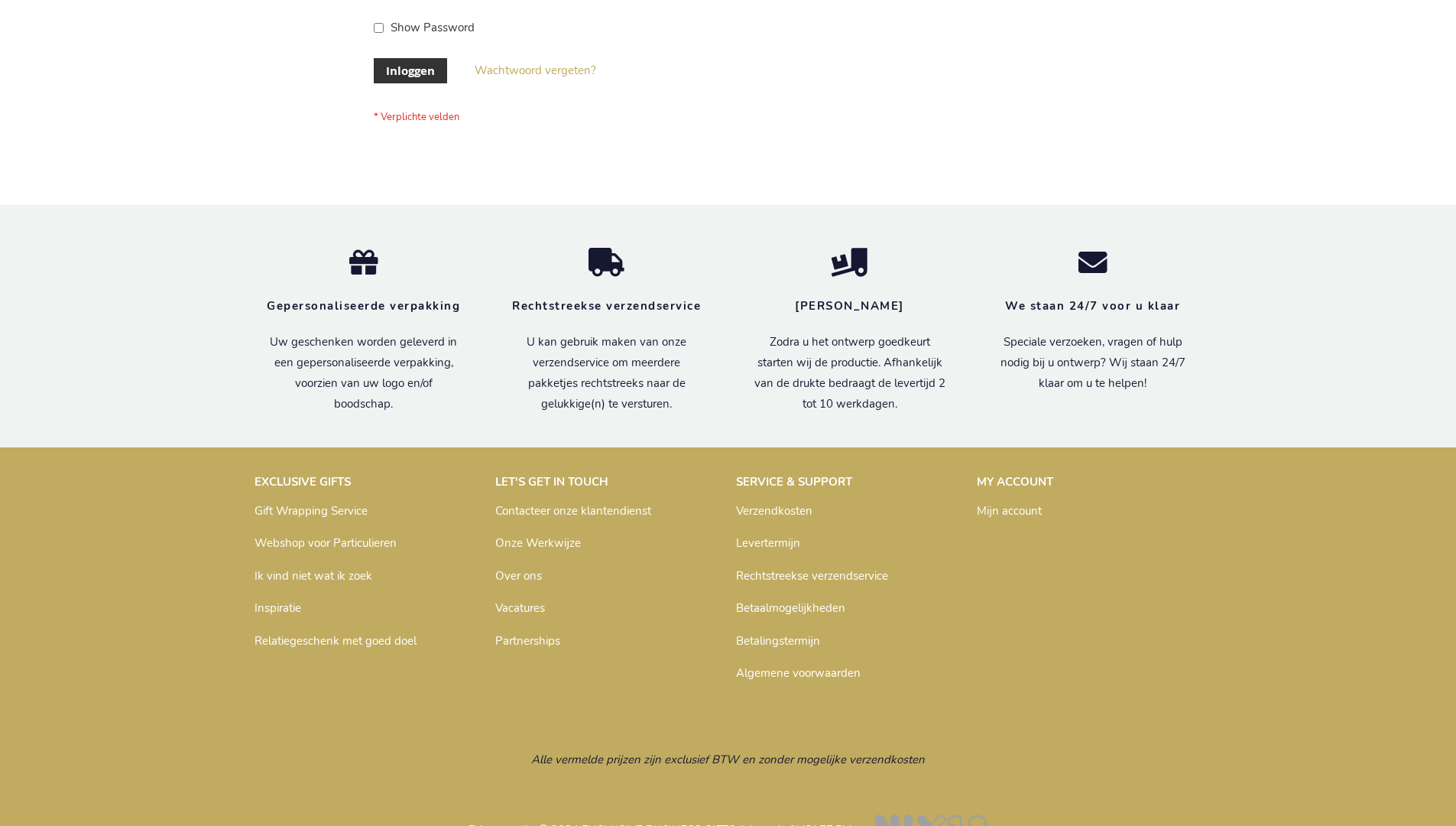
scroll to position [519, 0]
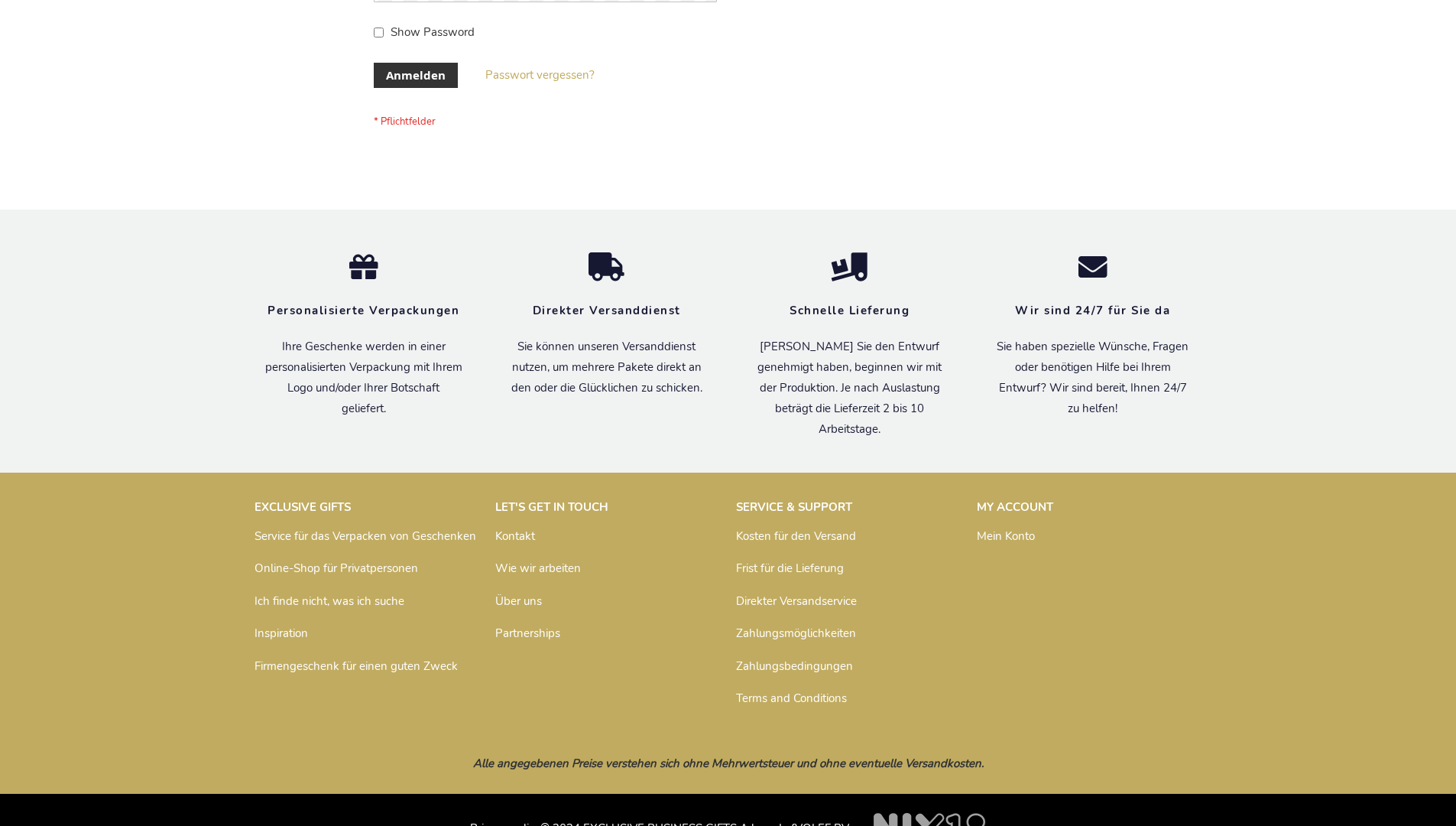
scroll to position [513, 0]
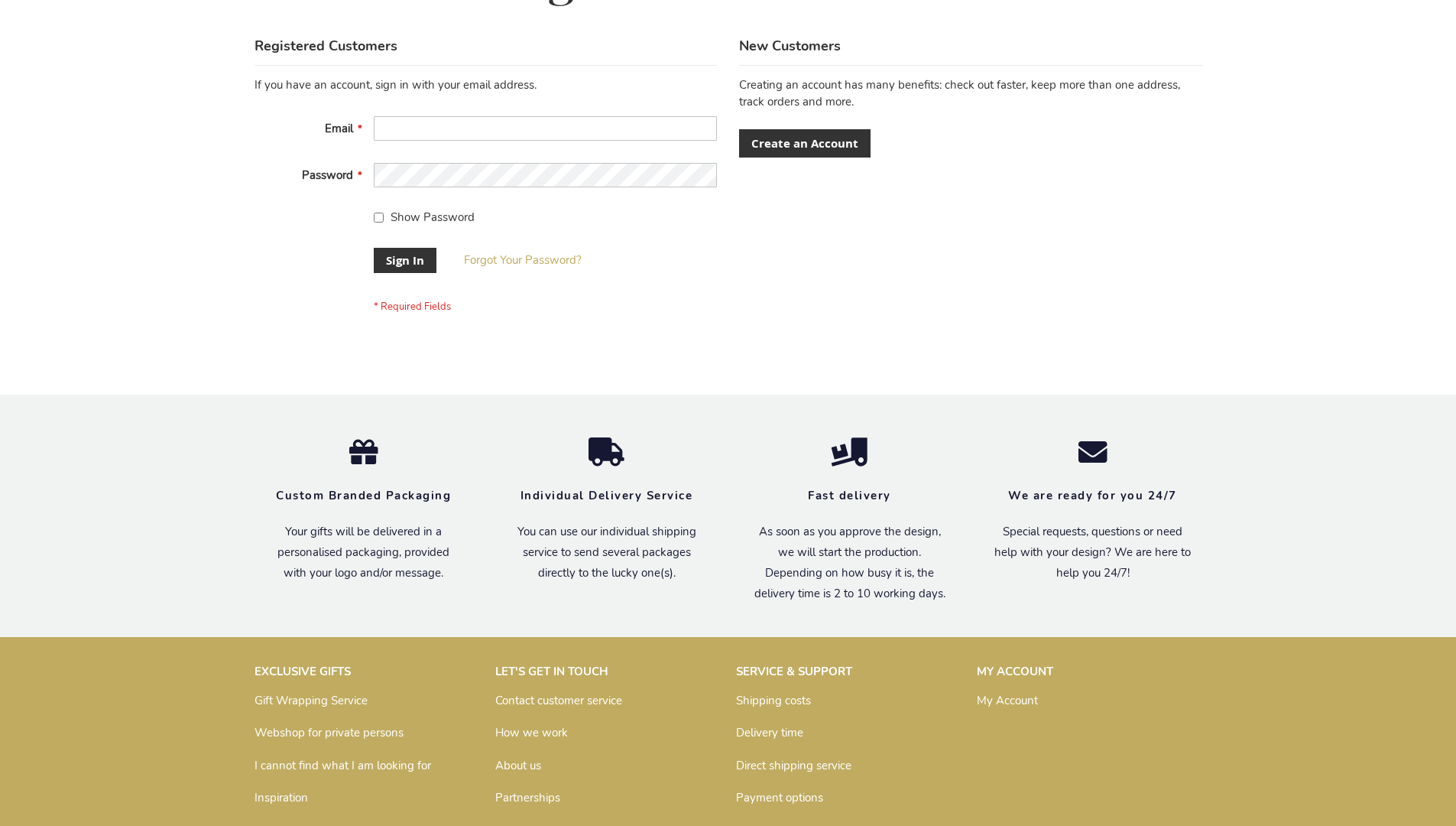
scroll to position [491, 0]
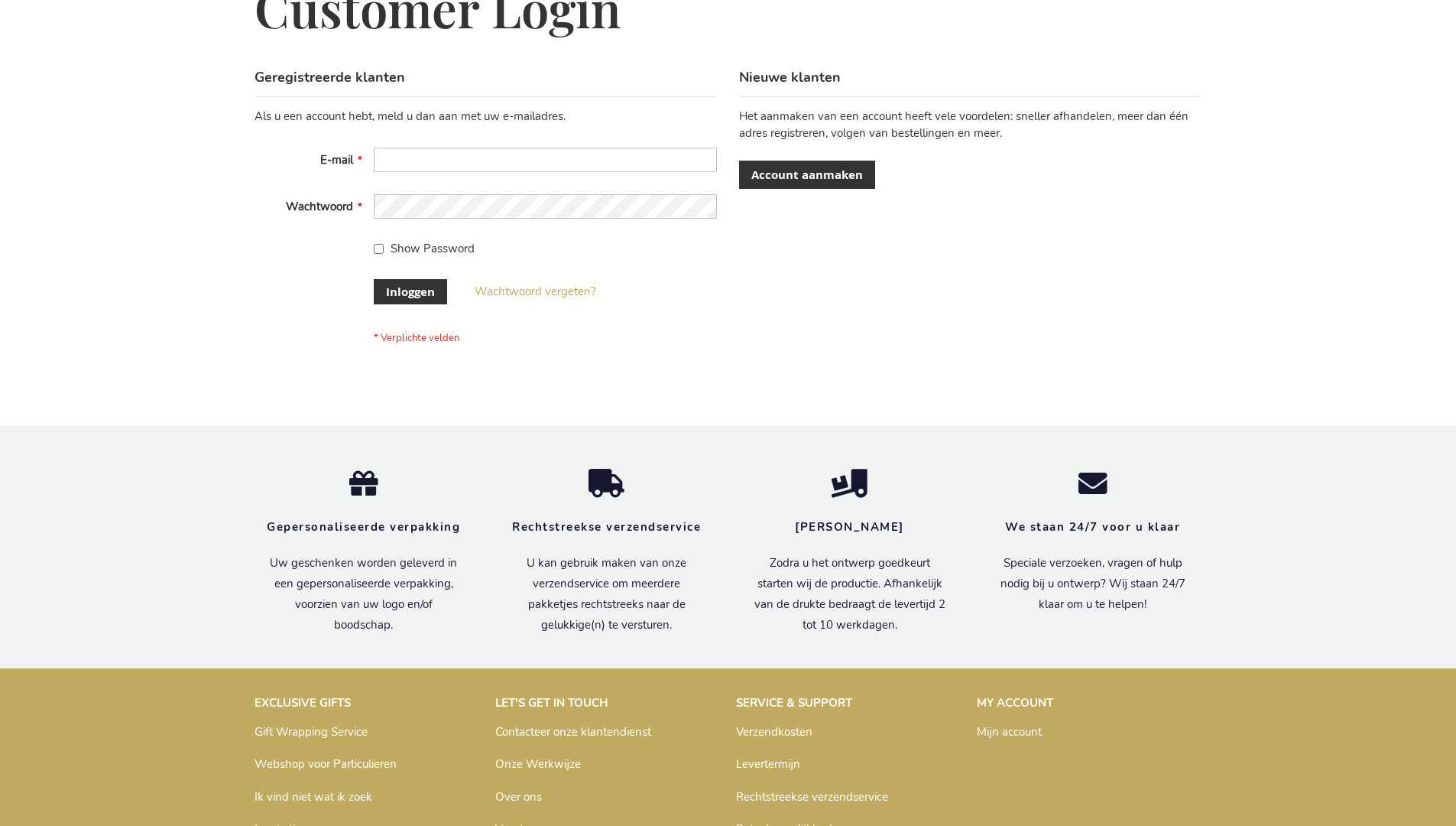
scroll to position [519, 0]
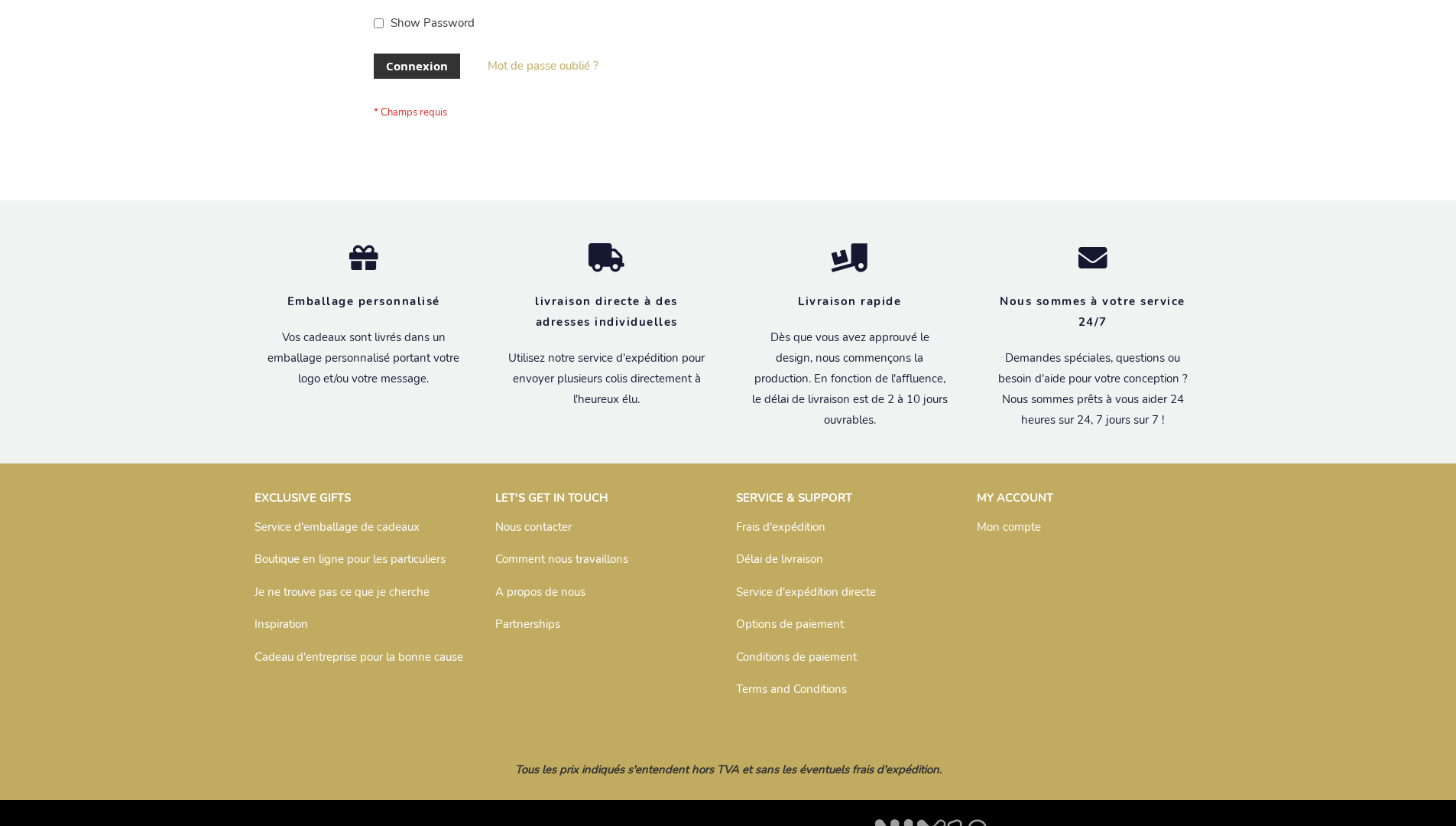
scroll to position [527, 0]
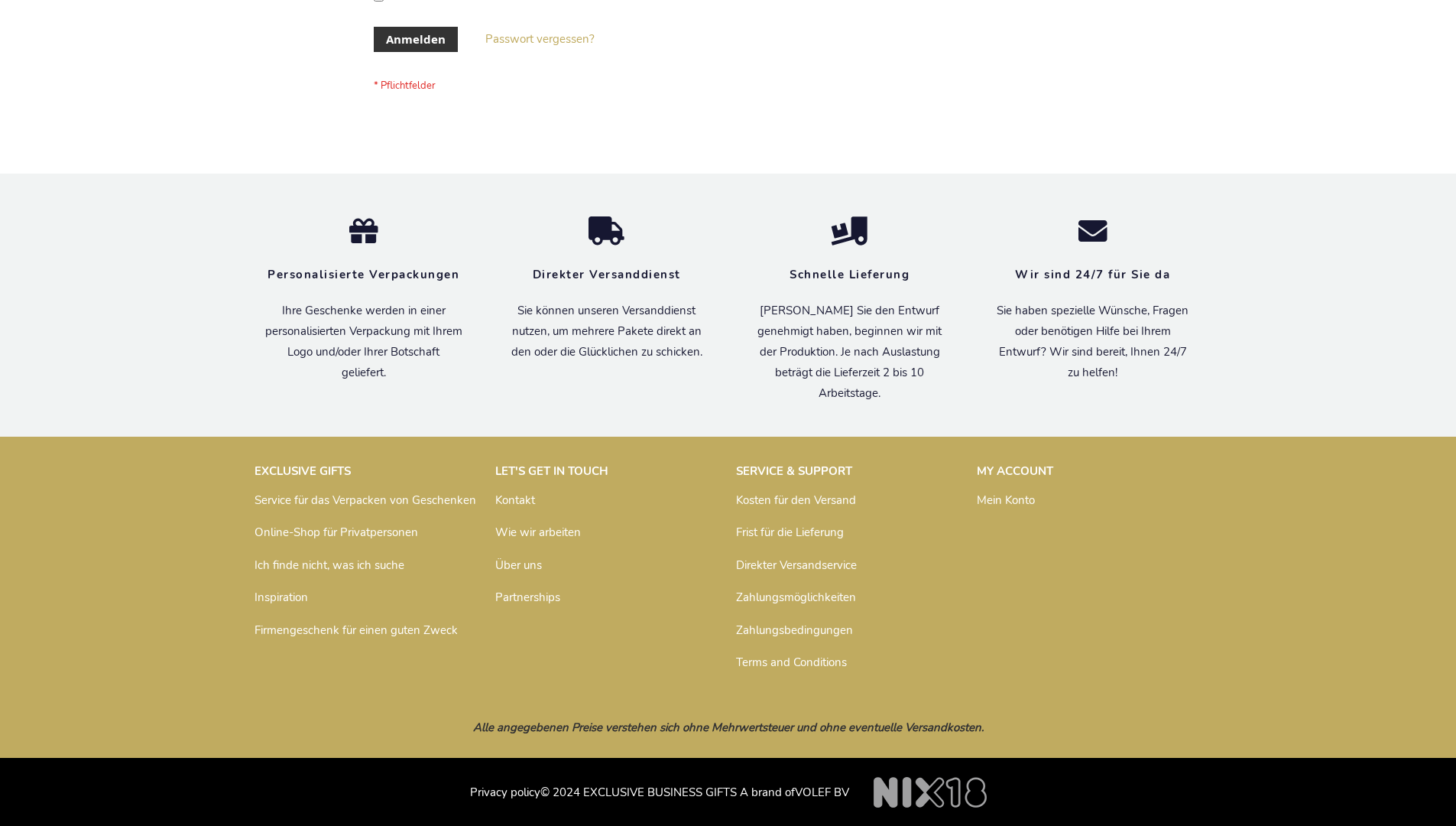
scroll to position [513, 0]
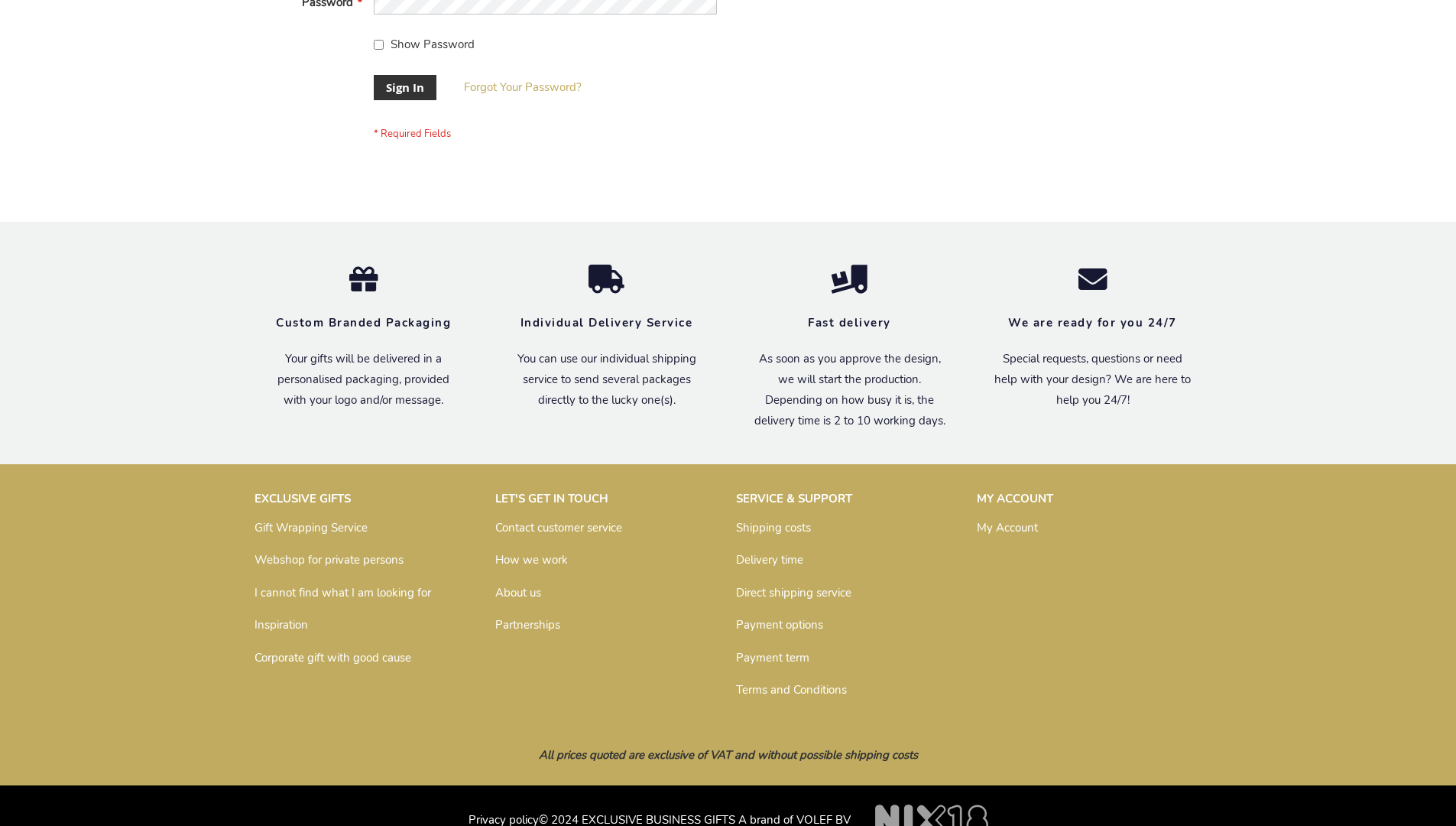
scroll to position [491, 0]
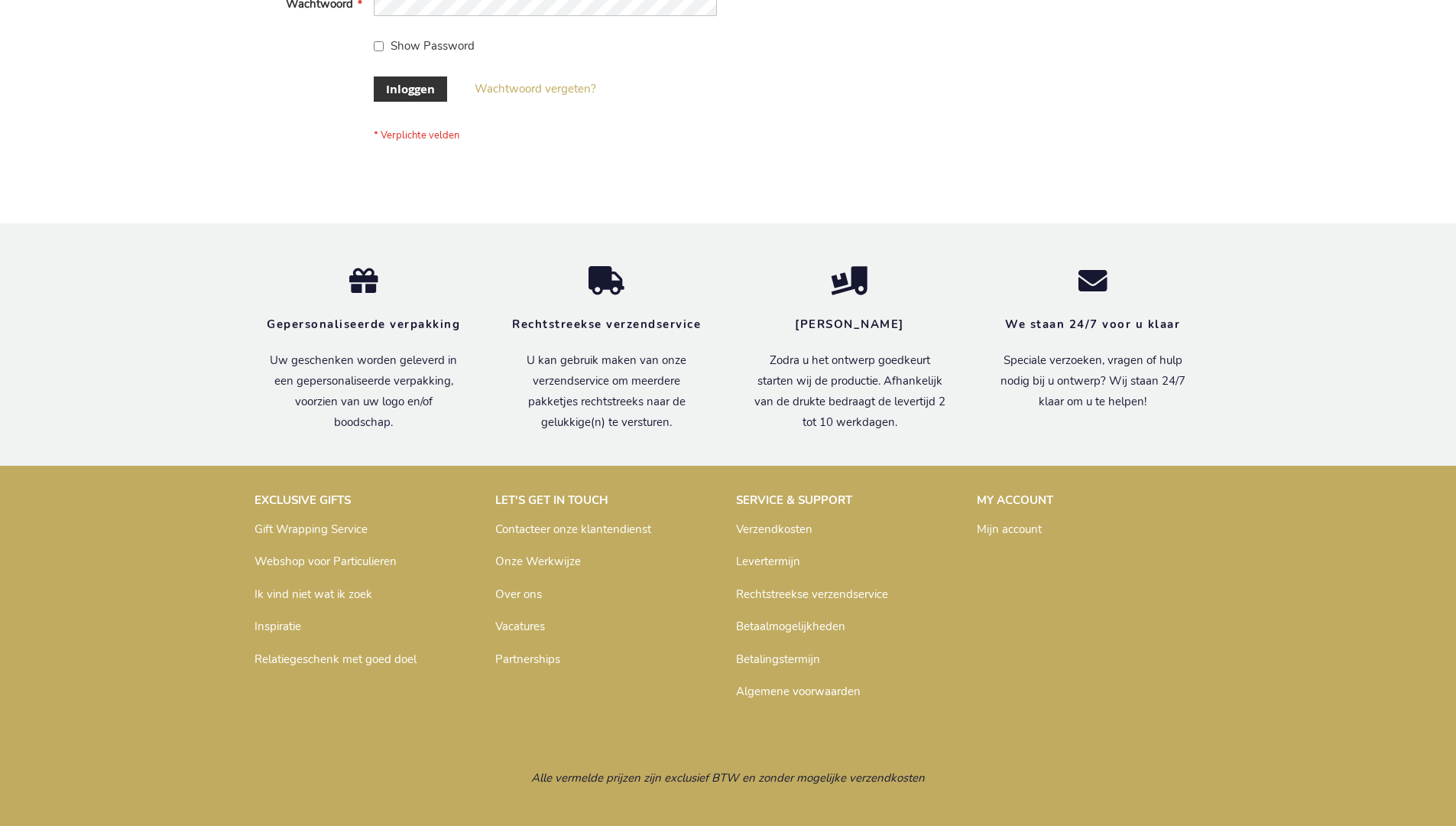
scroll to position [519, 0]
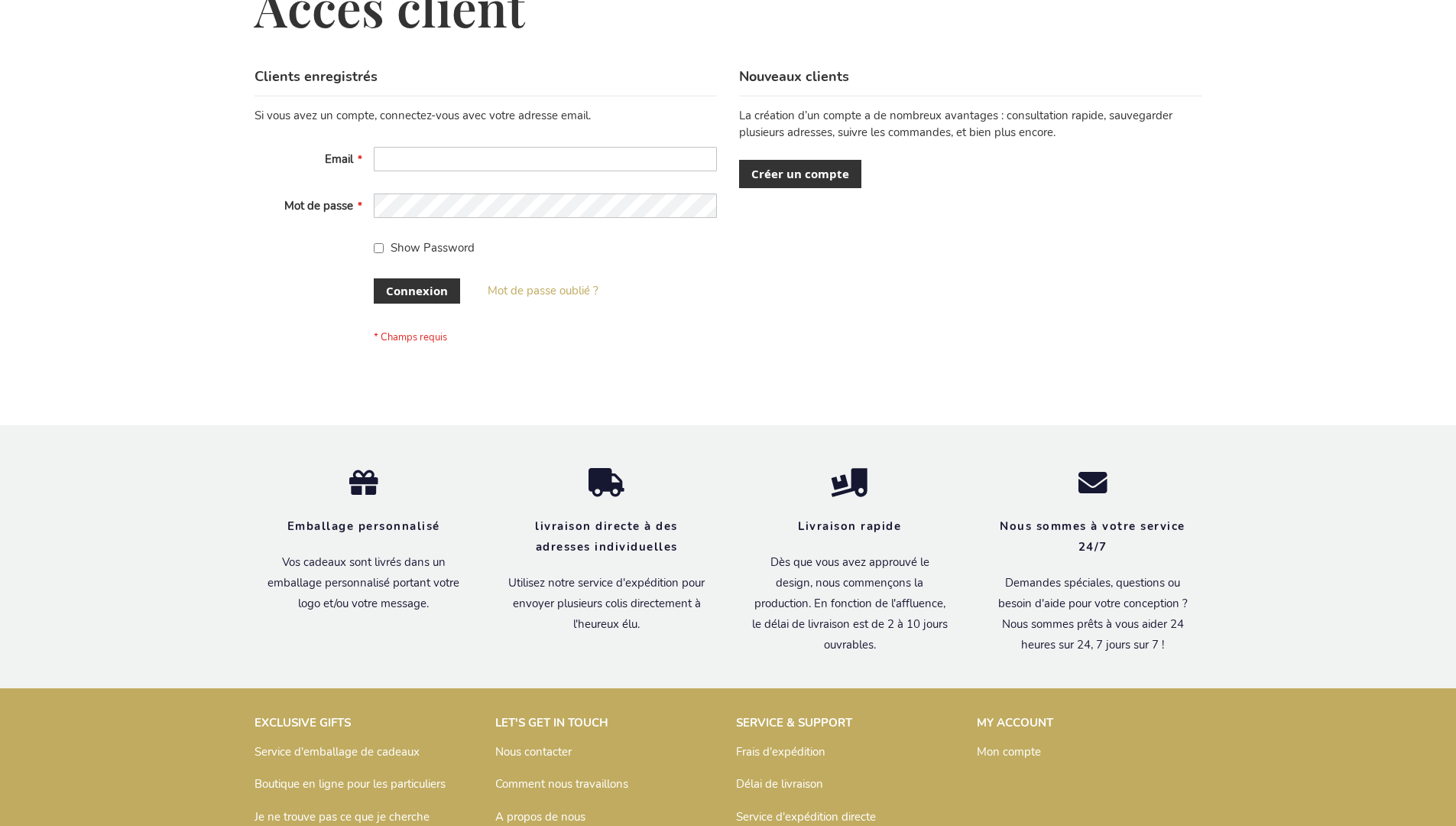
scroll to position [527, 0]
